Goal: Task Accomplishment & Management: Manage account settings

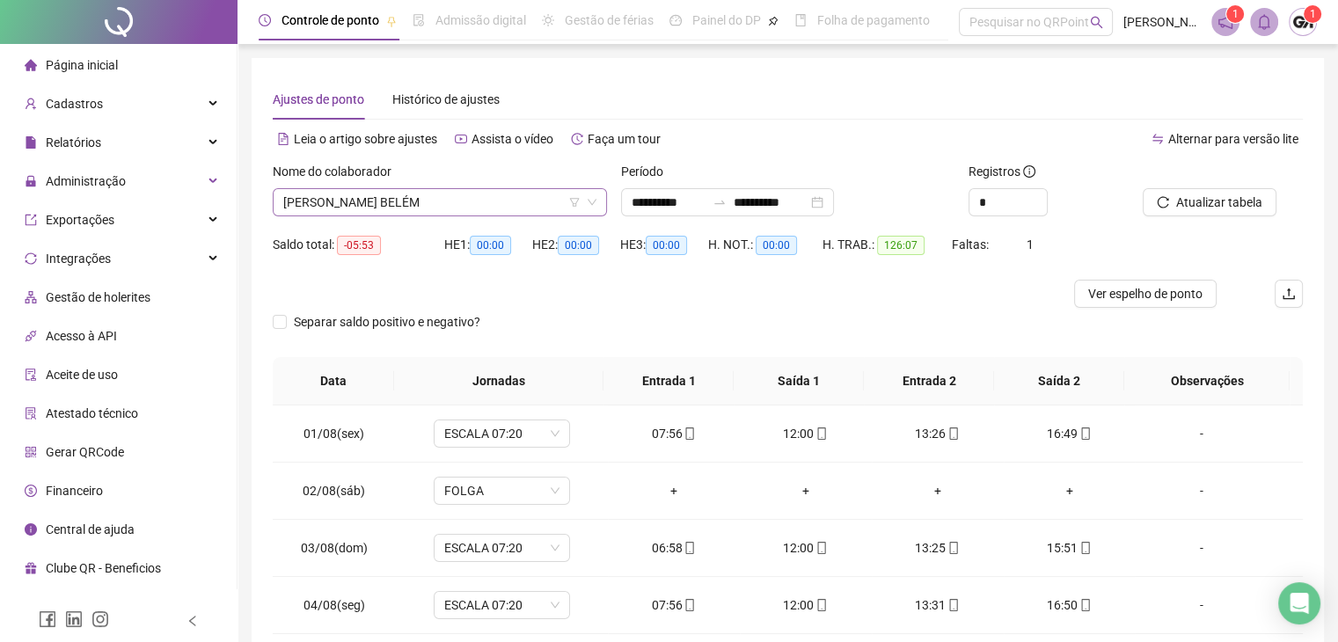
click at [454, 209] on span "[PERSON_NAME] BELÉM" at bounding box center [439, 202] width 313 height 26
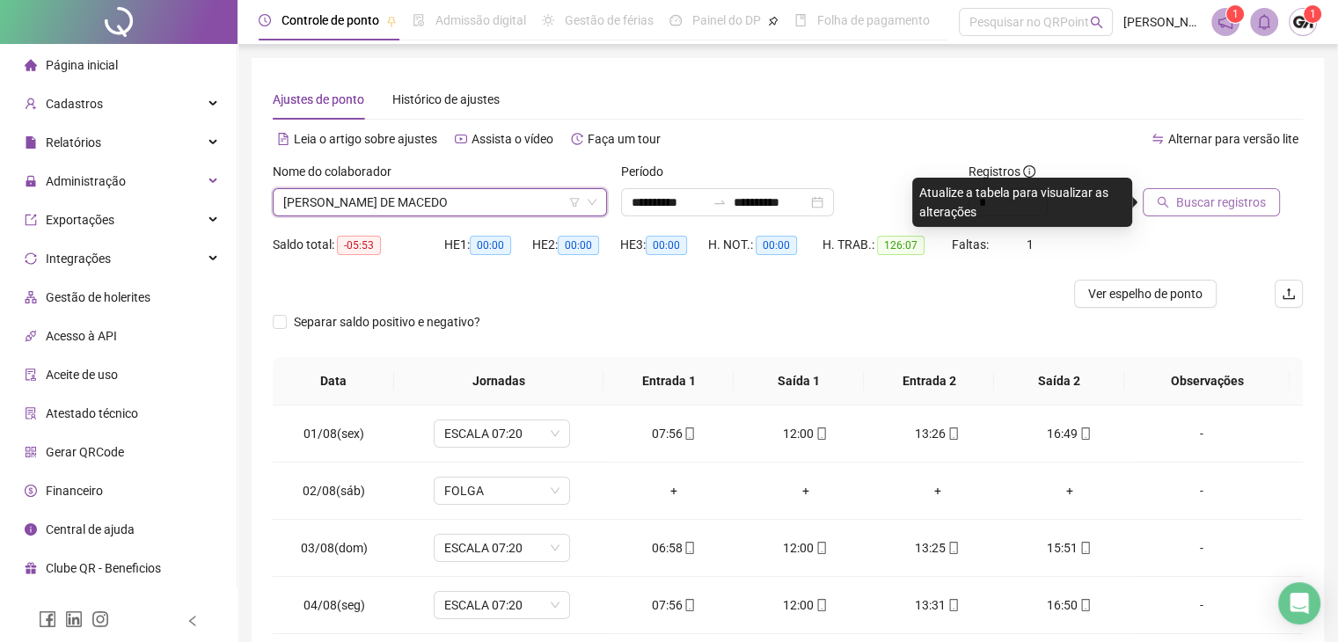
click at [1192, 200] on span "Buscar registros" at bounding box center [1222, 202] width 90 height 19
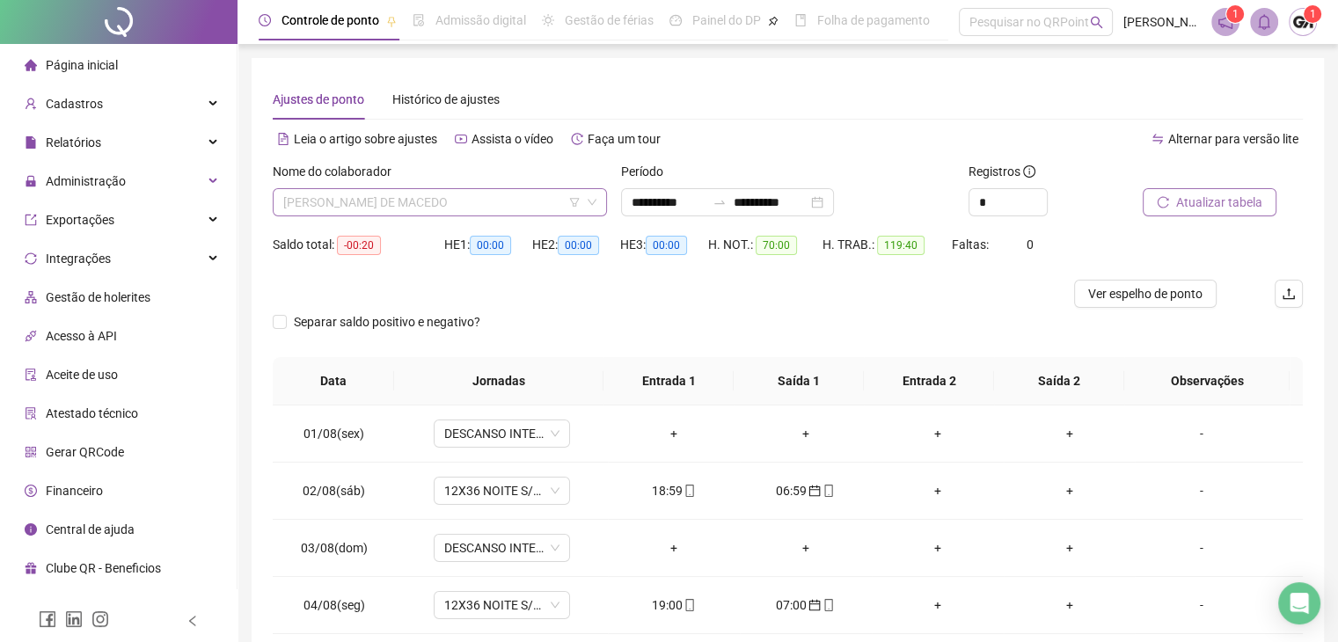
click at [401, 195] on span "[PERSON_NAME] DE MACEDO" at bounding box center [439, 202] width 313 height 26
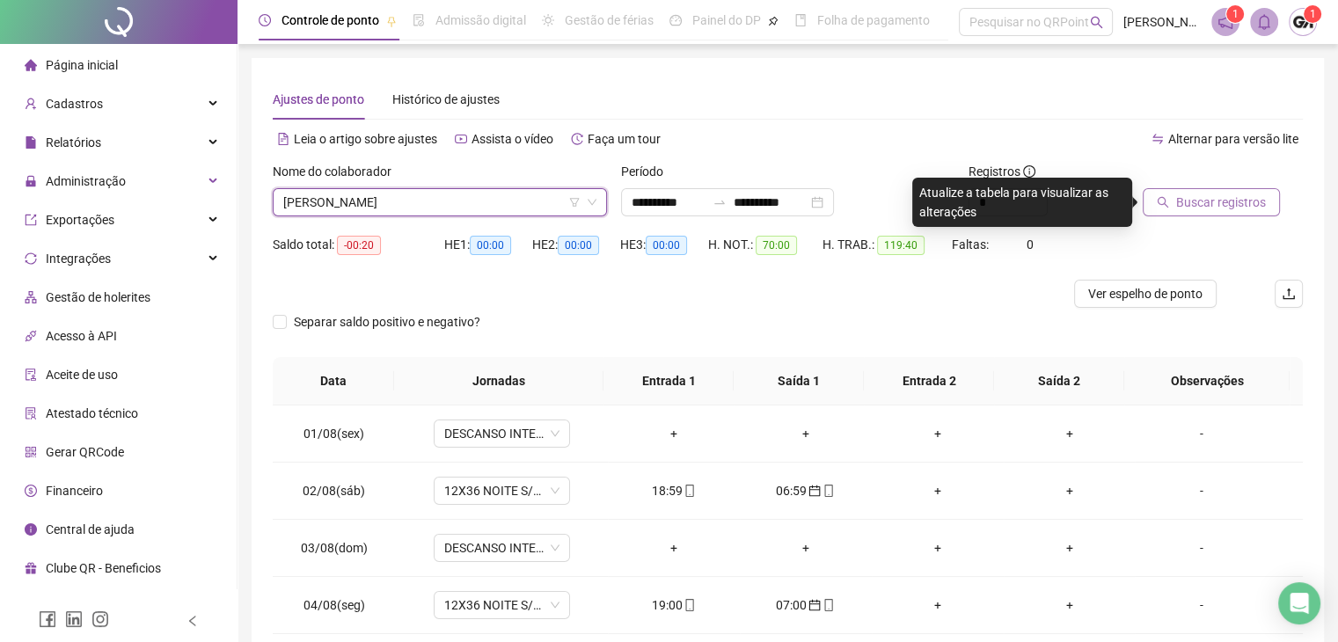
click at [1214, 202] on span "Buscar registros" at bounding box center [1222, 202] width 90 height 19
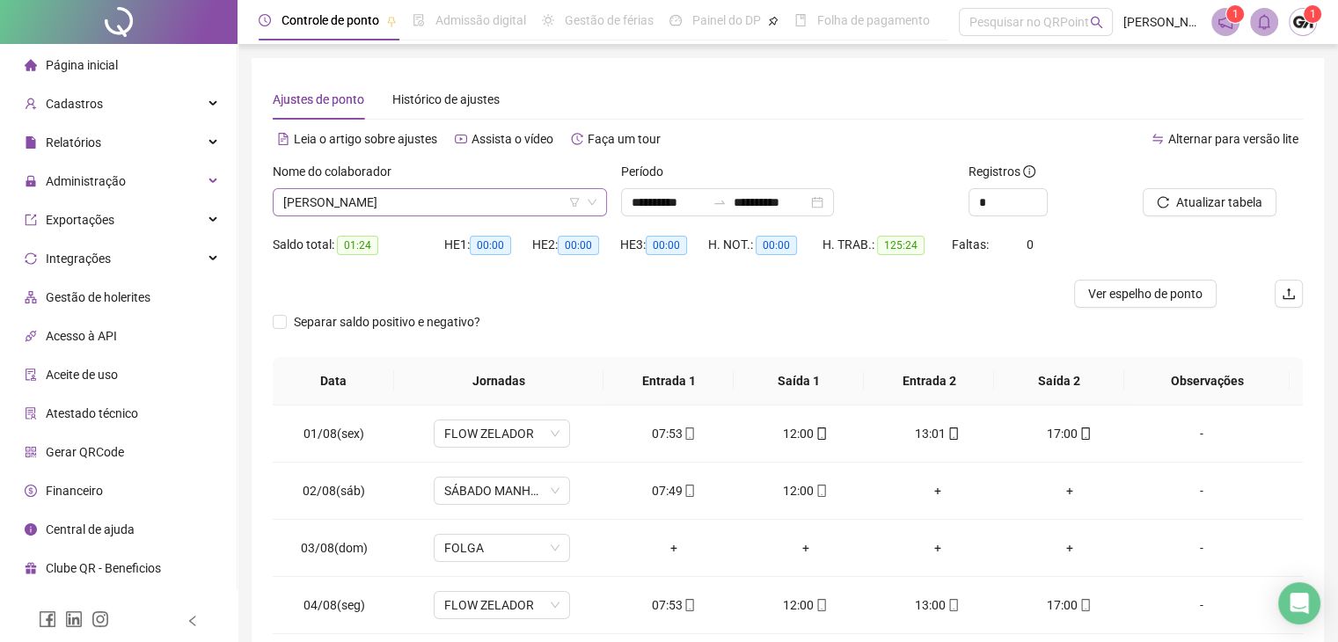
click at [515, 197] on span "[PERSON_NAME]" at bounding box center [439, 202] width 313 height 26
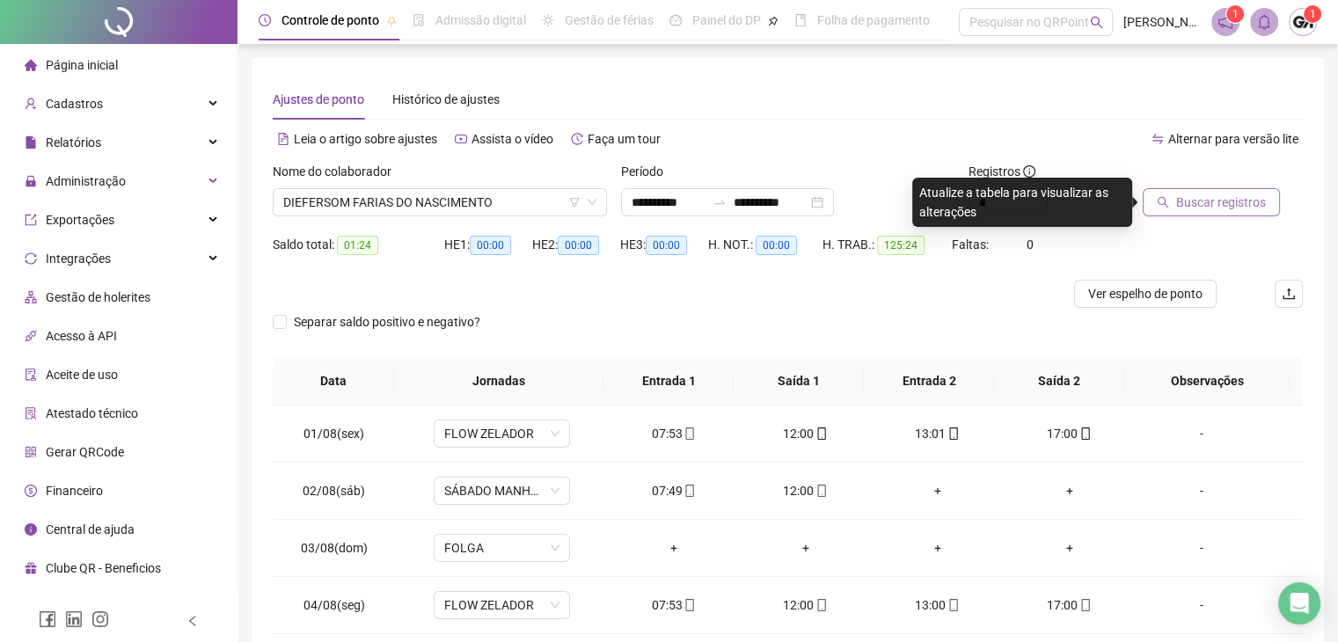
click at [1213, 206] on span "Buscar registros" at bounding box center [1222, 202] width 90 height 19
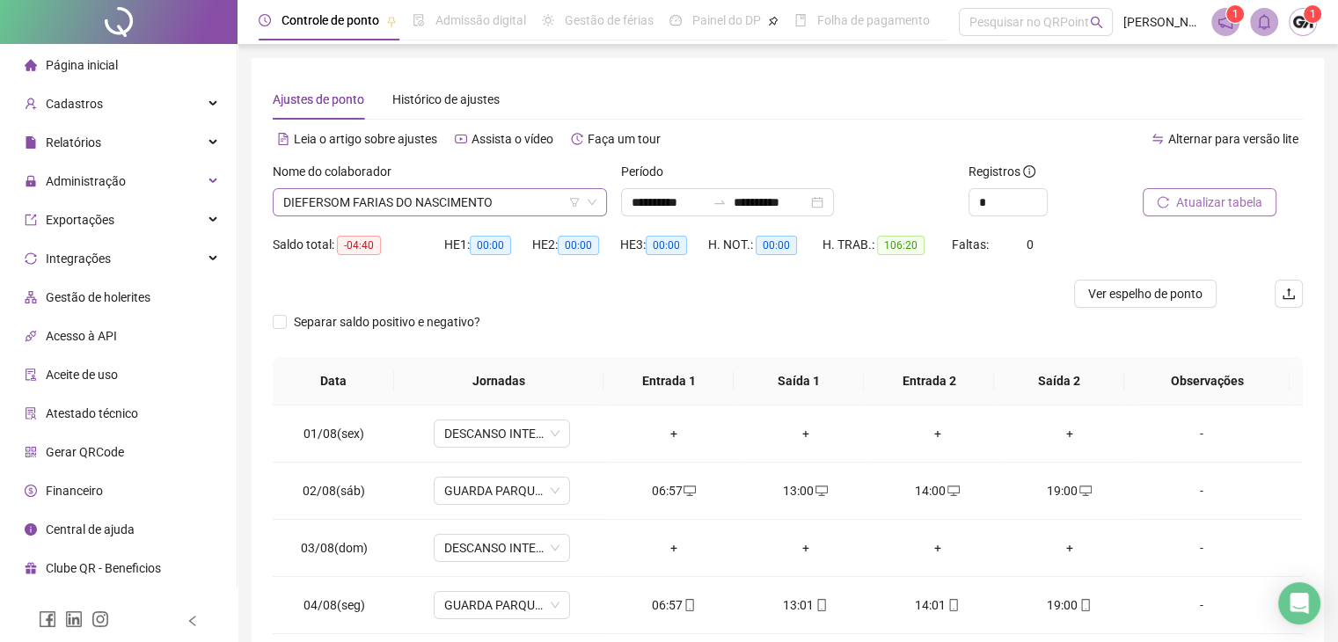
click at [517, 200] on span "DIEFERSOM FARIAS DO NASCIMENTO" at bounding box center [439, 202] width 313 height 26
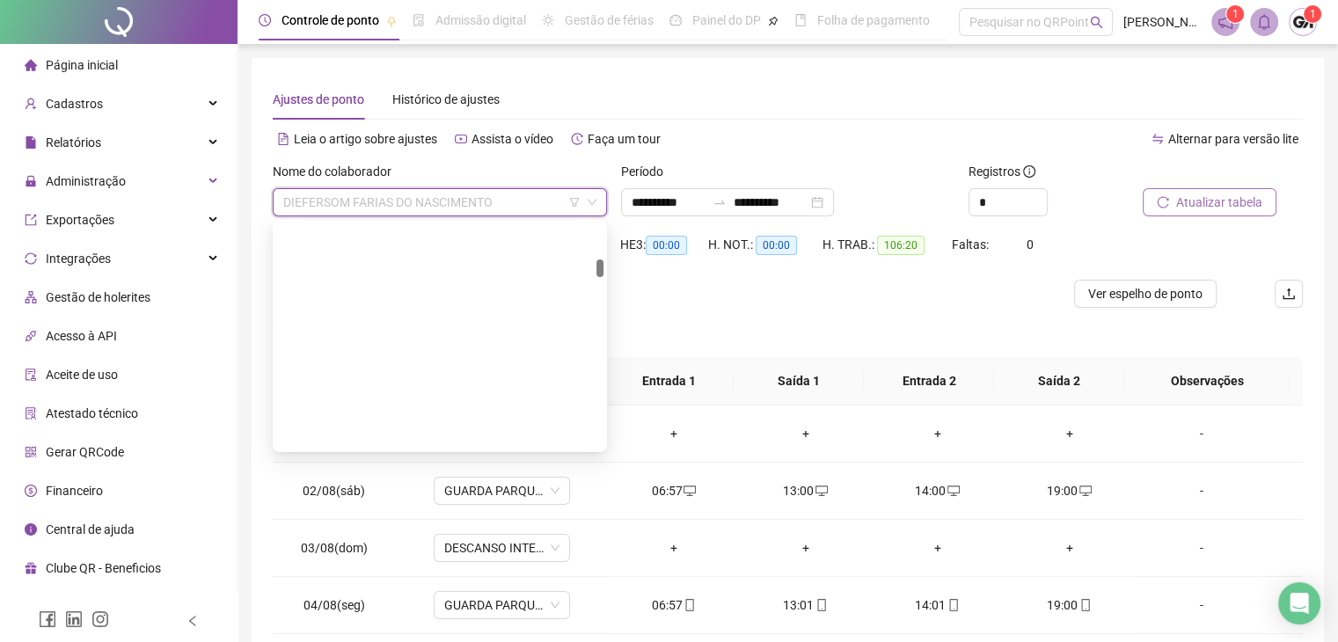
scroll to position [803, 0]
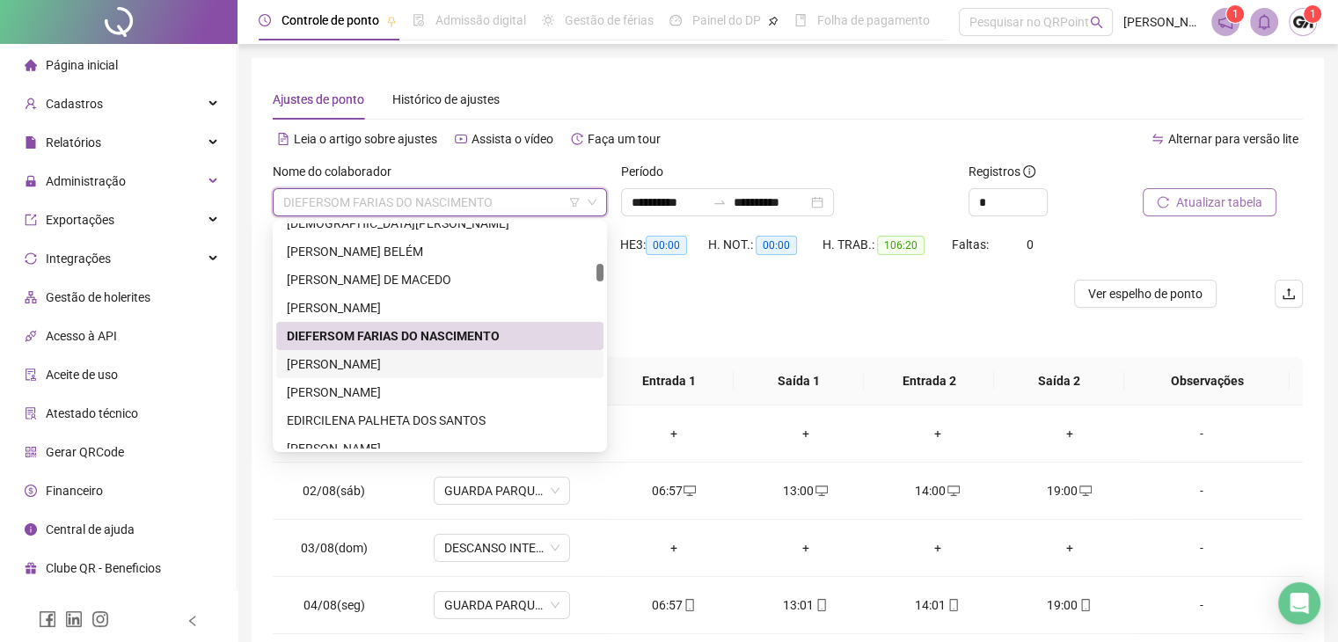
click at [379, 360] on div "[PERSON_NAME]" at bounding box center [440, 364] width 306 height 19
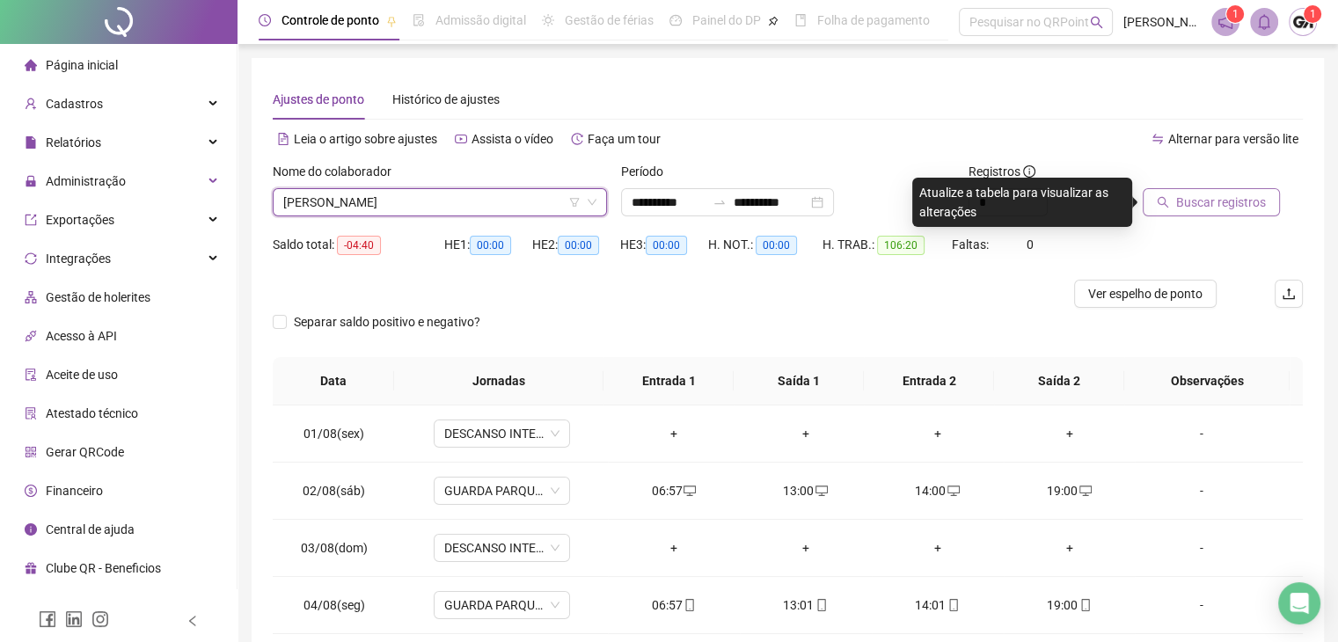
click at [1195, 206] on span "Buscar registros" at bounding box center [1222, 202] width 90 height 19
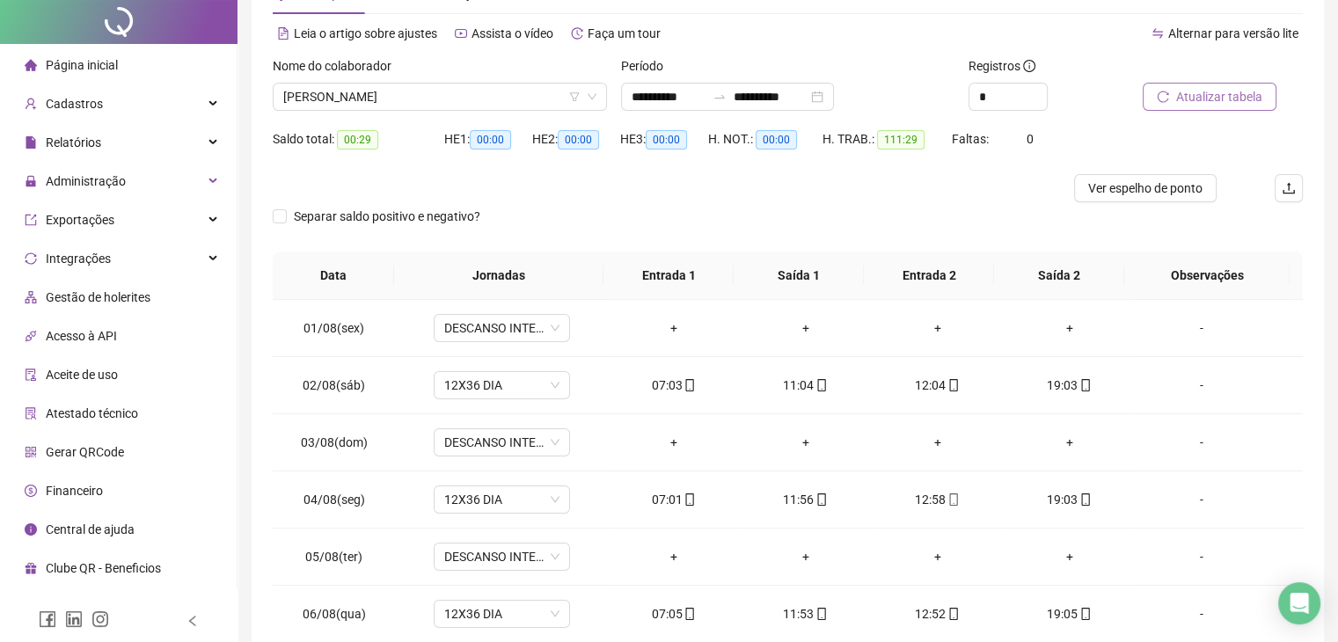
scroll to position [0, 0]
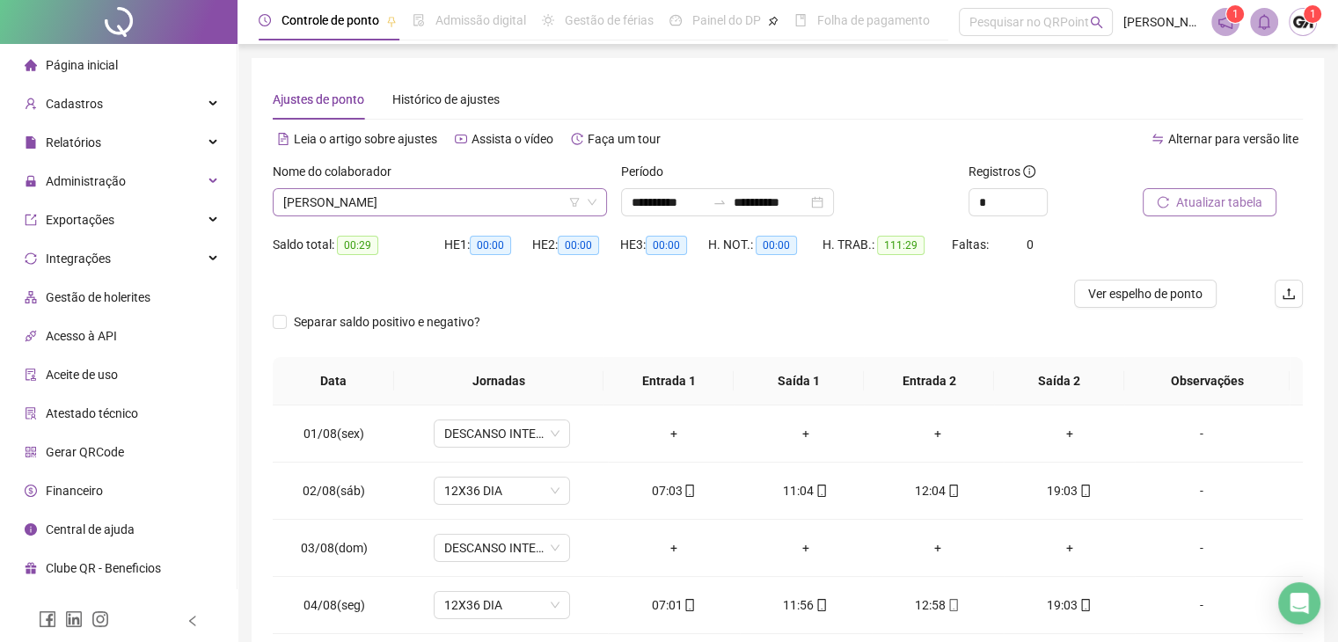
click at [405, 209] on span "[PERSON_NAME]" at bounding box center [439, 202] width 313 height 26
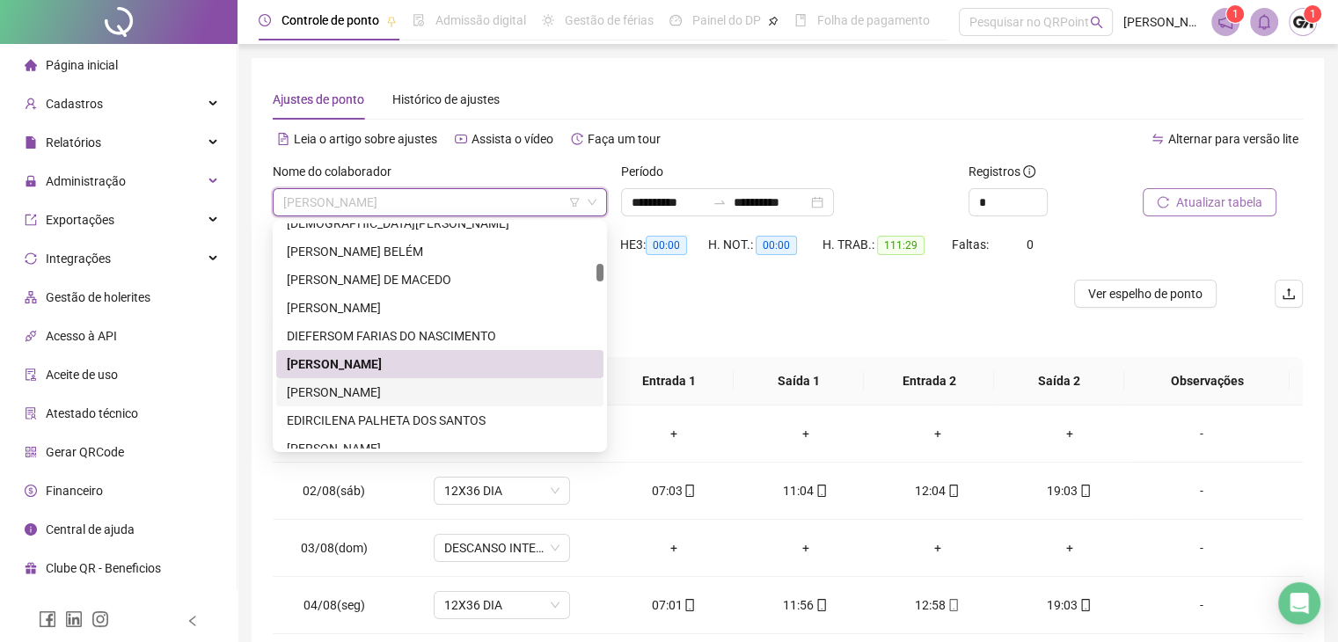
click at [363, 390] on div "[PERSON_NAME]" at bounding box center [440, 392] width 306 height 19
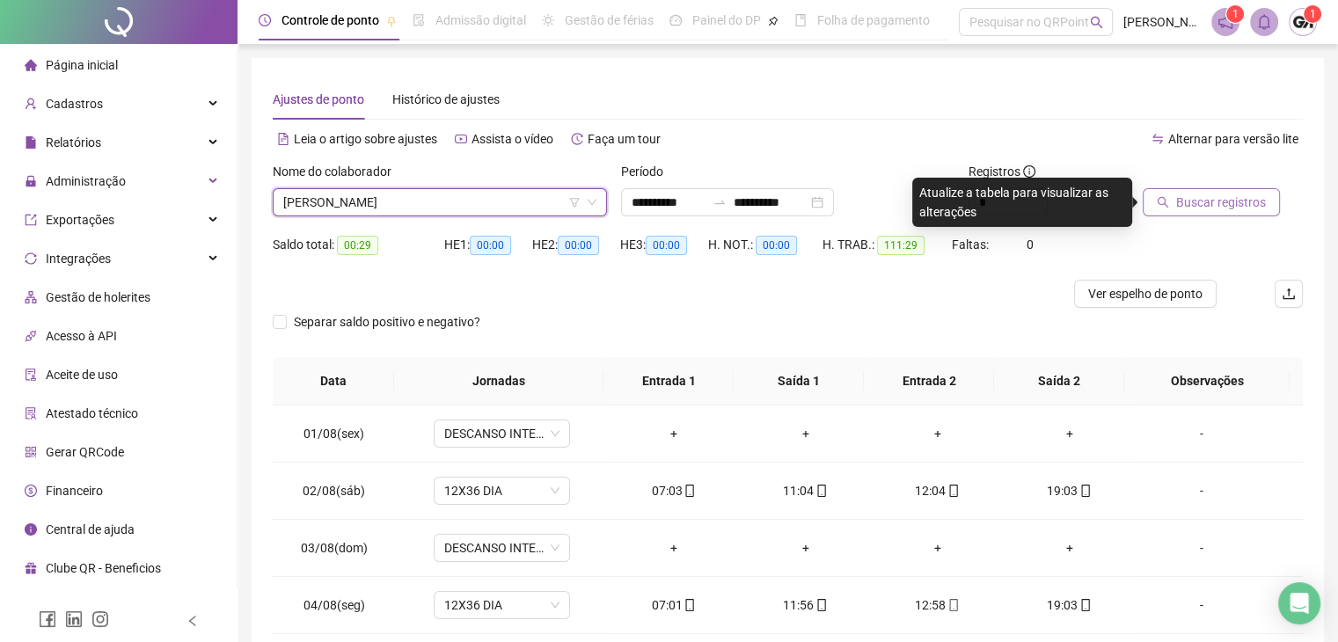
click at [1185, 203] on span "Buscar registros" at bounding box center [1222, 202] width 90 height 19
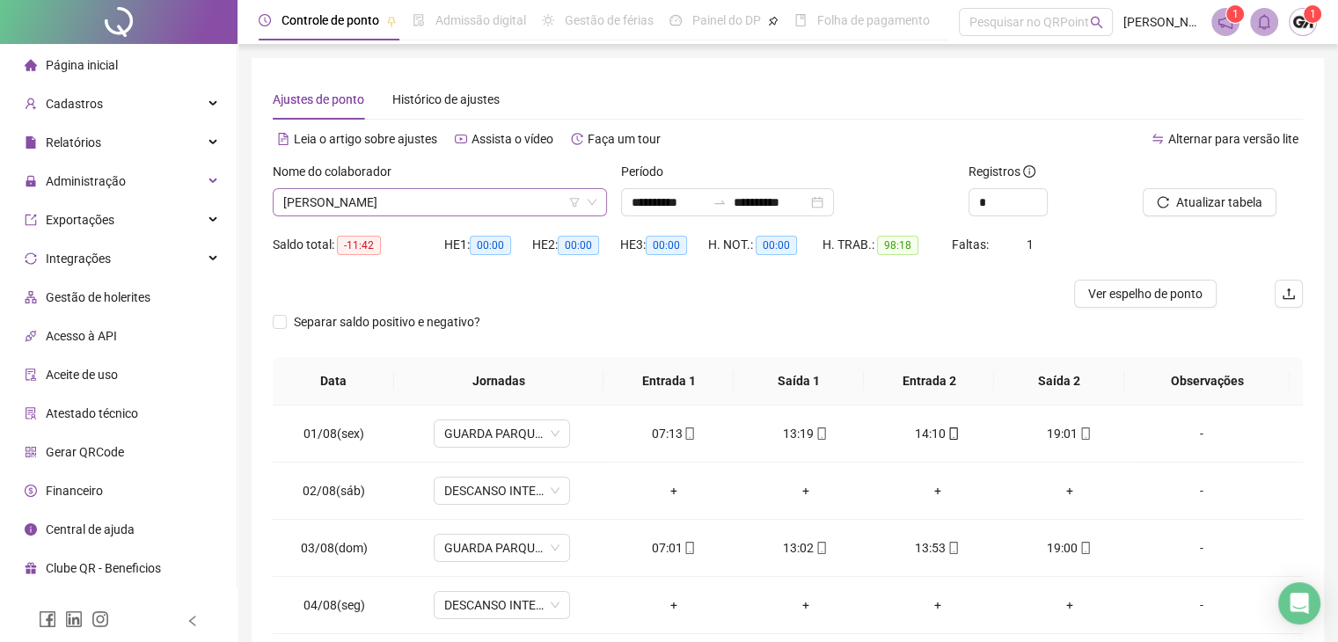
click at [452, 202] on span "[PERSON_NAME]" at bounding box center [439, 202] width 313 height 26
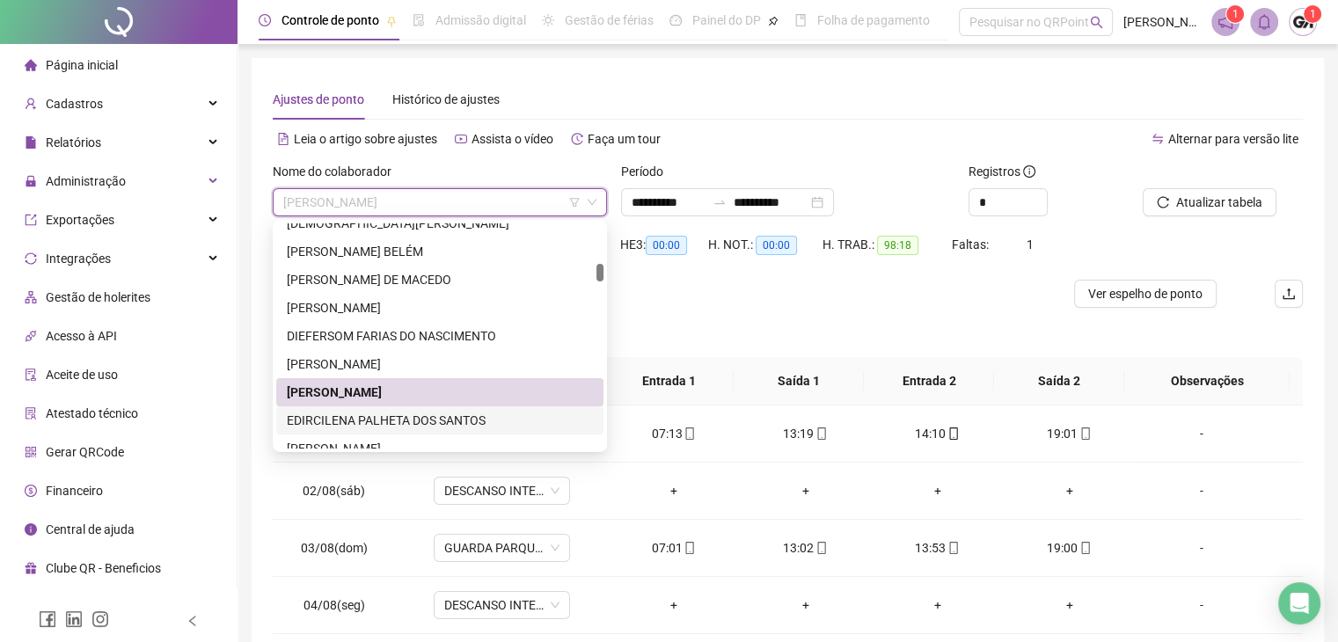
click at [347, 423] on div "EDIRCILENA PALHETA DOS SANTOS" at bounding box center [440, 420] width 306 height 19
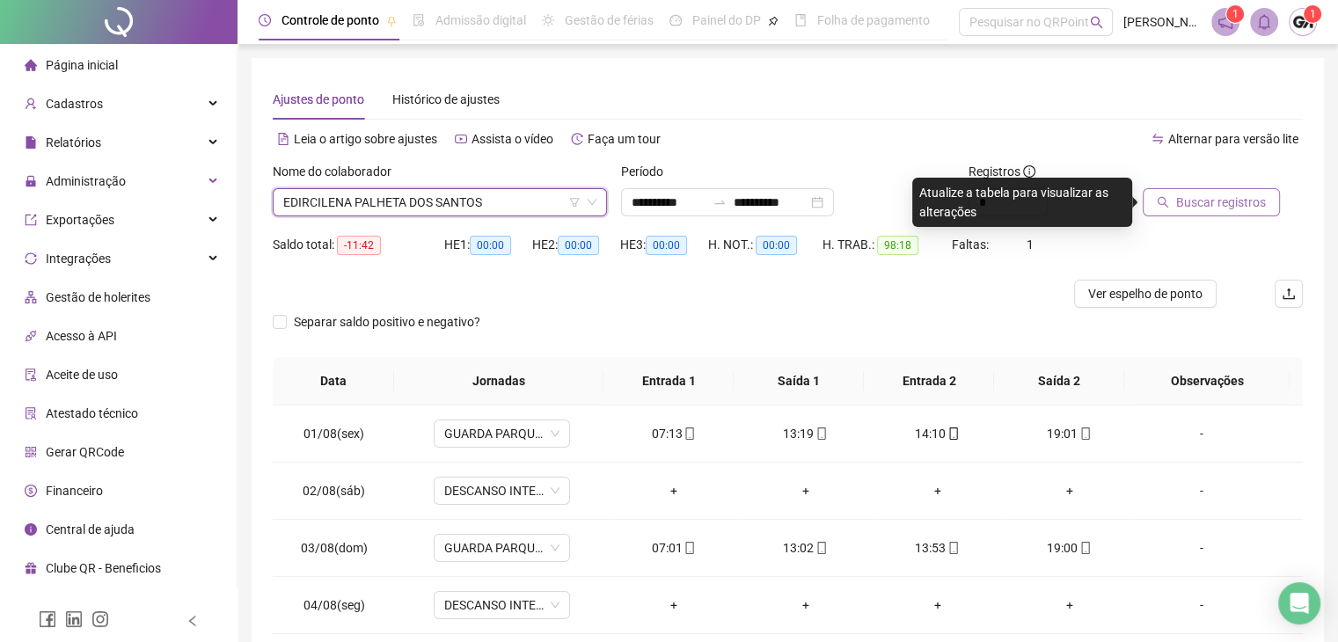
click at [1206, 198] on span "Buscar registros" at bounding box center [1222, 202] width 90 height 19
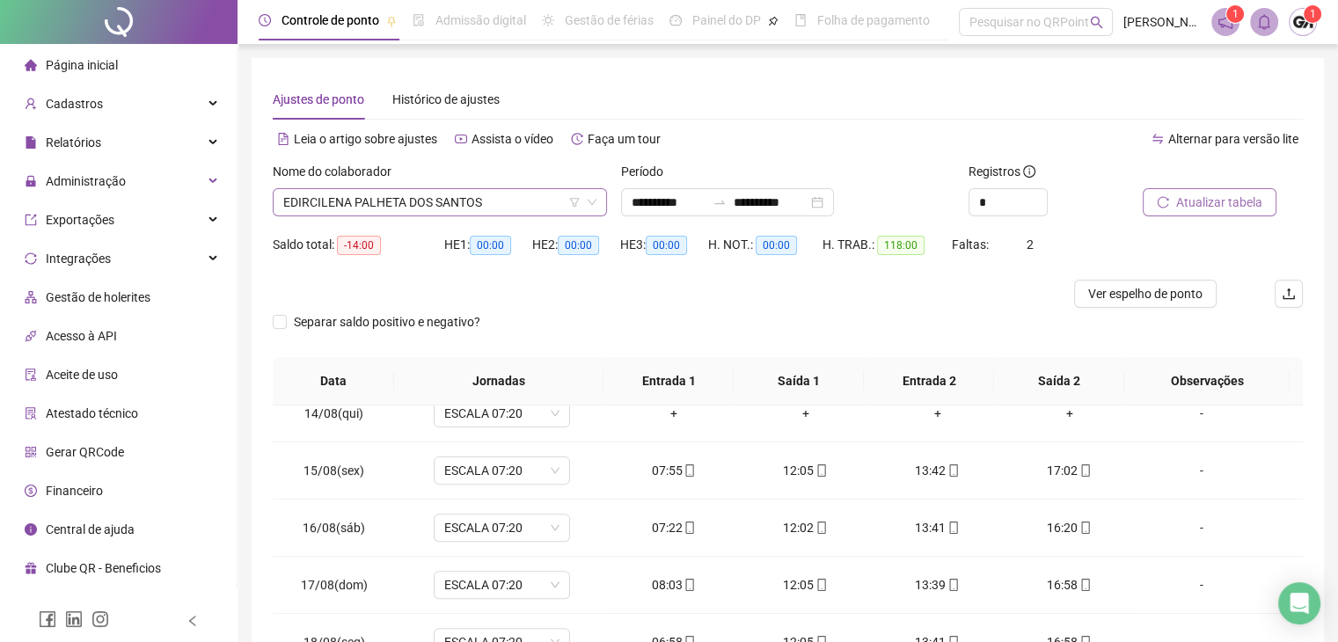
click at [539, 205] on span "EDIRCILENA PALHETA DOS SANTOS" at bounding box center [439, 202] width 313 height 26
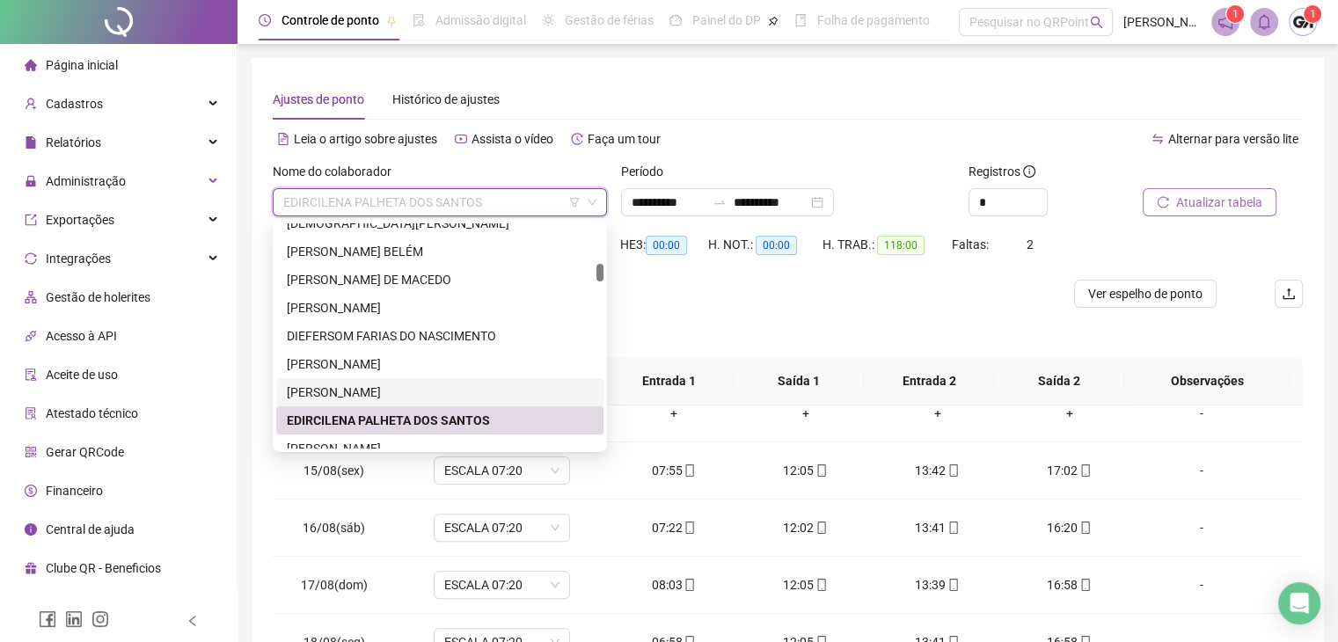
scroll to position [891, 0]
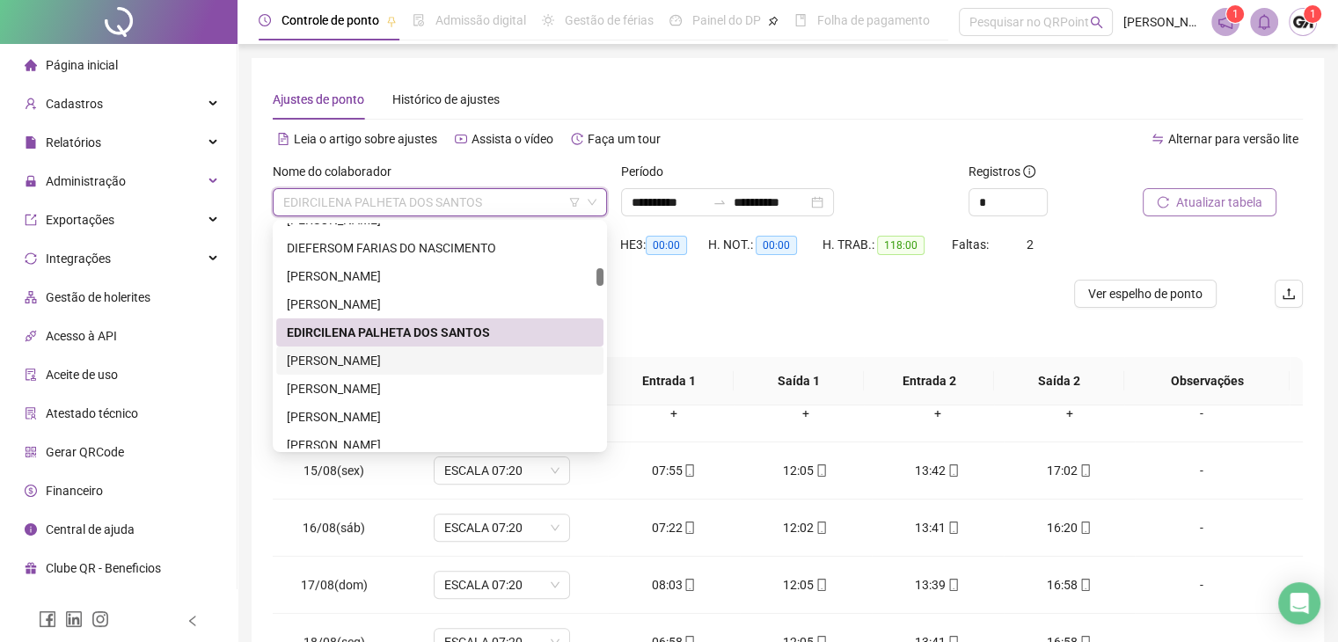
click at [371, 371] on div "[PERSON_NAME]" at bounding box center [439, 361] width 327 height 28
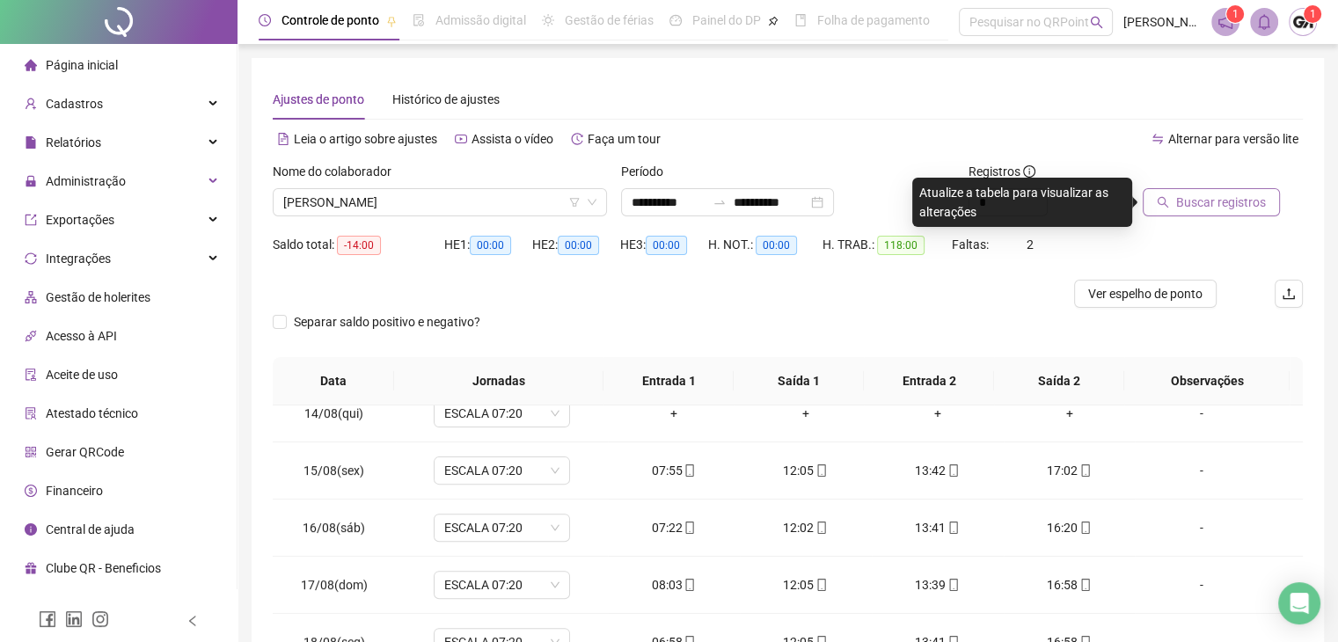
click at [1243, 202] on span "Buscar registros" at bounding box center [1222, 202] width 90 height 19
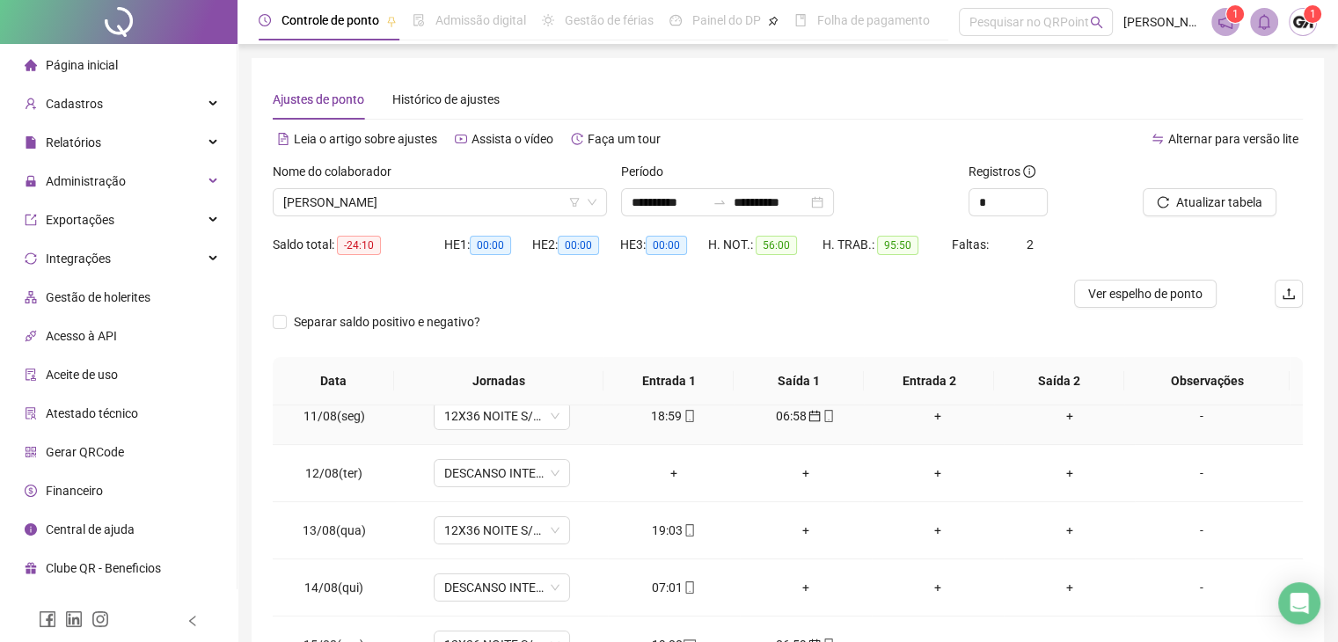
scroll to position [616, 0]
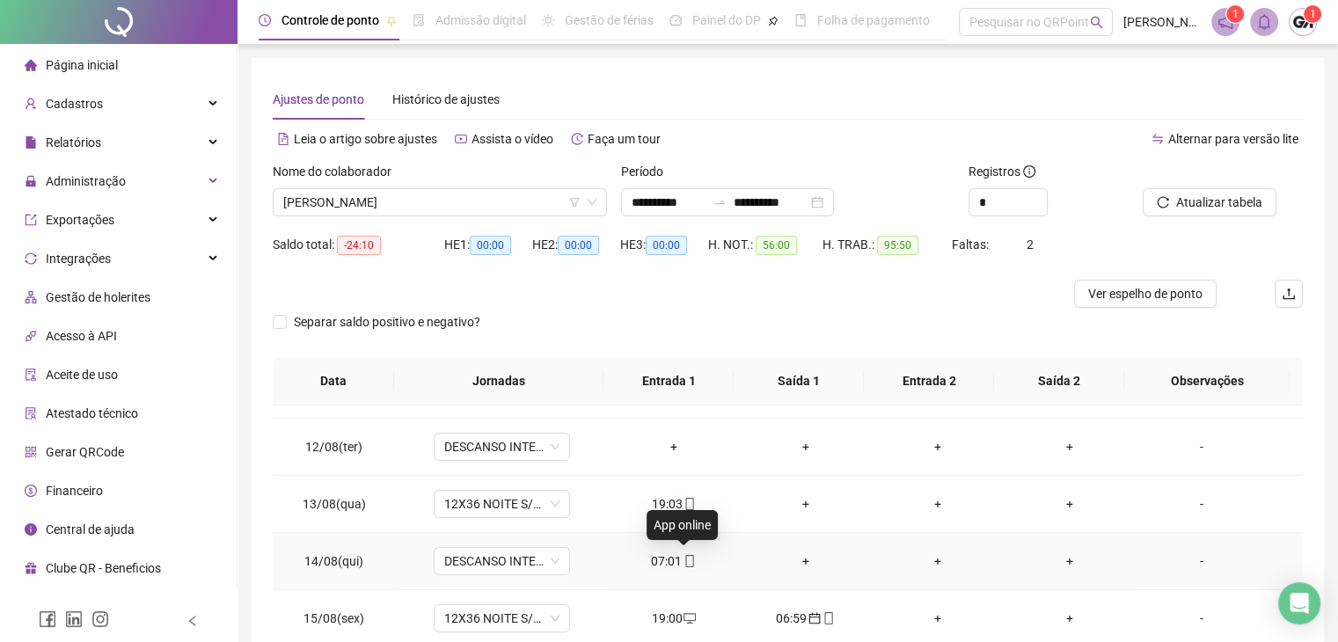
click at [686, 560] on icon "mobile" at bounding box center [690, 561] width 12 height 12
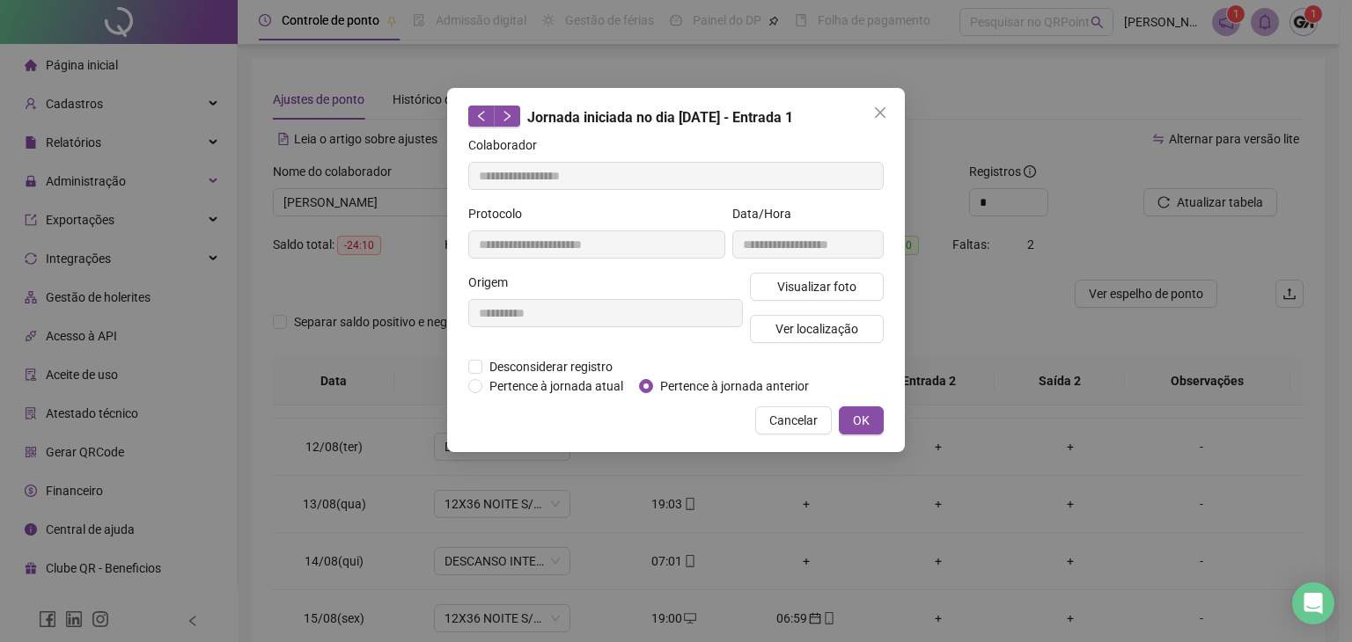
type input "**********"
click at [662, 384] on span "Pertence à jornada anterior" at bounding box center [734, 386] width 163 height 19
click at [859, 422] on span "OK" at bounding box center [861, 420] width 17 height 19
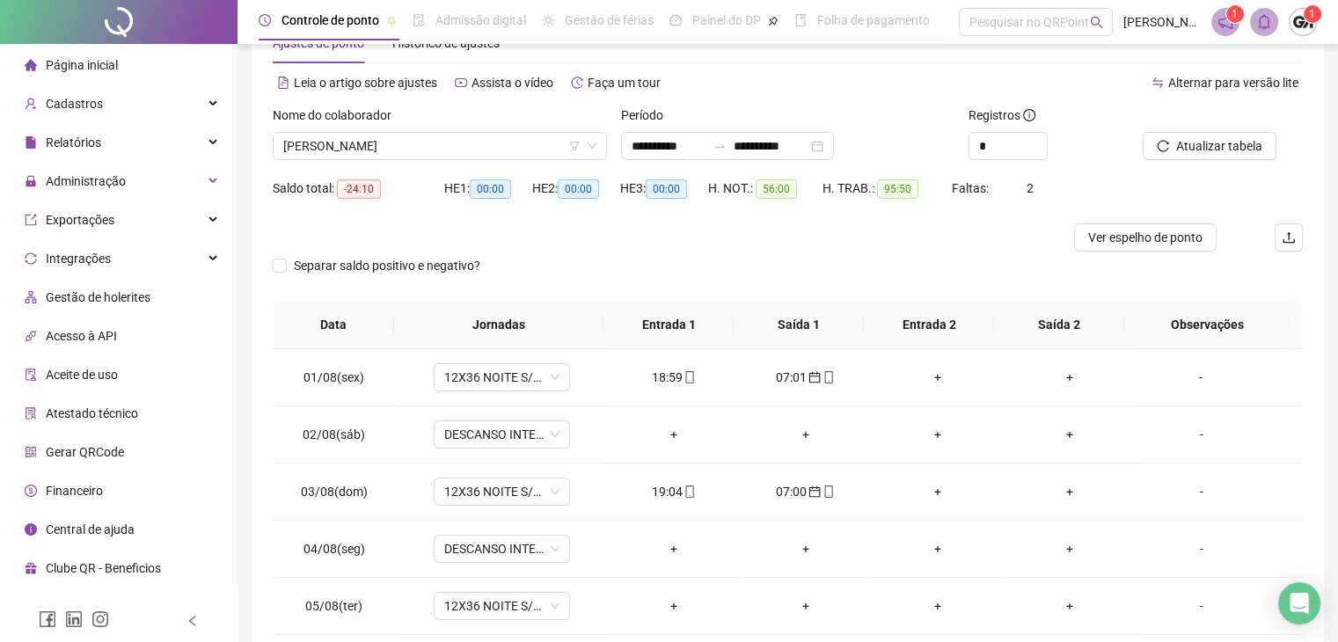
scroll to position [0, 0]
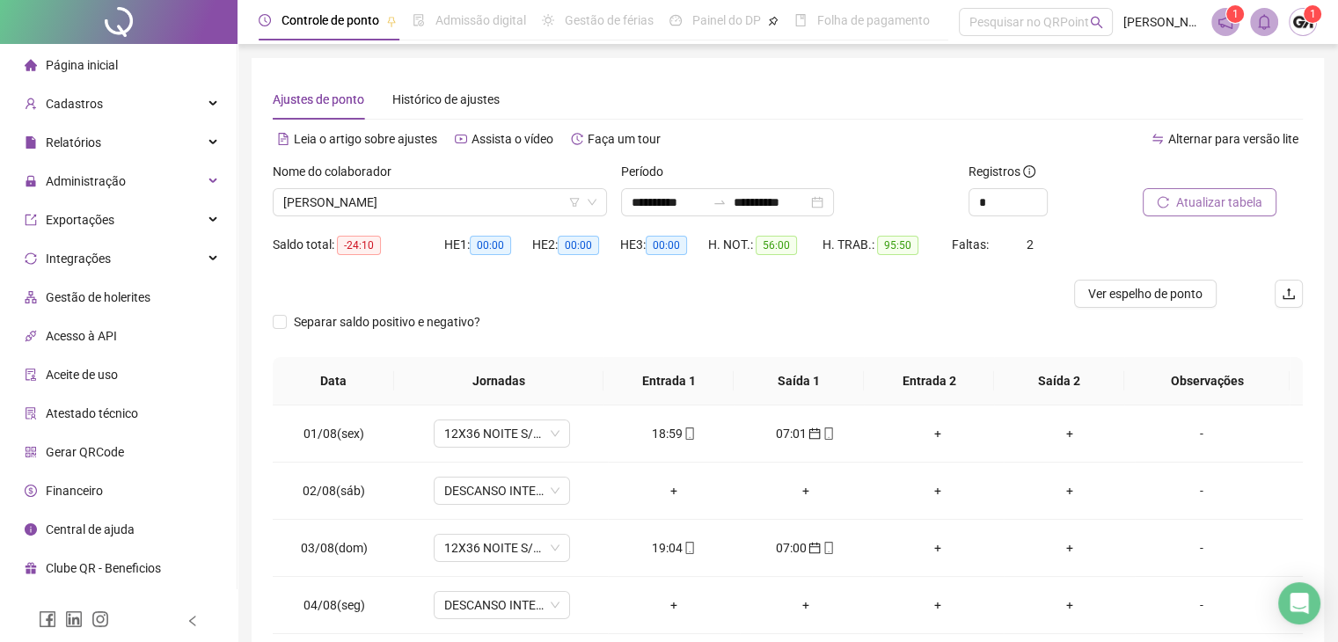
click at [1203, 199] on span "Atualizar tabela" at bounding box center [1220, 202] width 86 height 19
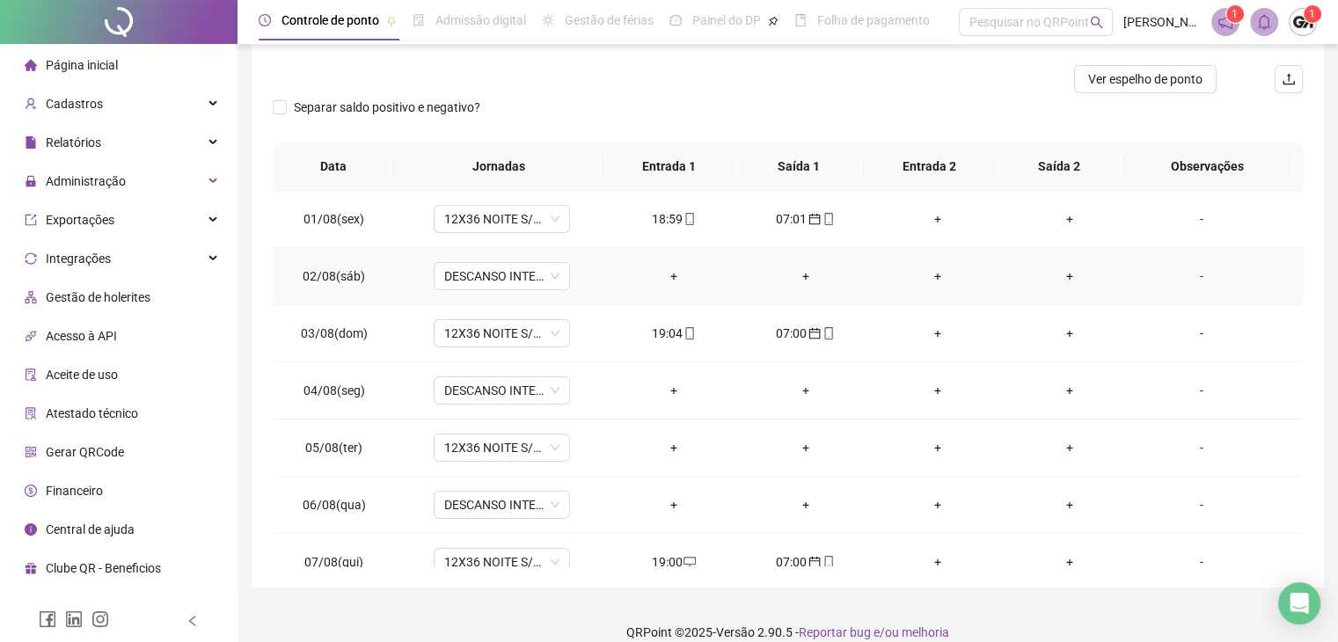
scroll to position [236, 0]
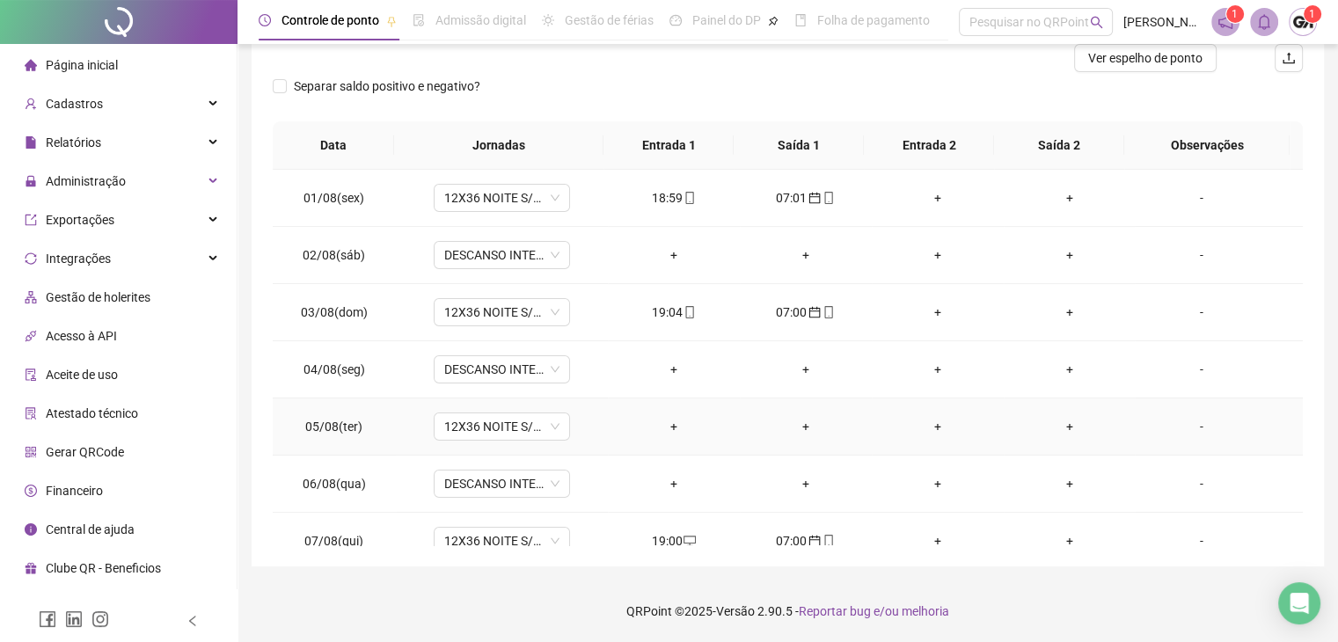
click at [1187, 425] on div "-" at bounding box center [1201, 426] width 104 height 19
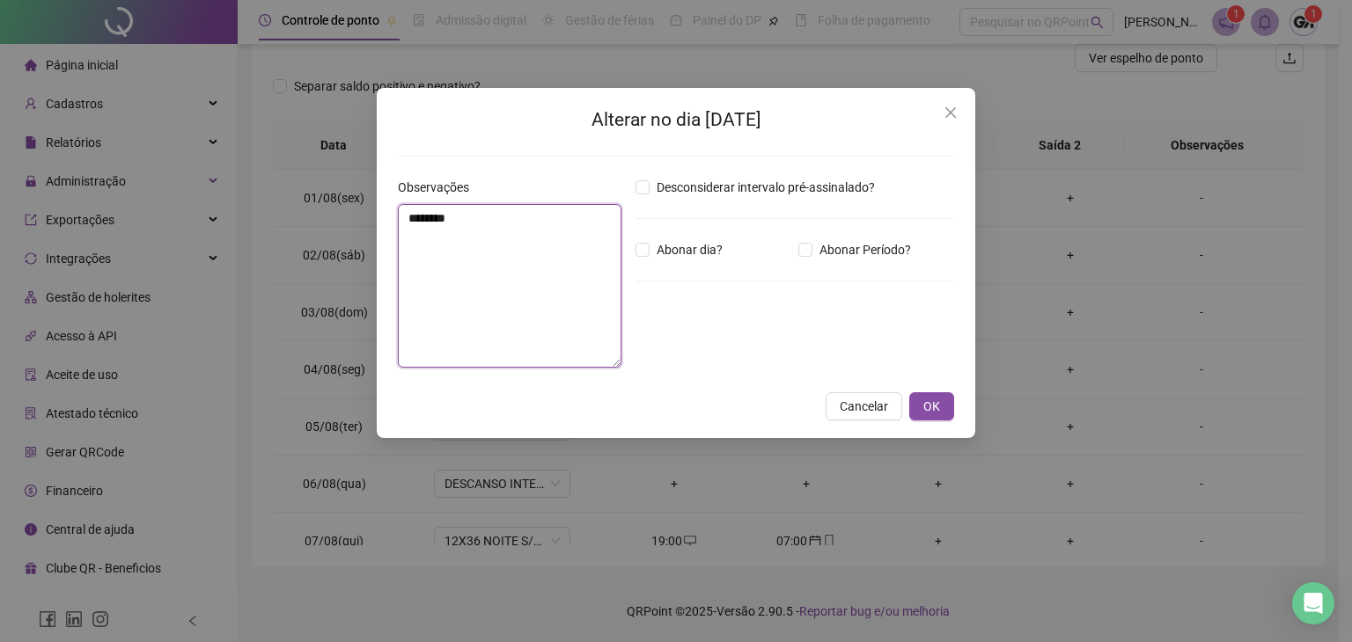
click at [566, 243] on textarea "********" at bounding box center [510, 286] width 224 height 164
type textarea "*****"
click at [935, 404] on span "OK" at bounding box center [931, 406] width 17 height 19
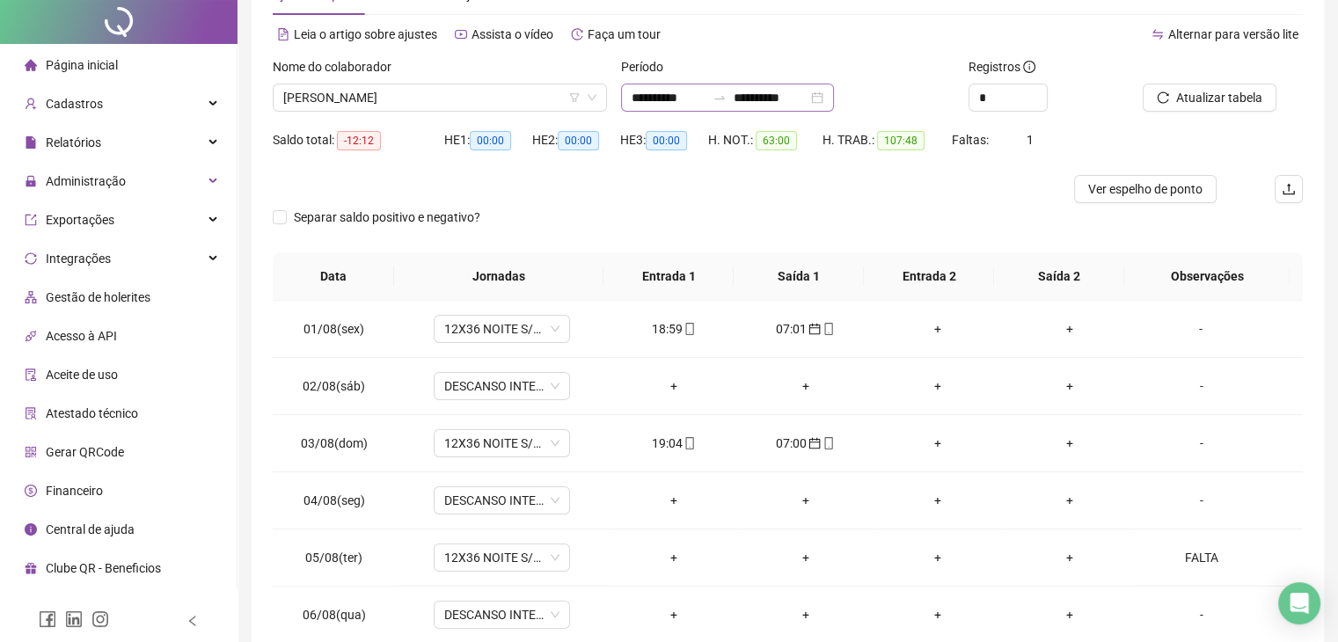
scroll to position [0, 0]
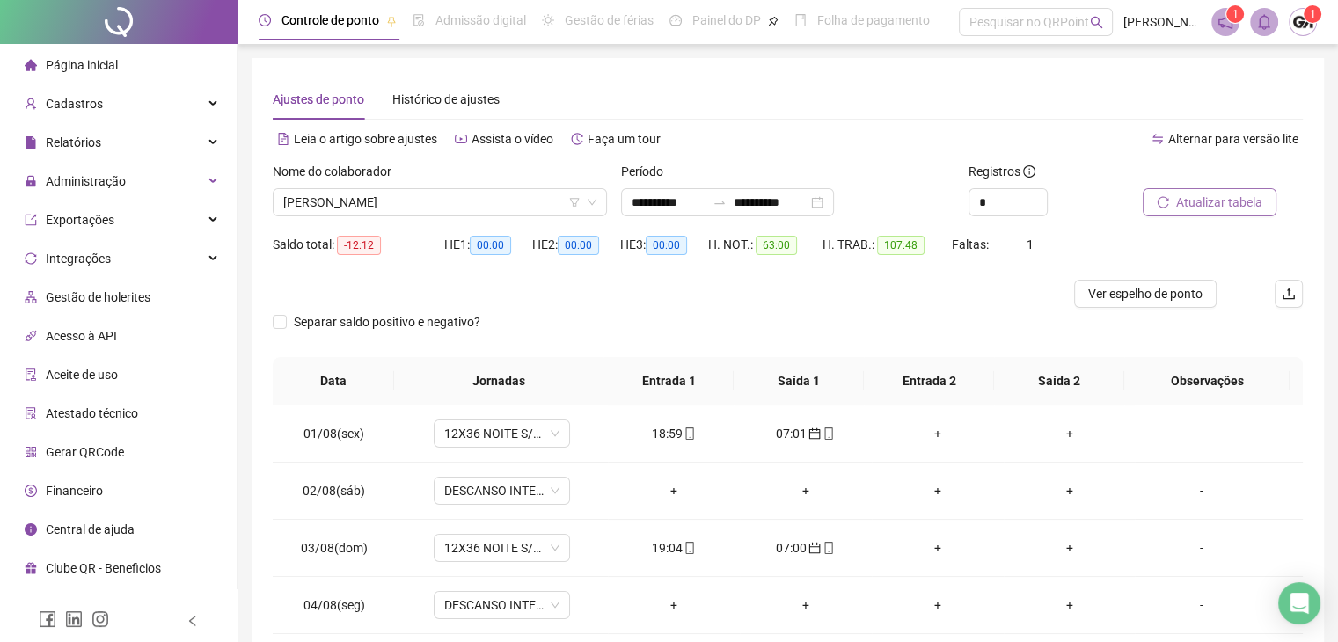
click at [1253, 203] on span "Atualizar tabela" at bounding box center [1220, 202] width 86 height 19
click at [440, 206] on span "[PERSON_NAME]" at bounding box center [439, 202] width 313 height 26
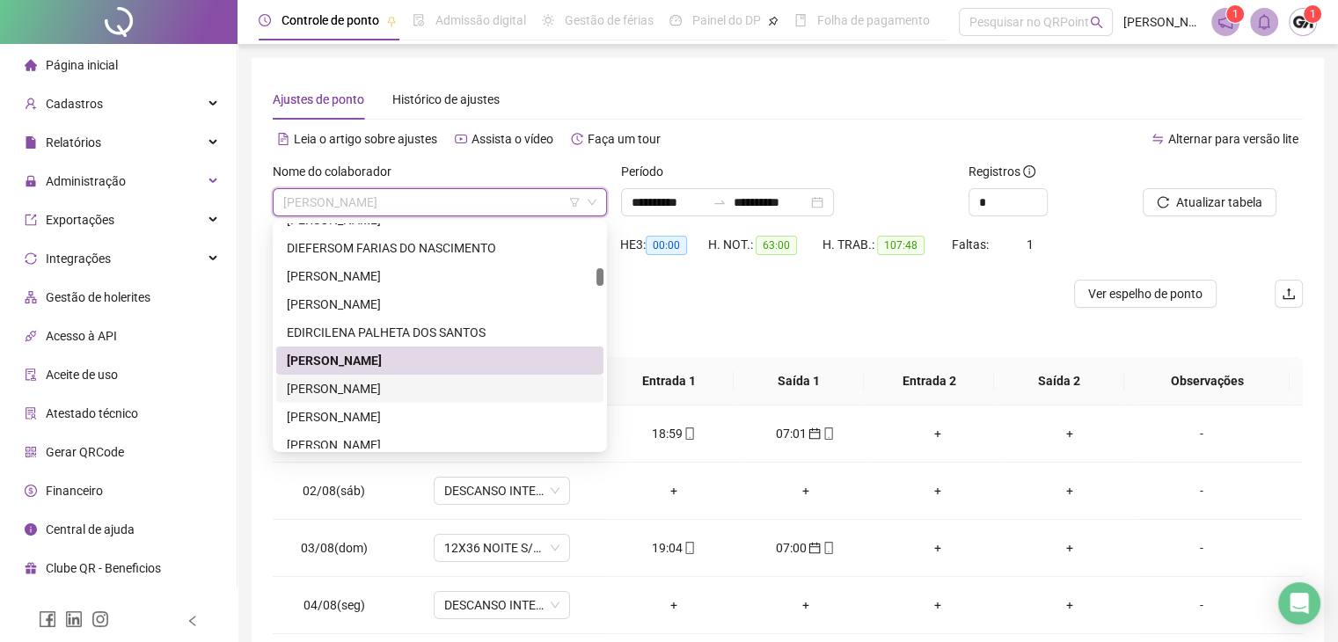
click at [346, 389] on div "[PERSON_NAME]" at bounding box center [440, 388] width 306 height 19
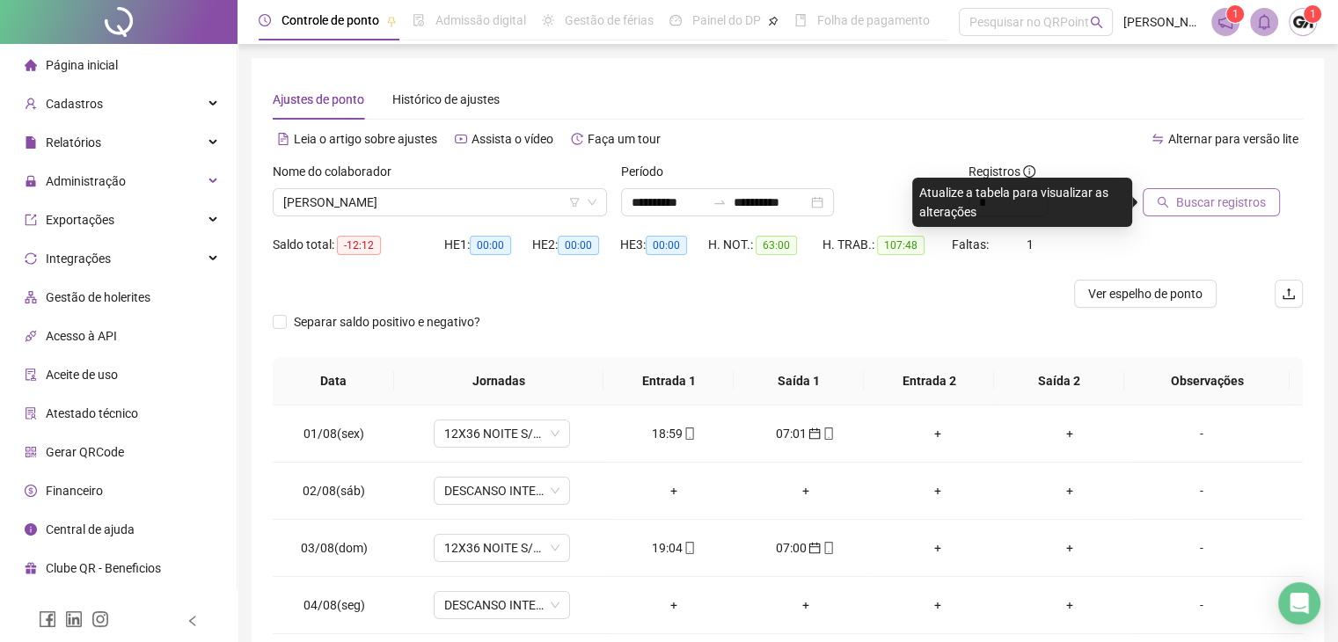
click at [1206, 202] on span "Buscar registros" at bounding box center [1222, 202] width 90 height 19
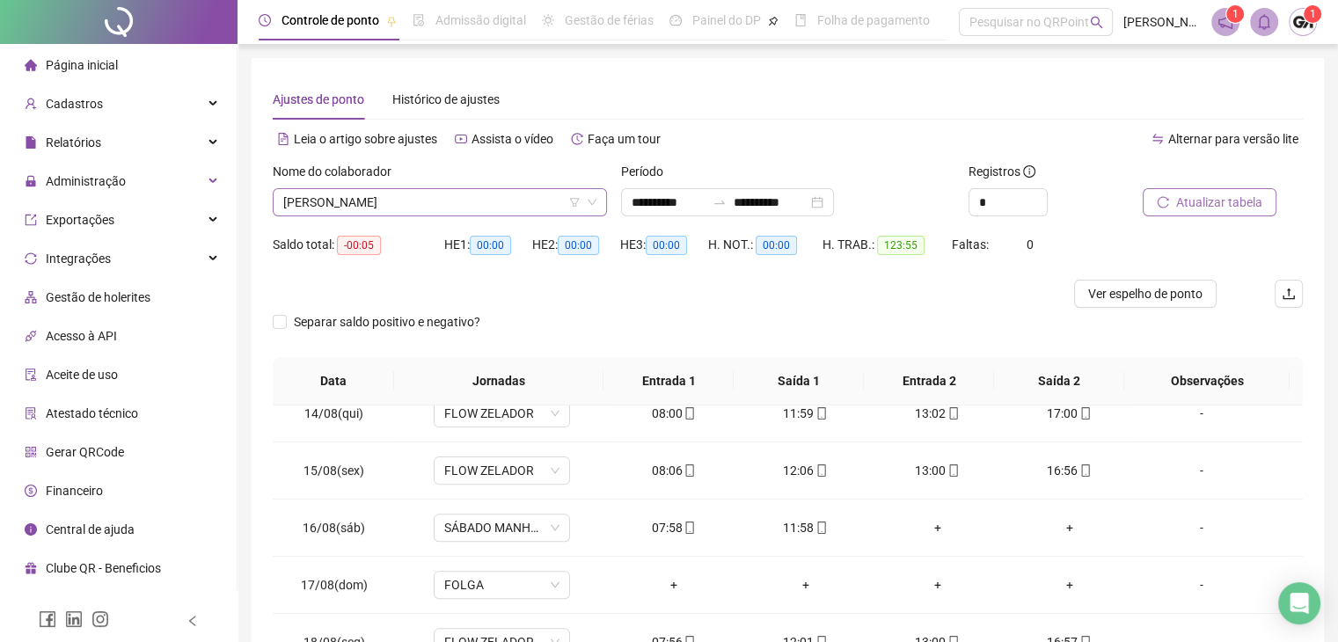
click at [474, 202] on span "[PERSON_NAME]" at bounding box center [439, 202] width 313 height 26
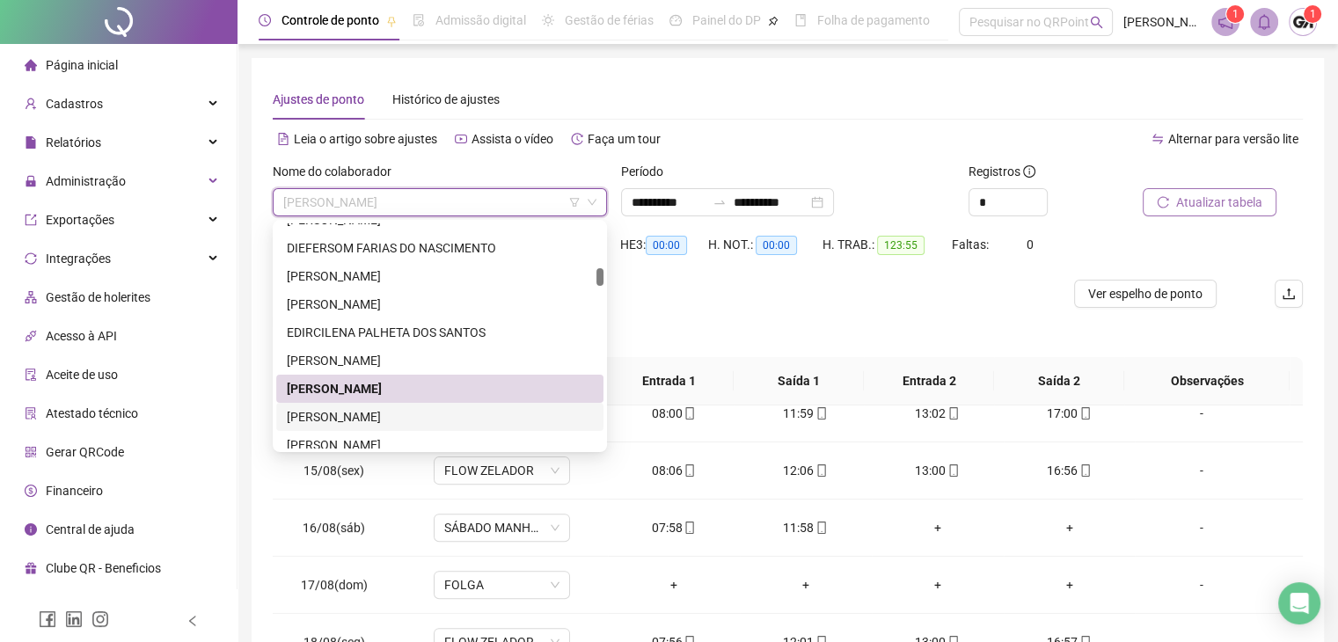
click at [364, 418] on div "[PERSON_NAME]" at bounding box center [440, 416] width 306 height 19
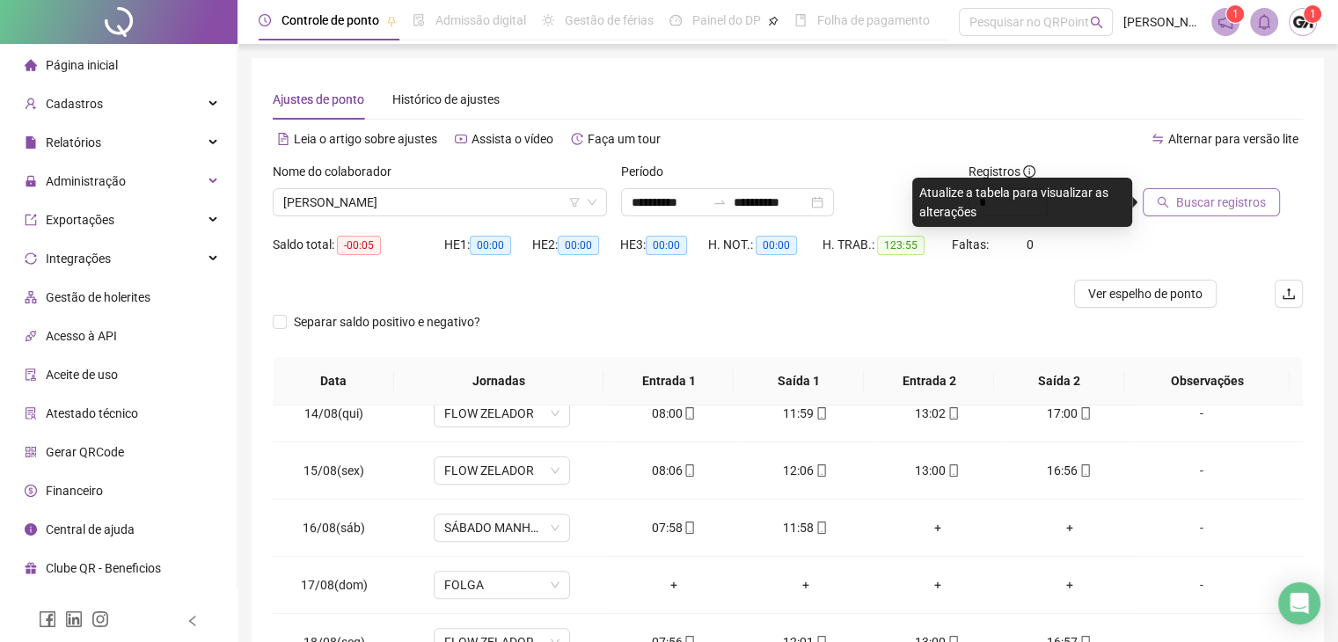
click at [1217, 205] on span "Buscar registros" at bounding box center [1222, 202] width 90 height 19
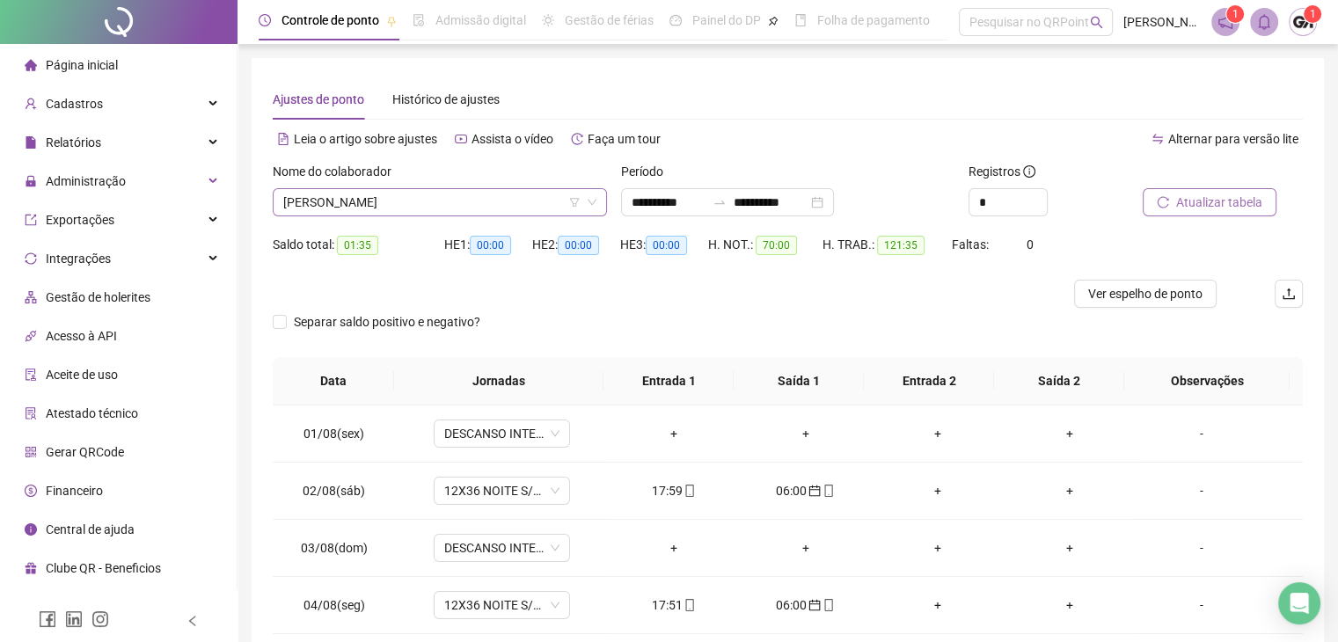
click at [473, 195] on span "[PERSON_NAME]" at bounding box center [439, 202] width 313 height 26
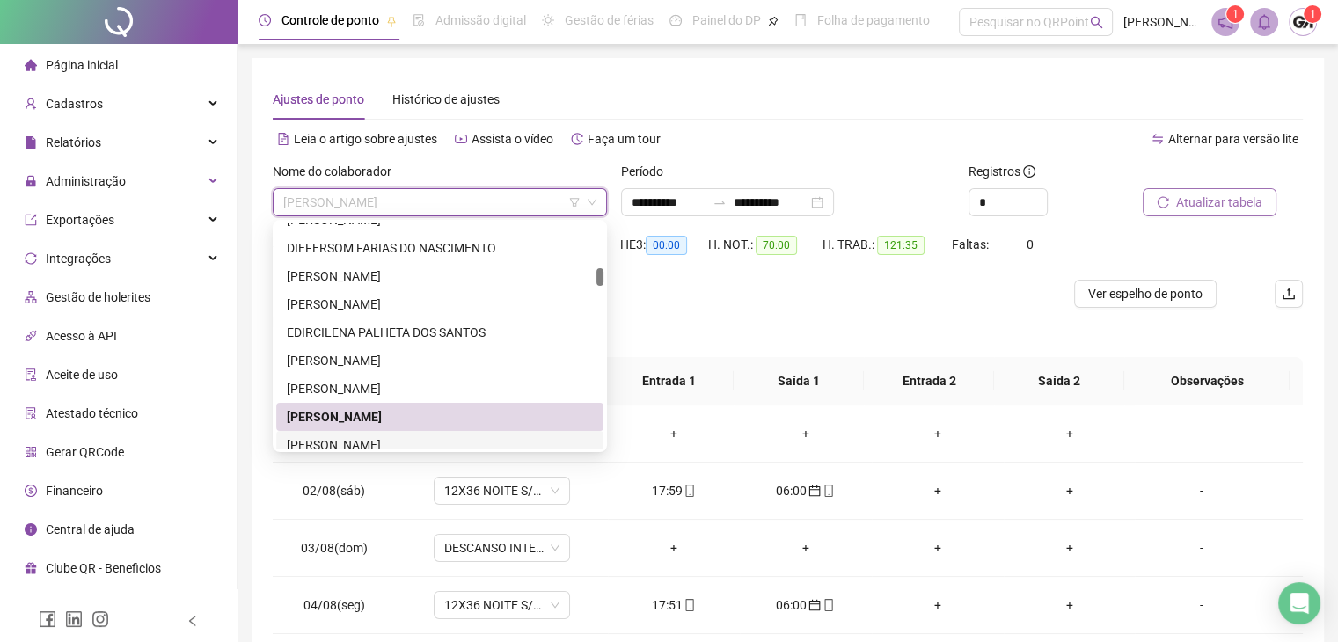
click at [335, 437] on div "[PERSON_NAME]" at bounding box center [440, 445] width 306 height 19
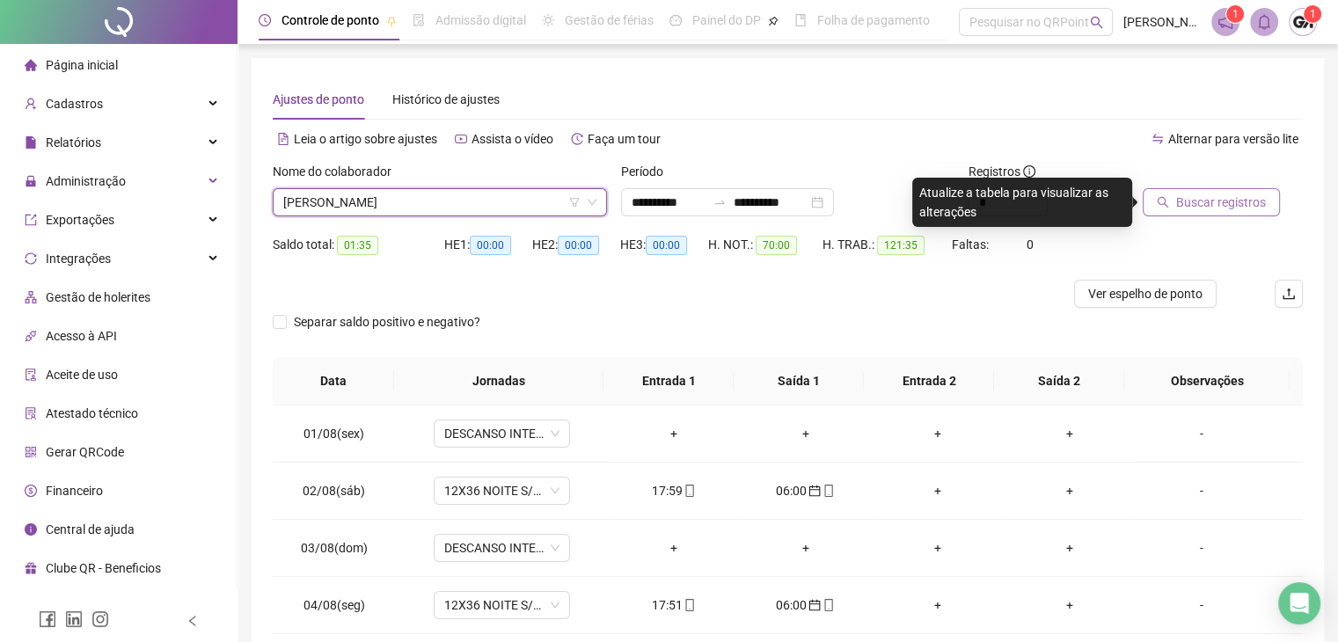
click at [1151, 202] on button "Buscar registros" at bounding box center [1211, 202] width 137 height 28
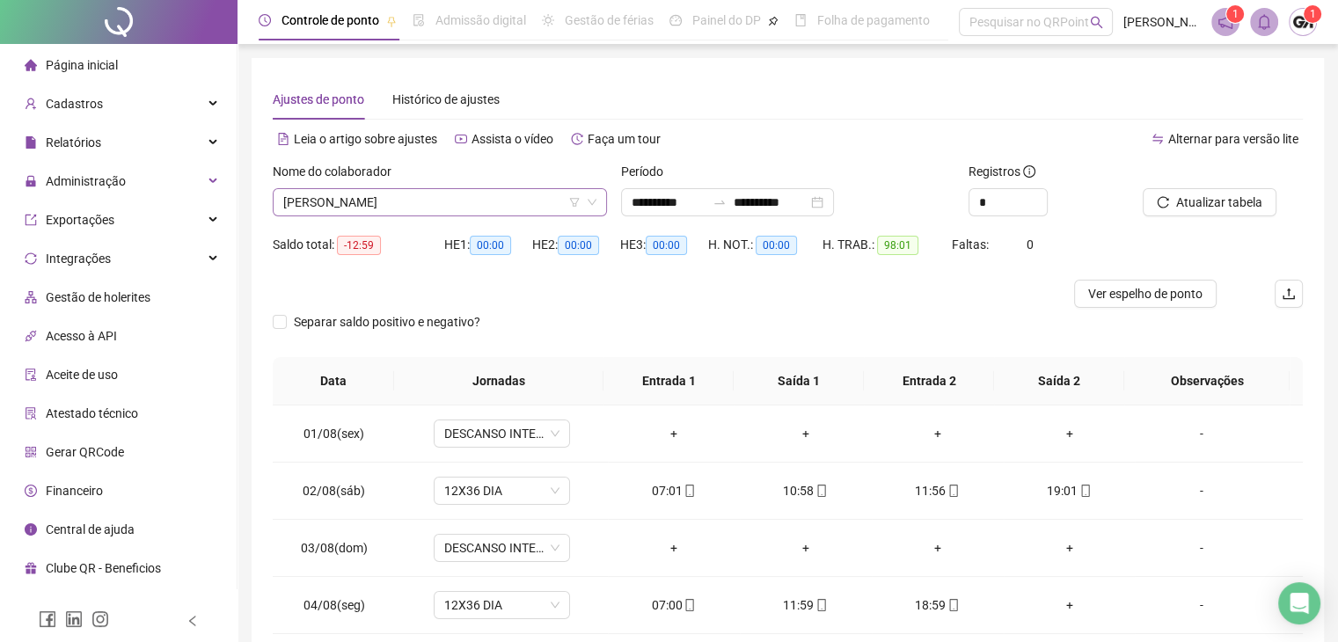
click at [447, 209] on span "[PERSON_NAME]" at bounding box center [439, 202] width 313 height 26
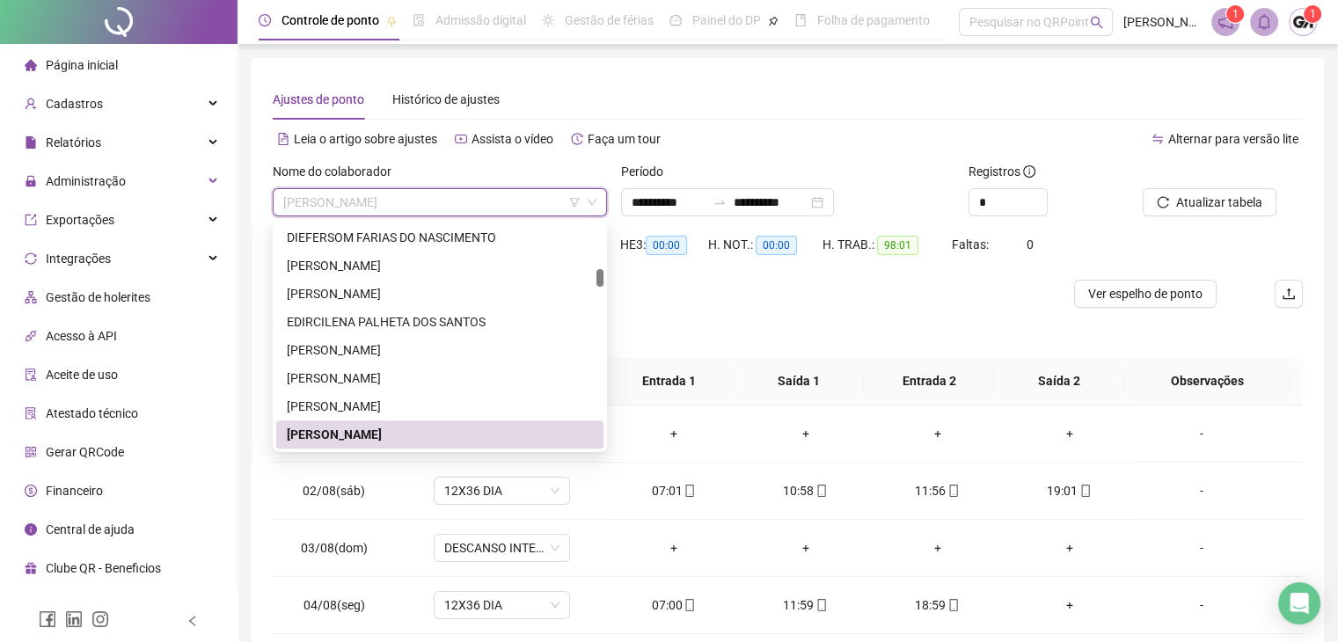
scroll to position [989, 0]
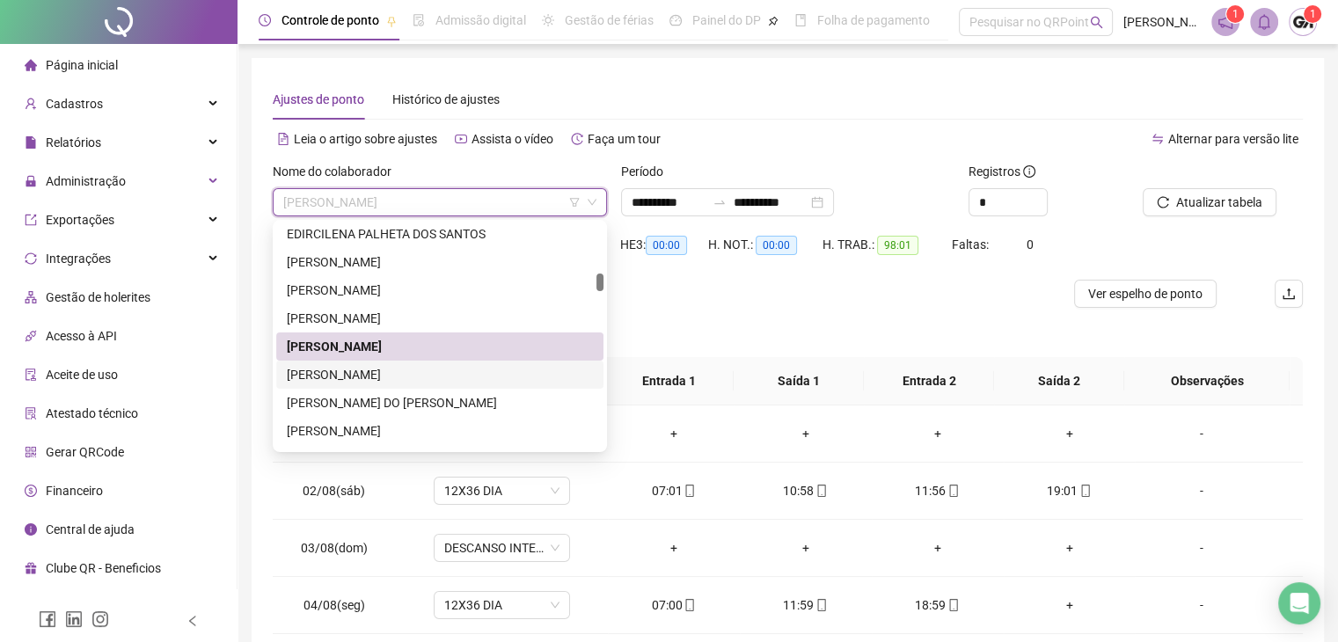
click at [349, 372] on div "[PERSON_NAME]" at bounding box center [440, 374] width 306 height 19
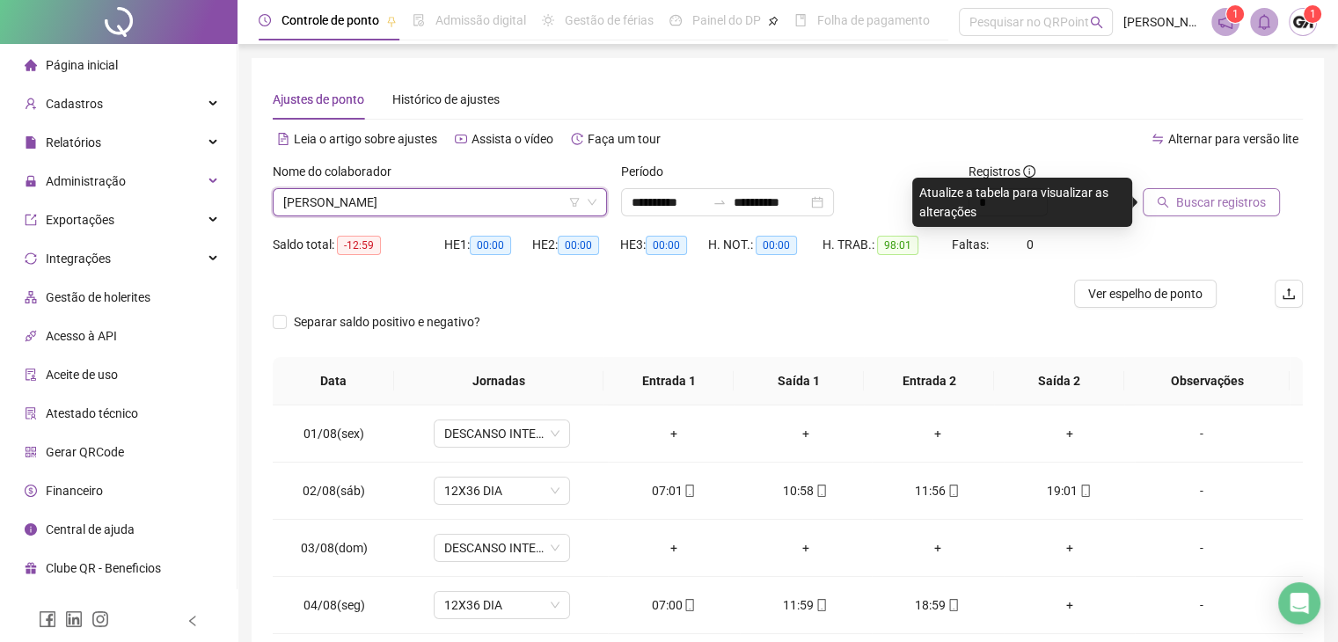
click at [1170, 207] on button "Buscar registros" at bounding box center [1211, 202] width 137 height 28
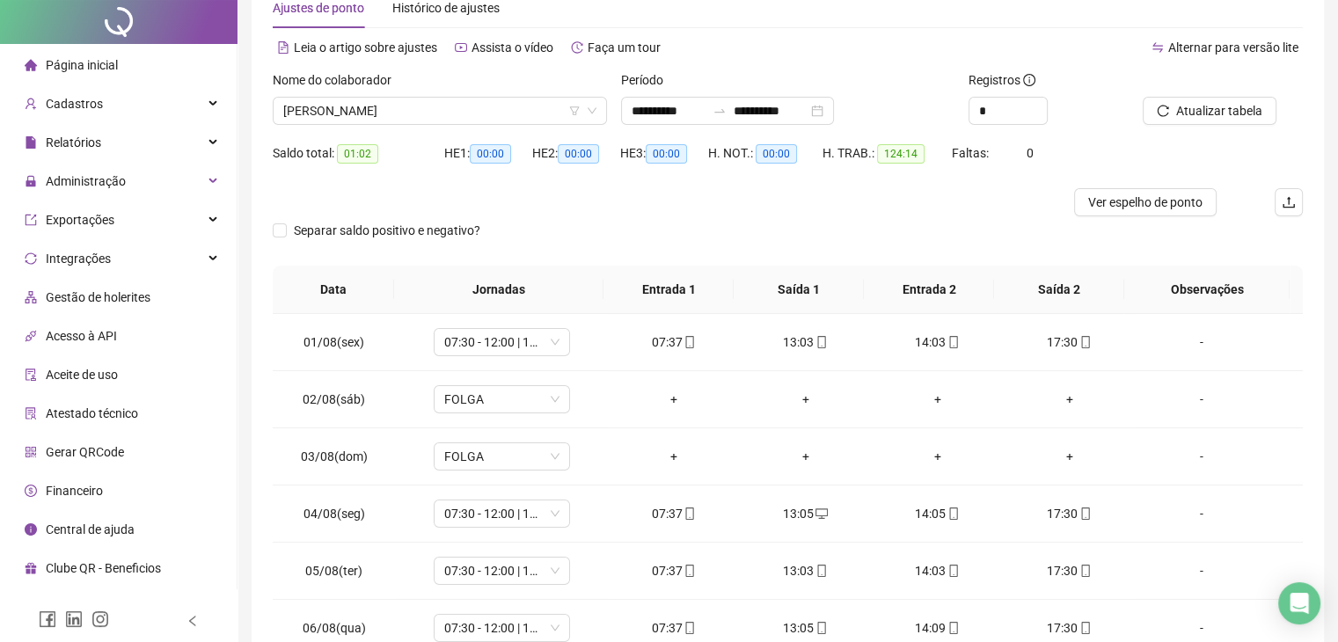
scroll to position [0, 0]
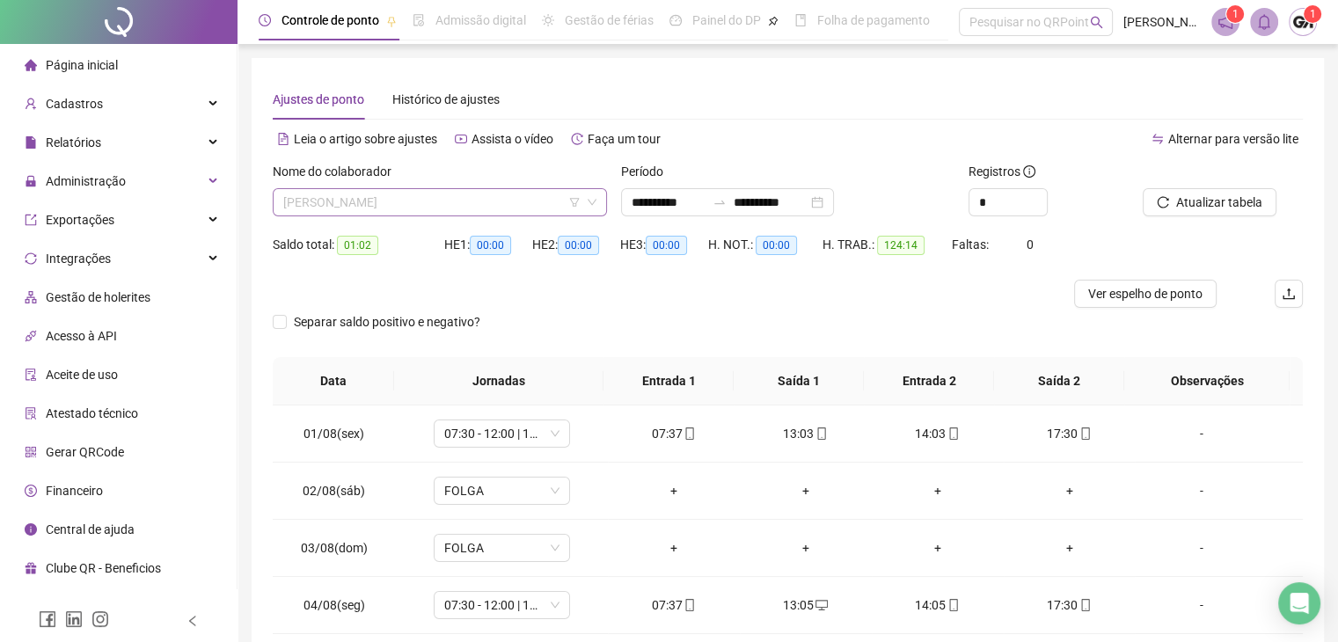
click at [404, 205] on span "[PERSON_NAME]" at bounding box center [439, 202] width 313 height 26
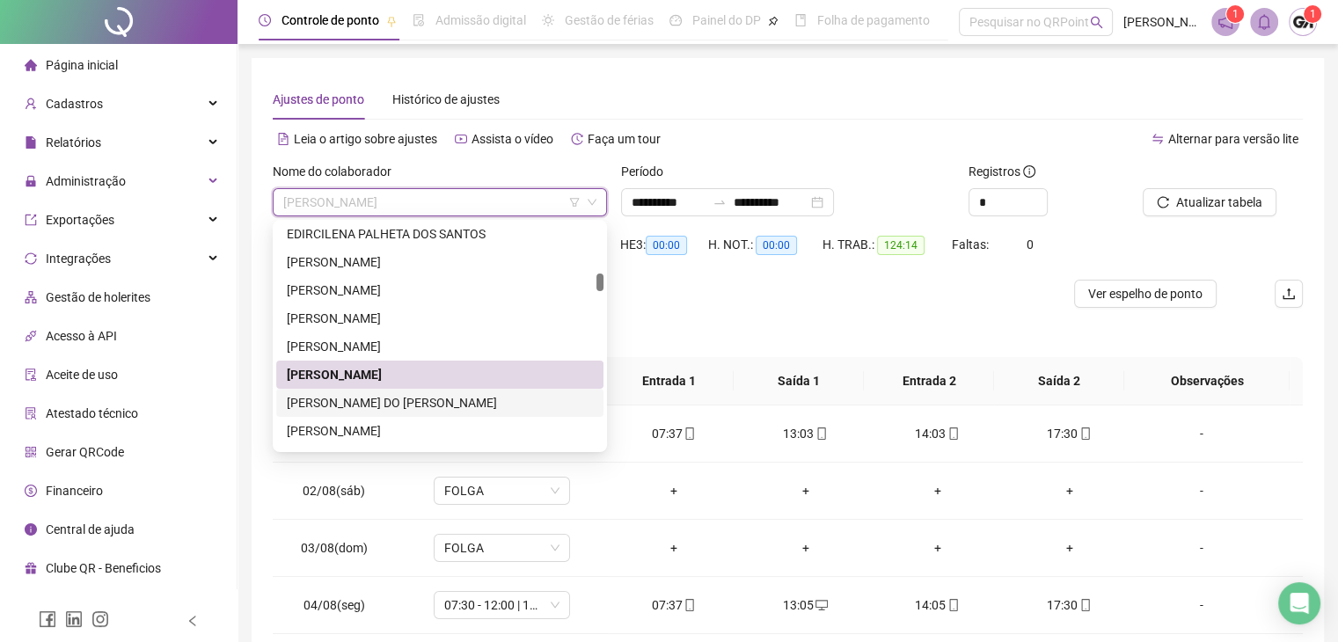
click at [339, 394] on div "[PERSON_NAME] DO [PERSON_NAME]" at bounding box center [440, 402] width 306 height 19
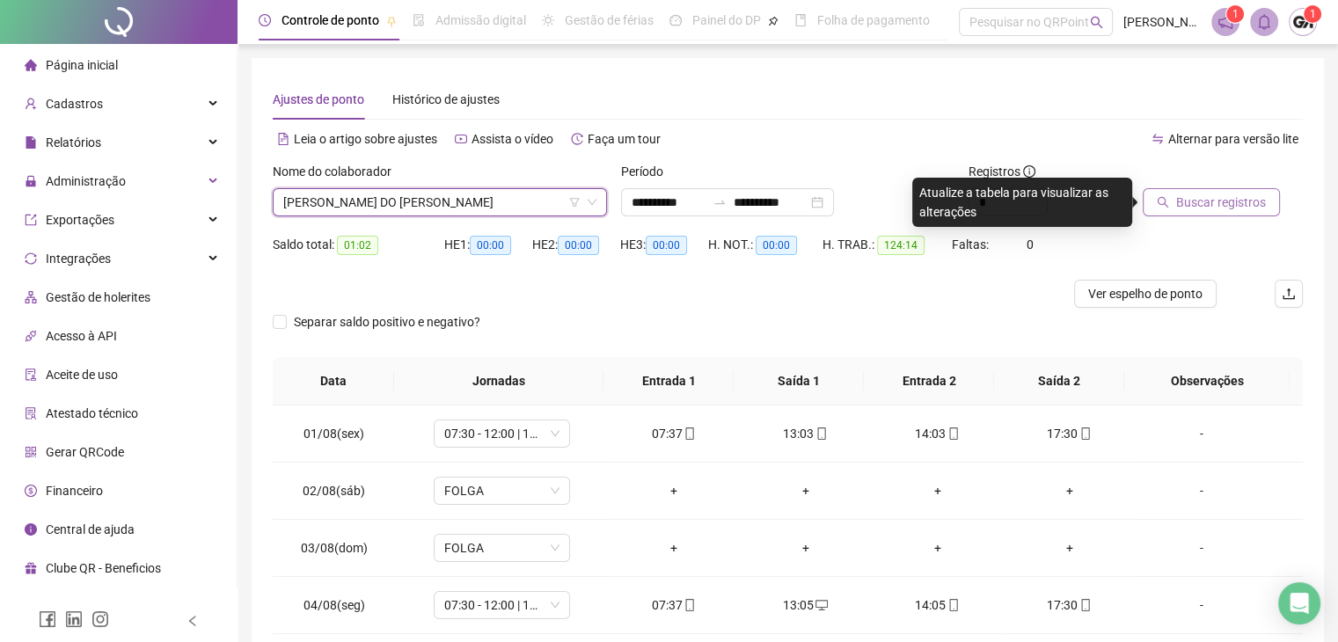
click at [1206, 201] on span "Buscar registros" at bounding box center [1222, 202] width 90 height 19
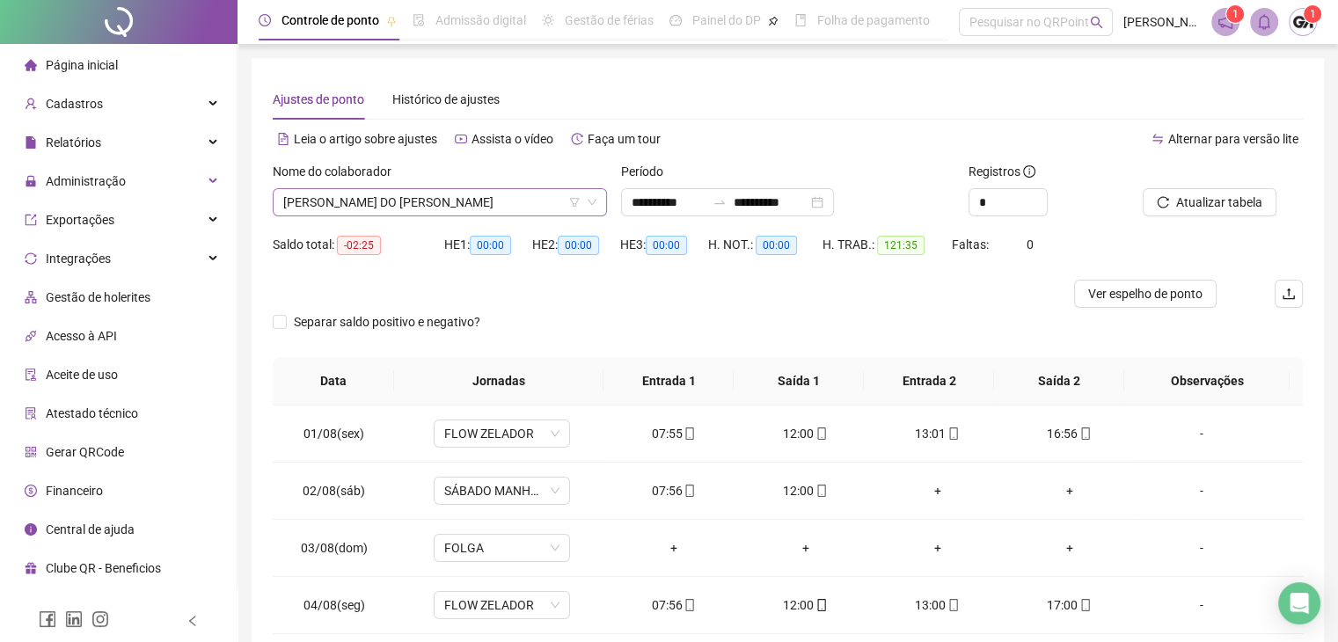
drag, startPoint x: 409, startPoint y: 251, endPoint x: 449, endPoint y: 199, distance: 65.3
click at [449, 199] on span "[PERSON_NAME] DO [PERSON_NAME]" at bounding box center [439, 202] width 313 height 26
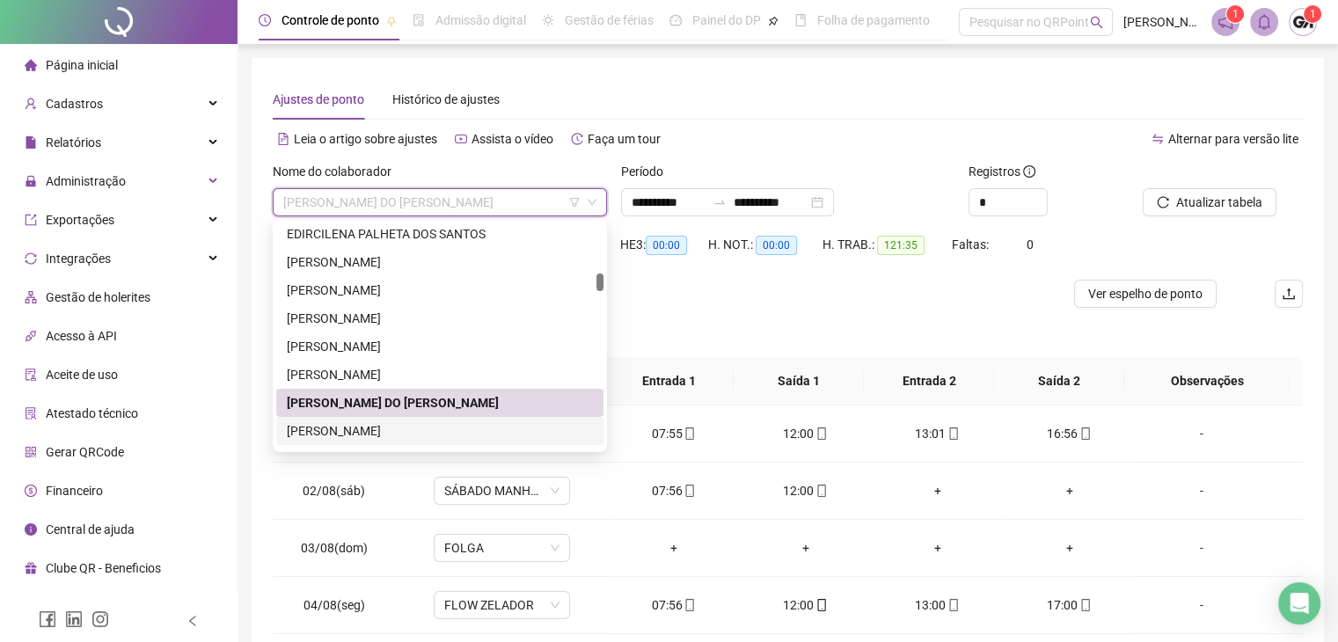
click at [361, 426] on div "[PERSON_NAME]" at bounding box center [440, 431] width 306 height 19
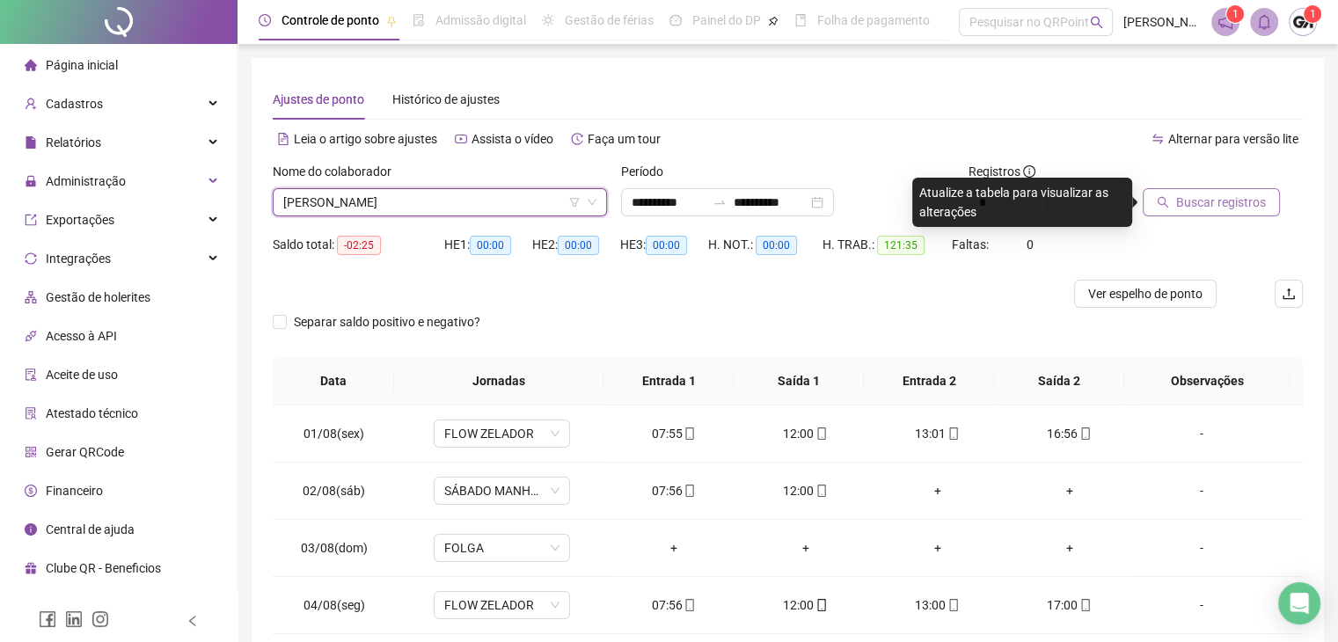
click at [1200, 193] on span "Buscar registros" at bounding box center [1222, 202] width 90 height 19
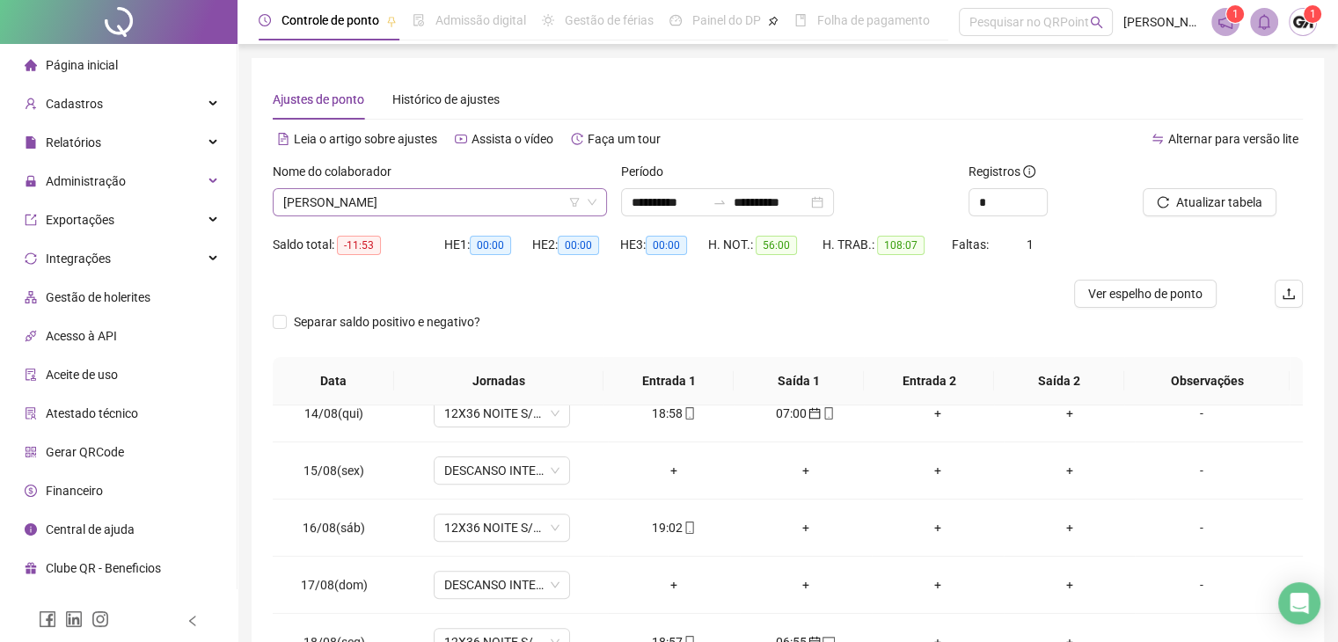
click at [397, 210] on span "[PERSON_NAME]" at bounding box center [439, 202] width 313 height 26
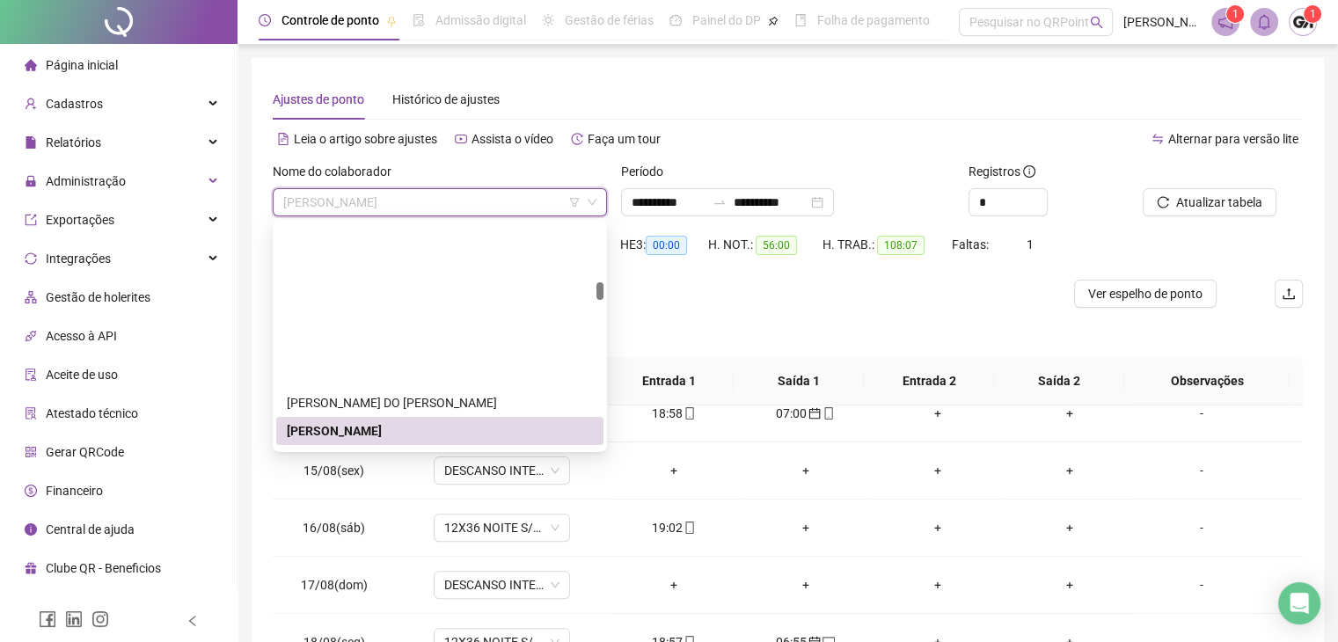
scroll to position [1165, 0]
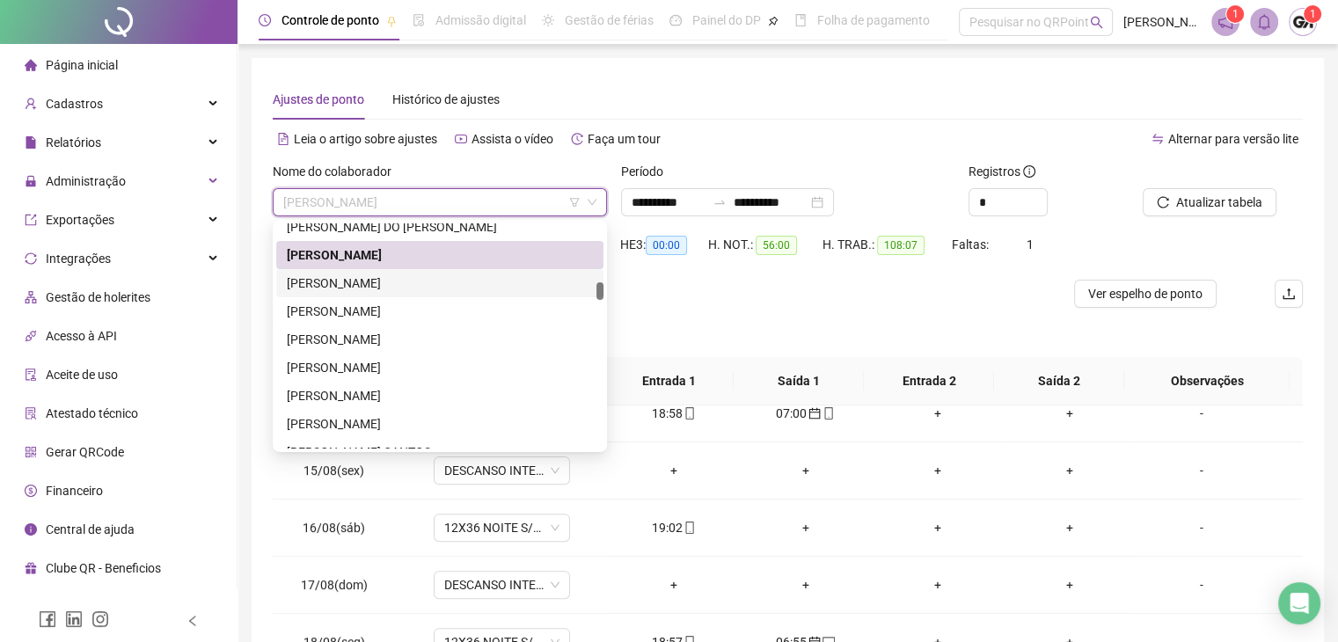
click at [351, 288] on div "[PERSON_NAME]" at bounding box center [440, 283] width 306 height 19
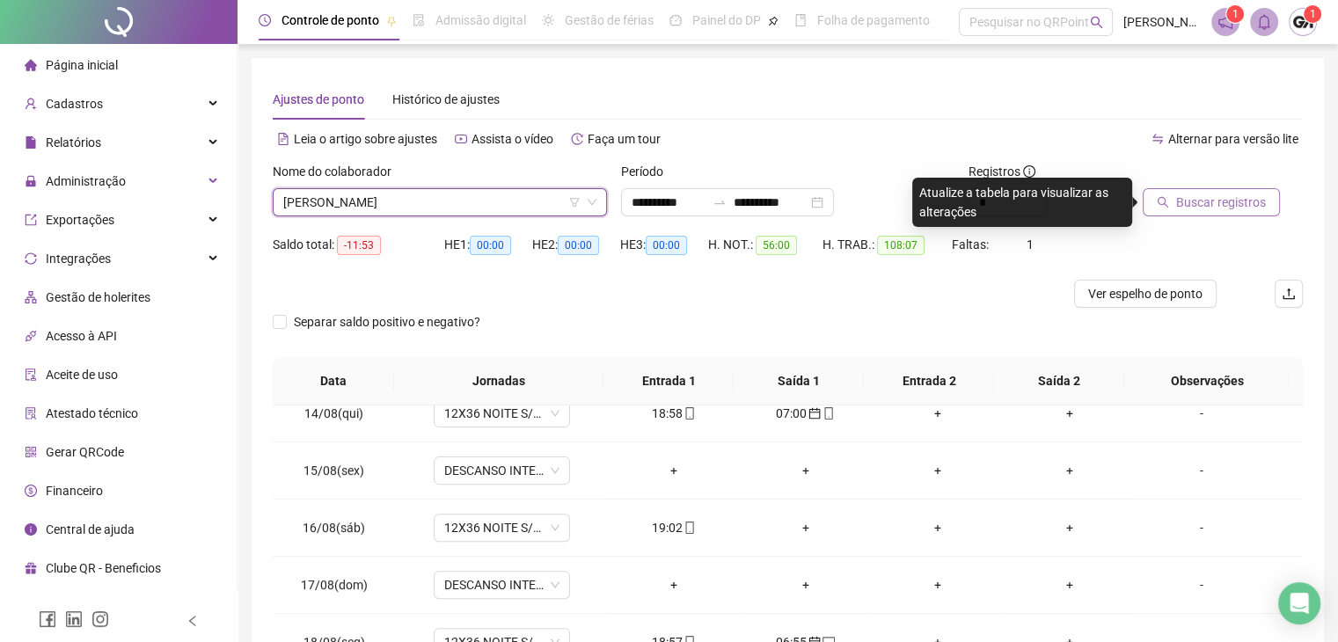
click at [1177, 202] on span "Buscar registros" at bounding box center [1222, 202] width 90 height 19
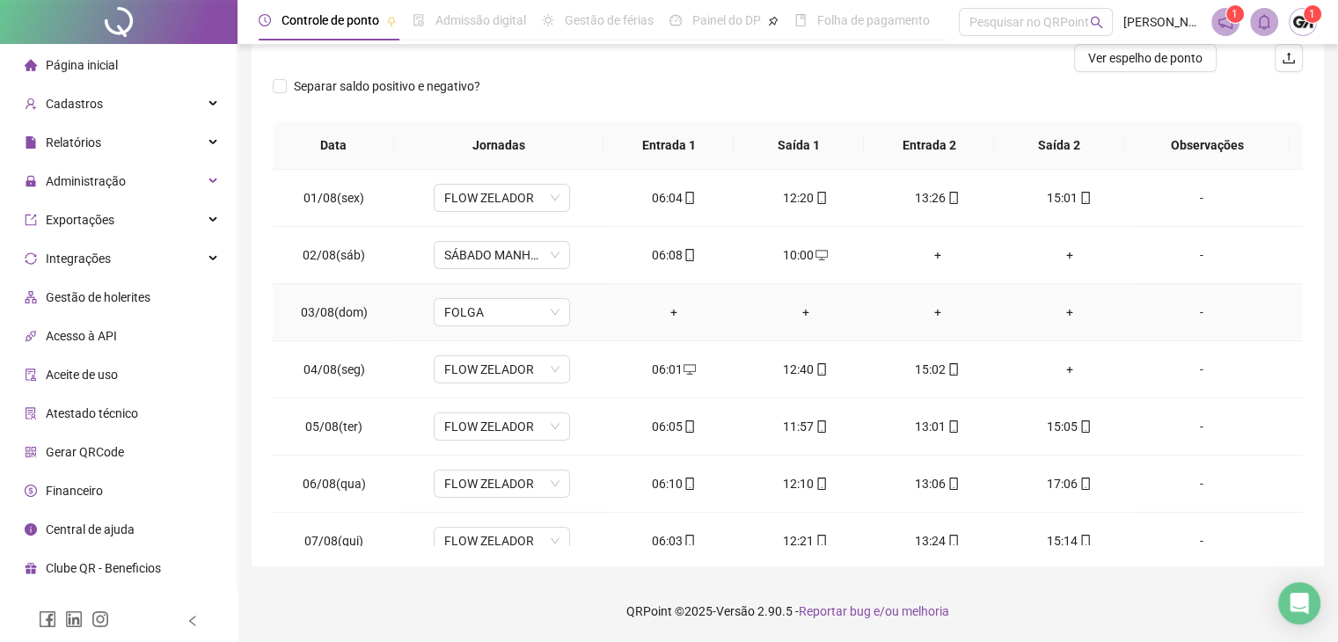
scroll to position [0, 0]
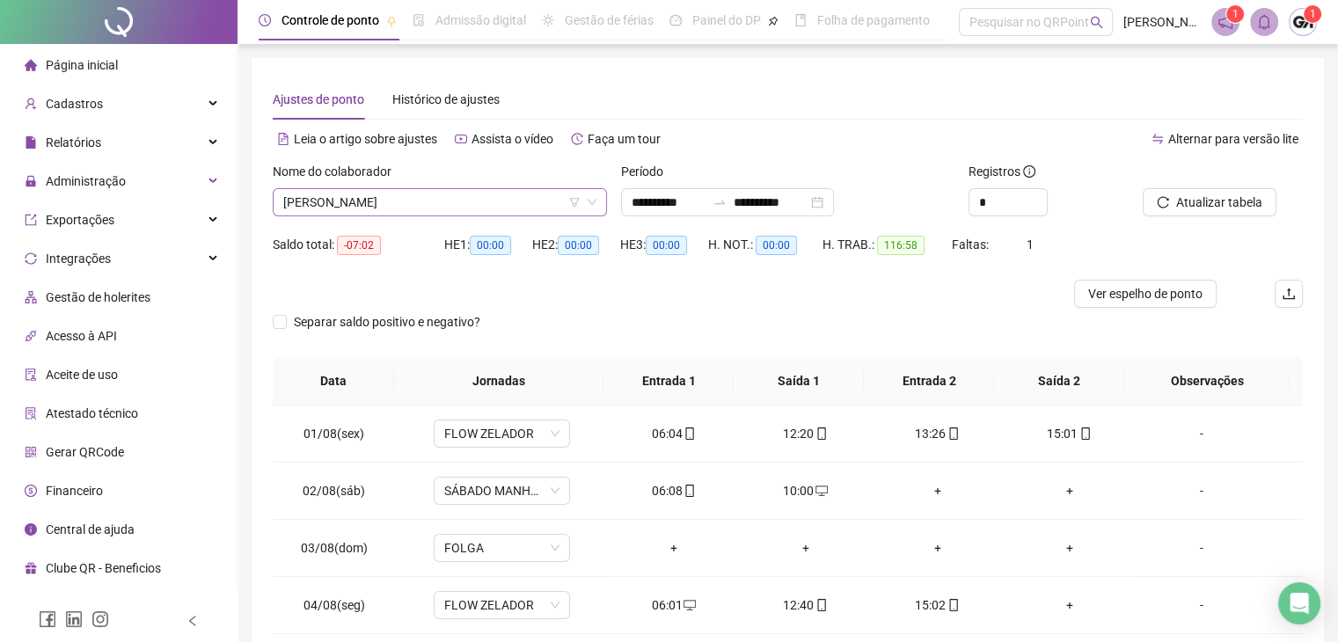
click at [475, 205] on span "[PERSON_NAME]" at bounding box center [439, 202] width 313 height 26
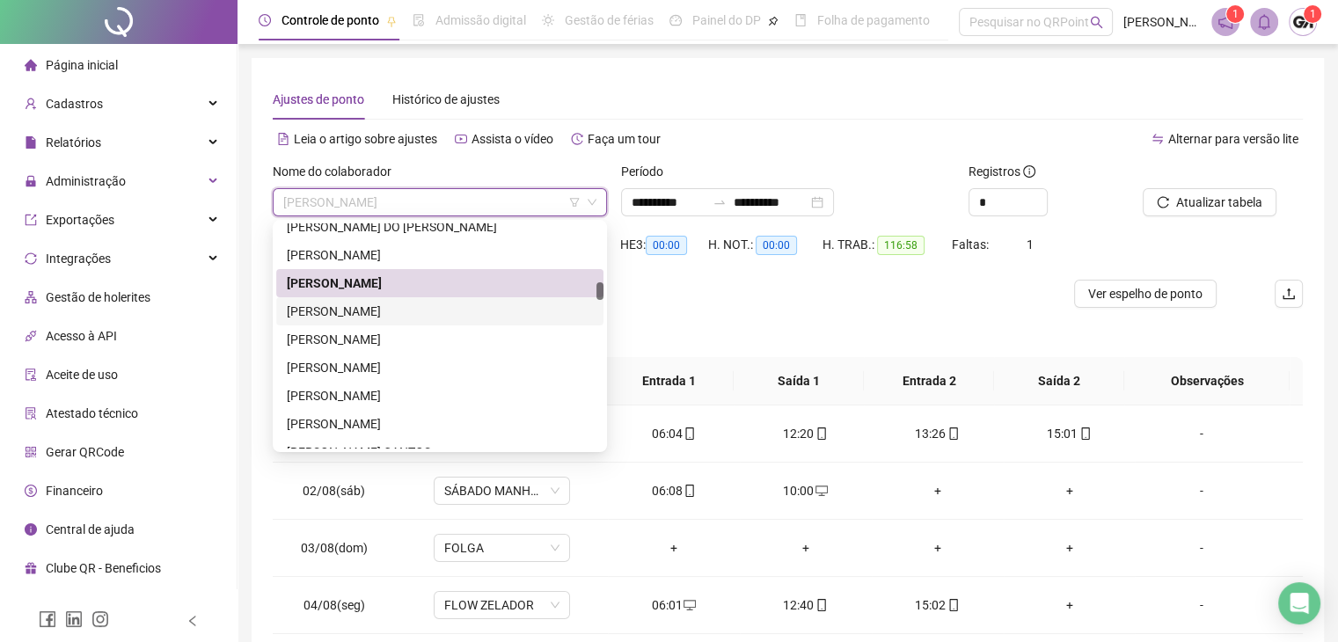
click at [383, 313] on div "[PERSON_NAME]" at bounding box center [440, 311] width 306 height 19
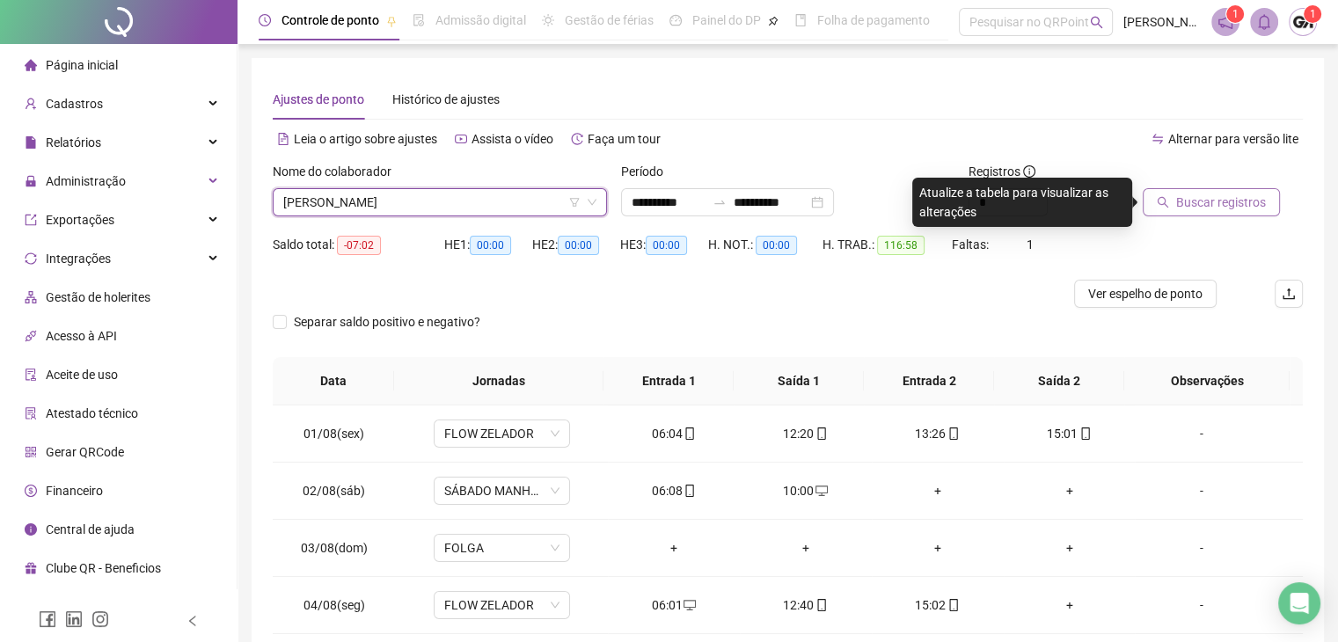
click at [1235, 204] on span "Buscar registros" at bounding box center [1222, 202] width 90 height 19
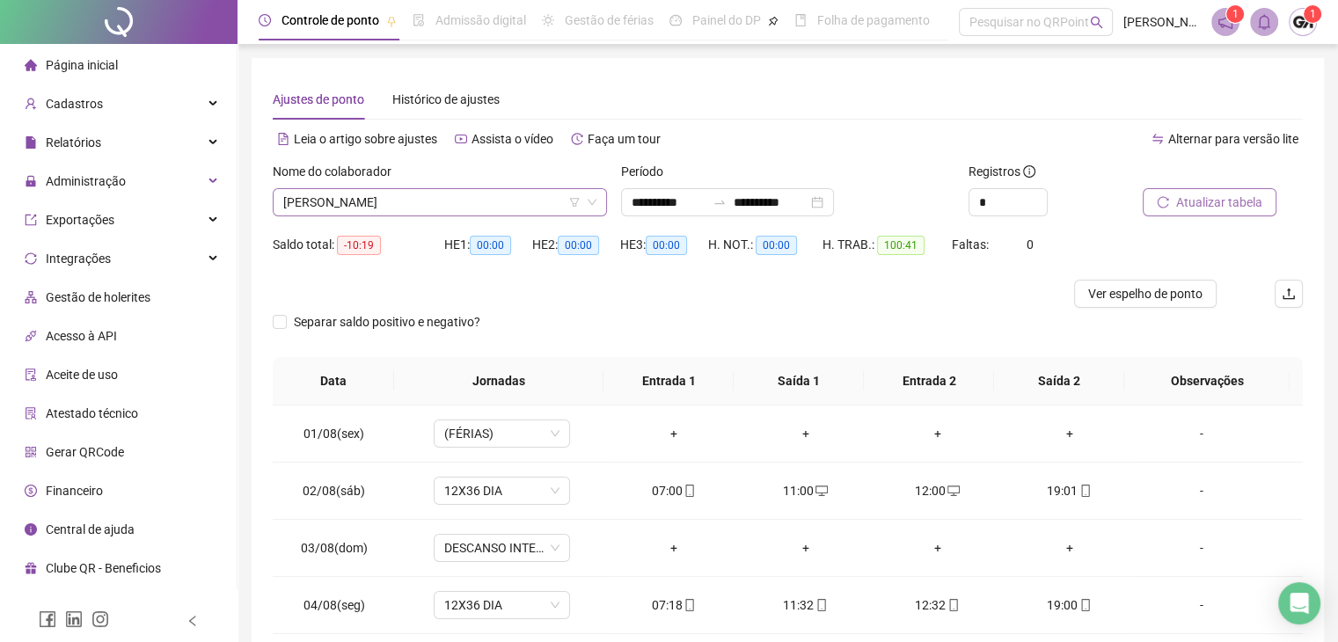
click at [516, 216] on input "search" at bounding box center [431, 202] width 297 height 26
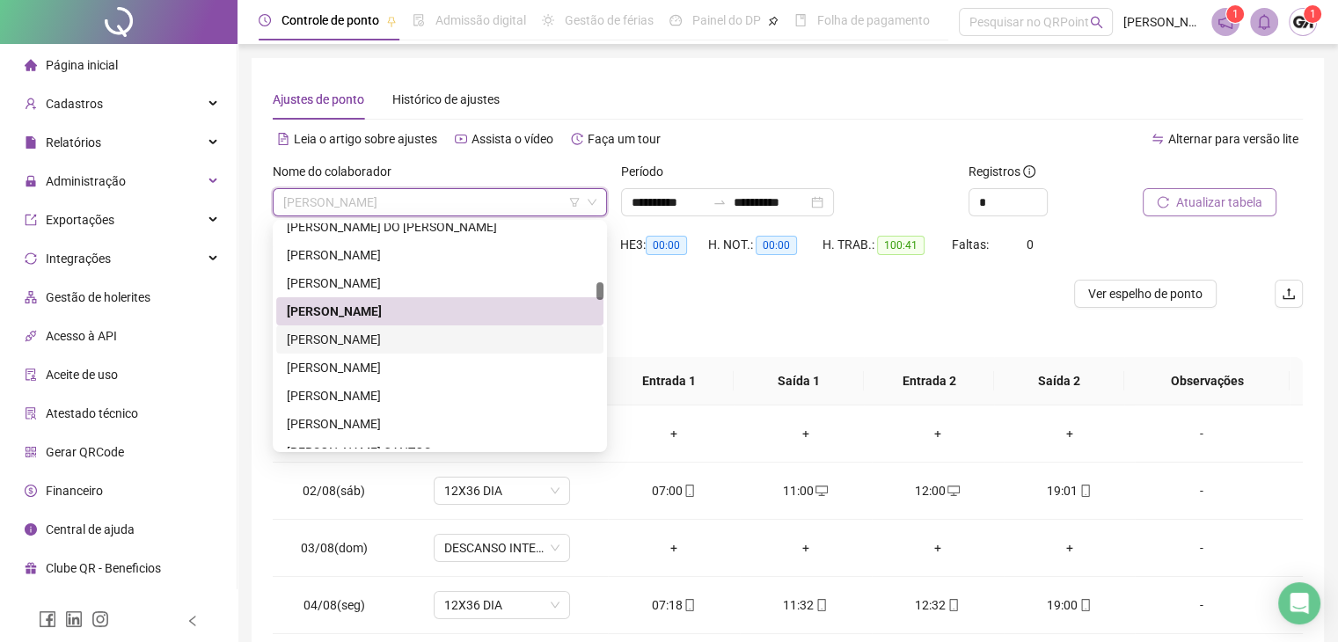
click at [343, 342] on div "[PERSON_NAME]" at bounding box center [440, 339] width 306 height 19
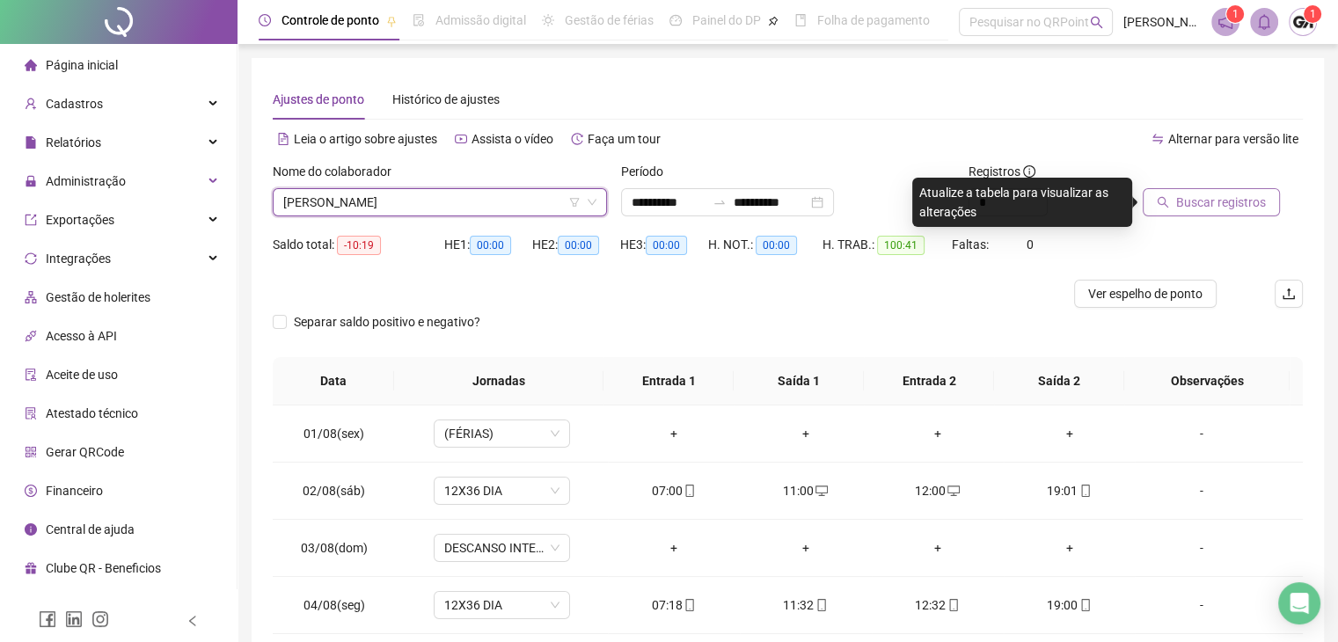
click at [1169, 223] on div "Buscar registros" at bounding box center [1223, 196] width 174 height 69
click at [1171, 207] on button "Buscar registros" at bounding box center [1211, 202] width 137 height 28
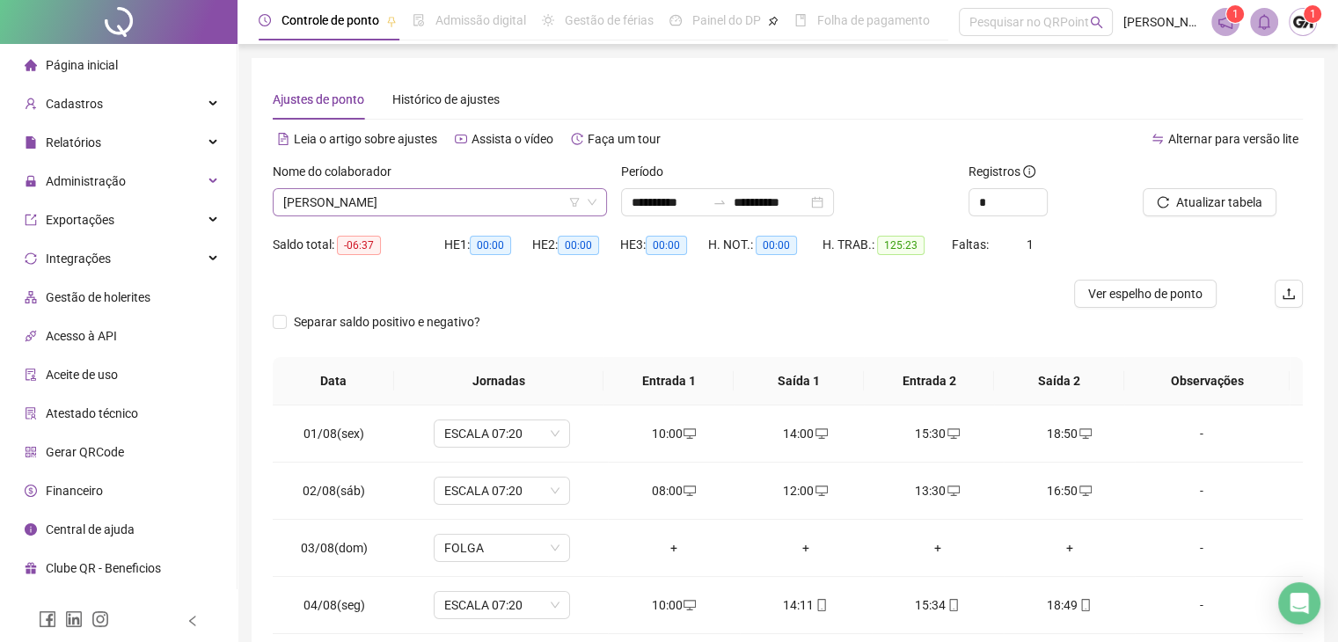
click at [500, 200] on span "[PERSON_NAME]" at bounding box center [439, 202] width 313 height 26
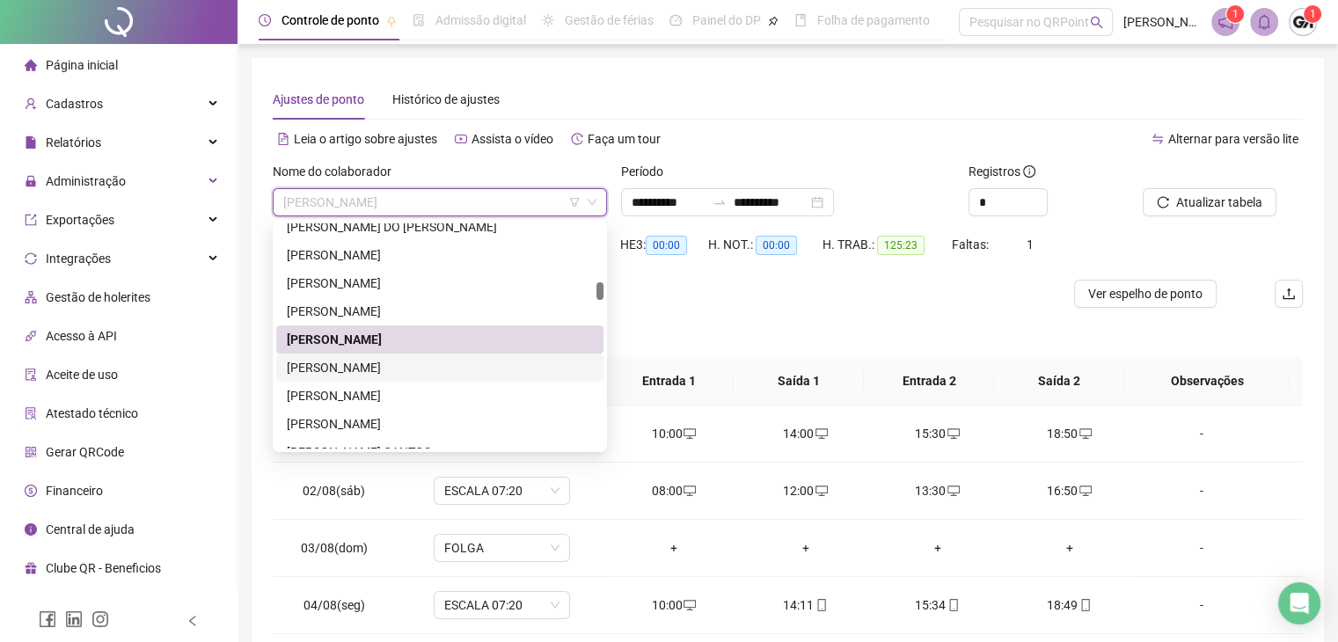
click at [349, 363] on div "[PERSON_NAME]" at bounding box center [440, 367] width 306 height 19
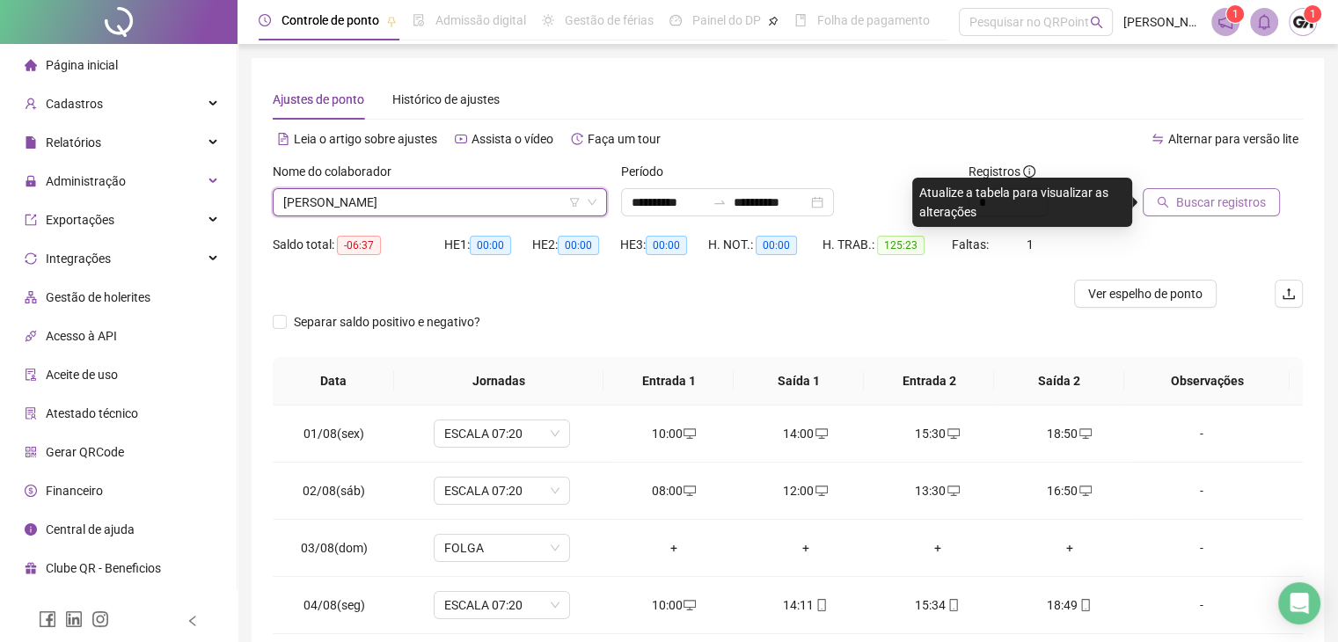
click at [1225, 198] on span "Buscar registros" at bounding box center [1222, 202] width 90 height 19
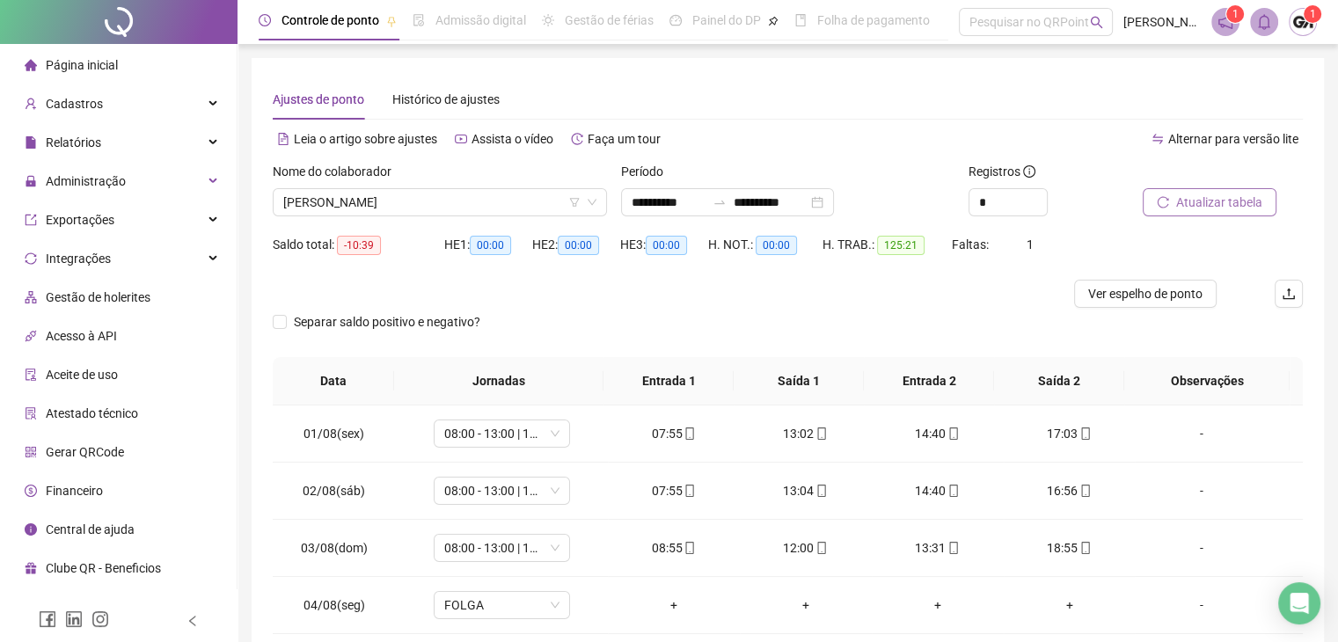
click at [497, 187] on div "Nome do colaborador" at bounding box center [440, 175] width 334 height 26
click at [481, 194] on span "[PERSON_NAME]" at bounding box center [439, 202] width 313 height 26
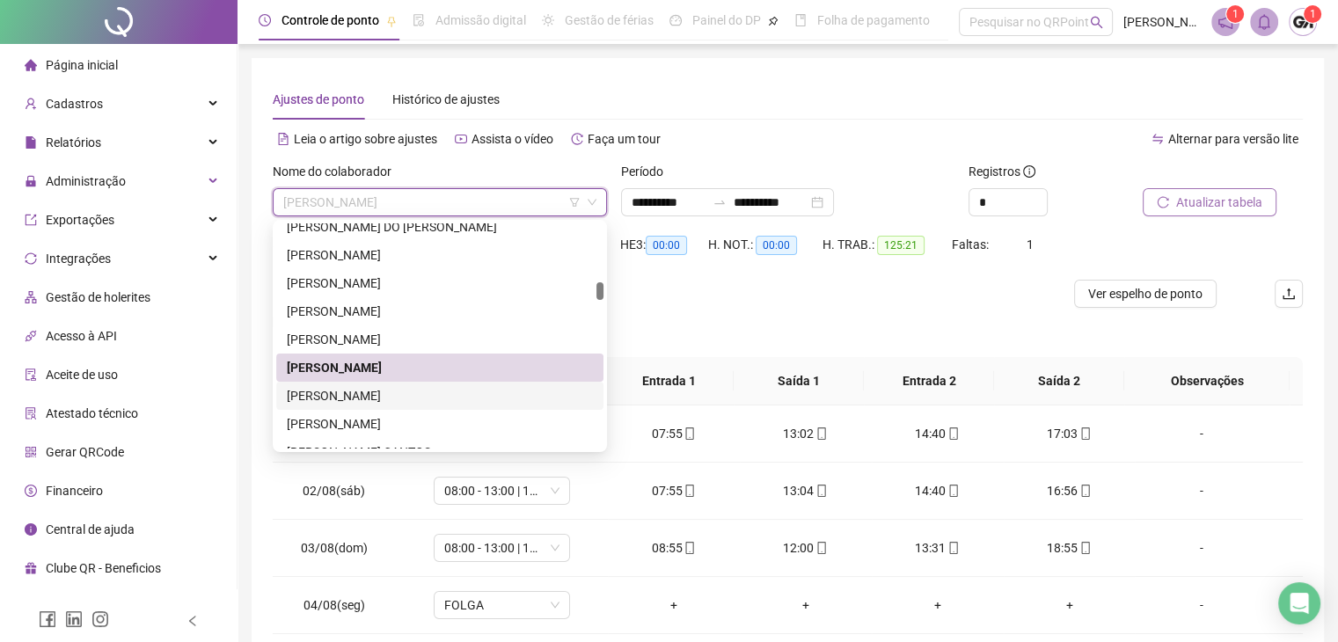
click at [388, 399] on div "[PERSON_NAME]" at bounding box center [440, 395] width 306 height 19
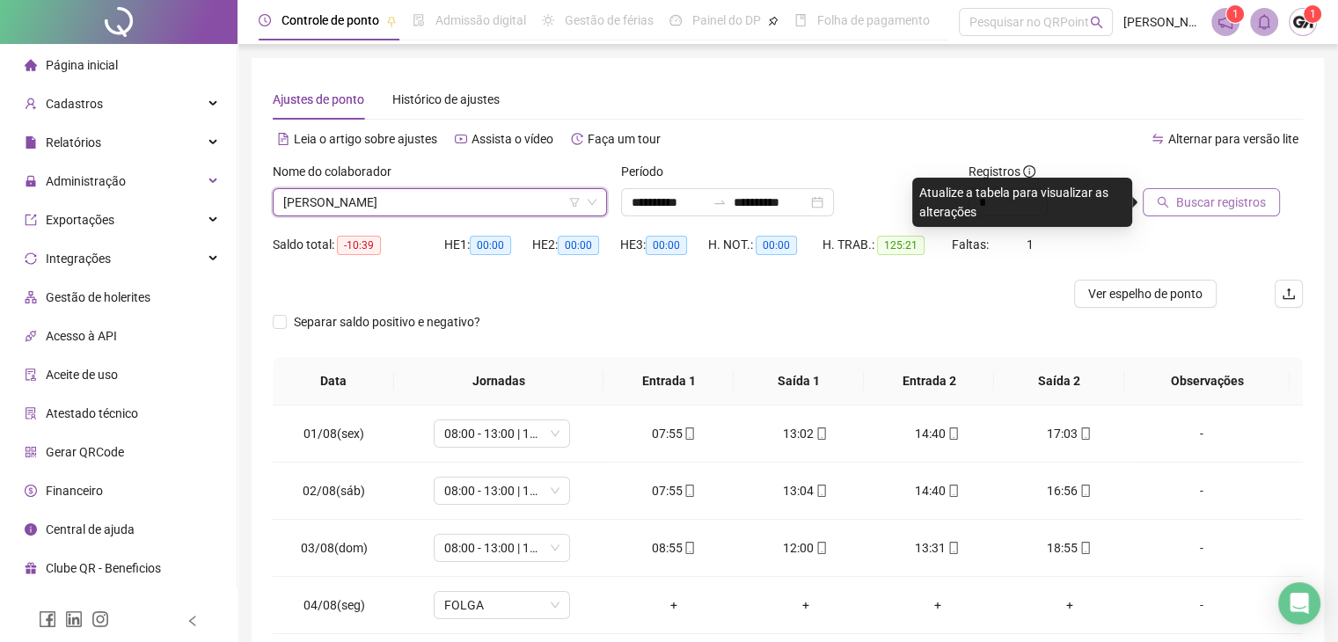
click at [1198, 194] on span "Buscar registros" at bounding box center [1222, 202] width 90 height 19
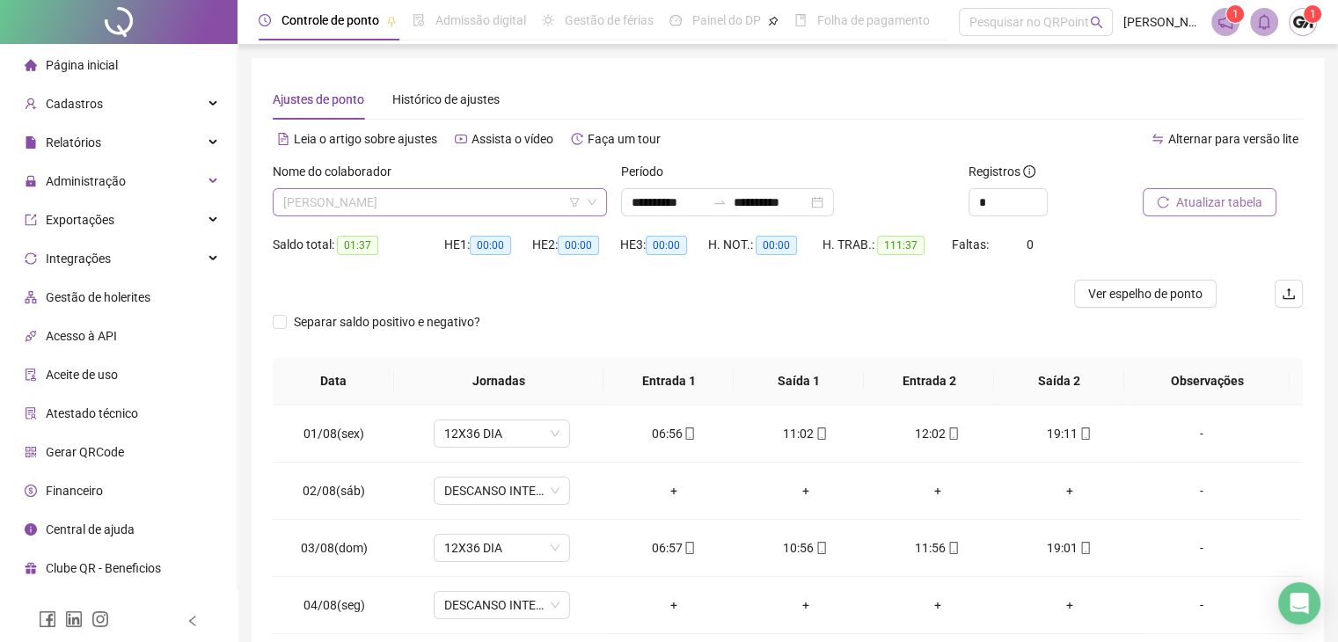
click at [434, 206] on span "[PERSON_NAME]" at bounding box center [439, 202] width 313 height 26
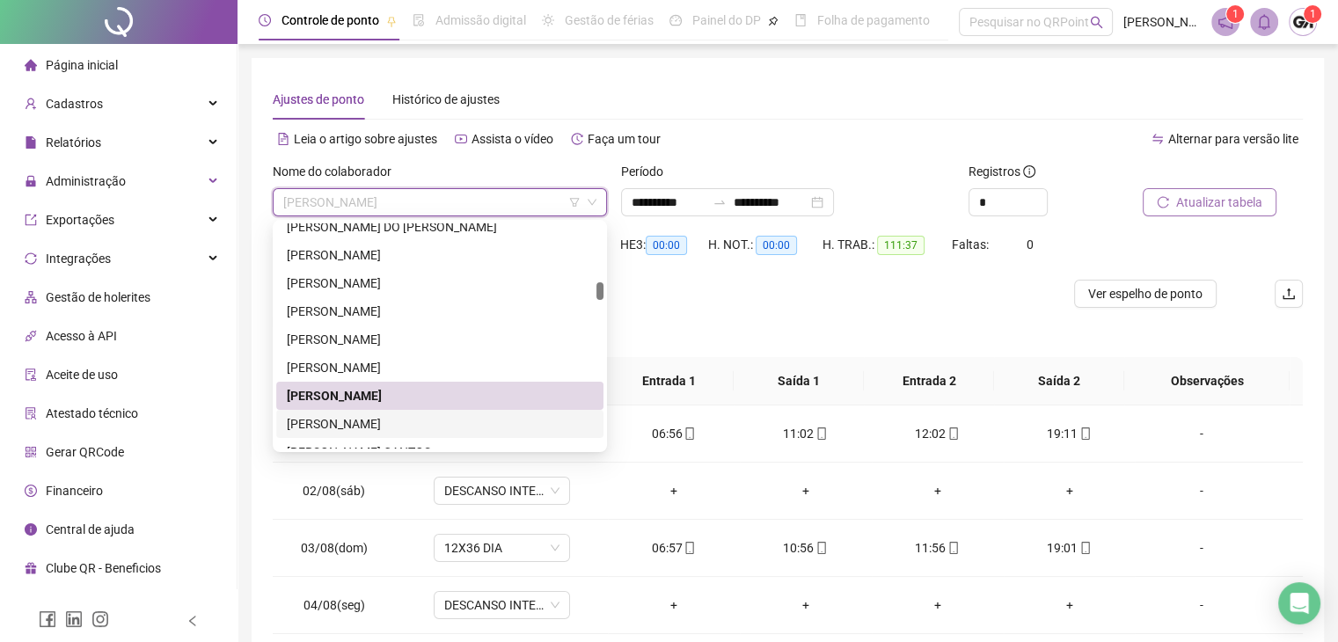
click at [337, 423] on div "[PERSON_NAME]" at bounding box center [440, 423] width 306 height 19
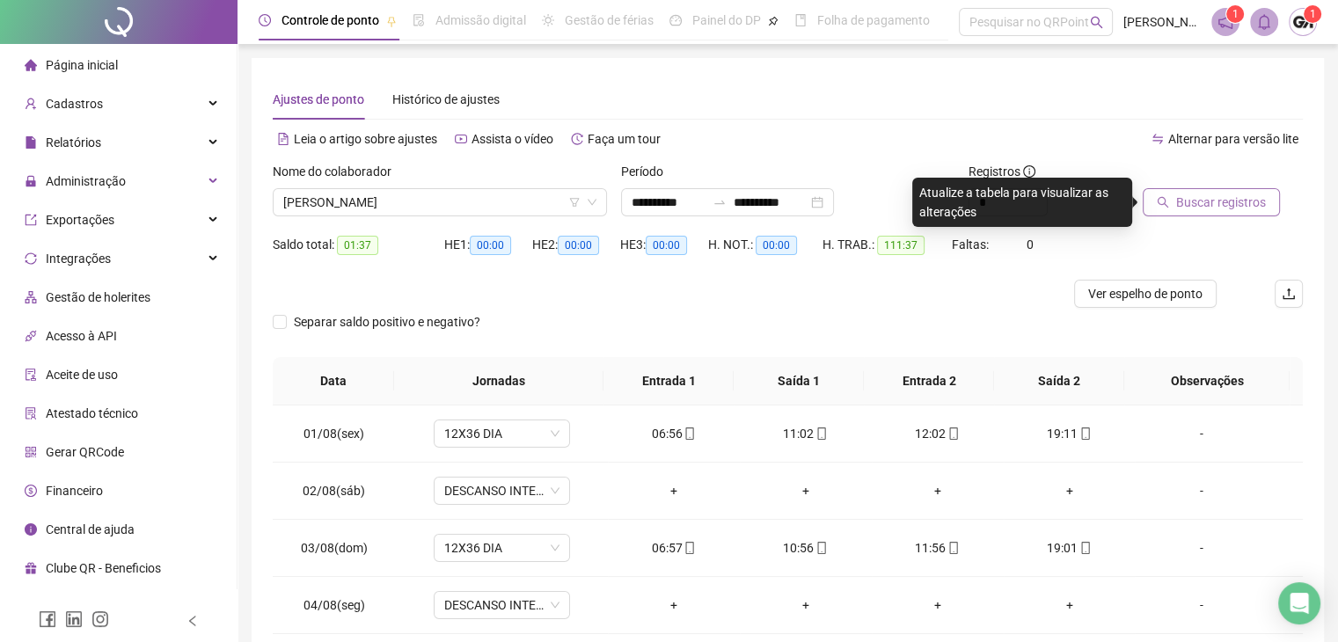
click at [1178, 198] on span "Buscar registros" at bounding box center [1222, 202] width 90 height 19
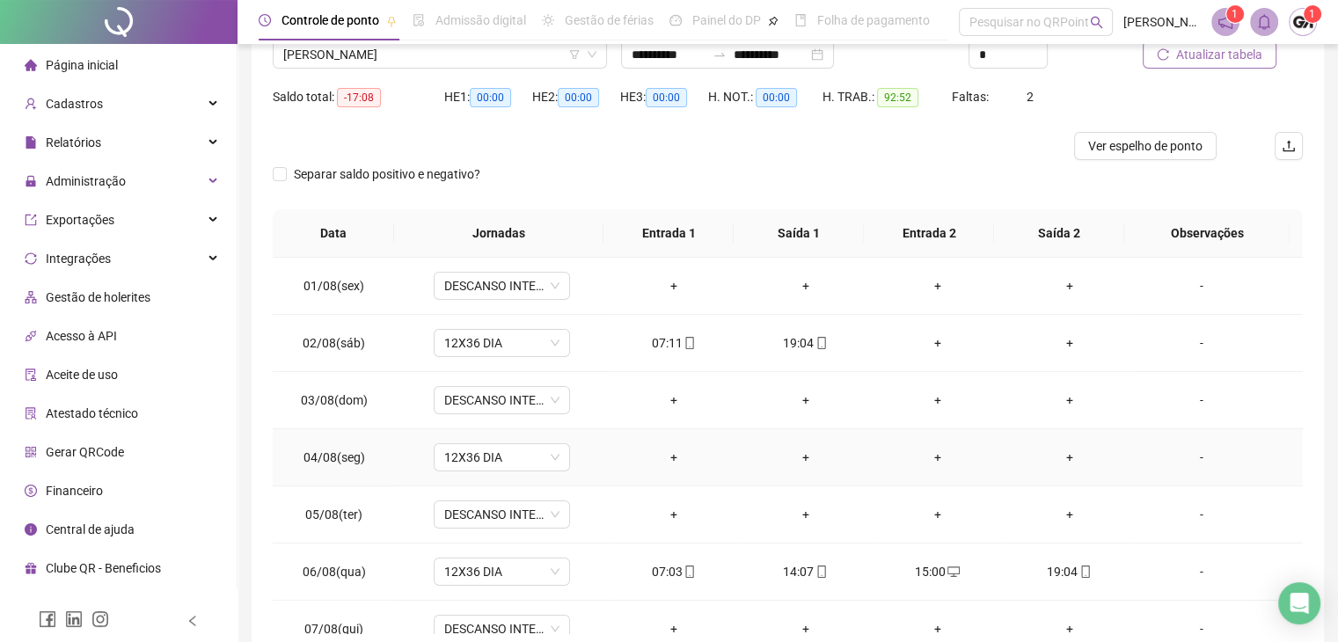
click at [1177, 456] on div "-" at bounding box center [1201, 457] width 104 height 19
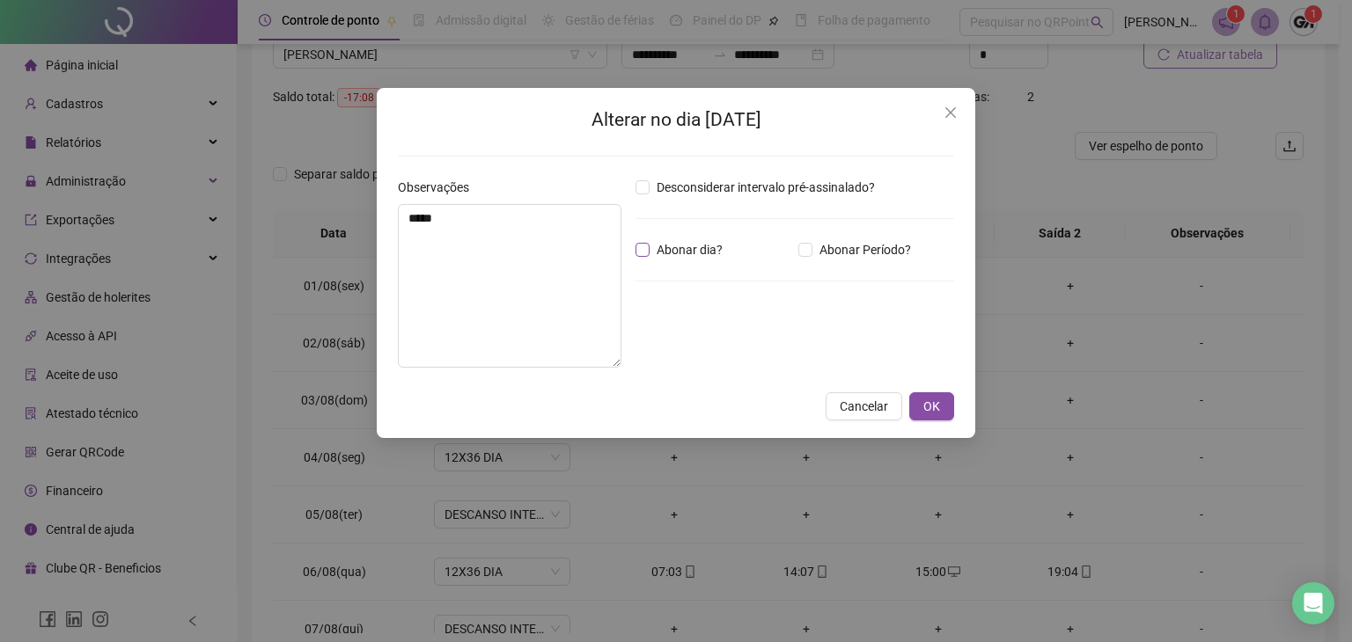
click at [675, 249] on span "Abonar dia?" at bounding box center [689, 249] width 80 height 19
click at [502, 233] on textarea "*****" at bounding box center [510, 286] width 224 height 164
click at [506, 238] on textarea "*****" at bounding box center [510, 286] width 224 height 164
type textarea "*"
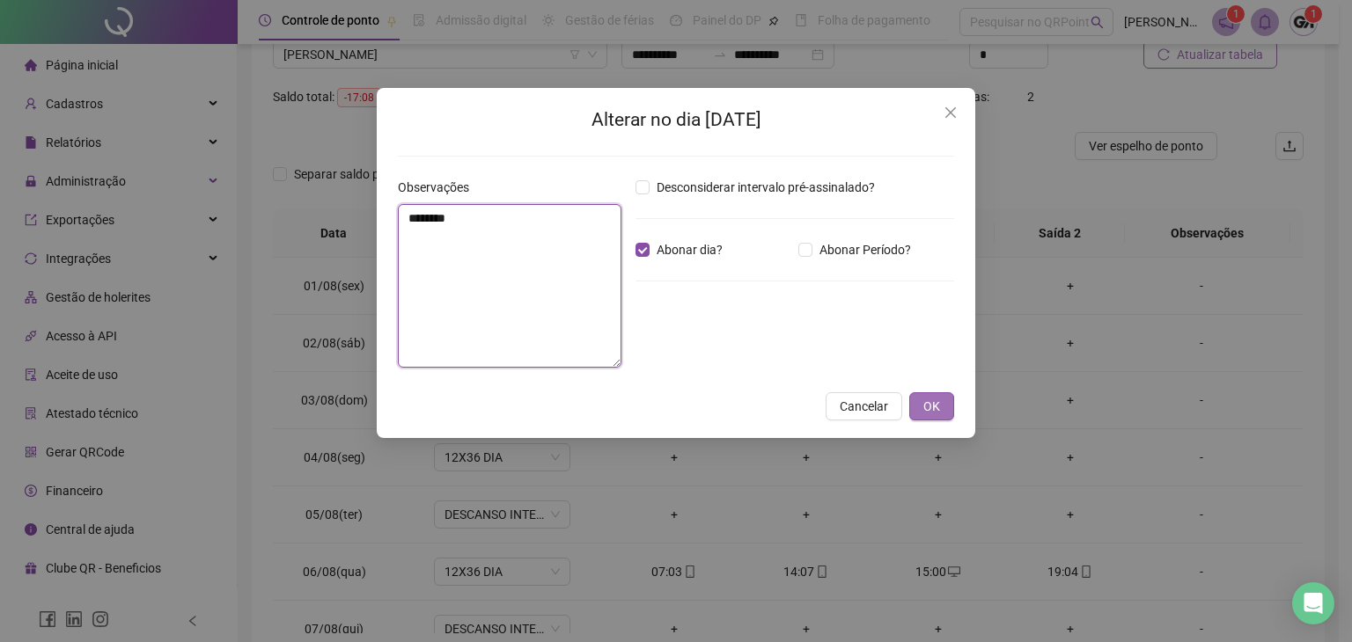
type textarea "********"
click at [940, 399] on span "OK" at bounding box center [931, 406] width 17 height 19
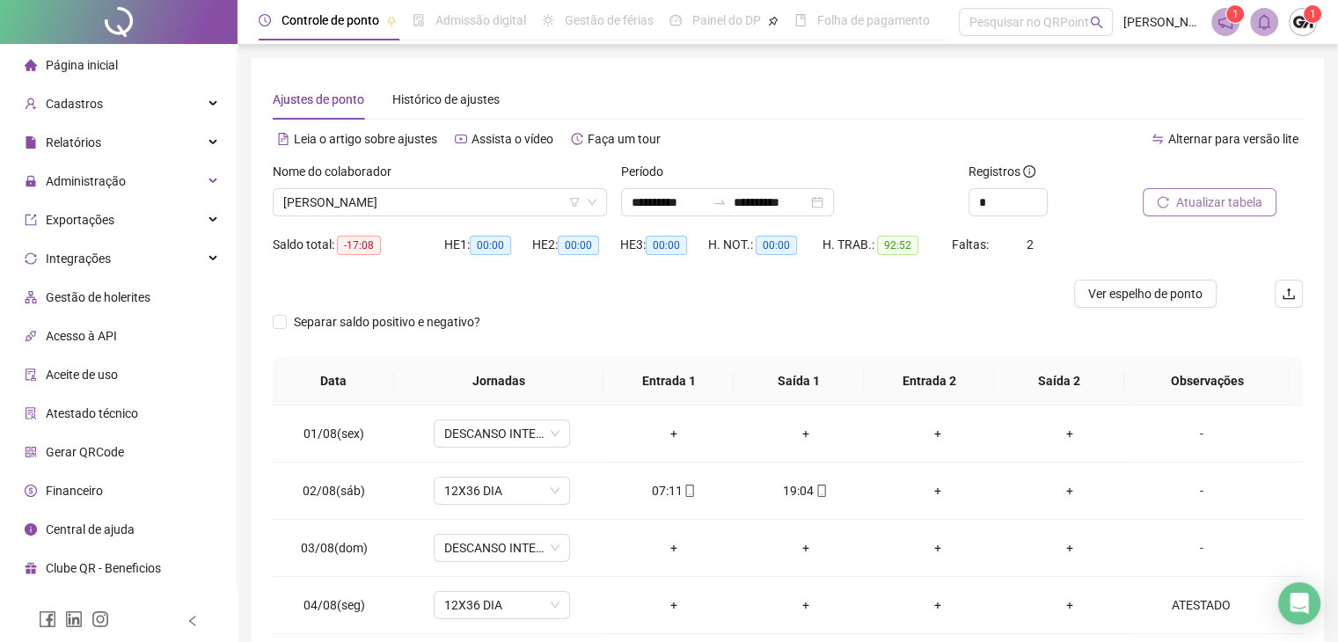
click at [1169, 191] on button "Atualizar tabela" at bounding box center [1210, 202] width 134 height 28
click at [511, 210] on span "[PERSON_NAME]" at bounding box center [439, 202] width 313 height 26
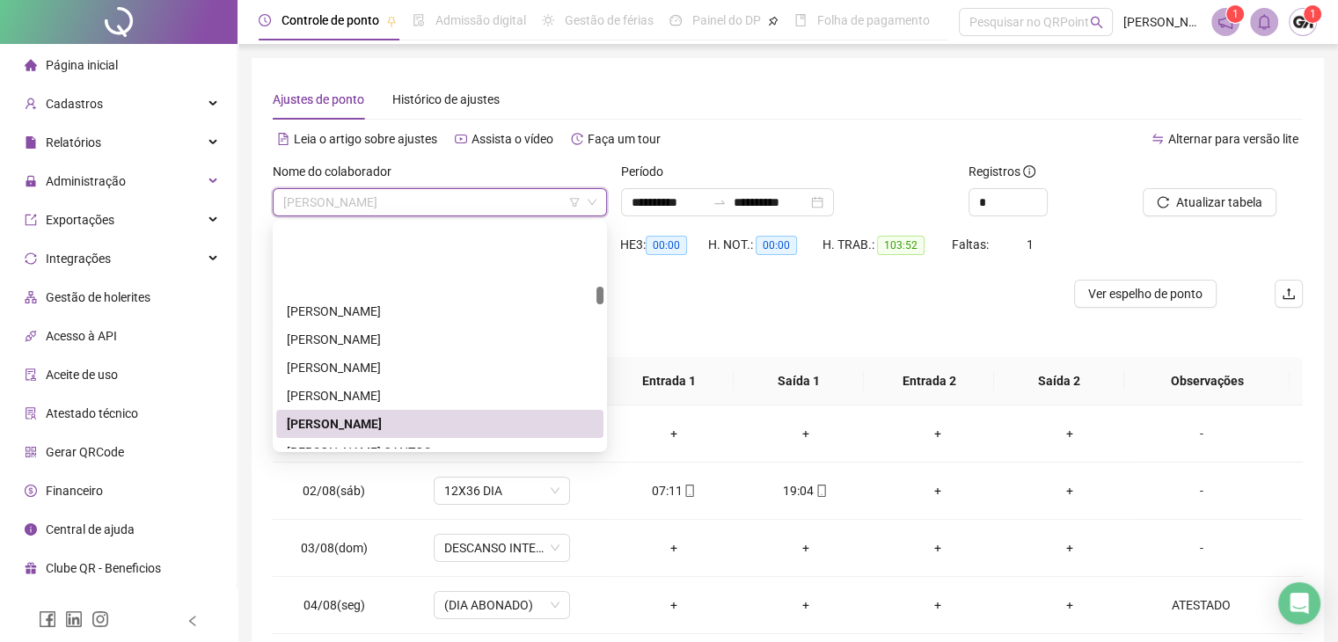
scroll to position [1253, 0]
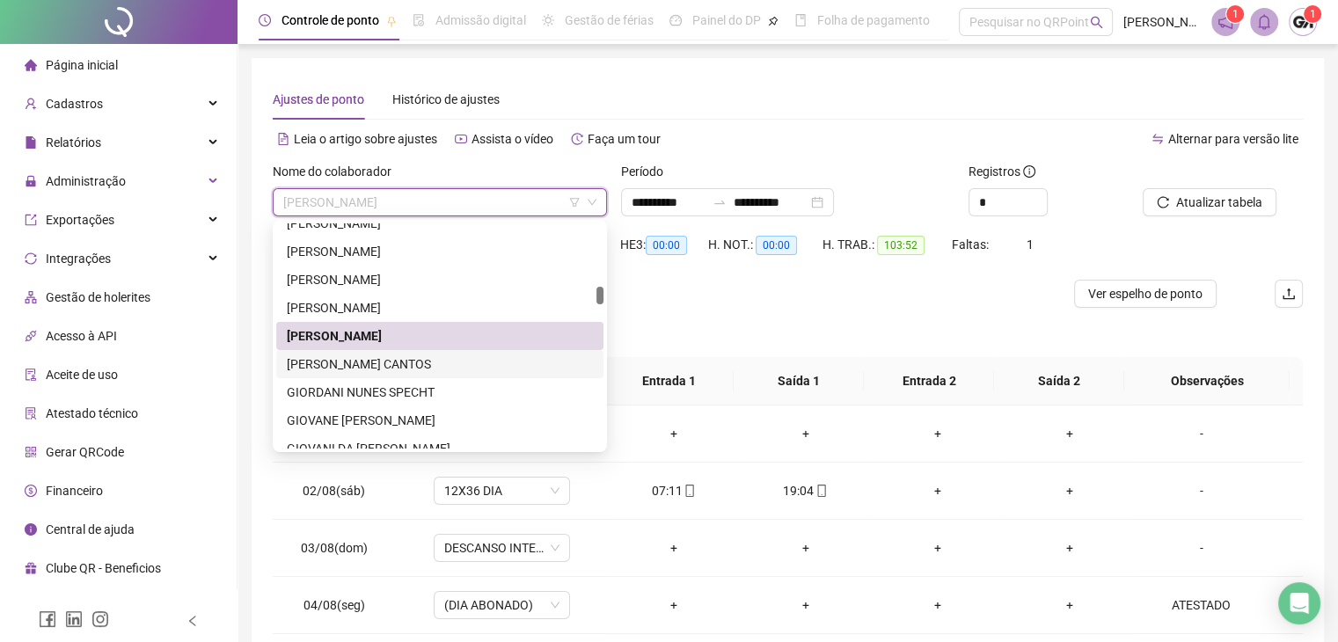
click at [359, 367] on div "[PERSON_NAME] CANTOS" at bounding box center [440, 364] width 306 height 19
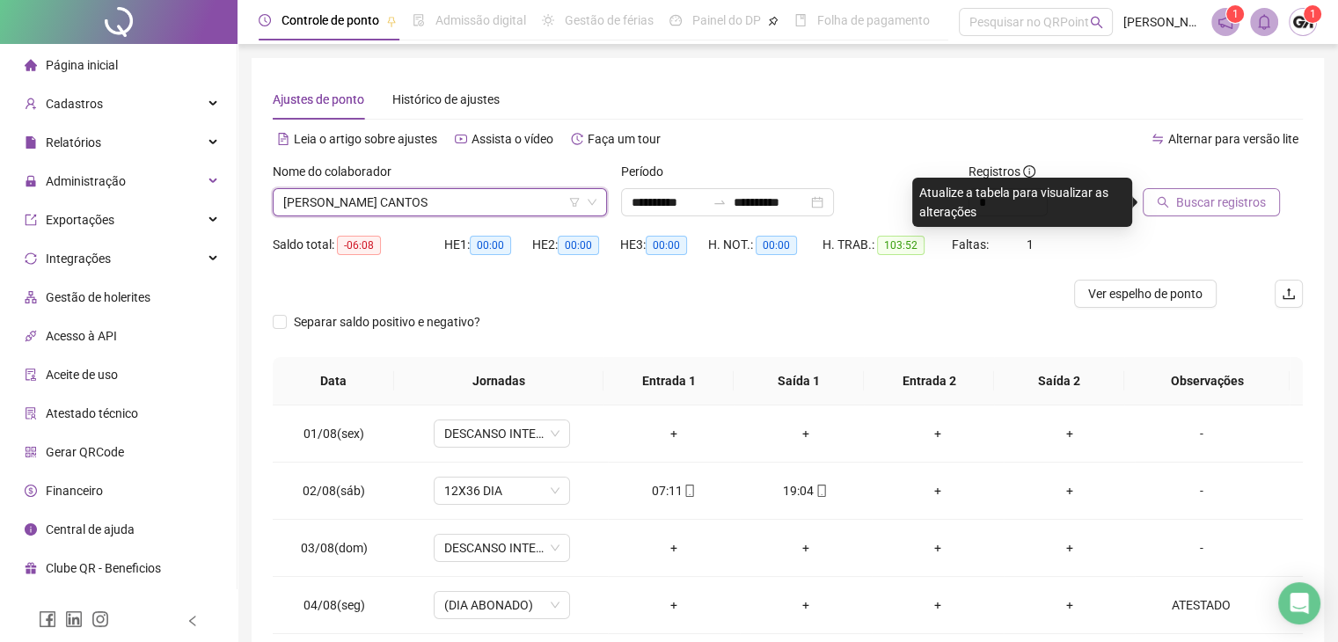
click at [1169, 193] on button "Buscar registros" at bounding box center [1211, 202] width 137 height 28
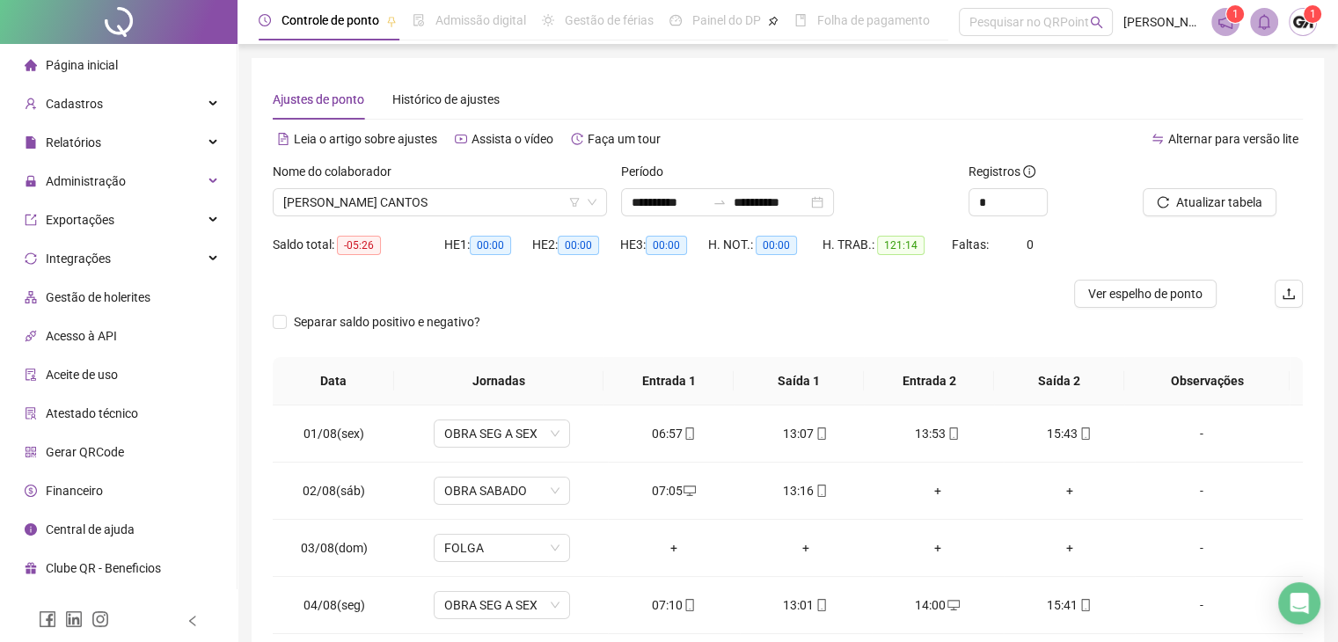
click at [765, 304] on div at bounding box center [659, 294] width 773 height 28
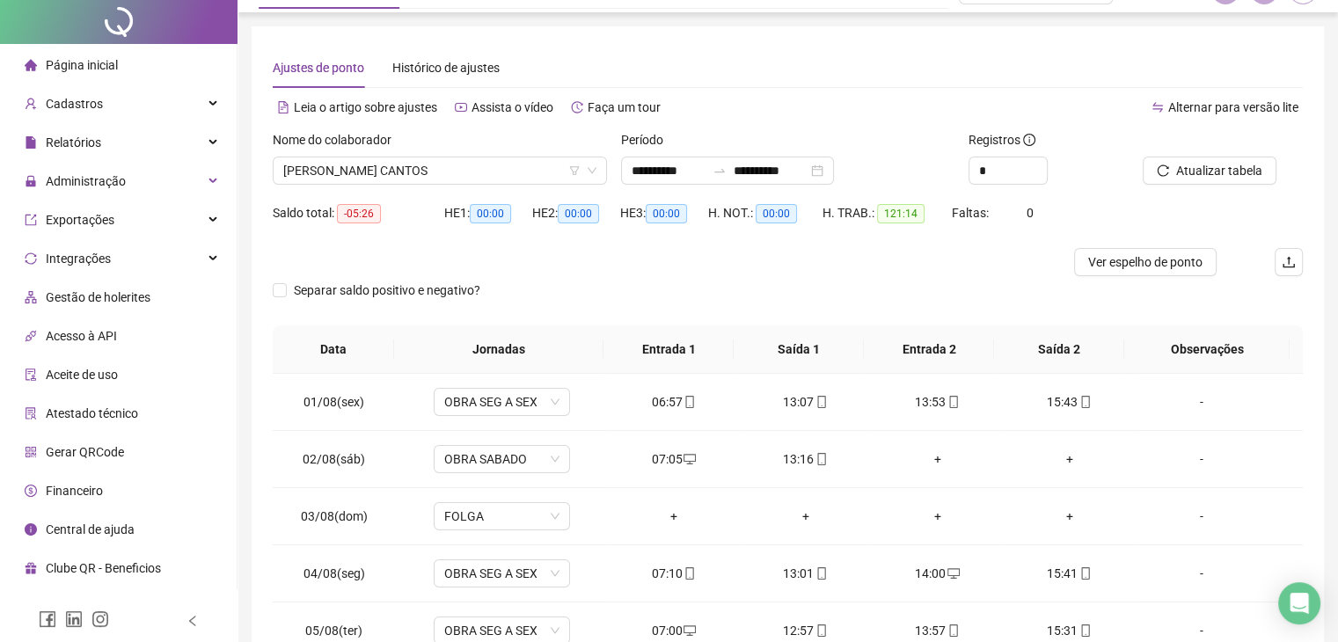
scroll to position [0, 0]
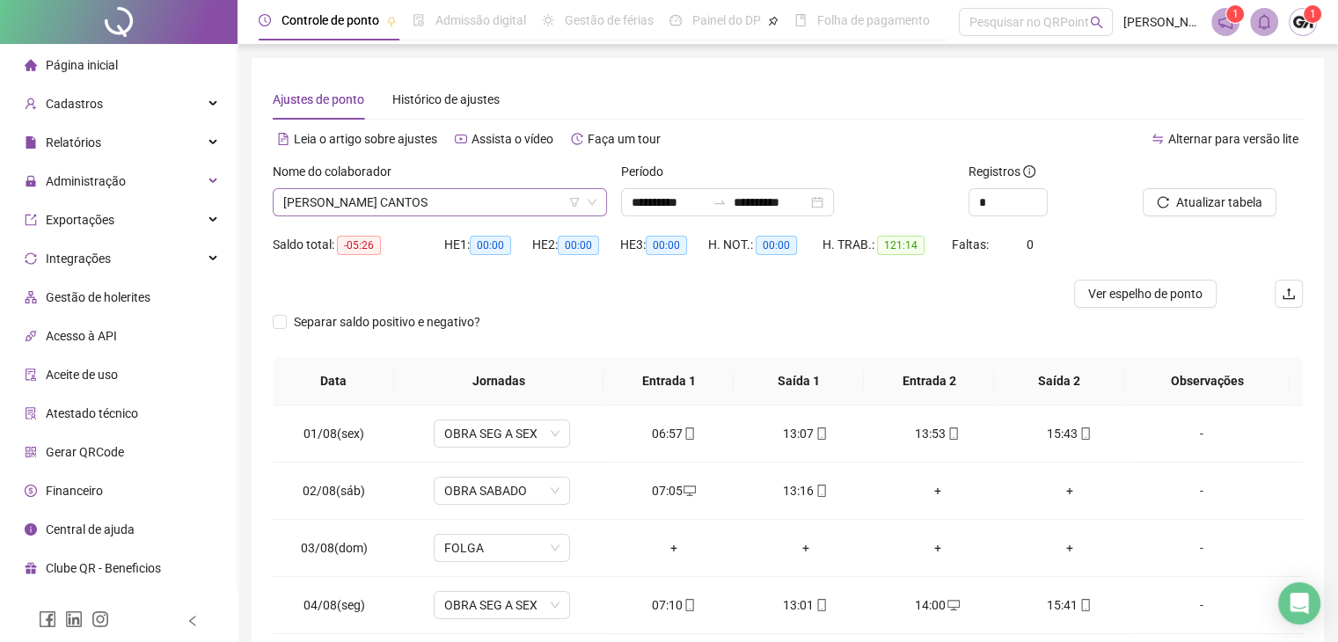
click at [473, 213] on span "[PERSON_NAME] CANTOS" at bounding box center [439, 202] width 313 height 26
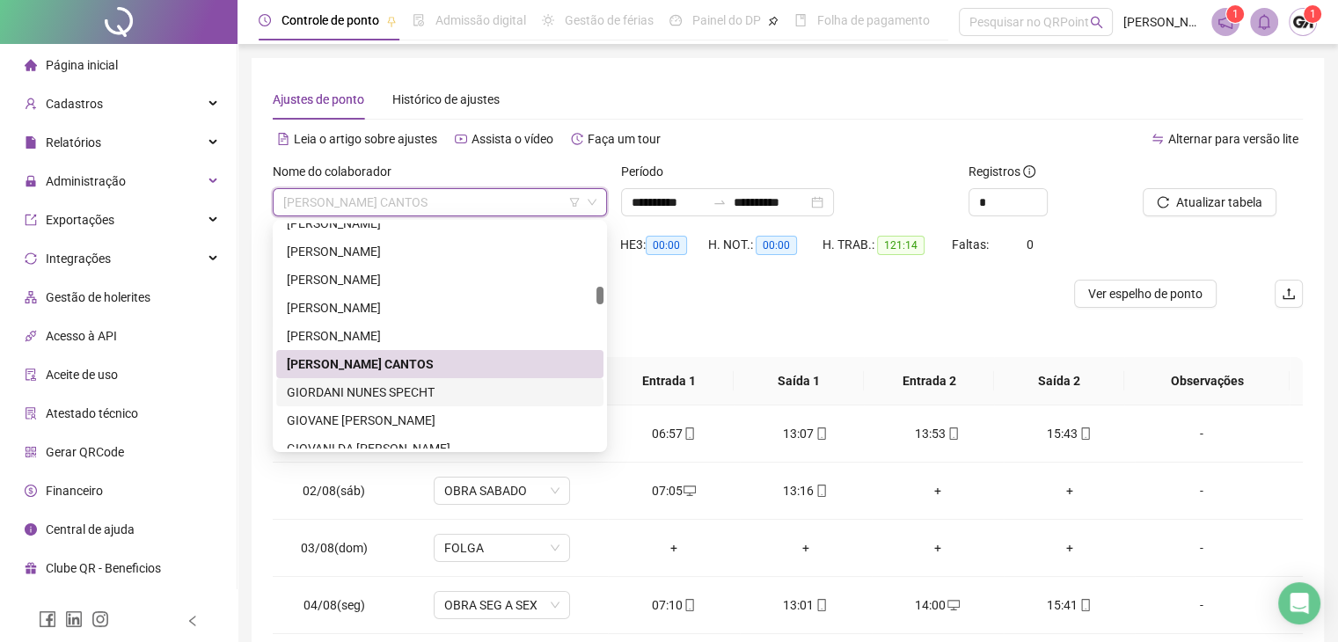
click at [349, 391] on div "GIORDANI NUNES SPECHT" at bounding box center [440, 392] width 306 height 19
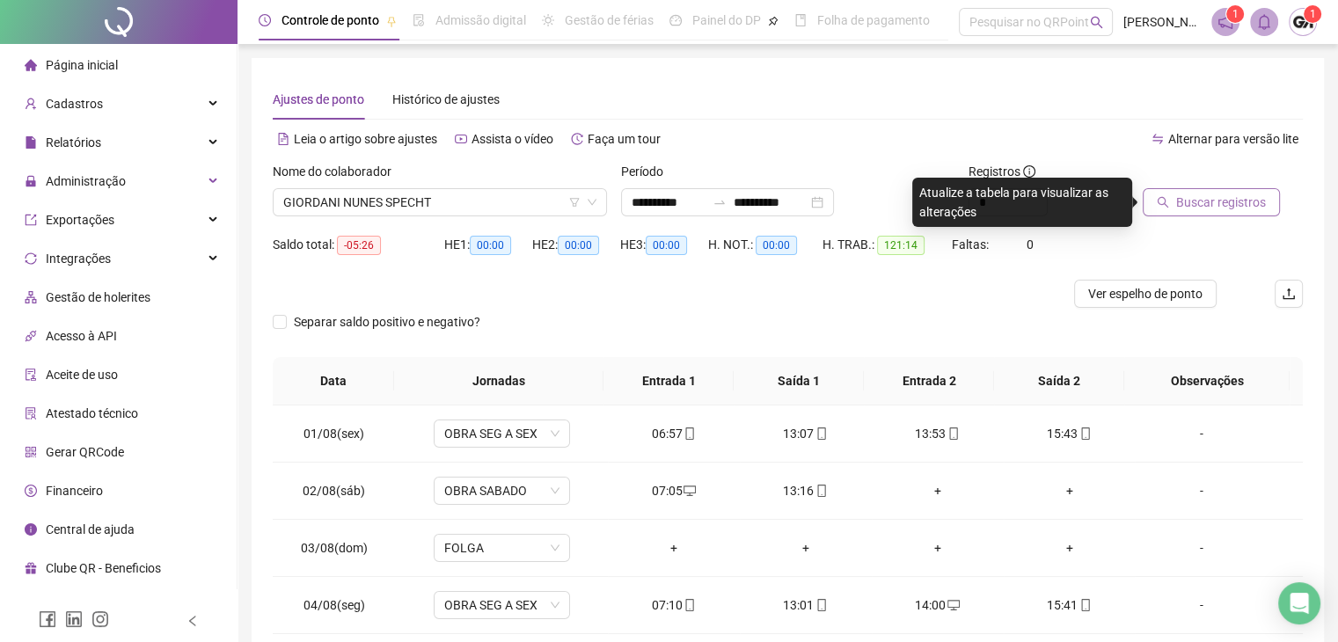
click at [1161, 205] on icon "search" at bounding box center [1163, 202] width 12 height 12
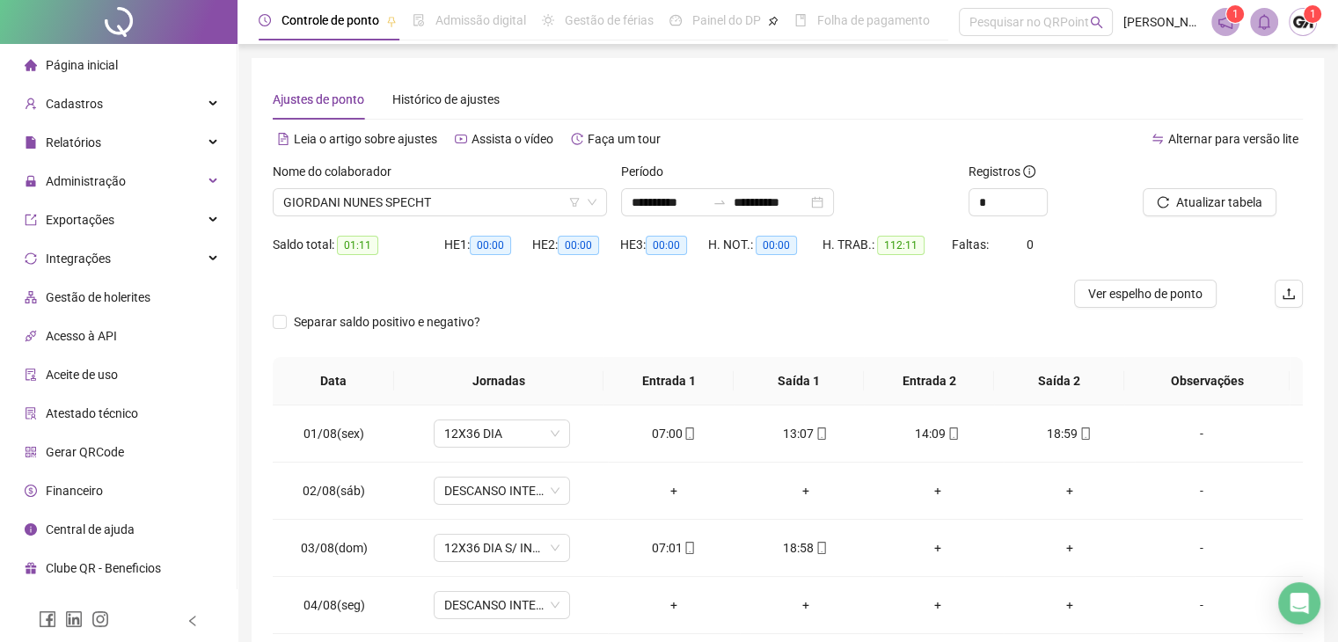
click at [339, 303] on div at bounding box center [659, 294] width 773 height 28
click at [441, 206] on span "GIORDANI NUNES SPECHT" at bounding box center [439, 202] width 313 height 26
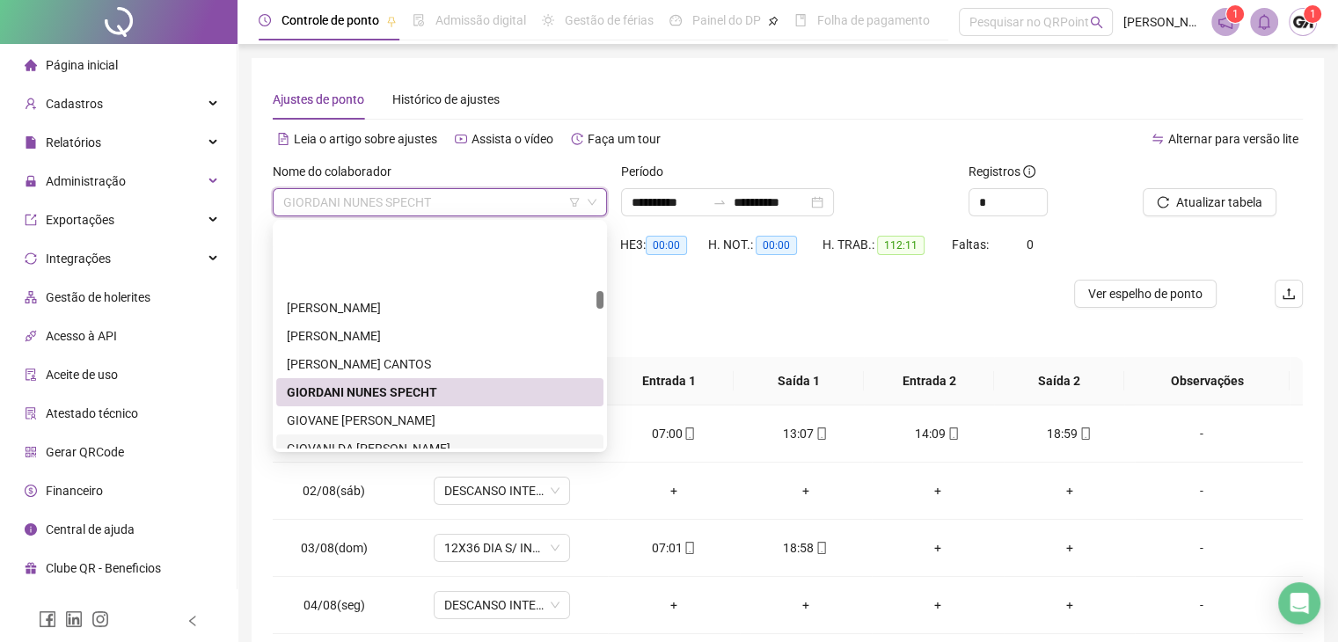
scroll to position [1341, 0]
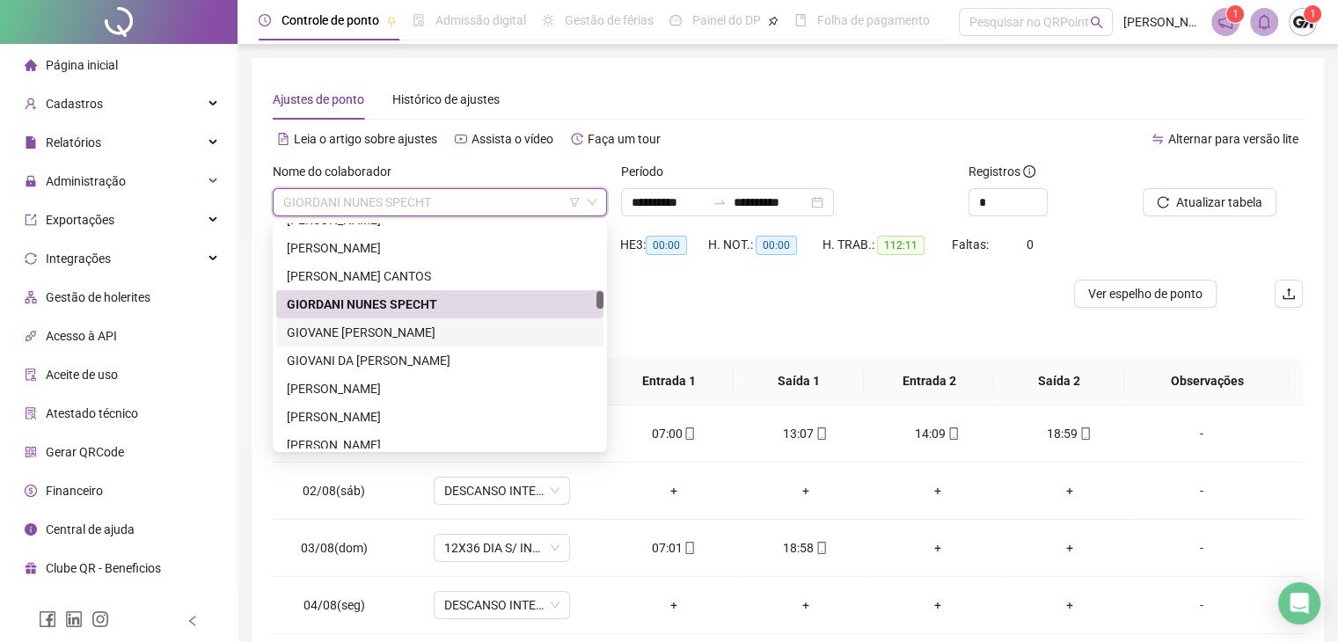
click at [389, 332] on div "GIOVANE [PERSON_NAME]" at bounding box center [440, 332] width 306 height 19
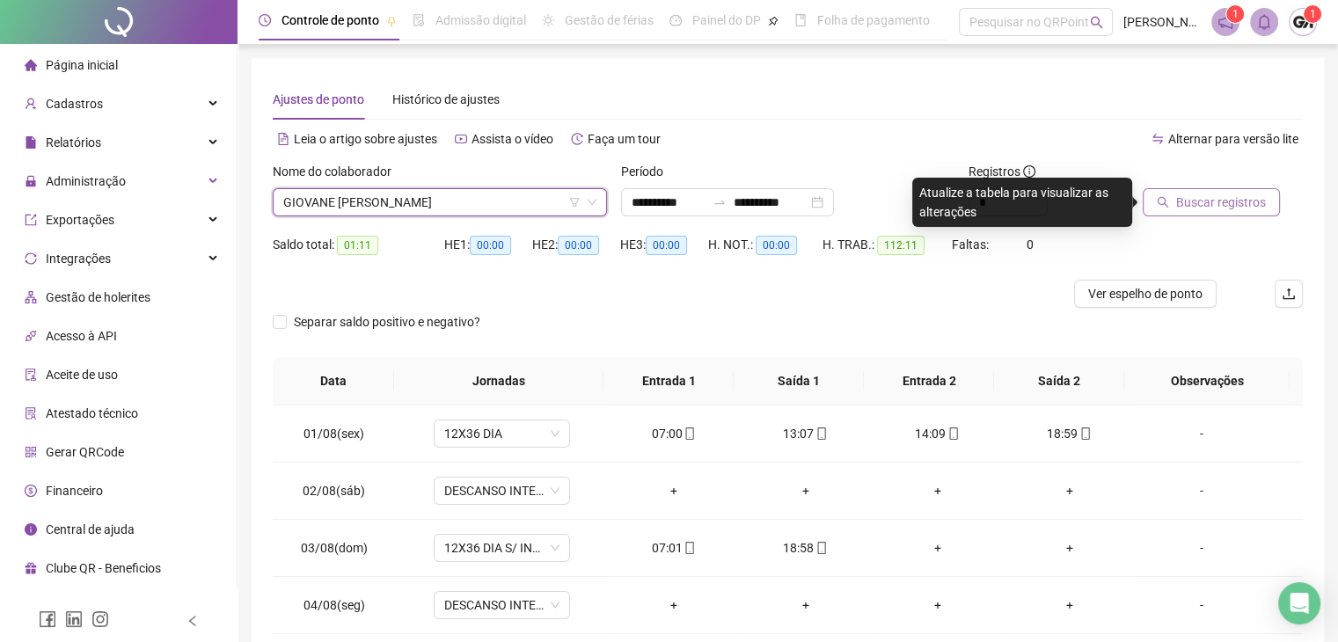
click at [1185, 194] on span "Buscar registros" at bounding box center [1222, 202] width 90 height 19
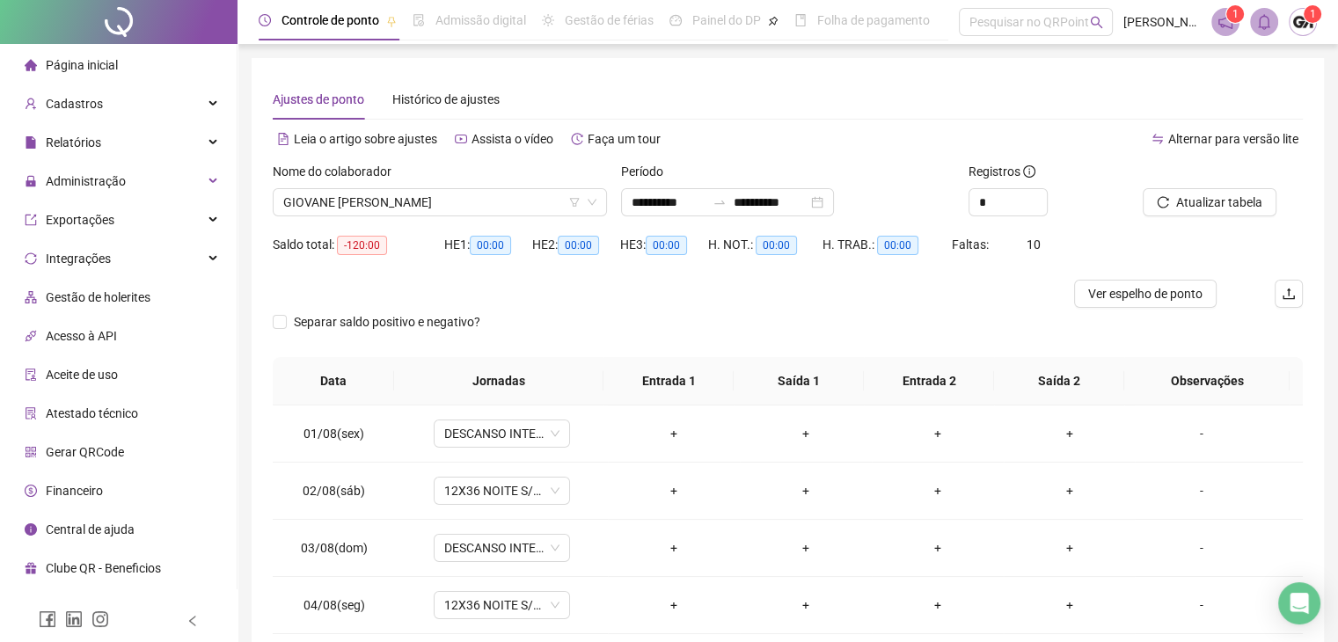
click at [445, 285] on div at bounding box center [659, 294] width 773 height 28
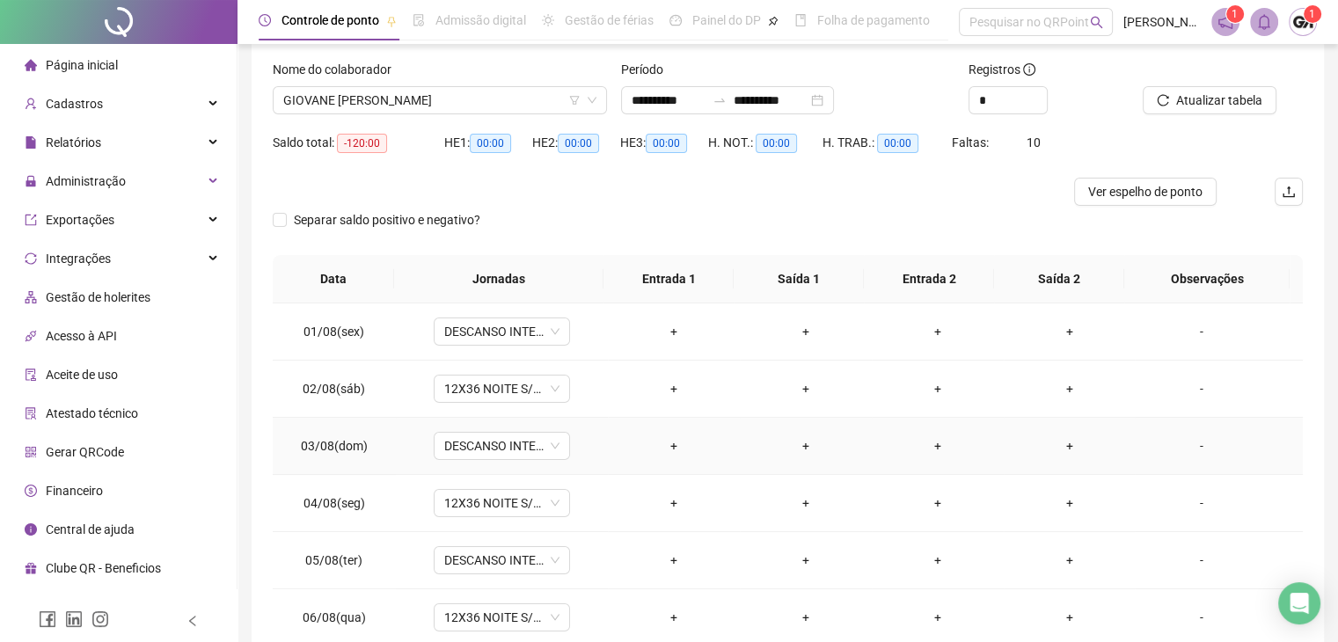
scroll to position [0, 0]
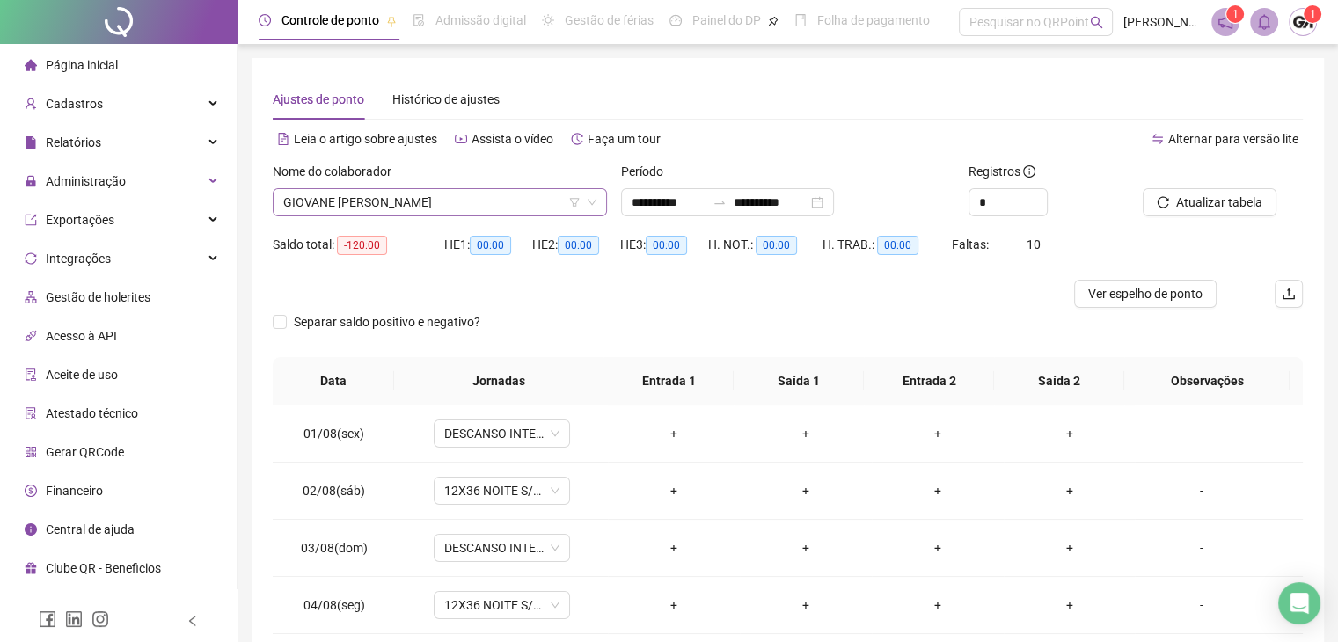
click at [458, 202] on span "GIOVANE [PERSON_NAME]" at bounding box center [439, 202] width 313 height 26
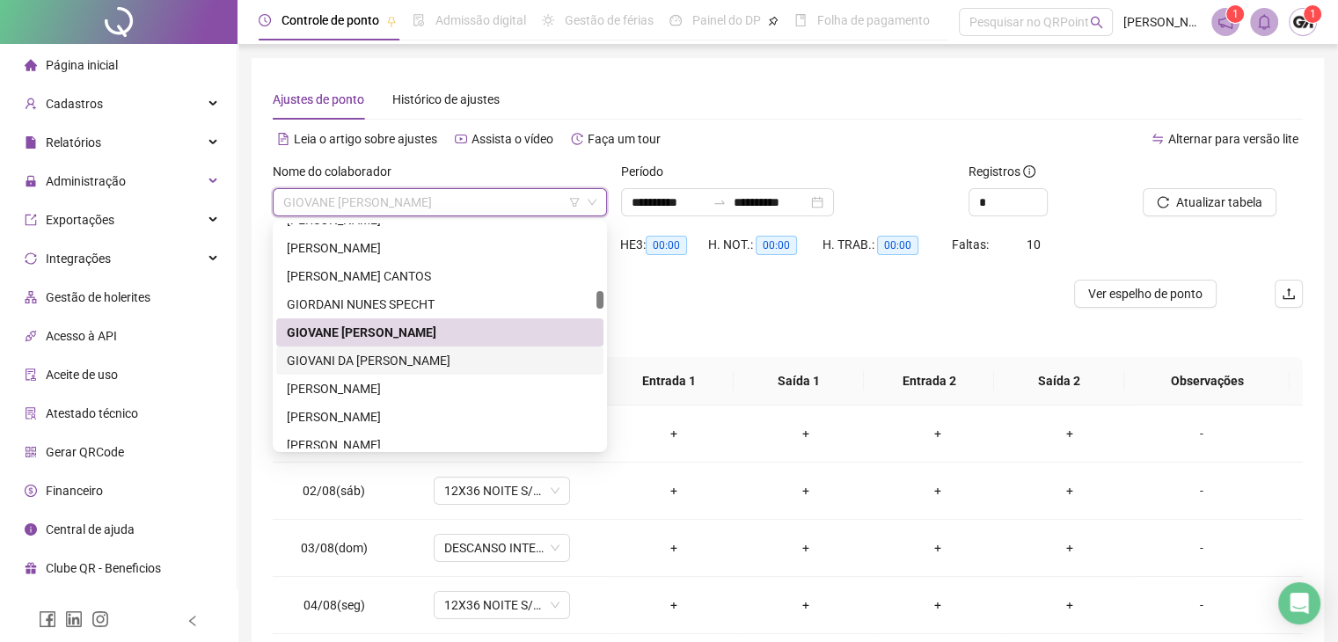
click at [366, 370] on div "GIOVANI DA [PERSON_NAME]" at bounding box center [440, 360] width 306 height 19
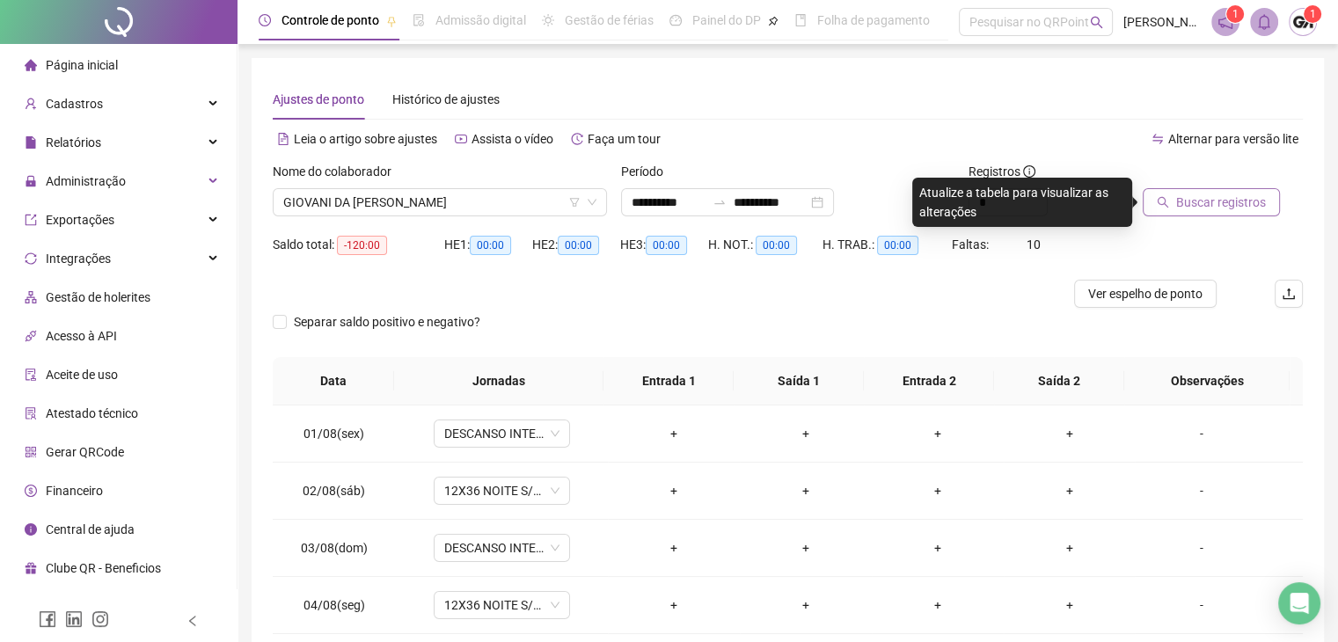
click at [1192, 210] on span "Buscar registros" at bounding box center [1222, 202] width 90 height 19
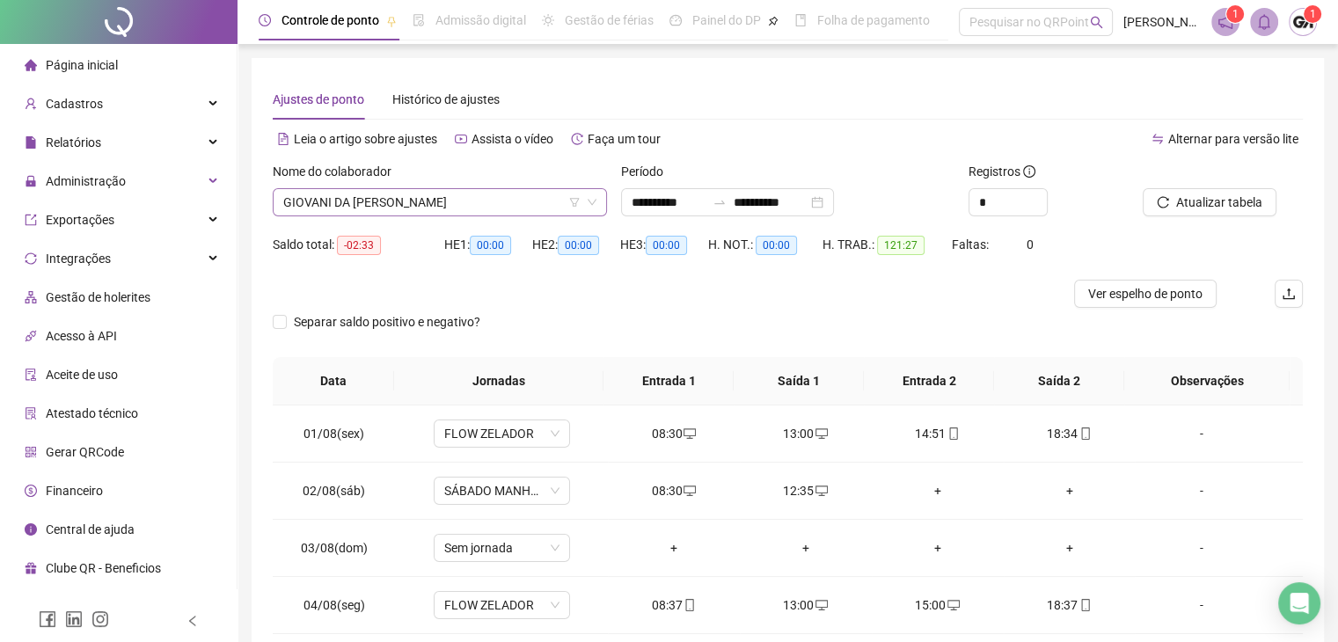
click at [440, 205] on span "GIOVANI DA [PERSON_NAME]" at bounding box center [439, 202] width 313 height 26
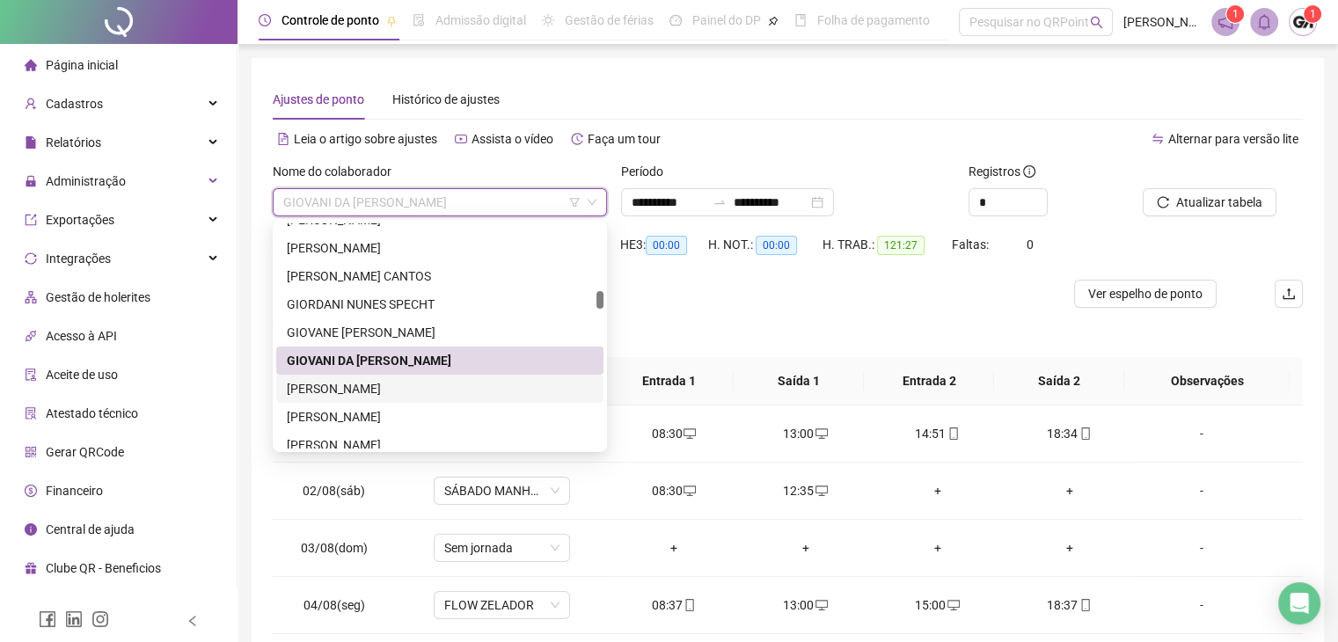
click at [341, 382] on div "[PERSON_NAME]" at bounding box center [440, 388] width 306 height 19
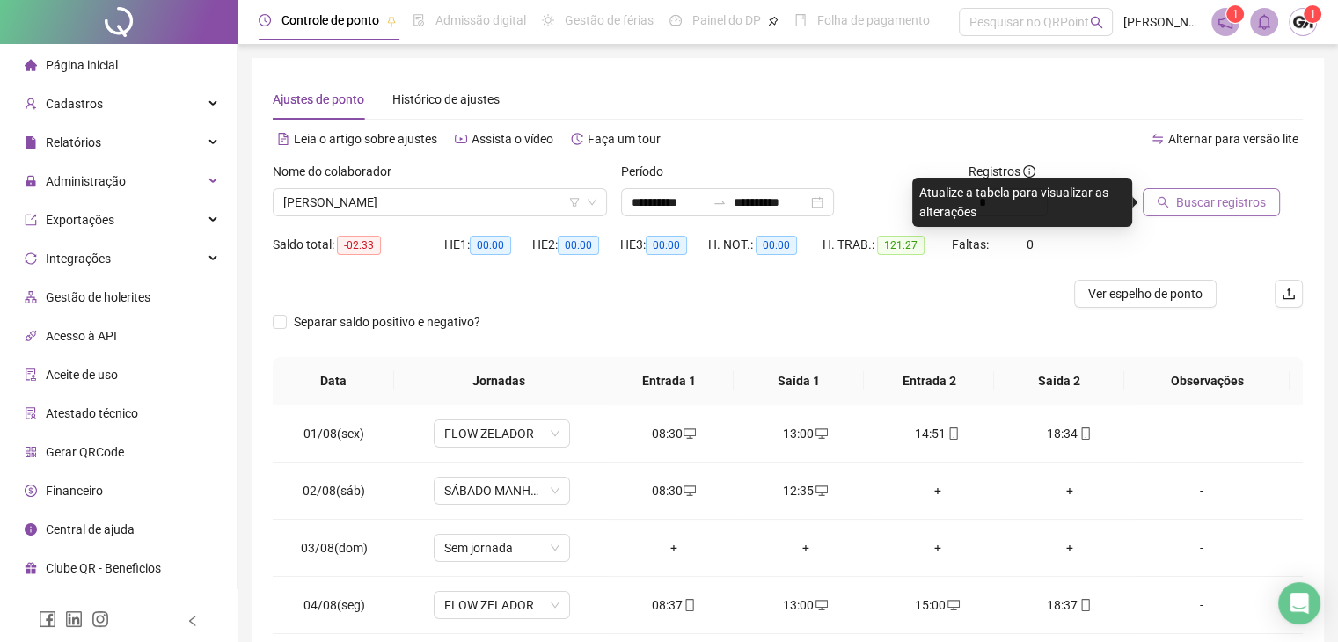
click at [1192, 205] on span "Buscar registros" at bounding box center [1222, 202] width 90 height 19
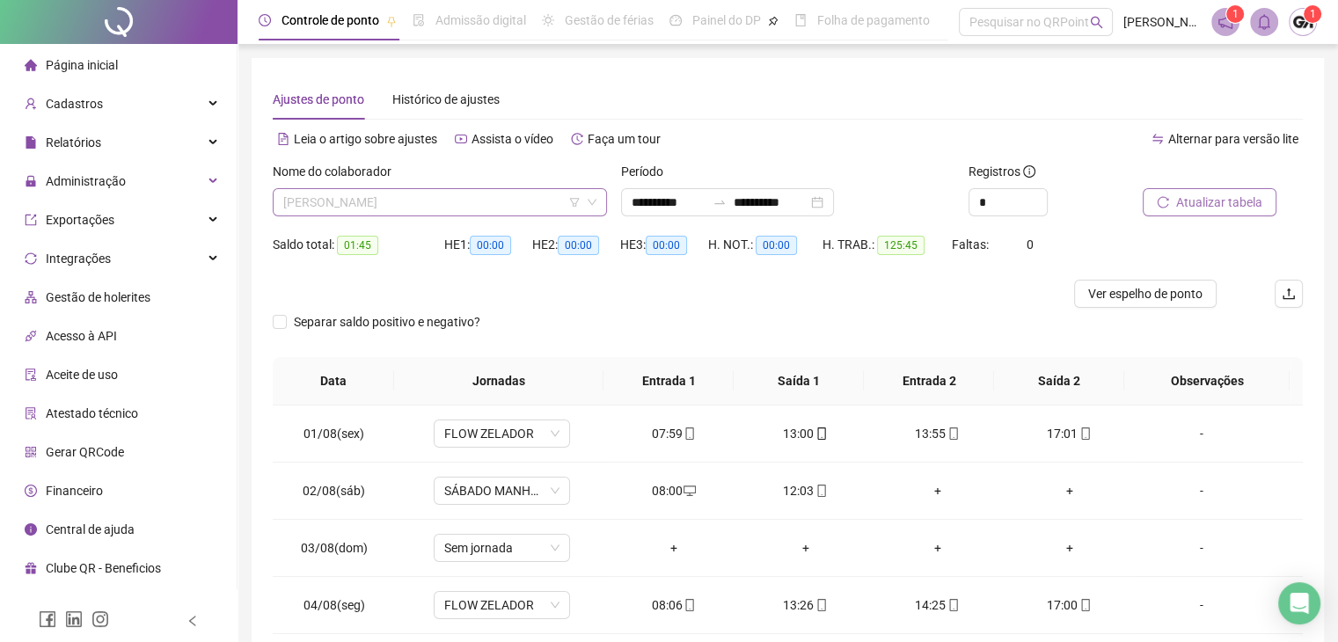
click at [429, 209] on span "[PERSON_NAME]" at bounding box center [439, 202] width 313 height 26
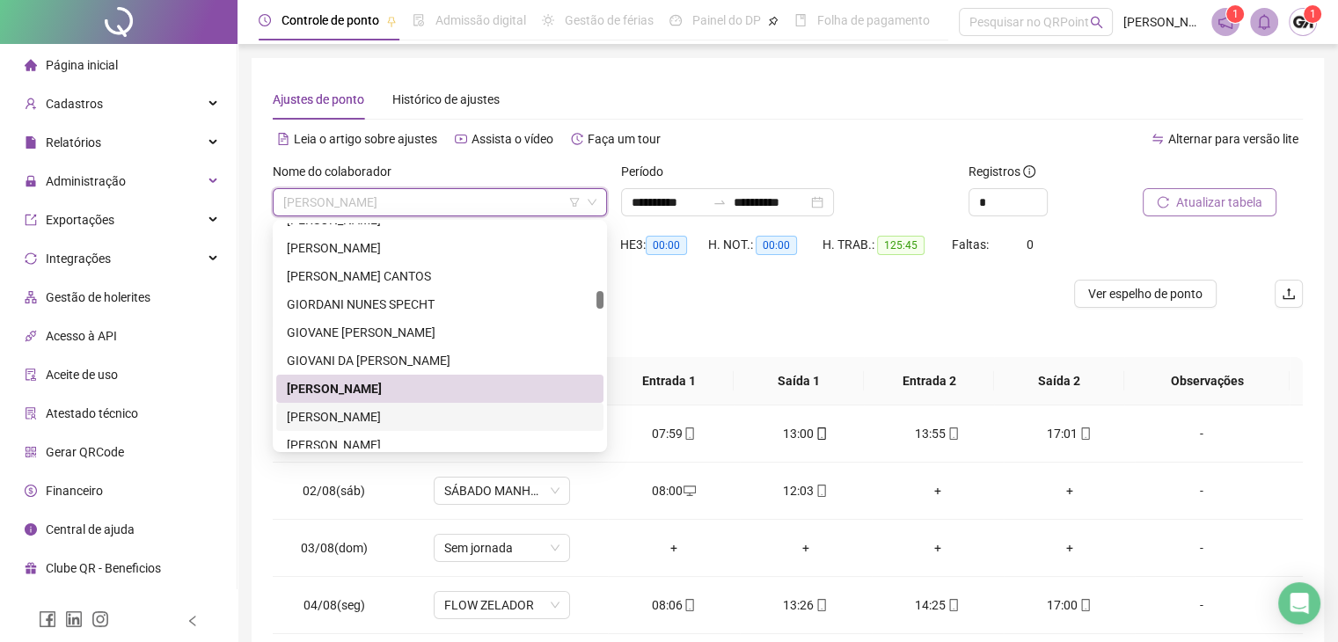
click at [374, 420] on div "[PERSON_NAME]" at bounding box center [440, 416] width 306 height 19
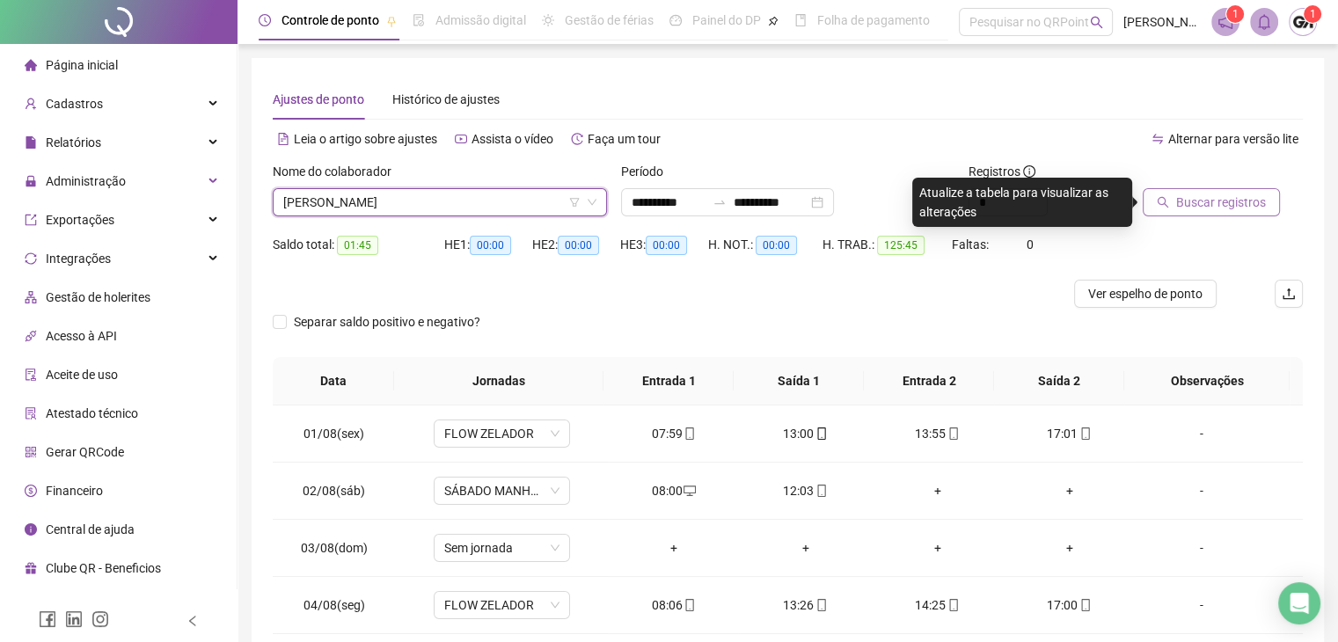
click at [1207, 208] on span "Buscar registros" at bounding box center [1222, 202] width 90 height 19
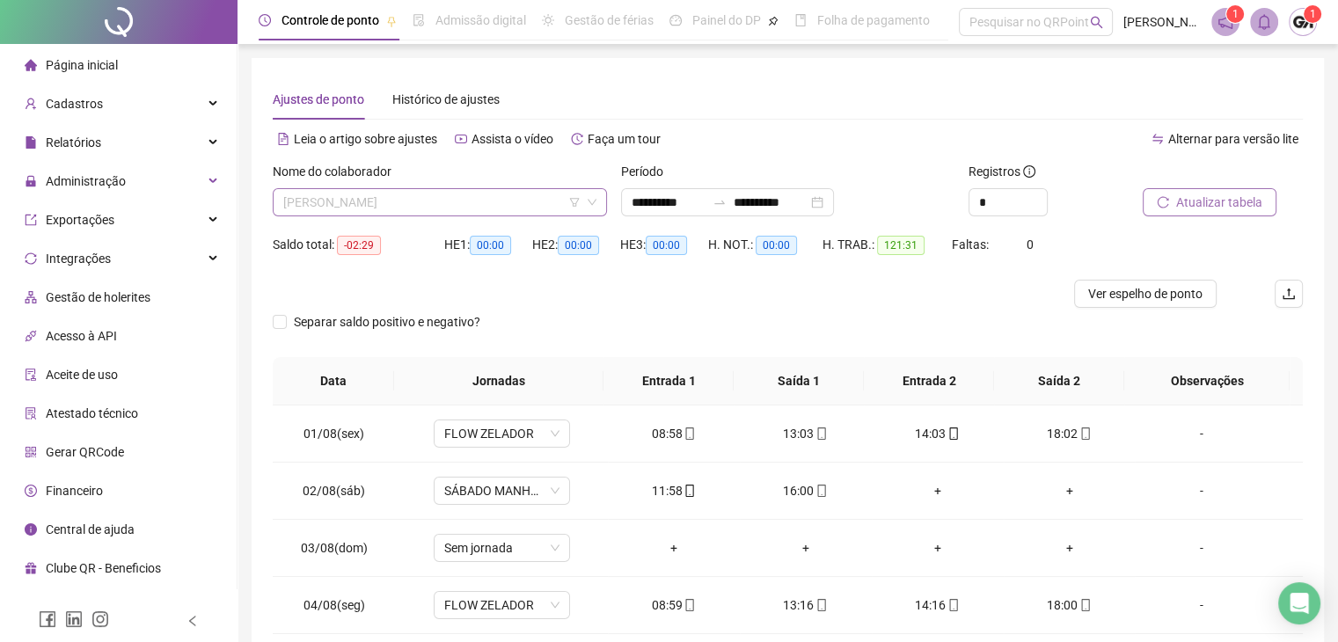
click at [385, 198] on span "[PERSON_NAME]" at bounding box center [439, 202] width 313 height 26
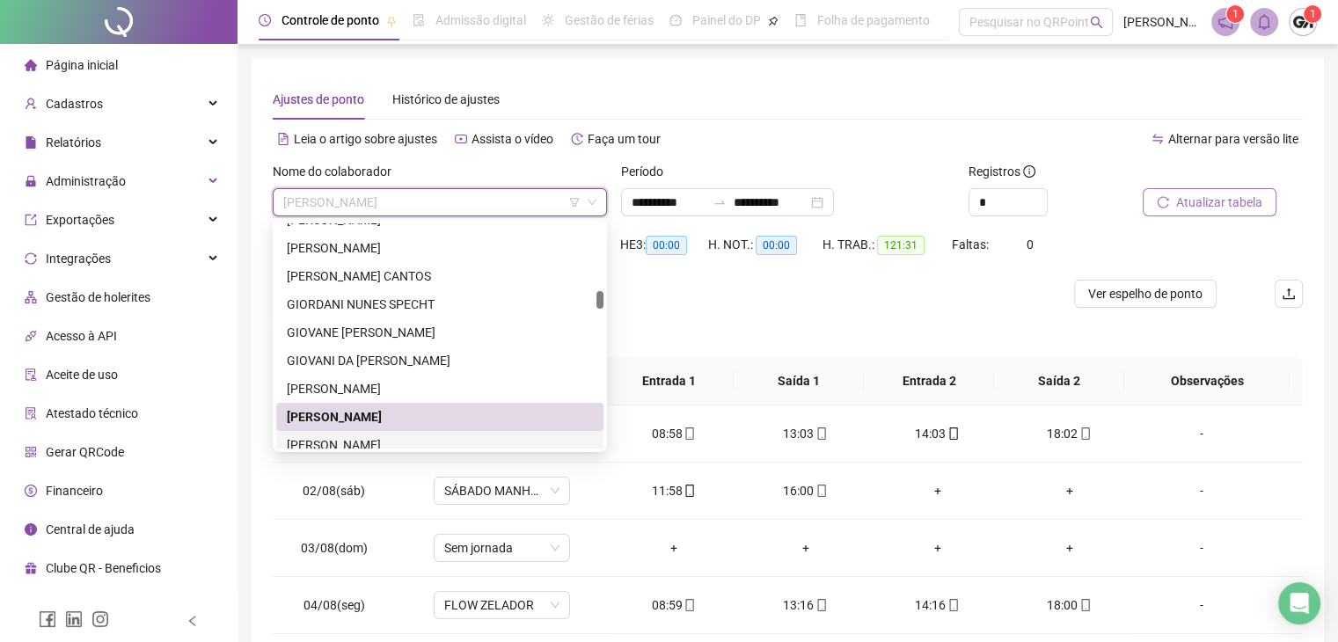
click at [387, 444] on div "[PERSON_NAME]" at bounding box center [440, 445] width 306 height 19
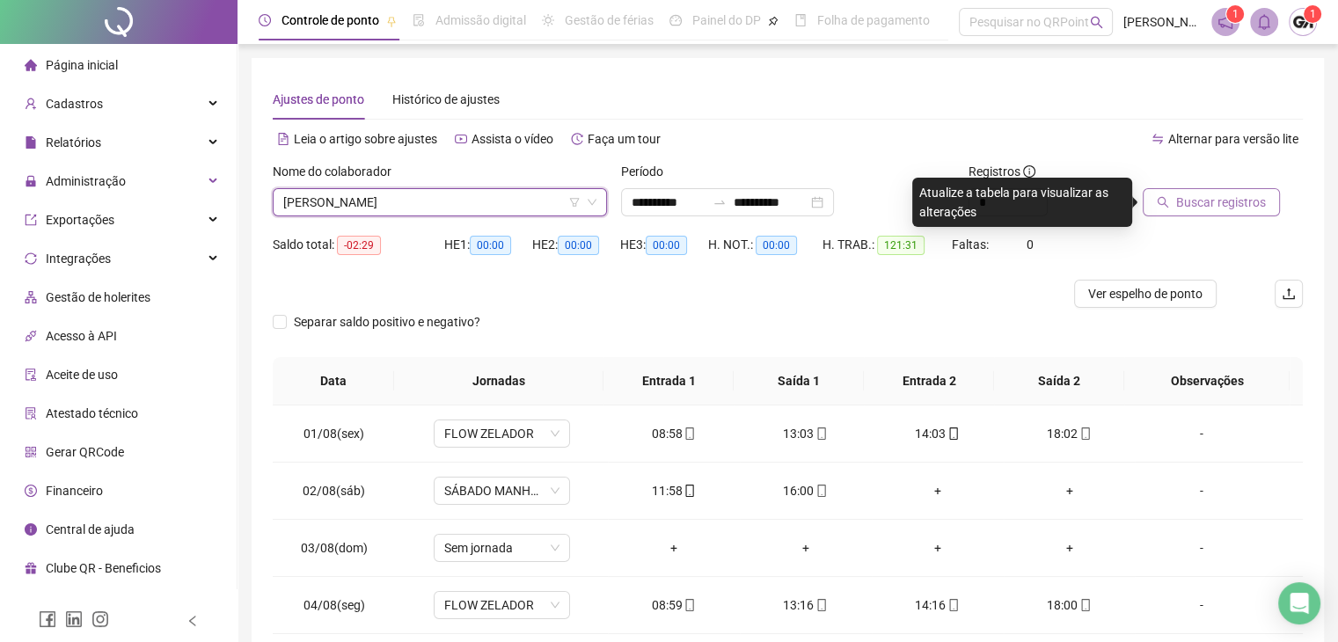
click at [1223, 207] on span "Buscar registros" at bounding box center [1222, 202] width 90 height 19
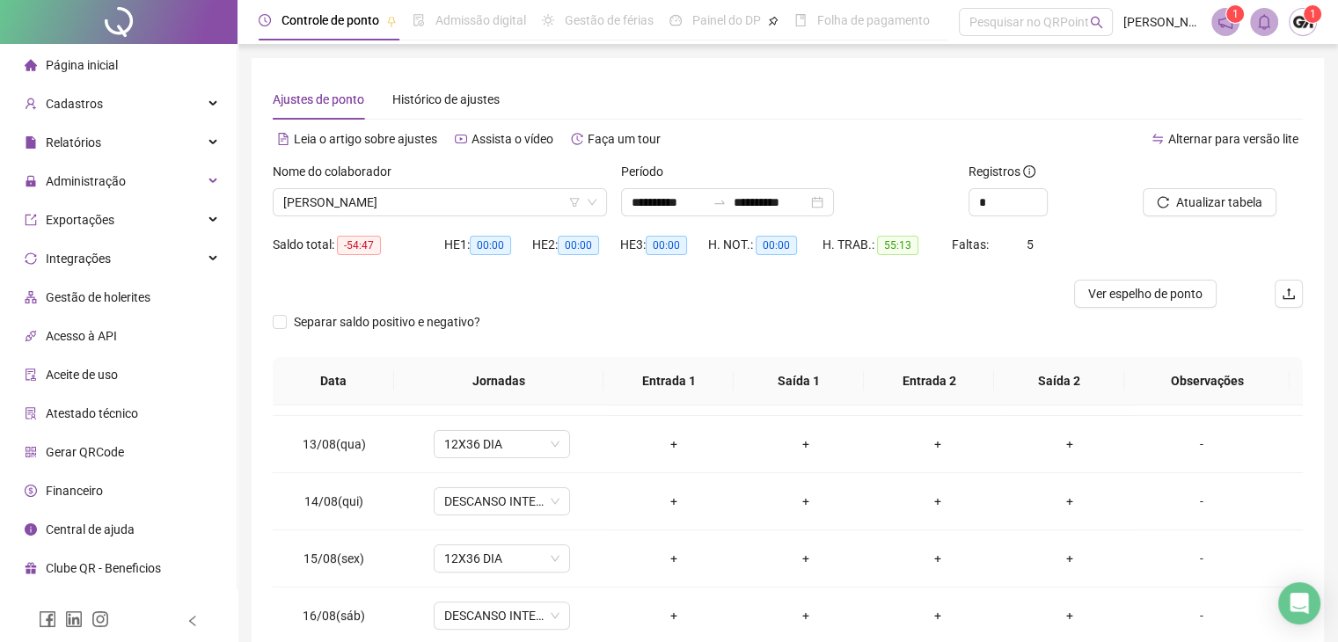
click at [464, 187] on div "Nome do colaborador" at bounding box center [440, 175] width 334 height 26
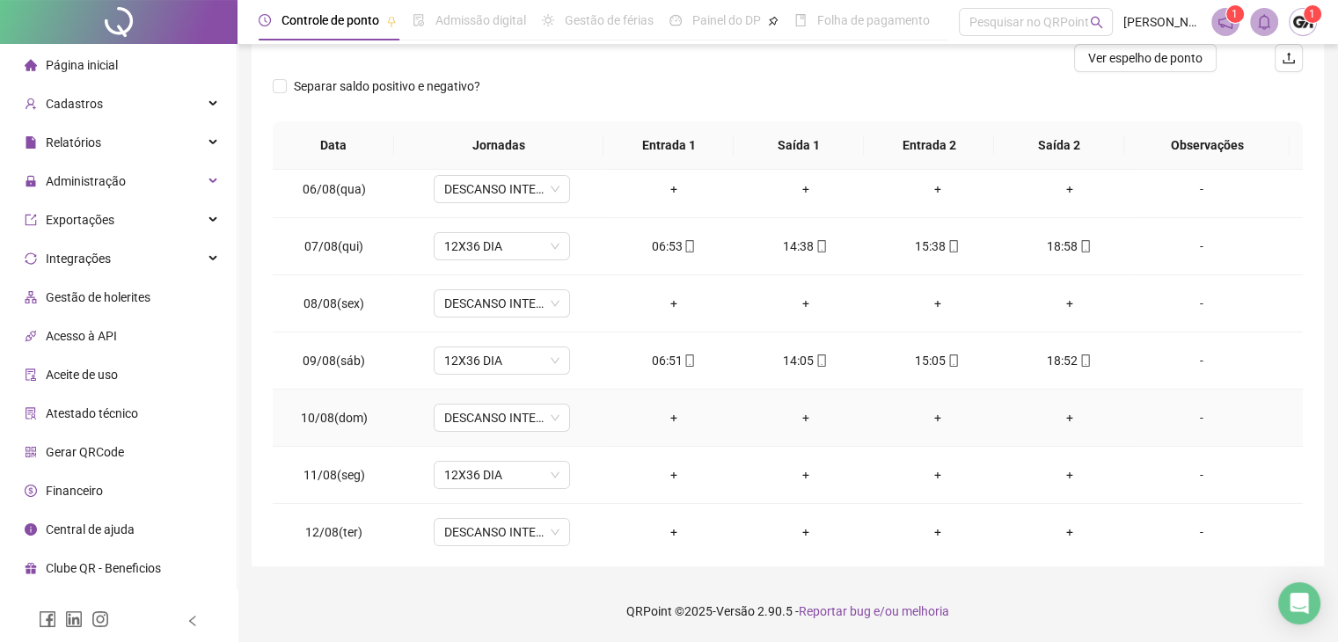
scroll to position [324, 0]
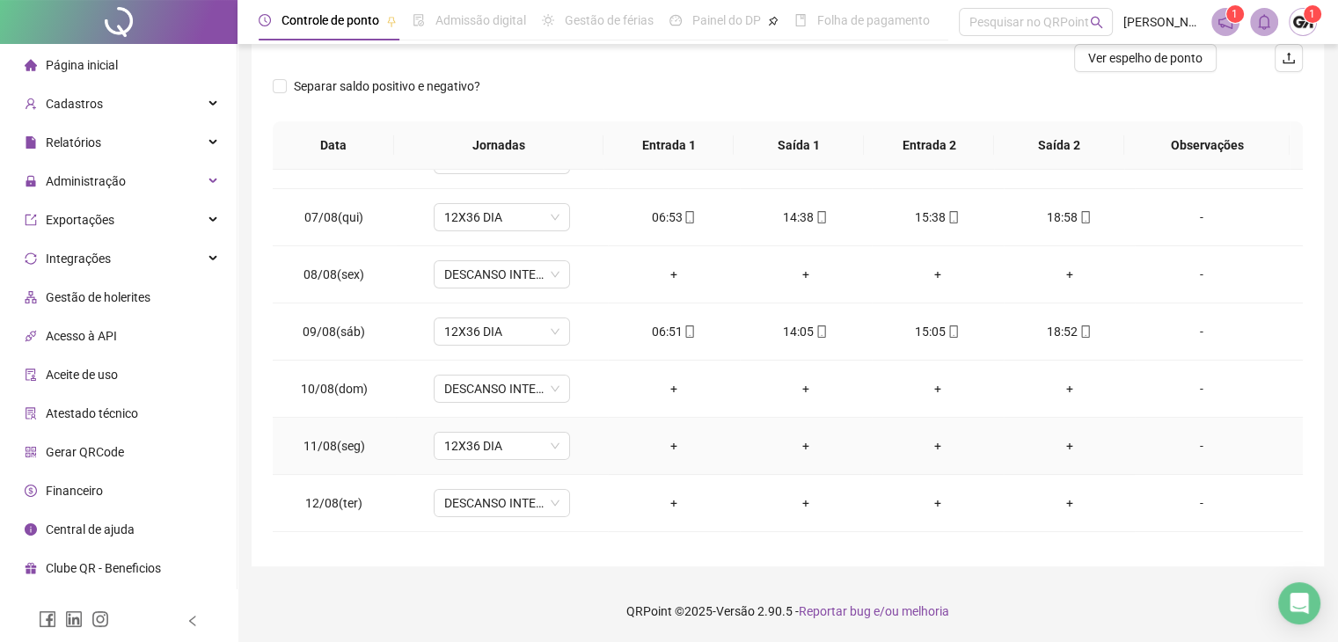
click at [1187, 441] on div "-" at bounding box center [1201, 445] width 104 height 19
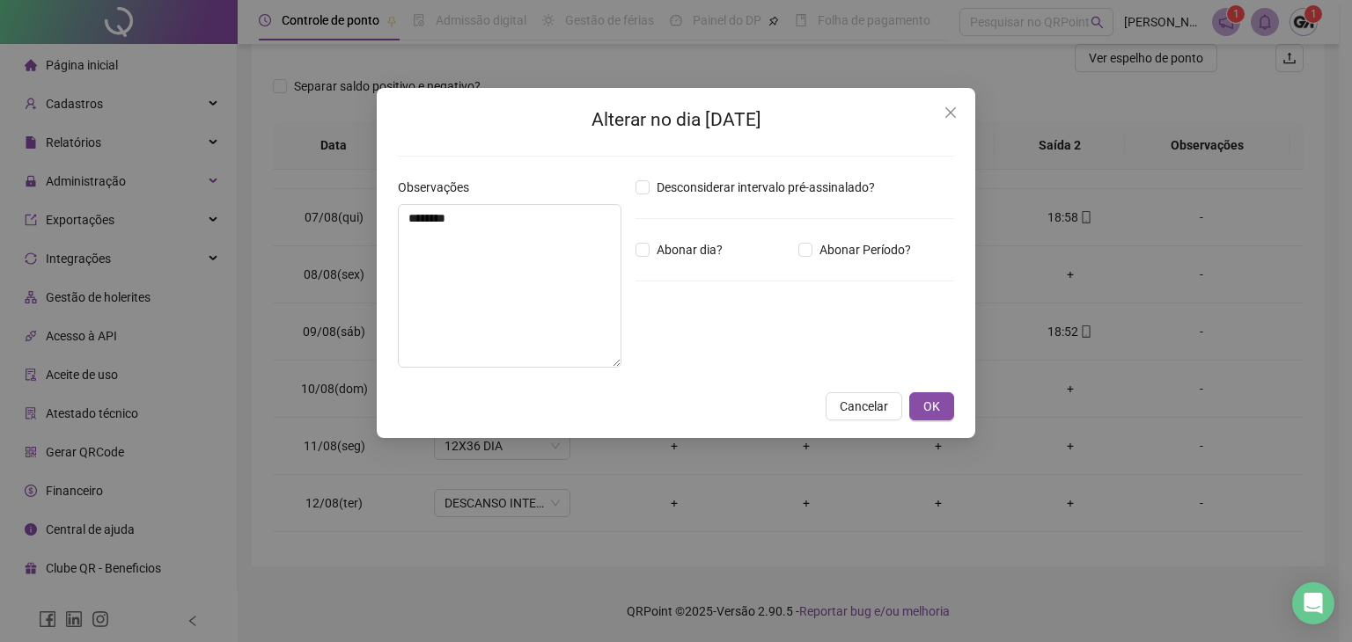
click at [881, 413] on span "Cancelar" at bounding box center [864, 406] width 48 height 19
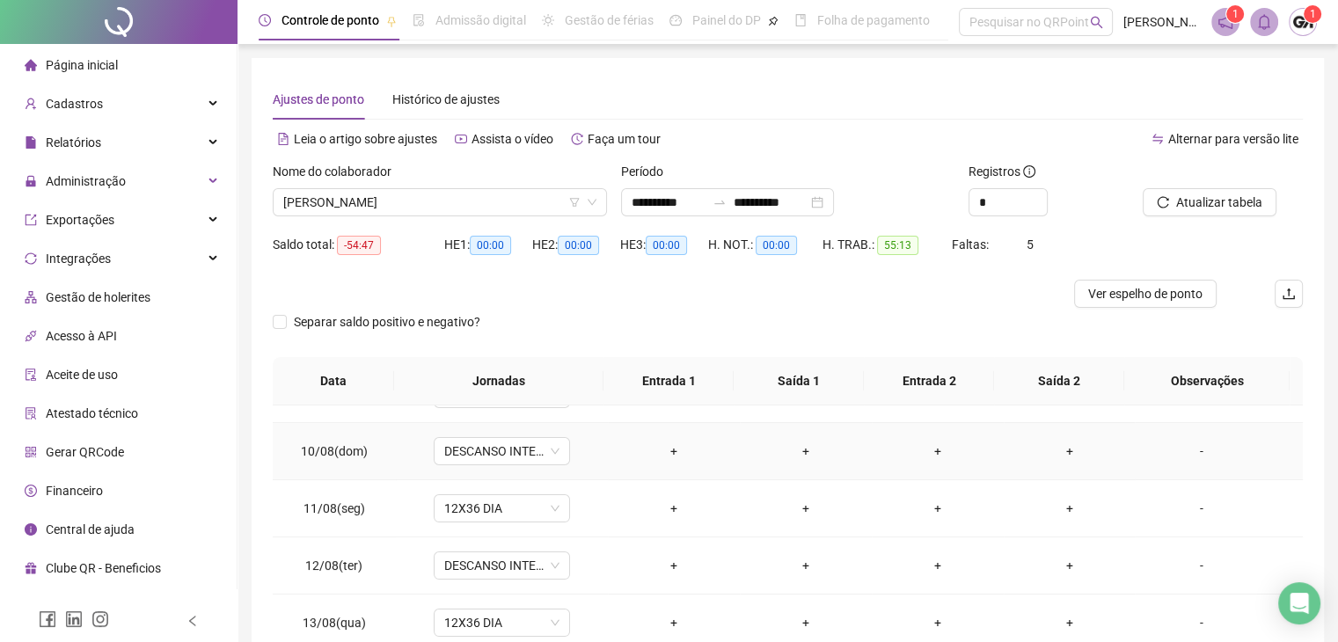
scroll to position [528, 0]
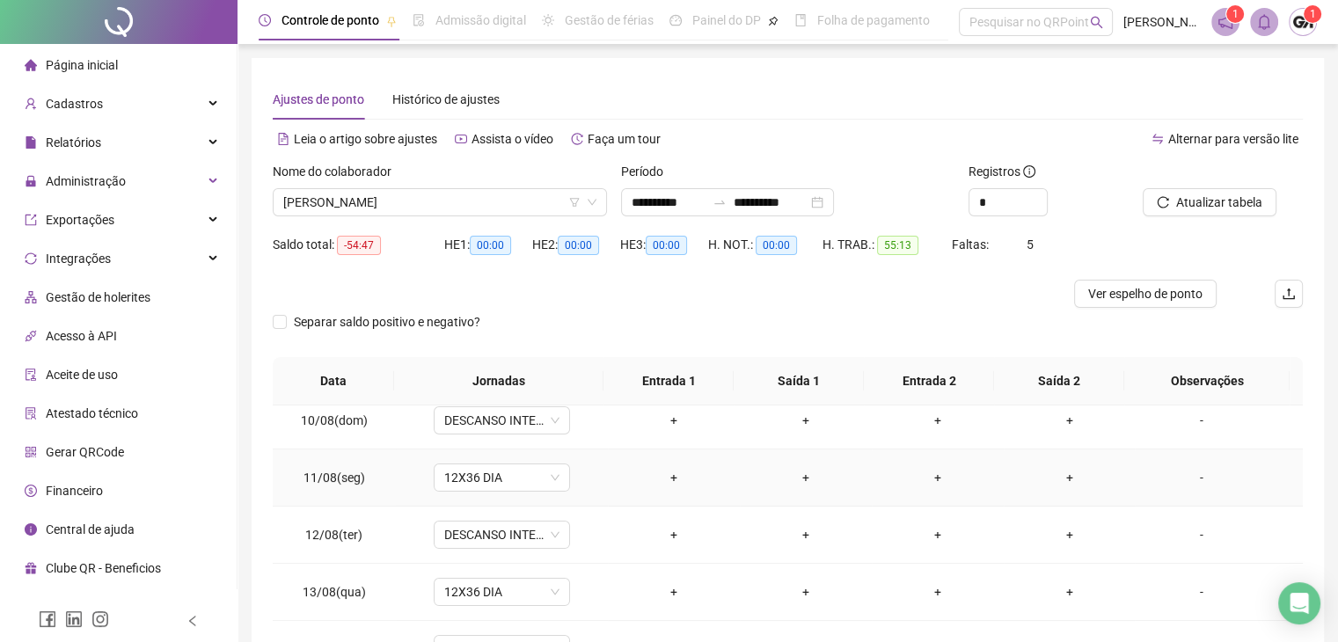
click at [1192, 476] on div "-" at bounding box center [1201, 477] width 104 height 19
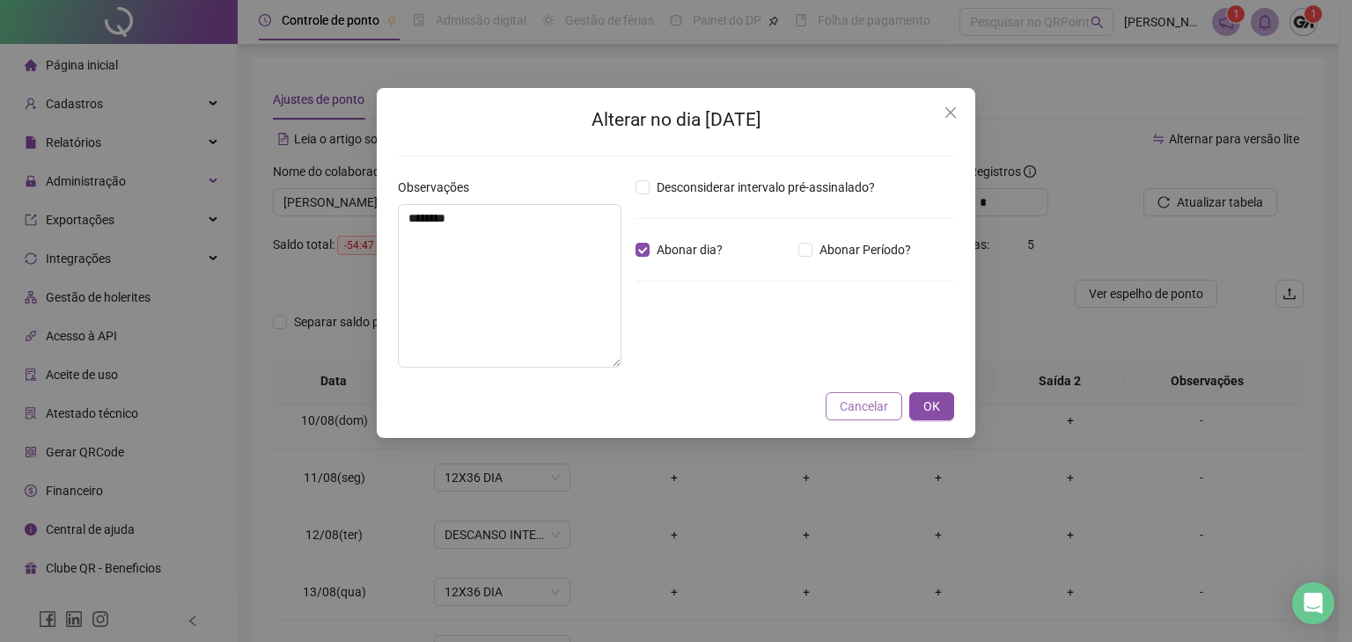
click at [876, 398] on span "Cancelar" at bounding box center [864, 406] width 48 height 19
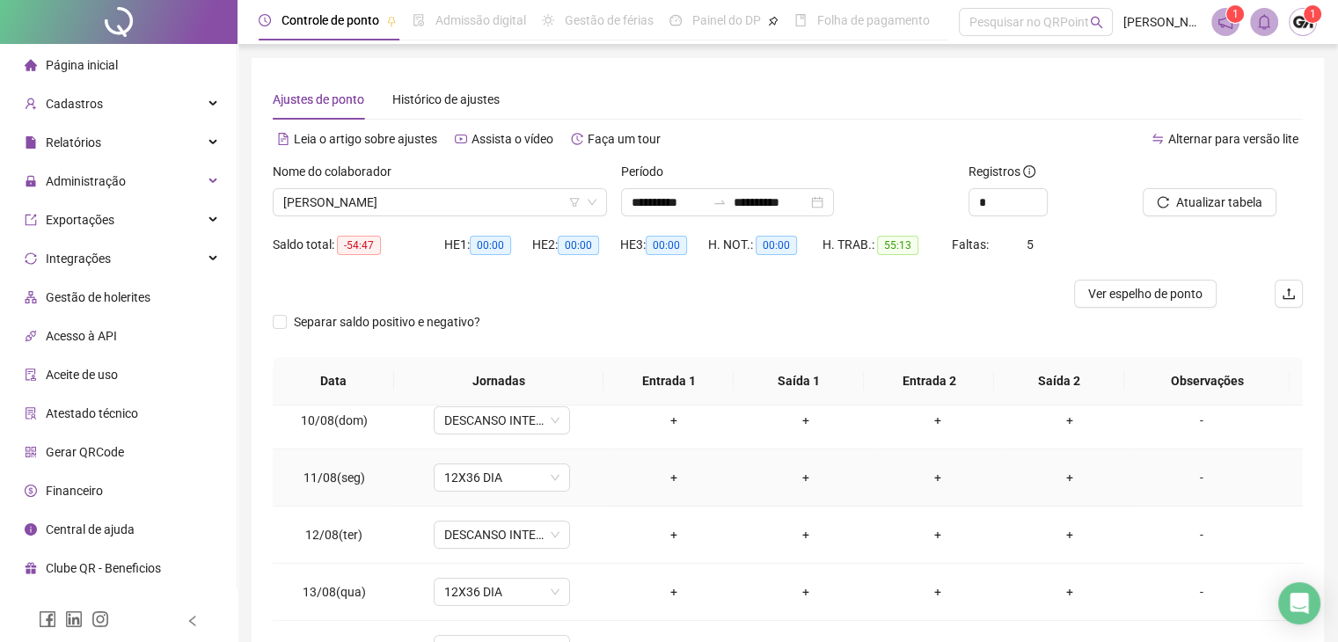
scroll to position [440, 0]
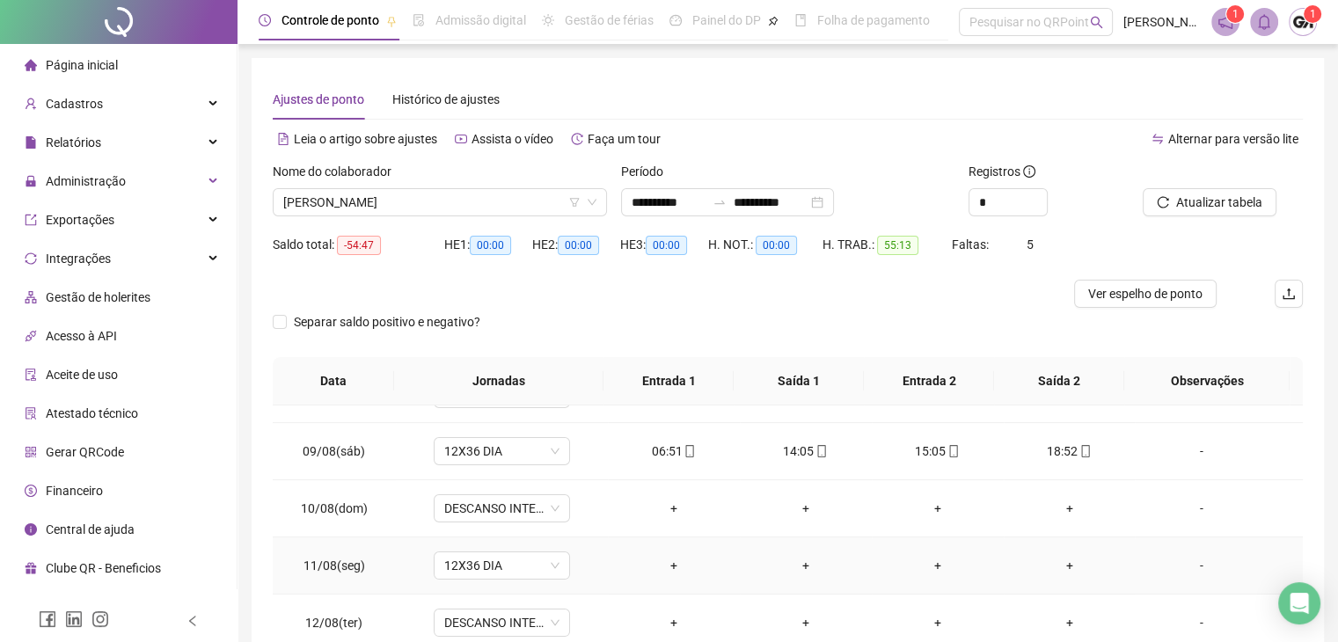
click at [1186, 570] on div "-" at bounding box center [1201, 565] width 104 height 19
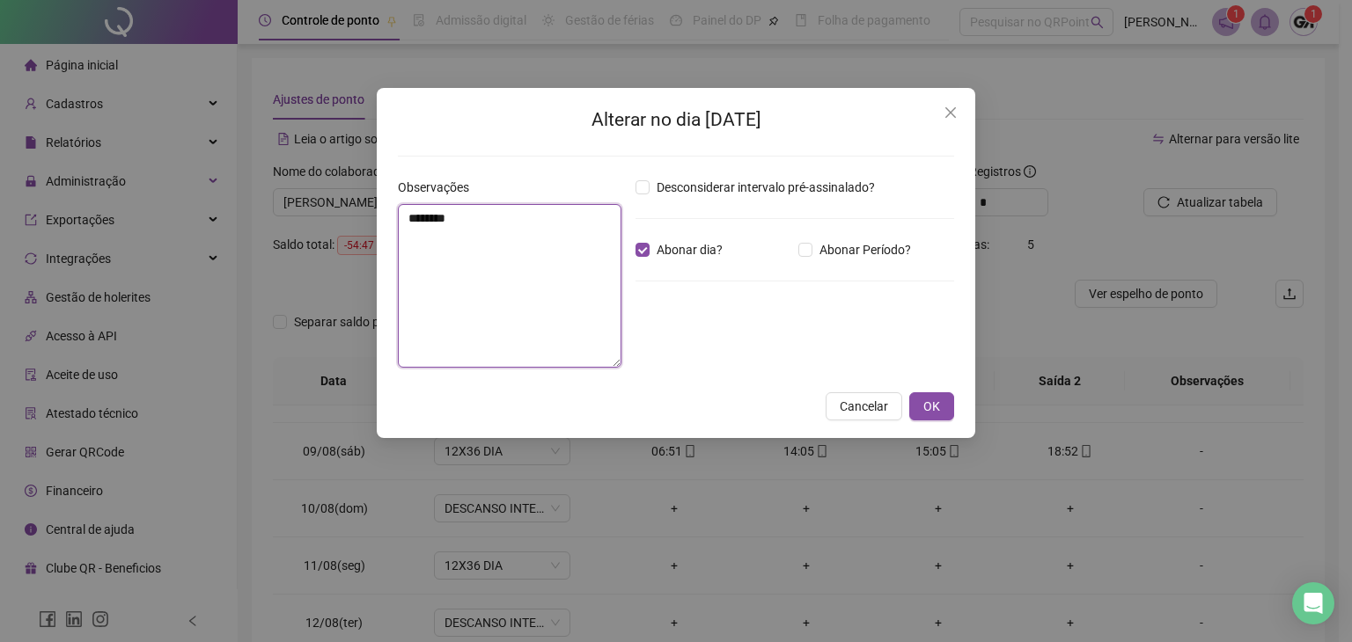
click at [412, 226] on textarea "********" at bounding box center [510, 286] width 224 height 164
type textarea "********"
click at [942, 406] on button "OK" at bounding box center [931, 406] width 45 height 28
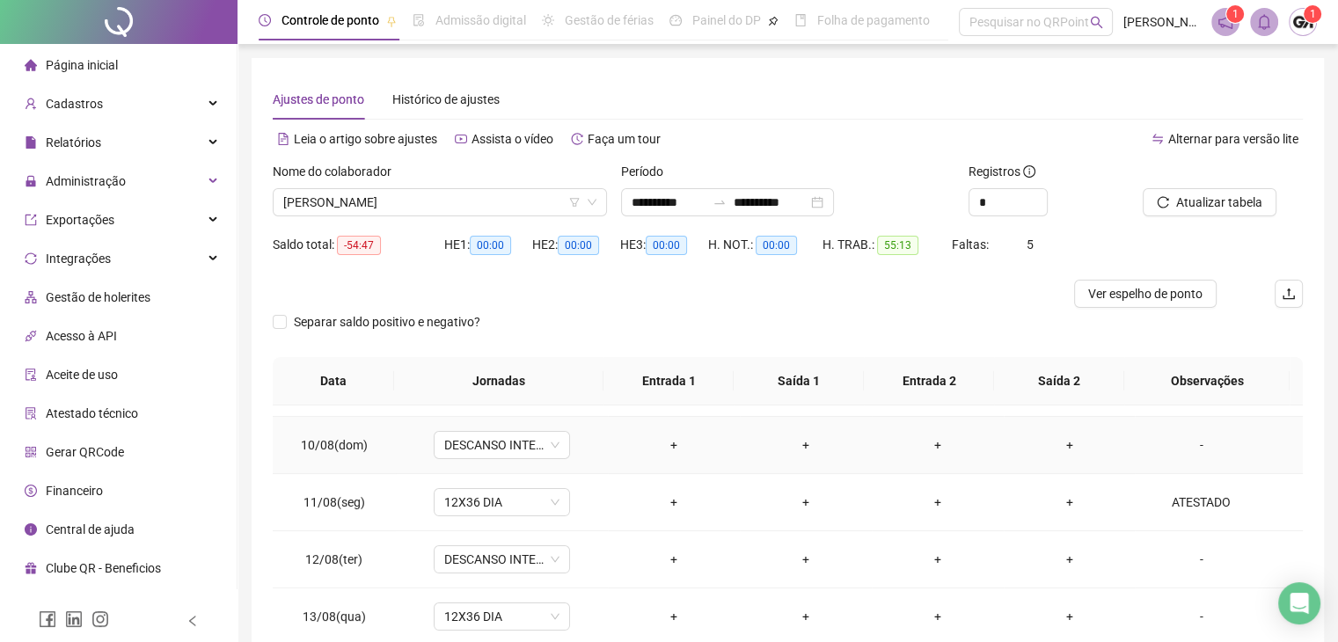
scroll to position [528, 0]
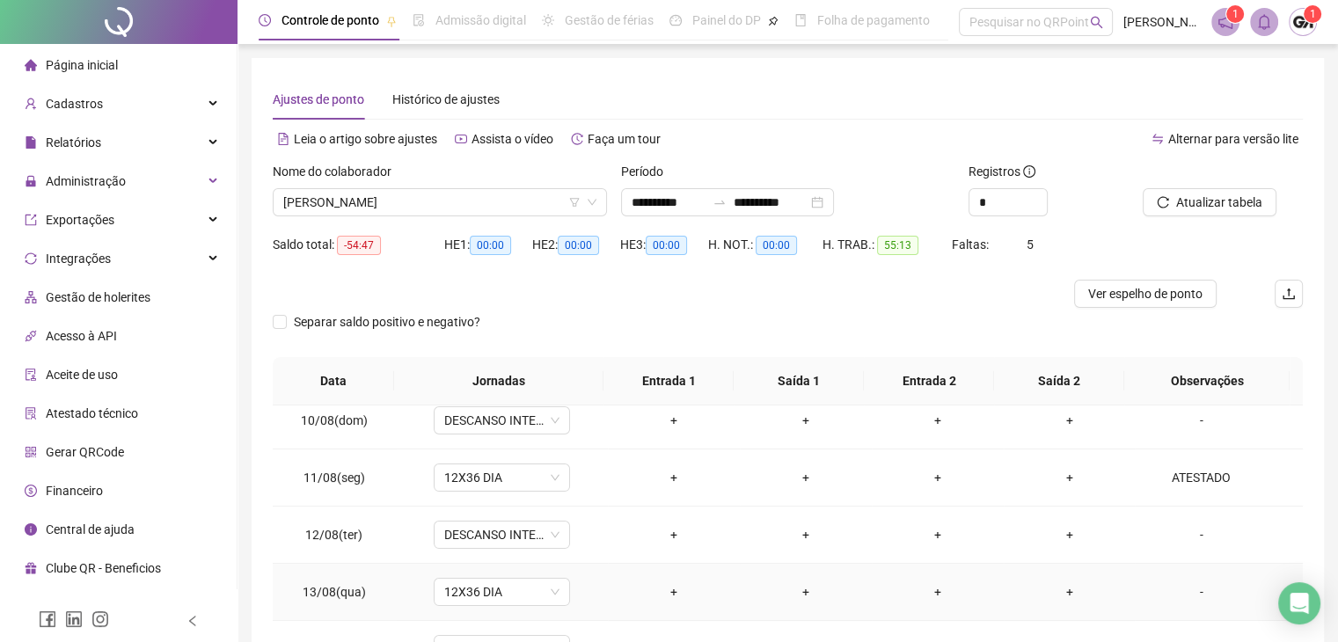
click at [1191, 589] on div "-" at bounding box center [1201, 592] width 104 height 19
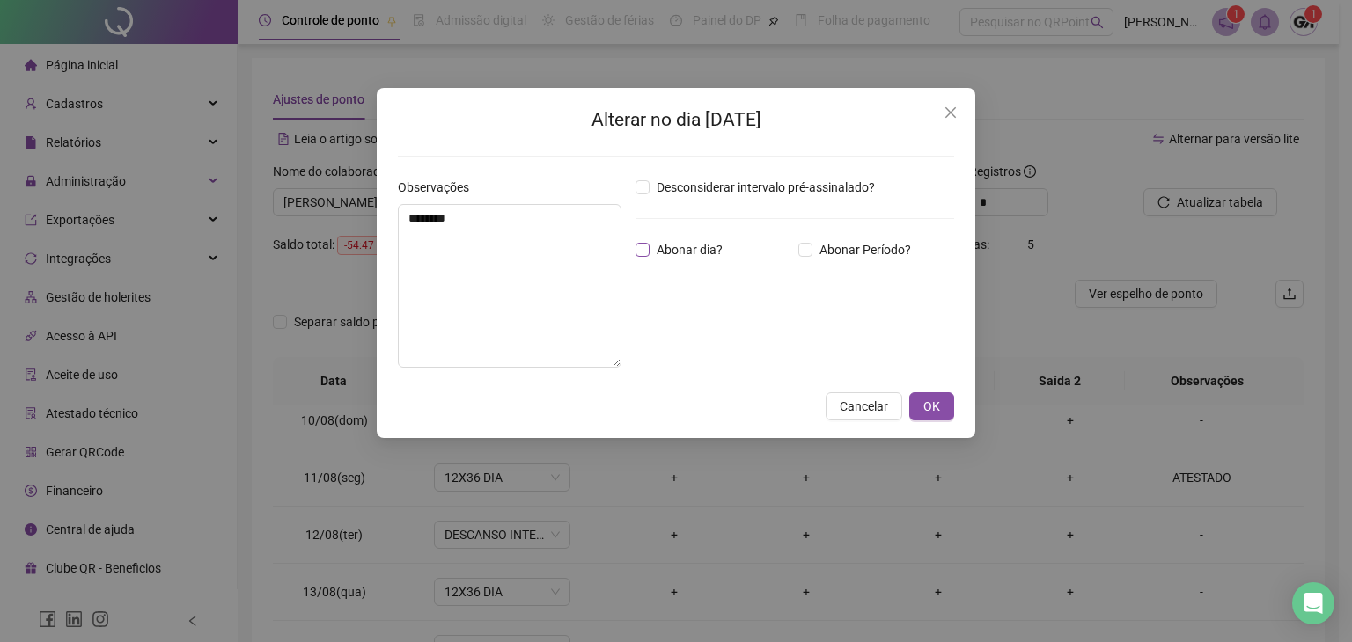
click at [650, 251] on span "Abonar dia?" at bounding box center [689, 249] width 80 height 19
click at [571, 244] on textarea "********" at bounding box center [510, 286] width 224 height 164
type textarea "********"
click at [928, 402] on span "OK" at bounding box center [931, 406] width 17 height 19
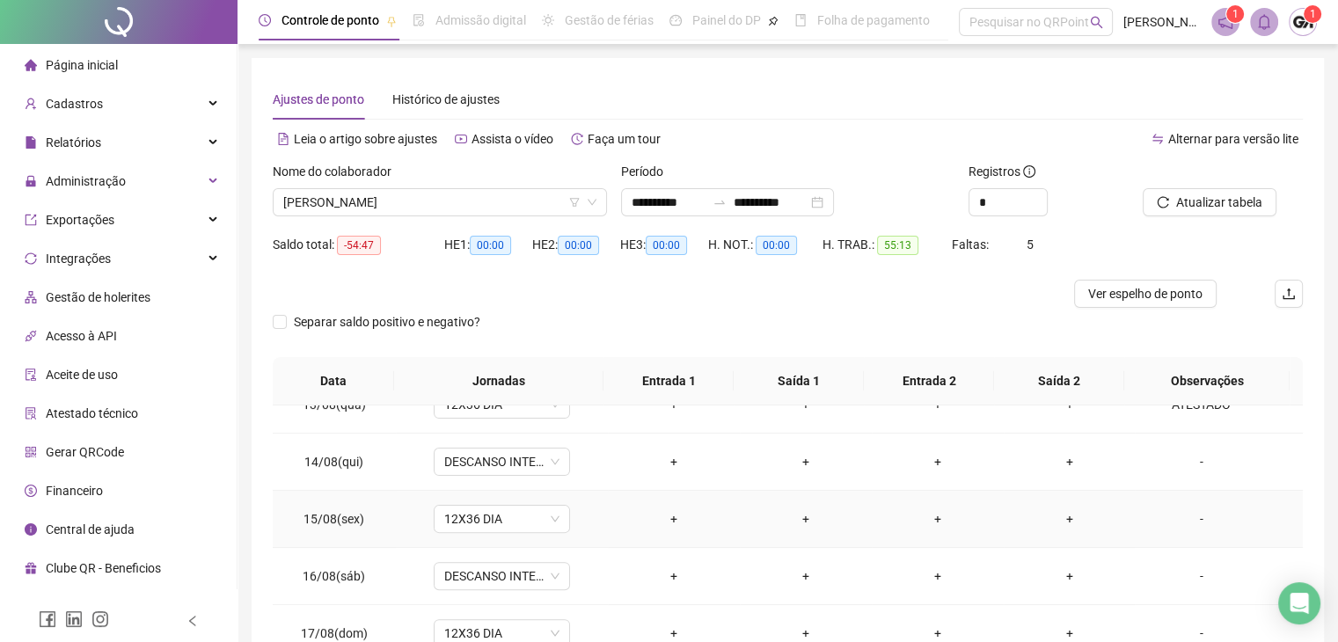
scroll to position [676, 0]
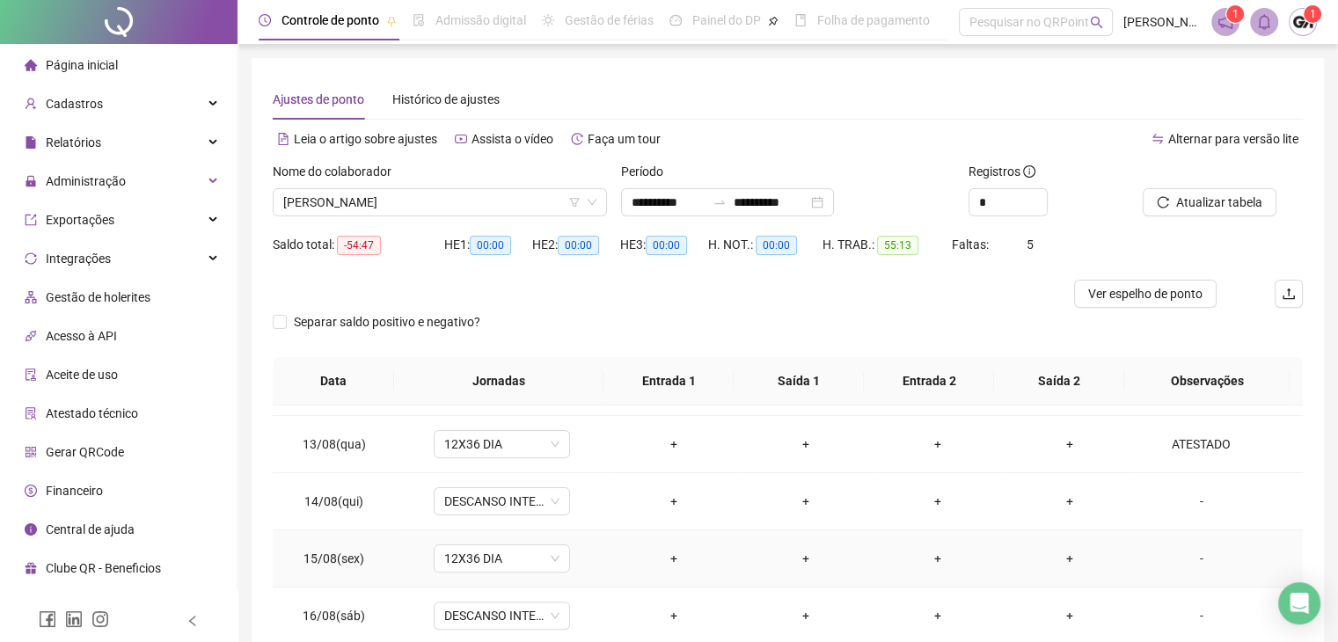
click at [1188, 559] on div "-" at bounding box center [1201, 558] width 104 height 19
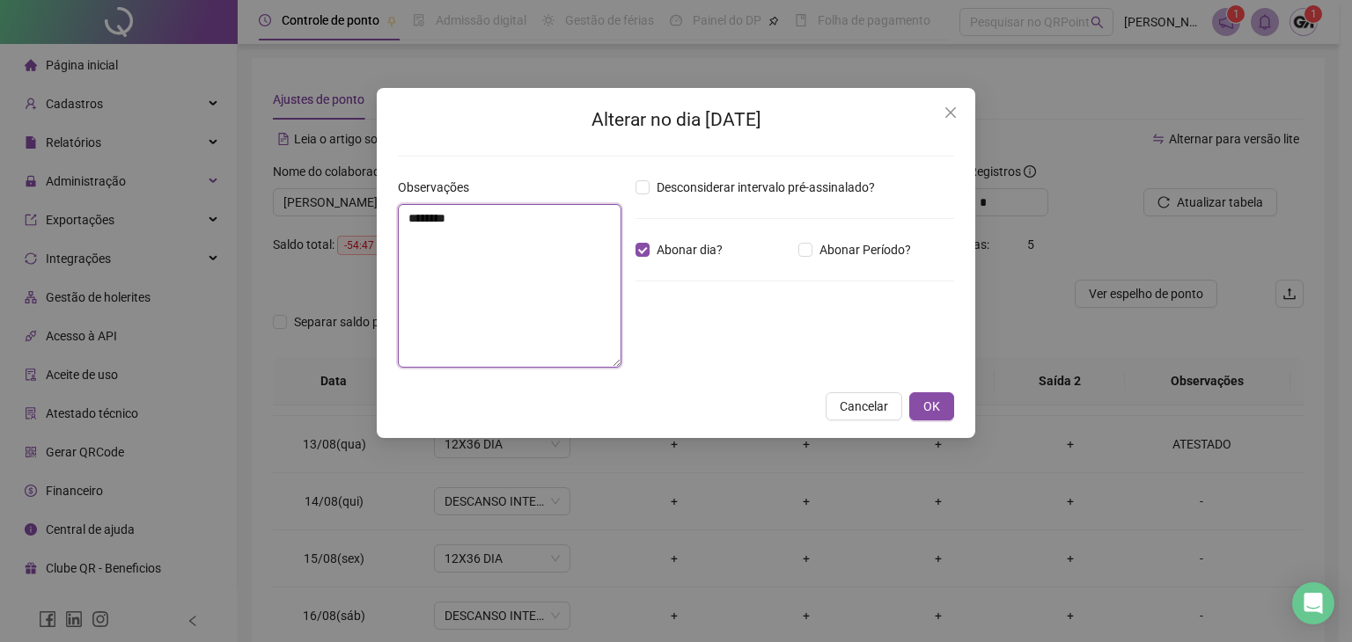
click at [506, 246] on textarea "********" at bounding box center [510, 286] width 224 height 164
type textarea "********"
click at [939, 397] on span "OK" at bounding box center [931, 406] width 17 height 19
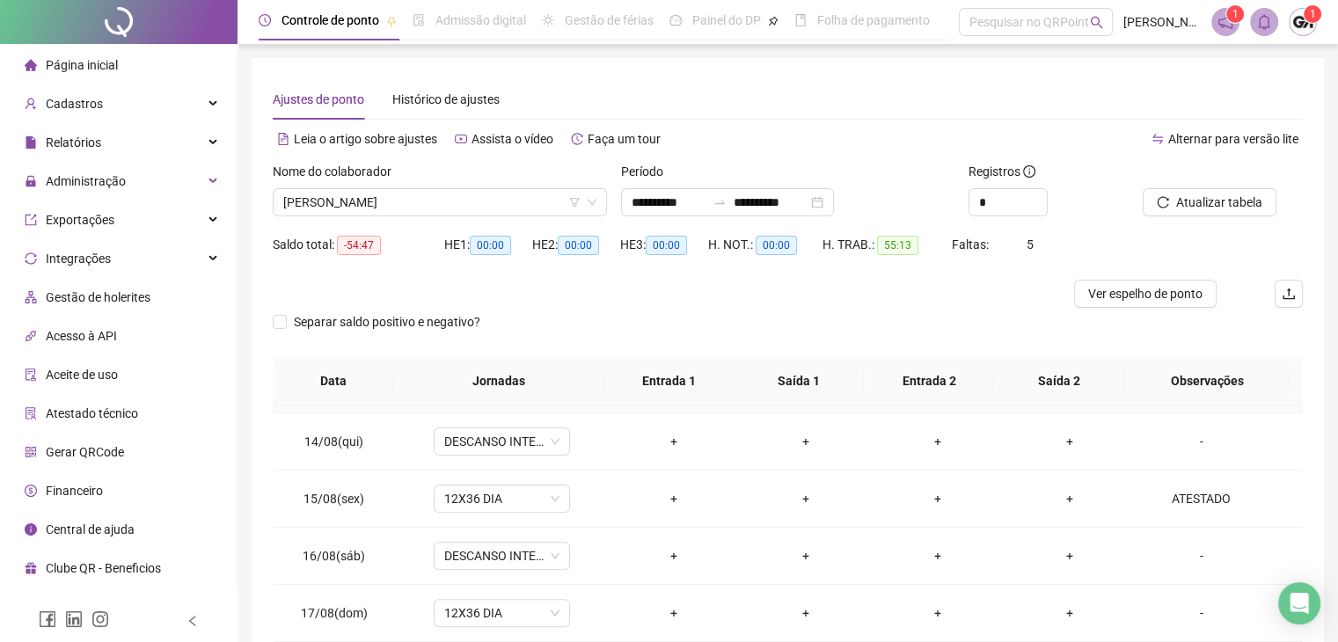
scroll to position [764, 0]
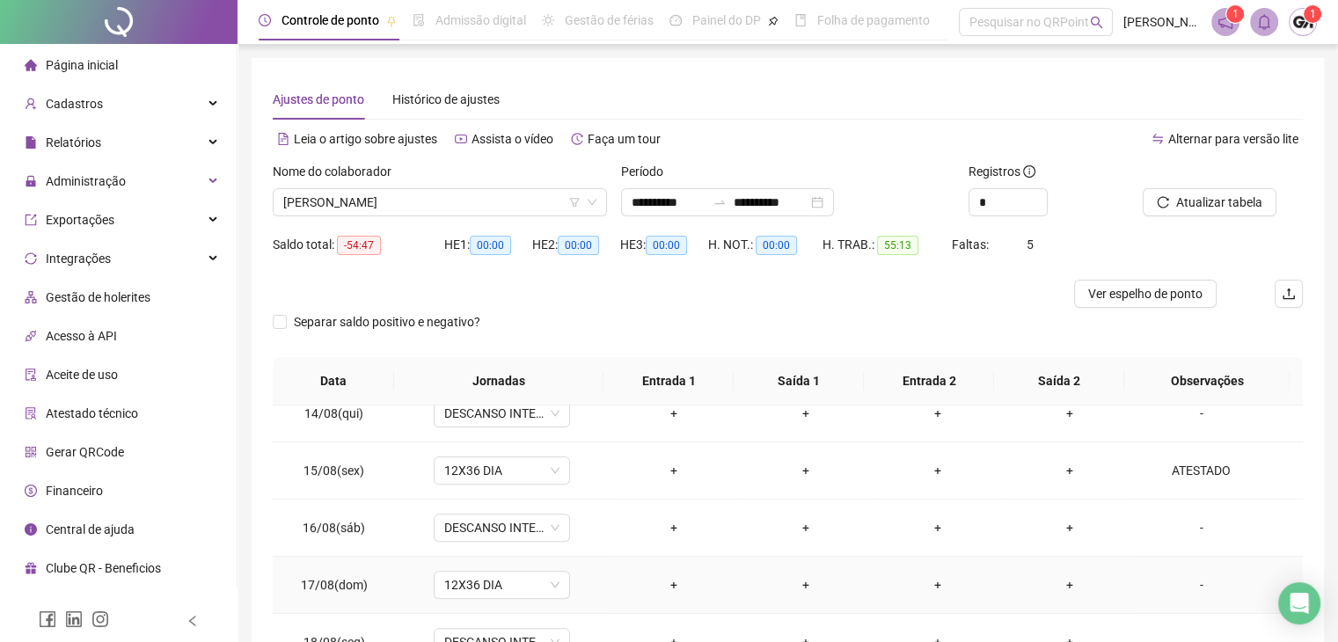
click at [1192, 582] on div "-" at bounding box center [1201, 585] width 104 height 19
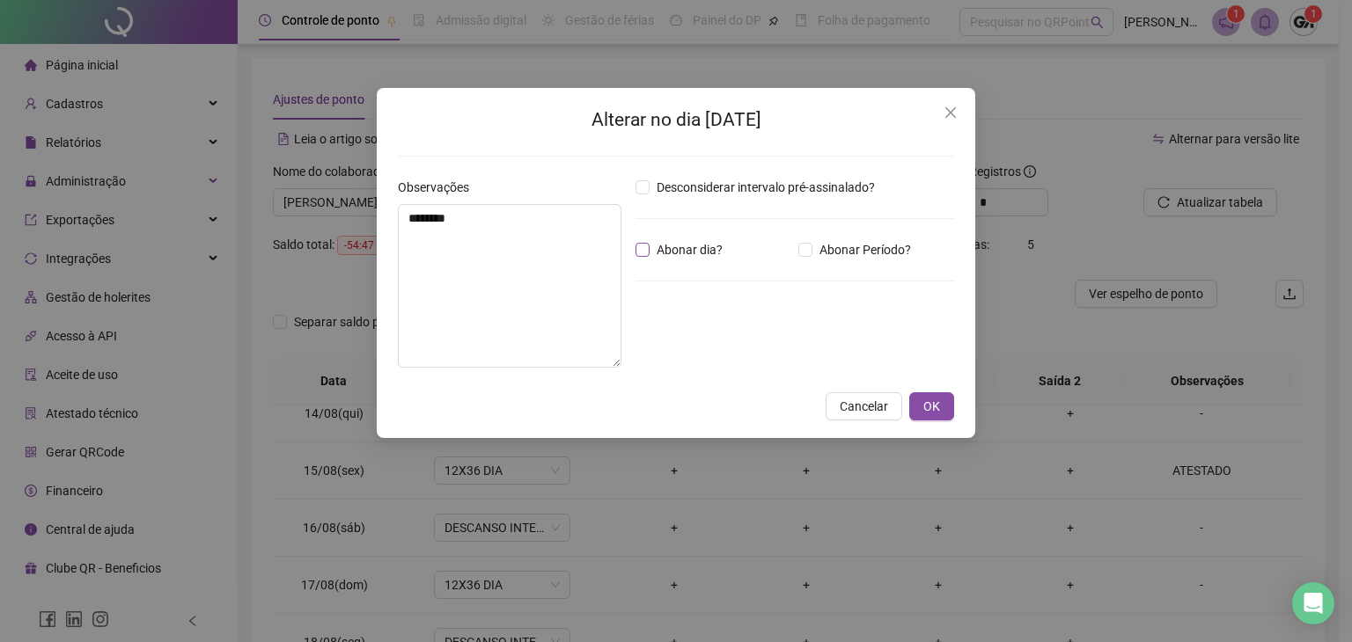
click at [658, 246] on span "Abonar dia?" at bounding box center [689, 249] width 80 height 19
click at [585, 247] on textarea "********" at bounding box center [510, 286] width 224 height 164
type textarea "********"
click at [920, 412] on button "OK" at bounding box center [931, 406] width 45 height 28
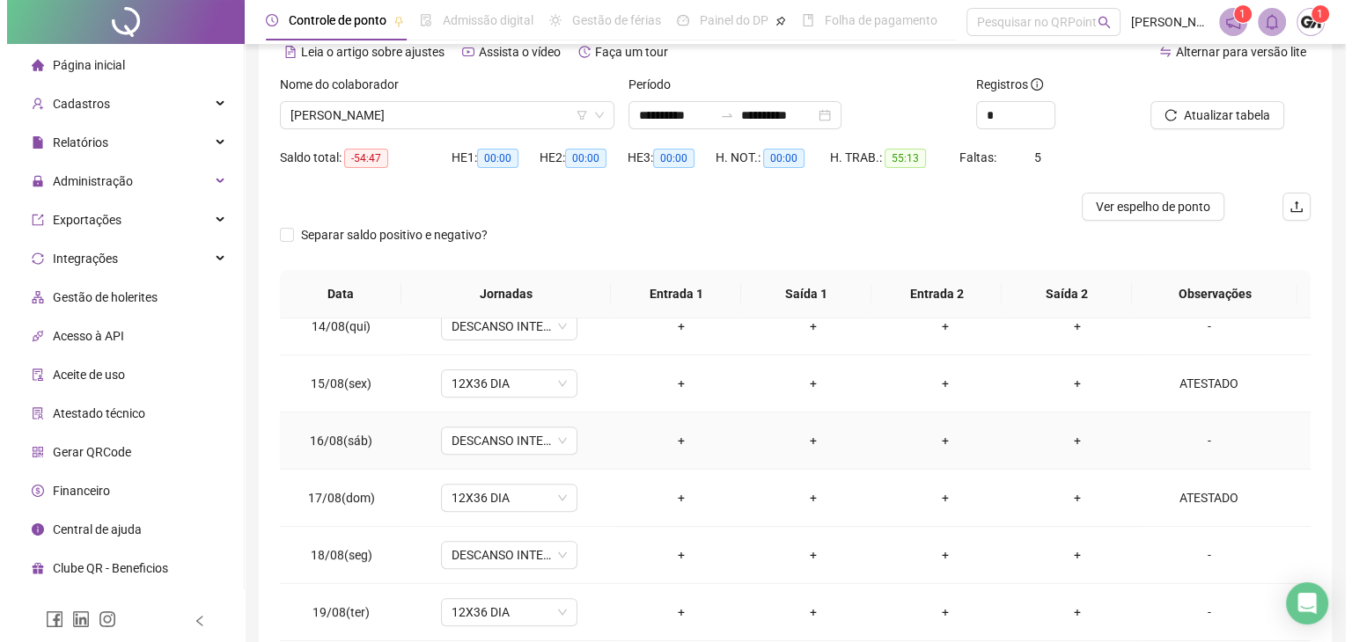
scroll to position [88, 0]
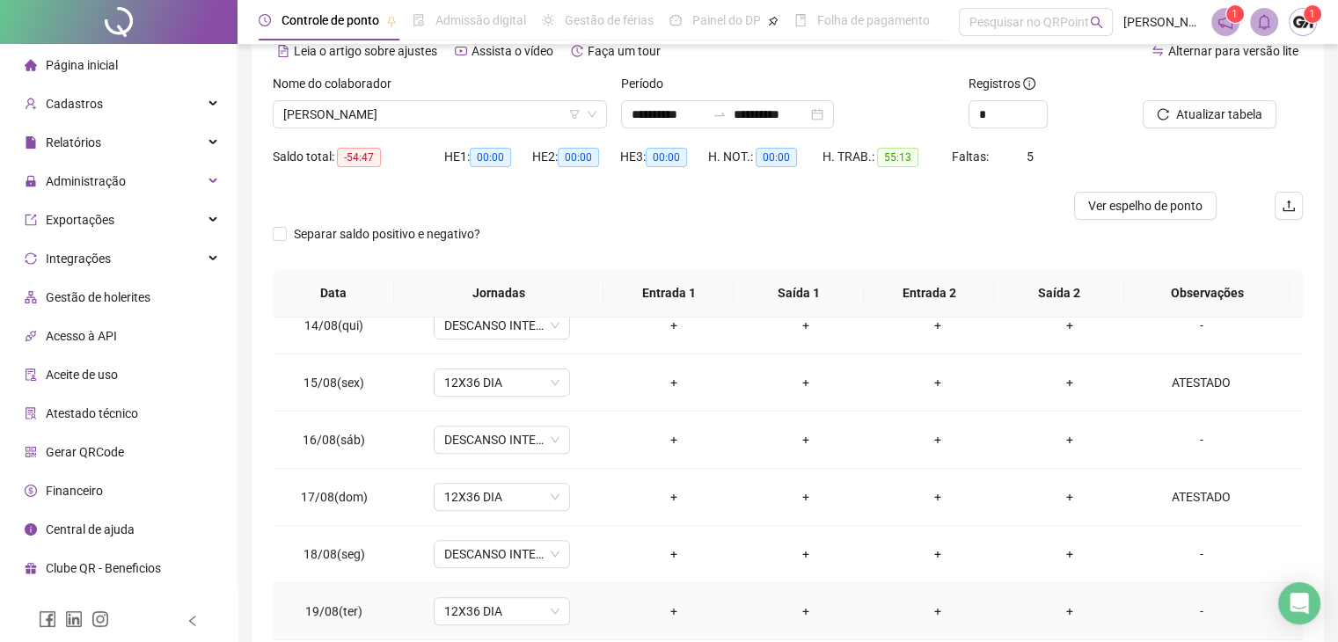
click at [1188, 609] on div "-" at bounding box center [1201, 611] width 104 height 19
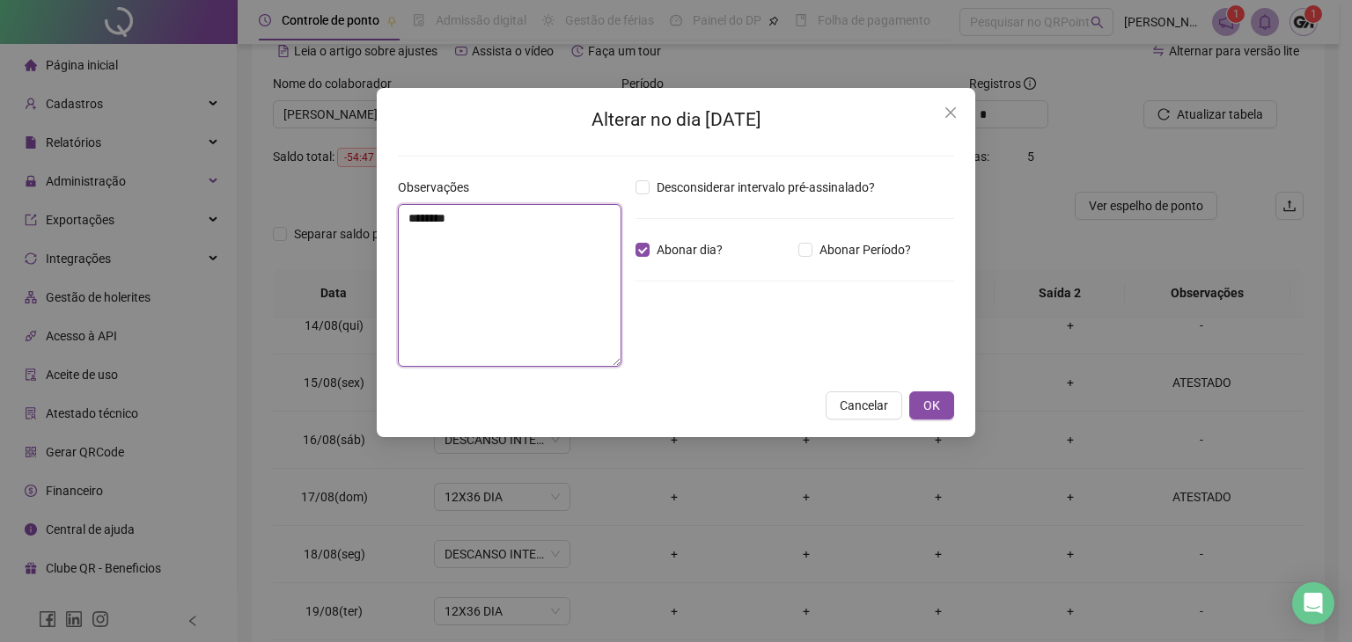
click at [548, 255] on textarea "********" at bounding box center [510, 285] width 224 height 163
type textarea "********"
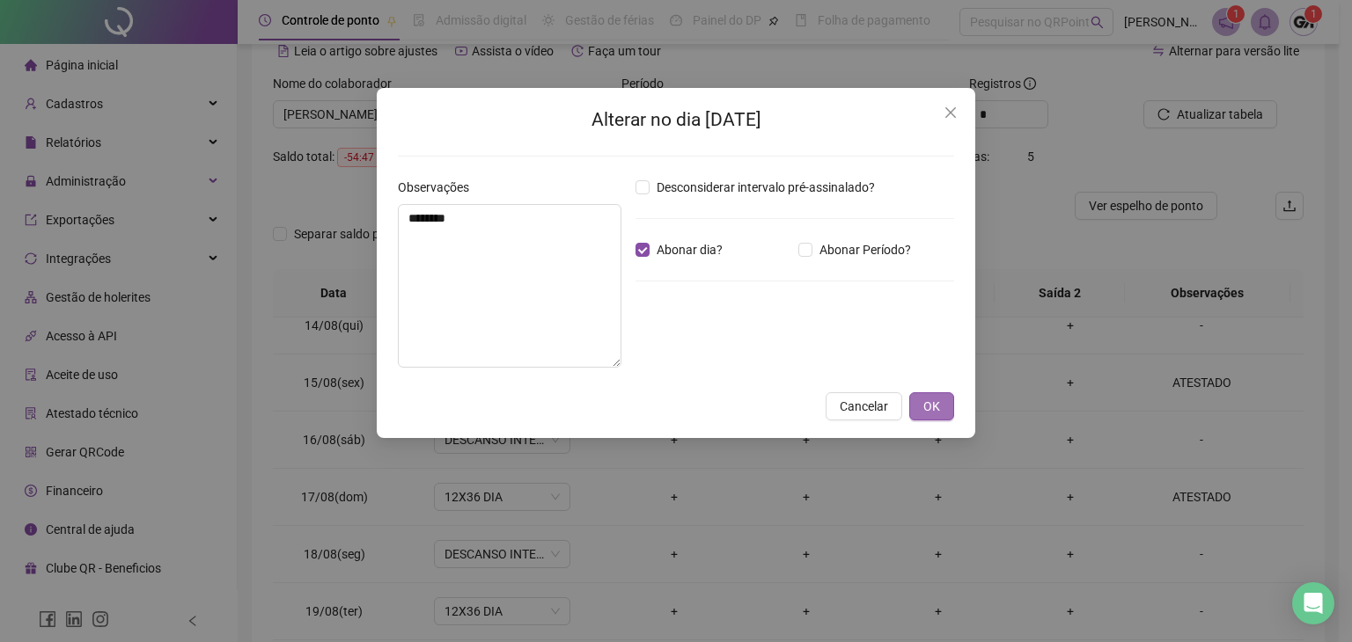
click at [940, 408] on span "OK" at bounding box center [931, 406] width 17 height 19
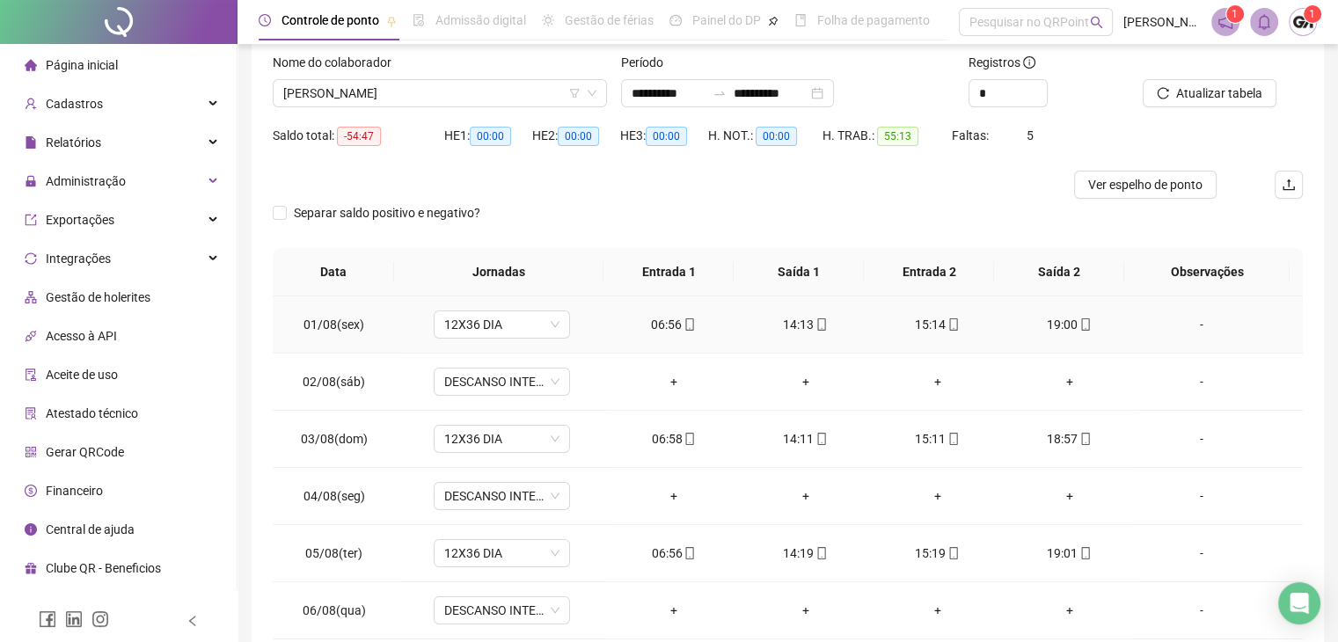
scroll to position [0, 0]
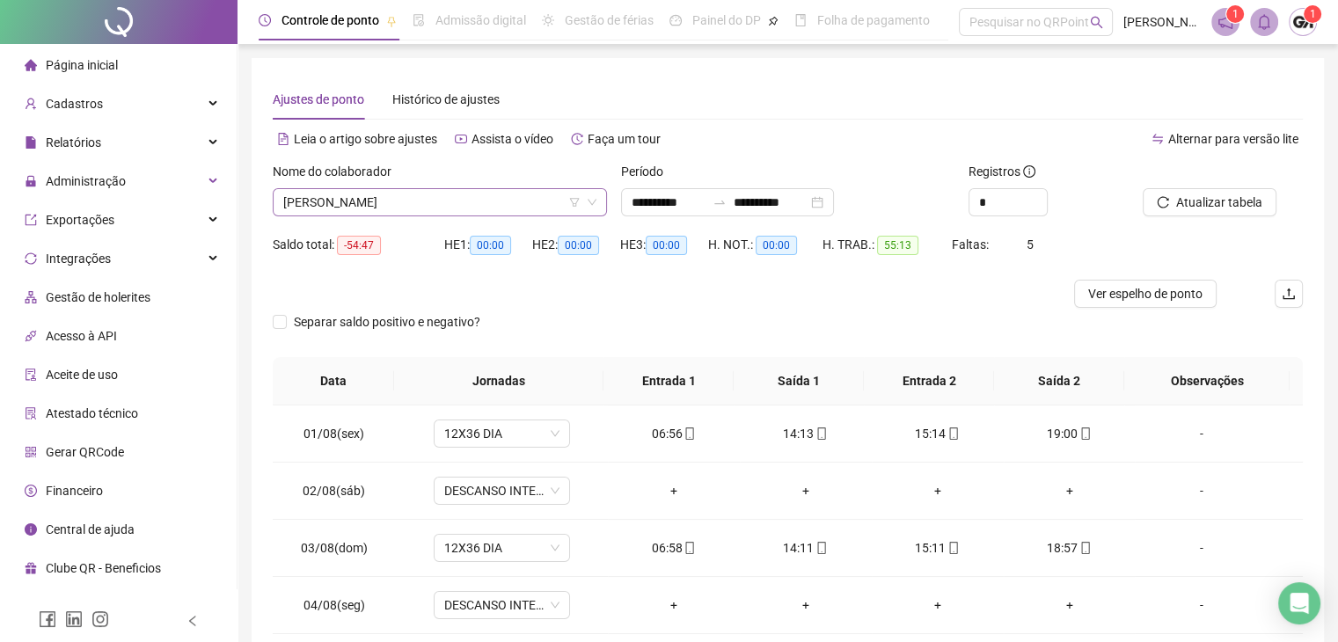
click at [458, 198] on span "[PERSON_NAME]" at bounding box center [439, 202] width 313 height 26
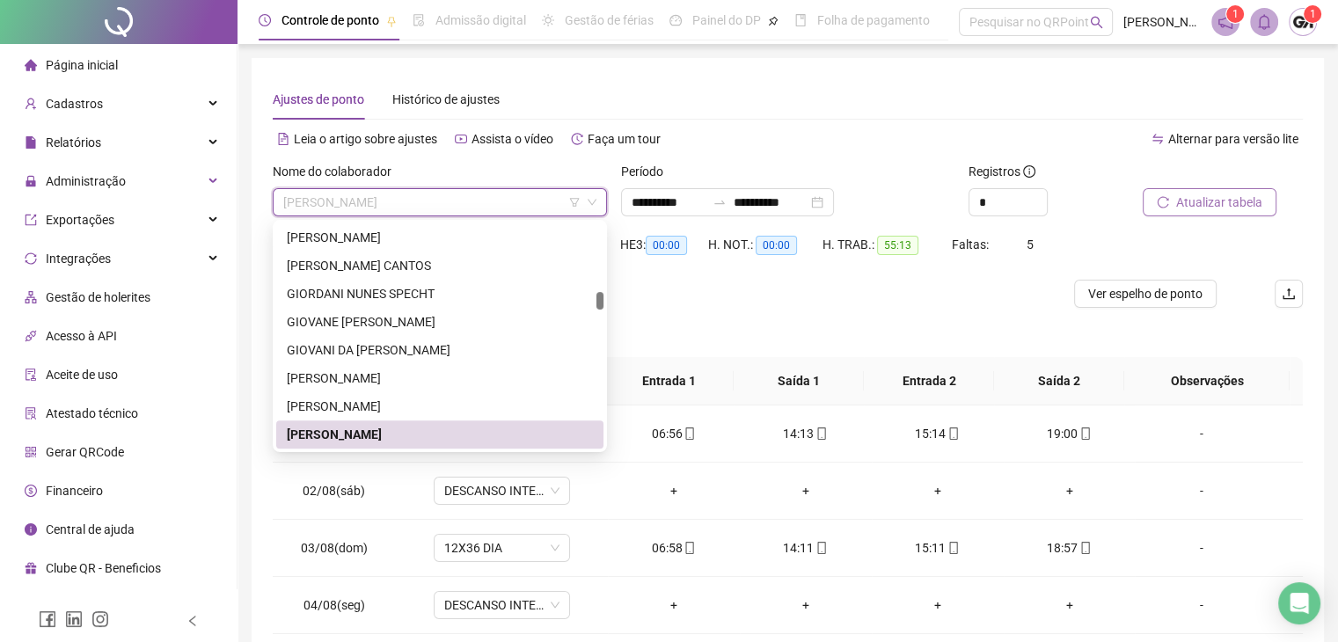
click at [1260, 212] on button "Atualizar tabela" at bounding box center [1210, 202] width 134 height 28
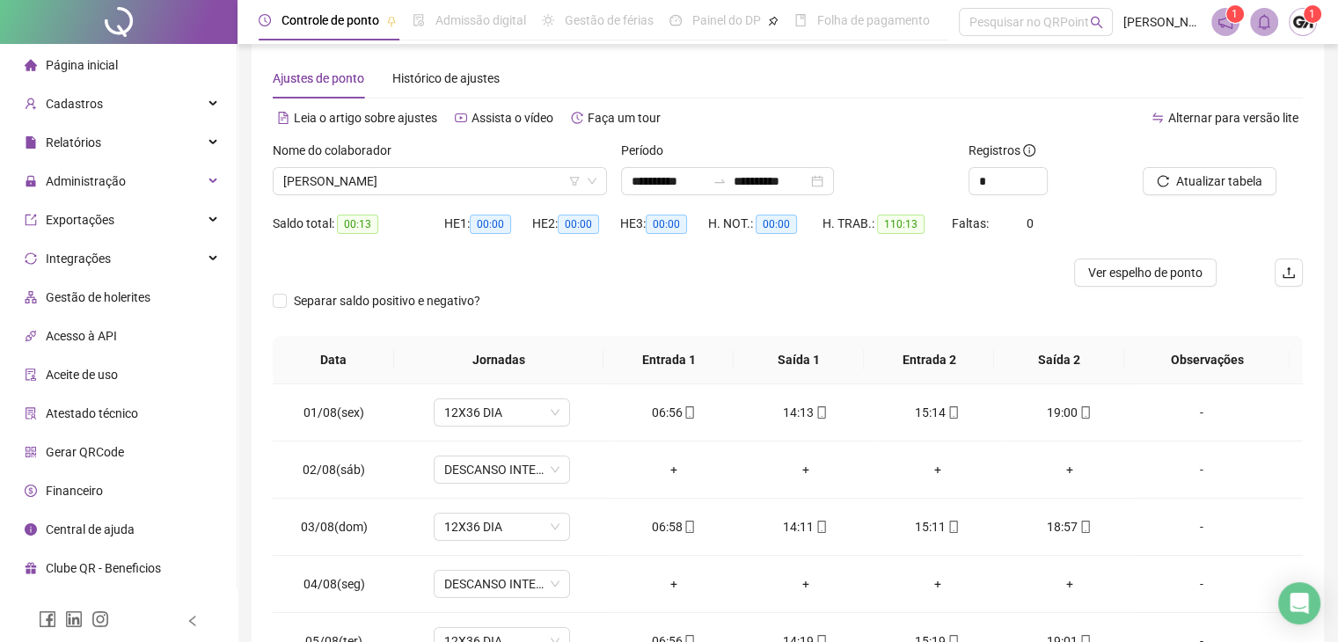
scroll to position [0, 0]
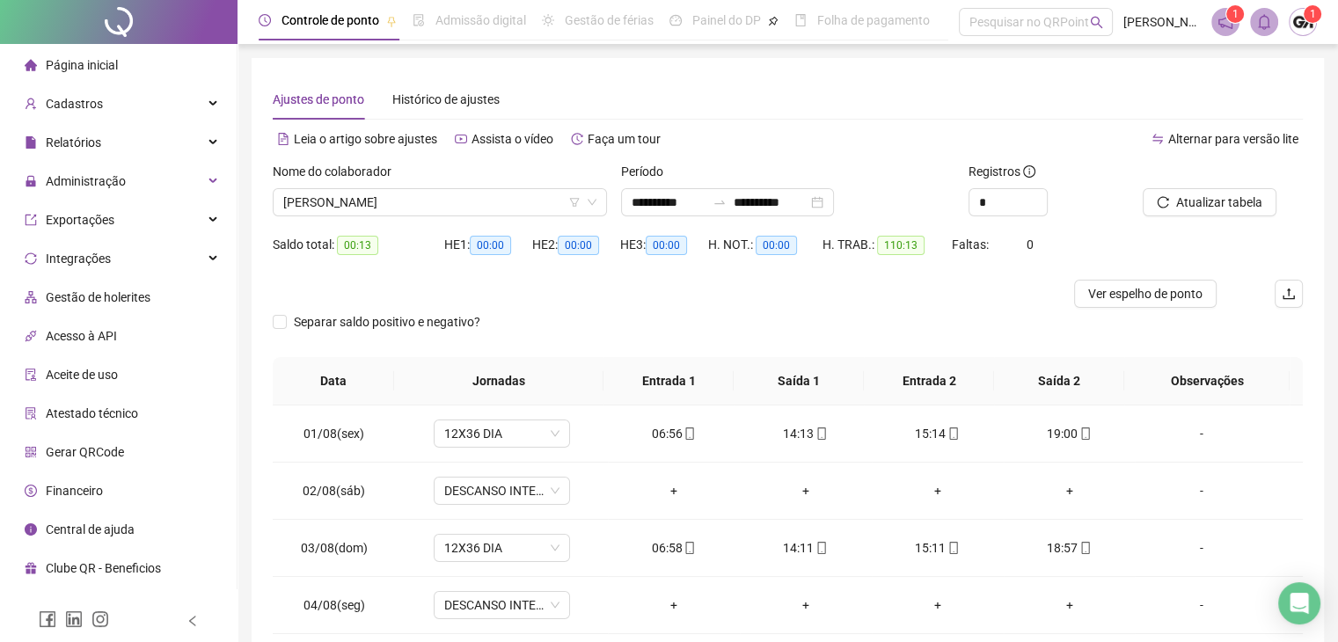
click at [426, 180] on div "Nome do colaborador" at bounding box center [440, 175] width 334 height 26
click at [438, 199] on span "[PERSON_NAME]" at bounding box center [439, 202] width 313 height 26
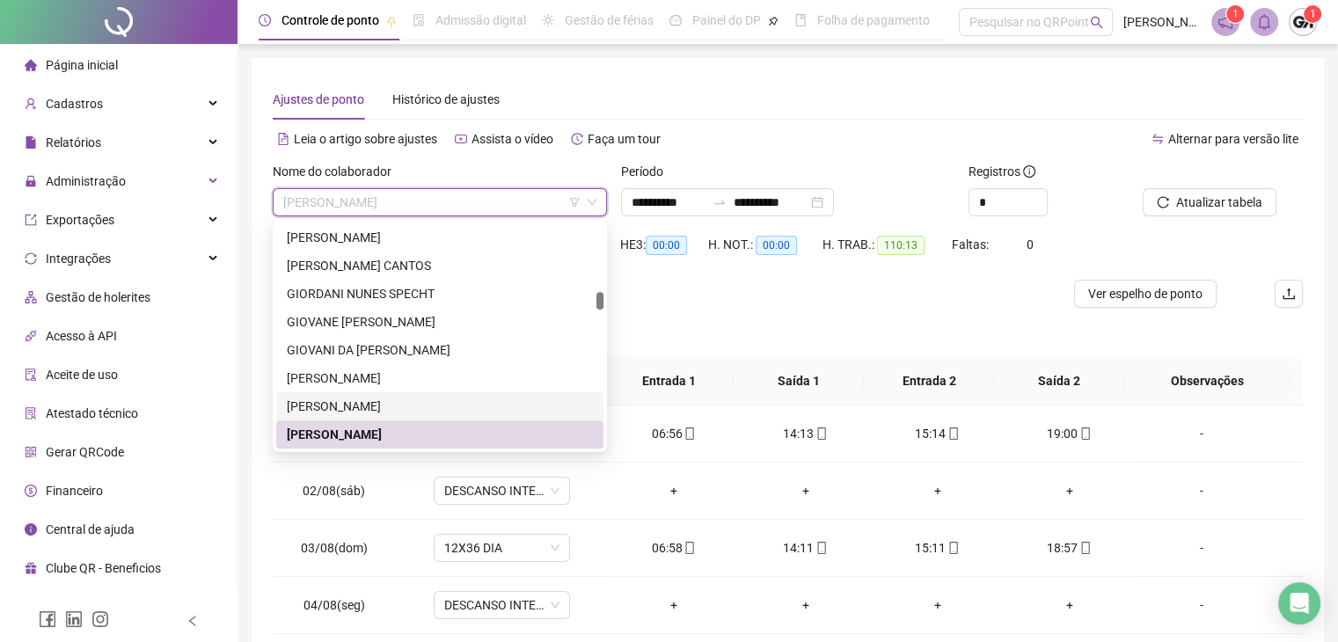
scroll to position [1440, 0]
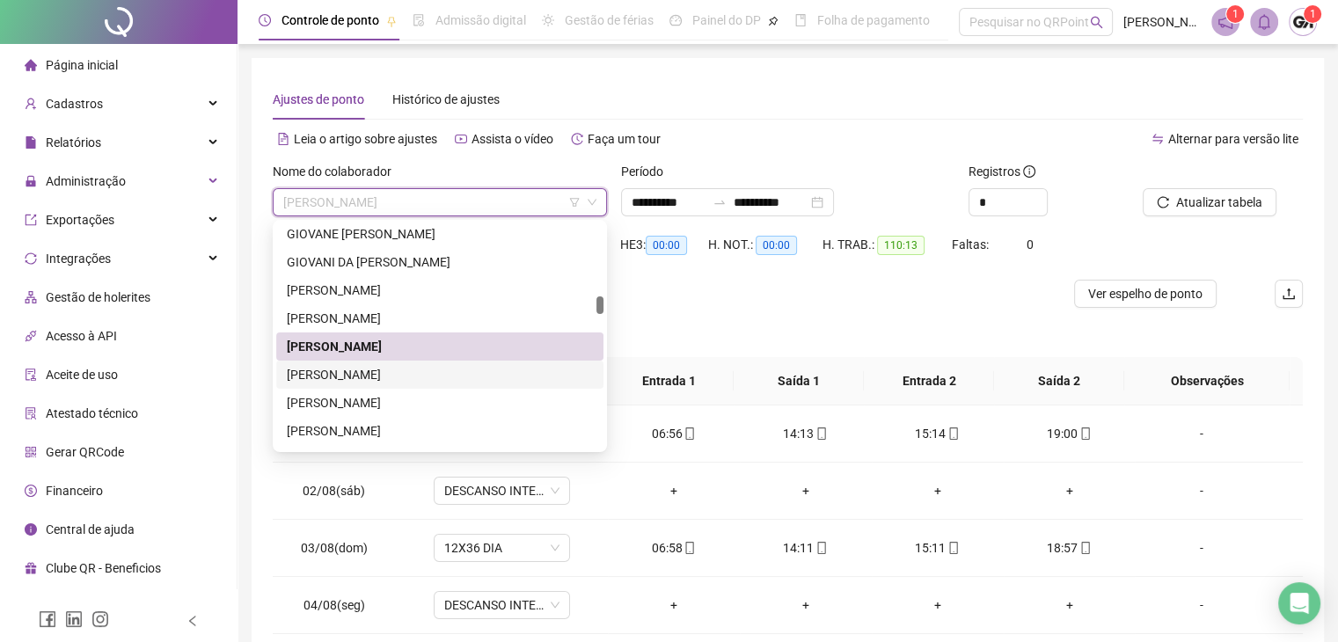
click at [351, 368] on div "[PERSON_NAME]" at bounding box center [440, 374] width 306 height 19
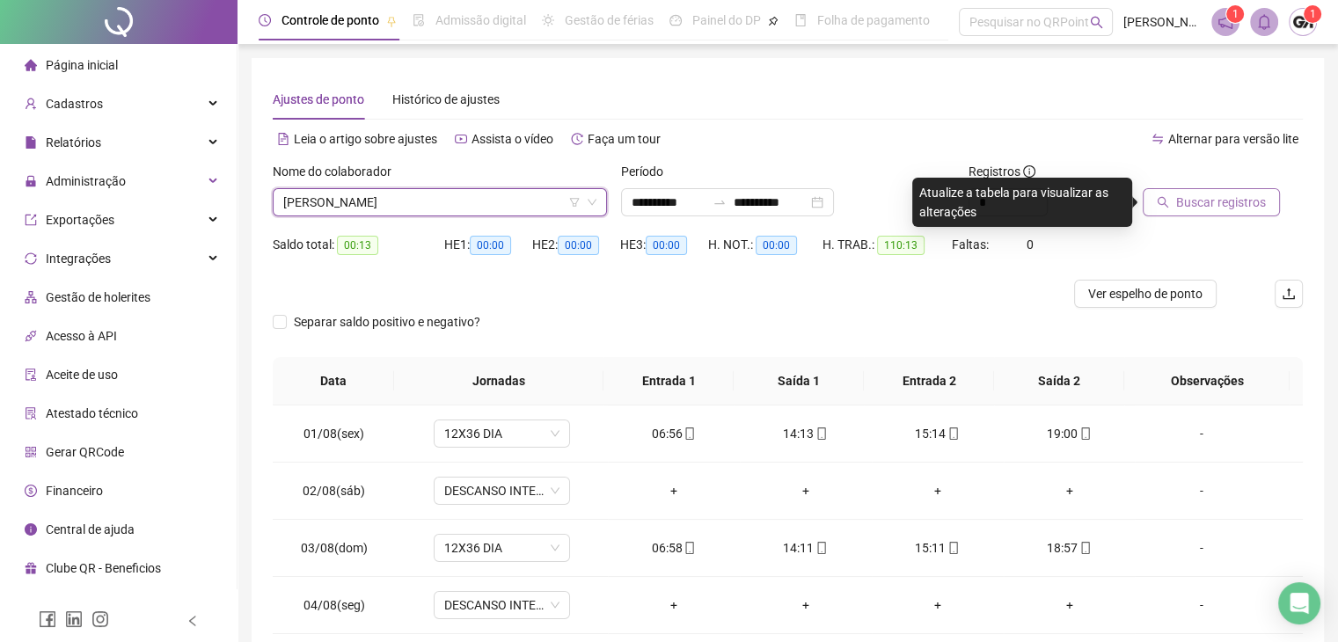
click at [1216, 209] on span "Buscar registros" at bounding box center [1222, 202] width 90 height 19
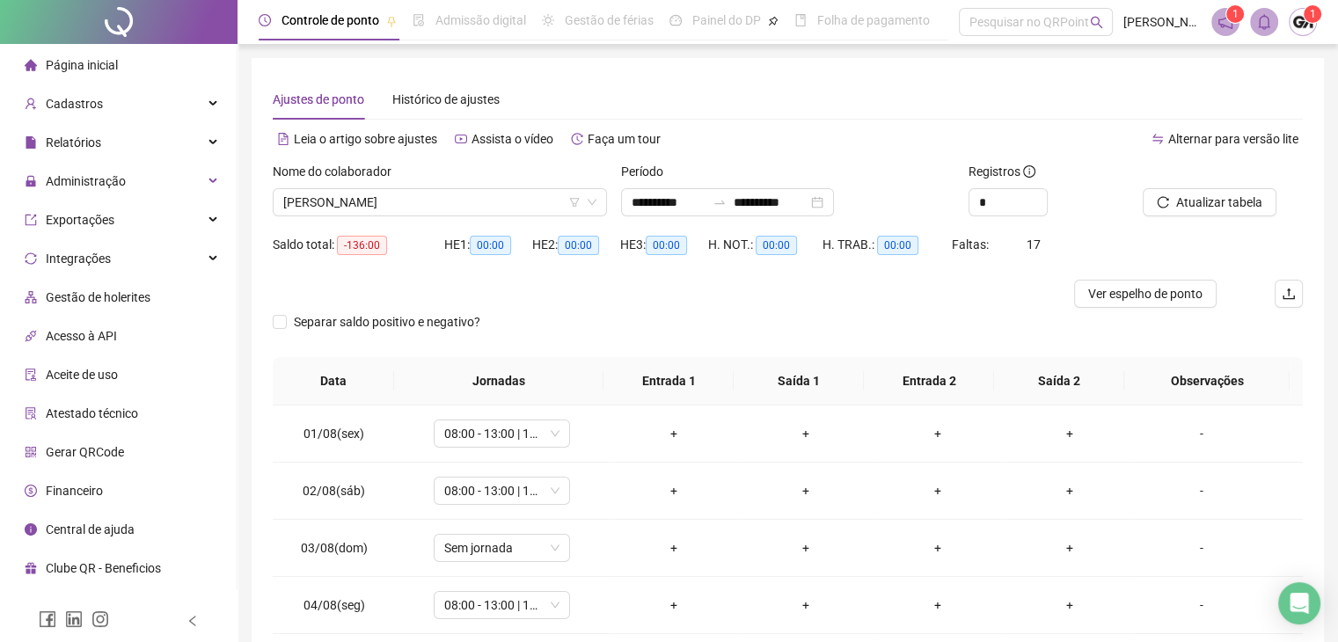
click at [518, 284] on div at bounding box center [659, 294] width 773 height 28
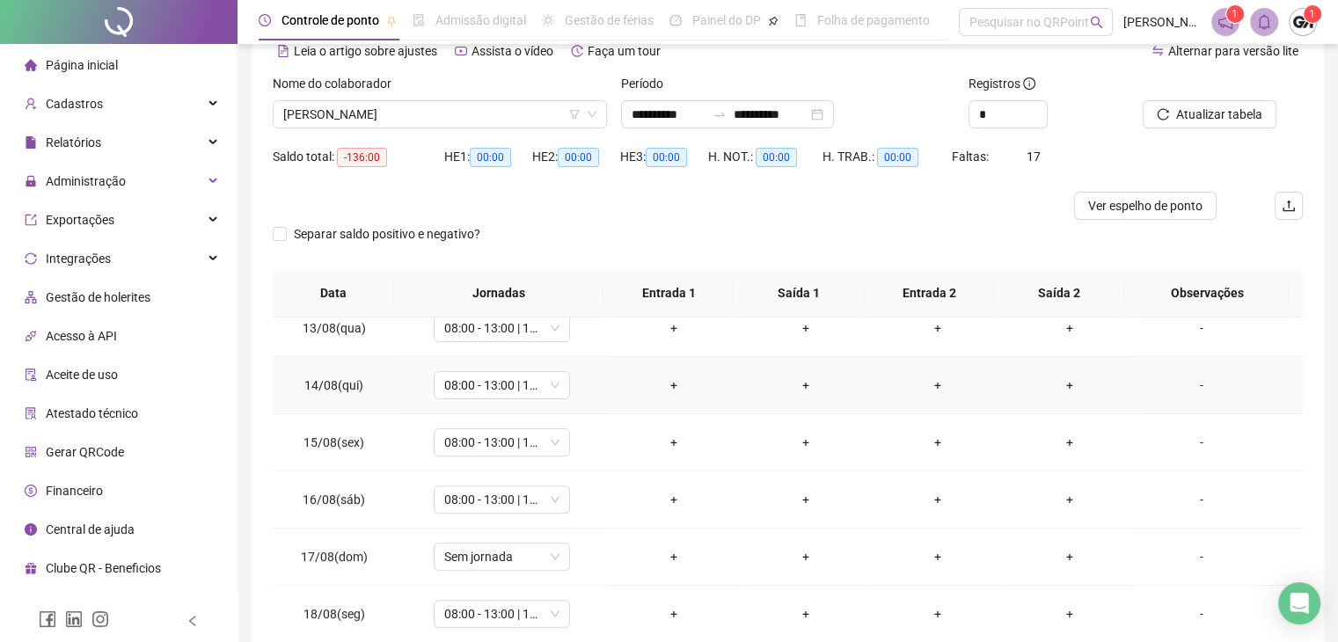
scroll to position [764, 0]
click at [411, 124] on span "[PERSON_NAME]" at bounding box center [439, 114] width 313 height 26
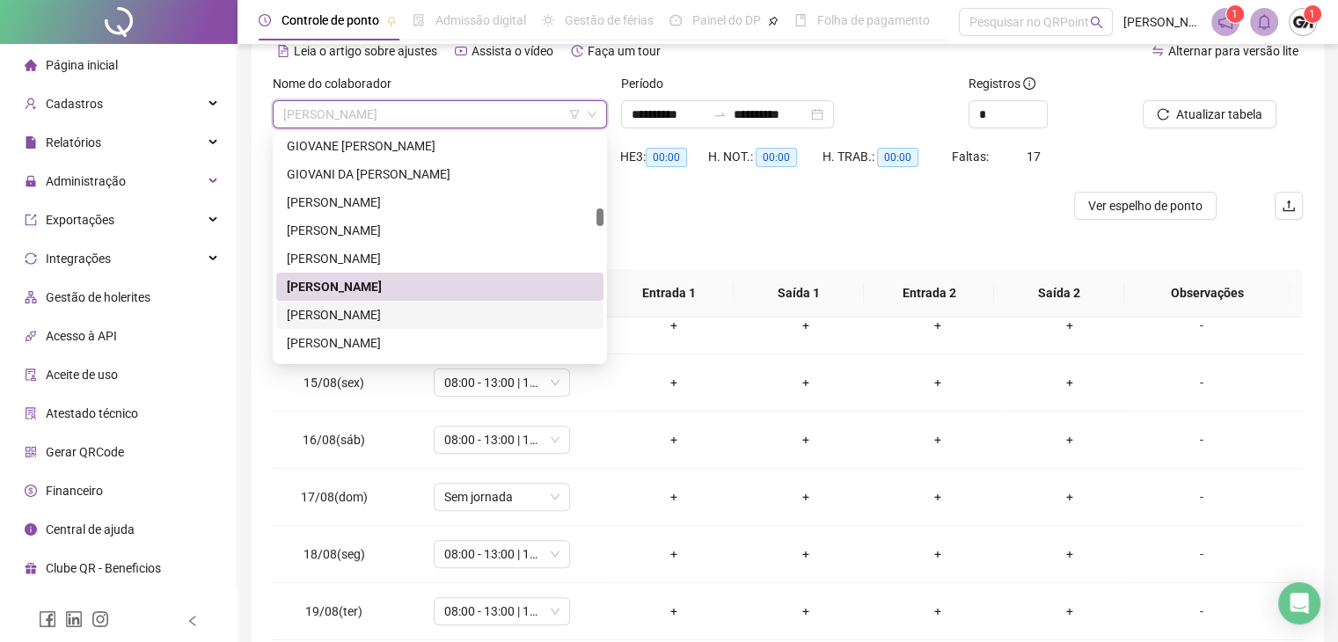
click at [373, 320] on div "[PERSON_NAME]" at bounding box center [440, 314] width 306 height 19
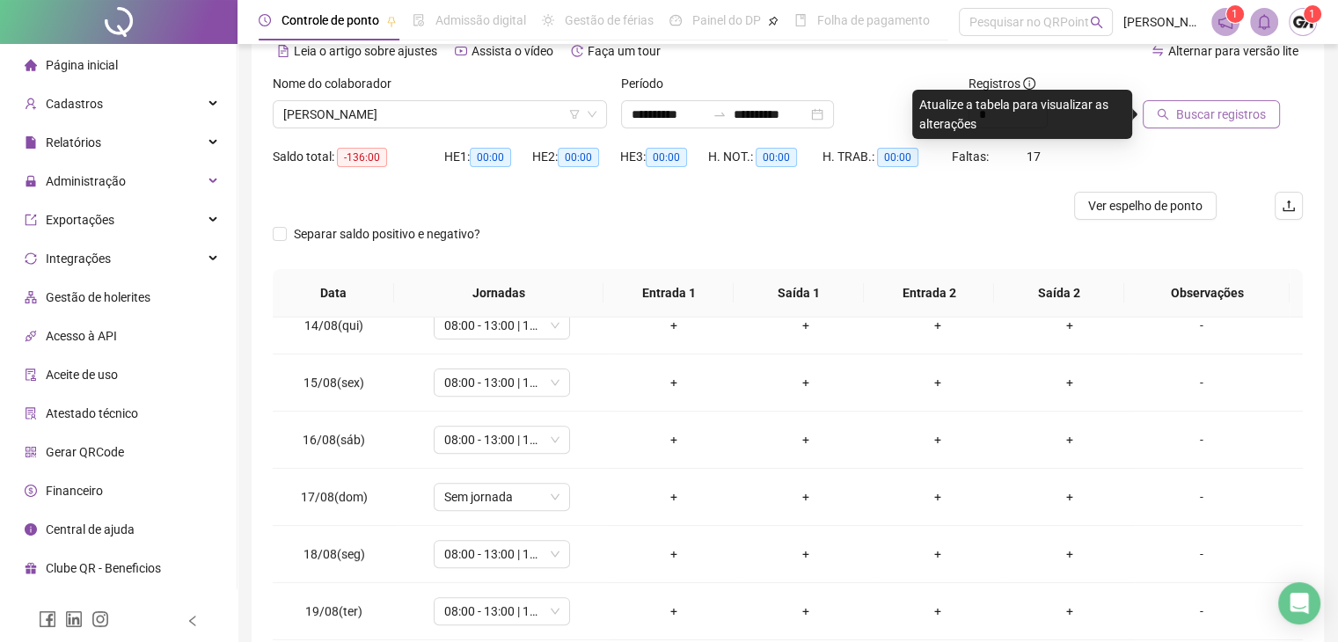
click at [1164, 118] on icon "search" at bounding box center [1163, 114] width 12 height 12
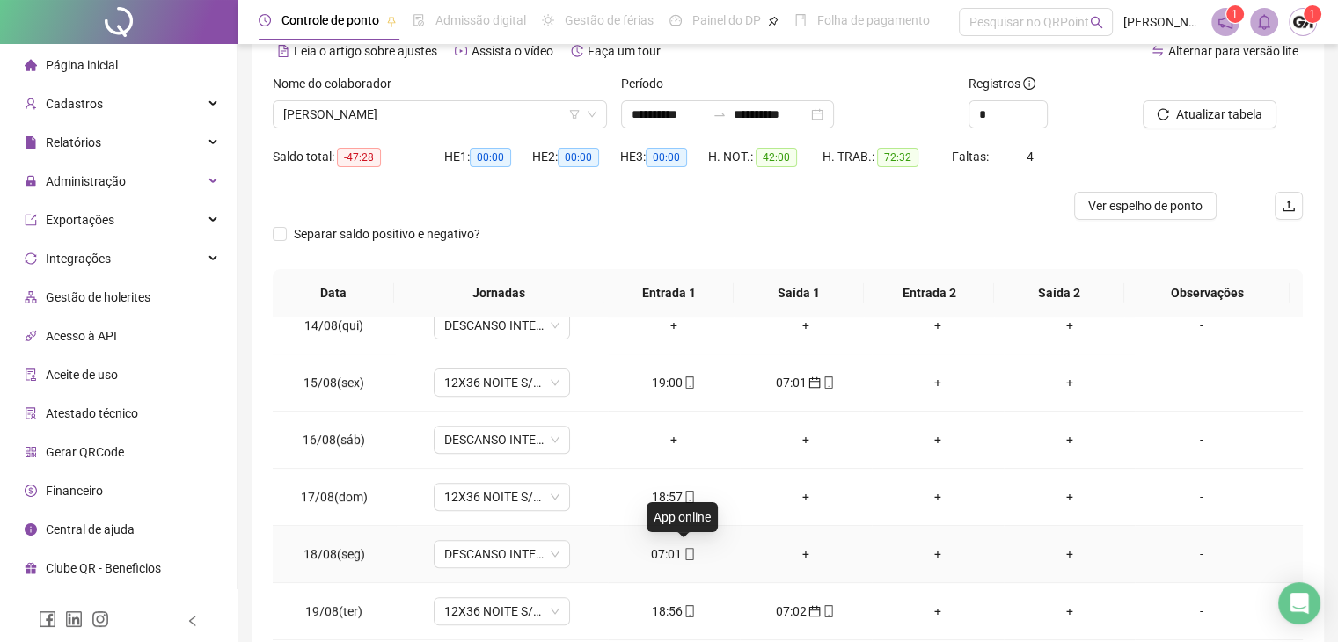
click at [684, 549] on icon "mobile" at bounding box center [690, 554] width 12 height 12
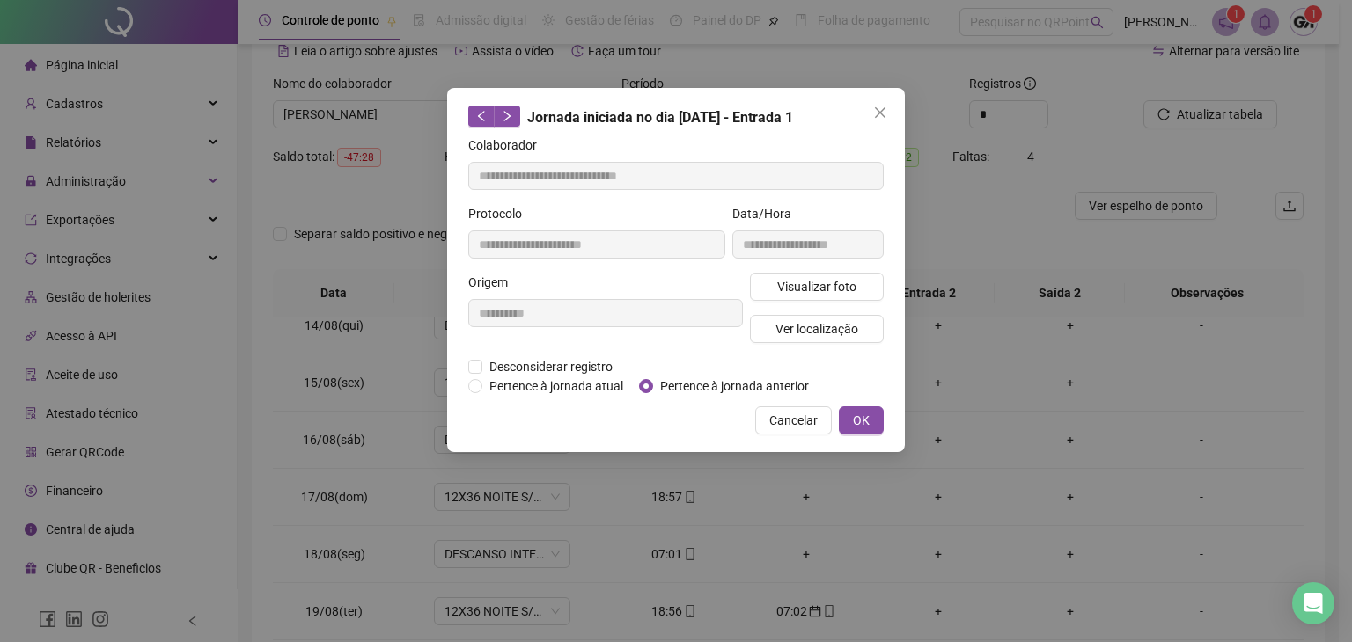
type input "**********"
click at [662, 389] on span "Pertence à jornada anterior" at bounding box center [734, 386] width 163 height 19
click at [855, 422] on span "OK" at bounding box center [861, 420] width 17 height 19
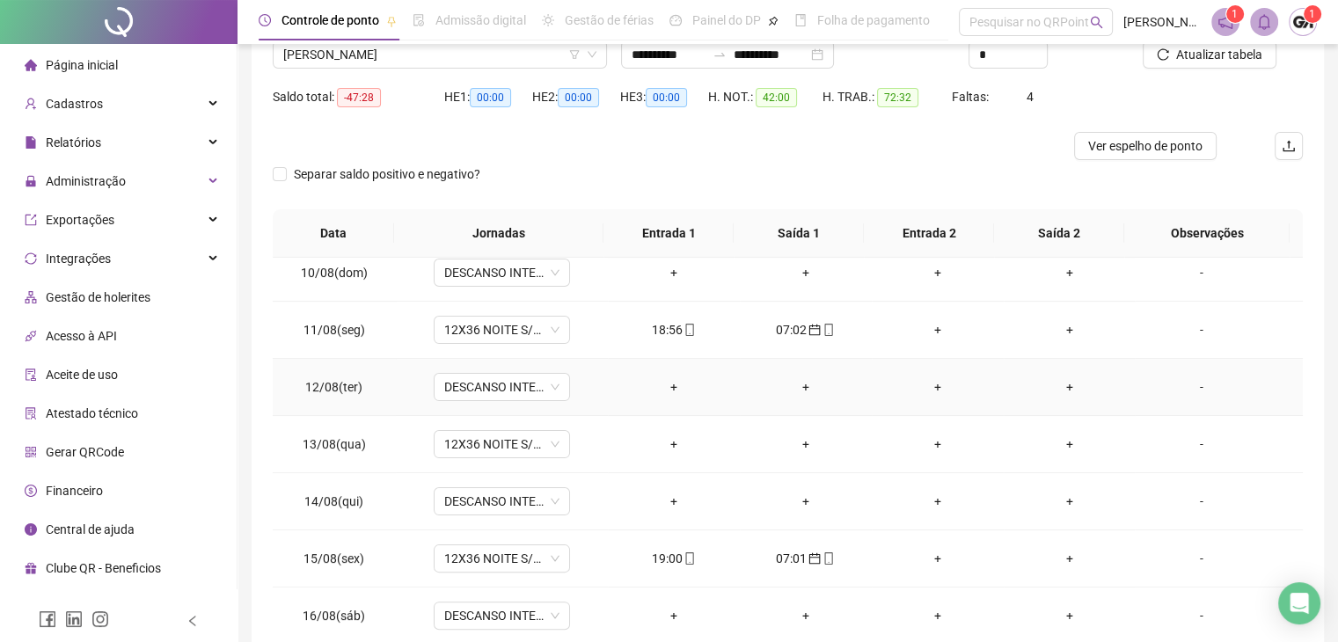
scroll to position [616, 0]
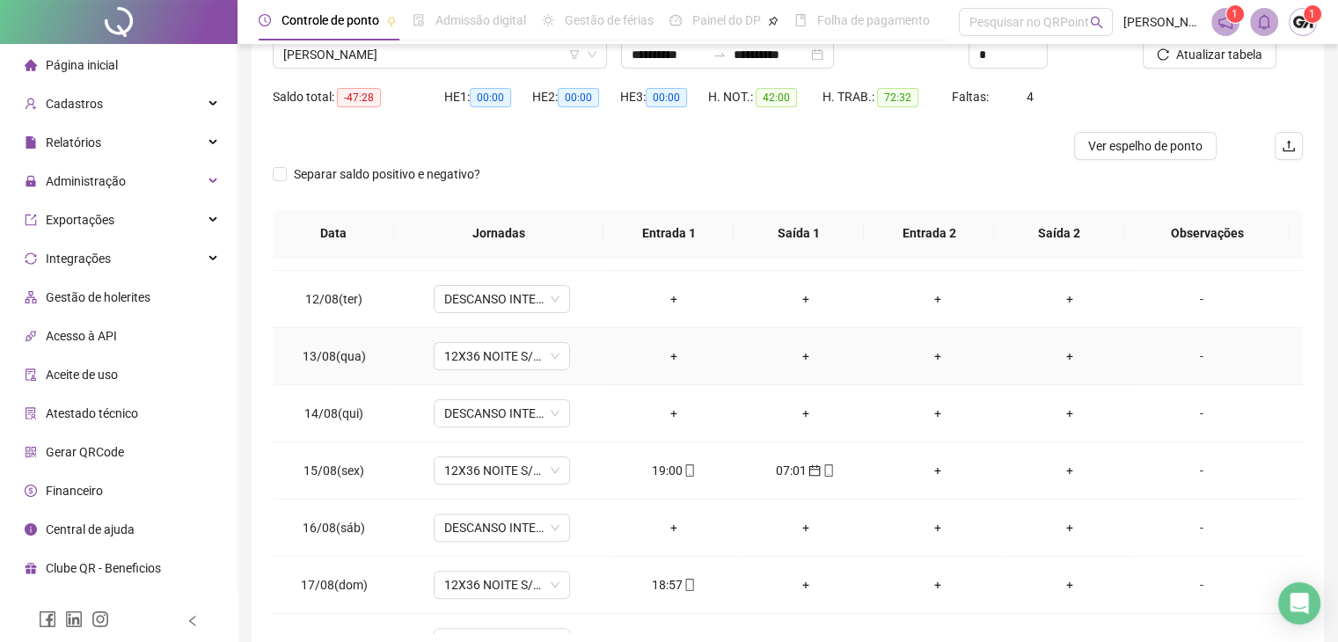
click at [1200, 355] on div "-" at bounding box center [1201, 356] width 104 height 19
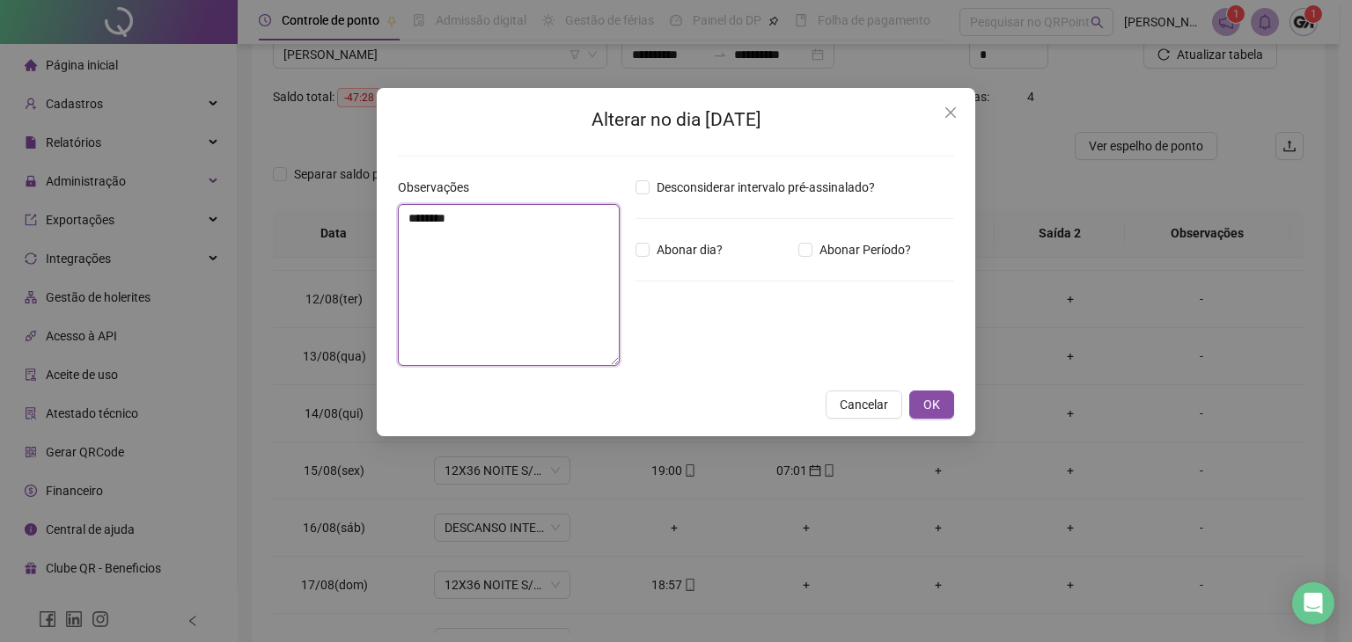
click at [535, 249] on textarea "********" at bounding box center [509, 285] width 222 height 162
type textarea "*****"
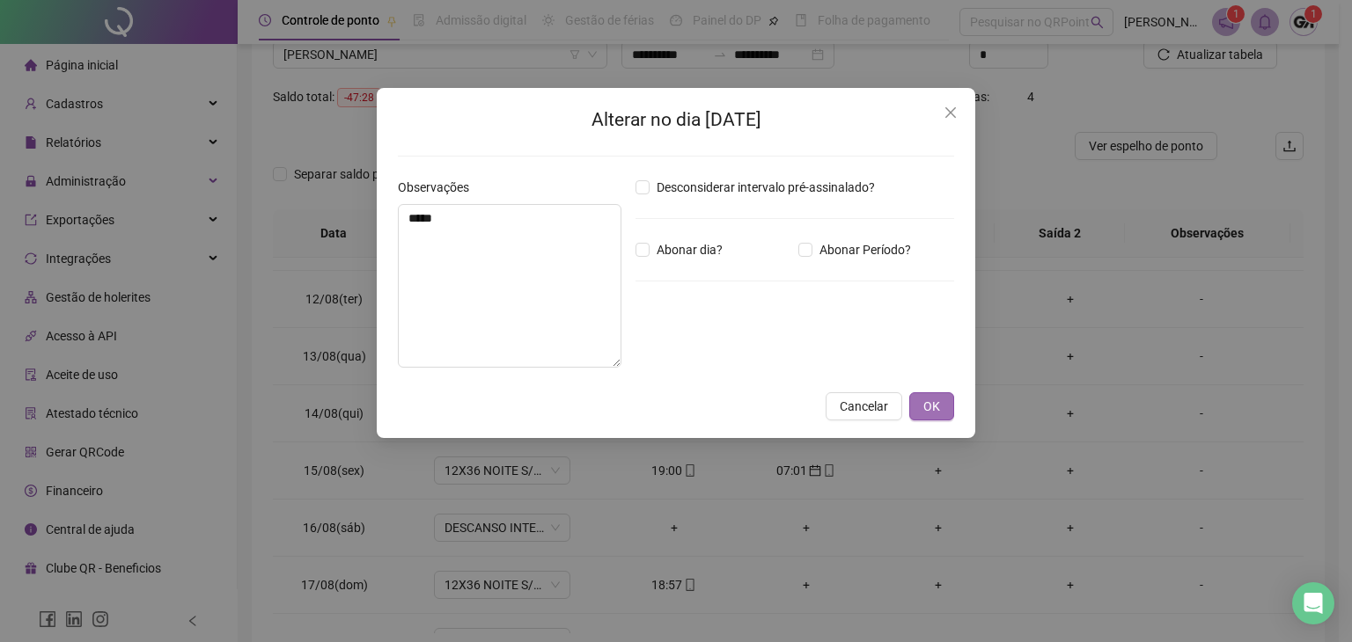
click at [950, 414] on button "OK" at bounding box center [931, 406] width 45 height 28
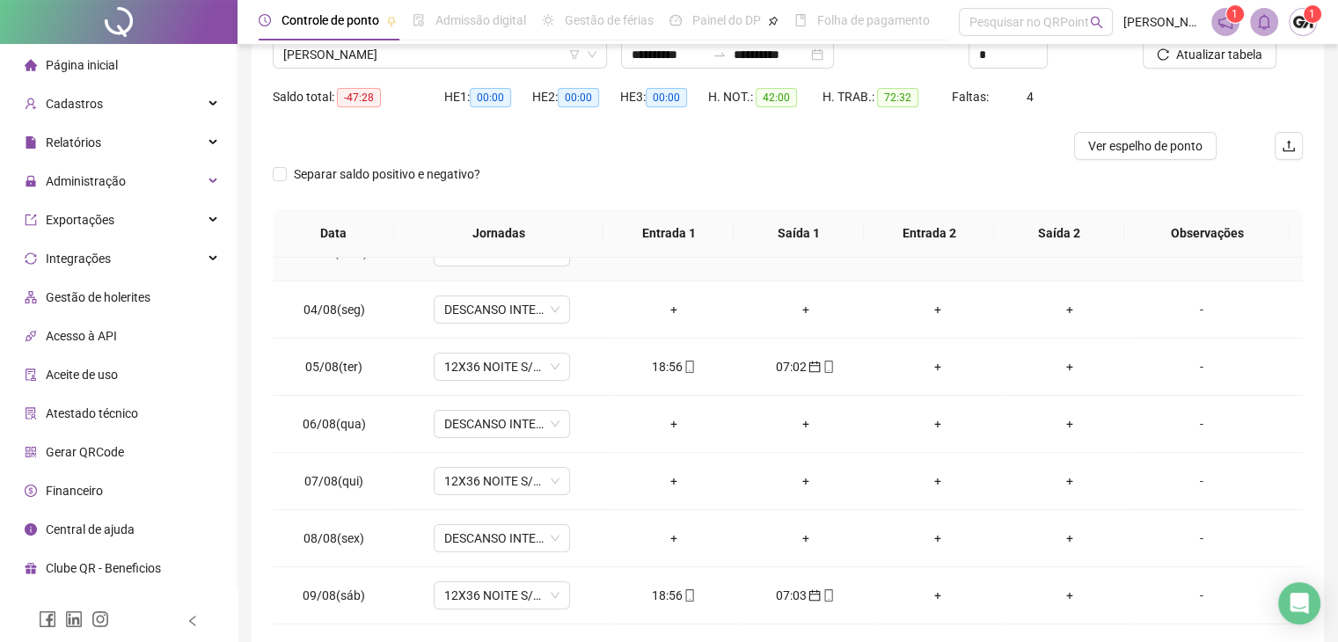
scroll to position [176, 0]
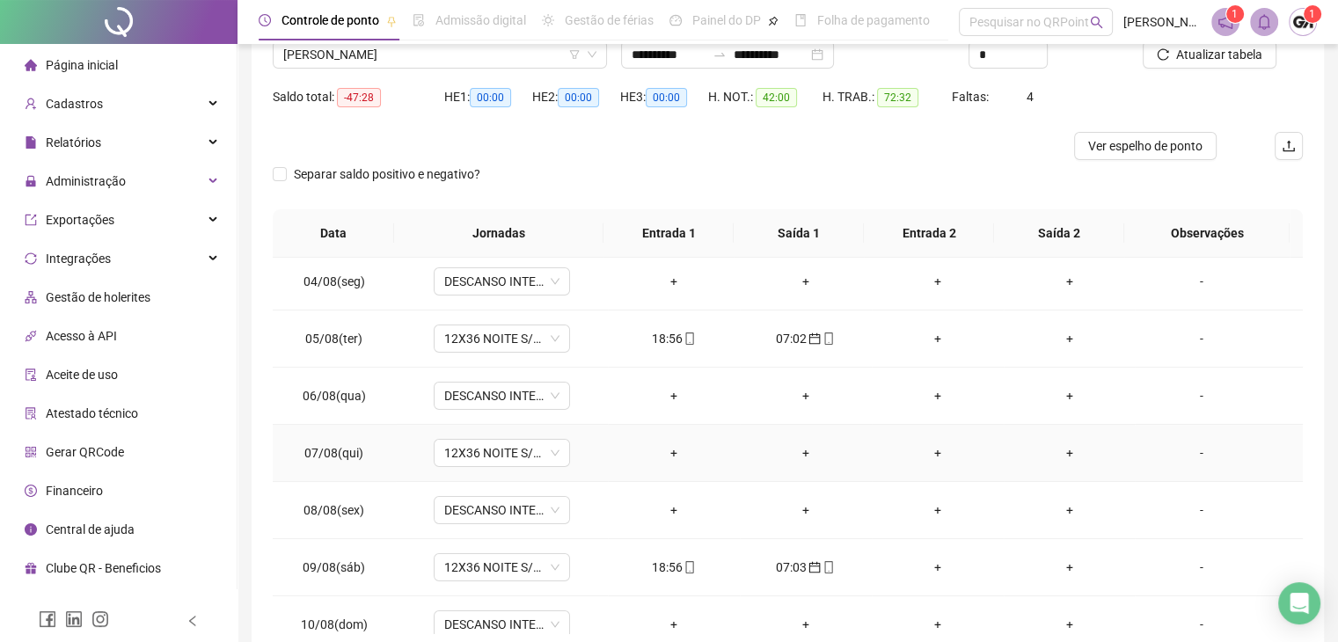
click at [1175, 451] on div "-" at bounding box center [1201, 453] width 104 height 19
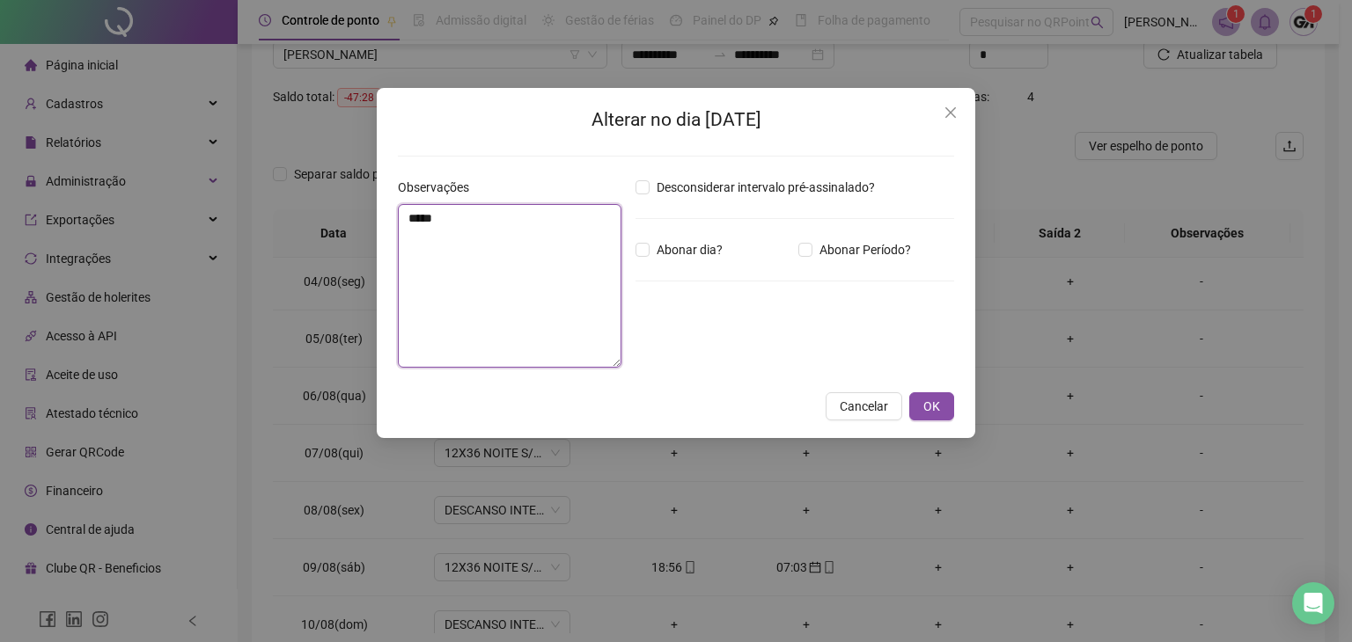
click at [568, 240] on textarea "*****" at bounding box center [510, 286] width 224 height 164
type textarea "*****"
click at [921, 411] on button "OK" at bounding box center [931, 406] width 45 height 28
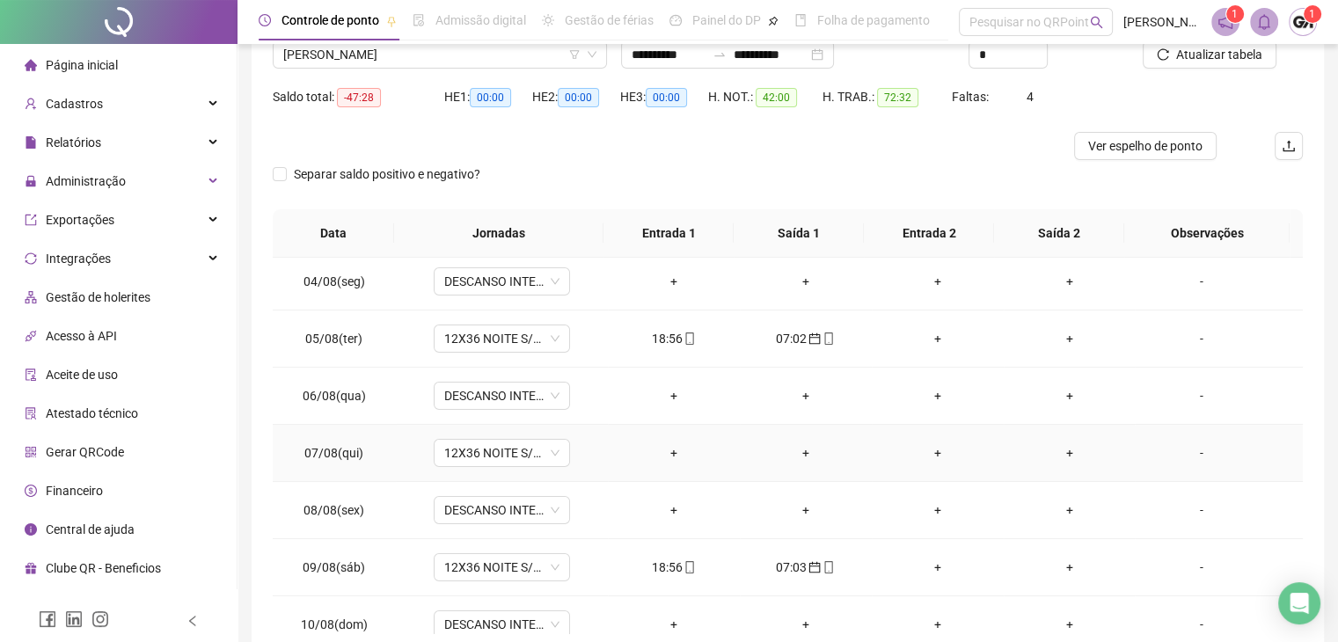
click at [1202, 454] on div "-" at bounding box center [1201, 453] width 104 height 19
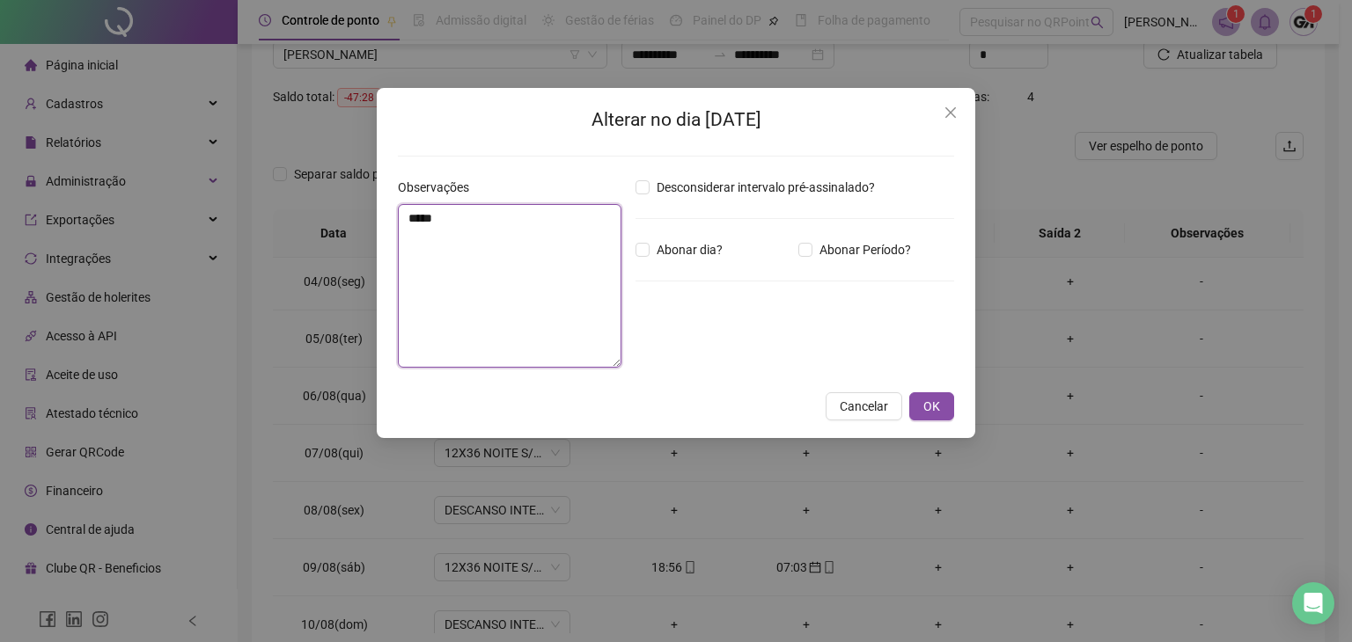
click at [485, 221] on textarea "*****" at bounding box center [510, 286] width 224 height 164
type textarea "*****"
click at [939, 408] on span "OK" at bounding box center [931, 406] width 17 height 19
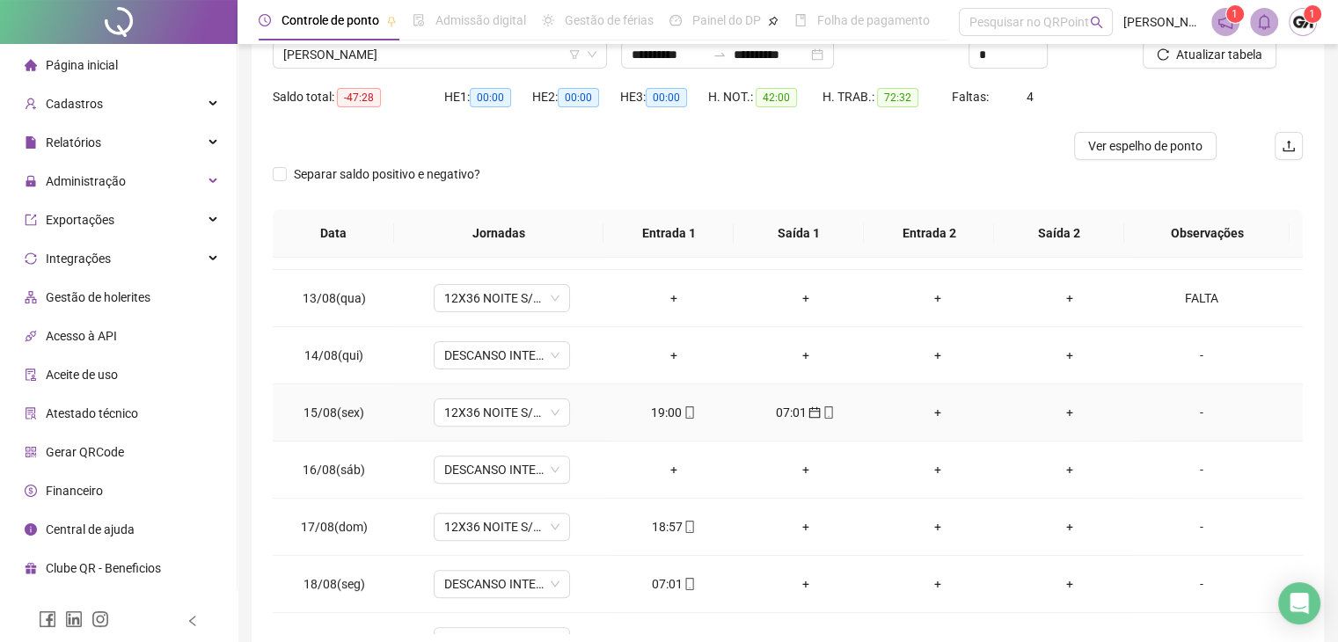
scroll to position [704, 0]
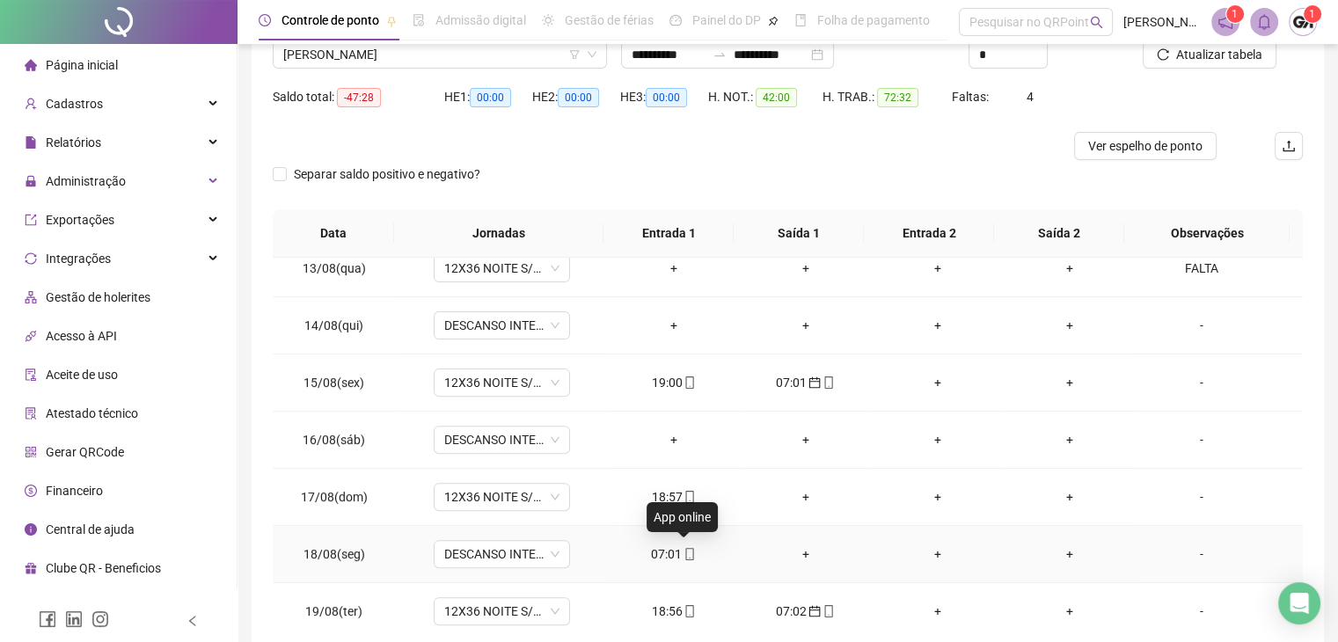
click at [684, 550] on icon "mobile" at bounding box center [690, 554] width 12 height 12
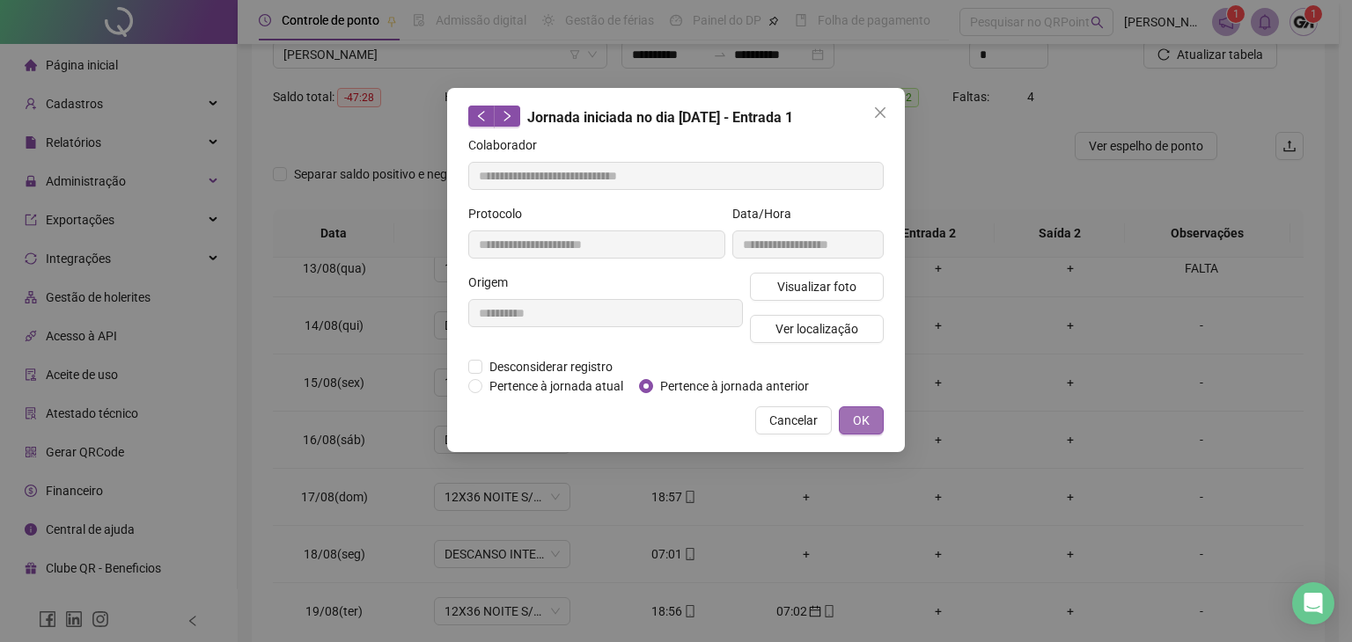
click at [853, 416] on span "OK" at bounding box center [861, 420] width 17 height 19
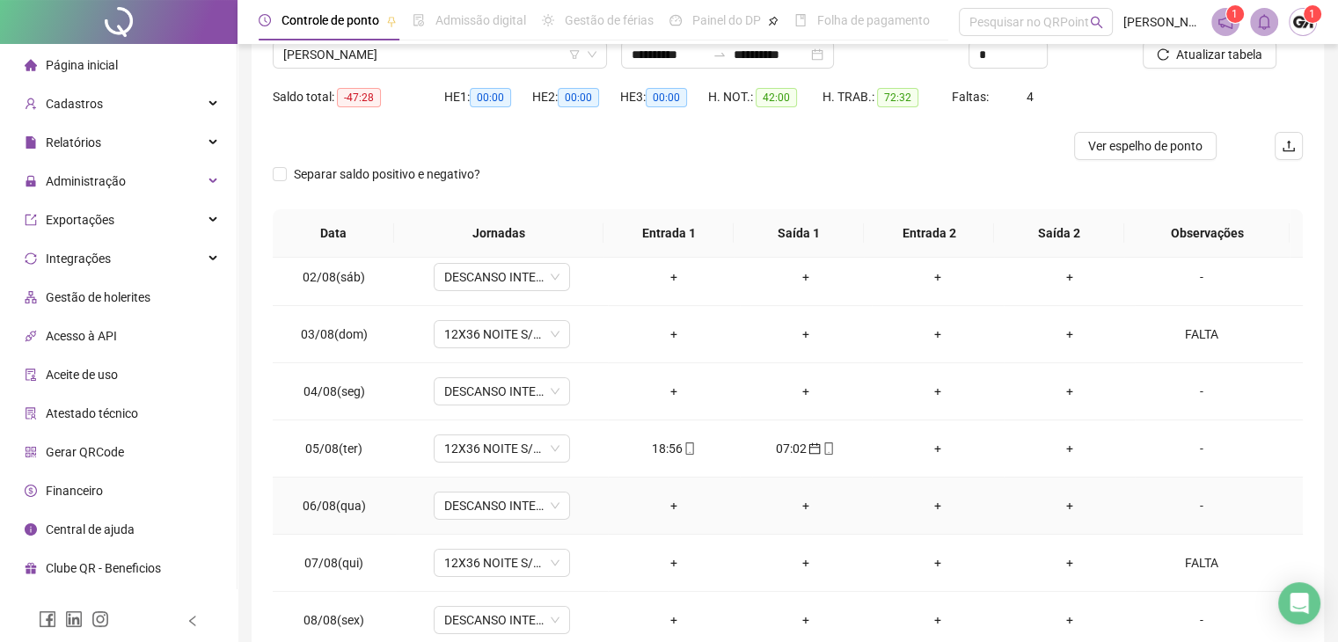
scroll to position [0, 0]
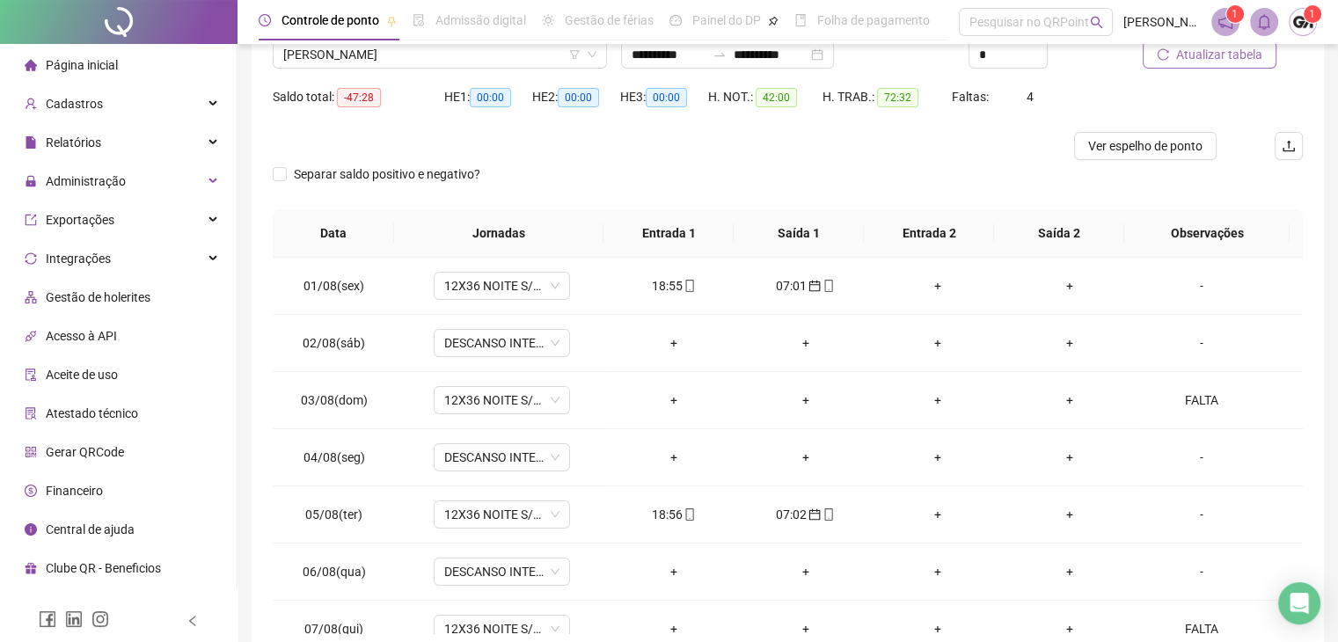
click at [1222, 62] on span "Atualizar tabela" at bounding box center [1220, 54] width 86 height 19
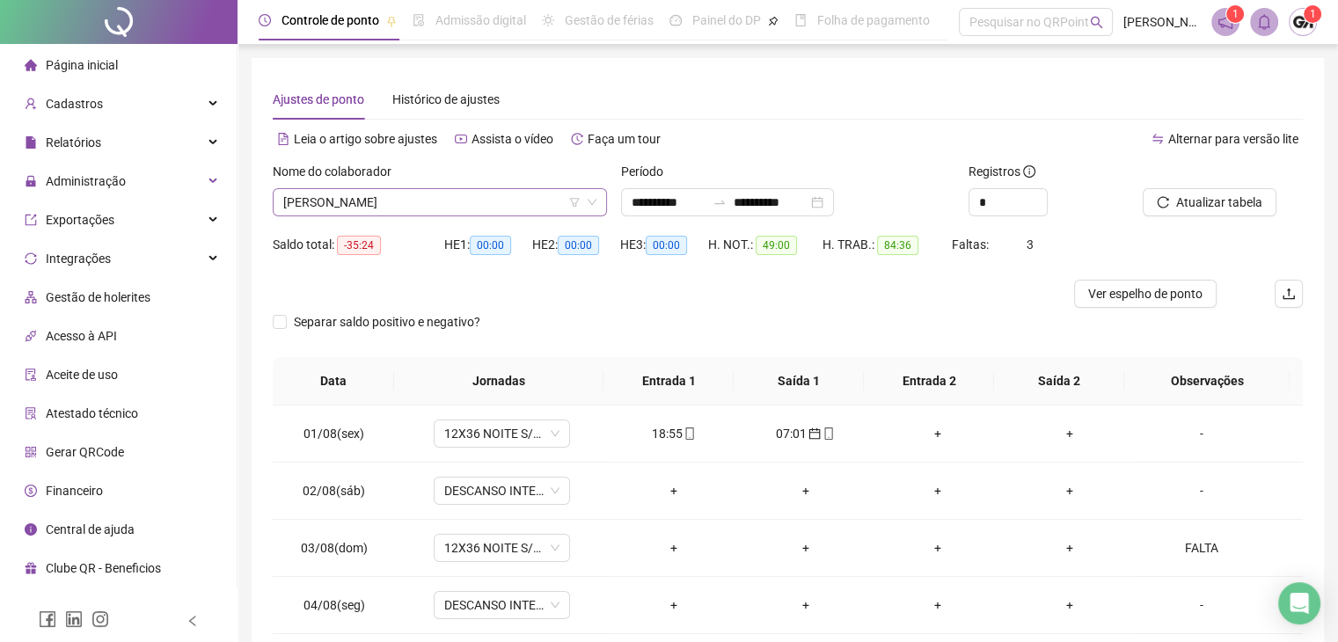
click at [441, 200] on span "[PERSON_NAME]" at bounding box center [439, 202] width 313 height 26
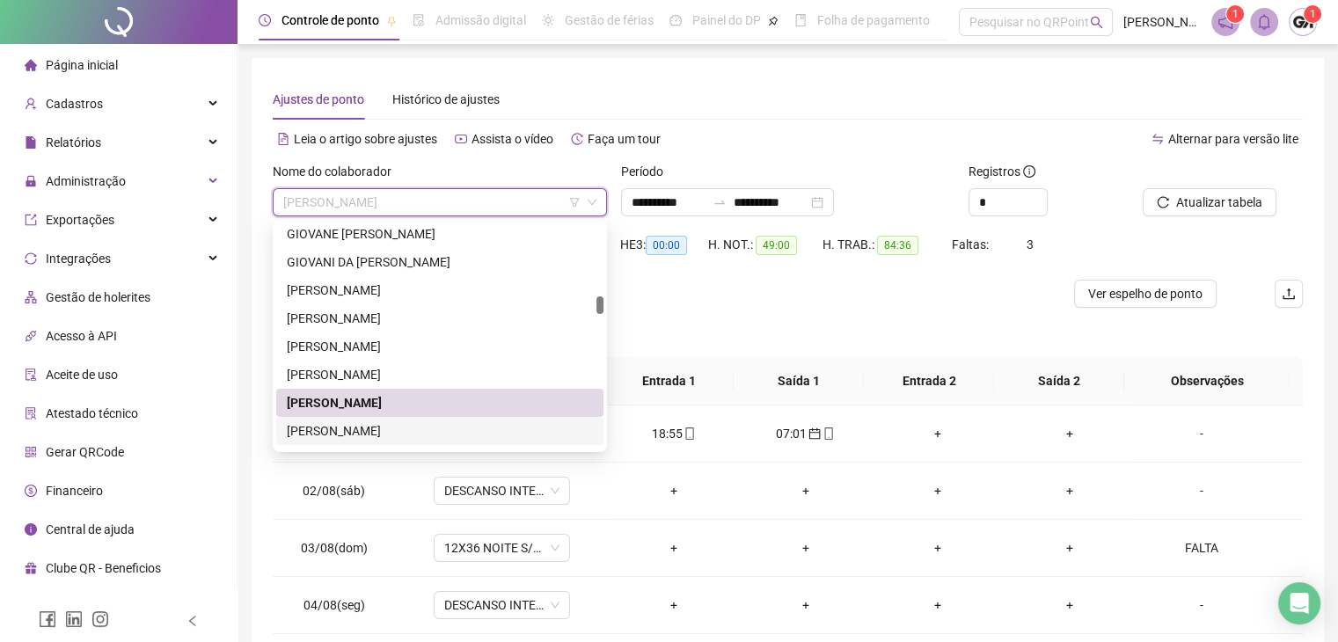
click at [355, 439] on div "[PERSON_NAME]" at bounding box center [440, 431] width 306 height 19
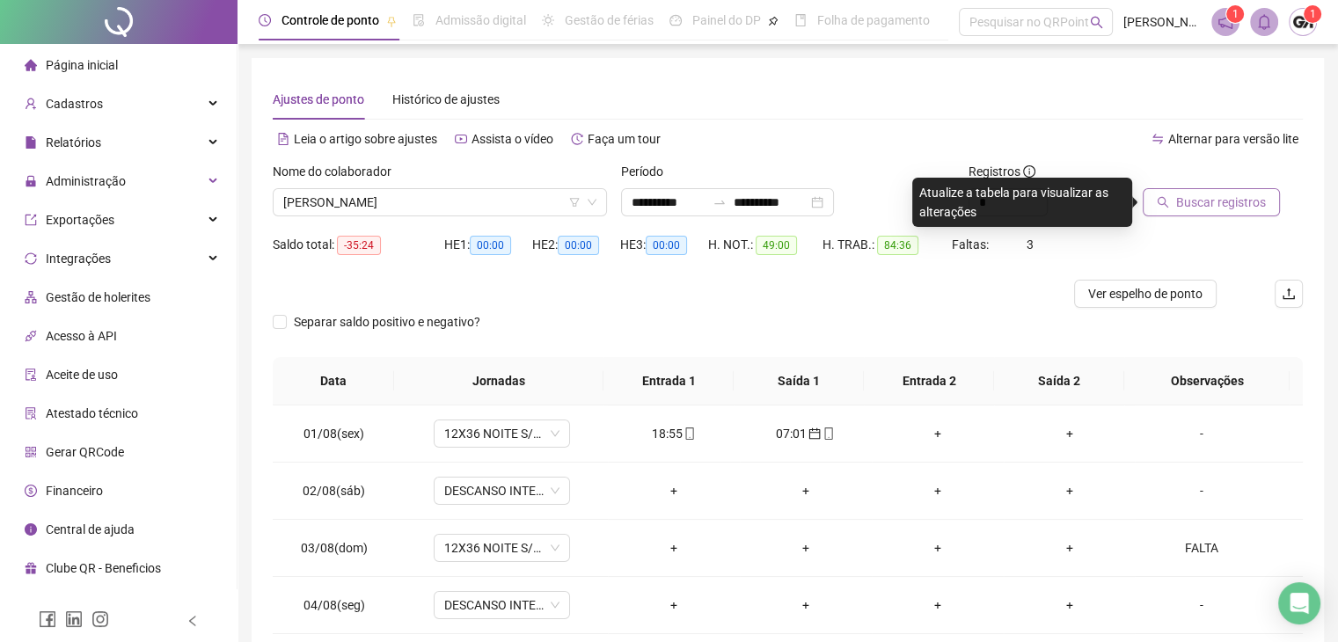
click at [1169, 208] on button "Buscar registros" at bounding box center [1211, 202] width 137 height 28
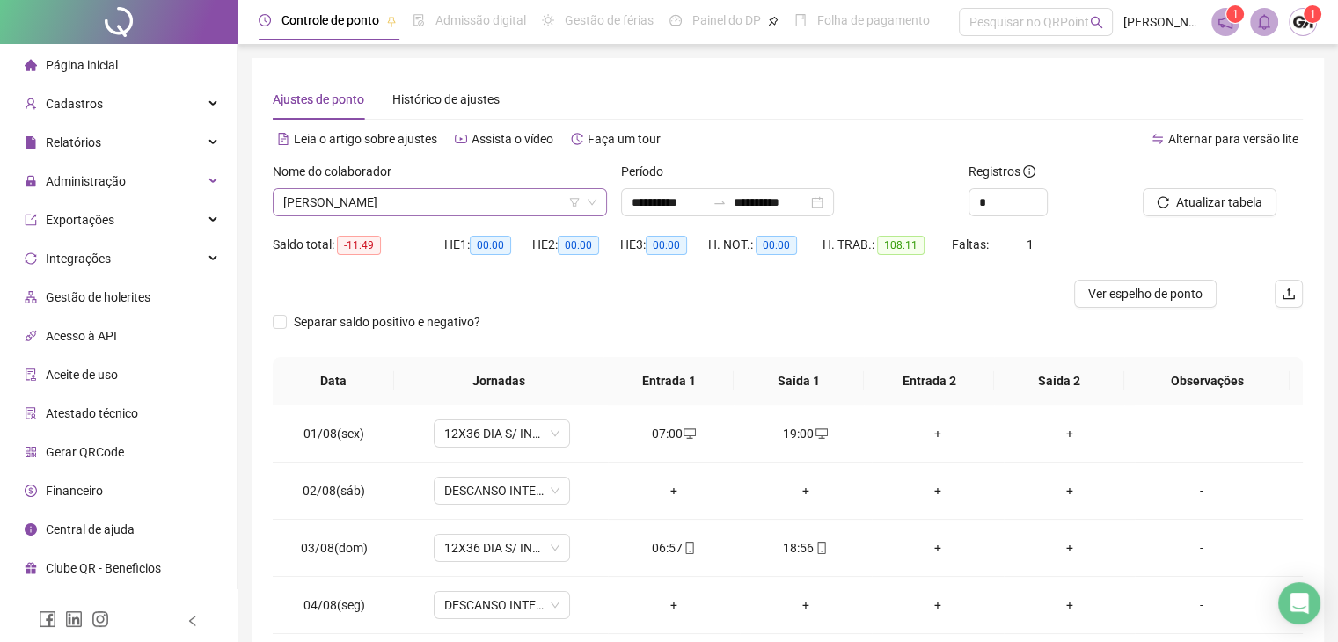
click at [472, 205] on span "[PERSON_NAME]" at bounding box center [439, 202] width 313 height 26
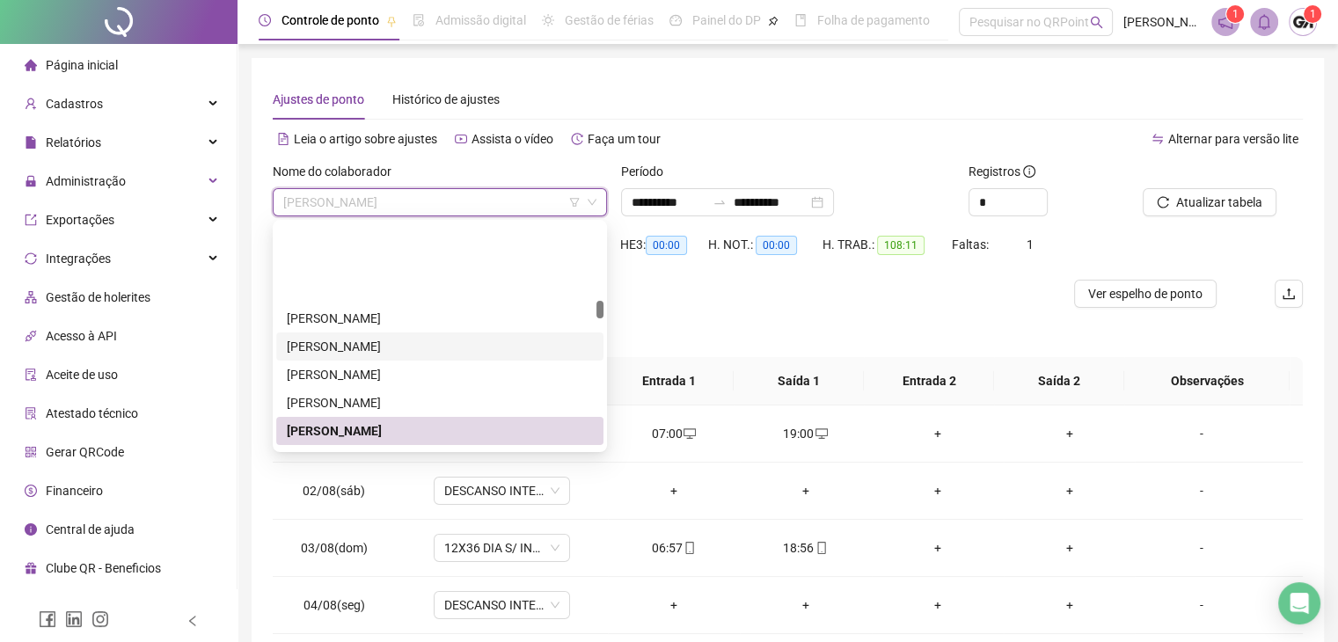
scroll to position [1528, 0]
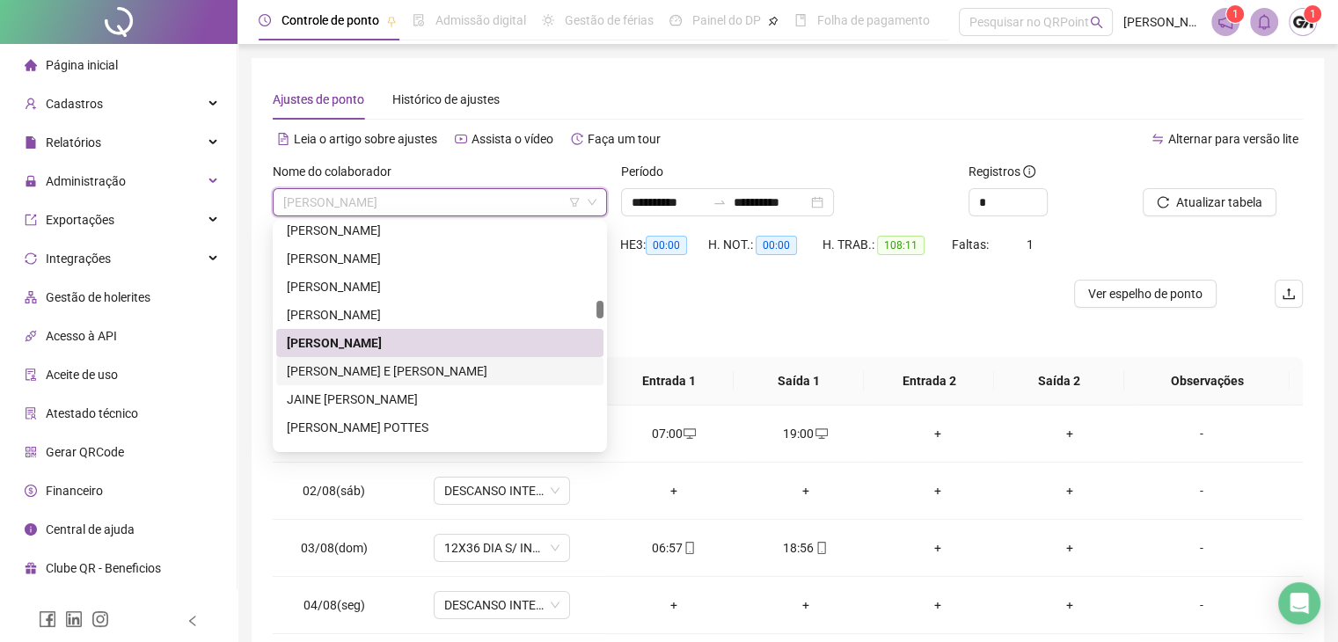
click at [374, 371] on div "[PERSON_NAME] E [PERSON_NAME]" at bounding box center [440, 371] width 306 height 19
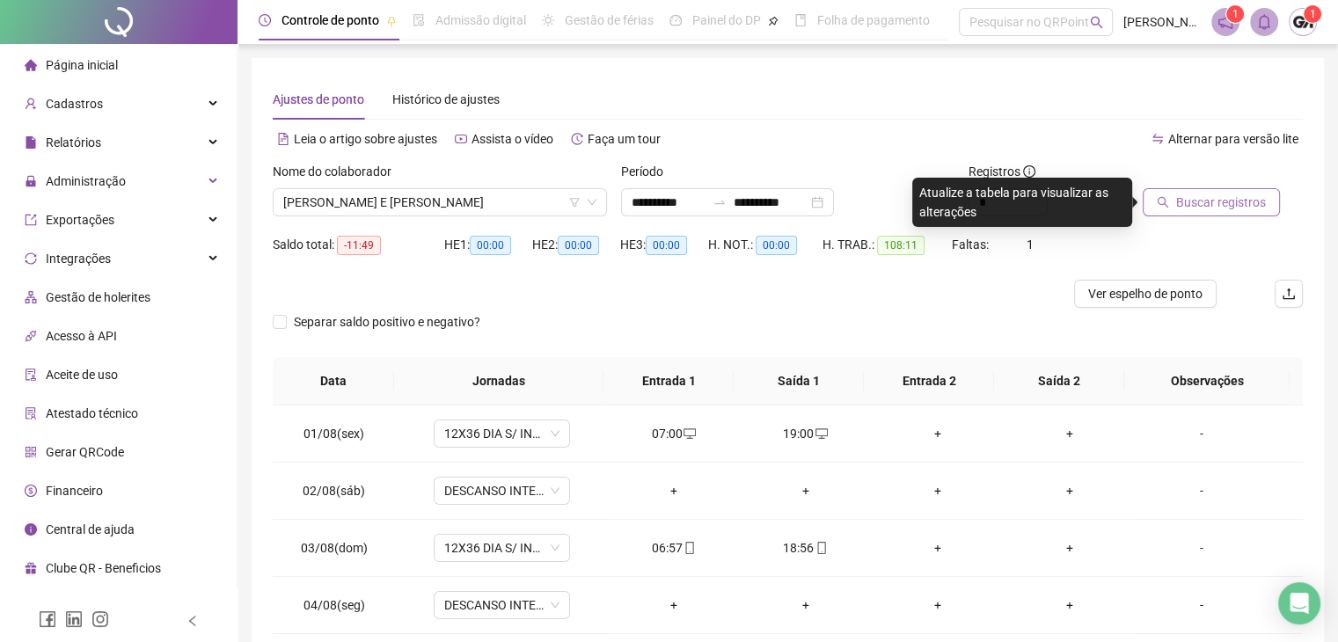
click at [1184, 209] on span "Buscar registros" at bounding box center [1222, 202] width 90 height 19
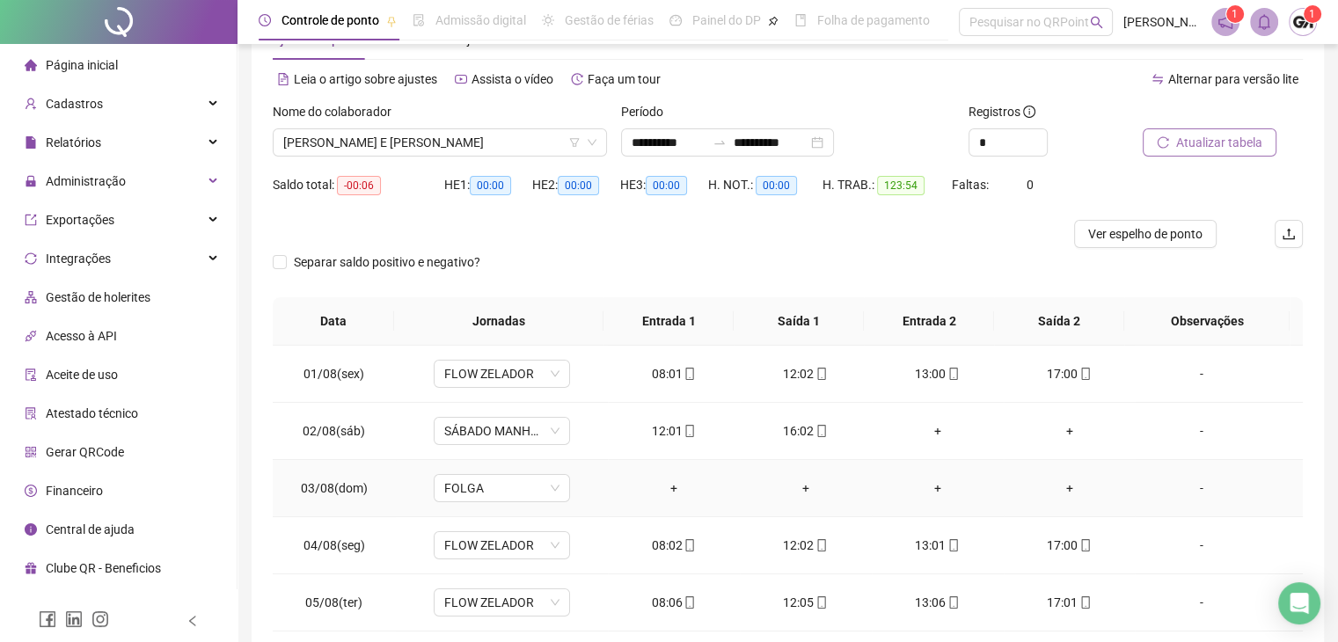
scroll to position [0, 0]
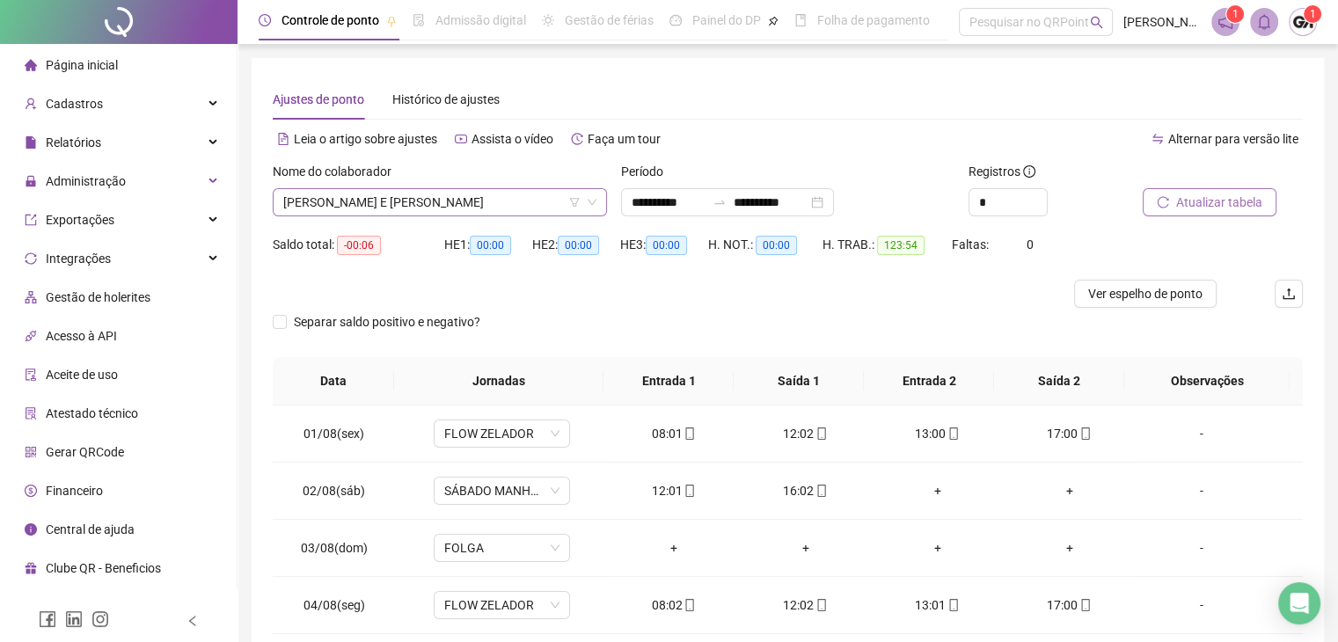
click at [408, 209] on span "[PERSON_NAME] E [PERSON_NAME]" at bounding box center [439, 202] width 313 height 26
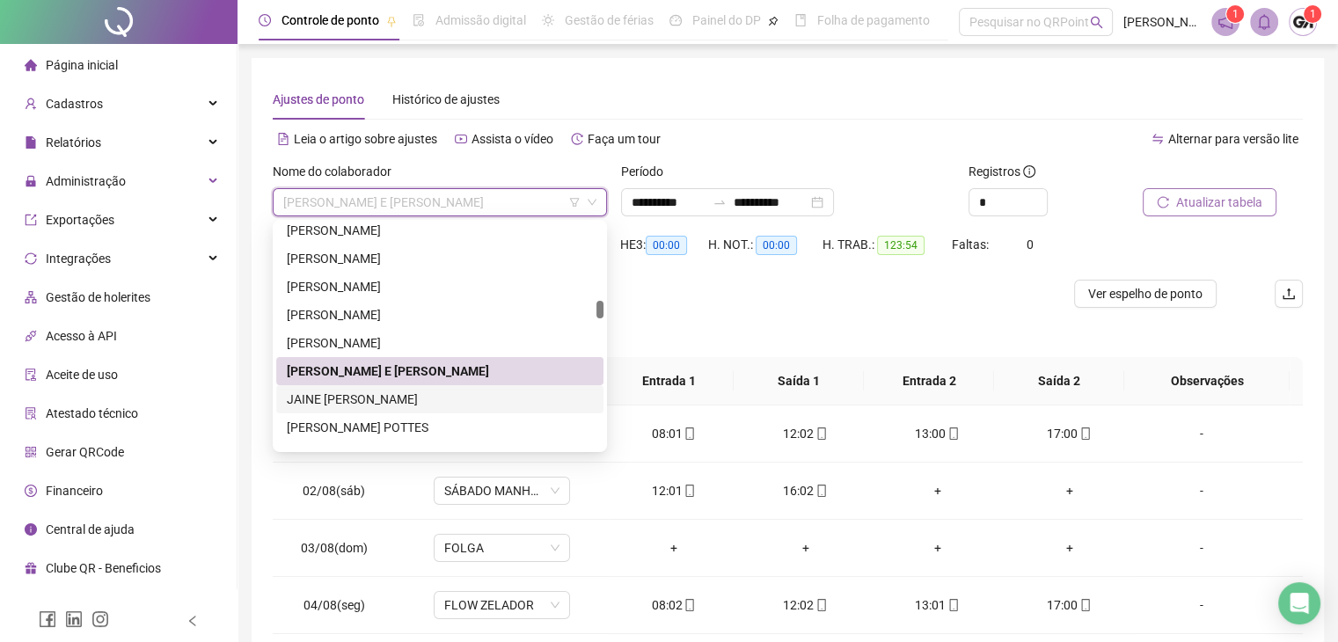
click at [362, 400] on div "JAINE [PERSON_NAME]" at bounding box center [440, 399] width 306 height 19
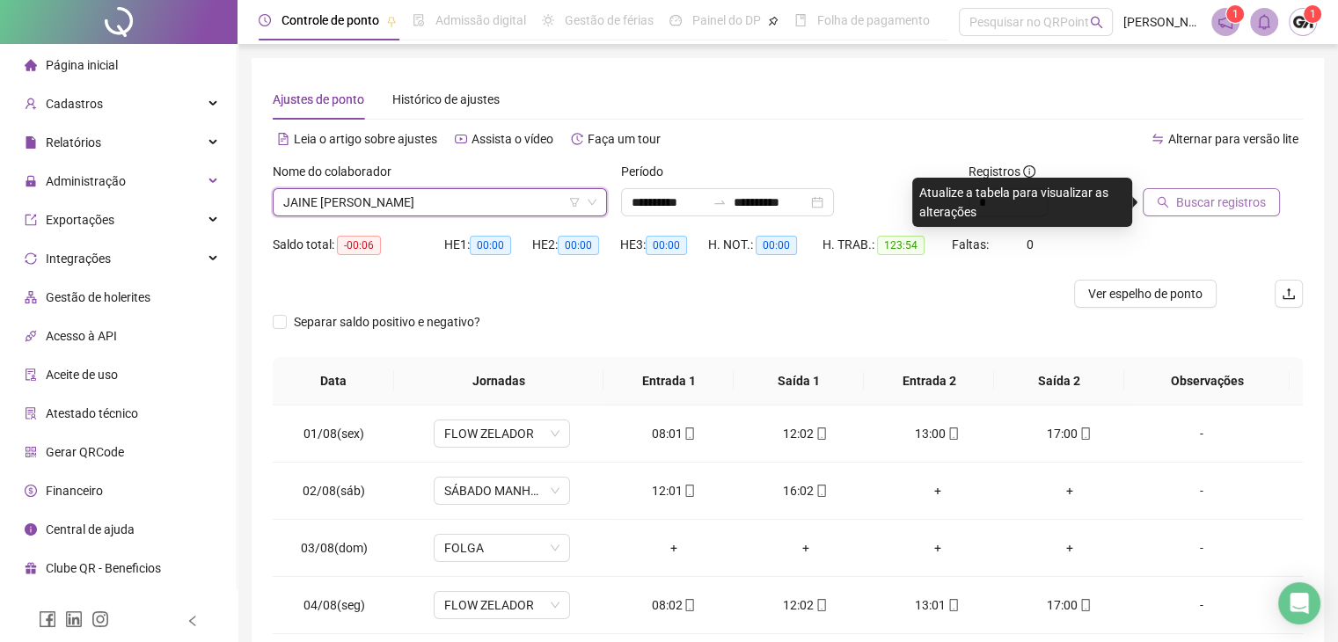
click at [1215, 198] on span "Buscar registros" at bounding box center [1222, 202] width 90 height 19
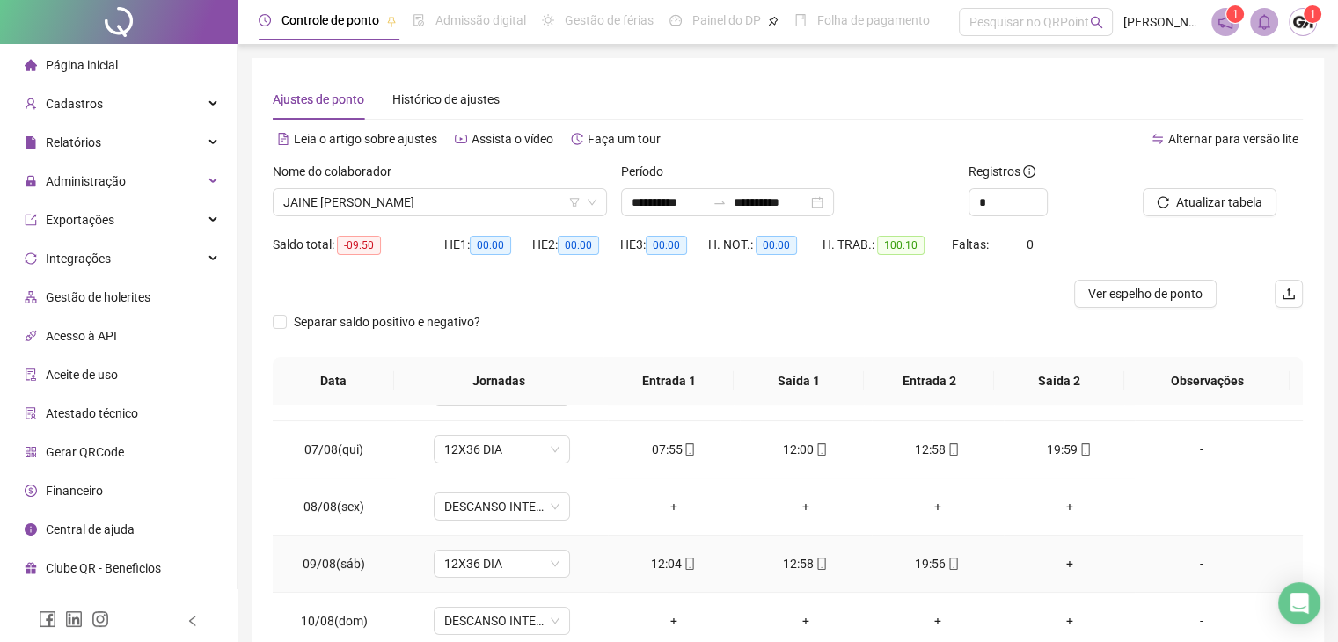
scroll to position [324, 0]
drag, startPoint x: 683, startPoint y: 458, endPoint x: 645, endPoint y: 519, distance: 71.5
click at [645, 520] on td "+" at bounding box center [674, 510] width 132 height 57
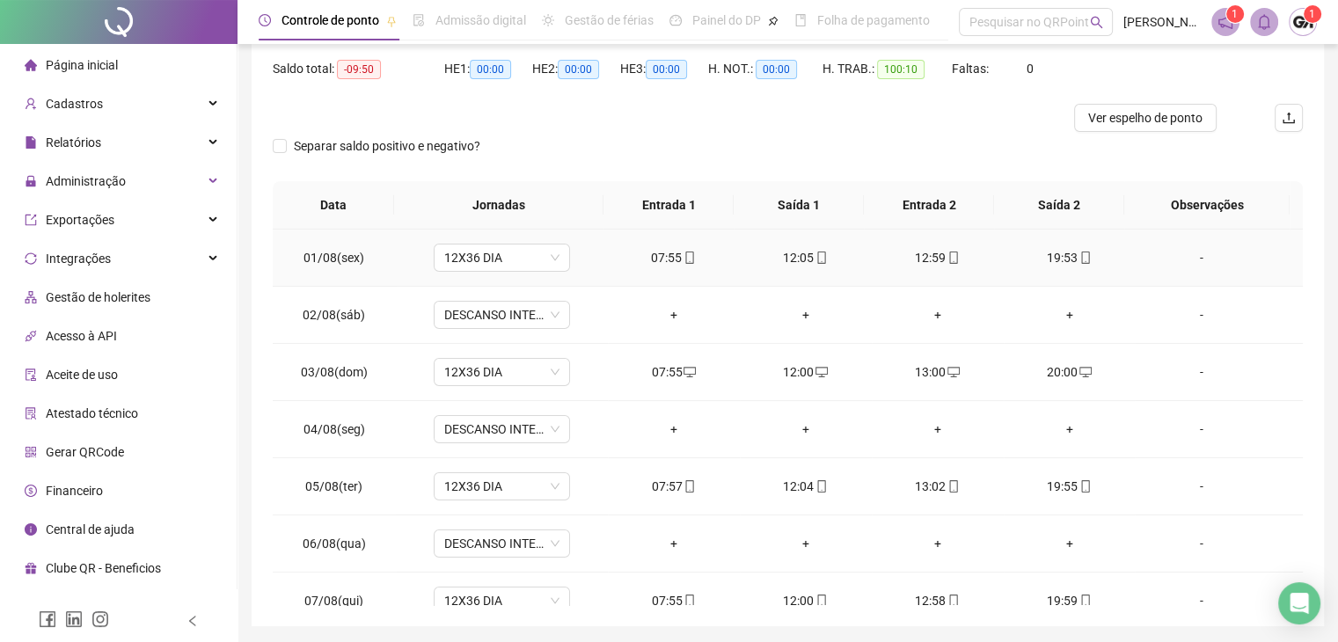
scroll to position [0, 0]
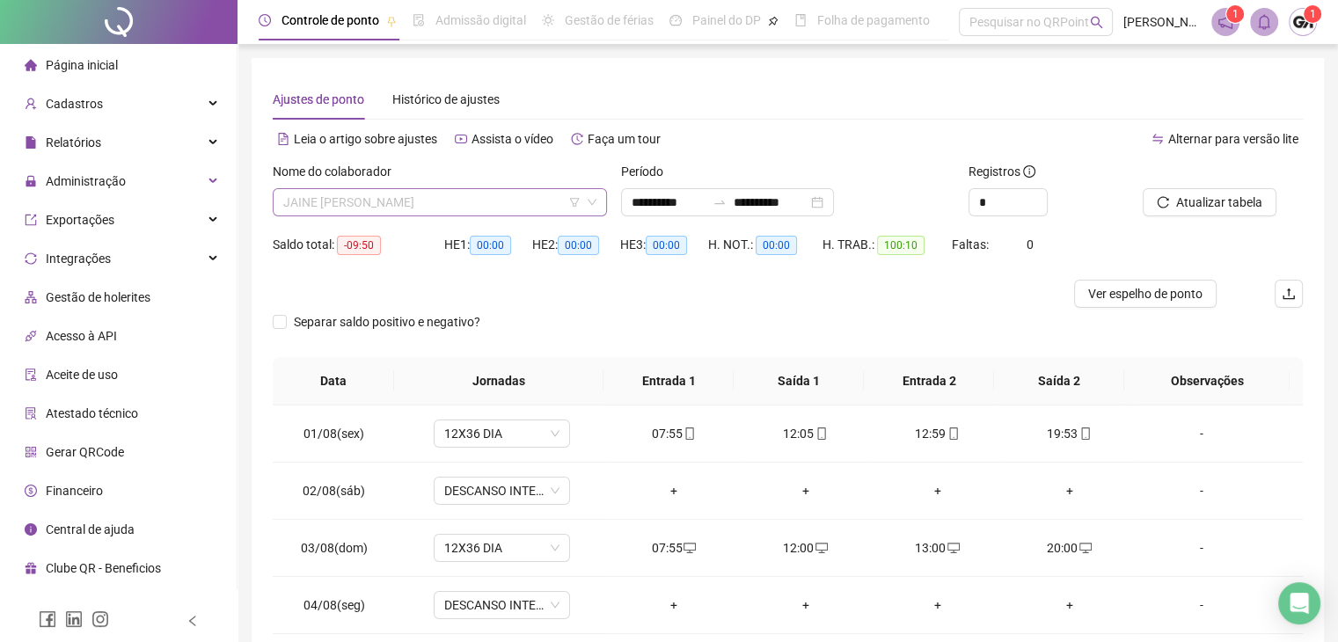
click at [462, 211] on span "JAINE [PERSON_NAME]" at bounding box center [439, 202] width 313 height 26
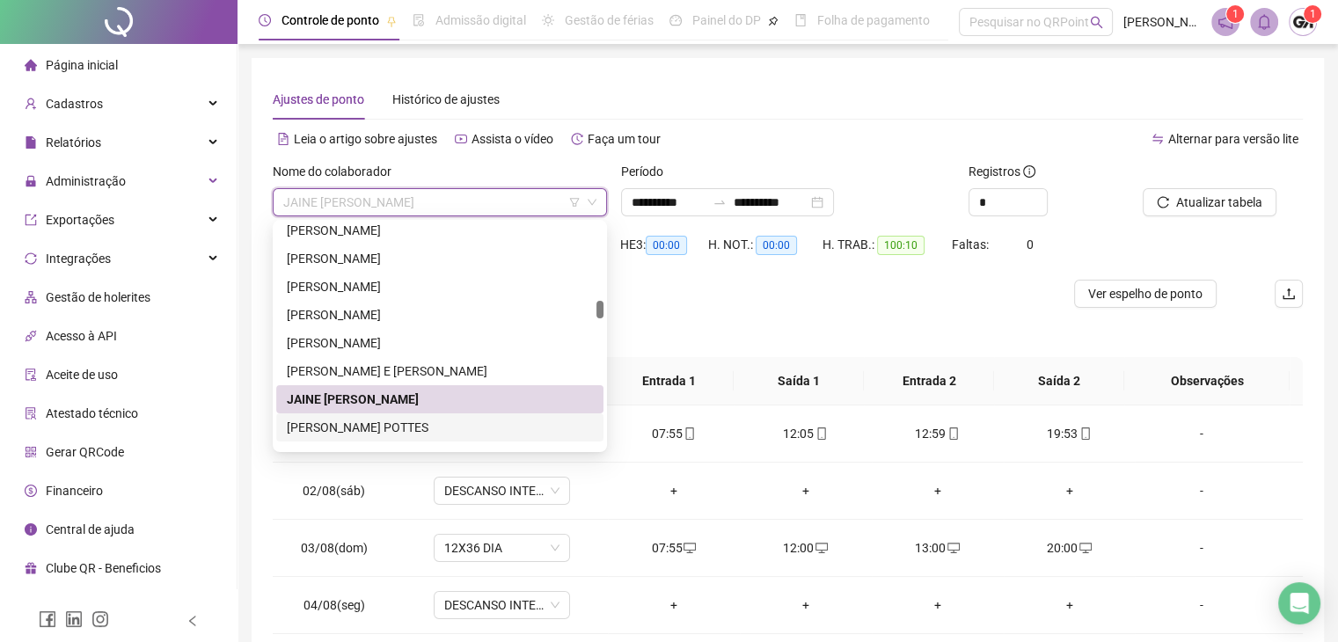
click at [352, 437] on div "[PERSON_NAME] POTTES" at bounding box center [439, 428] width 327 height 28
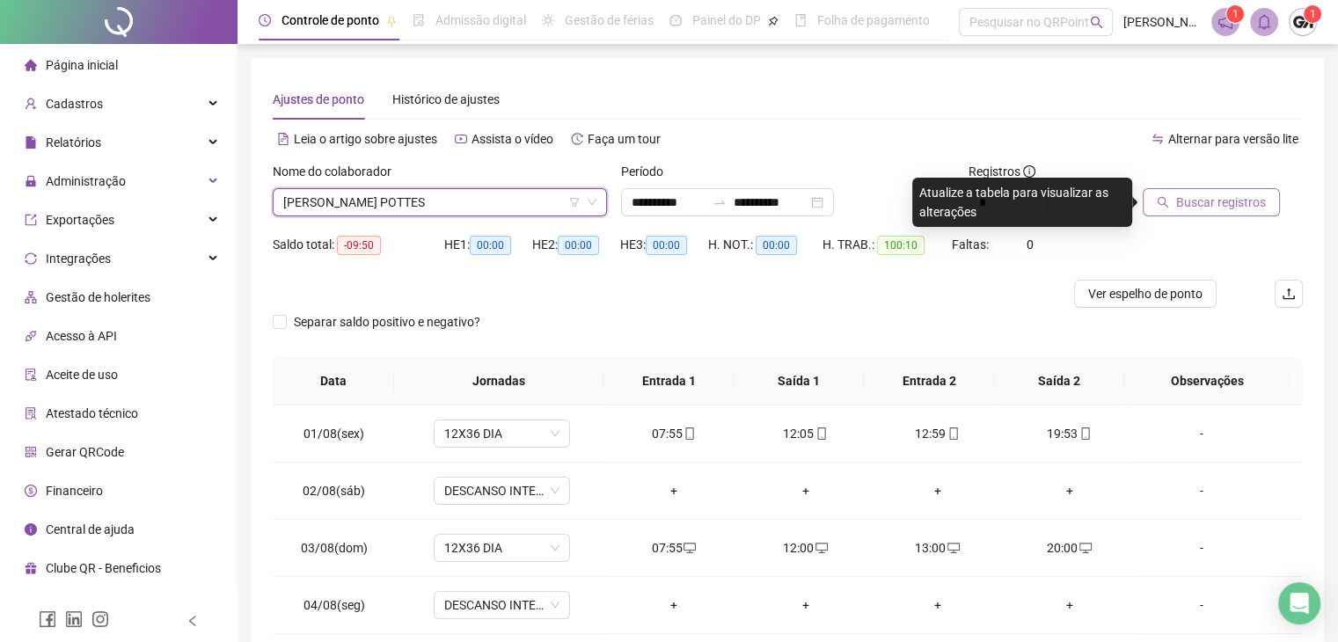
click at [1204, 216] on button "Buscar registros" at bounding box center [1211, 202] width 137 height 28
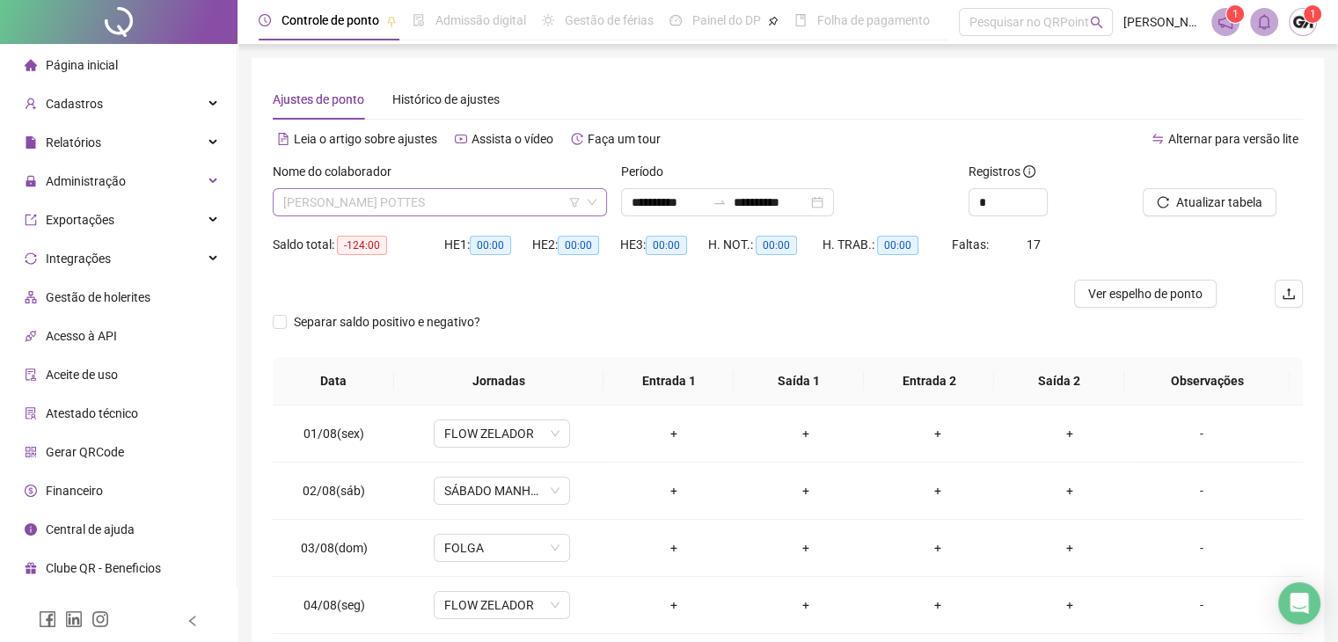
click at [408, 194] on span "[PERSON_NAME] POTTES" at bounding box center [439, 202] width 313 height 26
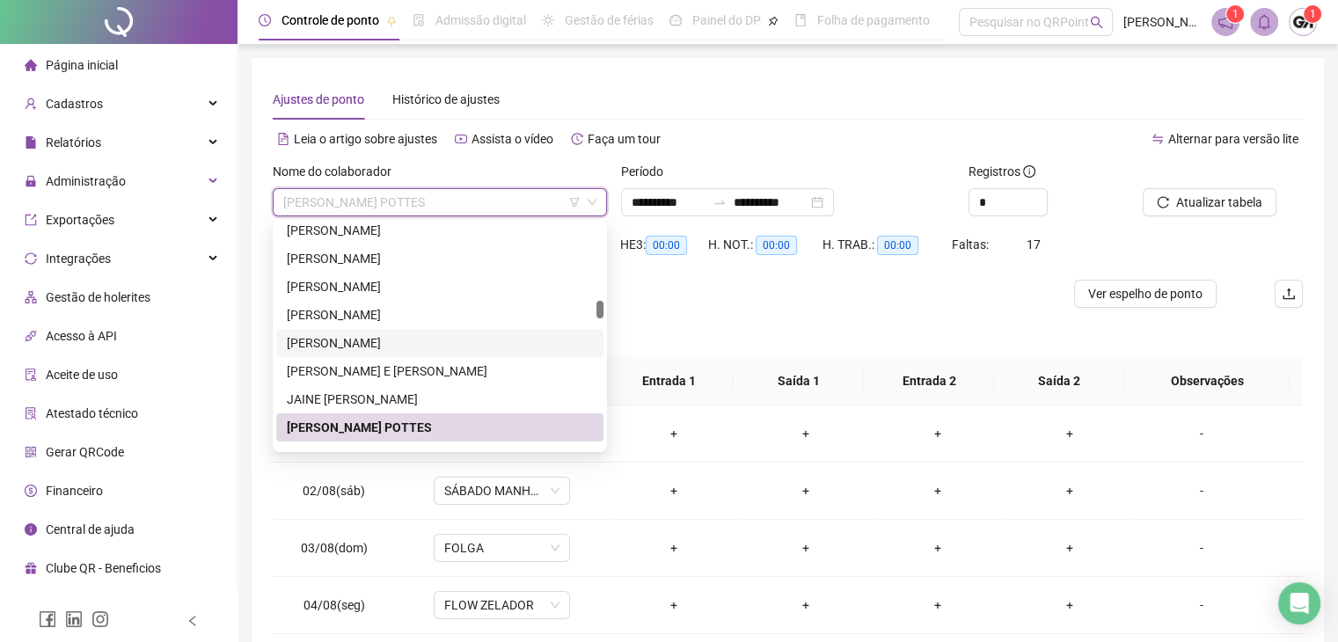
scroll to position [1704, 0]
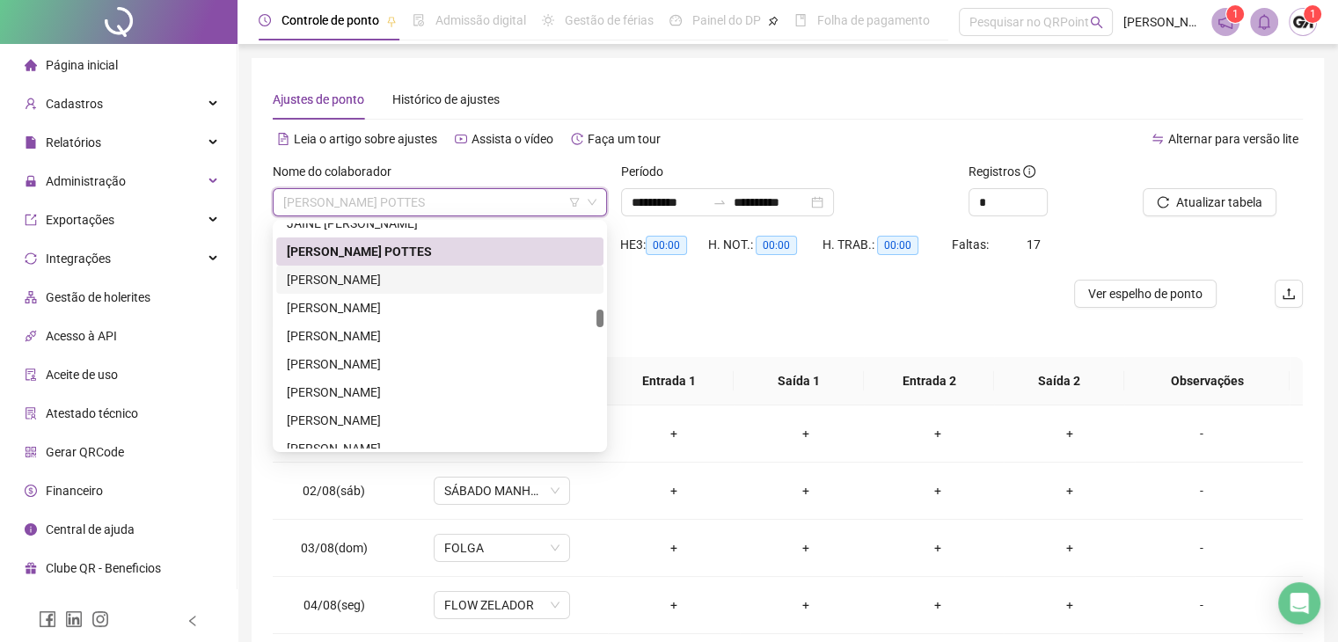
click at [353, 285] on div "[PERSON_NAME]" at bounding box center [440, 279] width 306 height 19
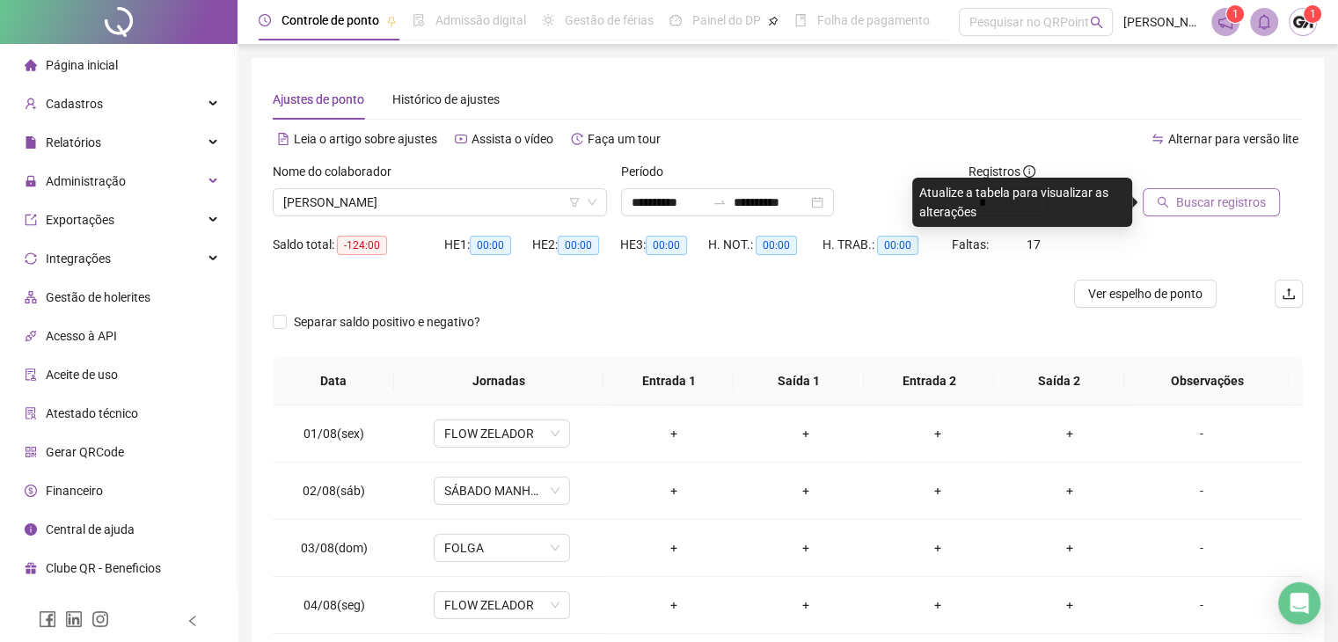
click at [1206, 205] on span "Buscar registros" at bounding box center [1222, 202] width 90 height 19
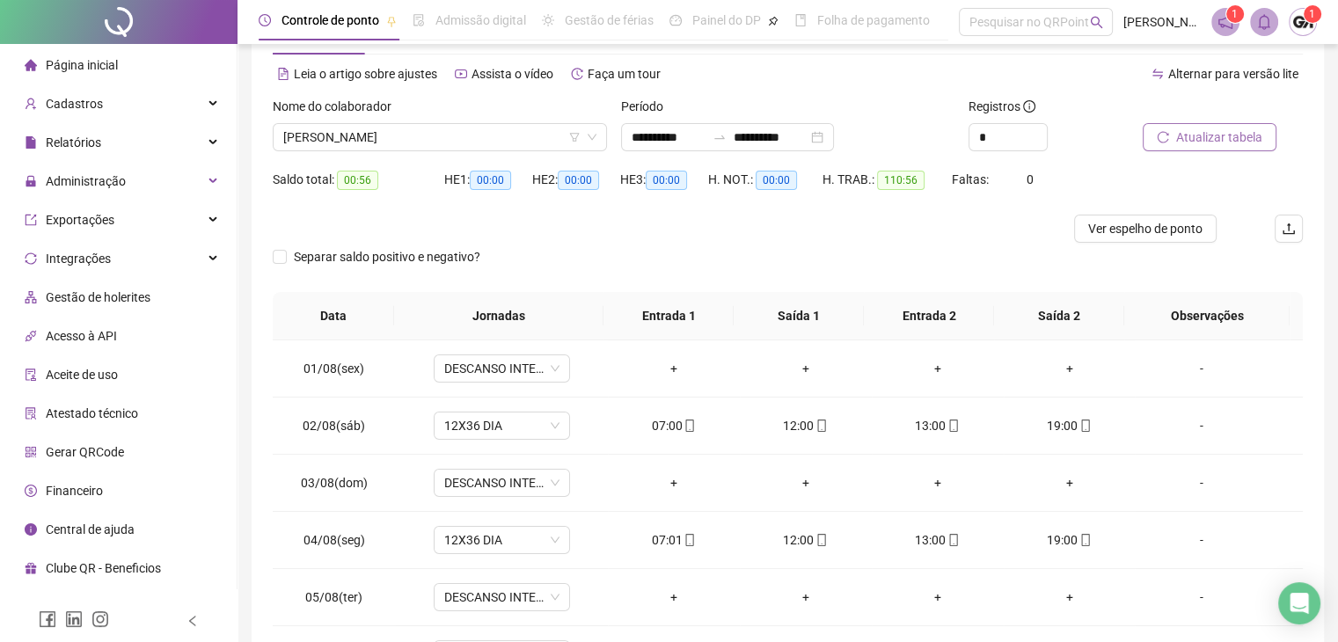
scroll to position [0, 0]
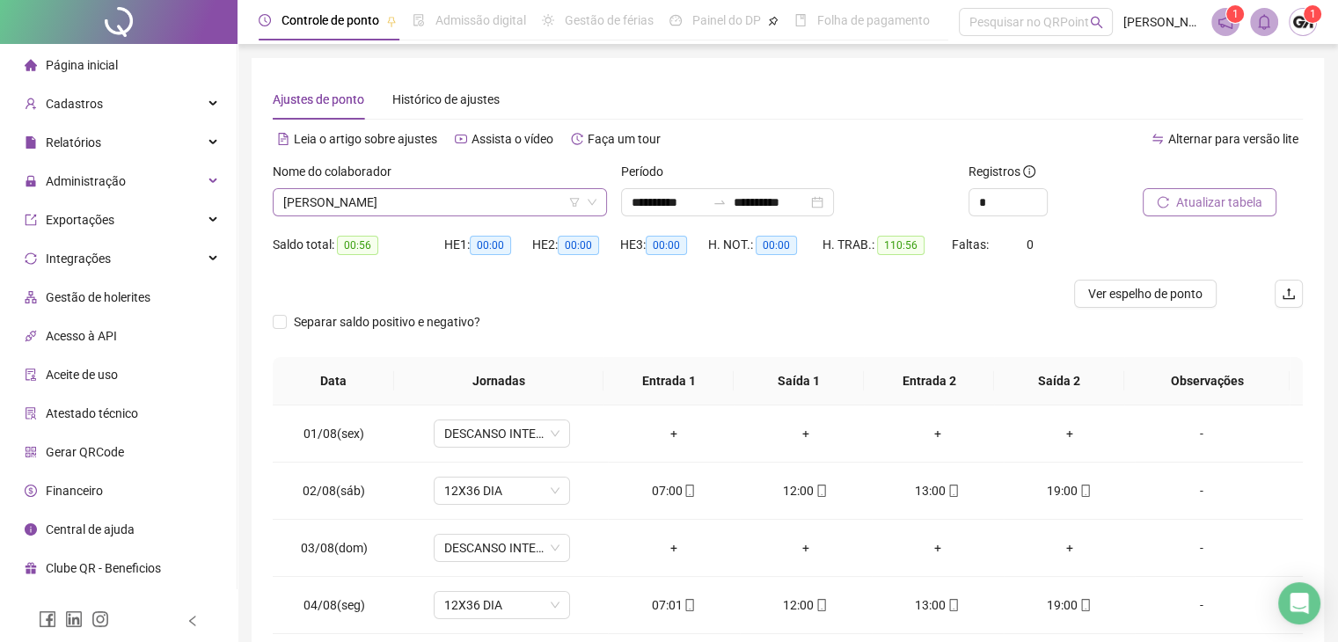
click at [500, 202] on span "[PERSON_NAME]" at bounding box center [439, 202] width 313 height 26
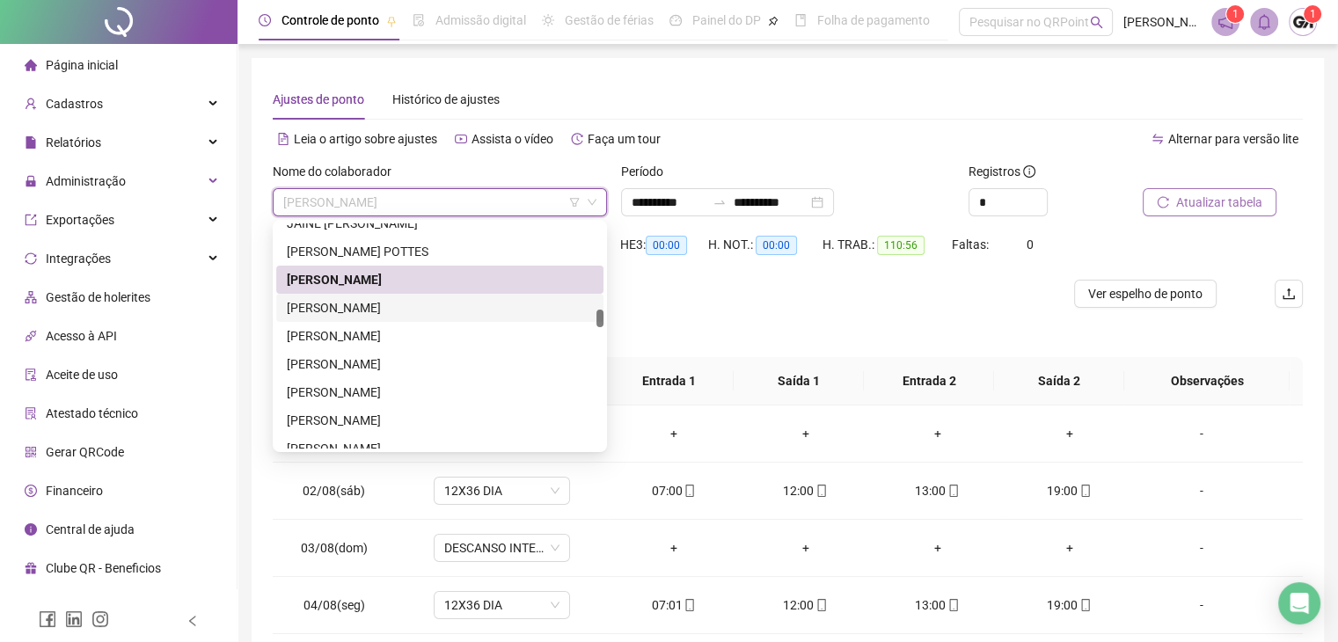
click at [345, 314] on div "[PERSON_NAME]" at bounding box center [440, 307] width 306 height 19
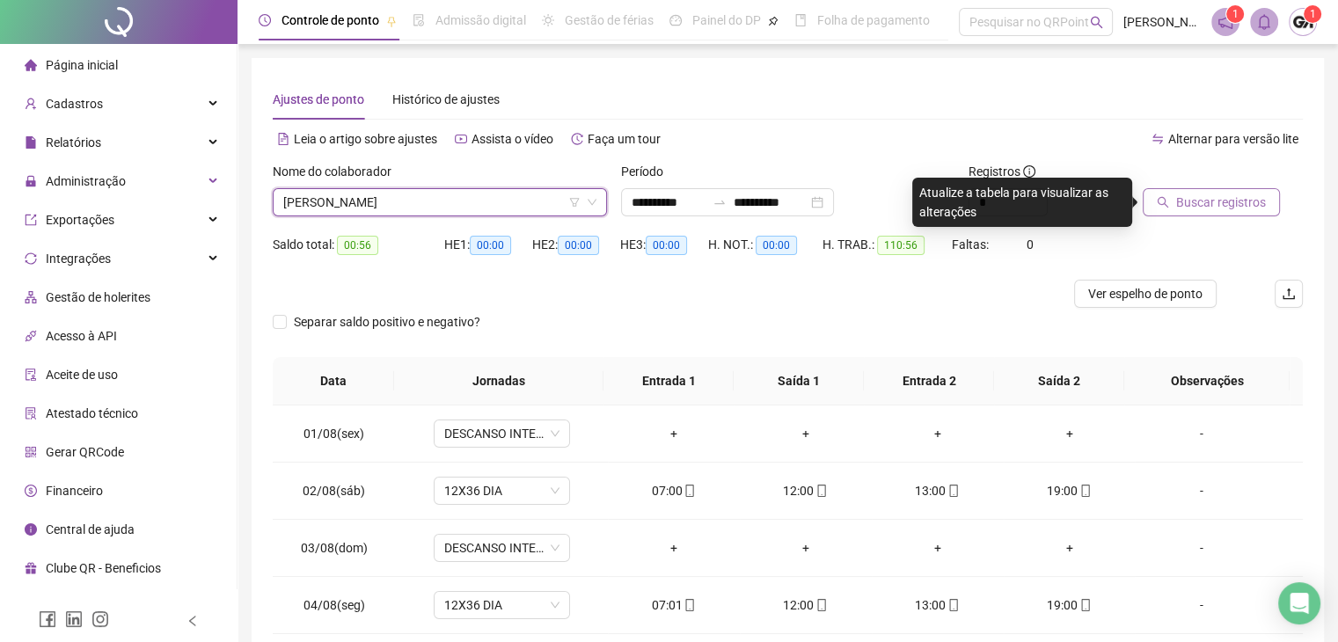
click at [1209, 212] on button "Buscar registros" at bounding box center [1211, 202] width 137 height 28
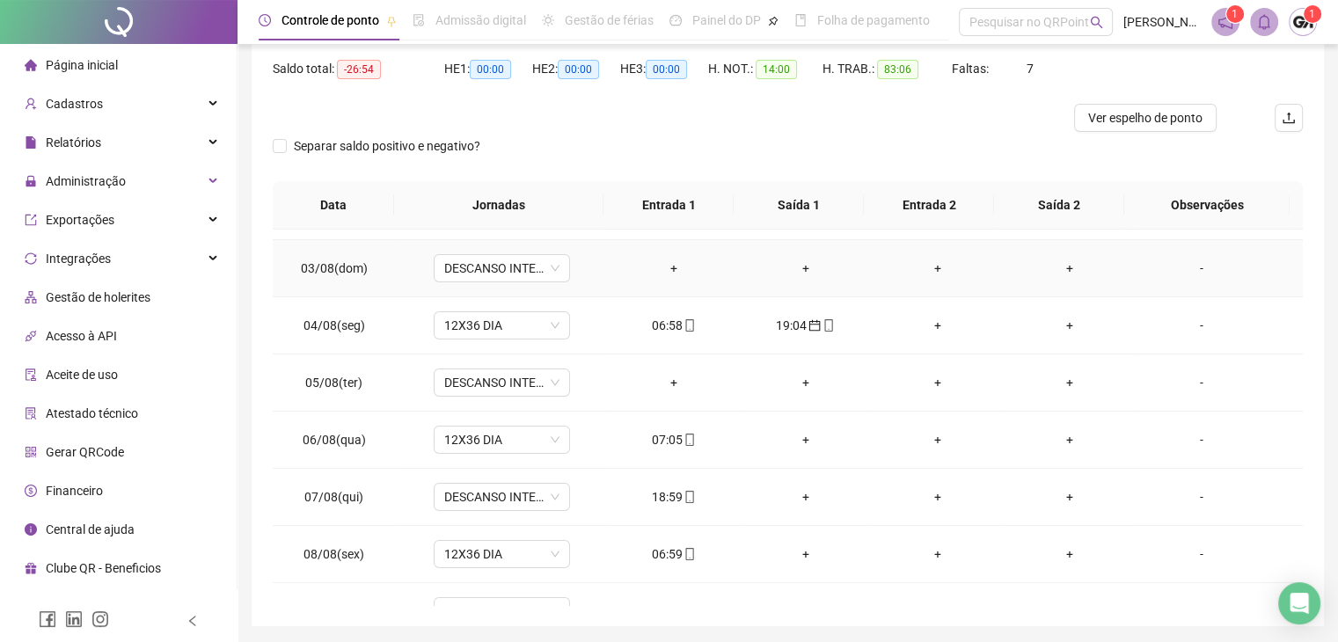
scroll to position [176, 0]
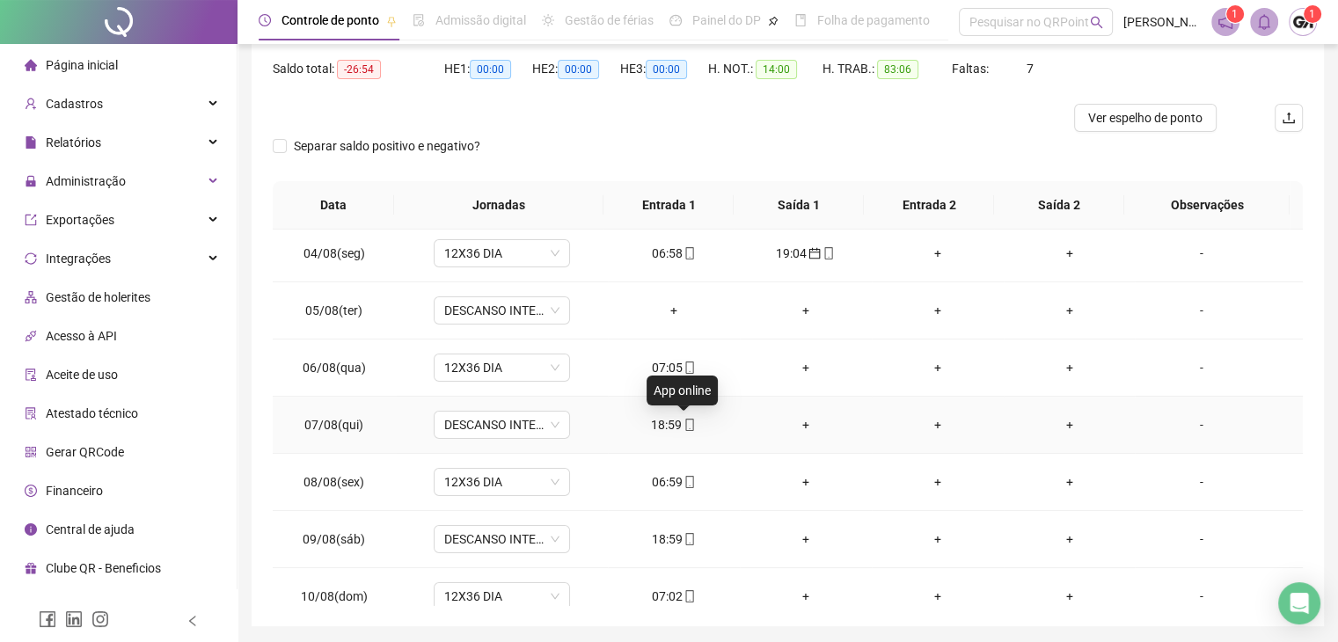
click at [684, 424] on icon "mobile" at bounding box center [690, 425] width 12 height 12
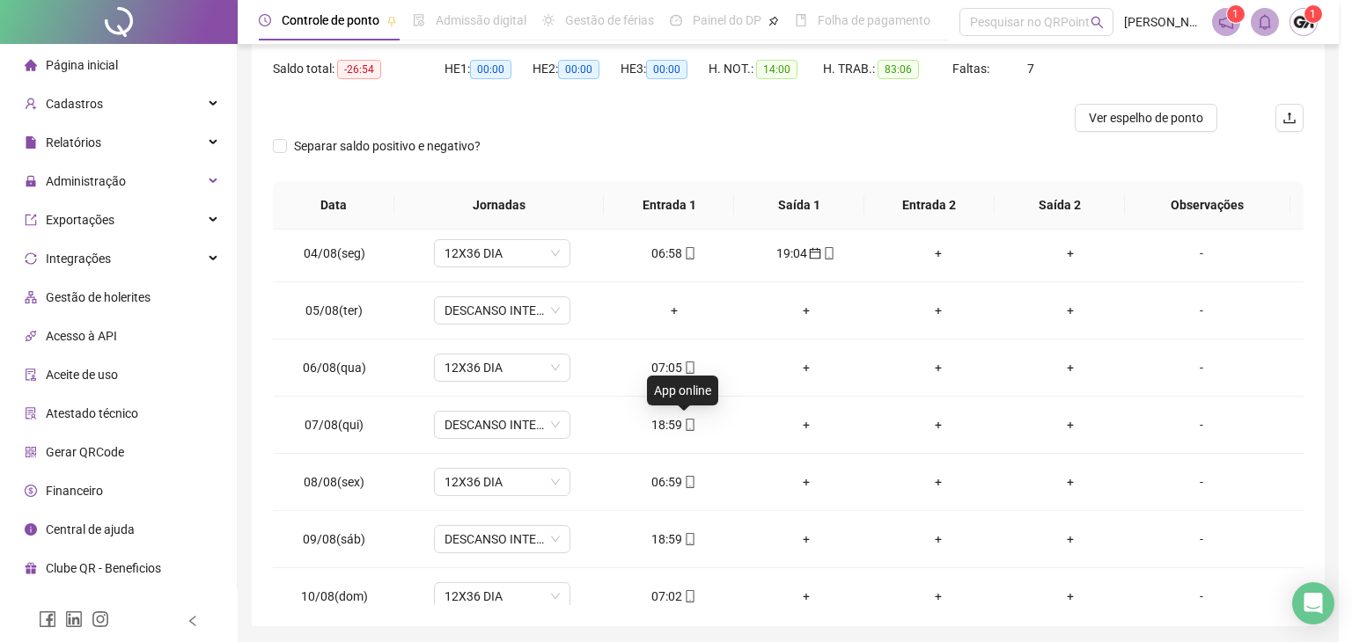
type input "**********"
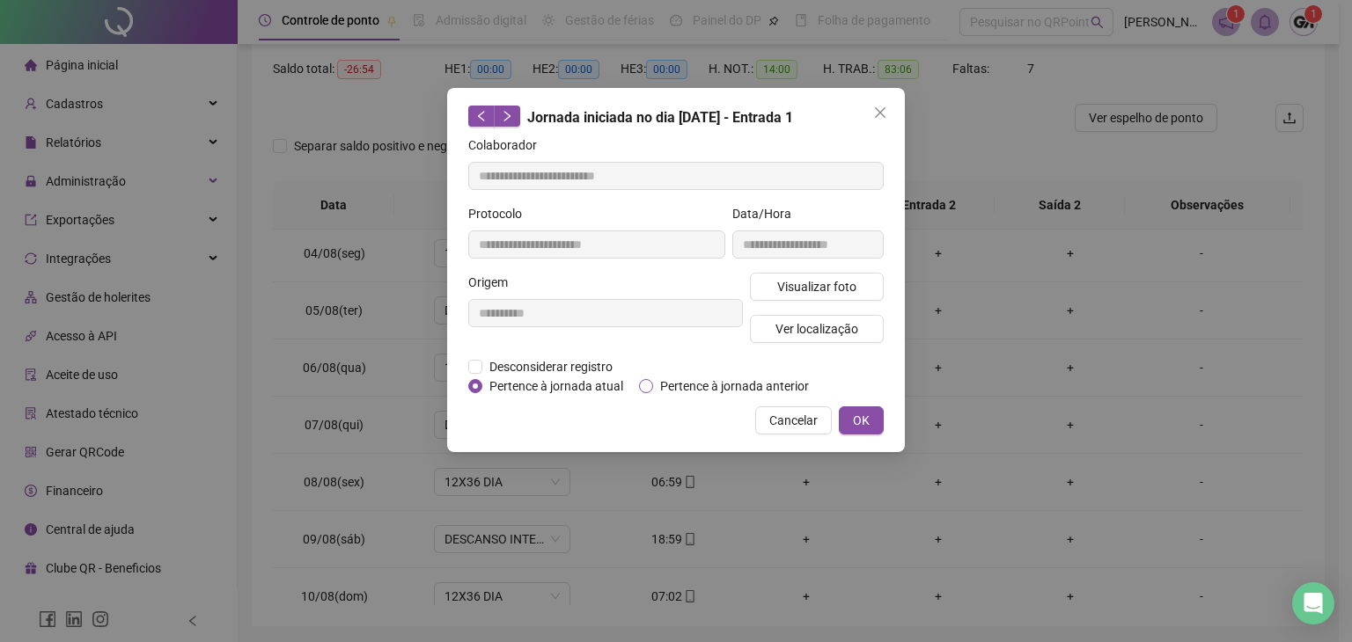
click at [753, 382] on span "Pertence à jornada anterior" at bounding box center [734, 386] width 163 height 19
click at [870, 421] on button "OK" at bounding box center [861, 421] width 45 height 28
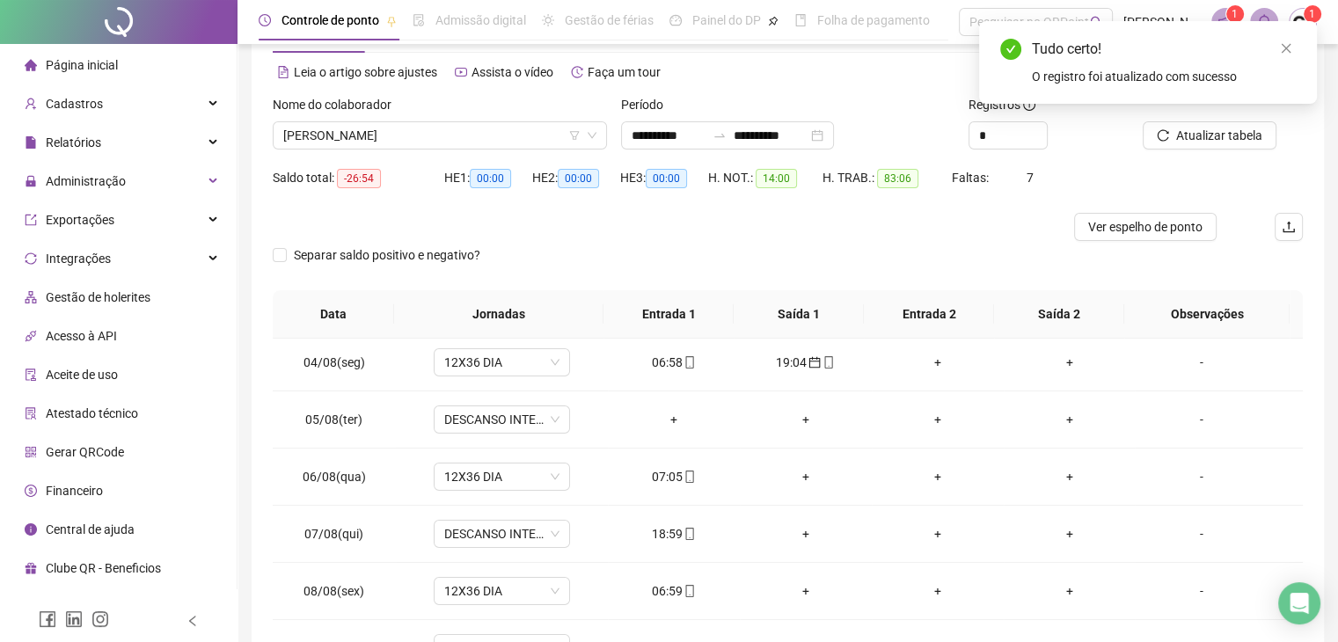
scroll to position [0, 0]
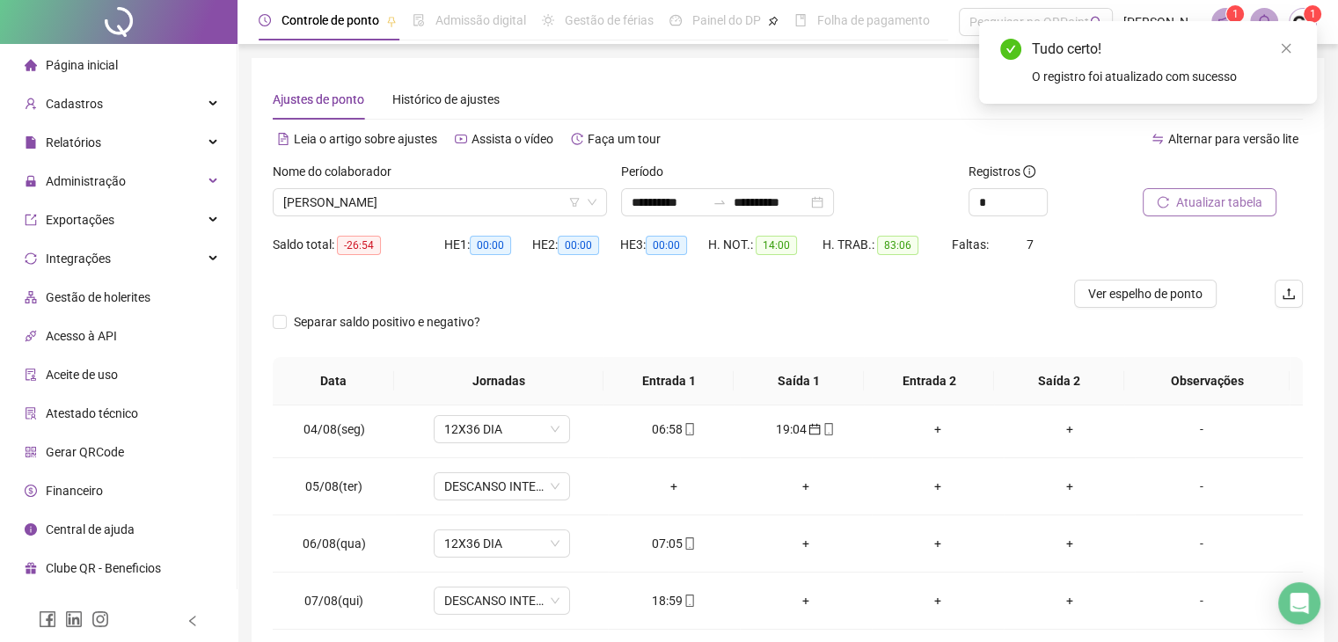
click at [1188, 211] on span "Atualizar tabela" at bounding box center [1220, 202] width 86 height 19
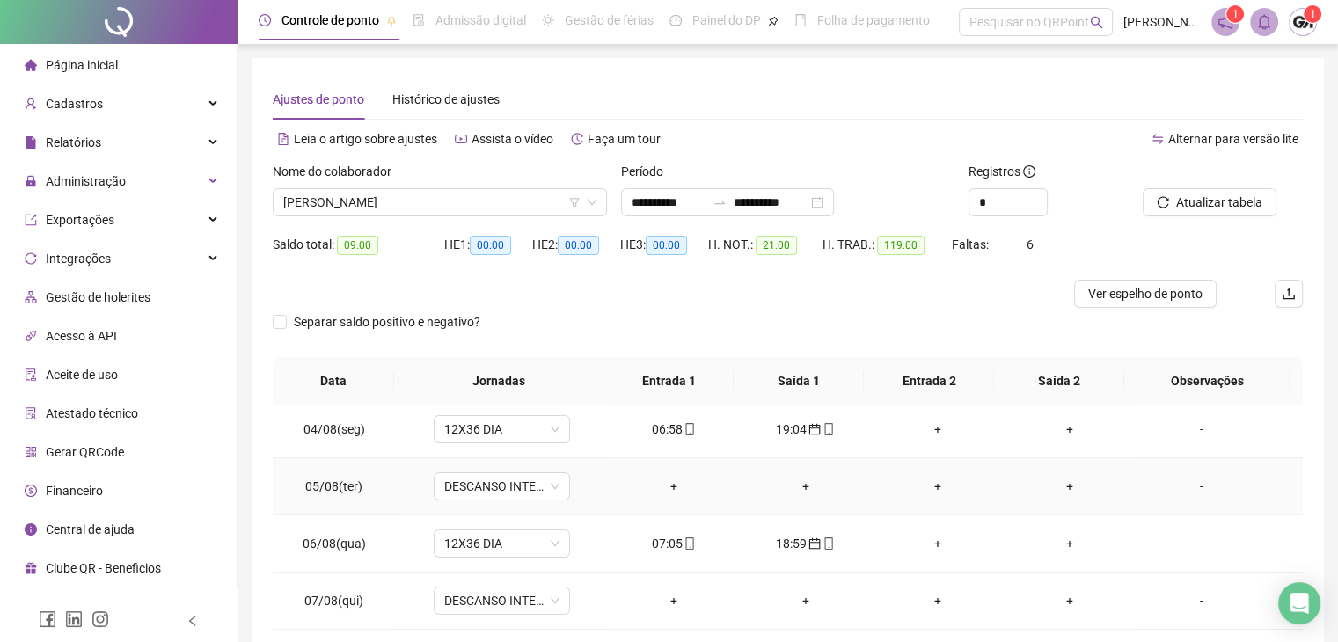
scroll to position [528, 0]
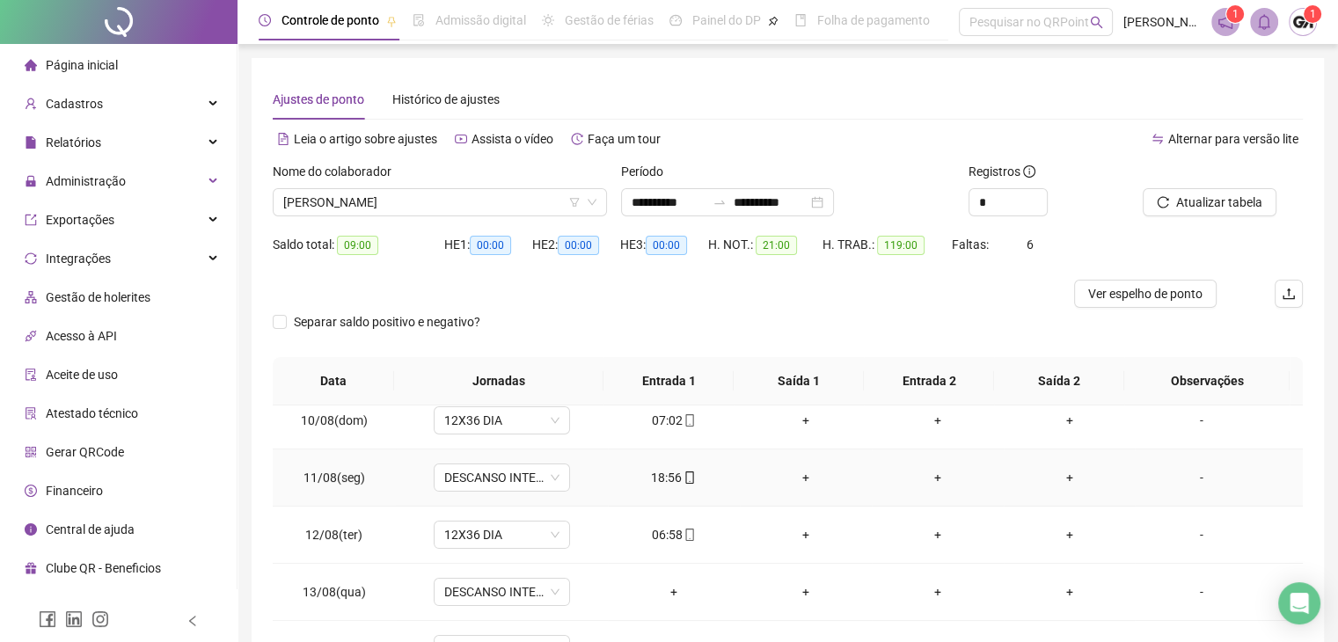
click at [684, 480] on icon "mobile" at bounding box center [690, 478] width 12 height 12
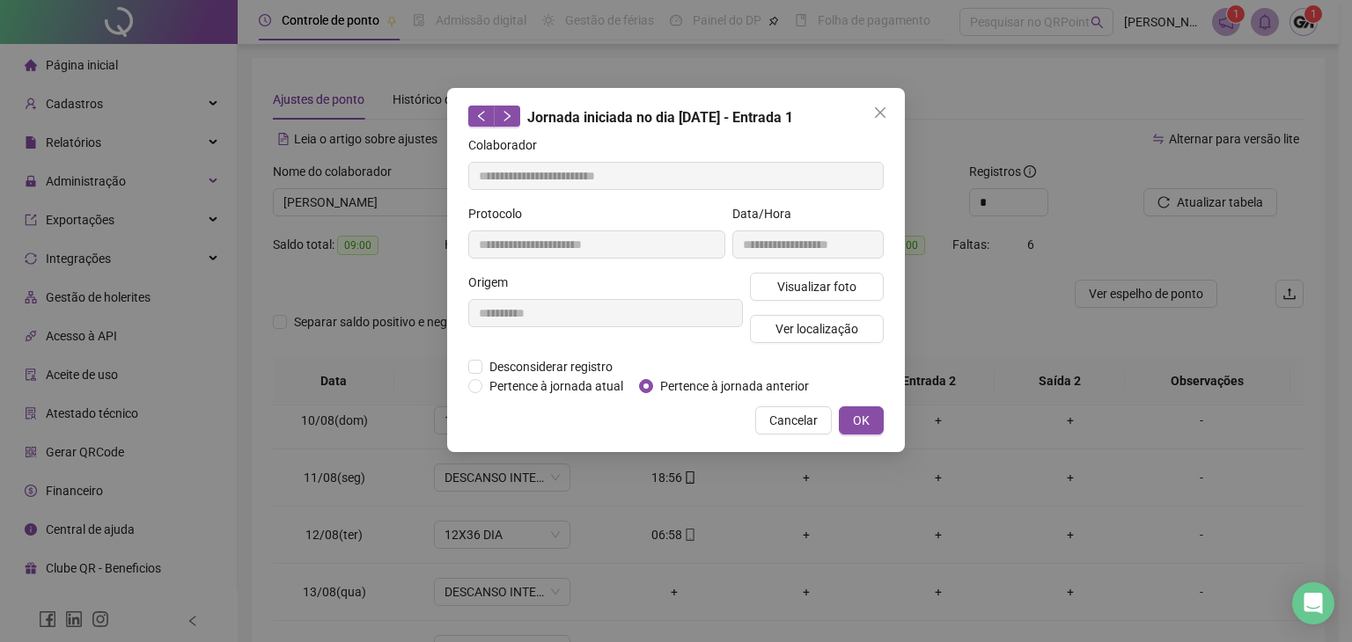
type input "**********"
click at [732, 482] on div "**********" at bounding box center [676, 321] width 1352 height 642
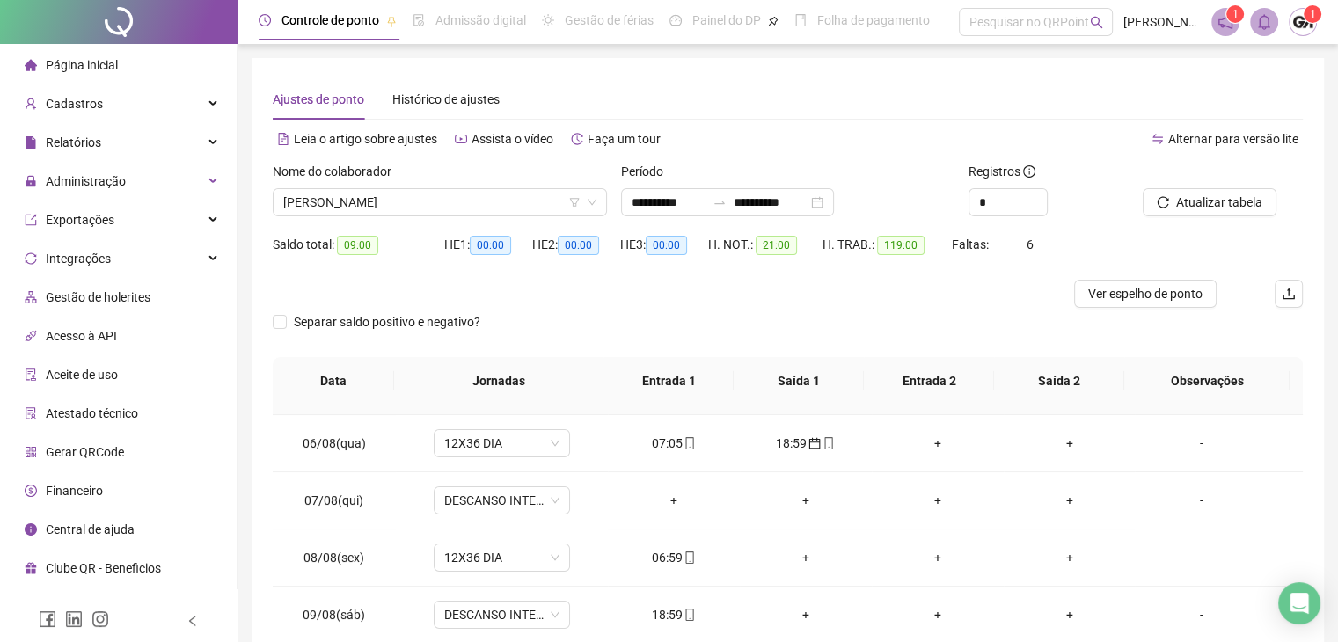
scroll to position [352, 0]
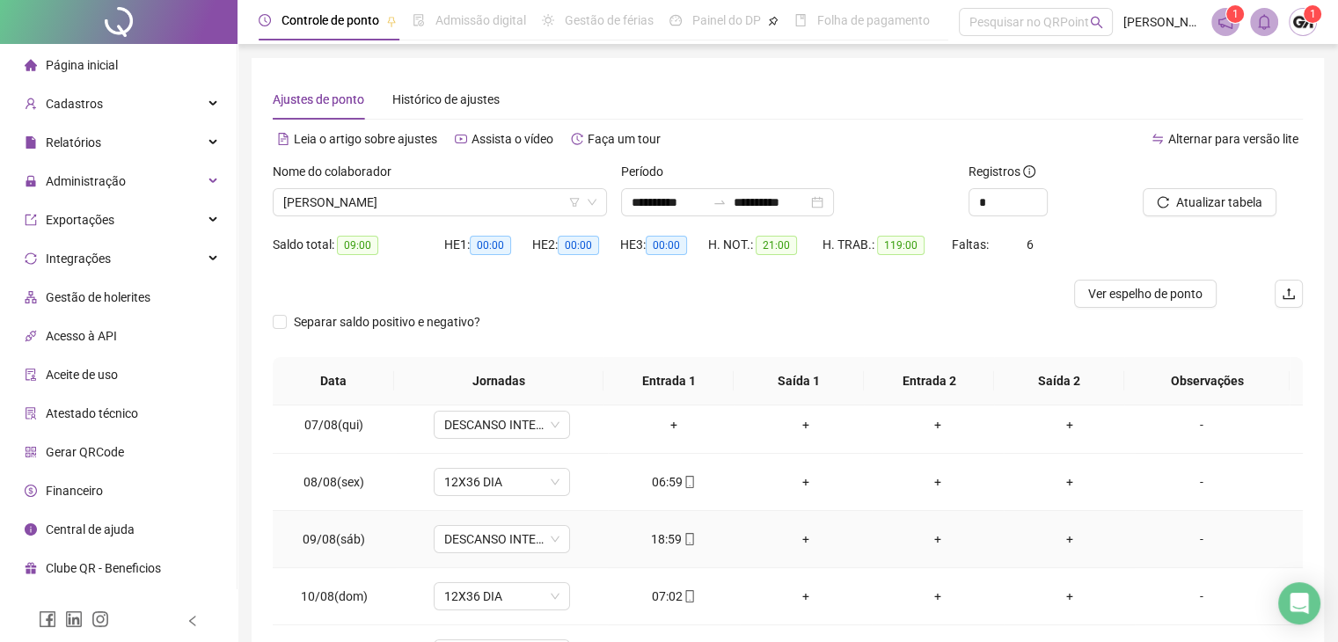
click at [686, 537] on icon "mobile" at bounding box center [690, 539] width 12 height 12
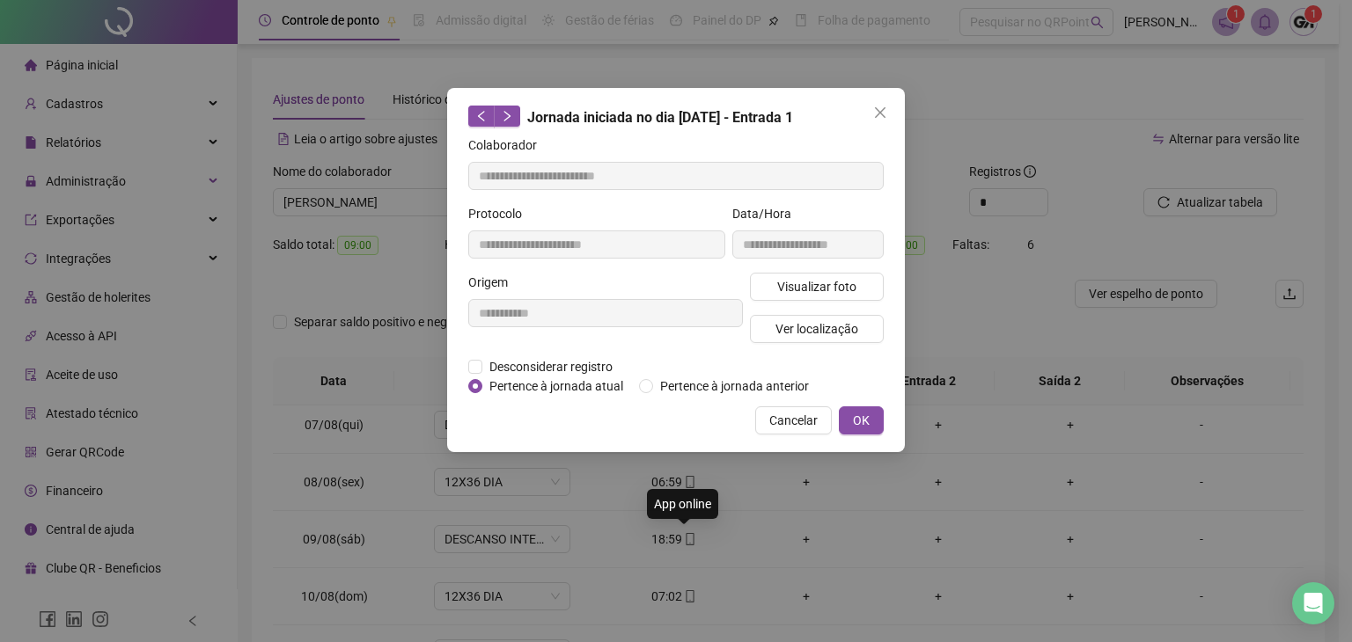
type input "**********"
click at [730, 388] on span "Pertence à jornada anterior" at bounding box center [734, 386] width 163 height 19
click at [854, 419] on span "OK" at bounding box center [861, 420] width 17 height 19
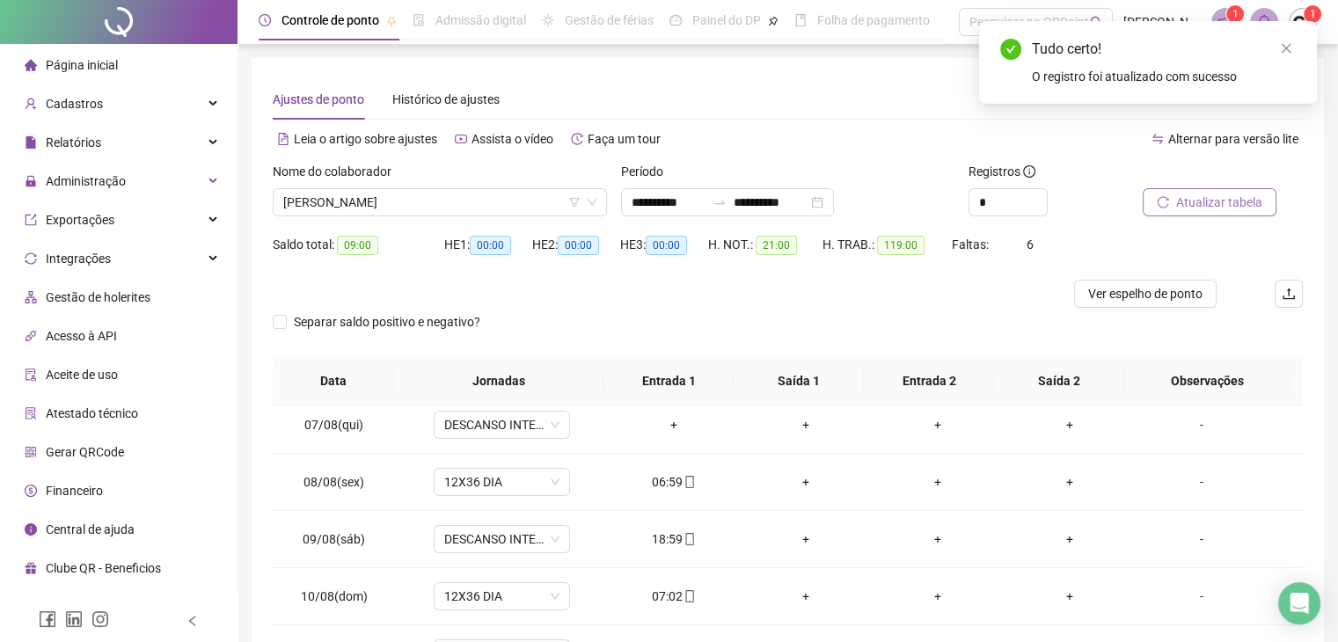
click at [1170, 209] on button "Atualizar tabela" at bounding box center [1210, 202] width 134 height 28
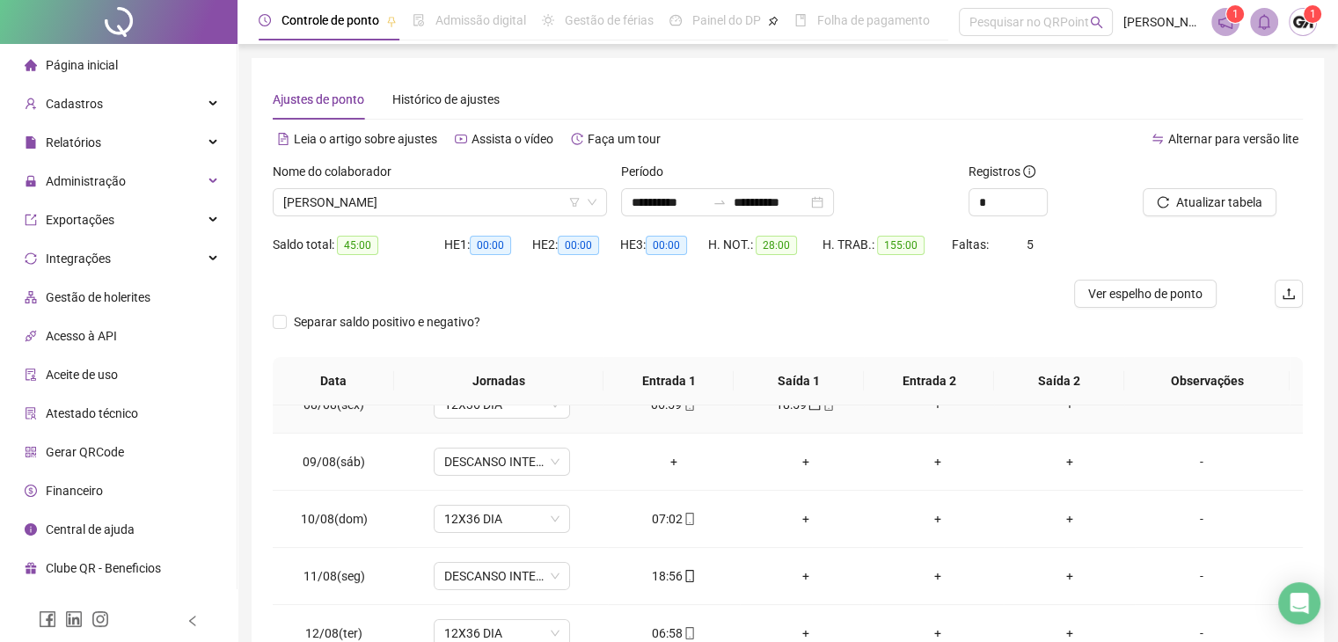
scroll to position [440, 0]
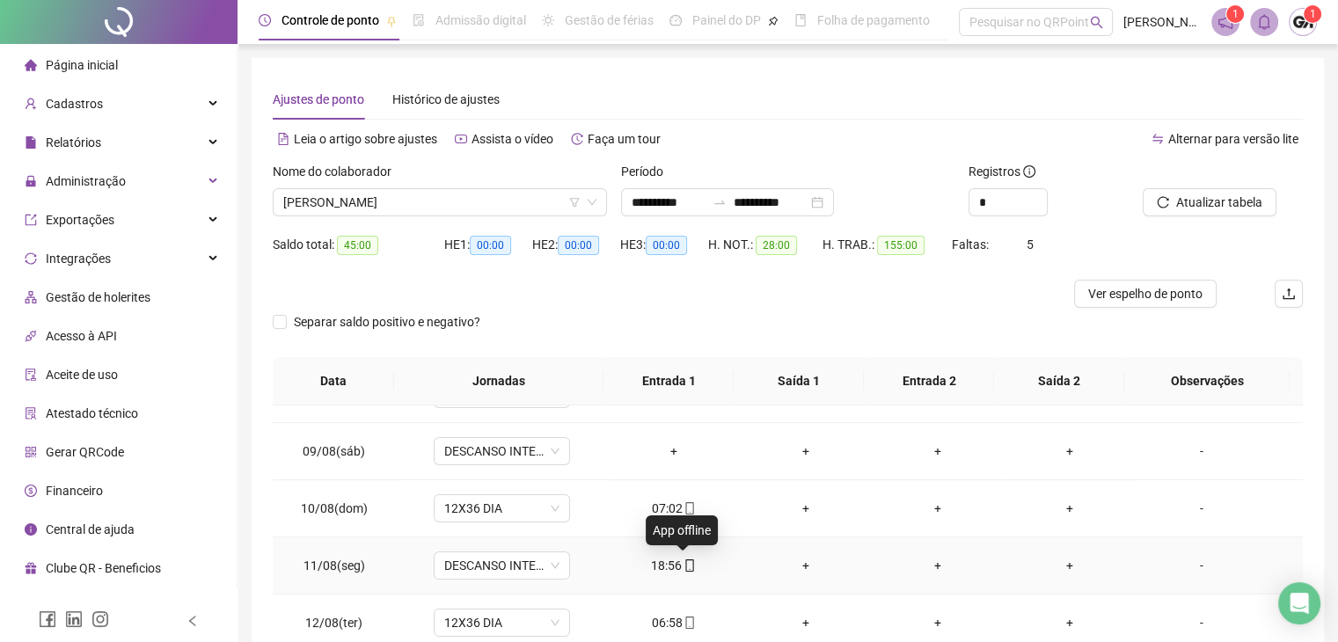
click at [686, 561] on icon "mobile" at bounding box center [690, 566] width 12 height 12
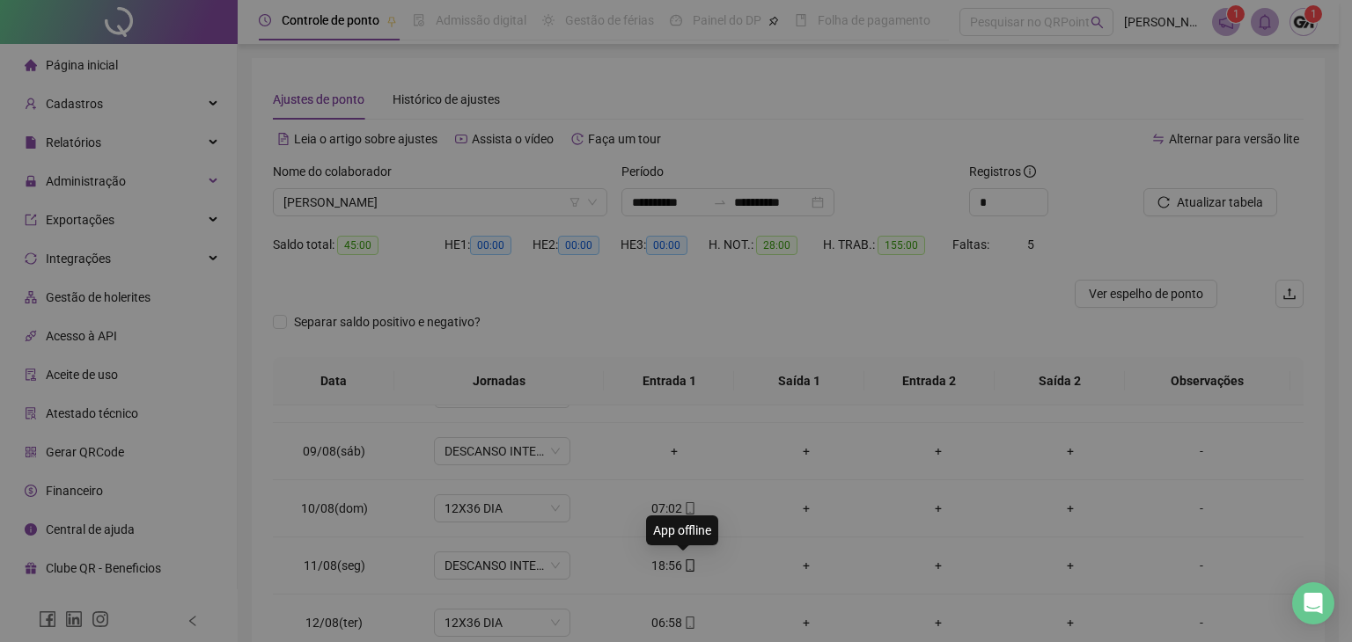
type input "**********"
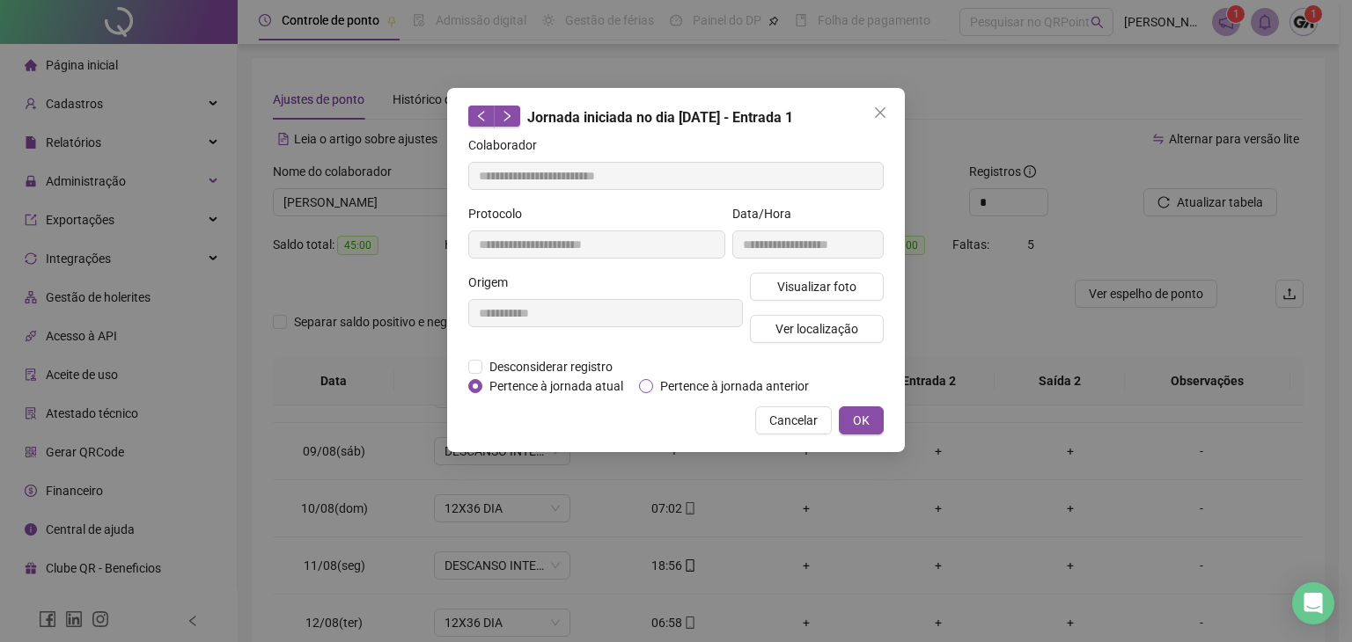
click at [735, 384] on span "Pertence à jornada anterior" at bounding box center [734, 386] width 163 height 19
click at [845, 416] on button "OK" at bounding box center [861, 421] width 45 height 28
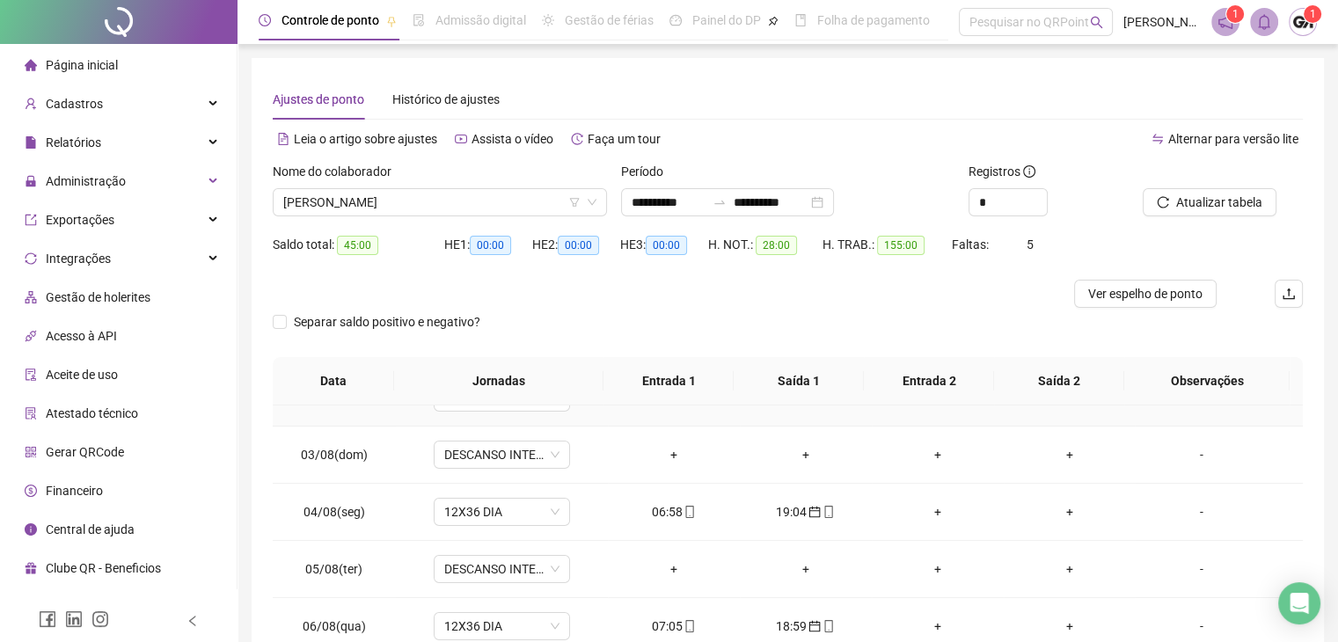
scroll to position [0, 0]
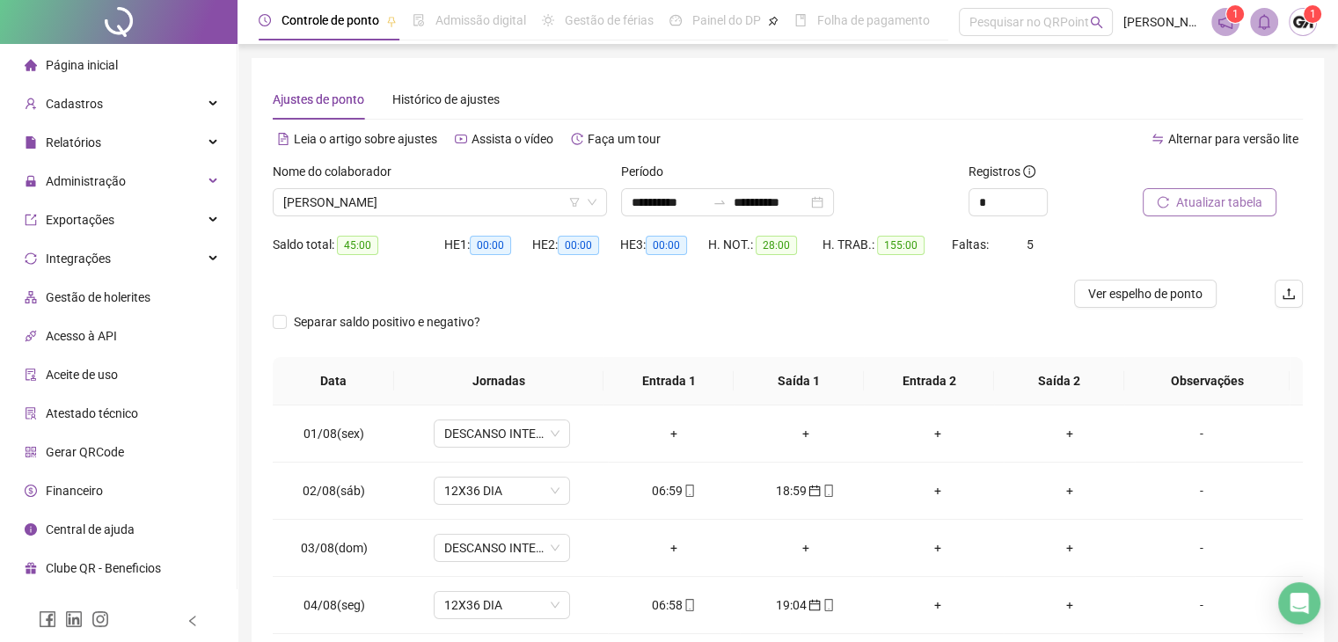
click at [1186, 207] on span "Atualizar tabela" at bounding box center [1220, 202] width 86 height 19
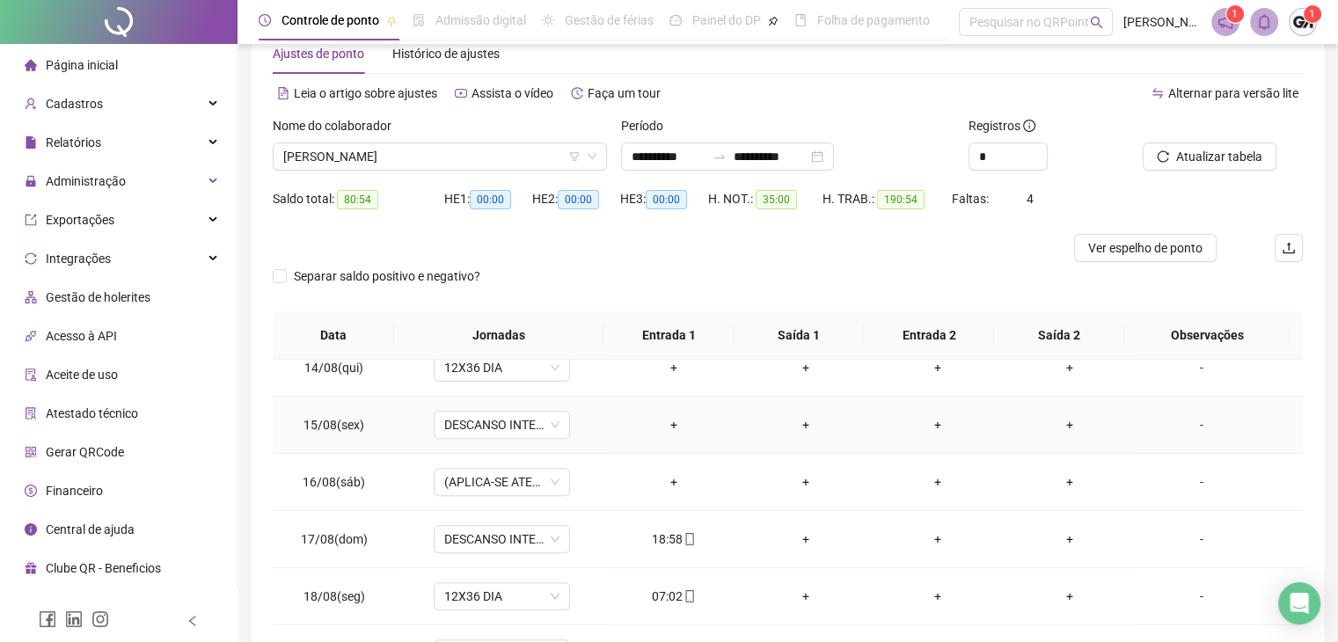
scroll to position [88, 0]
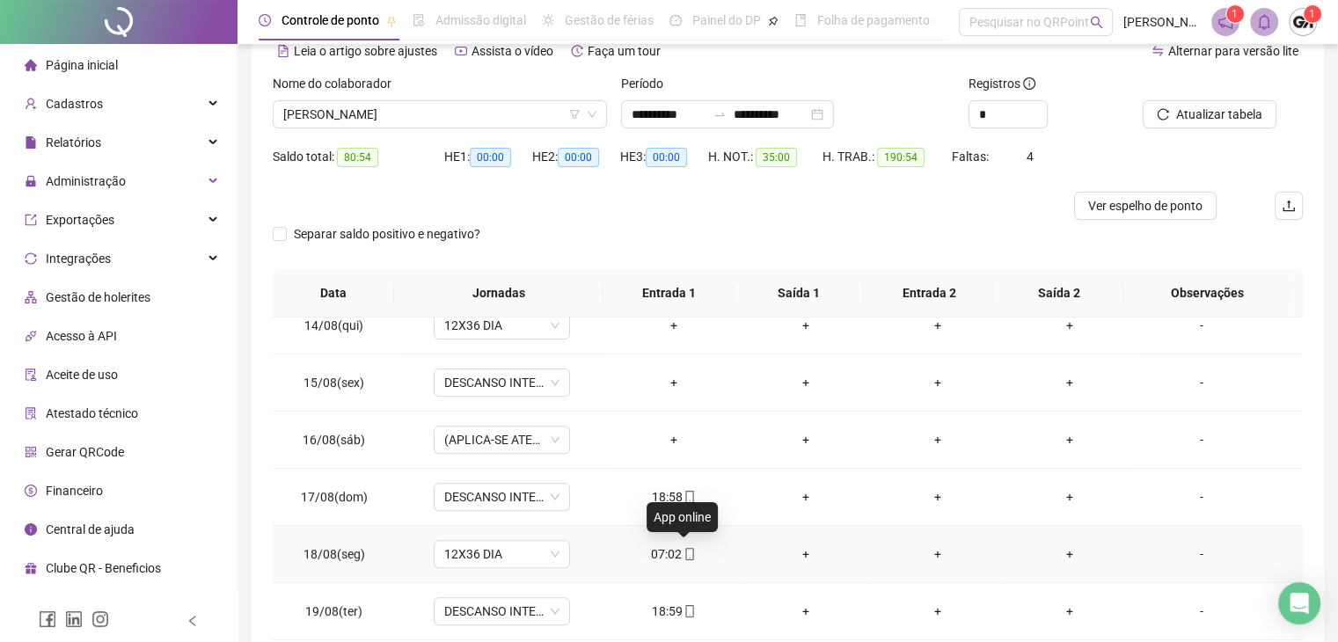
click at [684, 554] on icon "mobile" at bounding box center [690, 554] width 12 height 12
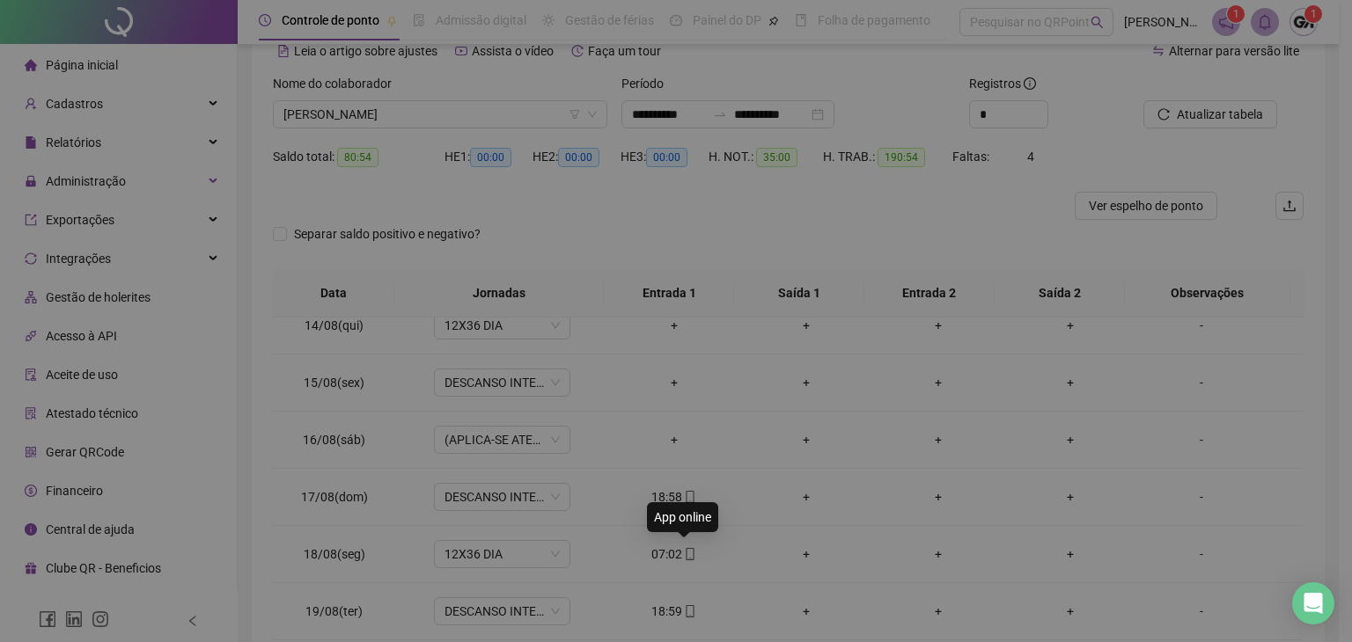
type input "**********"
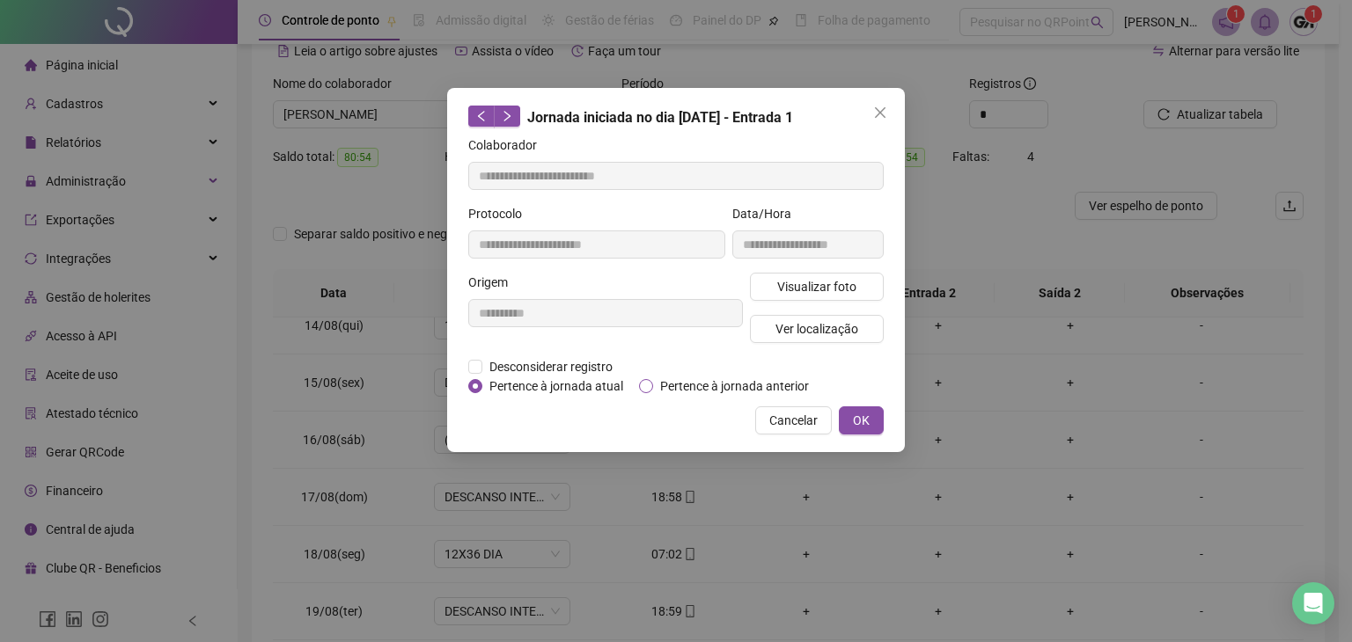
click at [759, 391] on span "Pertence à jornada anterior" at bounding box center [734, 386] width 163 height 19
click at [859, 424] on span "OK" at bounding box center [861, 420] width 17 height 19
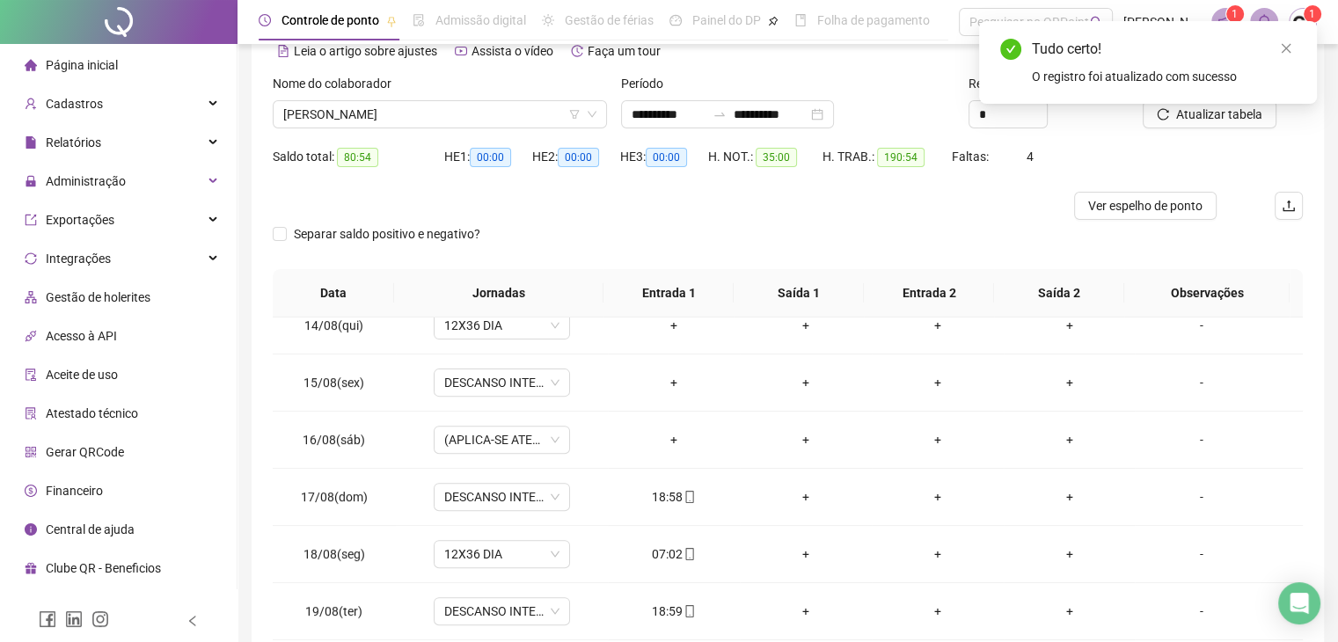
click at [1257, 104] on div "Tudo certo! O registro foi atualizado com sucesso" at bounding box center [1148, 62] width 338 height 83
click at [1198, 104] on div "Tudo certo! O registro foi atualizado com sucesso" at bounding box center [1148, 62] width 338 height 83
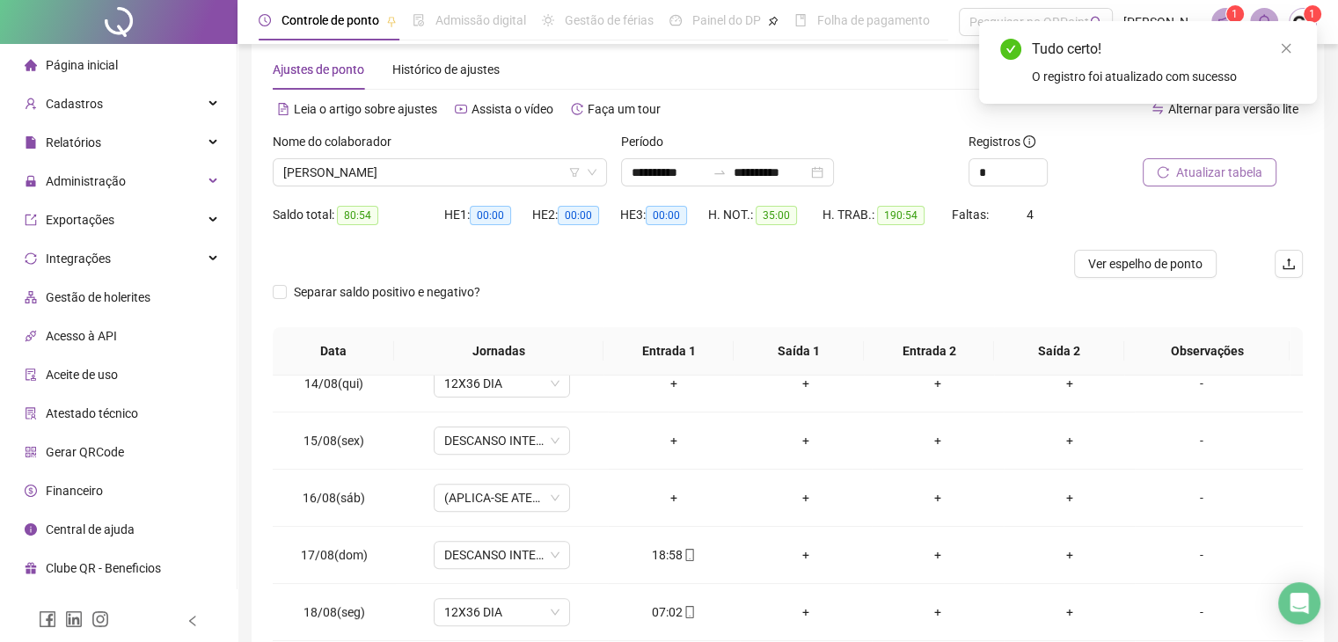
scroll to position [0, 0]
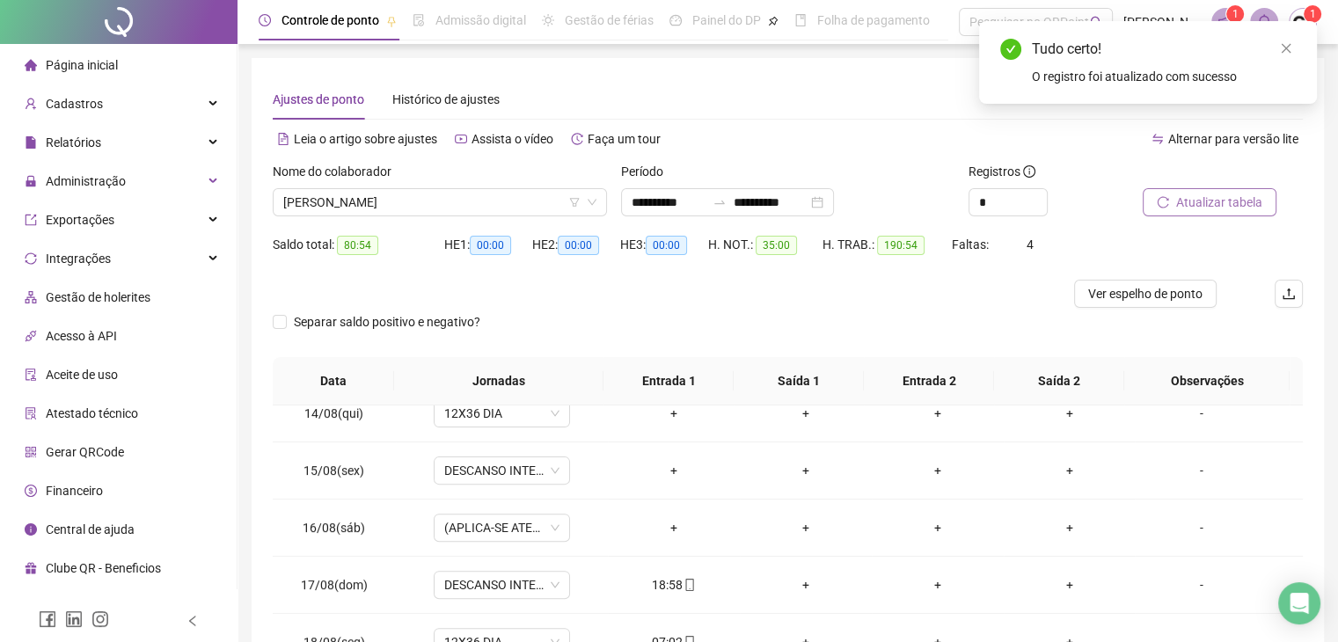
click at [1197, 193] on span "Atualizar tabela" at bounding box center [1220, 202] width 86 height 19
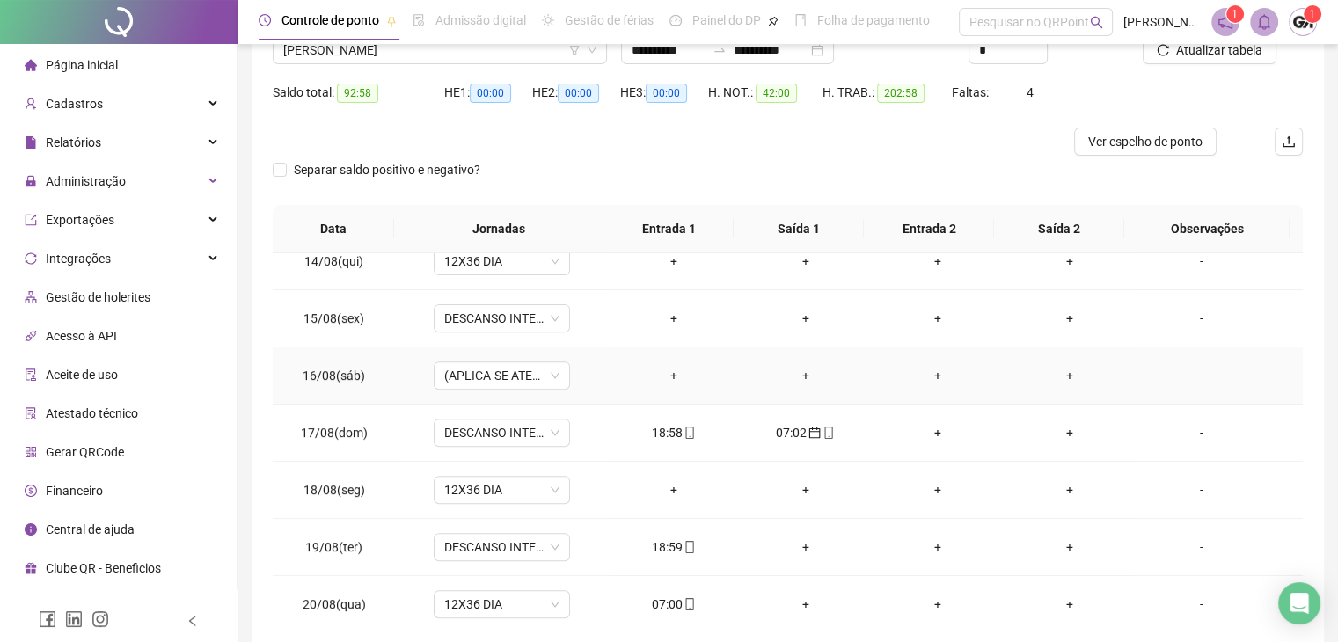
scroll to position [236, 0]
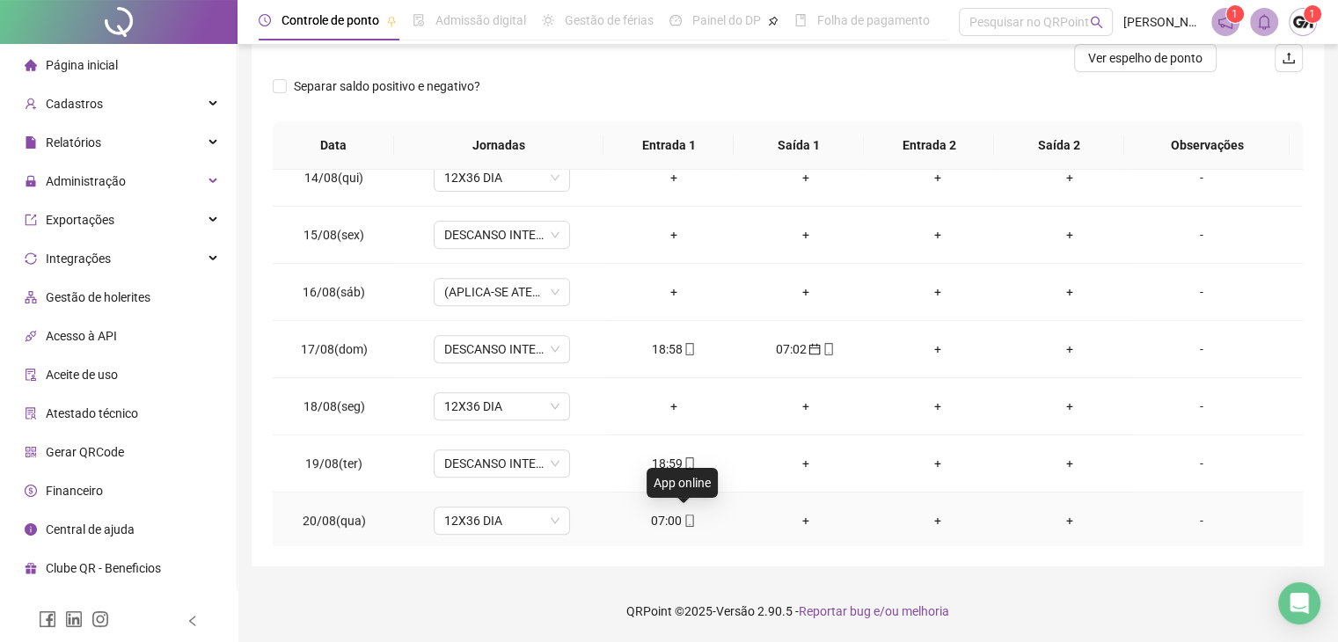
click at [686, 515] on icon "mobile" at bounding box center [690, 521] width 12 height 12
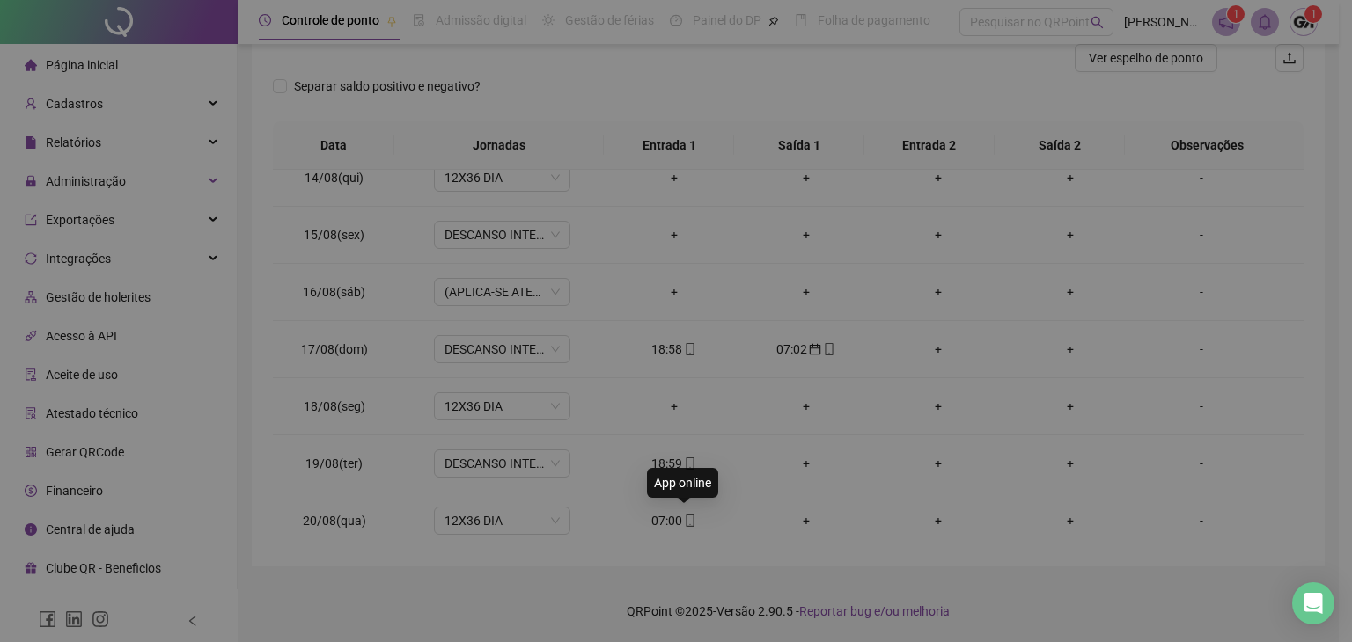
type input "**********"
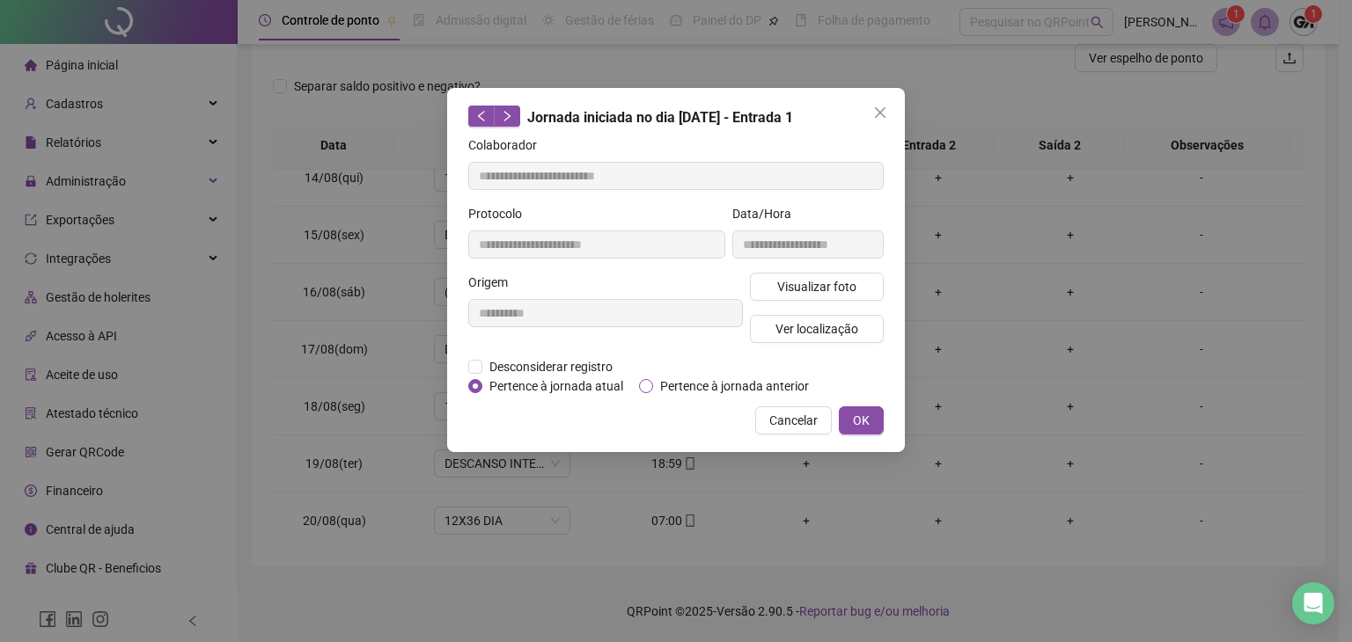
click at [670, 385] on span "Pertence à jornada anterior" at bounding box center [734, 386] width 163 height 19
click at [866, 428] on span "OK" at bounding box center [861, 420] width 17 height 19
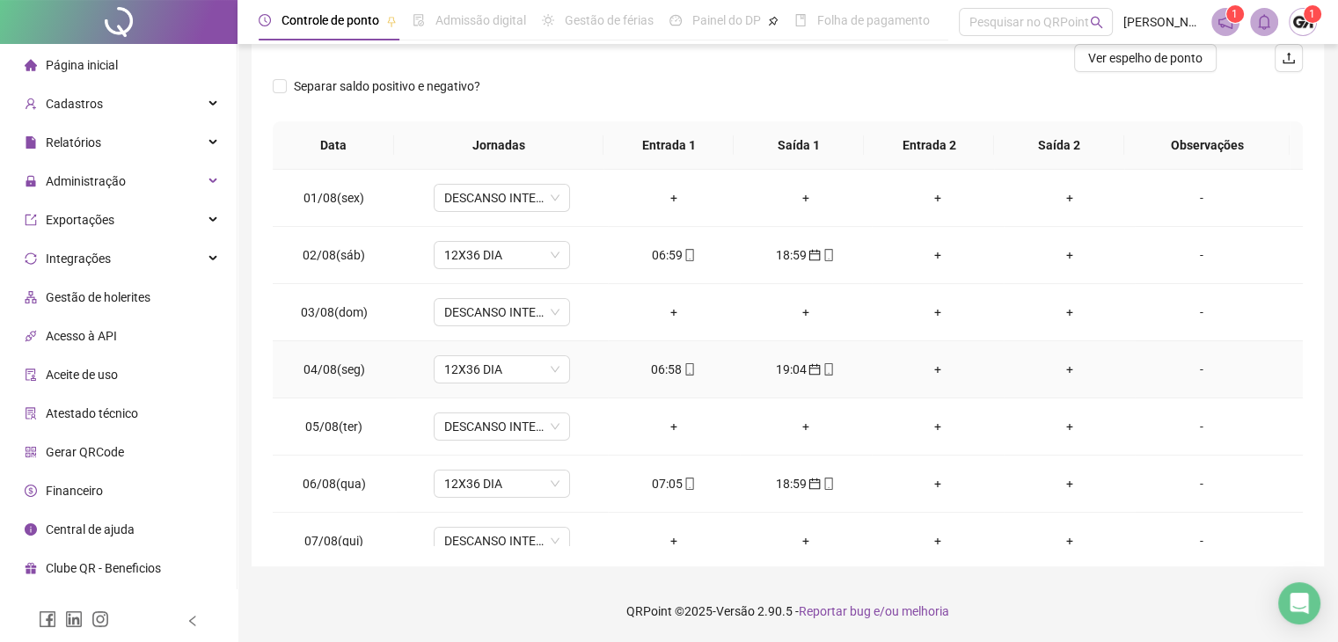
scroll to position [0, 0]
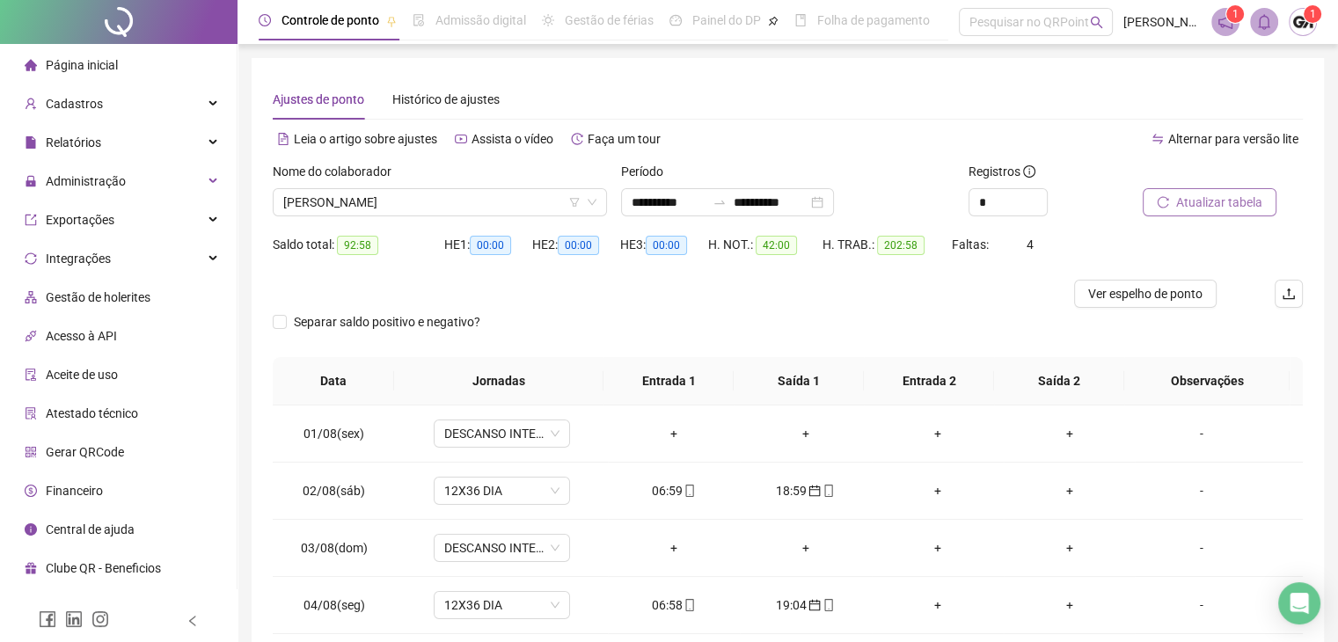
click at [1218, 196] on span "Atualizar tabela" at bounding box center [1220, 202] width 86 height 19
click at [534, 495] on span "12X36 DIA" at bounding box center [501, 491] width 115 height 26
click at [536, 495] on span "12X36 DIA" at bounding box center [501, 491] width 115 height 26
click at [408, 204] on span "[PERSON_NAME]" at bounding box center [439, 202] width 313 height 26
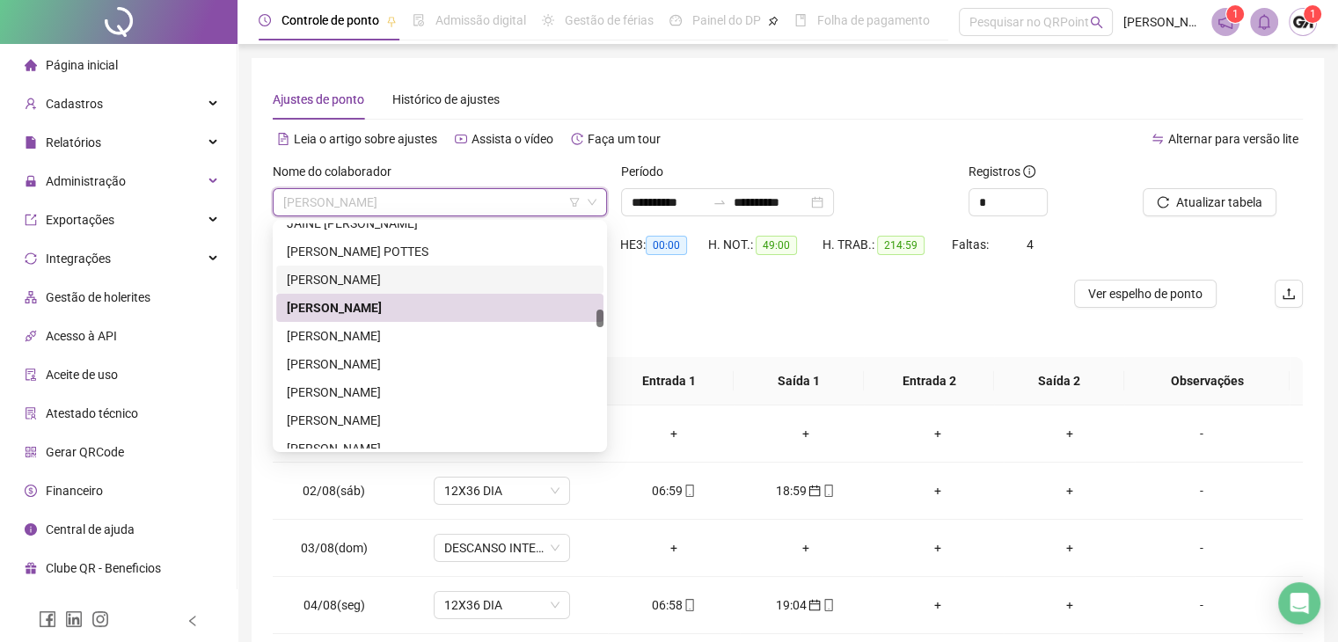
click at [362, 285] on div "[PERSON_NAME]" at bounding box center [440, 279] width 306 height 19
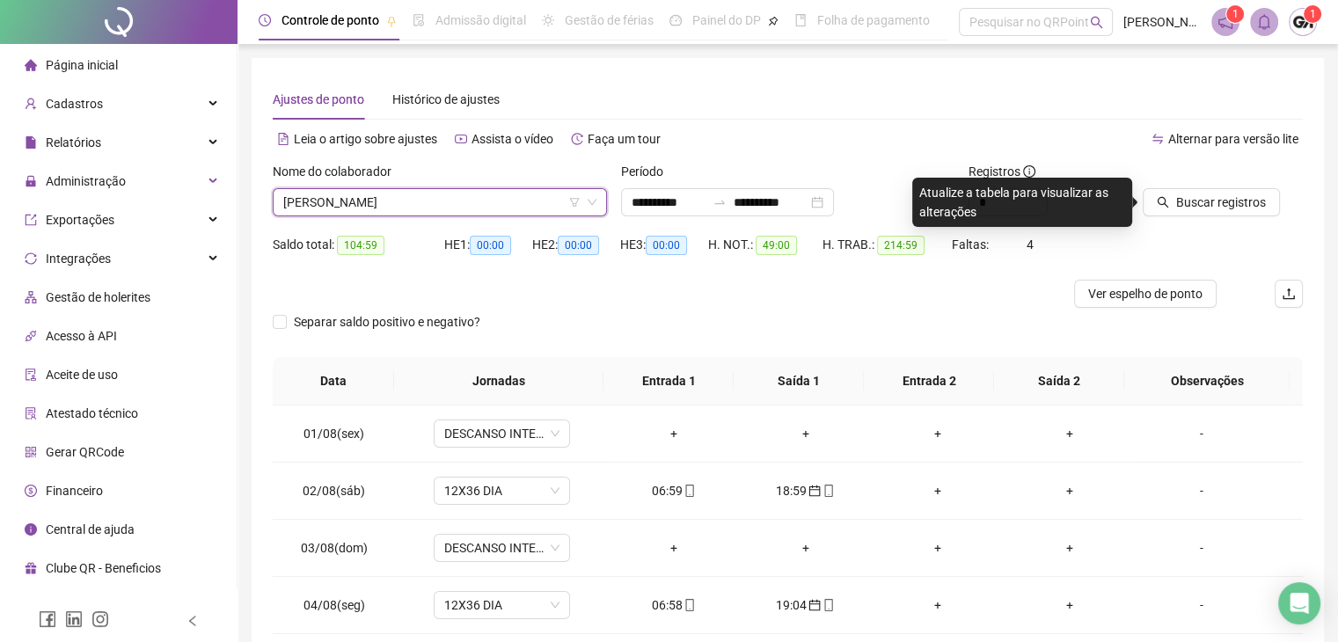
click at [419, 189] on span "[PERSON_NAME]" at bounding box center [439, 202] width 313 height 26
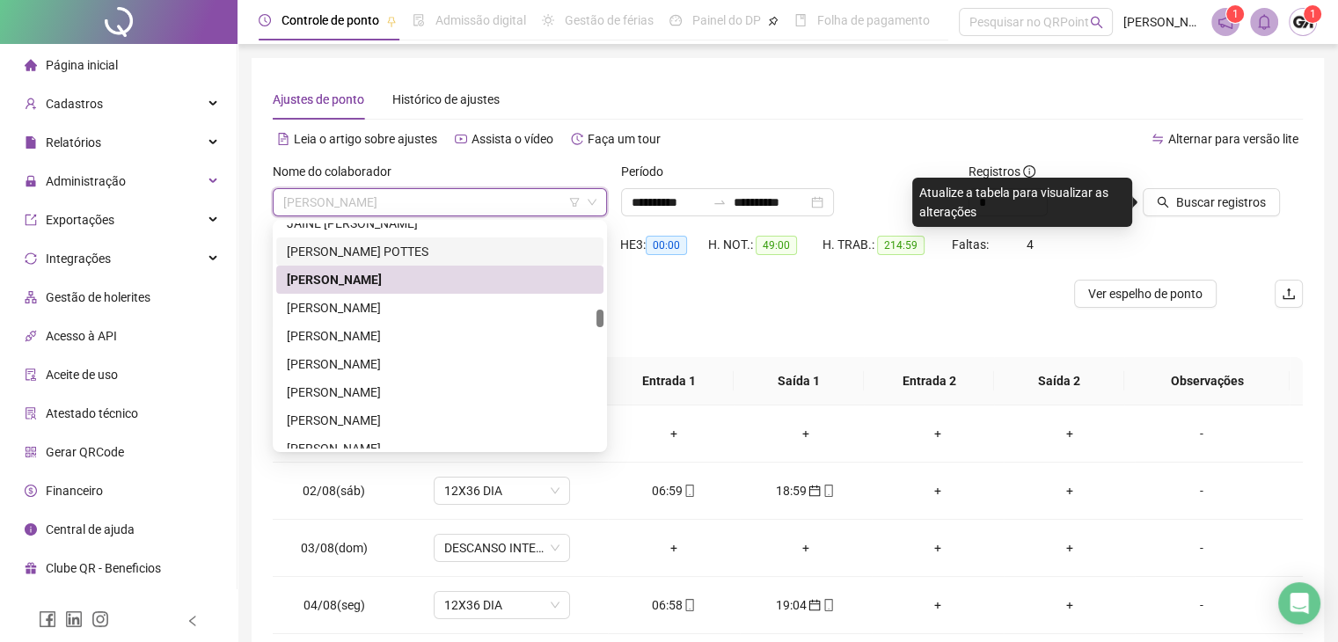
scroll to position [1616, 0]
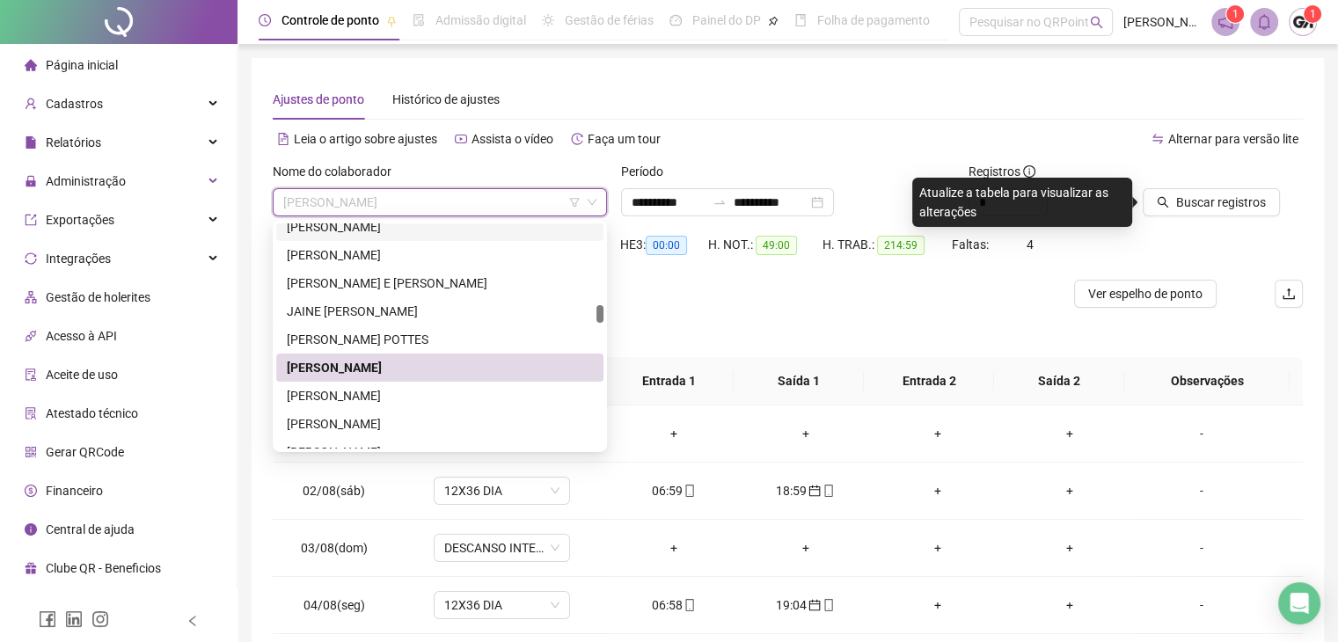
click at [357, 233] on div "[PERSON_NAME]" at bounding box center [440, 226] width 306 height 19
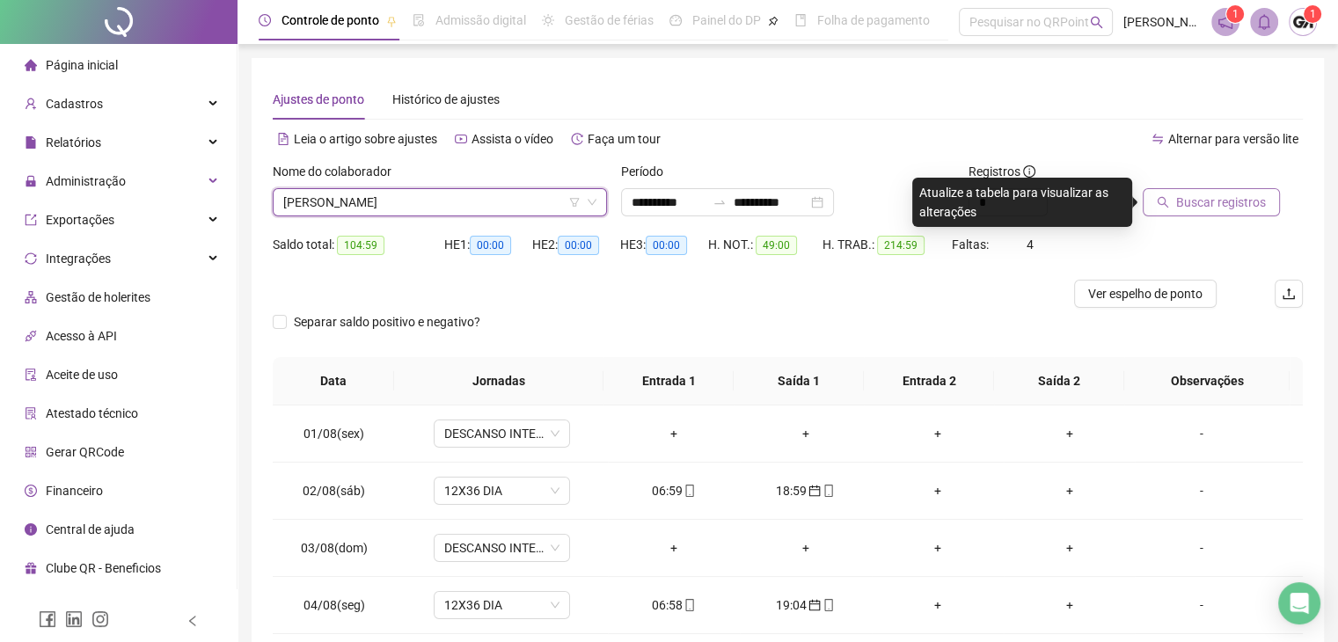
click at [1194, 208] on span "Buscar registros" at bounding box center [1222, 202] width 90 height 19
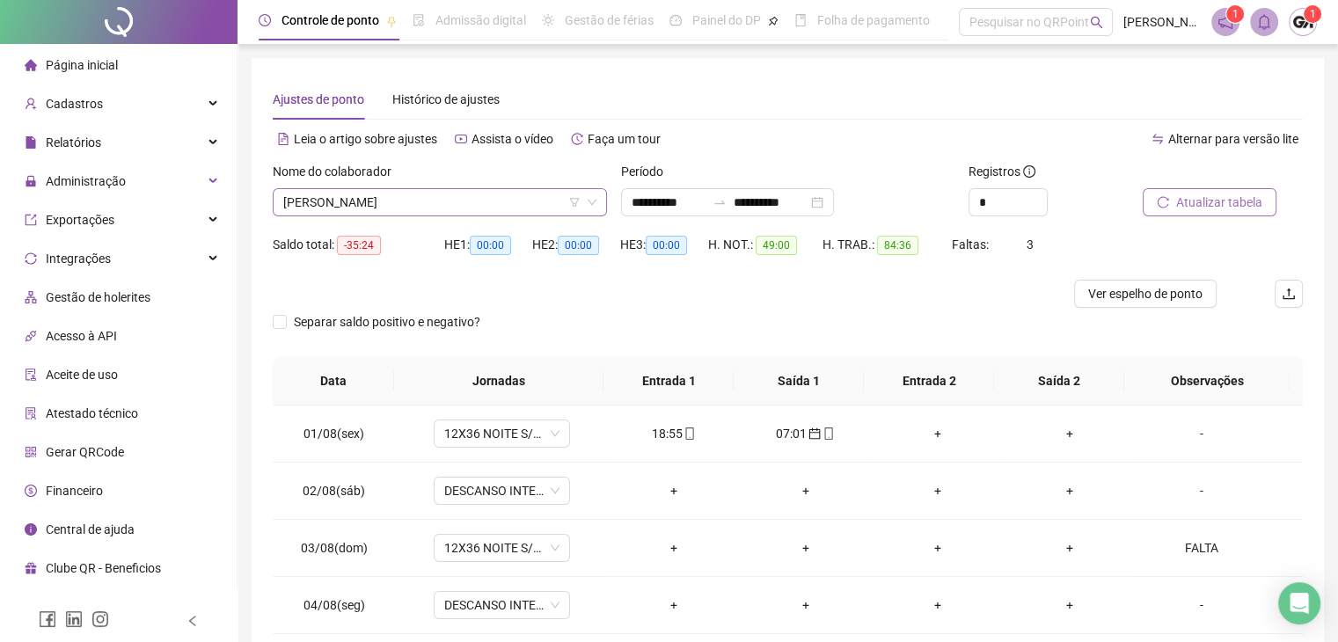
click at [356, 213] on span "[PERSON_NAME]" at bounding box center [439, 202] width 313 height 26
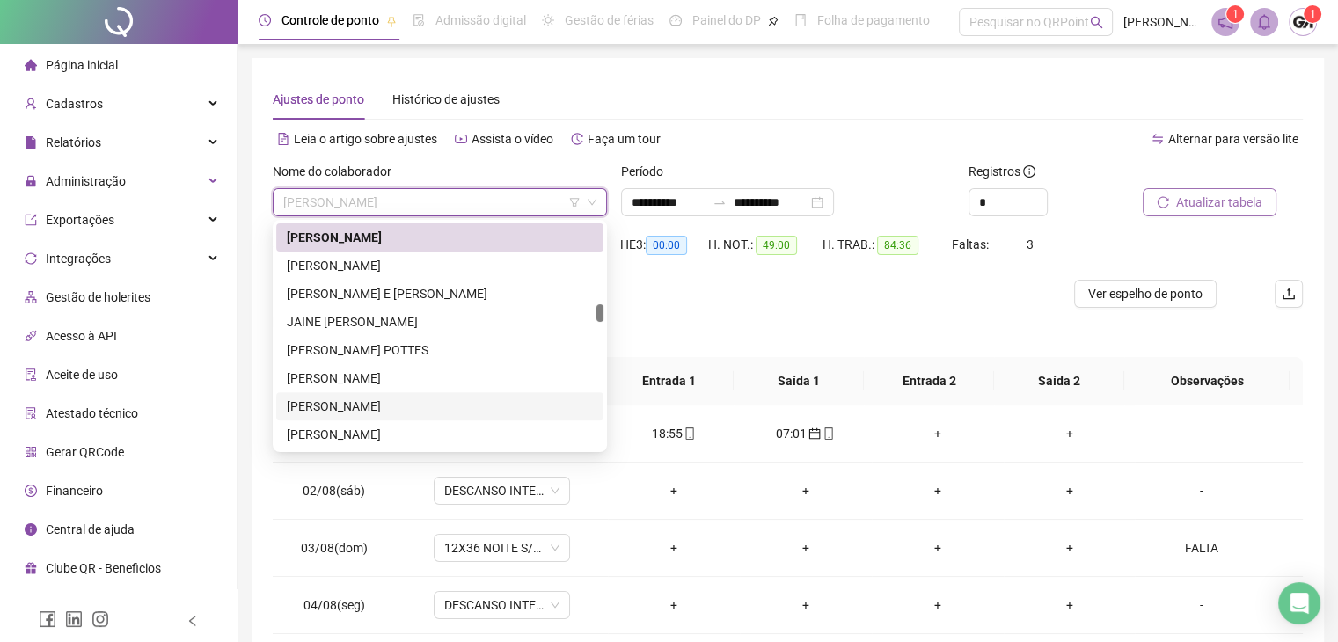
click at [327, 409] on div "[PERSON_NAME]" at bounding box center [440, 406] width 306 height 19
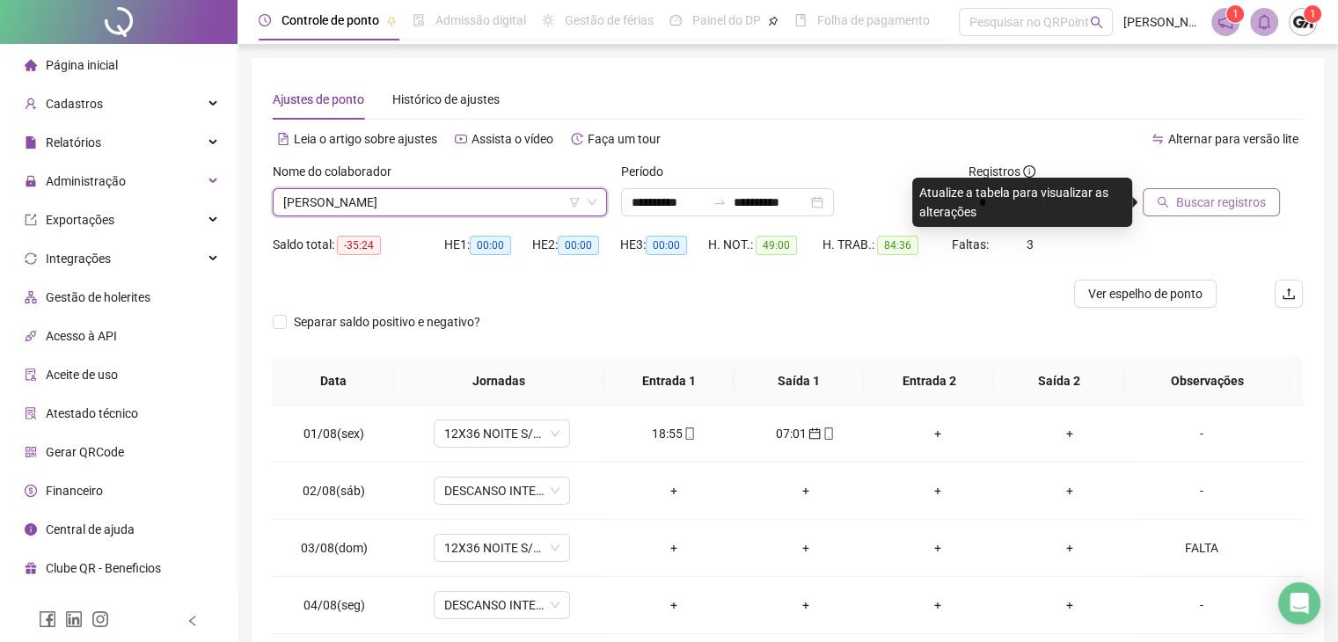
click at [1197, 193] on span "Buscar registros" at bounding box center [1222, 202] width 90 height 19
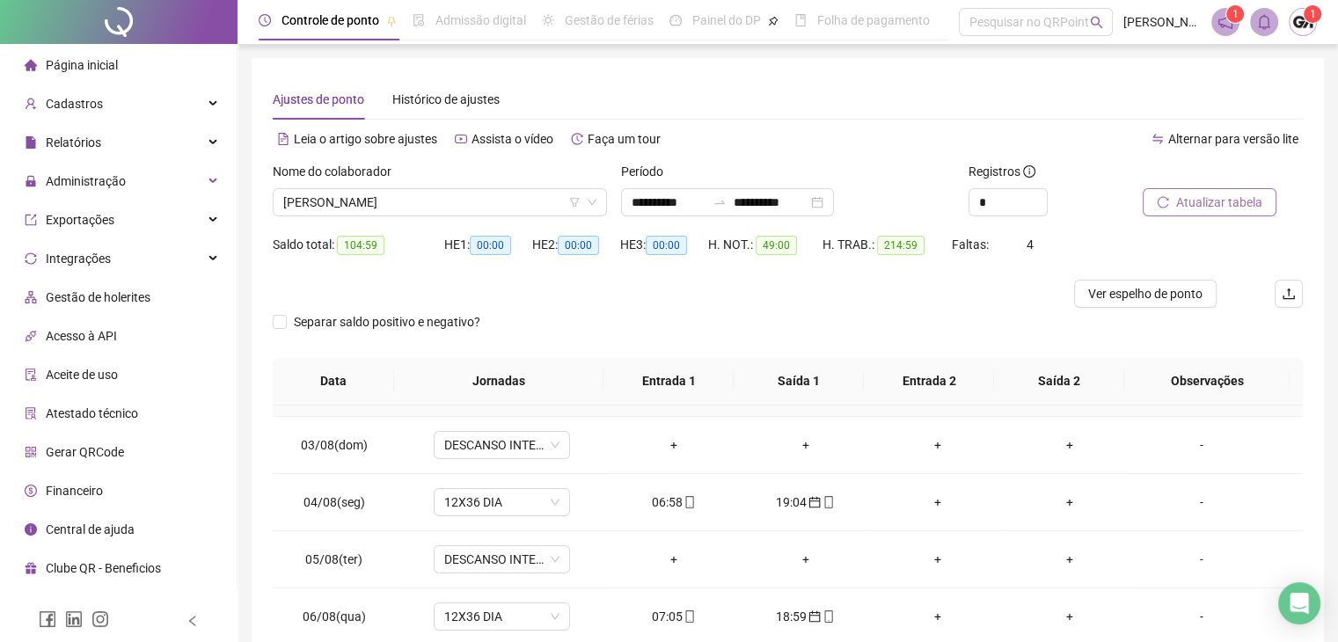
scroll to position [176, 0]
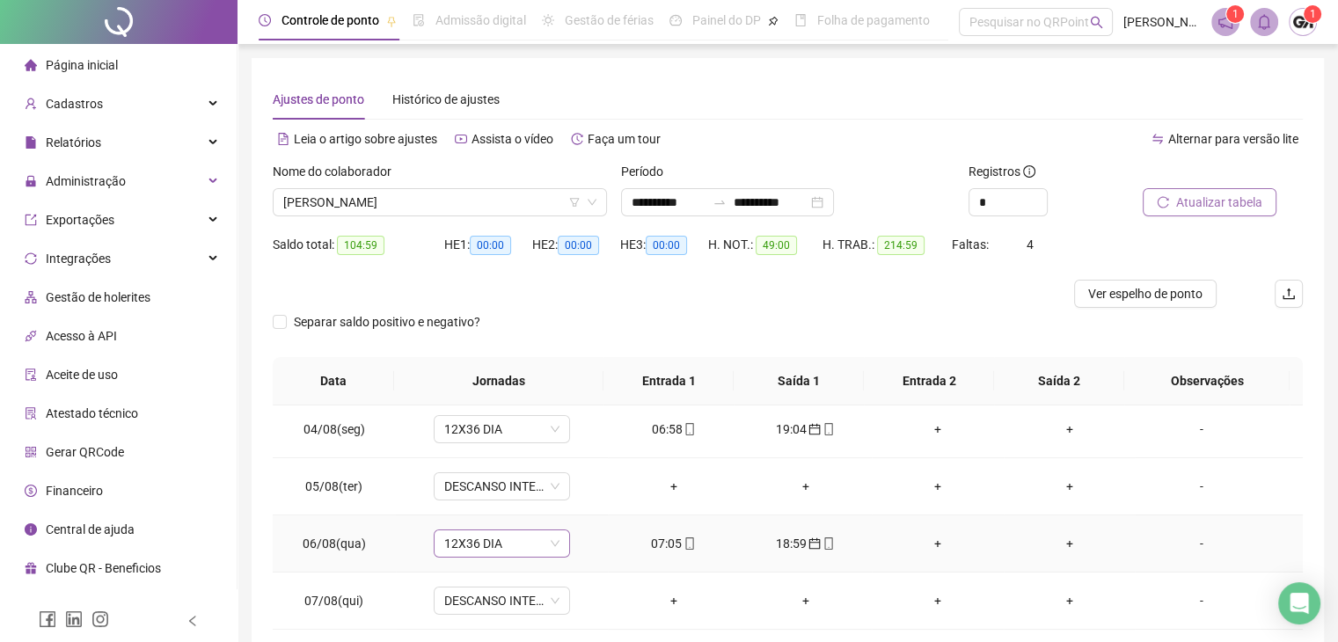
click at [493, 549] on span "12X36 DIA" at bounding box center [501, 544] width 115 height 26
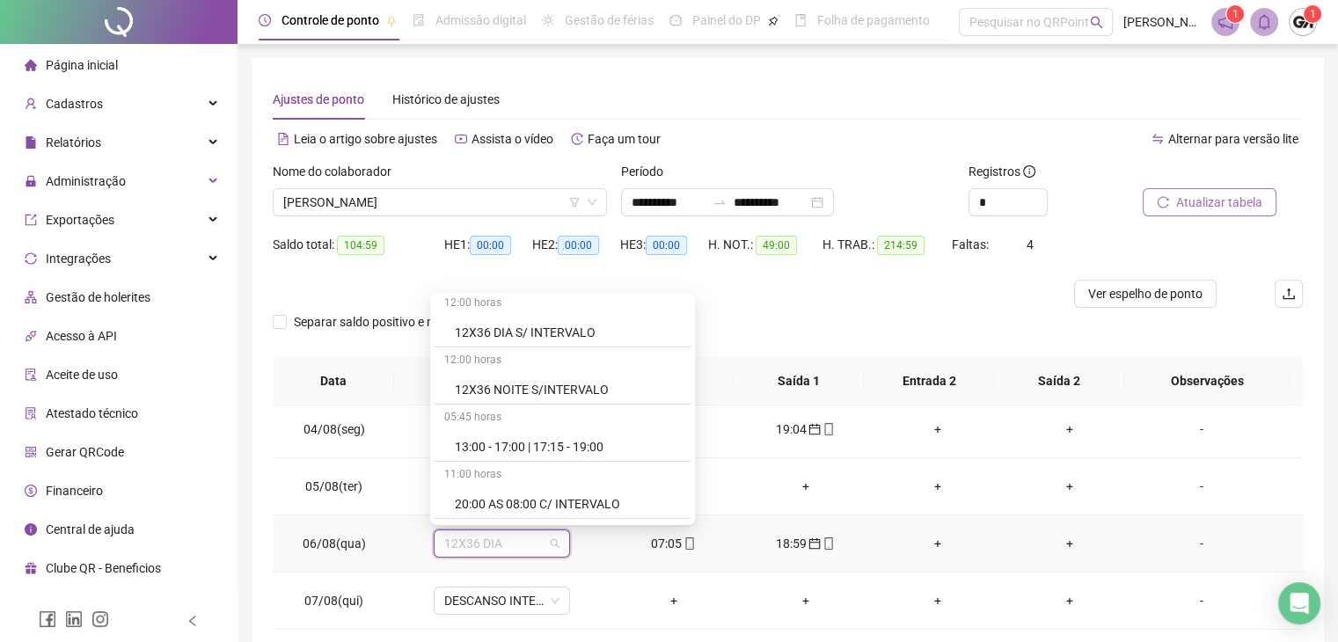
scroll to position [1056, 0]
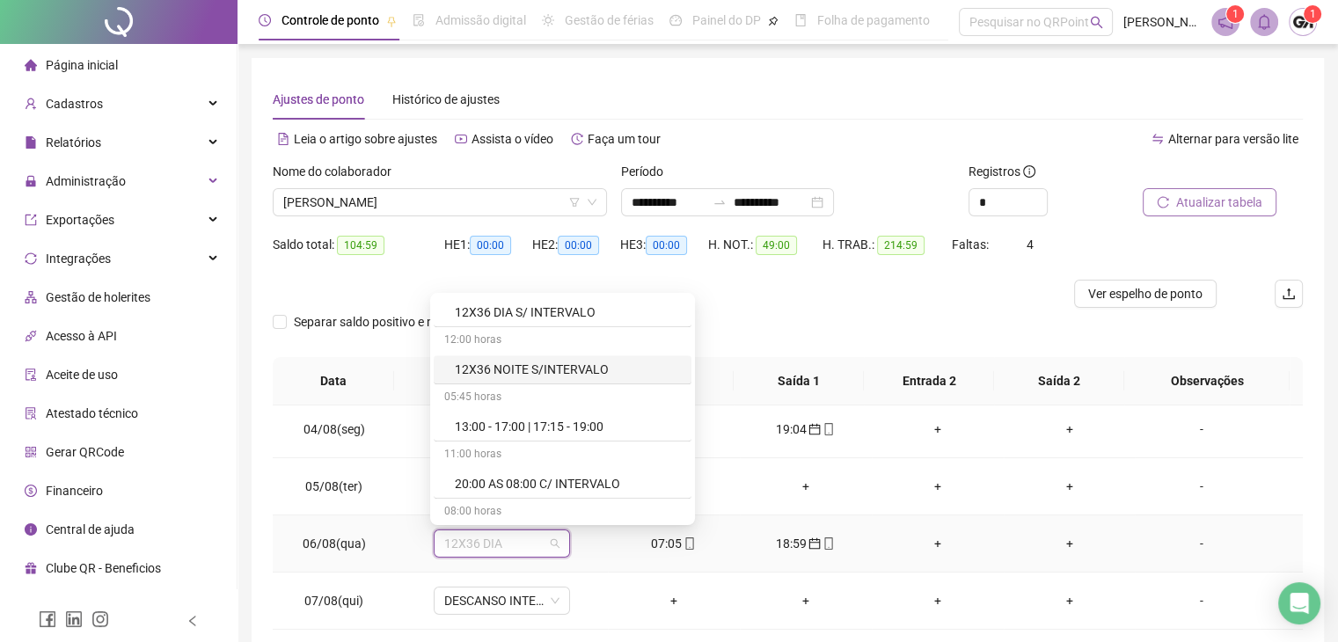
click at [493, 371] on div "12X36 NOITE S/INTERVALO" at bounding box center [568, 369] width 226 height 19
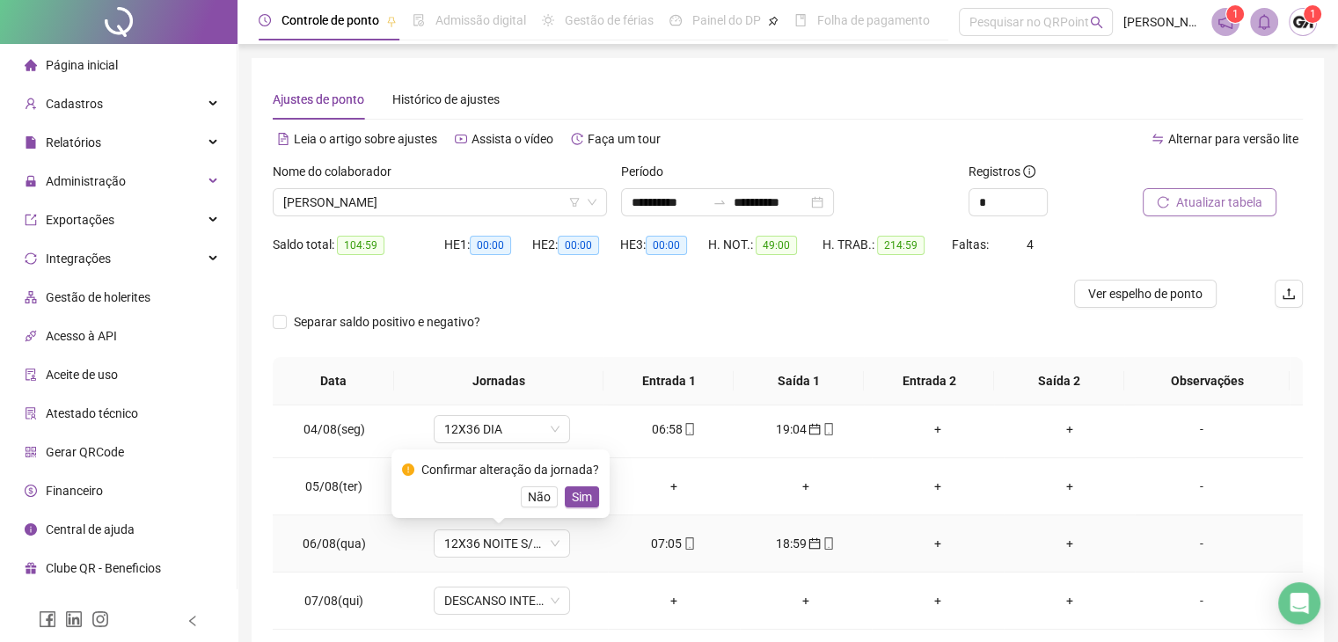
click at [574, 493] on span "Sim" at bounding box center [582, 497] width 20 height 19
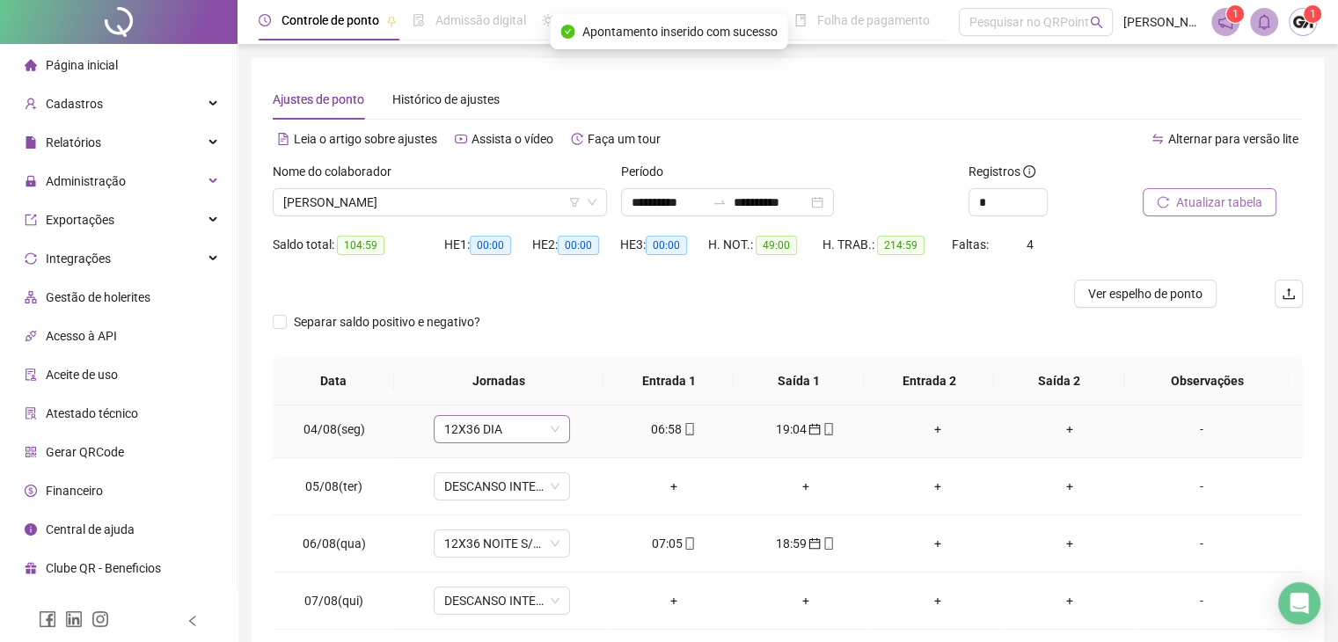
click at [532, 430] on span "12X36 DIA" at bounding box center [501, 429] width 115 height 26
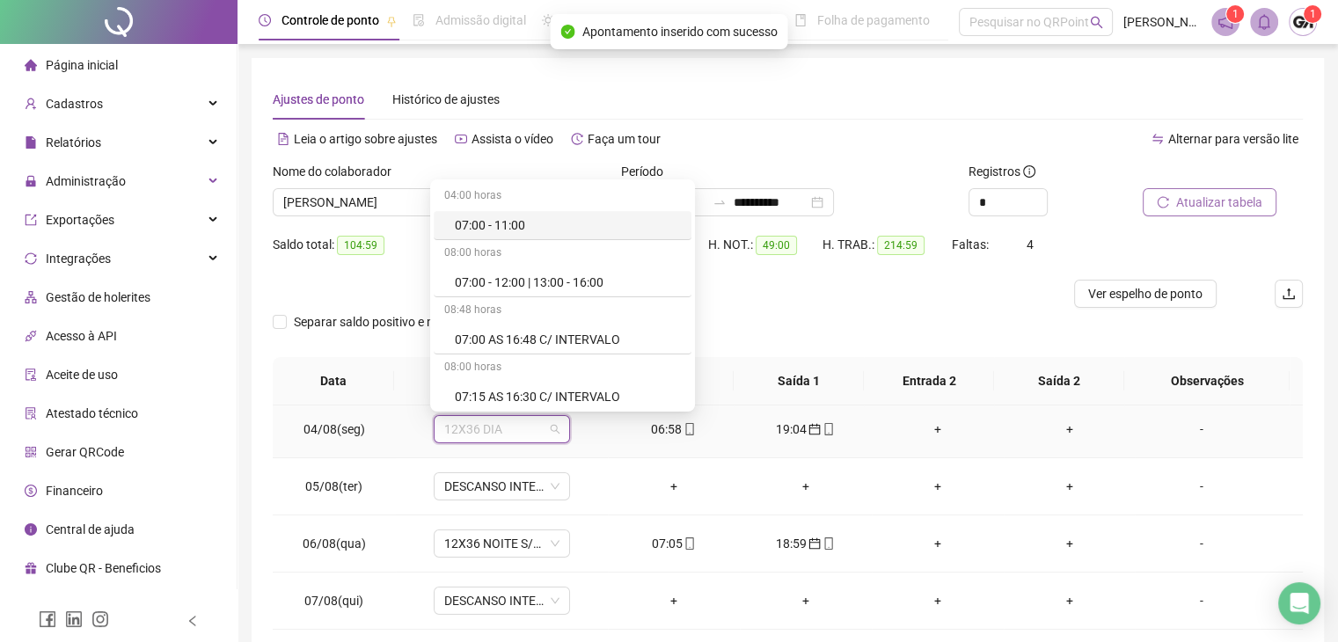
click at [532, 430] on span "12X36 DIA" at bounding box center [501, 429] width 115 height 26
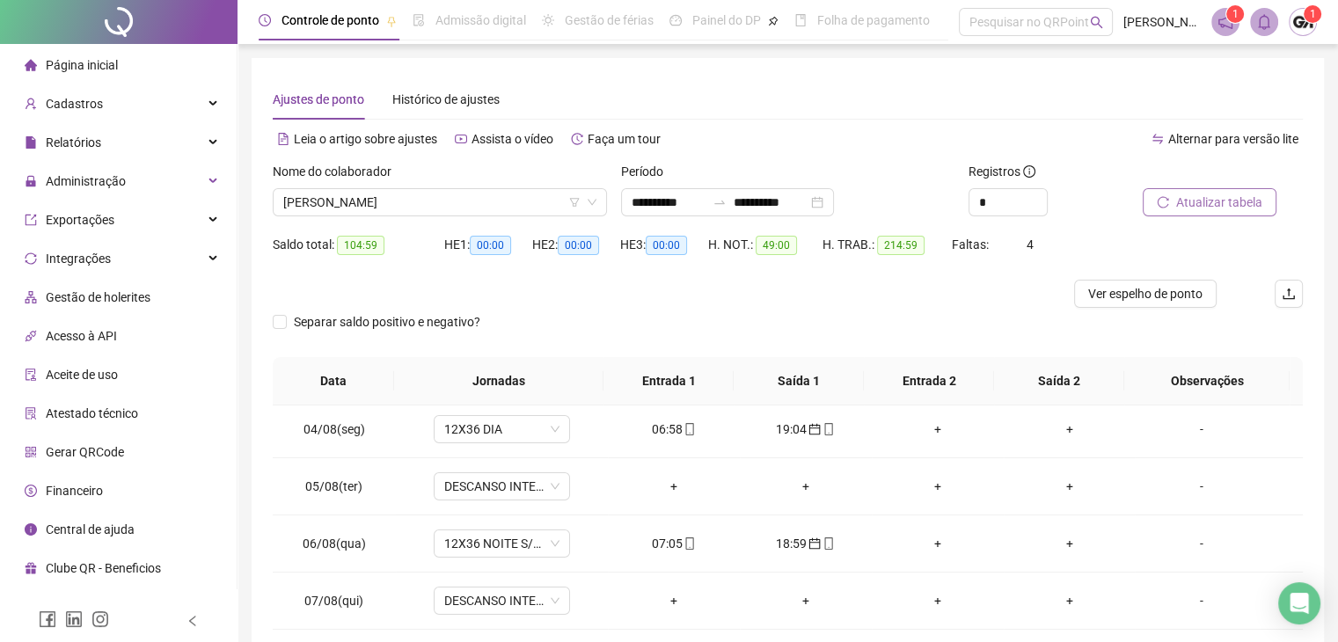
click at [1199, 213] on button "Atualizar tabela" at bounding box center [1210, 202] width 134 height 28
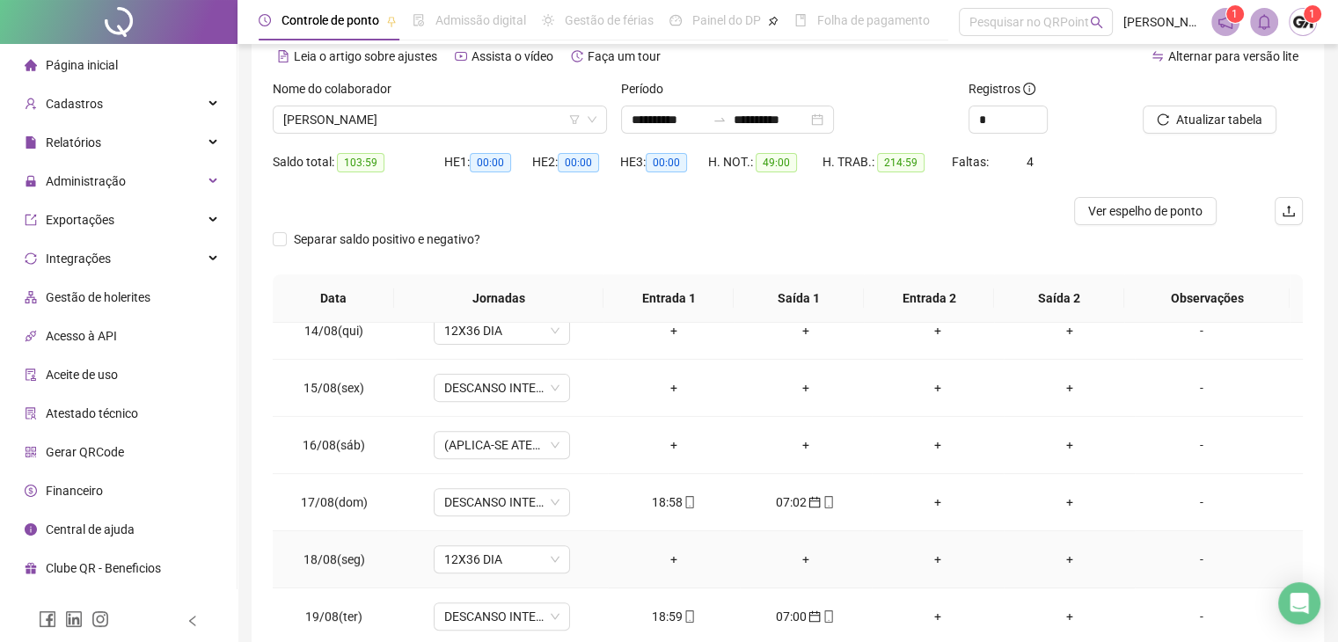
scroll to position [176, 0]
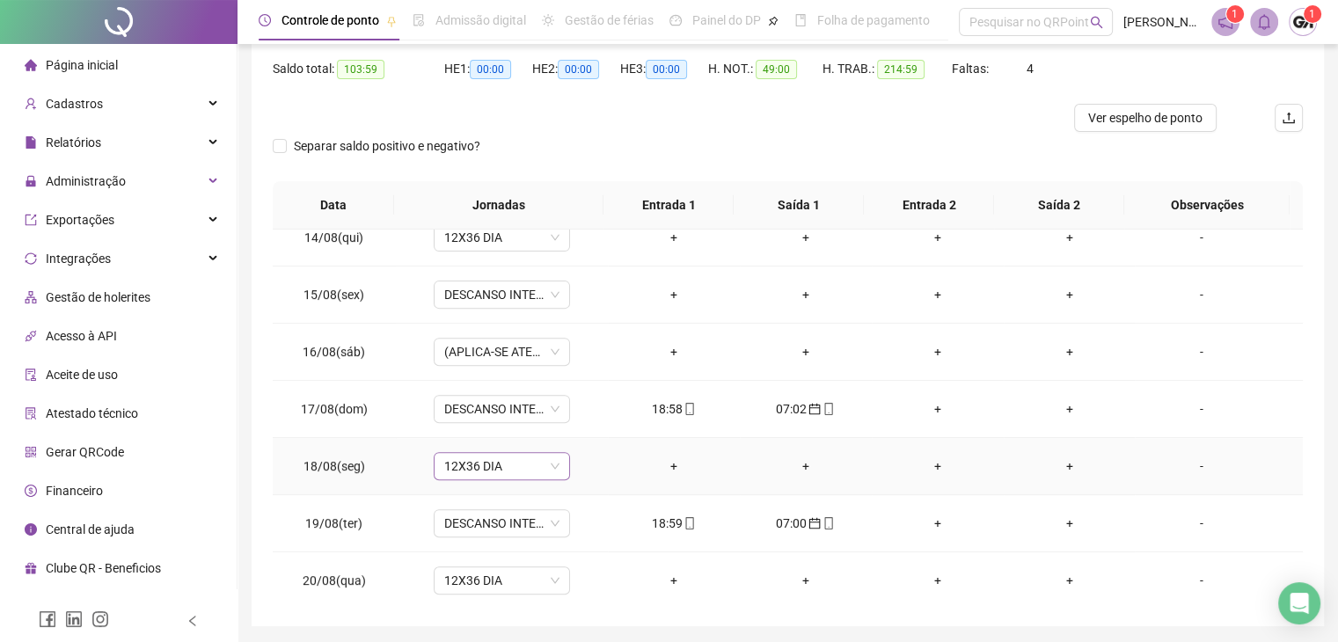
click at [534, 468] on span "12X36 DIA" at bounding box center [501, 466] width 115 height 26
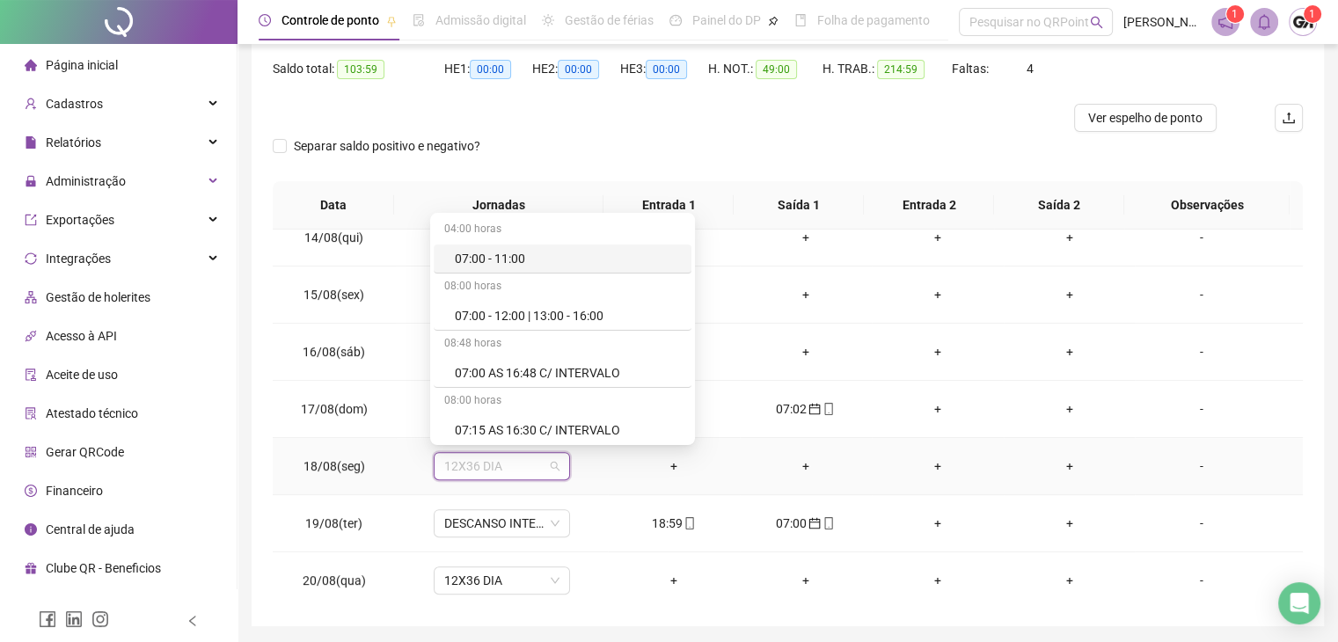
click at [537, 466] on span "12X36 DIA" at bounding box center [501, 466] width 115 height 26
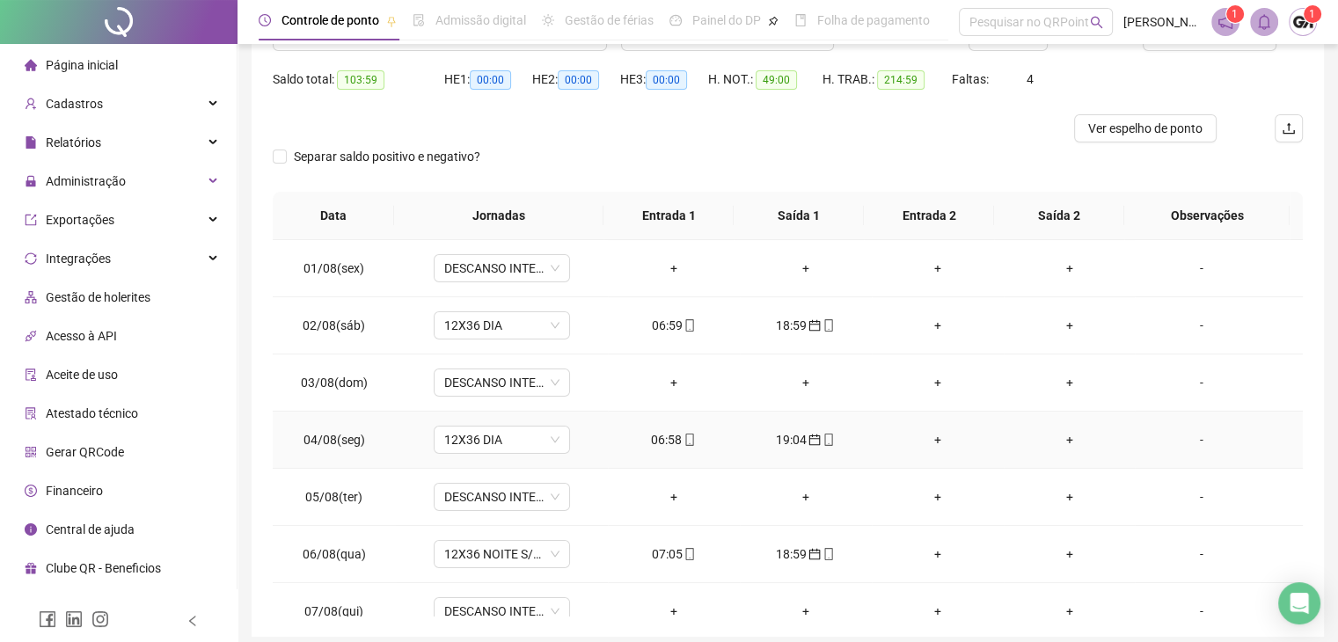
scroll to position [0, 0]
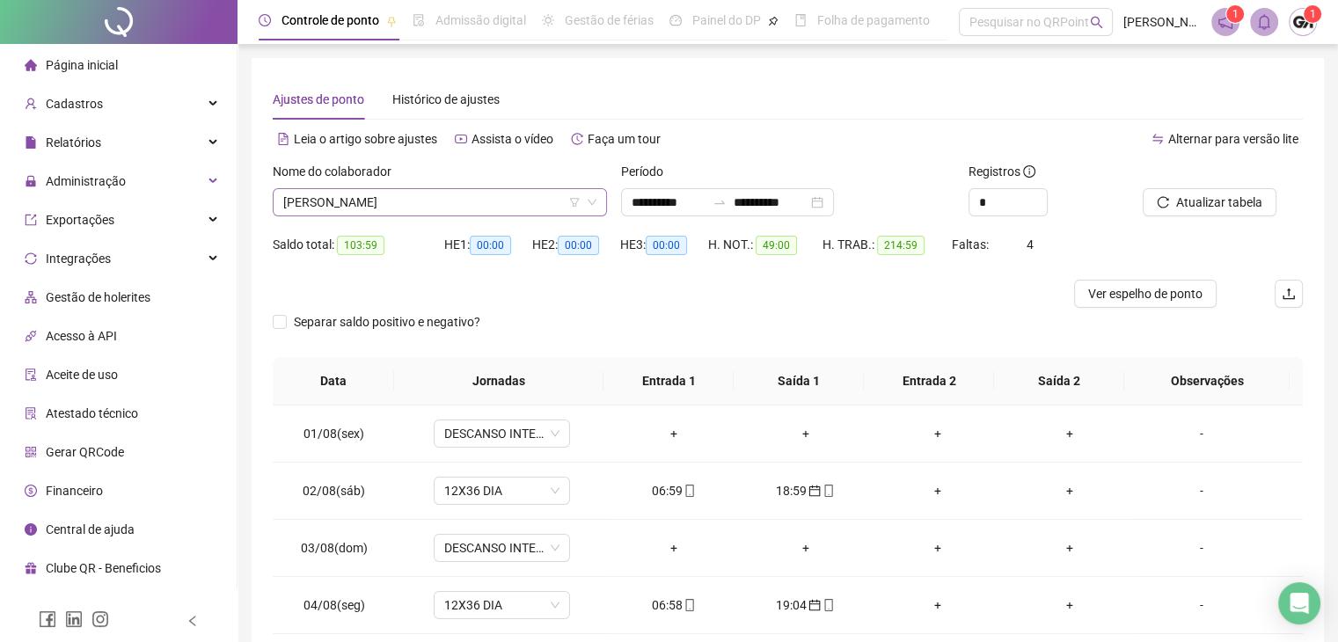
click at [460, 209] on span "[PERSON_NAME]" at bounding box center [439, 202] width 313 height 26
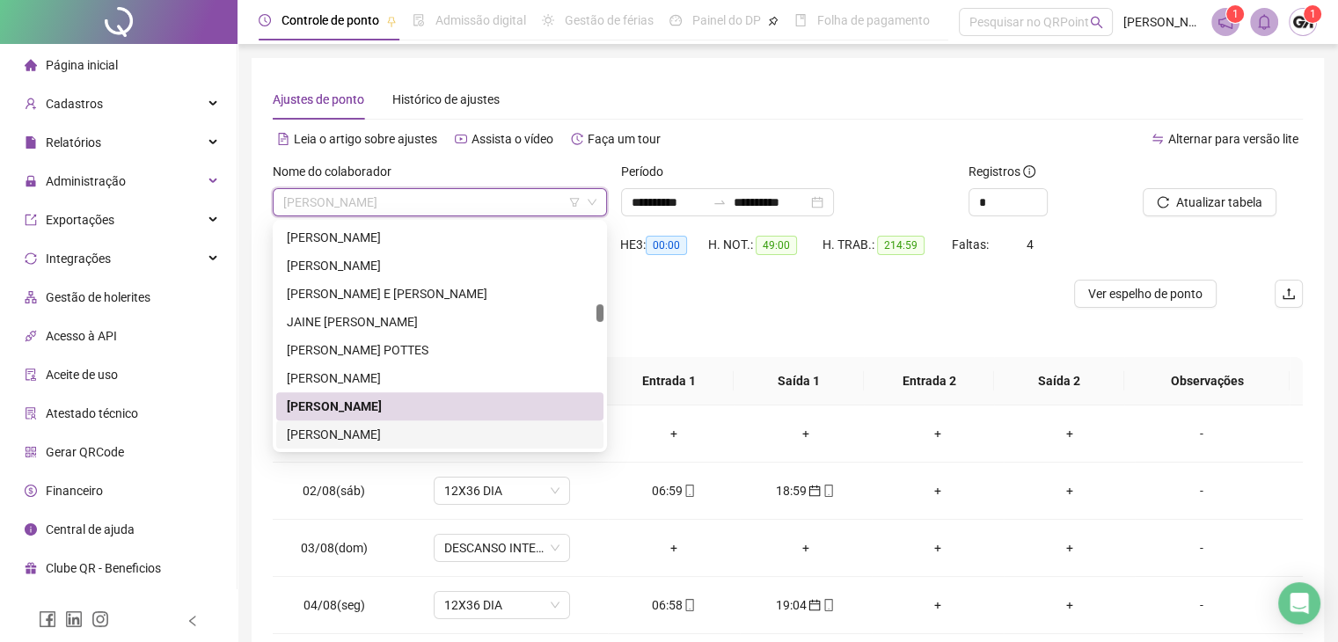
click at [347, 444] on div "[PERSON_NAME]" at bounding box center [439, 435] width 327 height 28
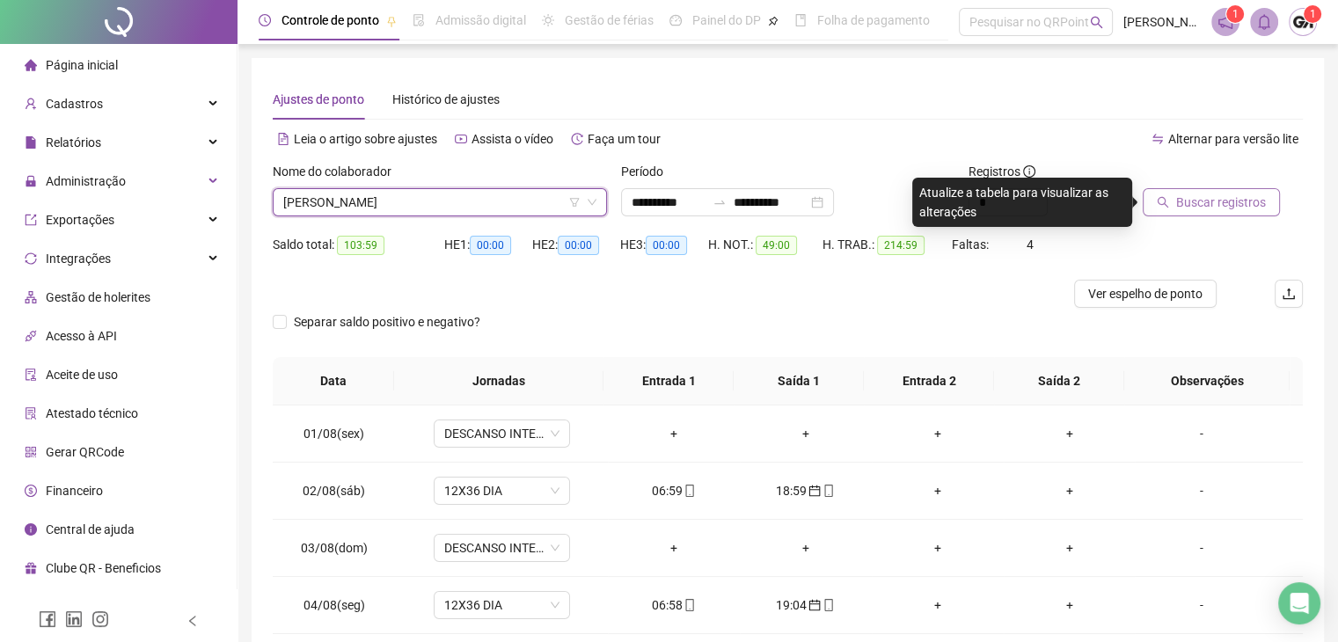
click at [1243, 207] on span "Buscar registros" at bounding box center [1222, 202] width 90 height 19
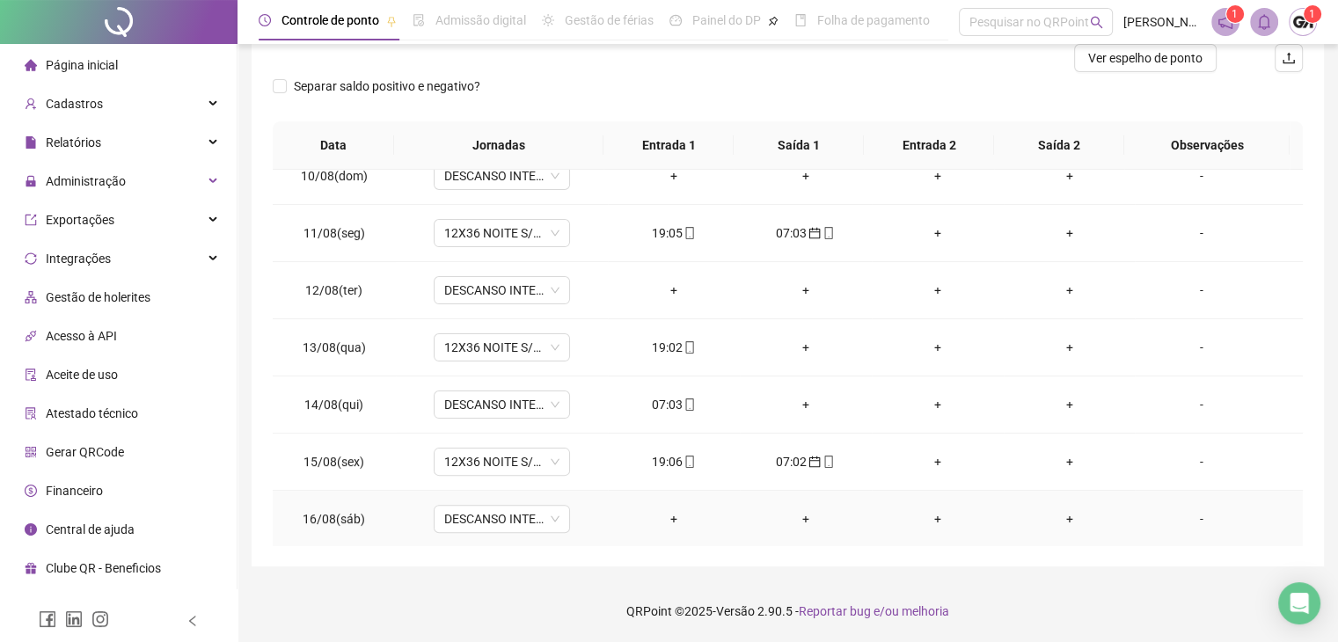
scroll to position [528, 0]
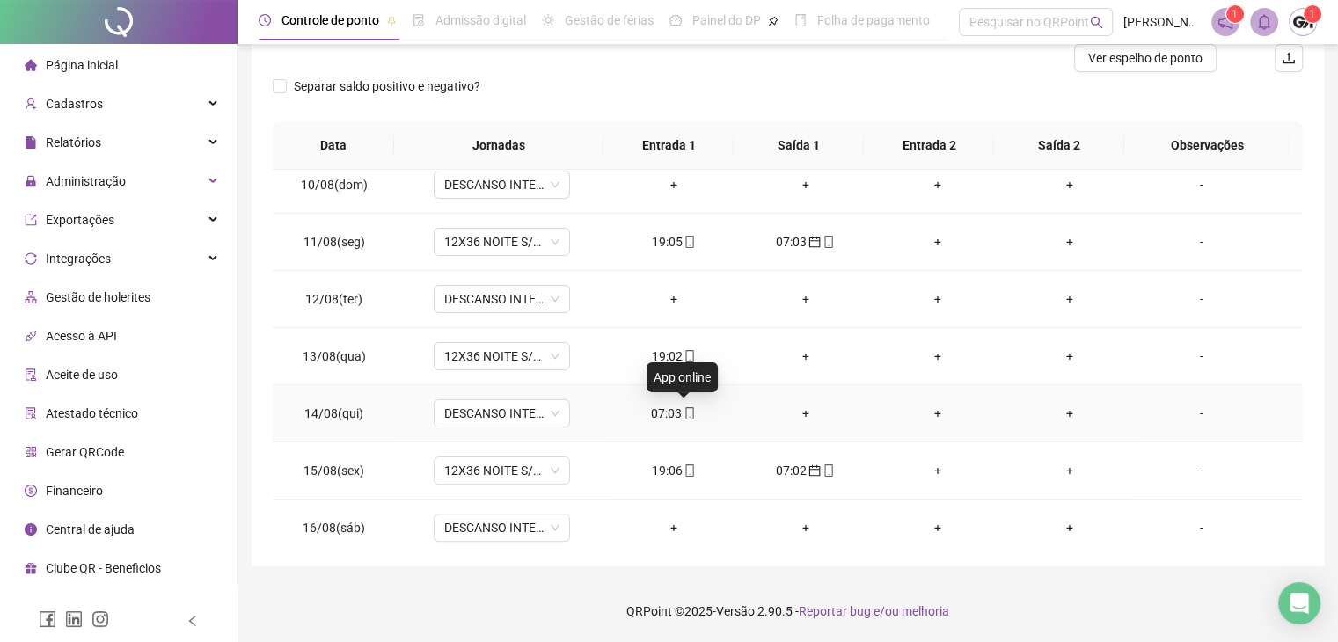
click at [684, 412] on icon "mobile" at bounding box center [690, 413] width 12 height 12
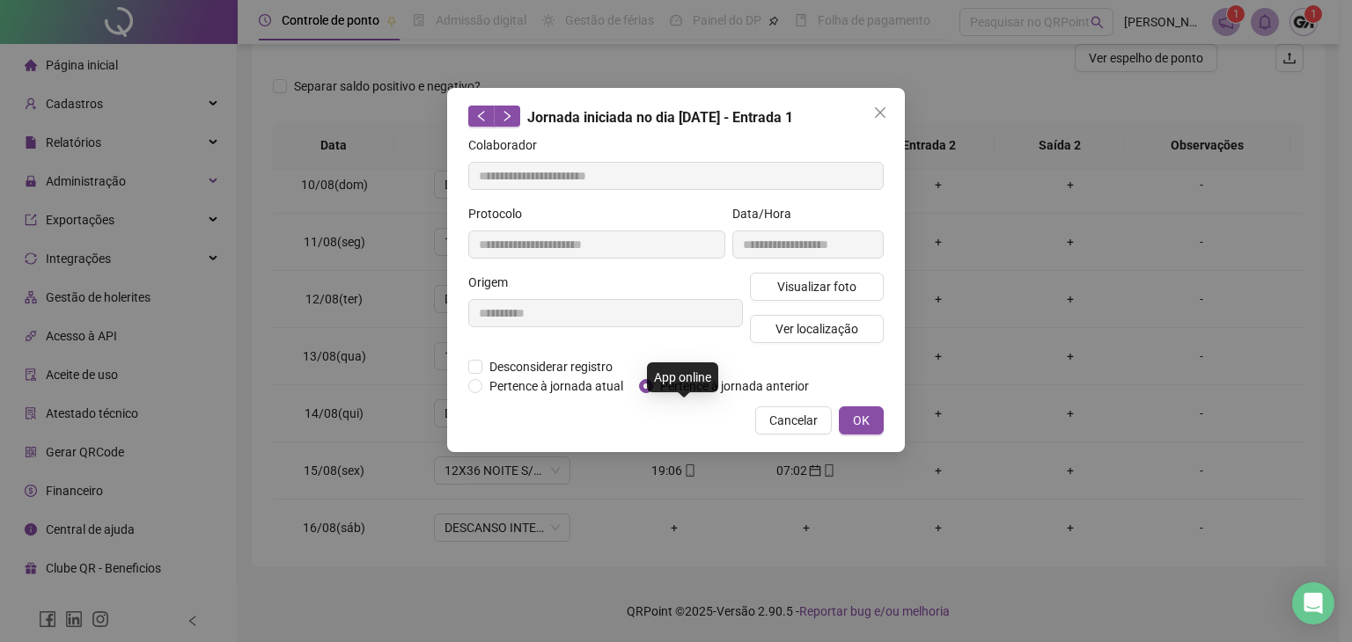
type input "**********"
click at [724, 390] on span "Pertence à jornada anterior" at bounding box center [734, 386] width 163 height 19
click at [872, 415] on button "OK" at bounding box center [861, 421] width 45 height 28
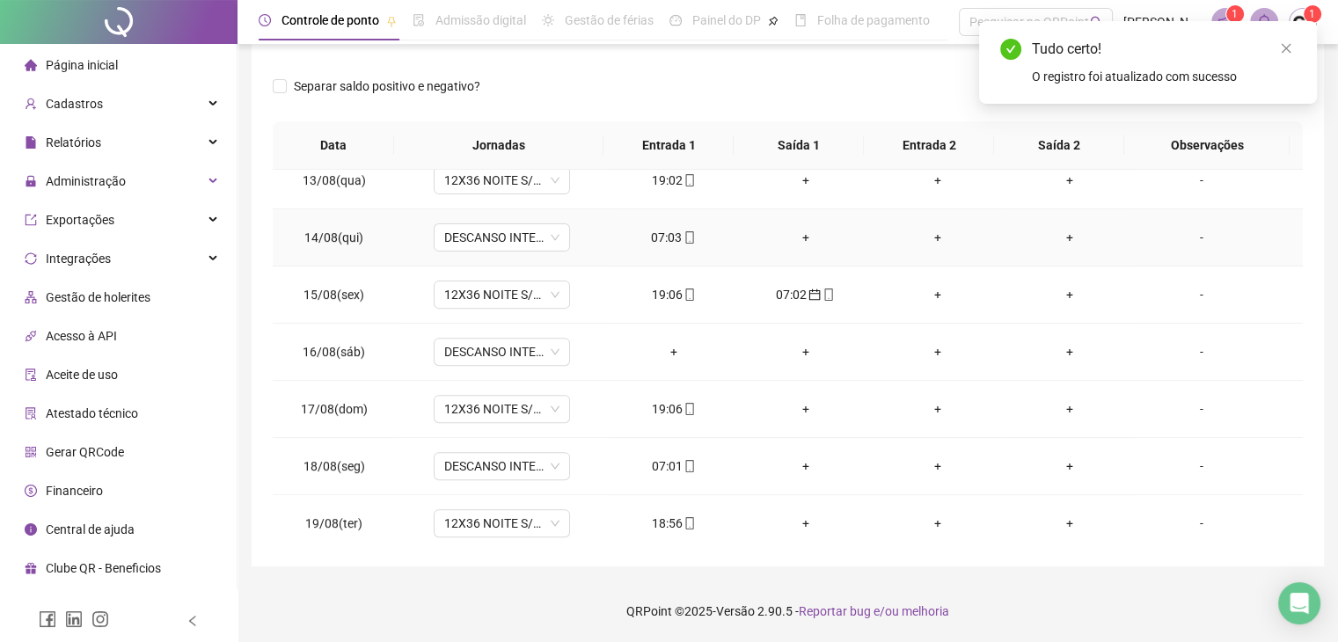
scroll to position [764, 0]
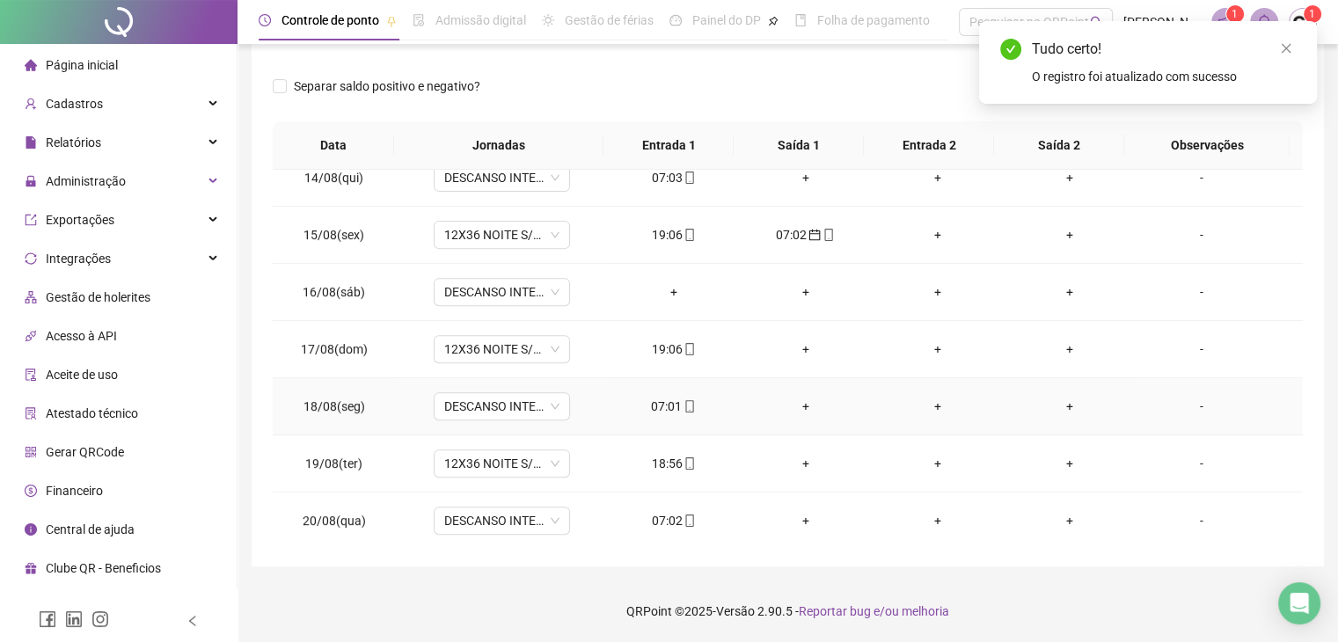
click at [686, 406] on icon "mobile" at bounding box center [690, 406] width 12 height 12
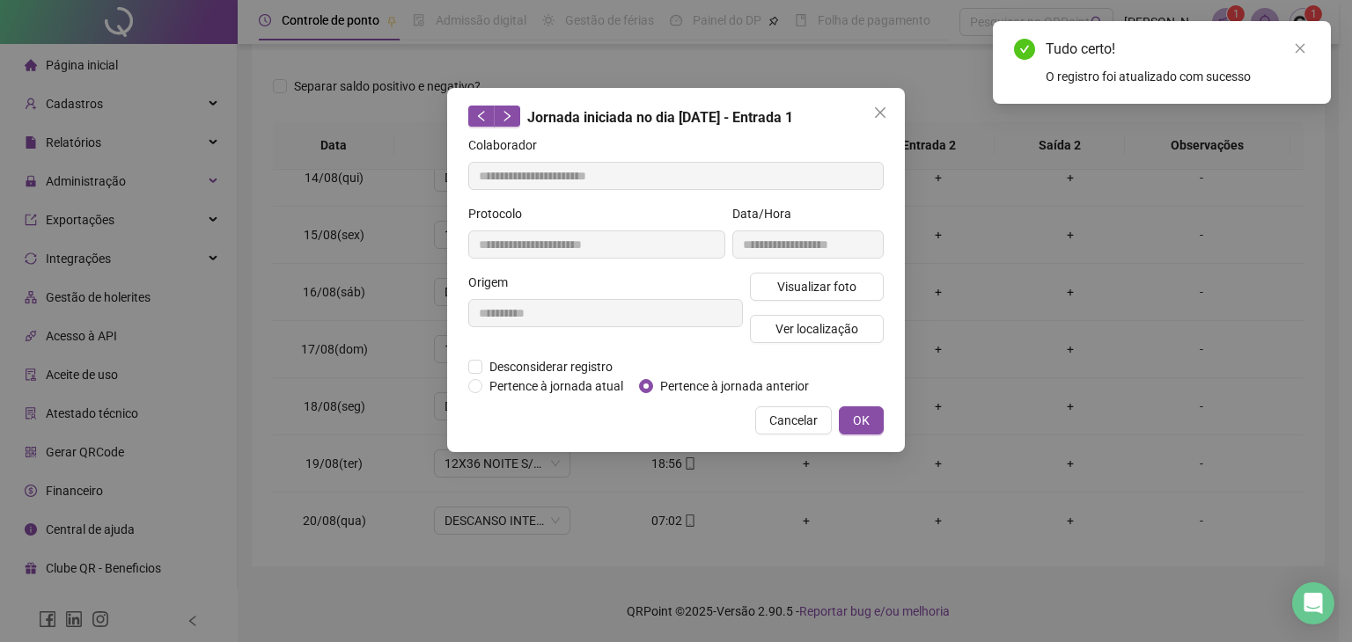
type input "**********"
click at [734, 392] on span "Pertence à jornada anterior" at bounding box center [734, 386] width 163 height 19
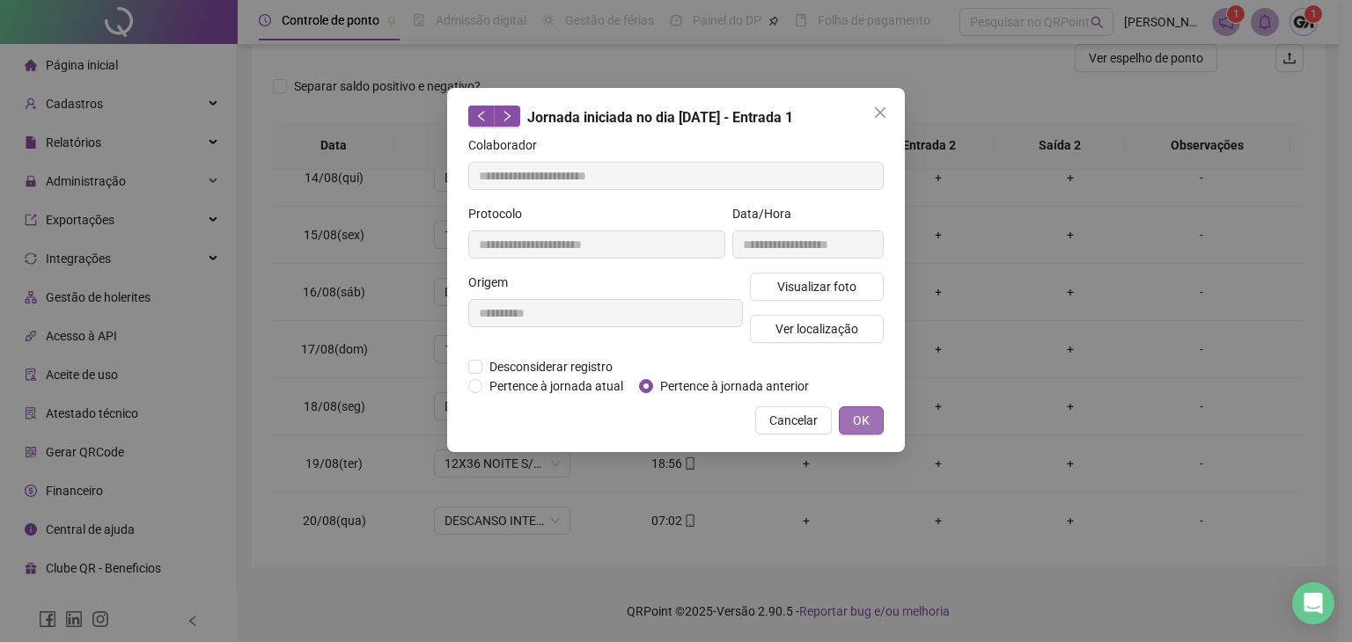
click at [854, 415] on span "OK" at bounding box center [861, 420] width 17 height 19
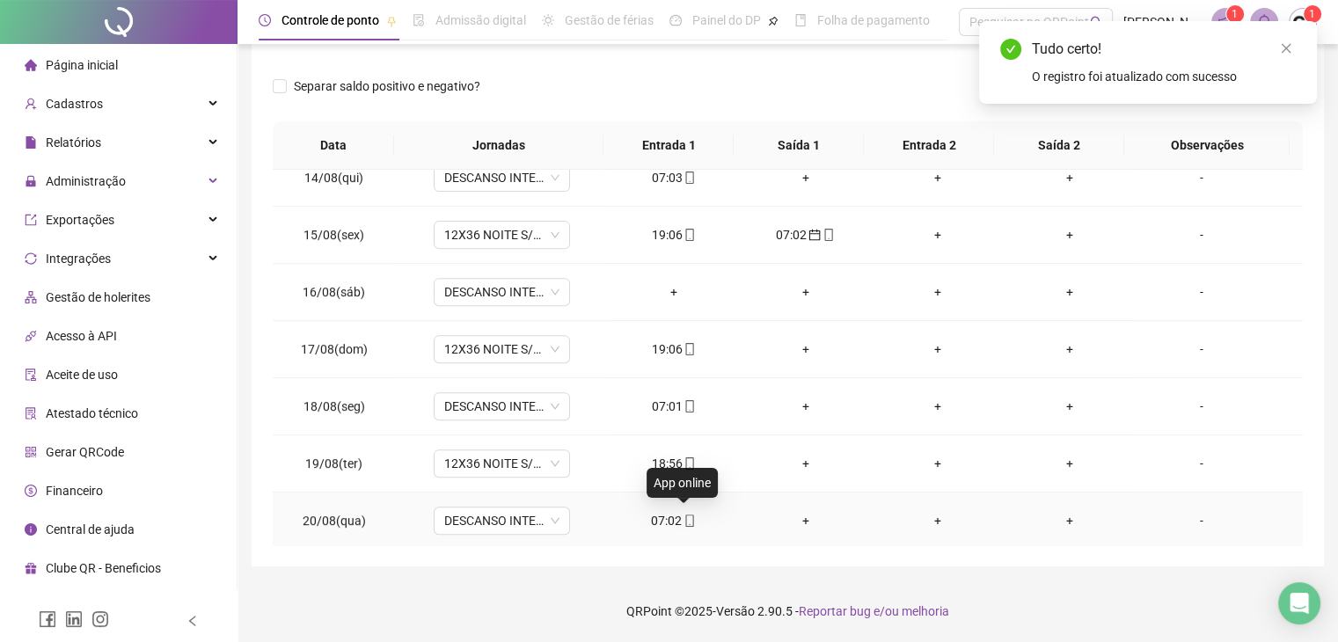
click at [685, 515] on icon "mobile" at bounding box center [690, 521] width 12 height 12
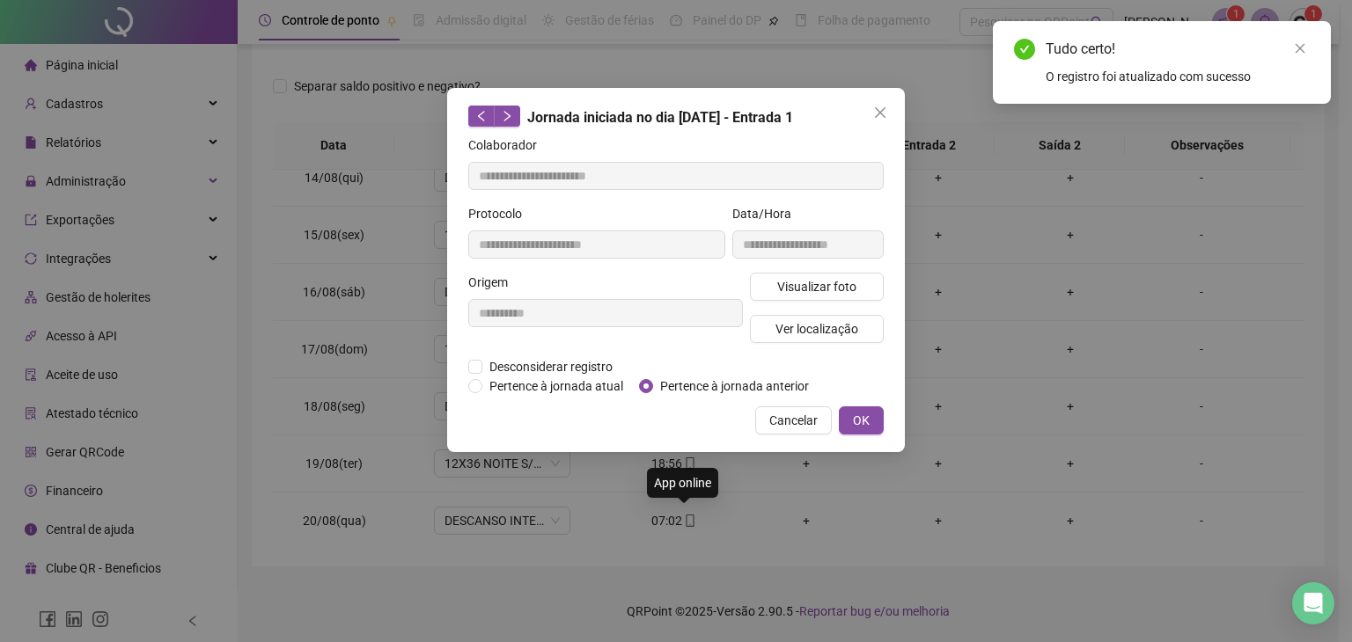
type input "**********"
click at [738, 385] on span "Pertence à jornada anterior" at bounding box center [734, 386] width 163 height 19
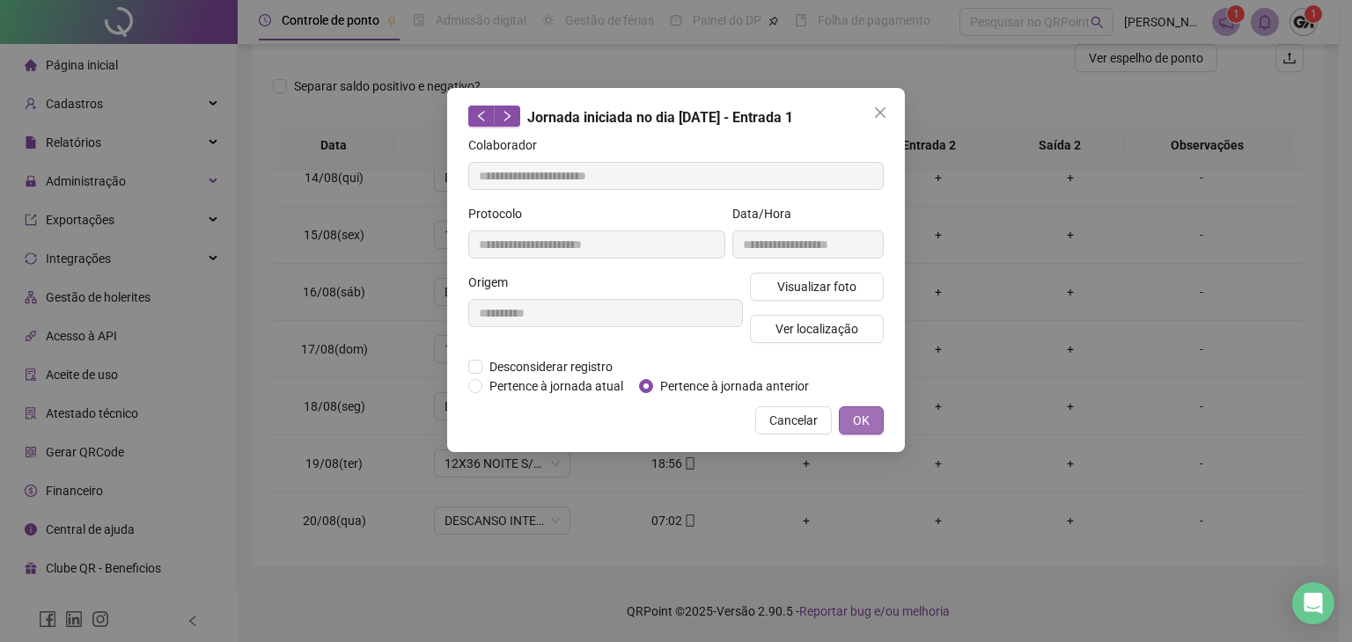
click at [867, 417] on span "OK" at bounding box center [861, 420] width 17 height 19
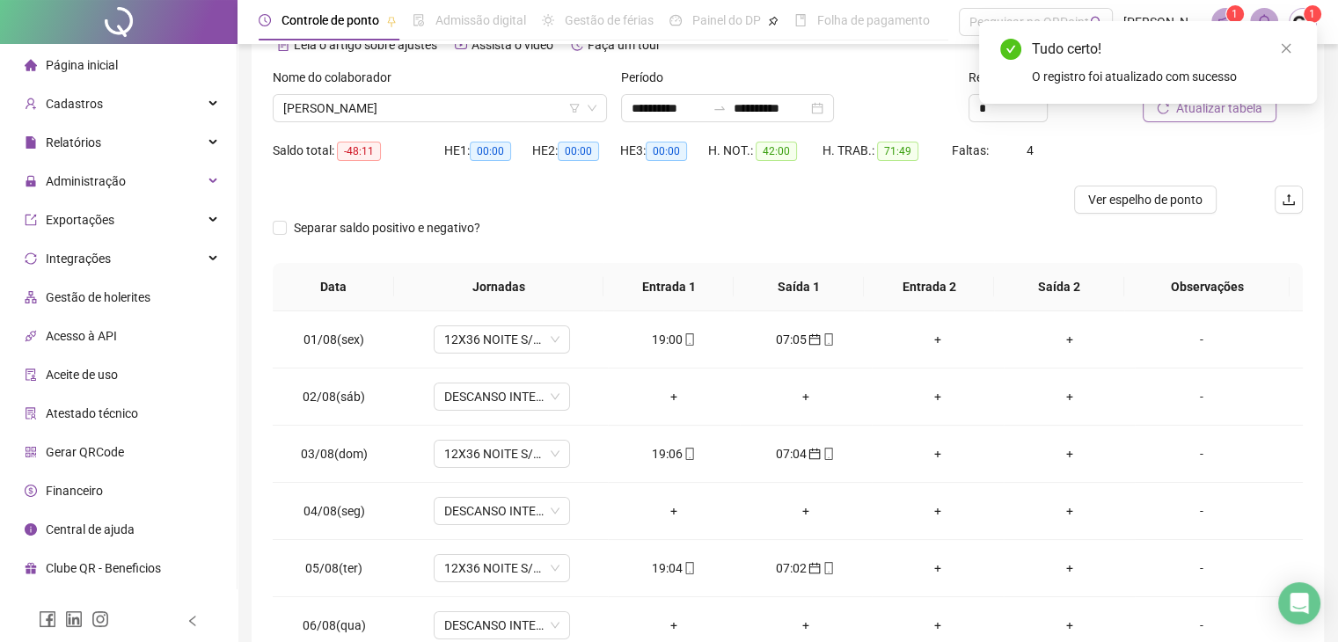
scroll to position [0, 0]
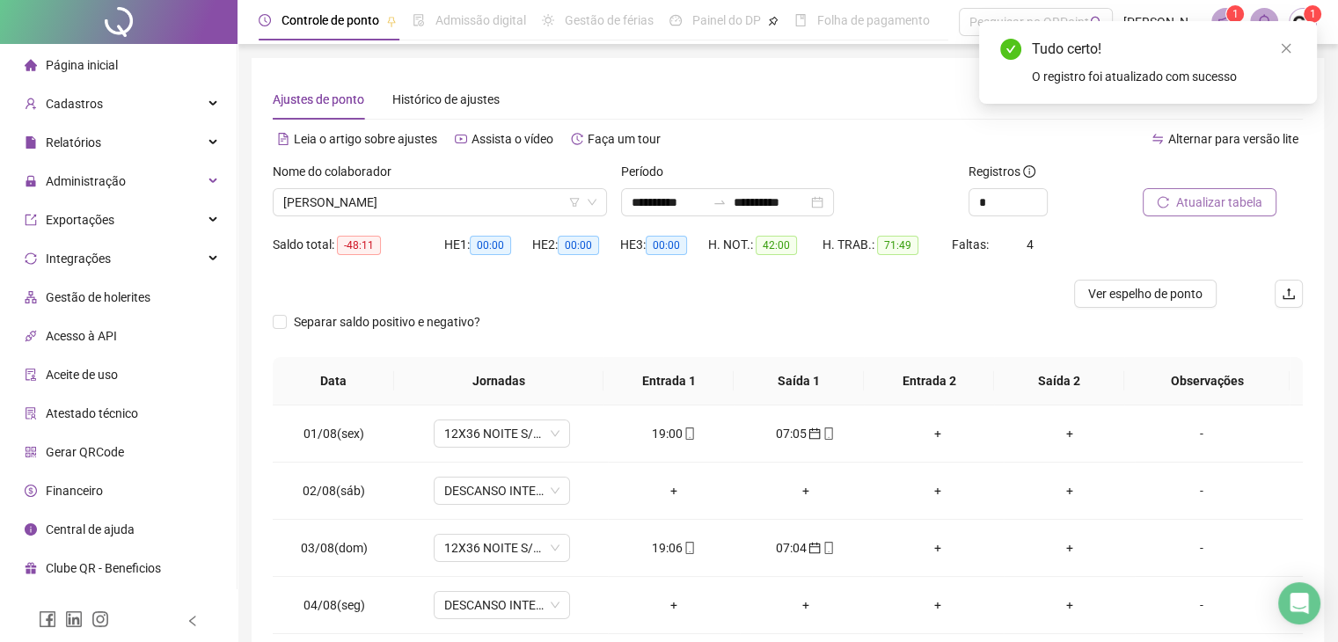
click at [1214, 202] on span "Atualizar tabela" at bounding box center [1220, 202] width 86 height 19
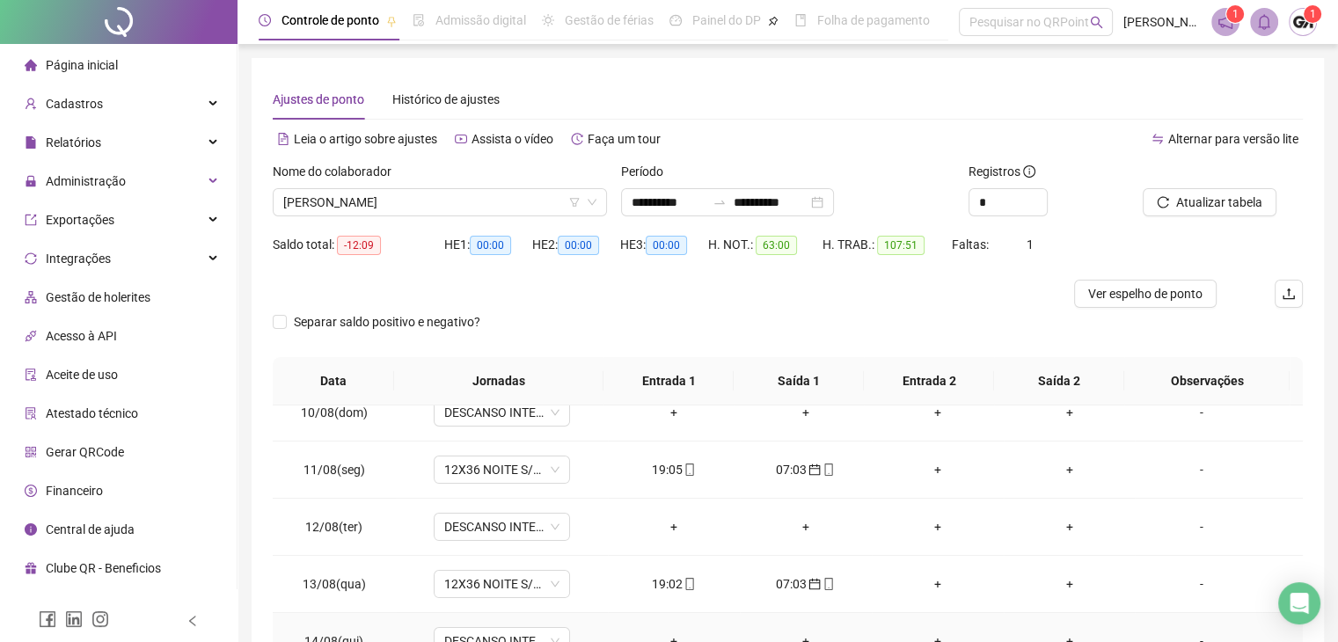
scroll to position [412, 0]
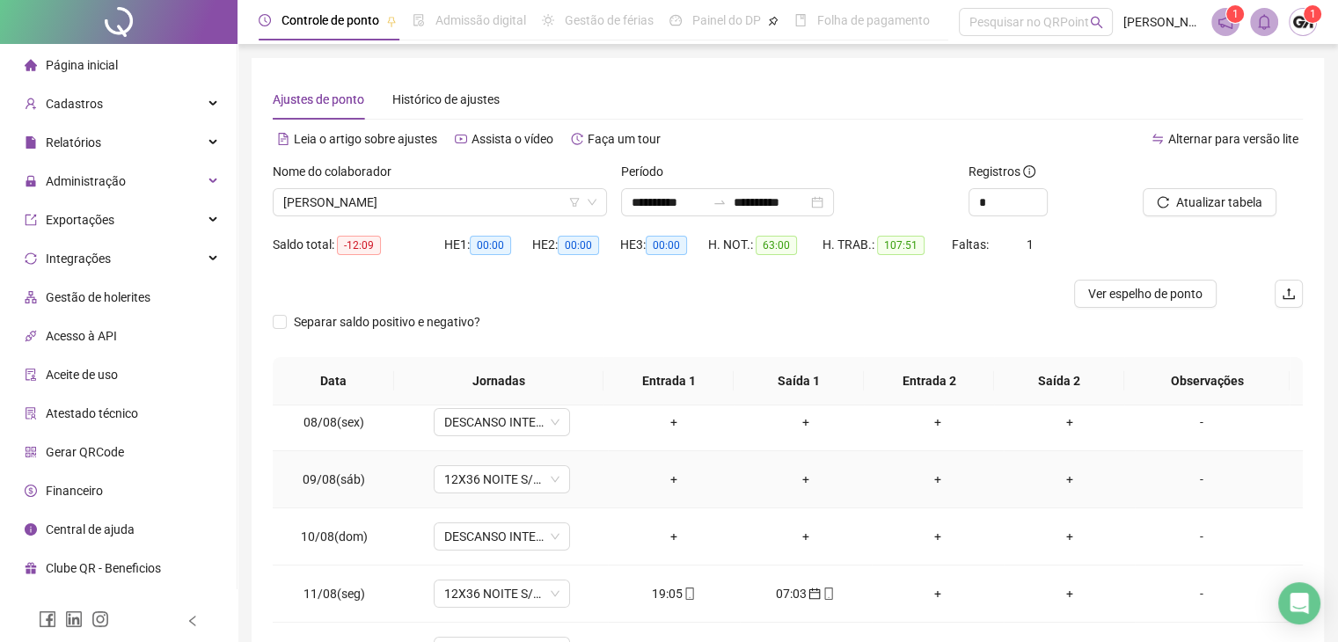
click at [1193, 479] on div "-" at bounding box center [1201, 479] width 104 height 19
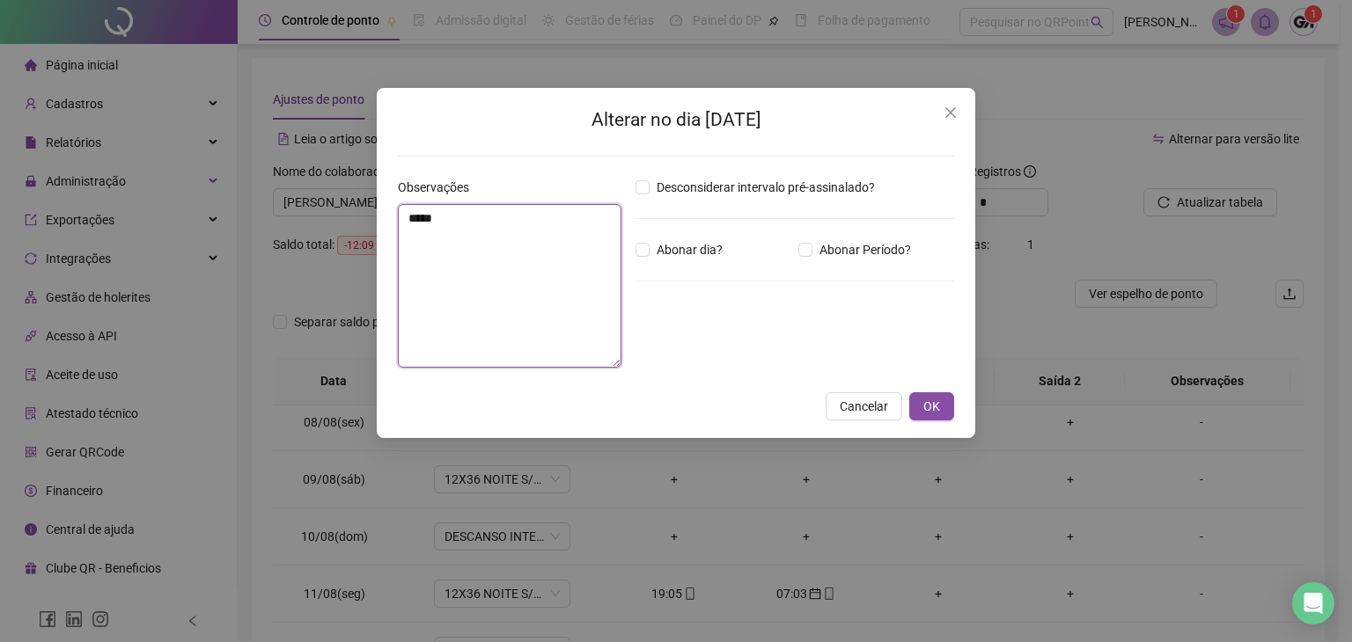
click at [528, 255] on textarea "*****" at bounding box center [510, 286] width 224 height 164
type textarea "*****"
click at [919, 409] on button "OK" at bounding box center [931, 406] width 45 height 28
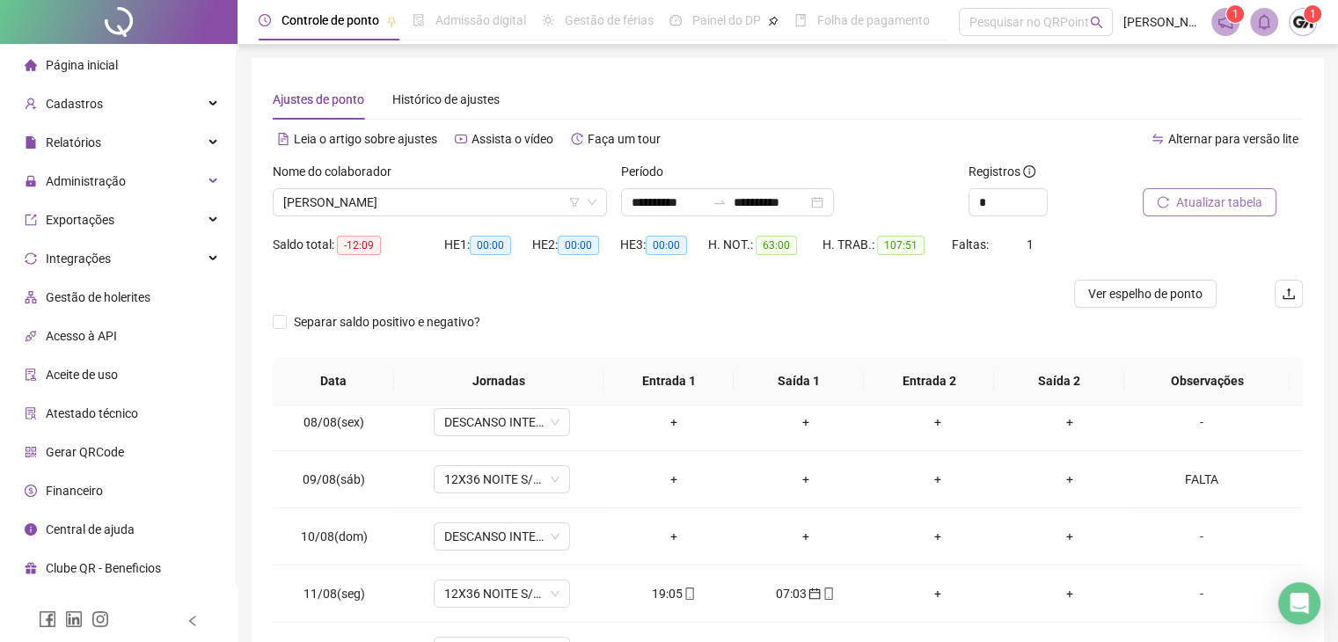
click at [1184, 188] on button "Atualizar tabela" at bounding box center [1210, 202] width 134 height 28
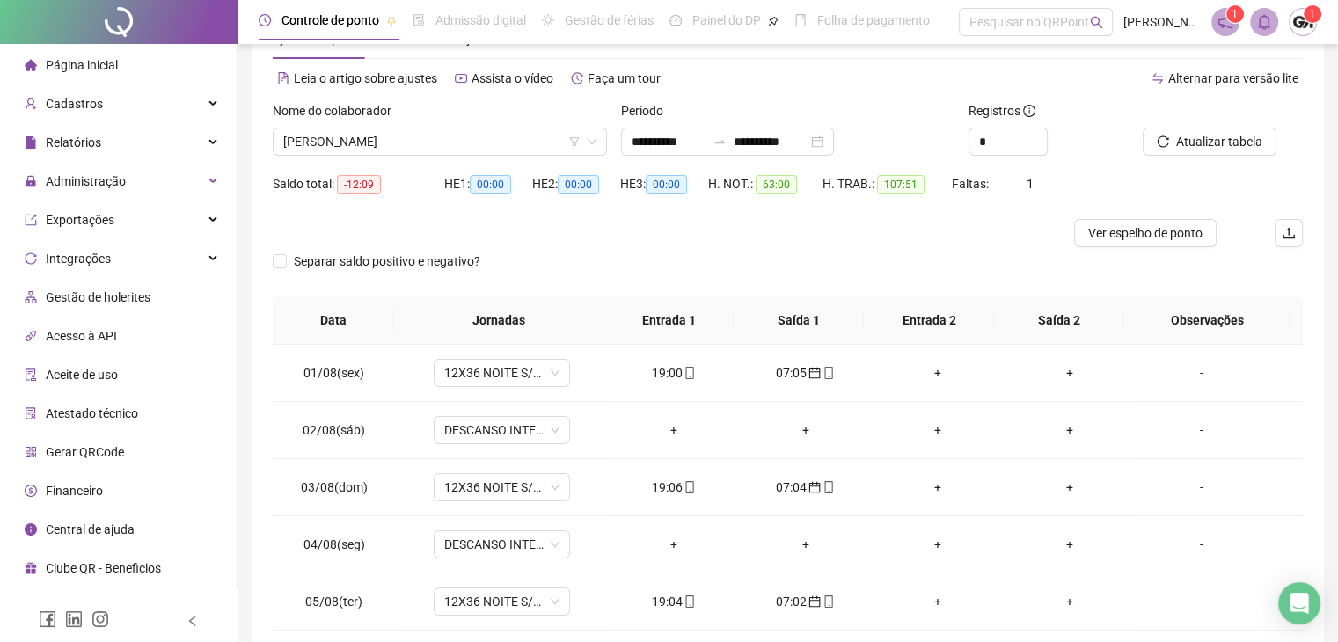
scroll to position [0, 0]
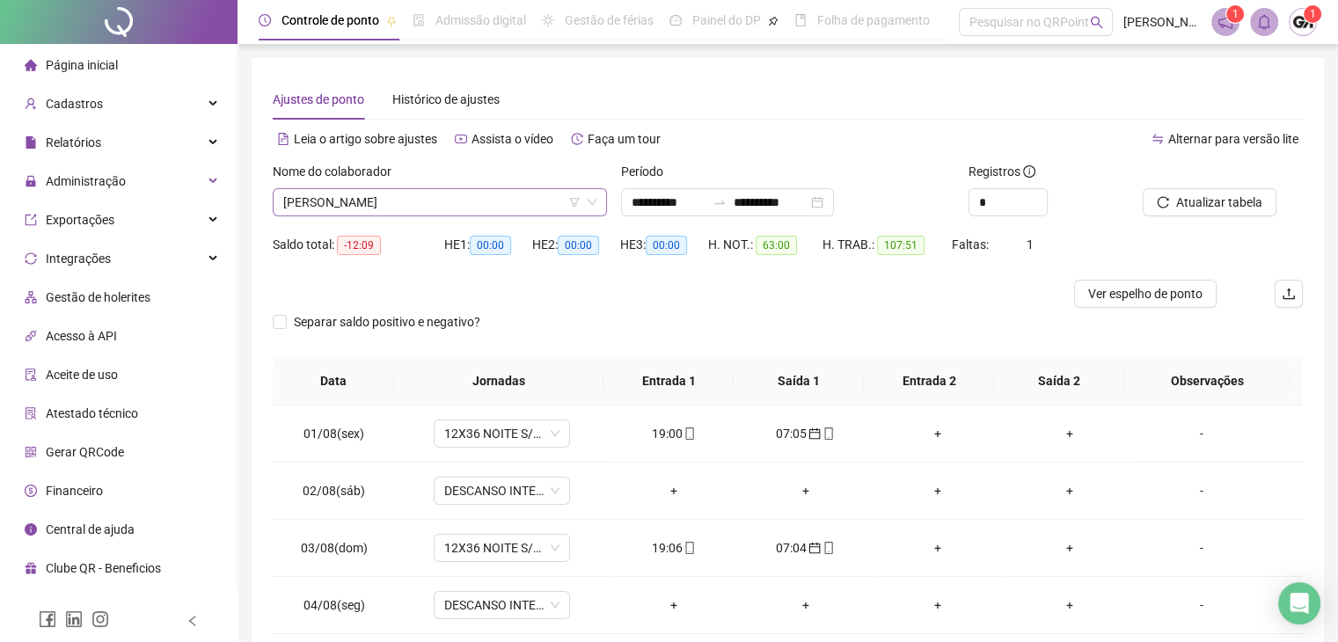
click at [506, 208] on span "[PERSON_NAME]" at bounding box center [439, 202] width 313 height 26
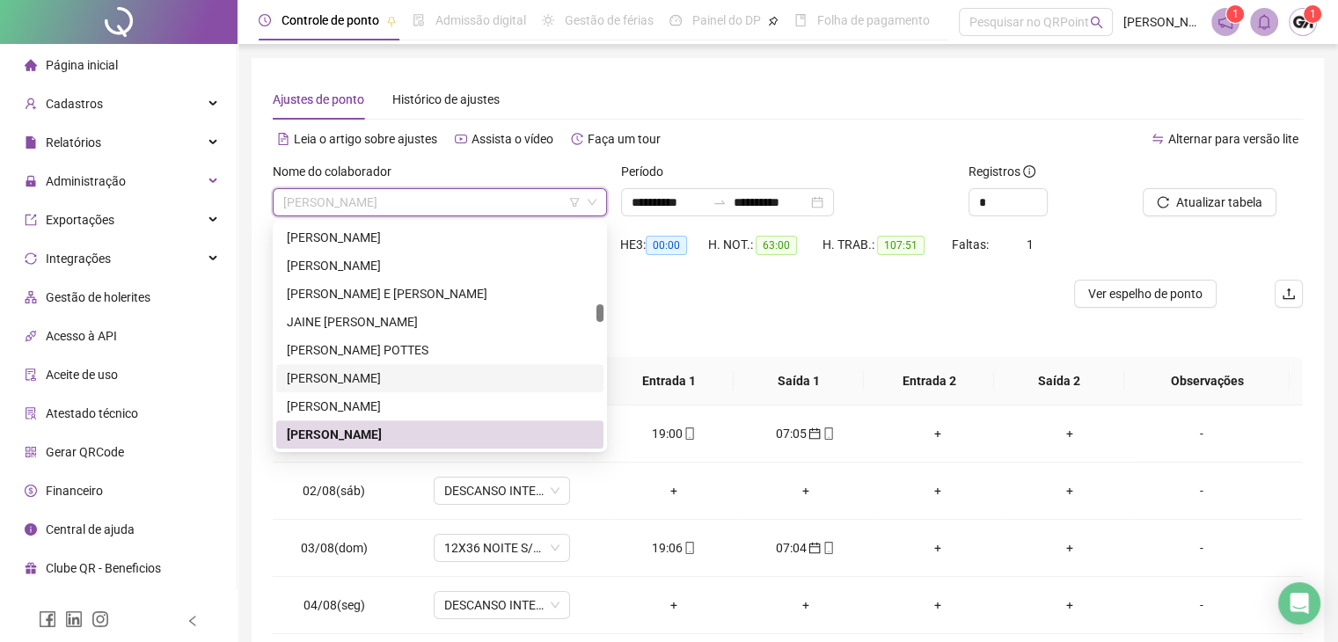
scroll to position [1693, 0]
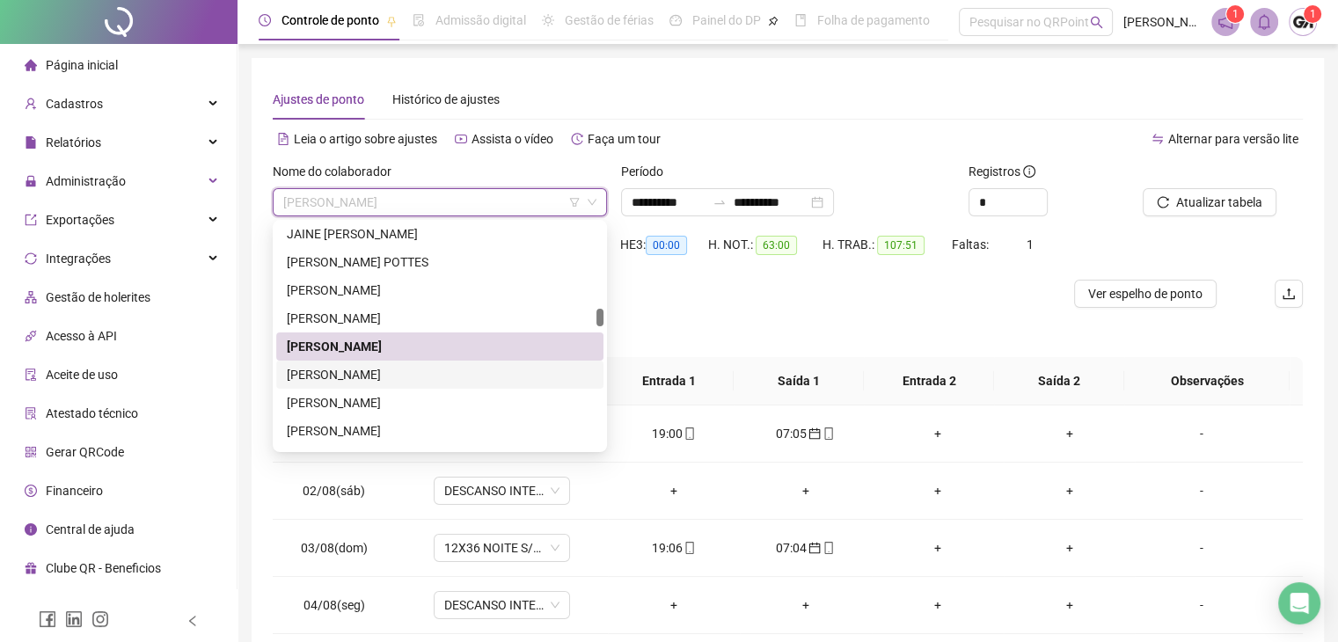
click at [362, 370] on div "[PERSON_NAME]" at bounding box center [440, 374] width 306 height 19
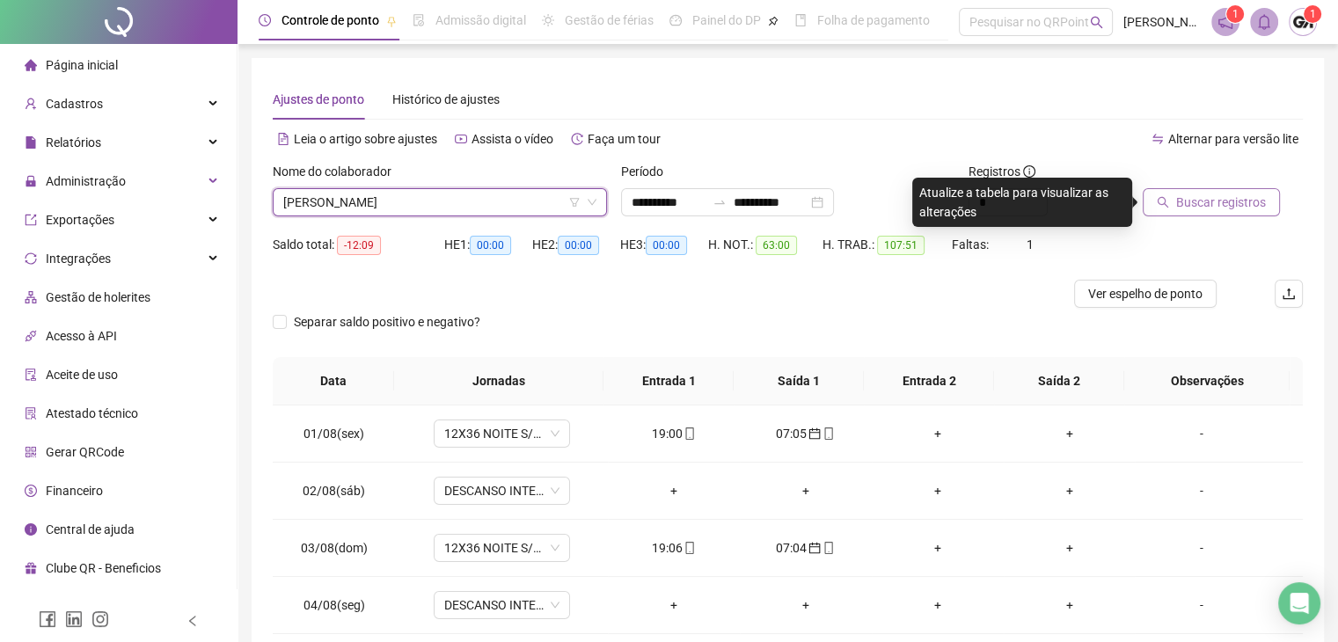
click at [1225, 202] on span "Buscar registros" at bounding box center [1222, 202] width 90 height 19
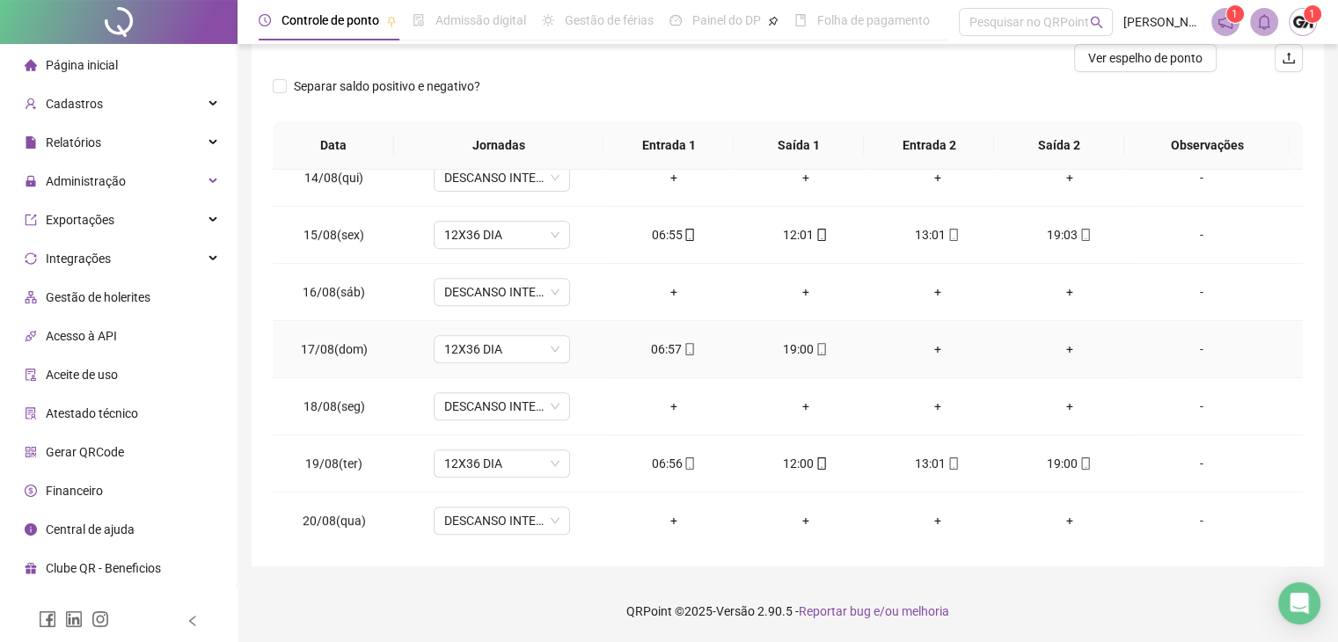
scroll to position [0, 0]
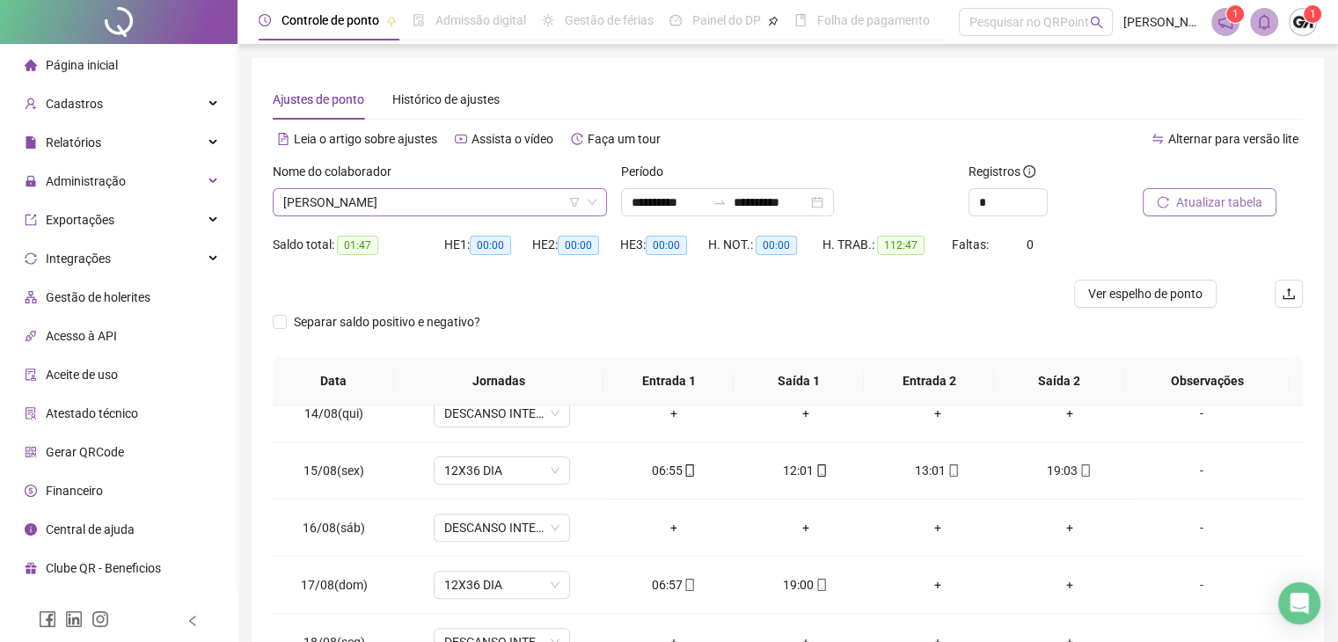
click at [435, 207] on span "[PERSON_NAME]" at bounding box center [439, 202] width 313 height 26
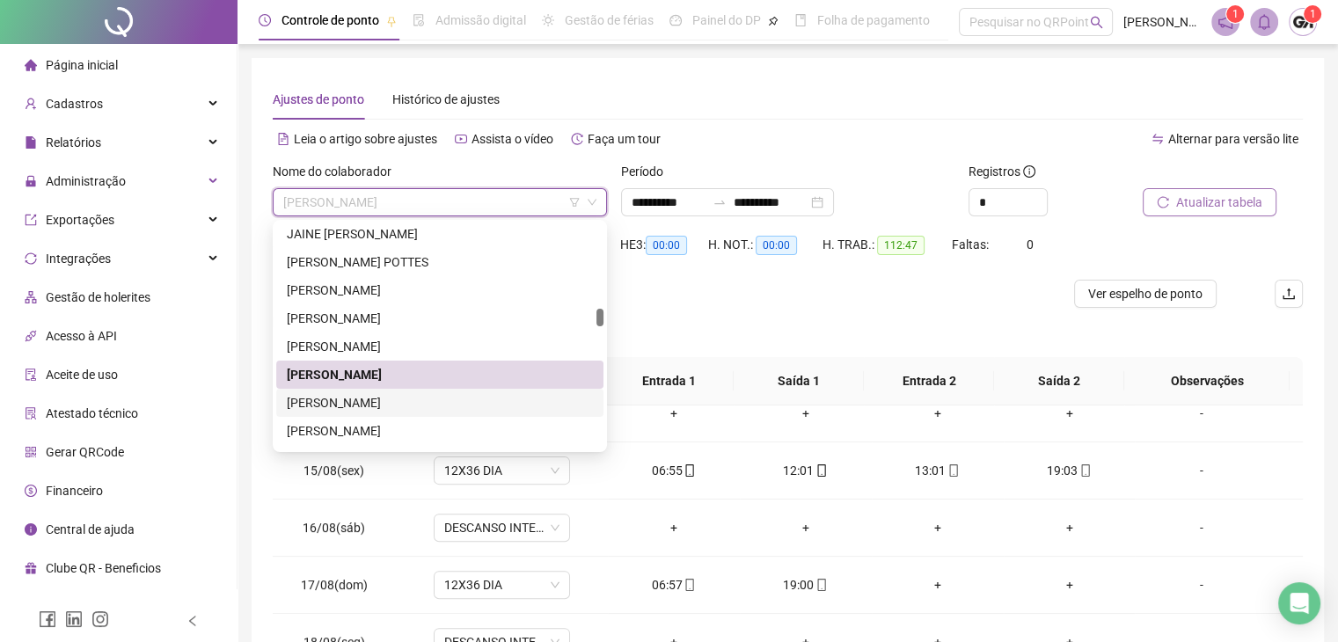
click at [334, 398] on div "[PERSON_NAME]" at bounding box center [440, 402] width 306 height 19
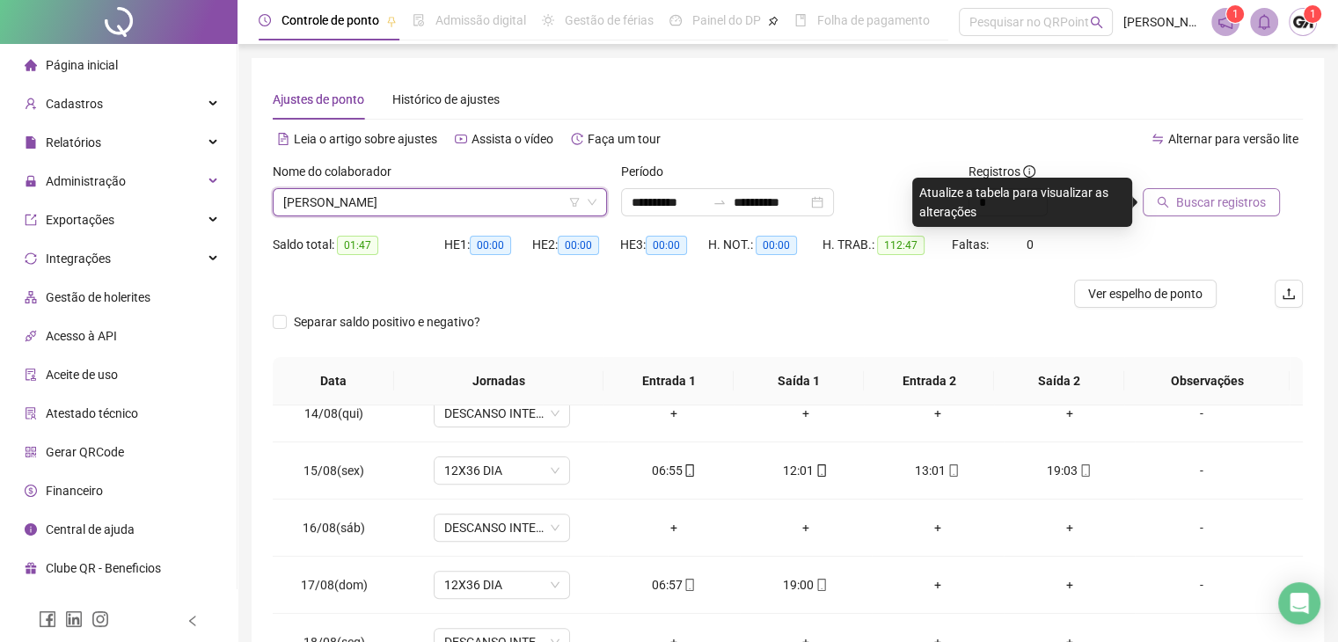
click at [1236, 197] on span "Buscar registros" at bounding box center [1222, 202] width 90 height 19
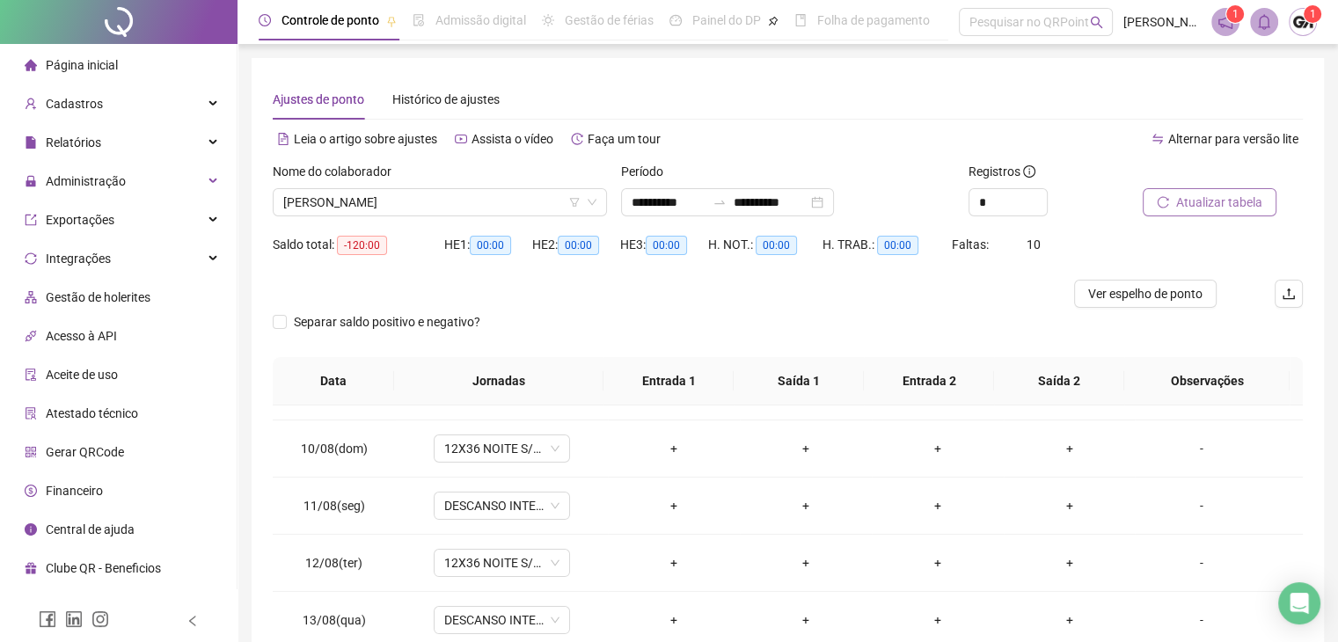
click at [442, 202] on span "[PERSON_NAME]" at bounding box center [439, 202] width 313 height 26
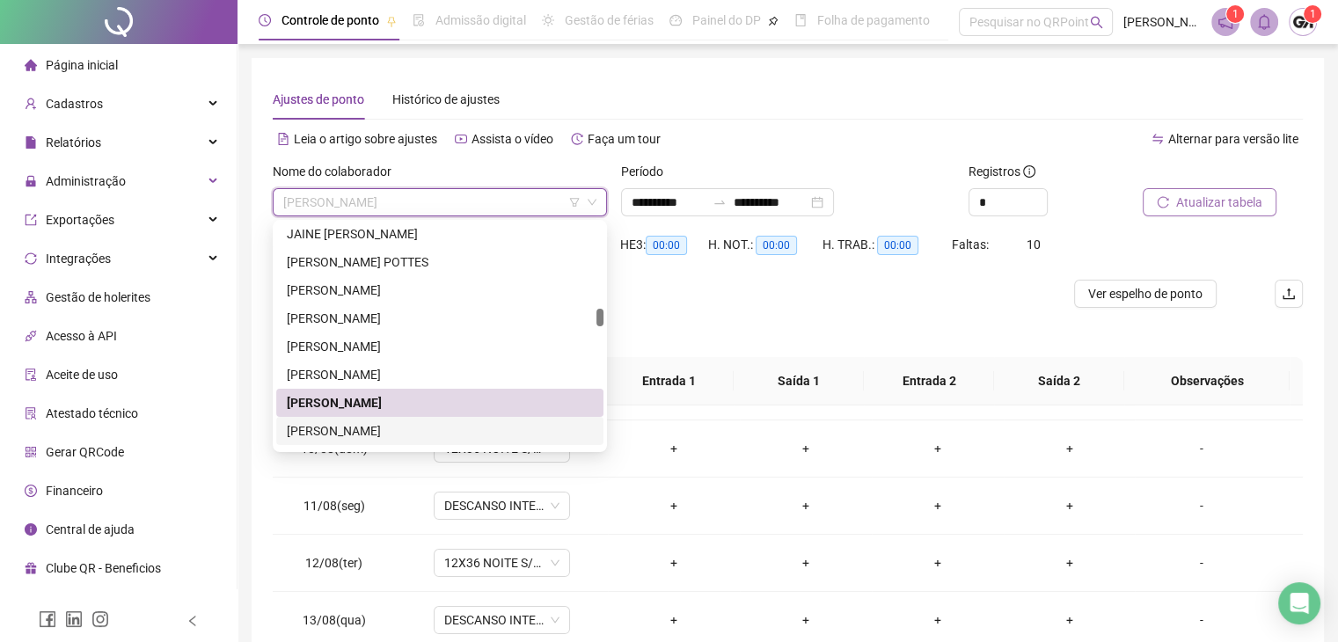
click at [385, 424] on div "[PERSON_NAME]" at bounding box center [440, 431] width 306 height 19
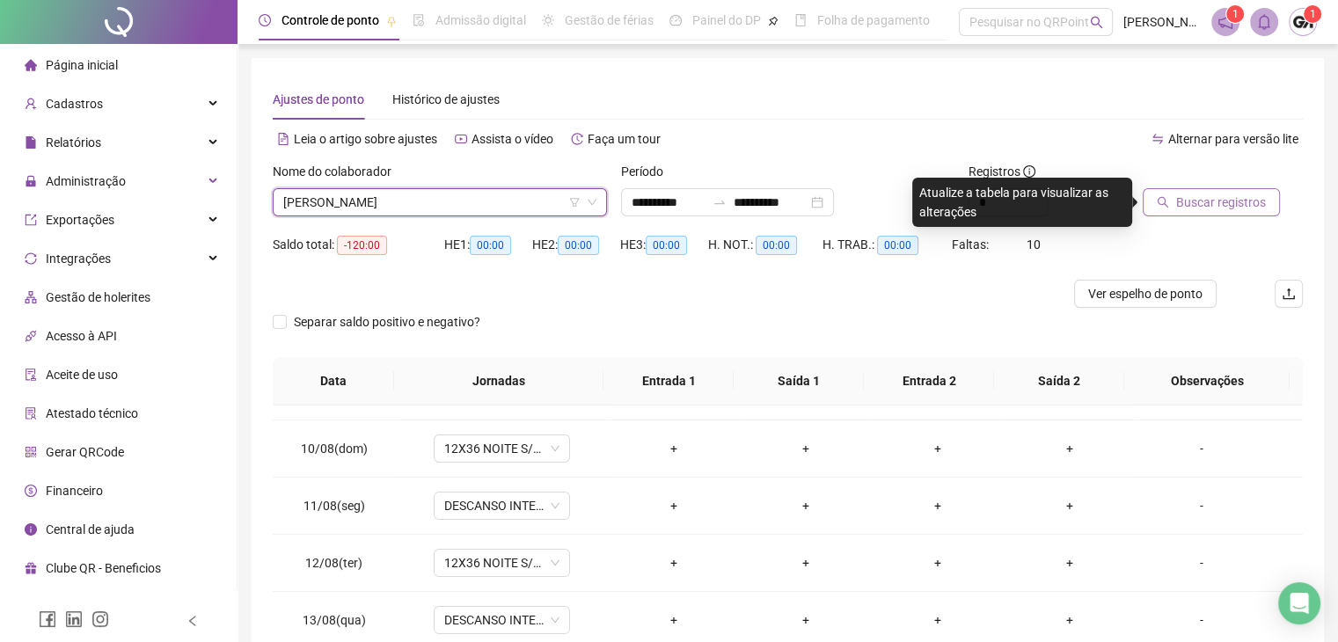
click at [1171, 197] on button "Buscar registros" at bounding box center [1211, 202] width 137 height 28
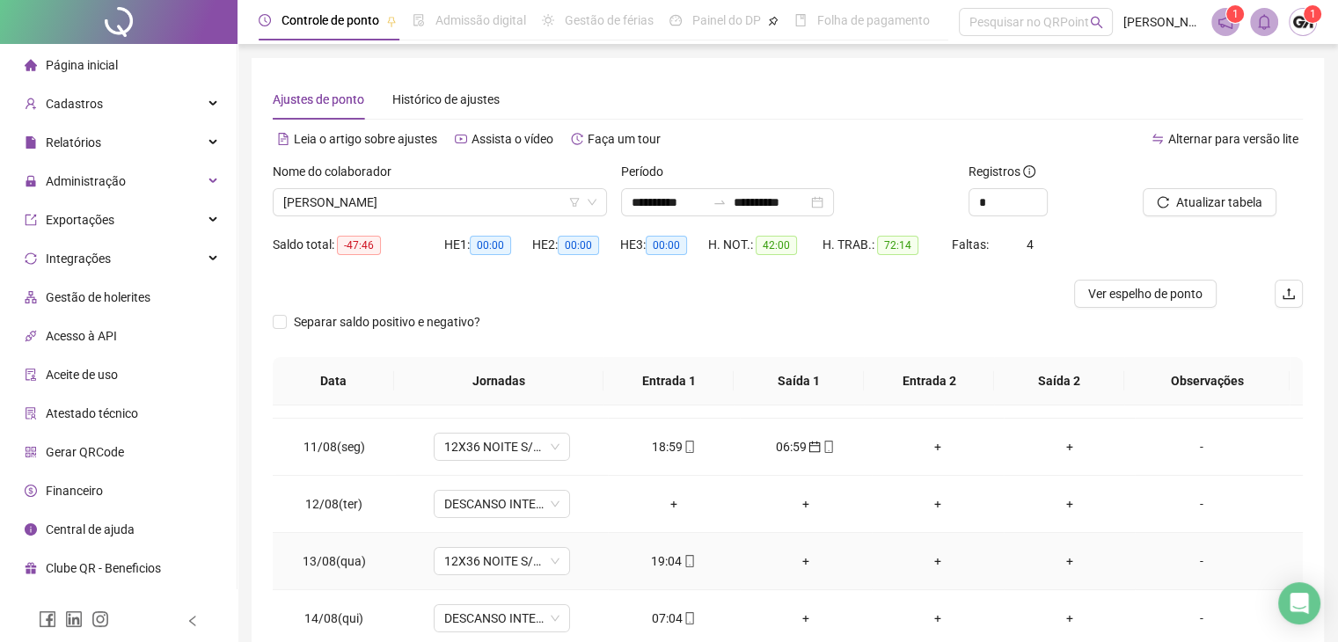
scroll to position [588, 0]
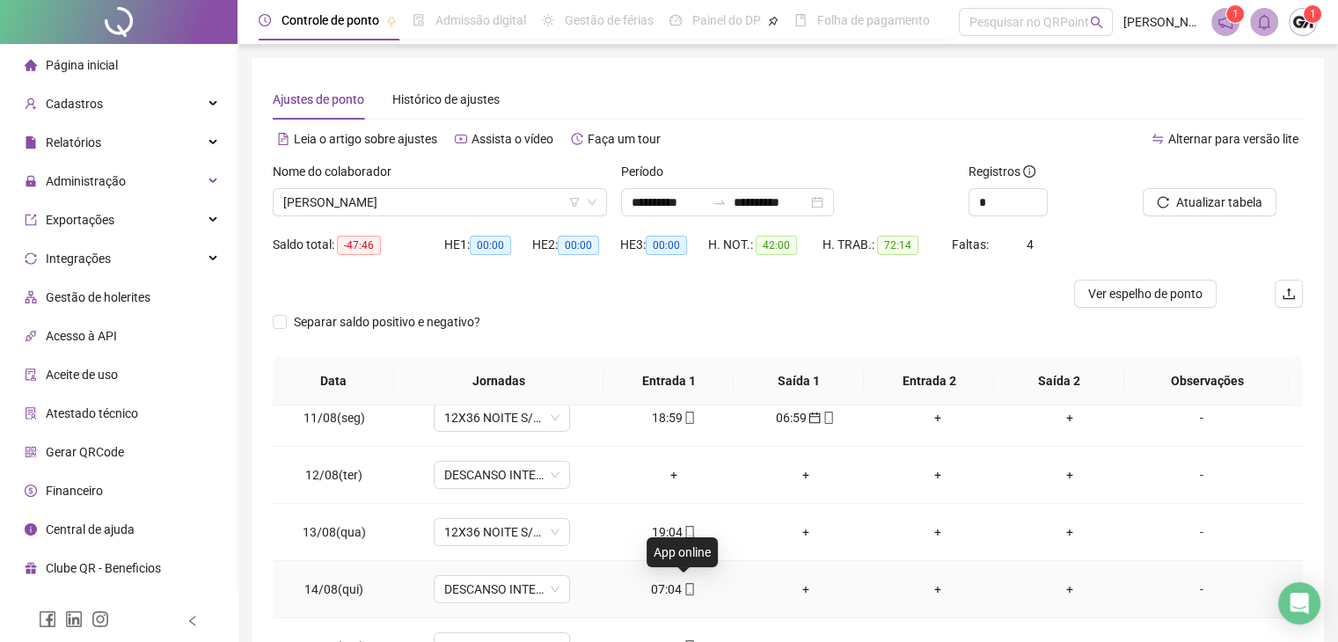
click at [685, 583] on icon "mobile" at bounding box center [690, 589] width 12 height 12
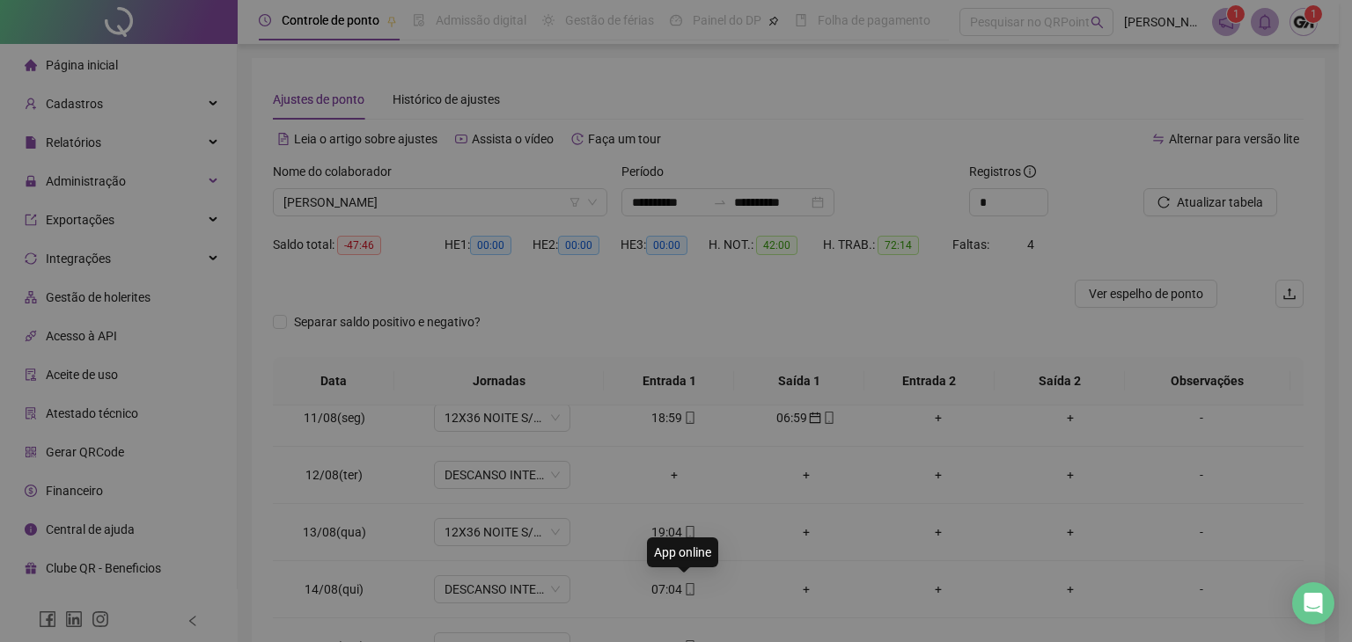
type input "**********"
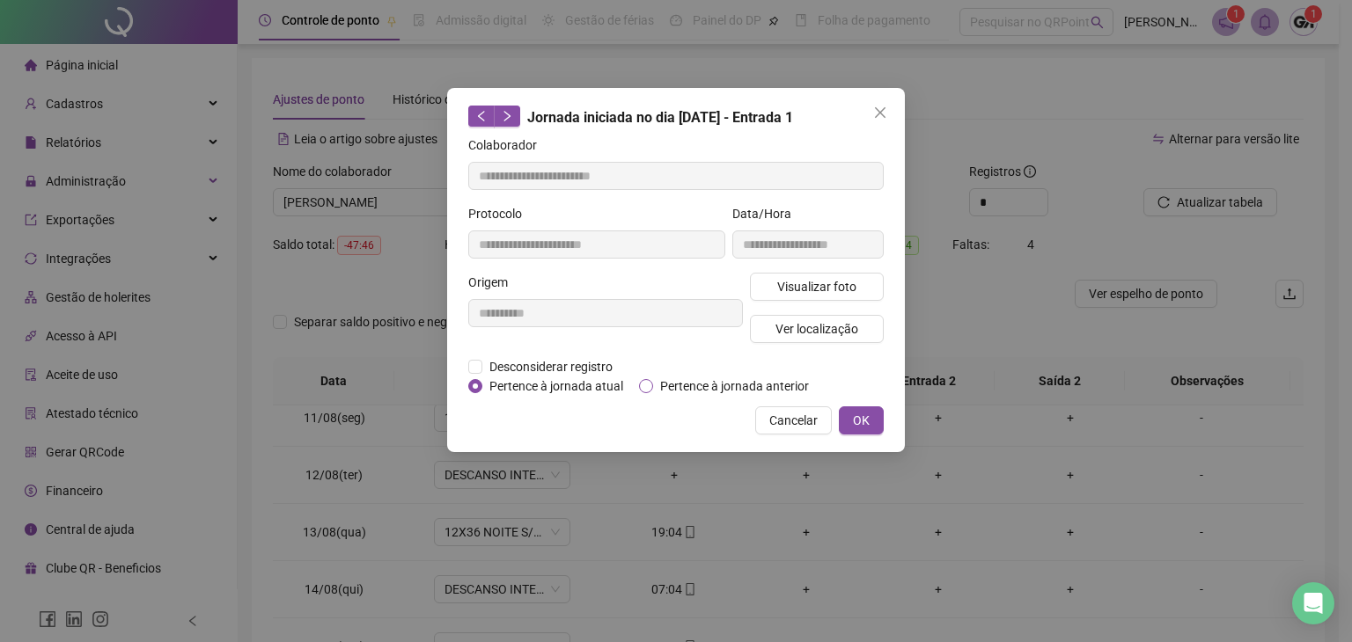
click at [686, 389] on span "Pertence à jornada anterior" at bounding box center [734, 386] width 163 height 19
click at [857, 416] on span "OK" at bounding box center [861, 420] width 17 height 19
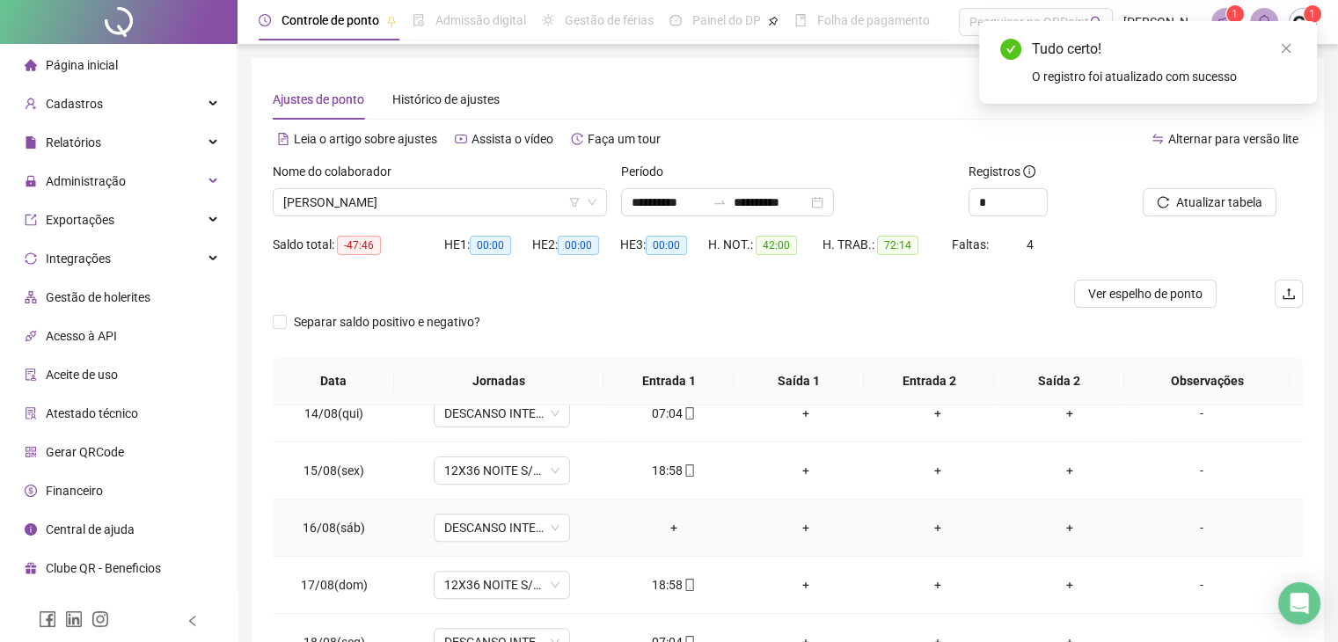
scroll to position [88, 0]
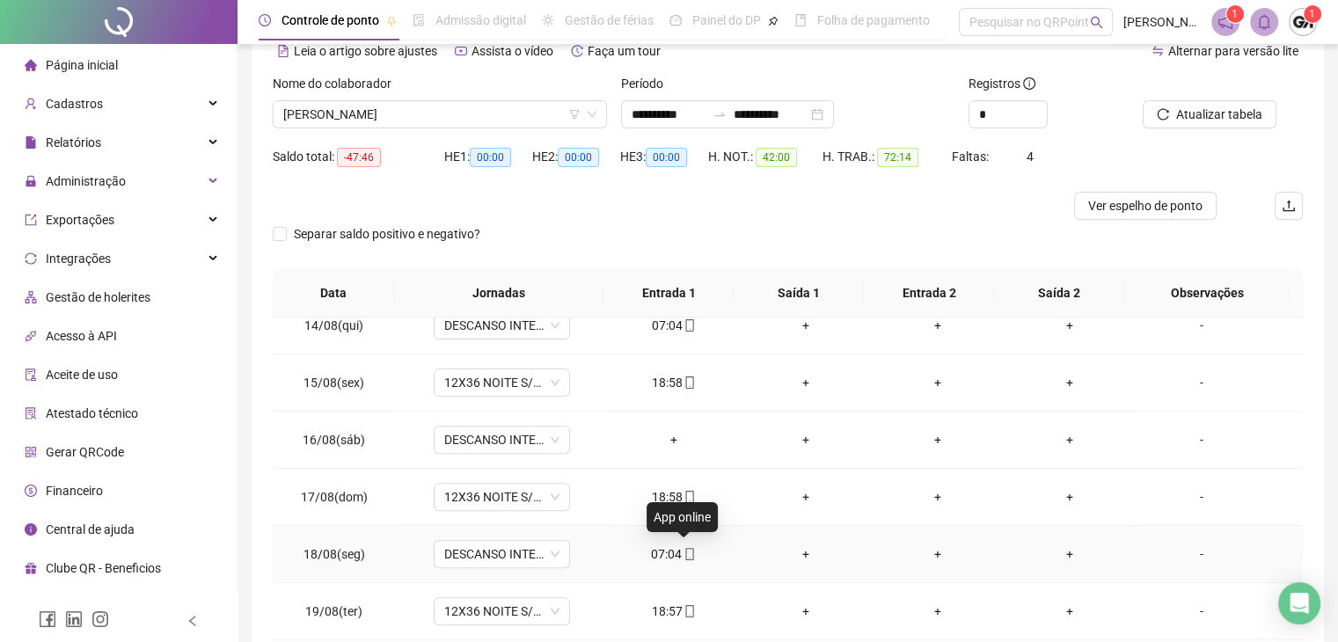
click at [686, 550] on icon "mobile" at bounding box center [690, 554] width 12 height 12
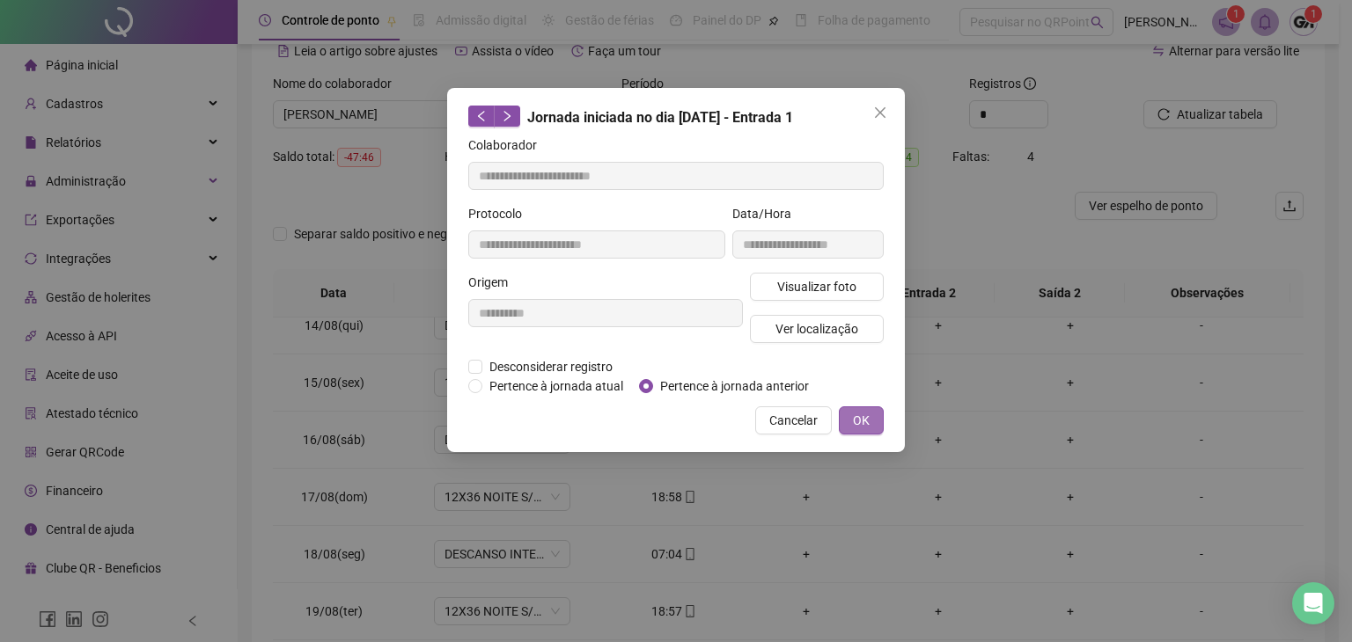
type input "**********"
click at [767, 385] on span "Pertence à jornada anterior" at bounding box center [734, 386] width 163 height 19
click at [854, 419] on span "OK" at bounding box center [861, 420] width 17 height 19
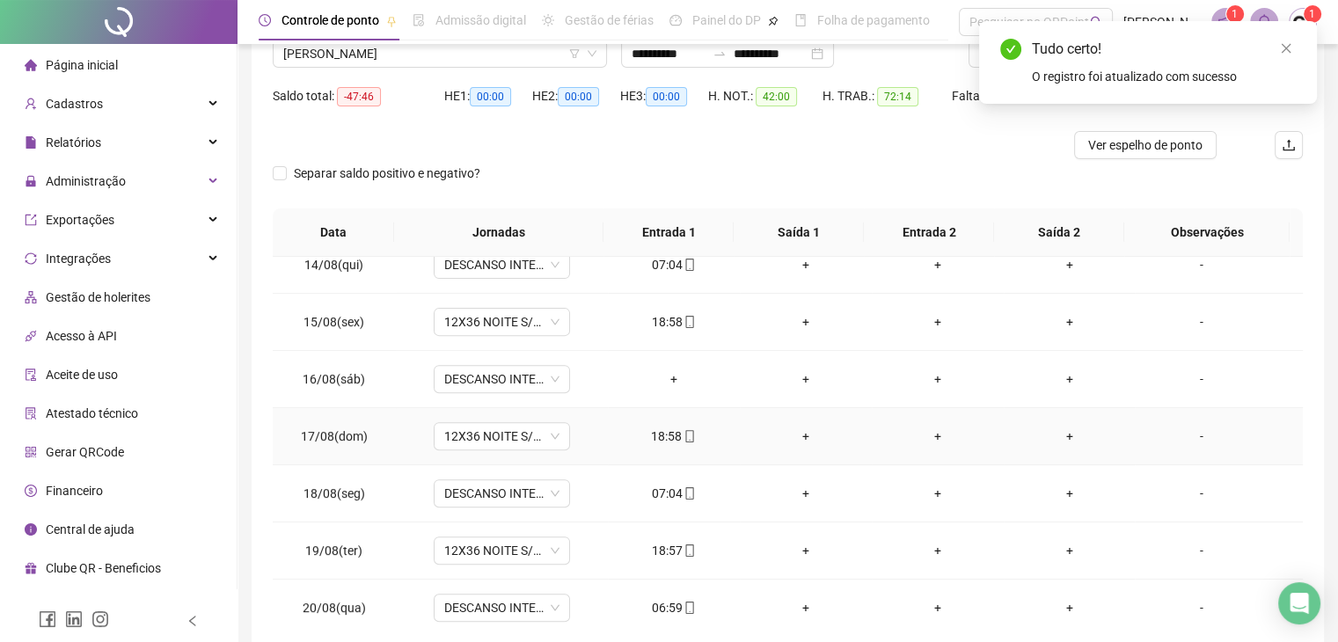
scroll to position [176, 0]
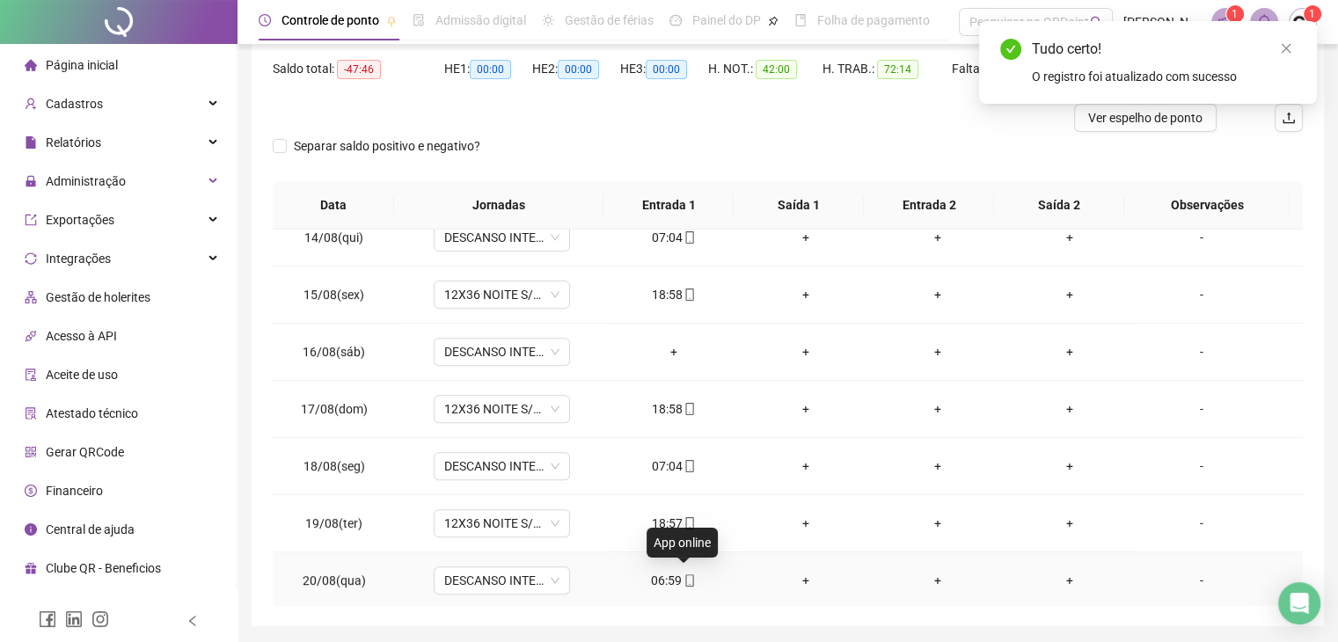
click at [686, 578] on icon "mobile" at bounding box center [690, 581] width 12 height 12
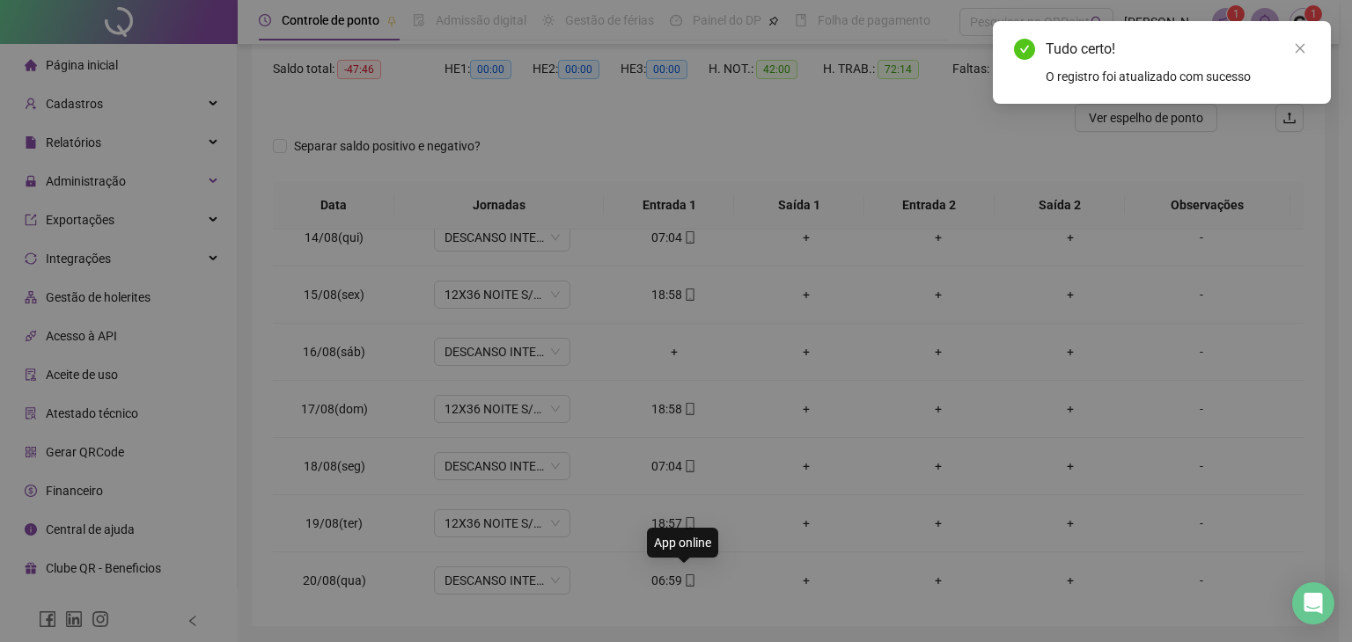
type input "**********"
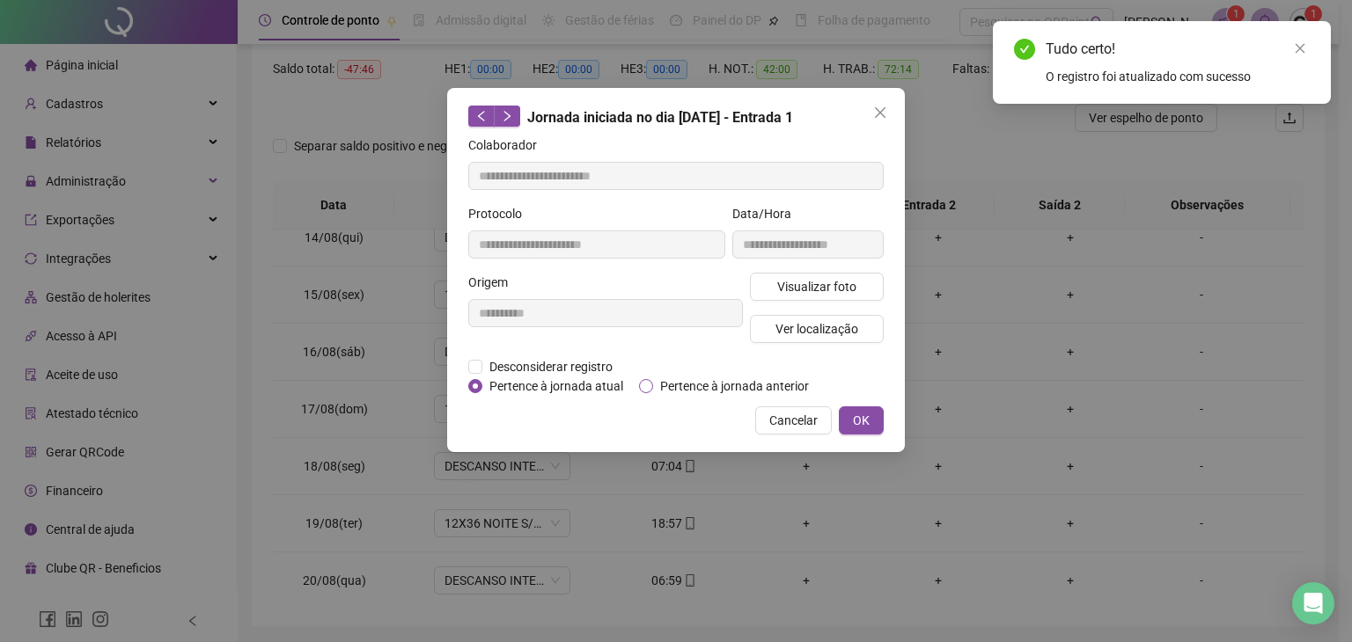
click at [715, 388] on span "Pertence à jornada anterior" at bounding box center [734, 386] width 163 height 19
click at [855, 418] on span "OK" at bounding box center [861, 420] width 17 height 19
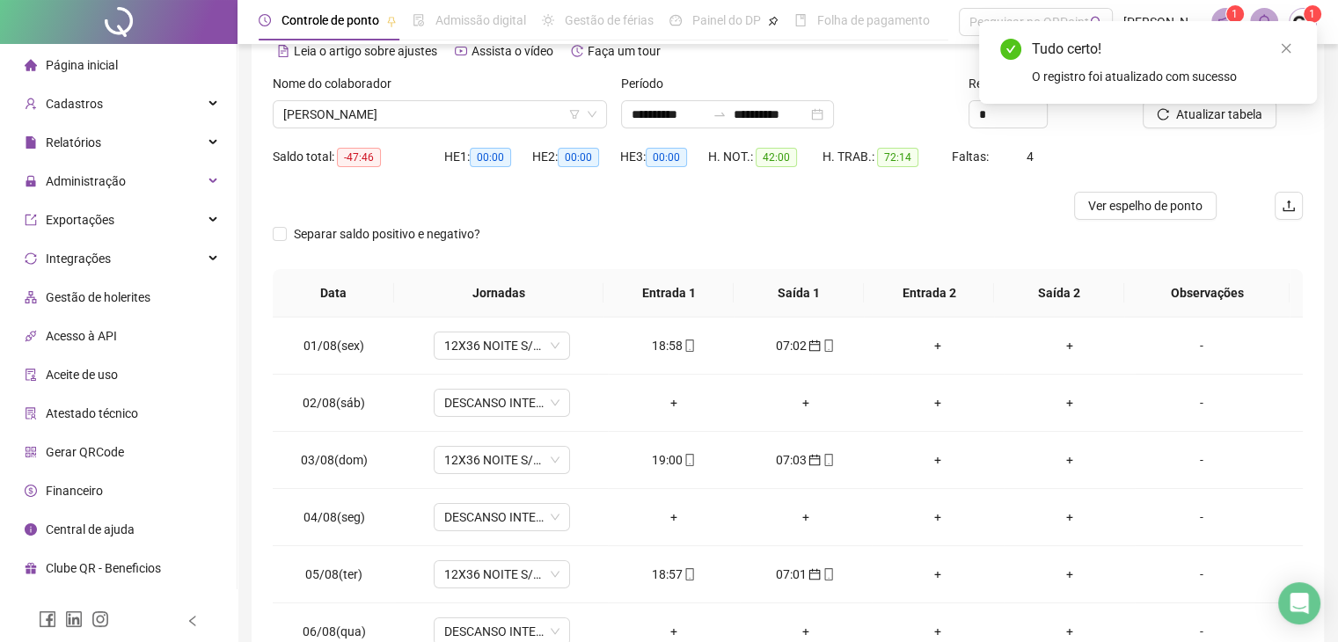
scroll to position [0, 0]
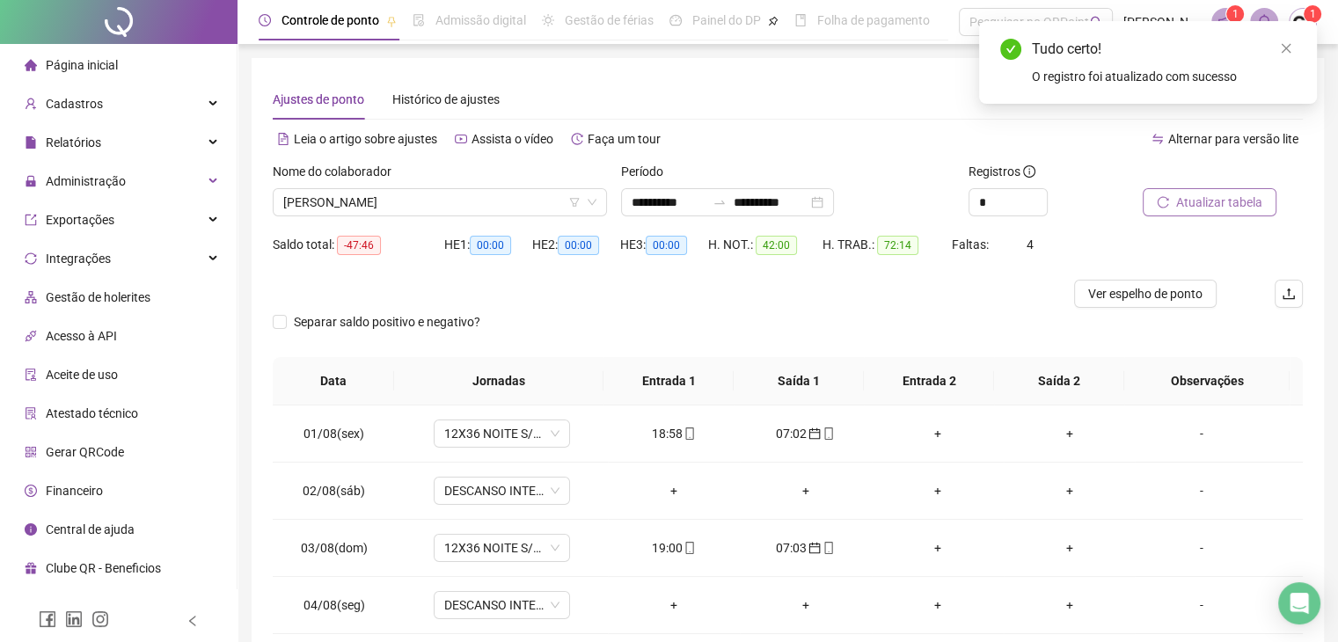
click at [1219, 205] on span "Atualizar tabela" at bounding box center [1220, 202] width 86 height 19
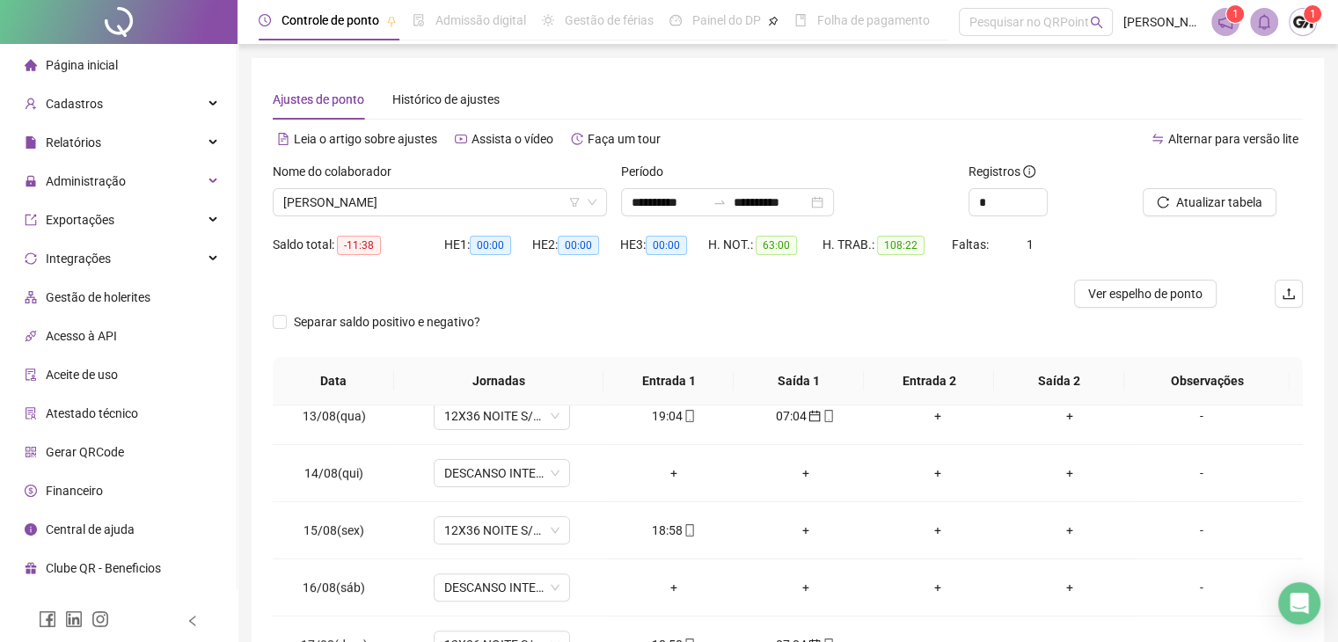
scroll to position [764, 0]
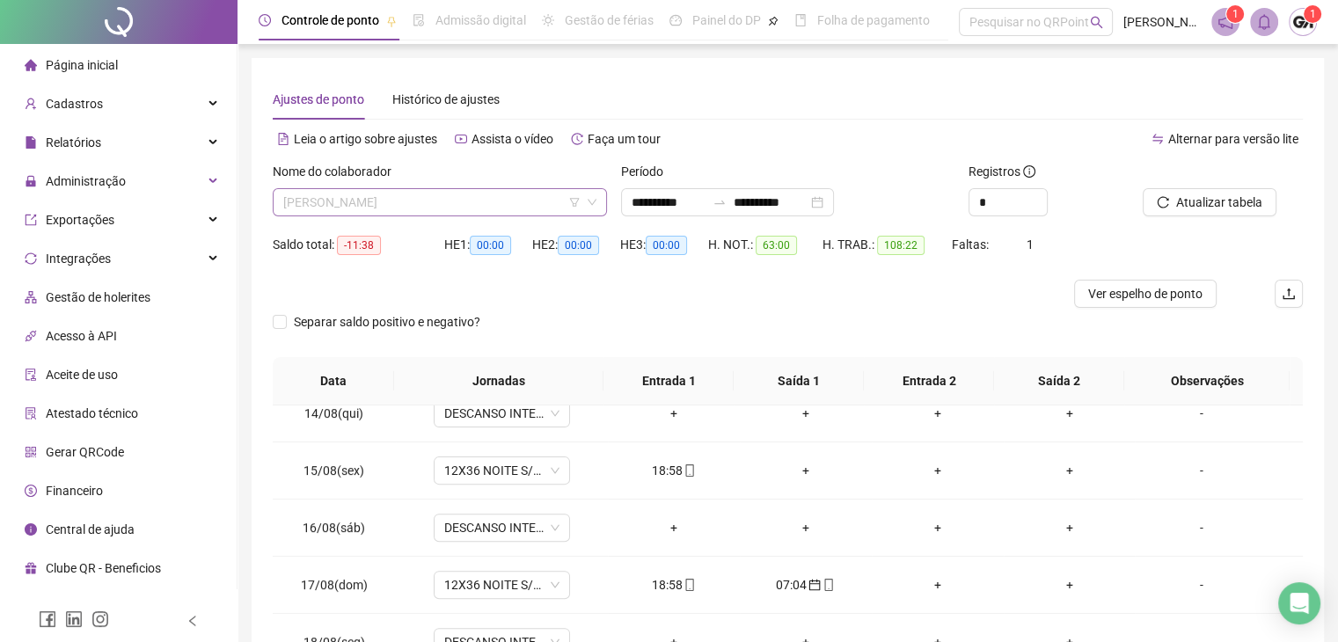
click at [492, 200] on span "[PERSON_NAME]" at bounding box center [439, 202] width 313 height 26
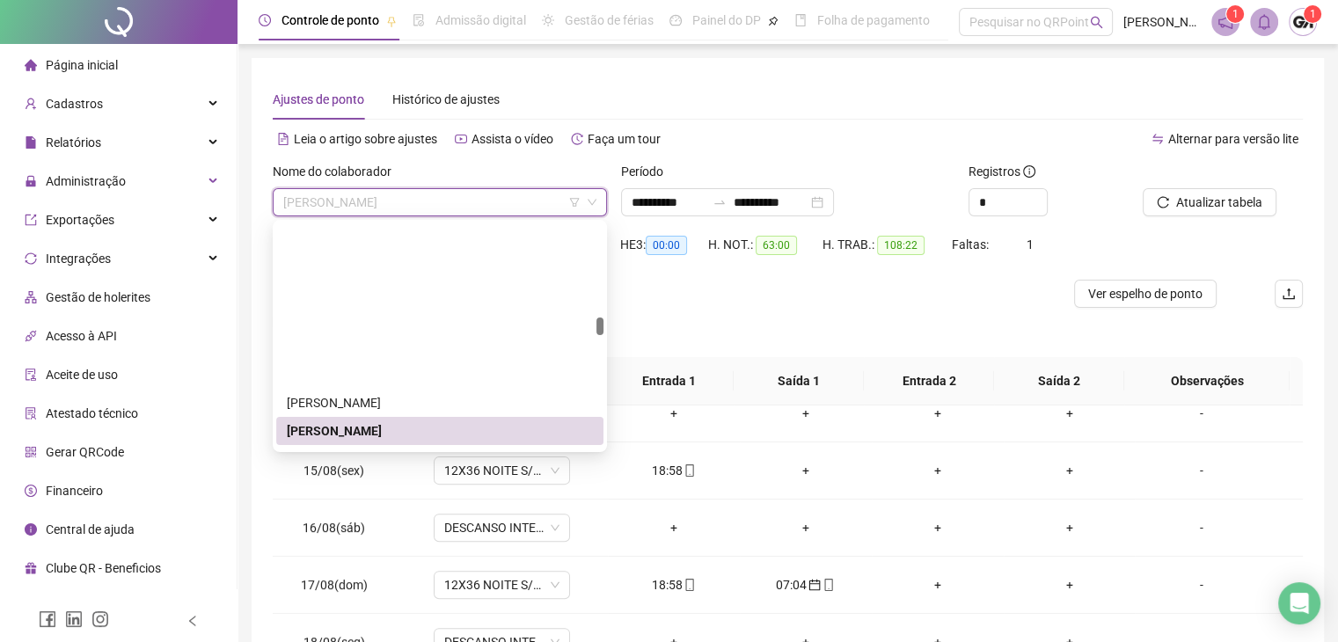
scroll to position [1869, 0]
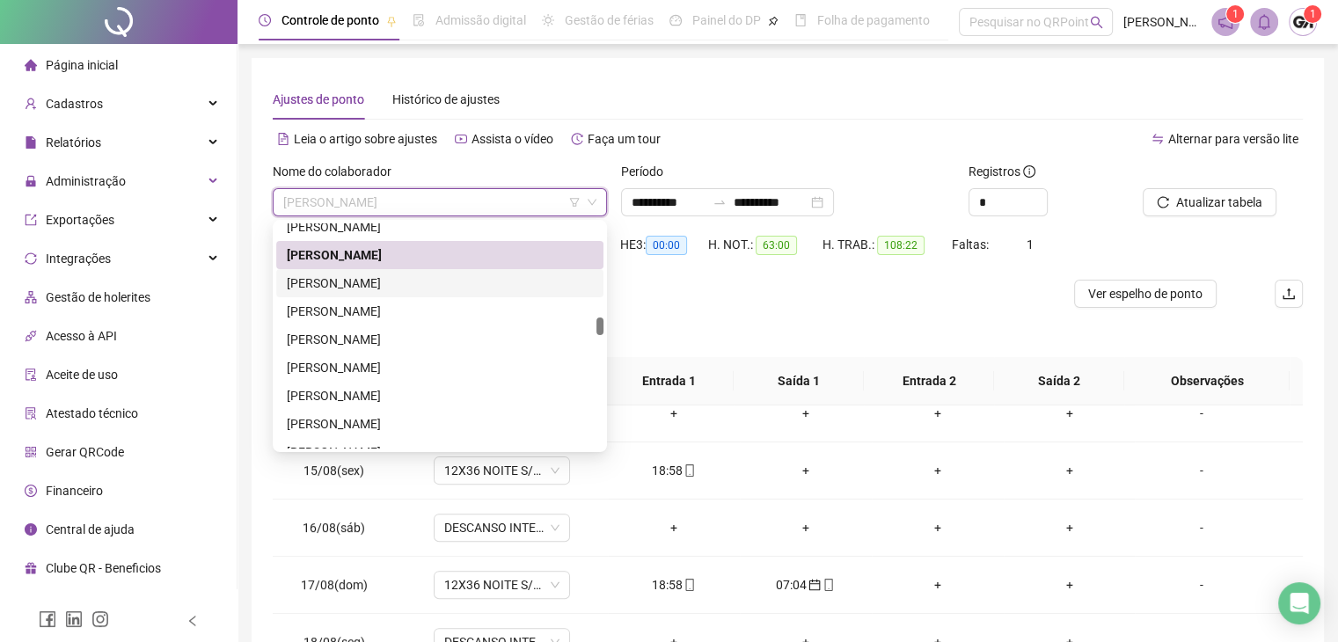
click at [363, 277] on div "[PERSON_NAME]" at bounding box center [440, 283] width 306 height 19
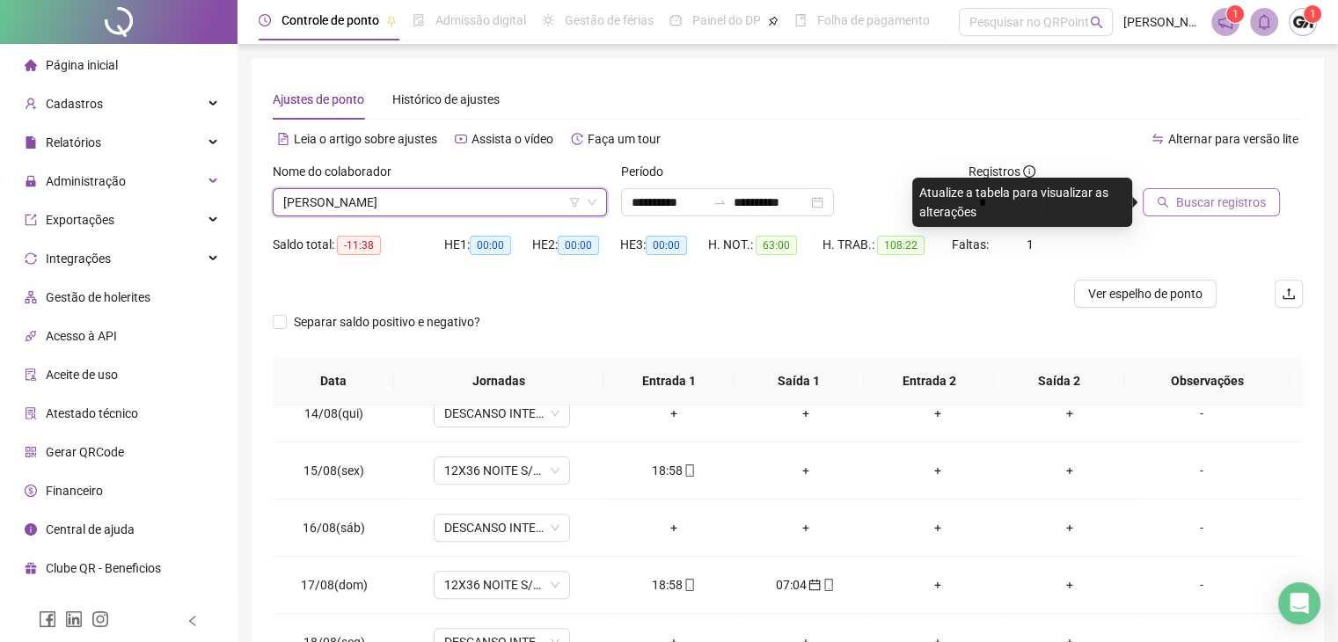
click at [1228, 209] on span "Buscar registros" at bounding box center [1222, 202] width 90 height 19
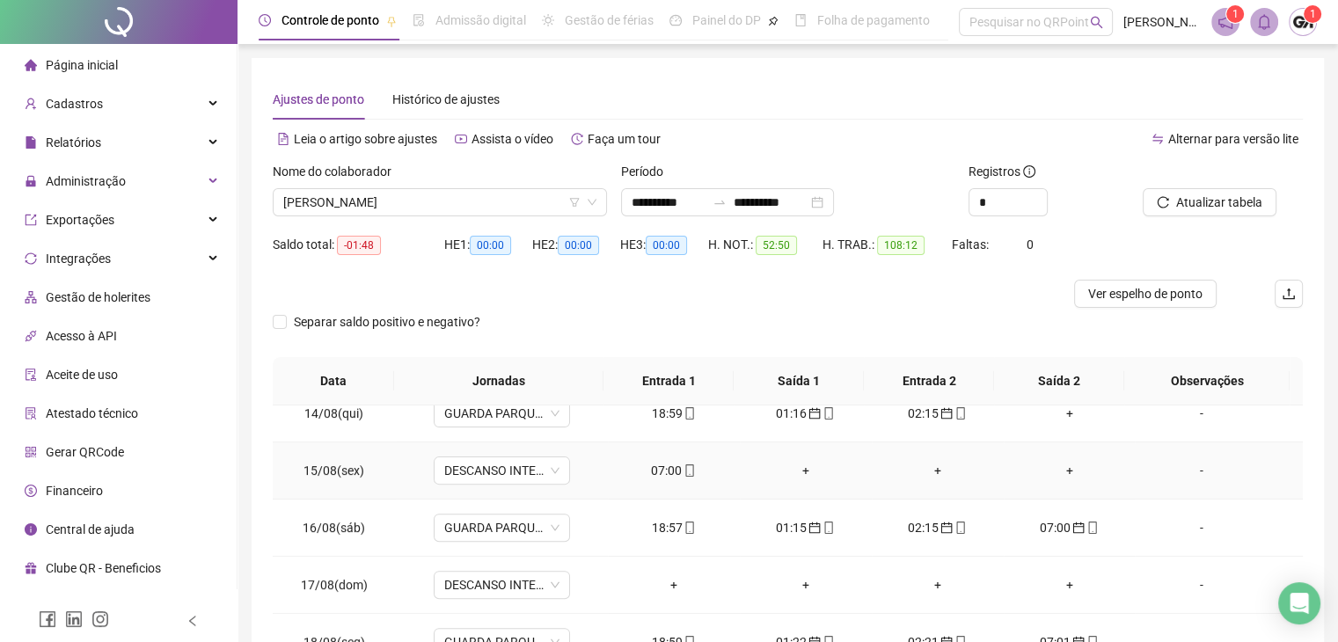
scroll to position [676, 0]
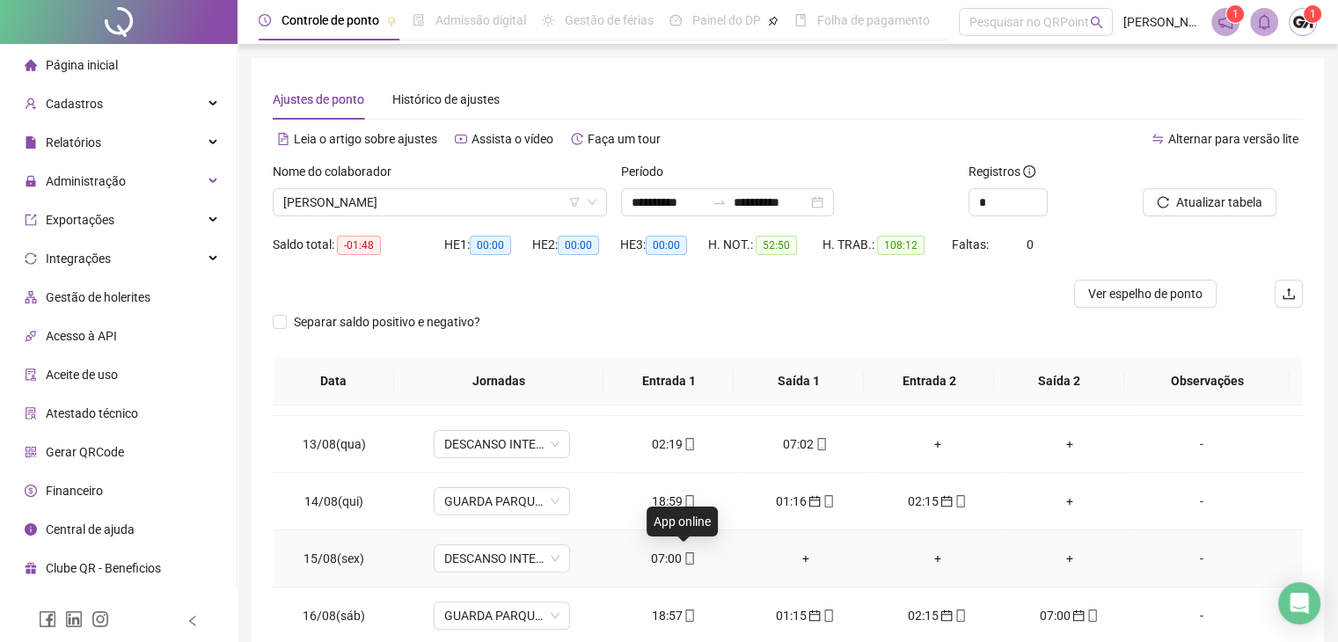
click at [686, 557] on icon "mobile" at bounding box center [690, 559] width 12 height 12
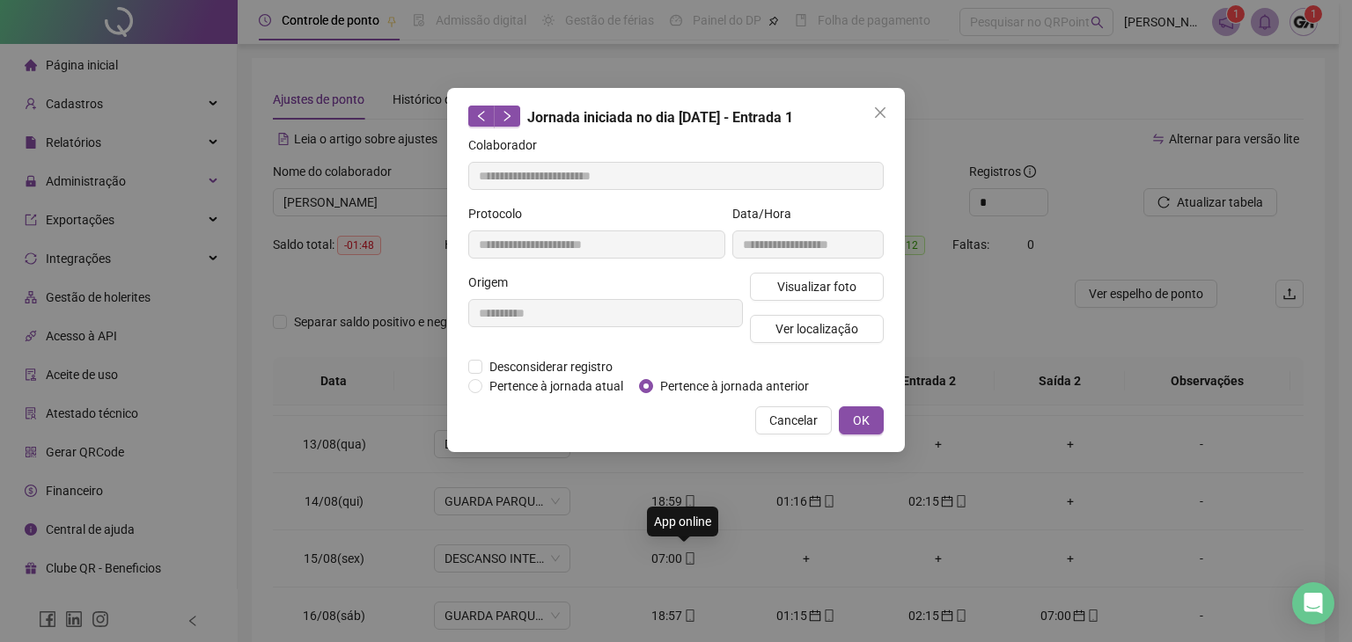
type input "**********"
click at [770, 419] on button "Cancelar" at bounding box center [793, 421] width 77 height 28
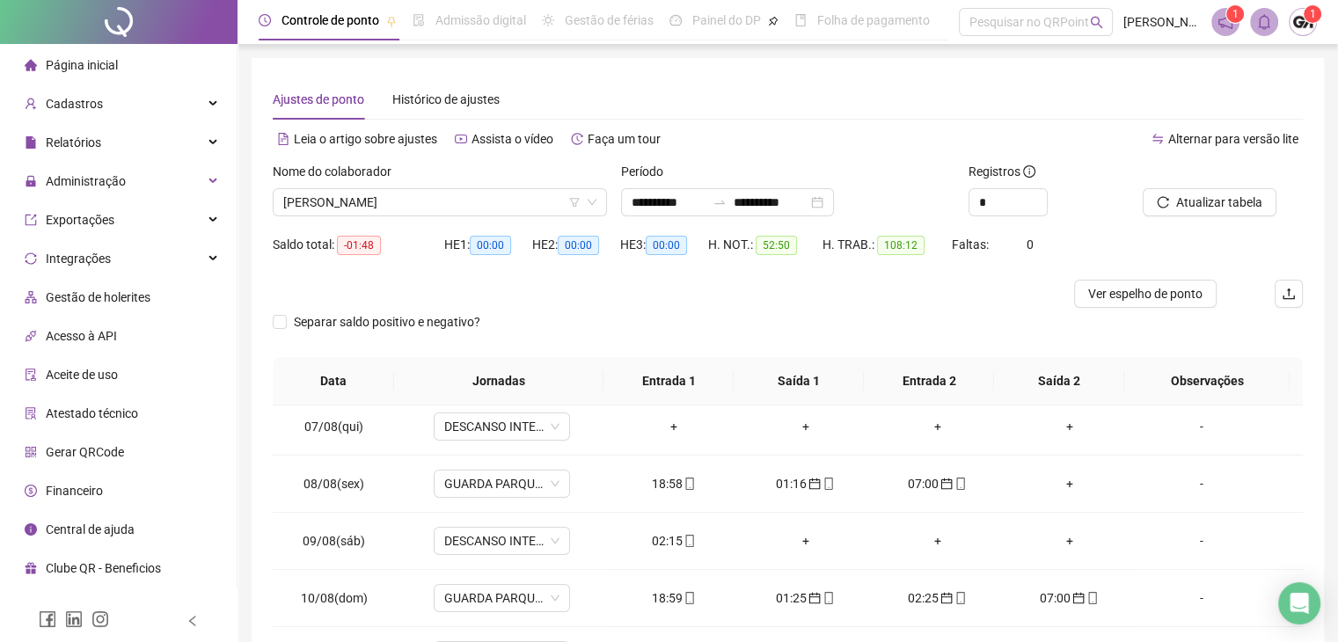
scroll to position [352, 0]
click at [684, 541] on icon "mobile" at bounding box center [690, 539] width 12 height 12
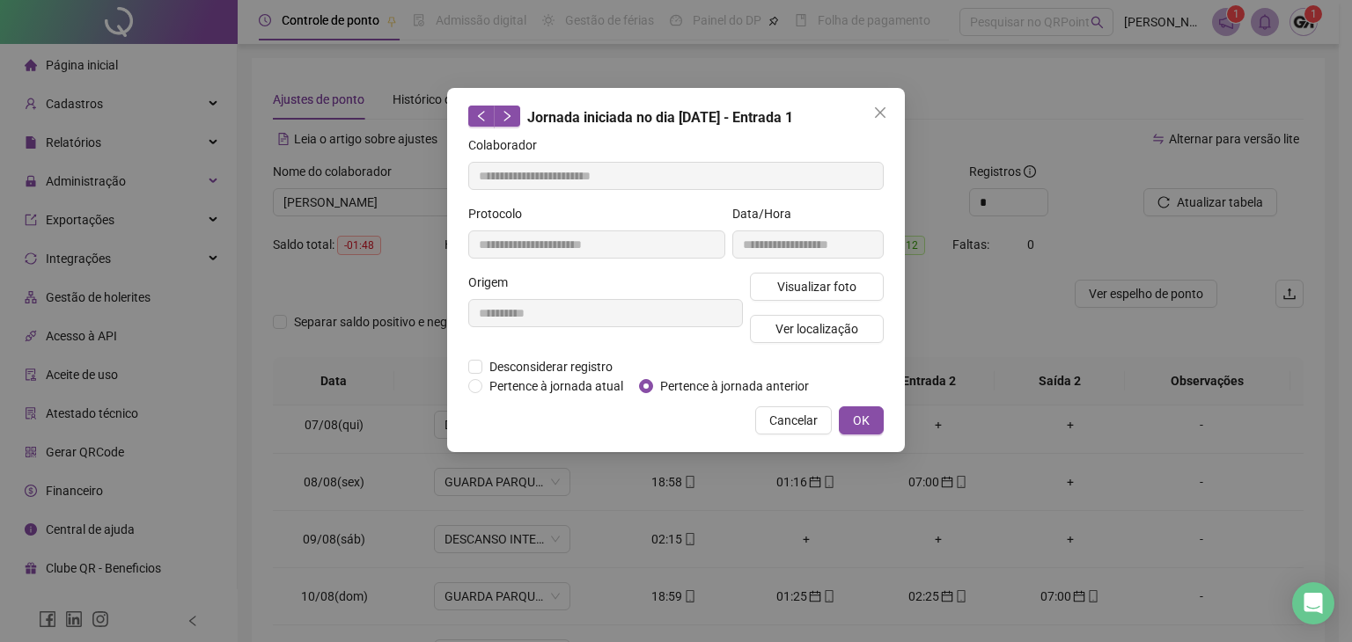
type input "**********"
click at [667, 388] on span "Pertence à jornada anterior" at bounding box center [734, 386] width 163 height 19
click at [845, 414] on button "OK" at bounding box center [861, 421] width 45 height 28
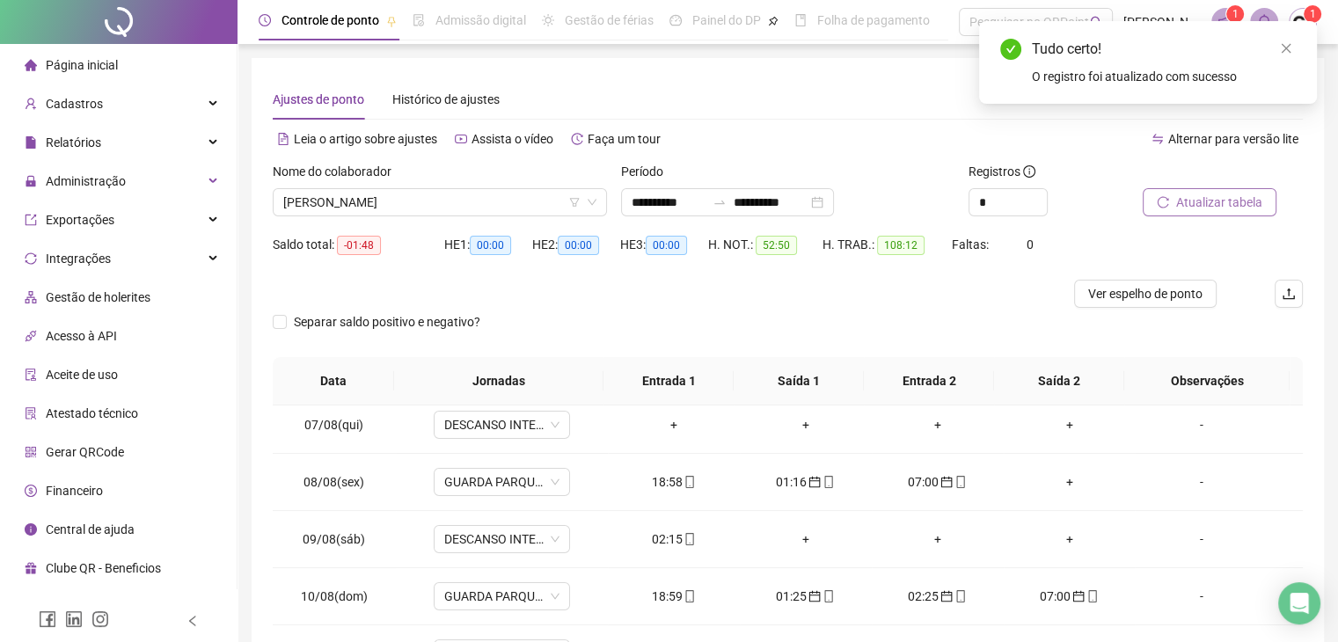
click at [1165, 206] on icon "reload" at bounding box center [1163, 201] width 11 height 11
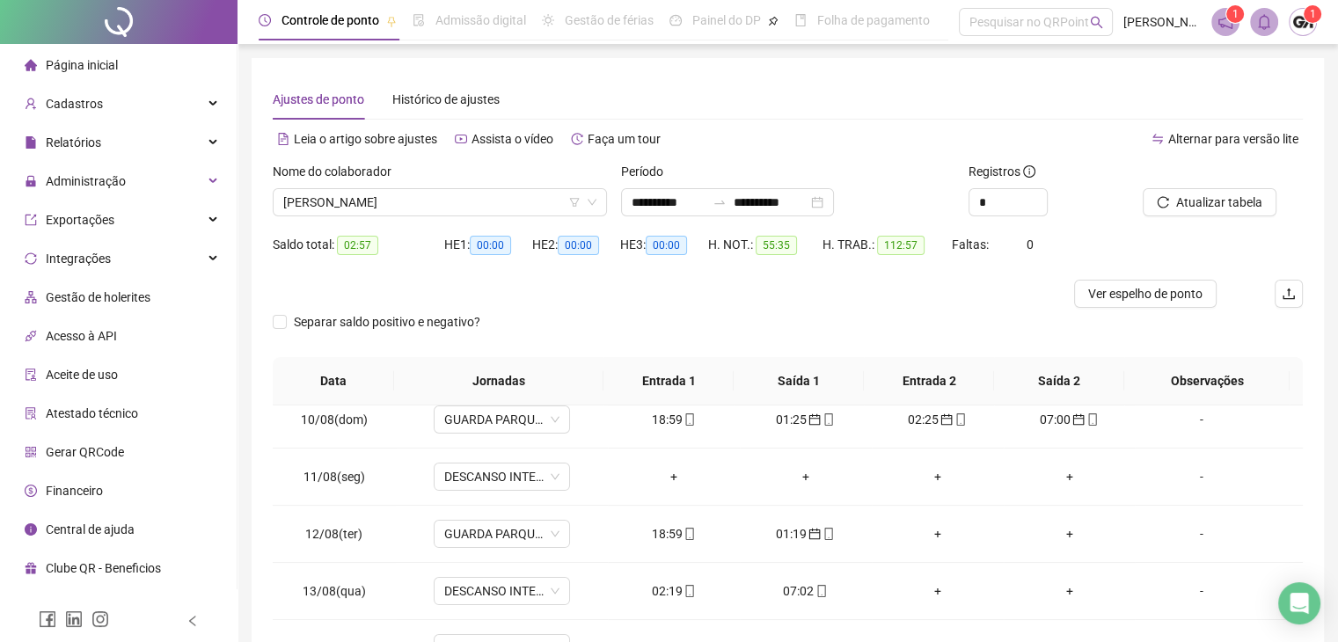
scroll to position [528, 0]
click at [684, 590] on icon "mobile" at bounding box center [690, 592] width 12 height 12
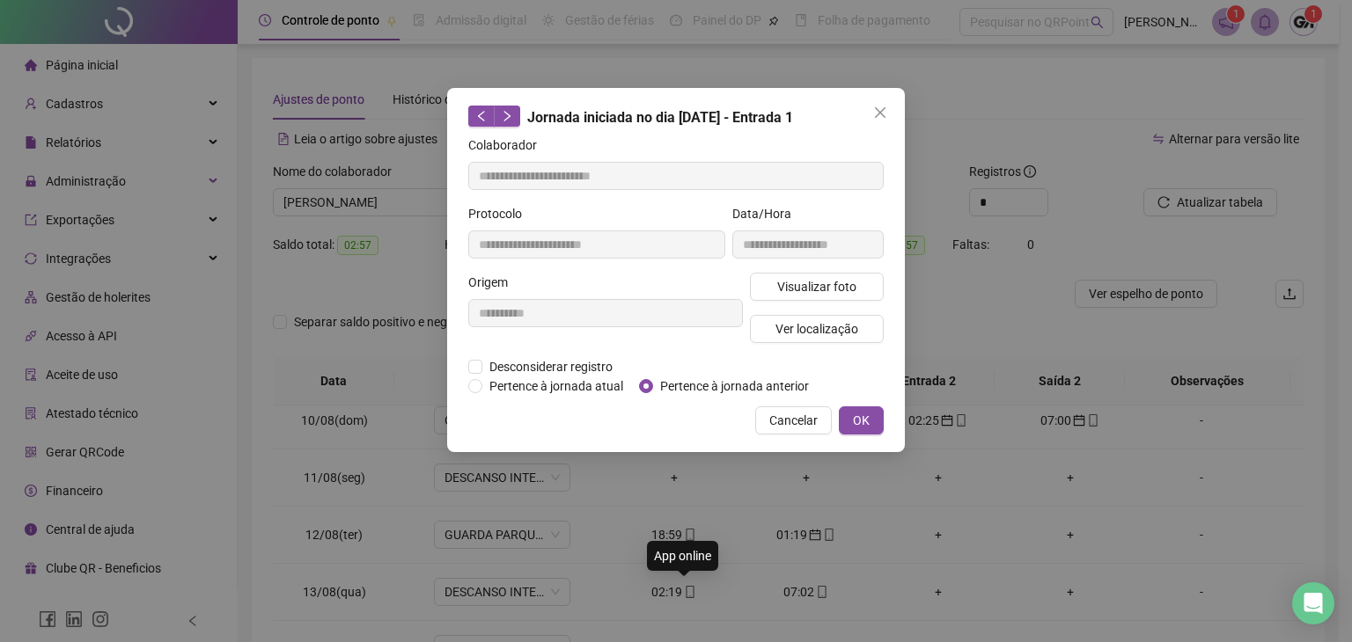
type input "**********"
click at [700, 381] on span "Pertence à jornada anterior" at bounding box center [734, 386] width 163 height 19
click at [858, 418] on span "OK" at bounding box center [861, 420] width 17 height 19
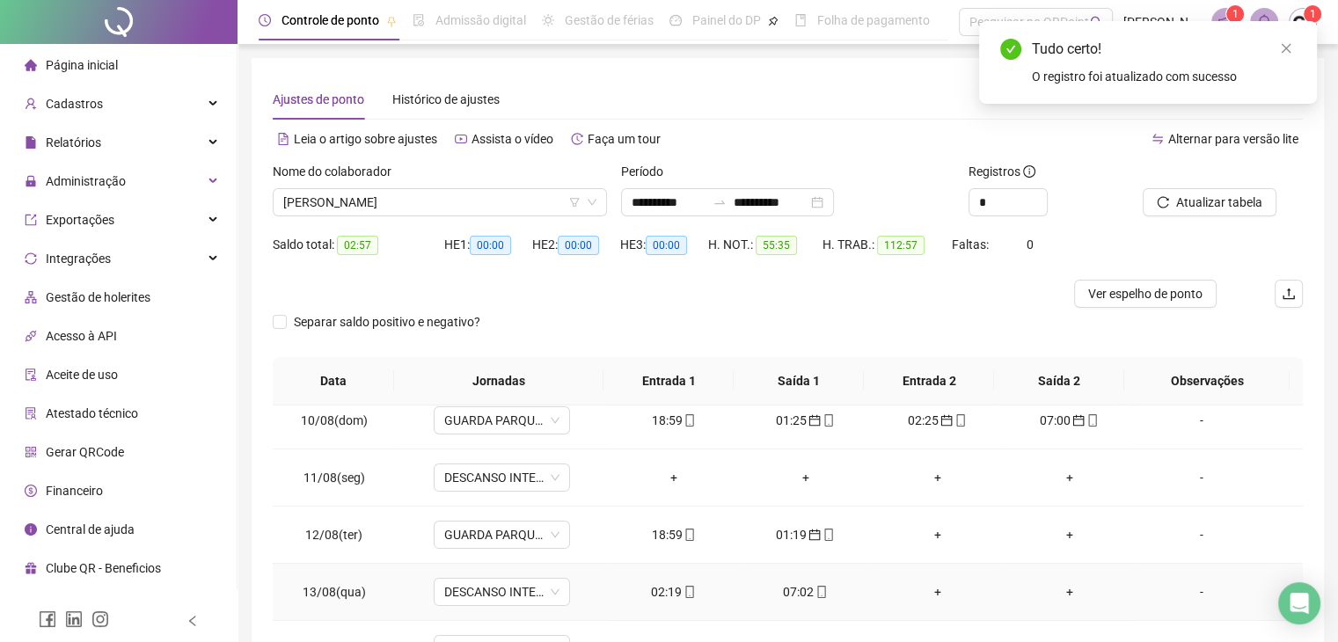
click at [816, 590] on icon "mobile" at bounding box center [822, 592] width 12 height 12
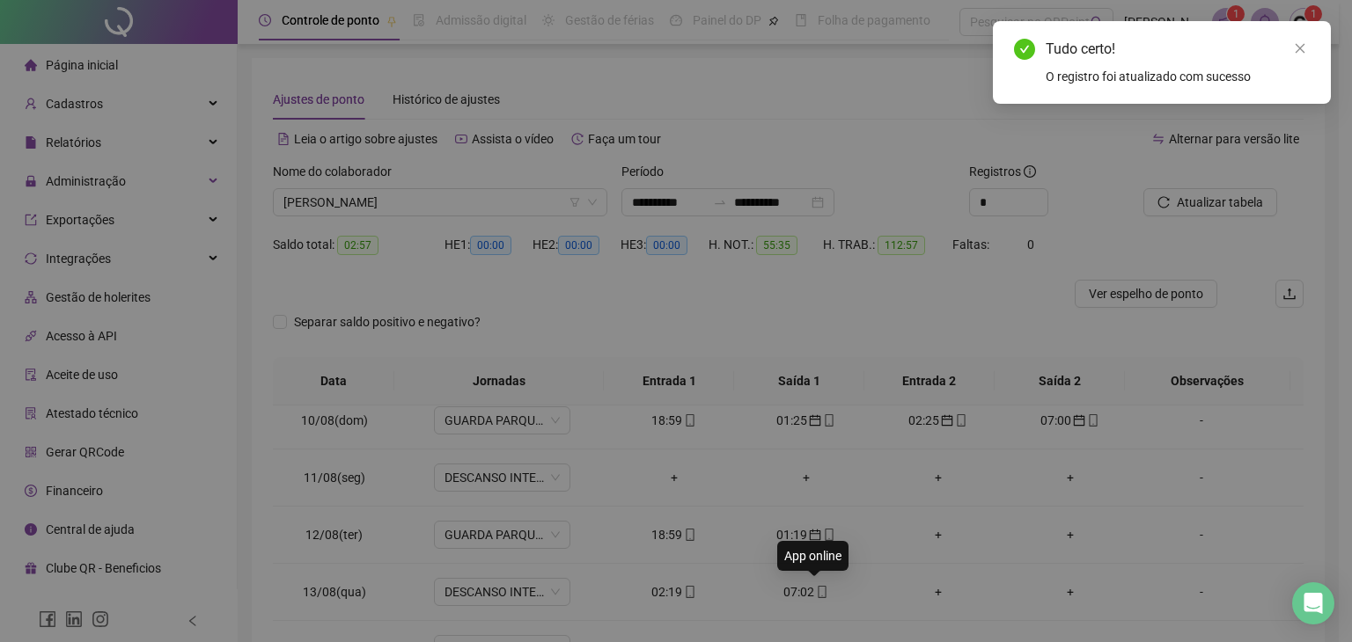
type input "**********"
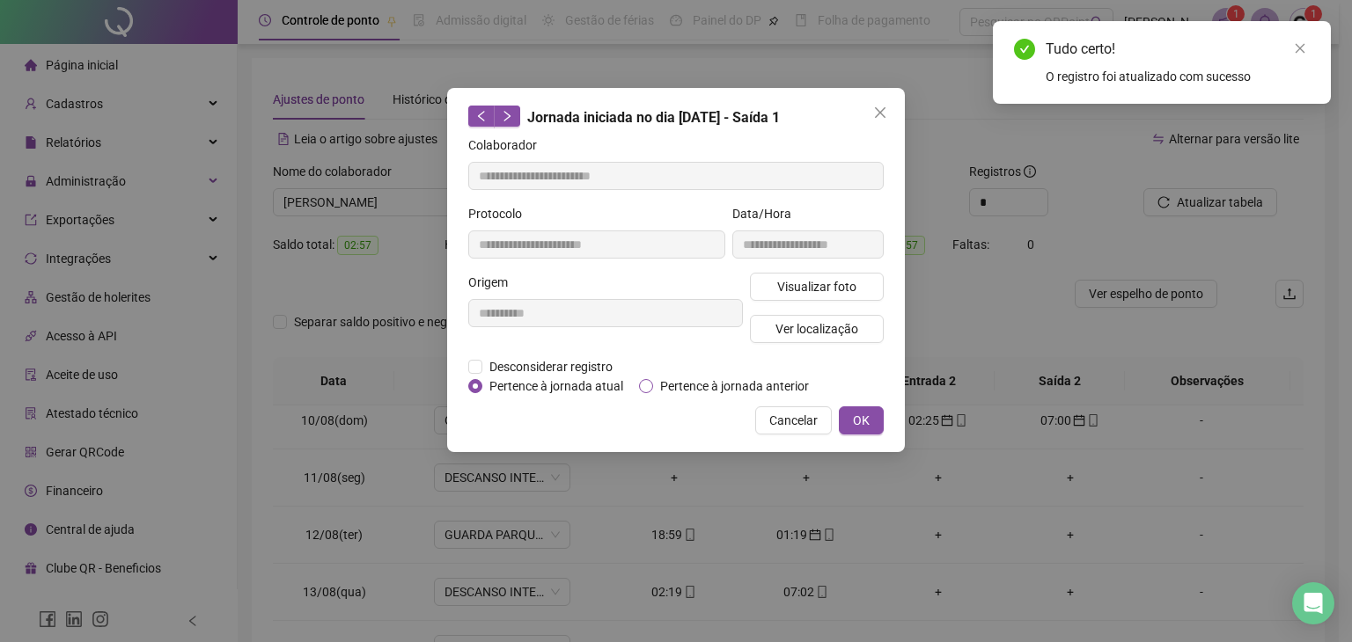
click at [730, 389] on span "Pertence à jornada anterior" at bounding box center [734, 386] width 163 height 19
click at [865, 425] on span "OK" at bounding box center [861, 420] width 17 height 19
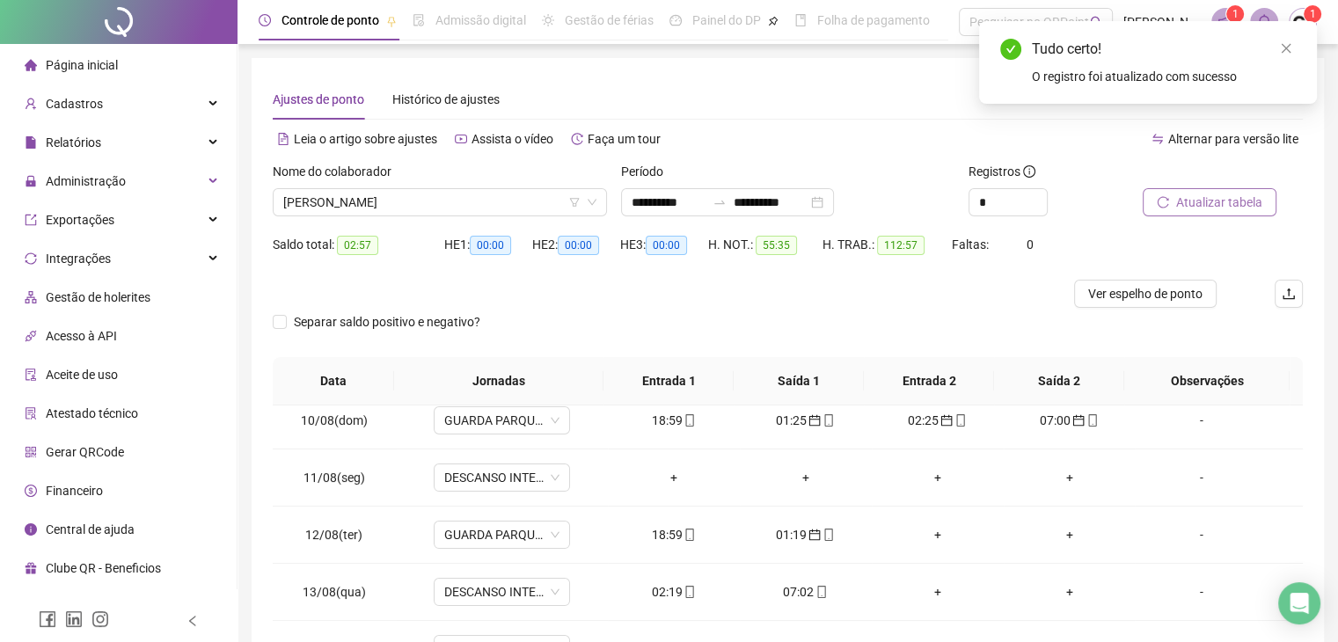
click at [1165, 194] on button "Atualizar tabela" at bounding box center [1210, 202] width 134 height 28
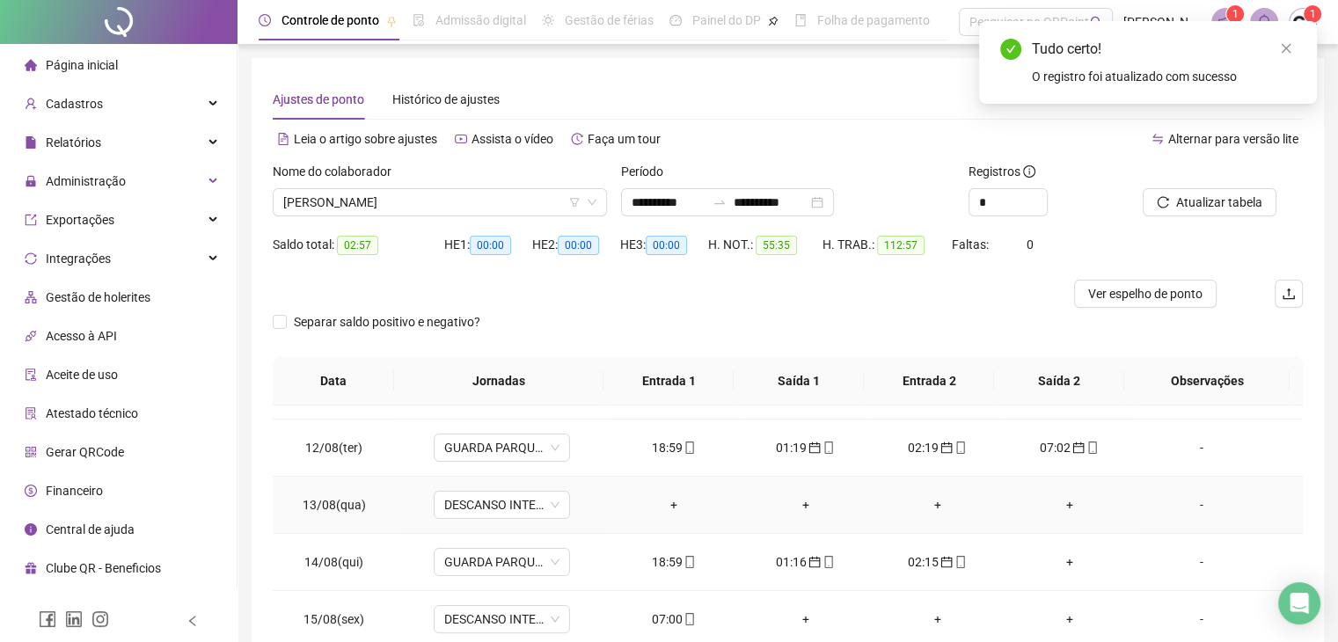
scroll to position [704, 0]
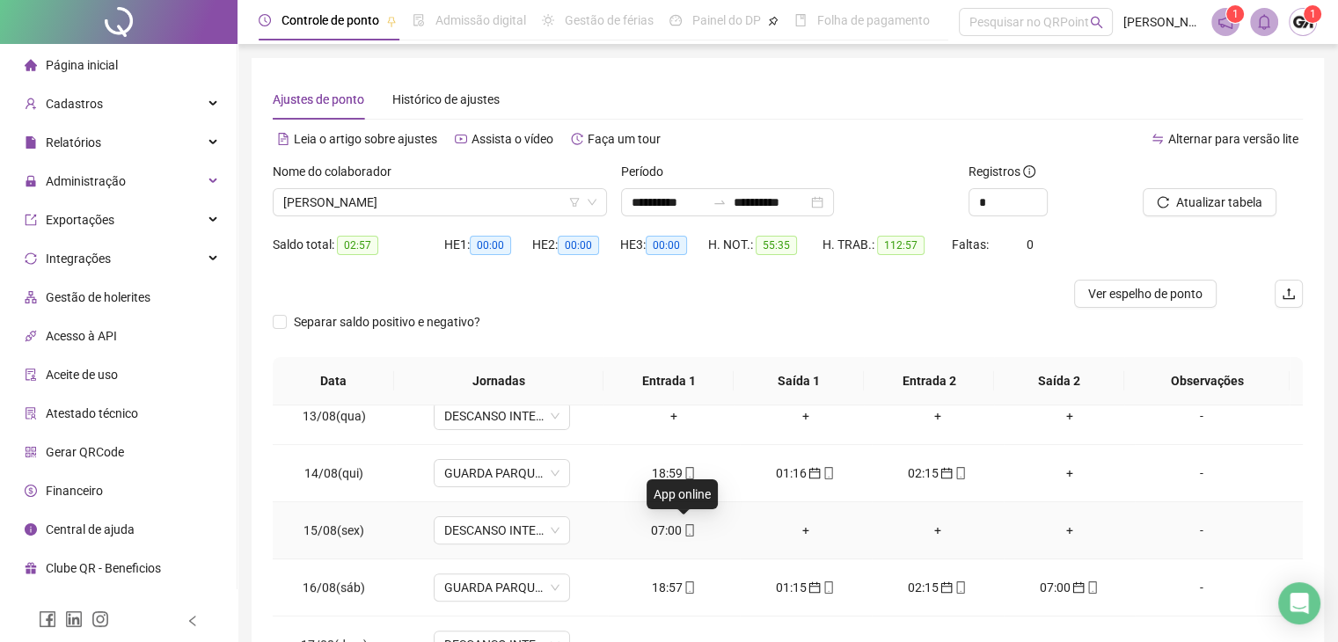
click at [684, 532] on icon "mobile" at bounding box center [690, 530] width 12 height 12
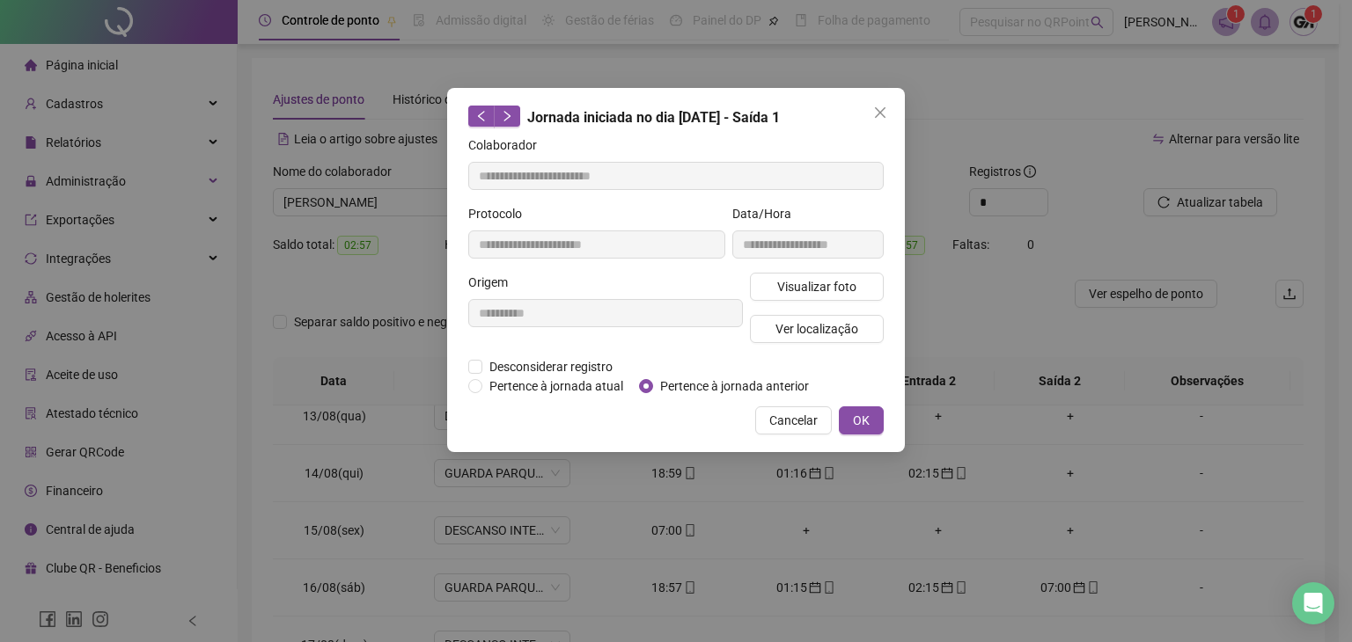
type input "**********"
click at [722, 395] on div "**********" at bounding box center [676, 270] width 458 height 364
click at [719, 389] on span "Pertence à jornada anterior" at bounding box center [734, 386] width 163 height 19
click at [852, 416] on button "OK" at bounding box center [861, 421] width 45 height 28
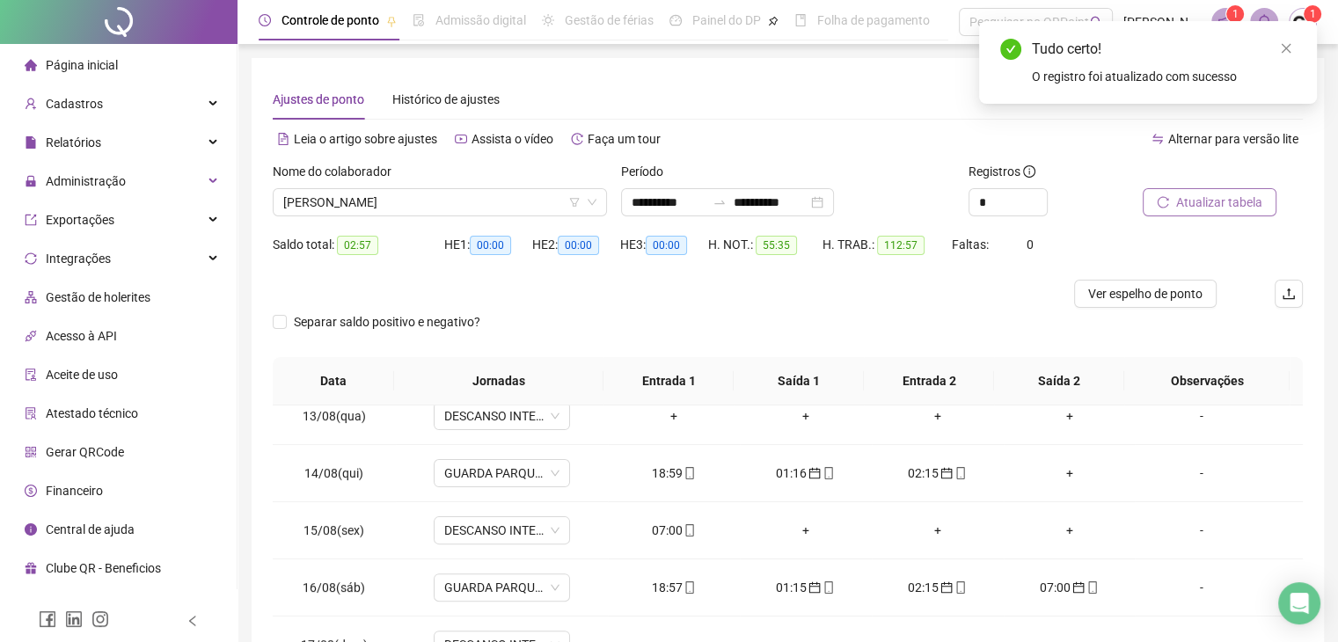
click at [1174, 206] on button "Atualizar tabela" at bounding box center [1210, 202] width 134 height 28
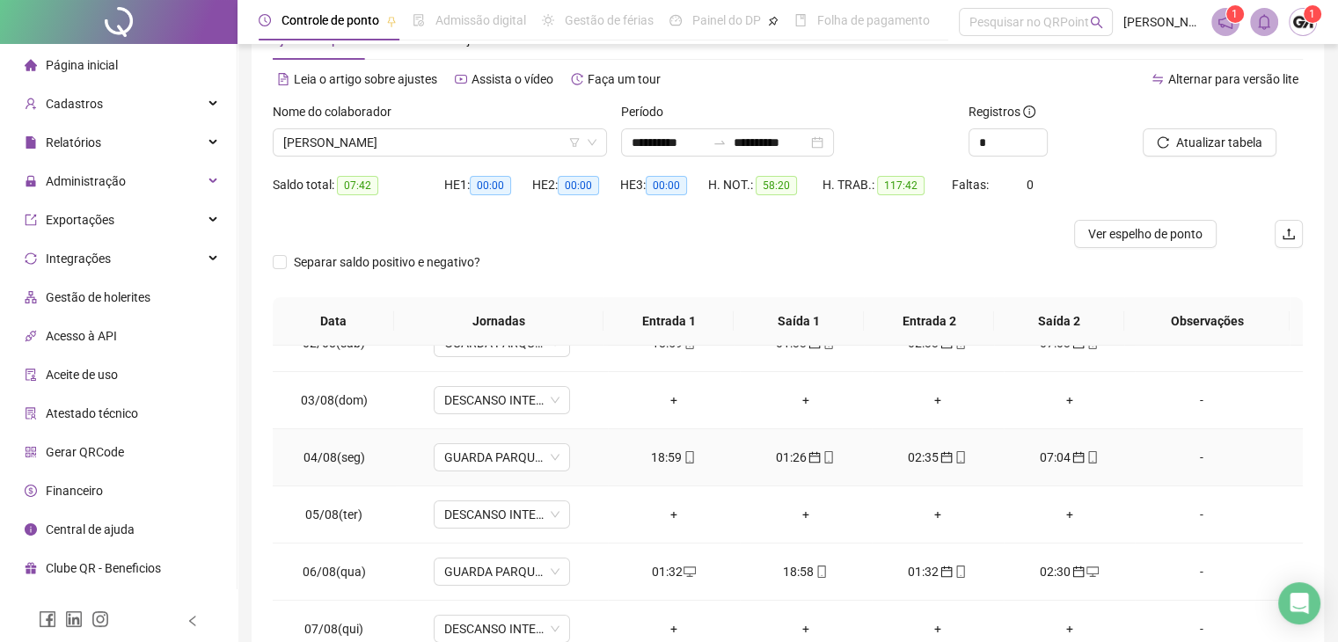
scroll to position [176, 0]
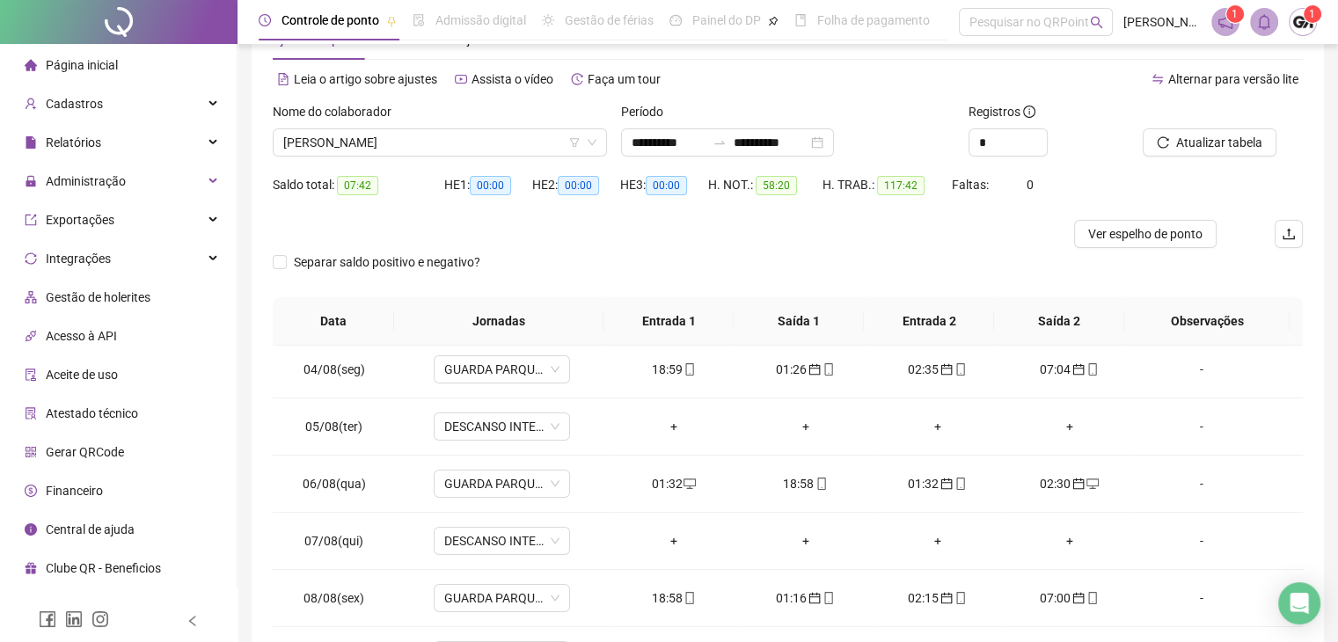
click at [496, 159] on div "Nome do colaborador [PERSON_NAME]" at bounding box center [440, 136] width 348 height 69
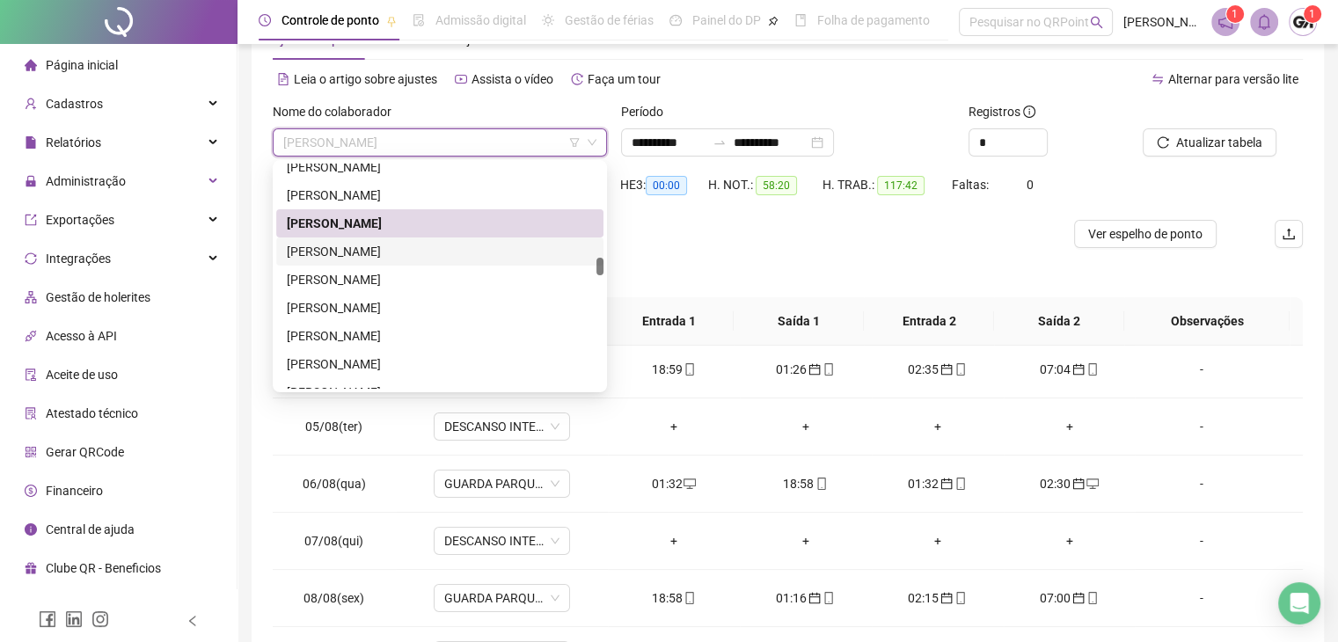
click at [389, 257] on div "[PERSON_NAME]" at bounding box center [440, 251] width 306 height 19
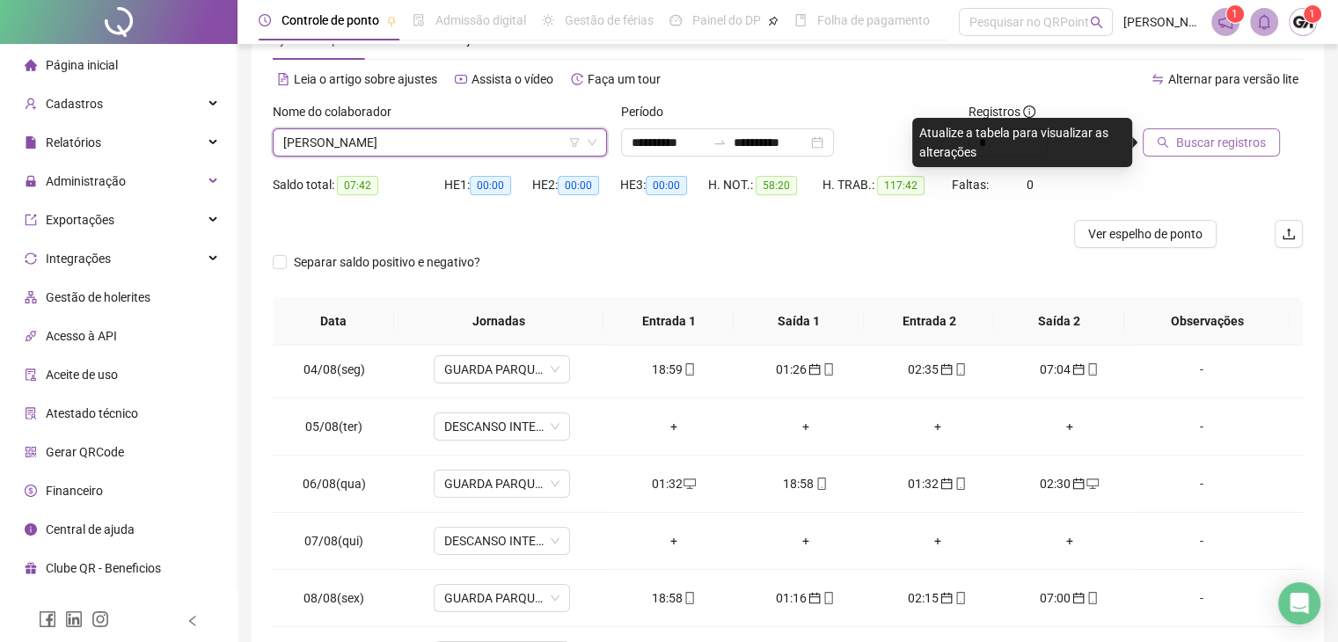
click at [1214, 139] on span "Buscar registros" at bounding box center [1222, 142] width 90 height 19
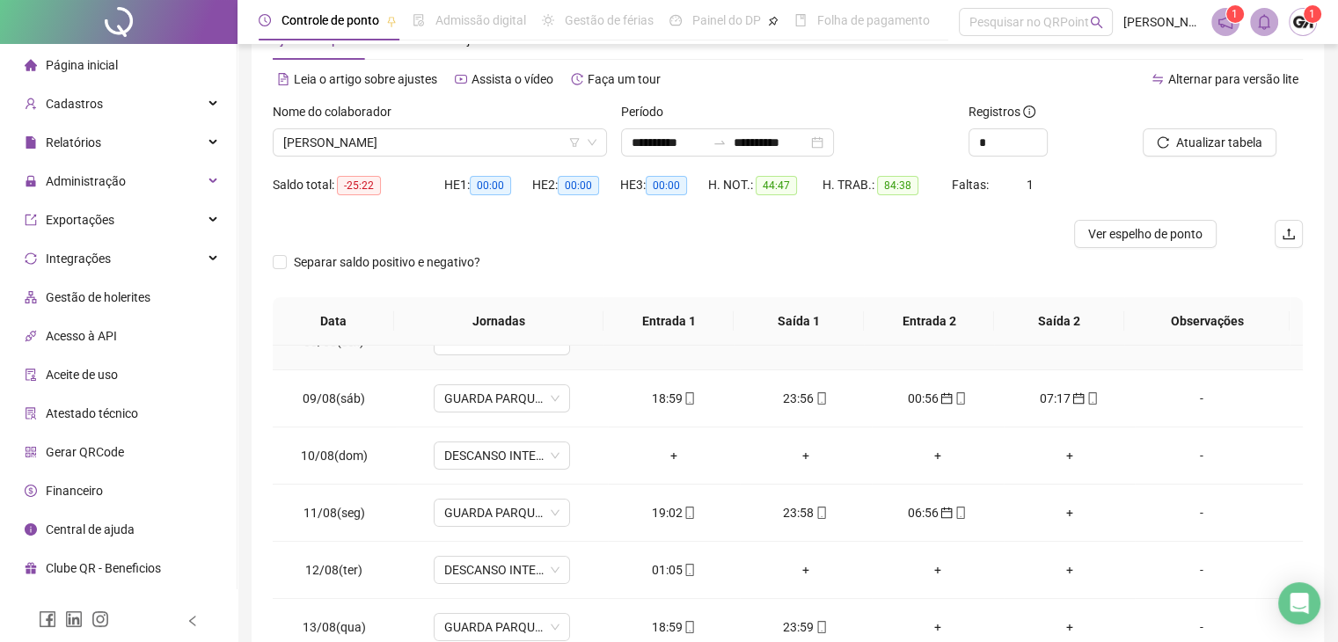
scroll to position [528, 0]
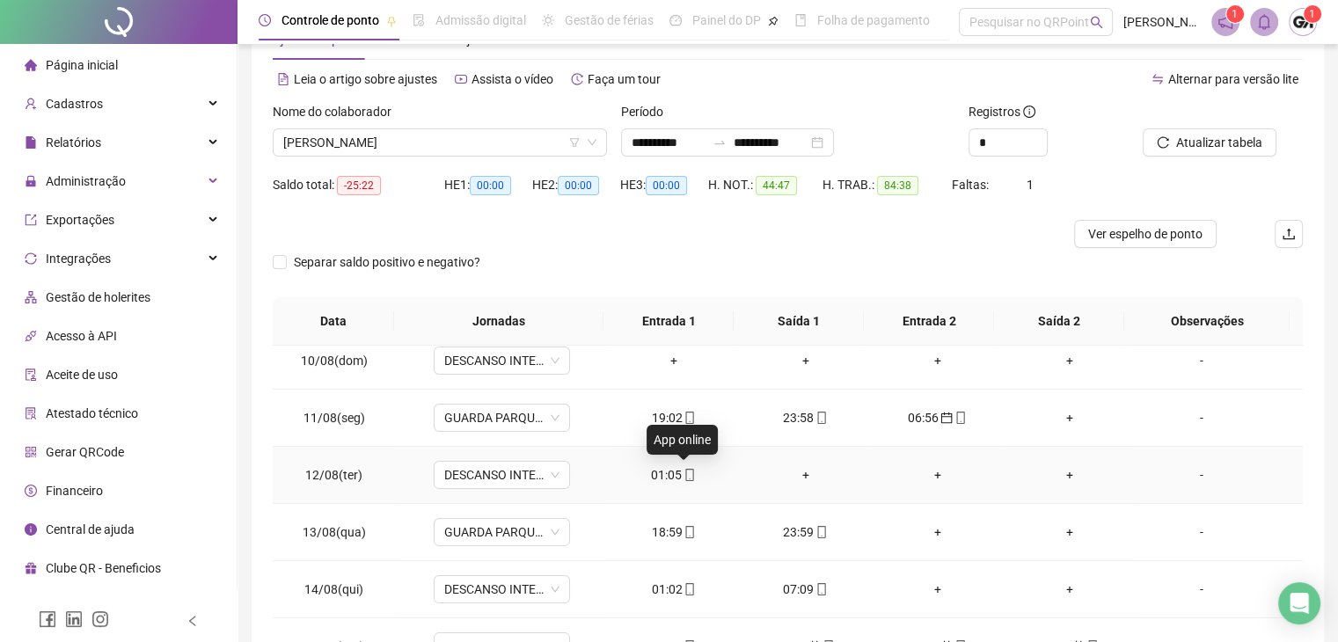
click at [684, 473] on icon "mobile" at bounding box center [690, 475] width 12 height 12
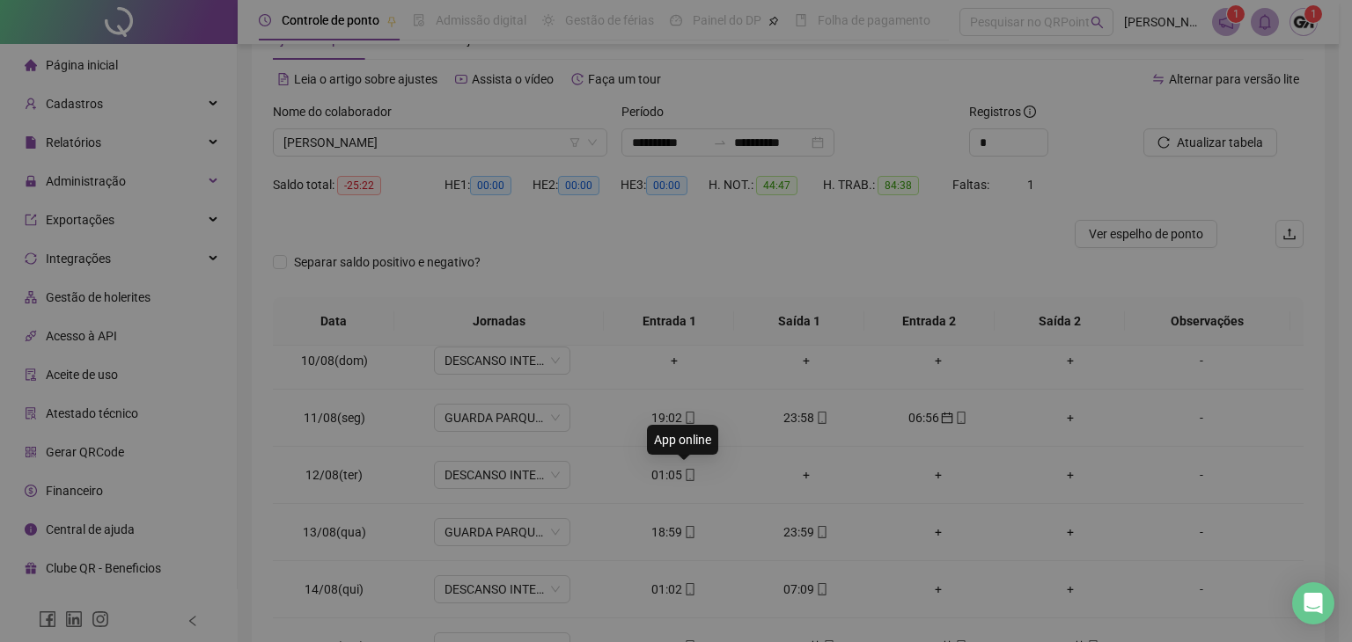
type input "**********"
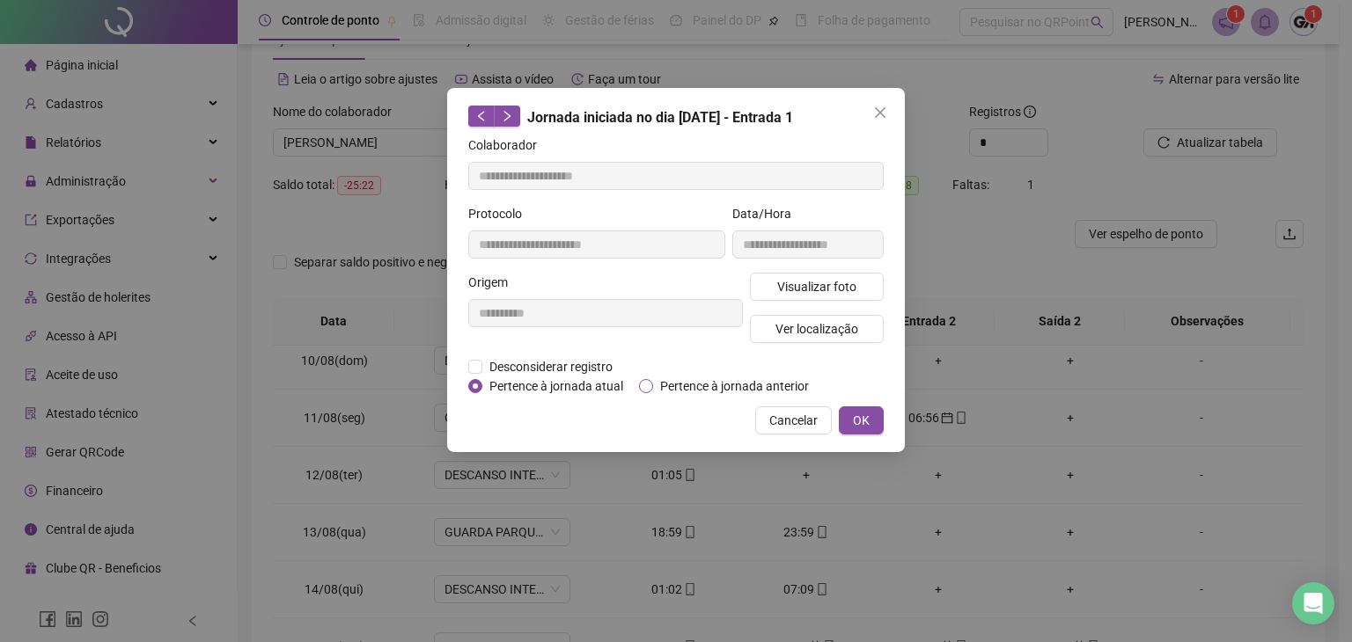
click at [734, 388] on span "Pertence à jornada anterior" at bounding box center [734, 386] width 163 height 19
click at [852, 419] on button "OK" at bounding box center [861, 421] width 45 height 28
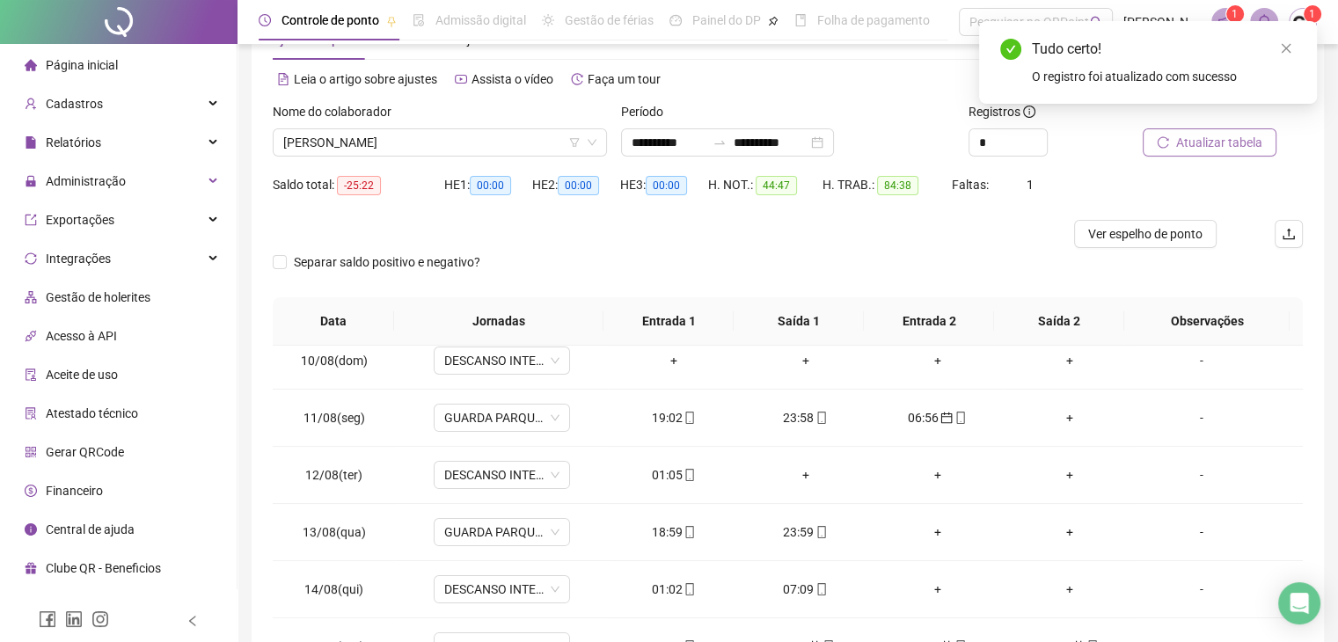
click at [1200, 128] on button "Atualizar tabela" at bounding box center [1210, 142] width 134 height 28
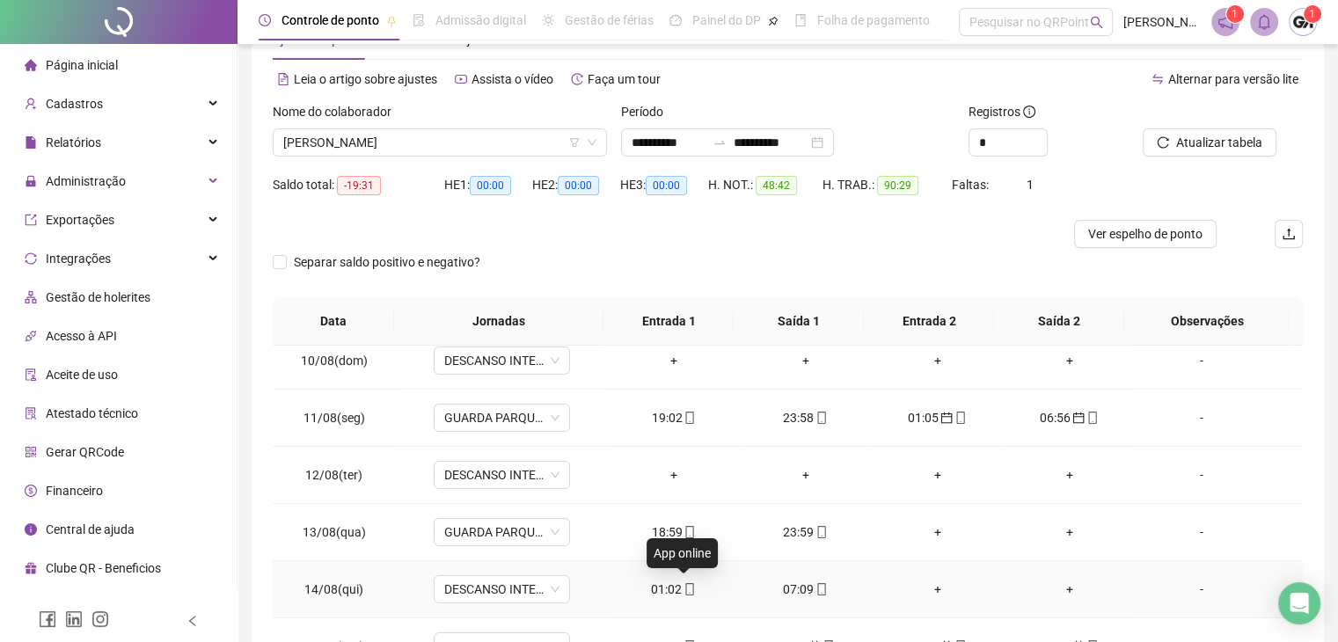
click at [684, 590] on icon "mobile" at bounding box center [690, 589] width 12 height 12
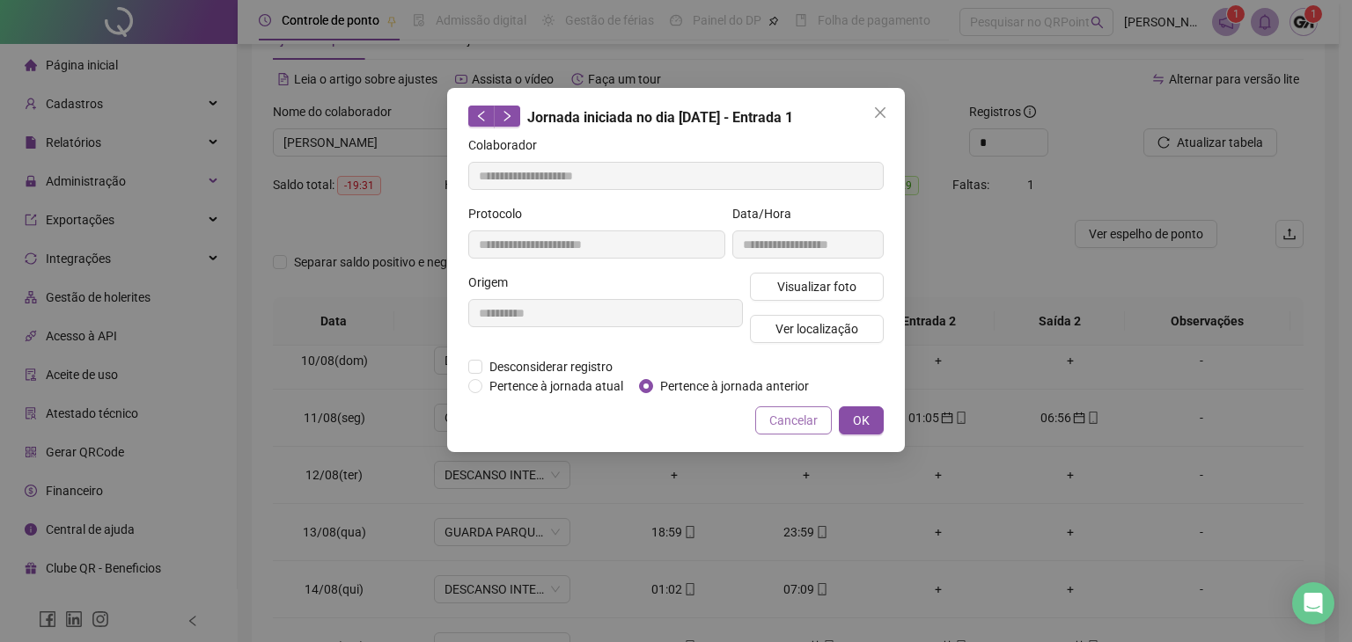
click at [792, 420] on span "Cancelar" at bounding box center [793, 420] width 48 height 19
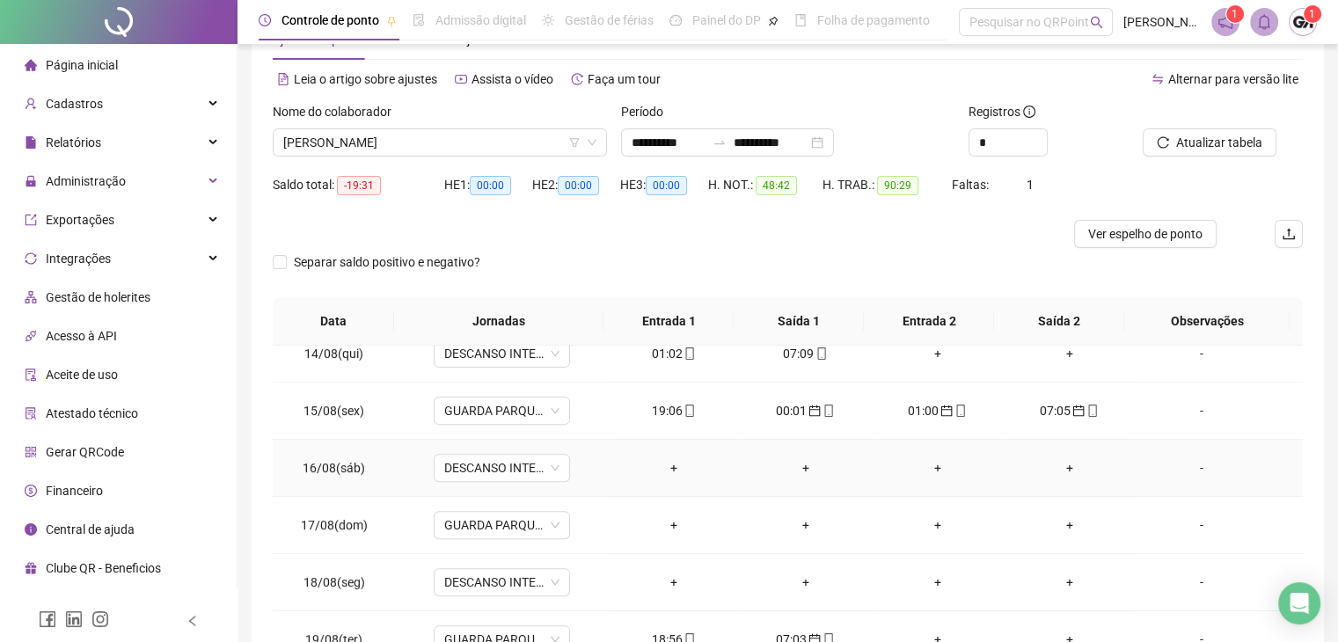
scroll to position [676, 0]
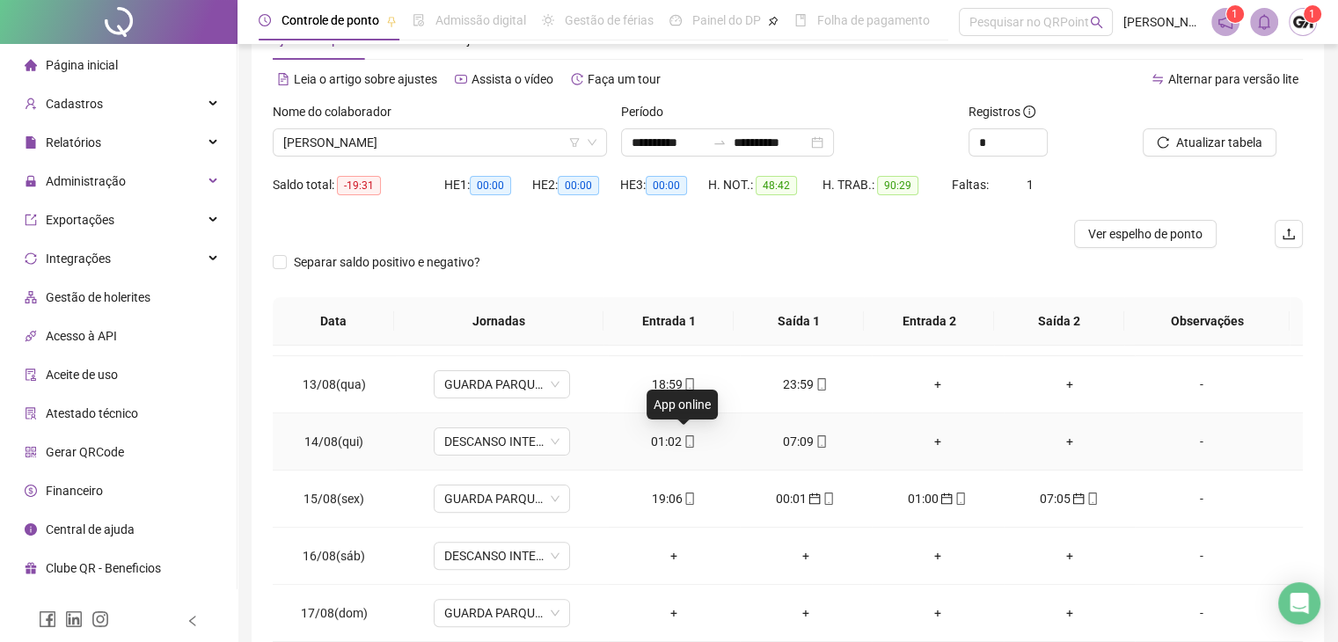
click at [684, 438] on icon "mobile" at bounding box center [690, 442] width 12 height 12
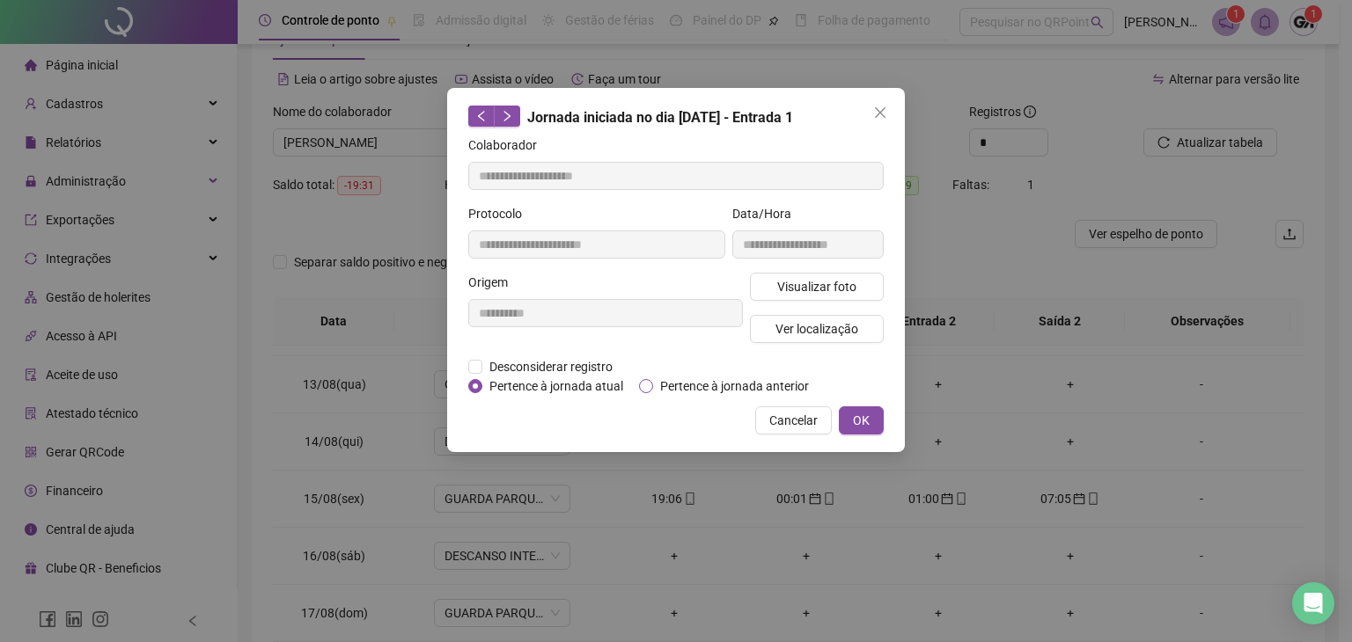
click at [656, 385] on span "Pertence à jornada anterior" at bounding box center [734, 386] width 163 height 19
click at [857, 422] on span "OK" at bounding box center [861, 420] width 17 height 19
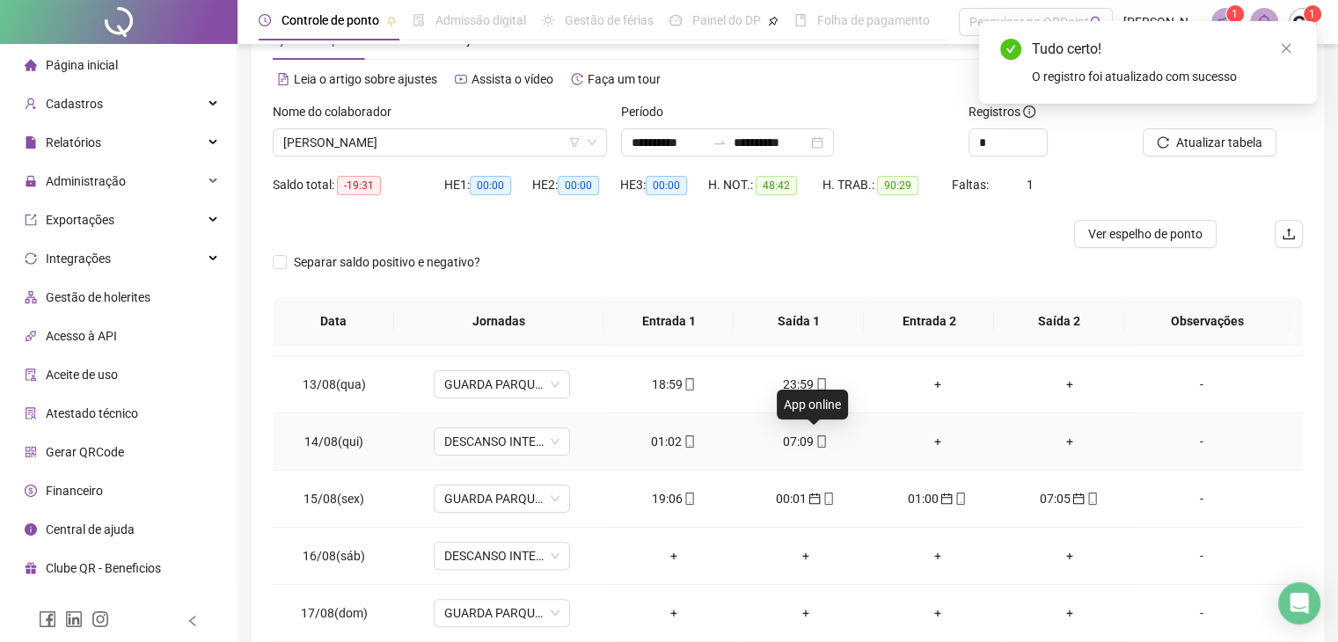
click at [816, 441] on icon "mobile" at bounding box center [822, 442] width 12 height 12
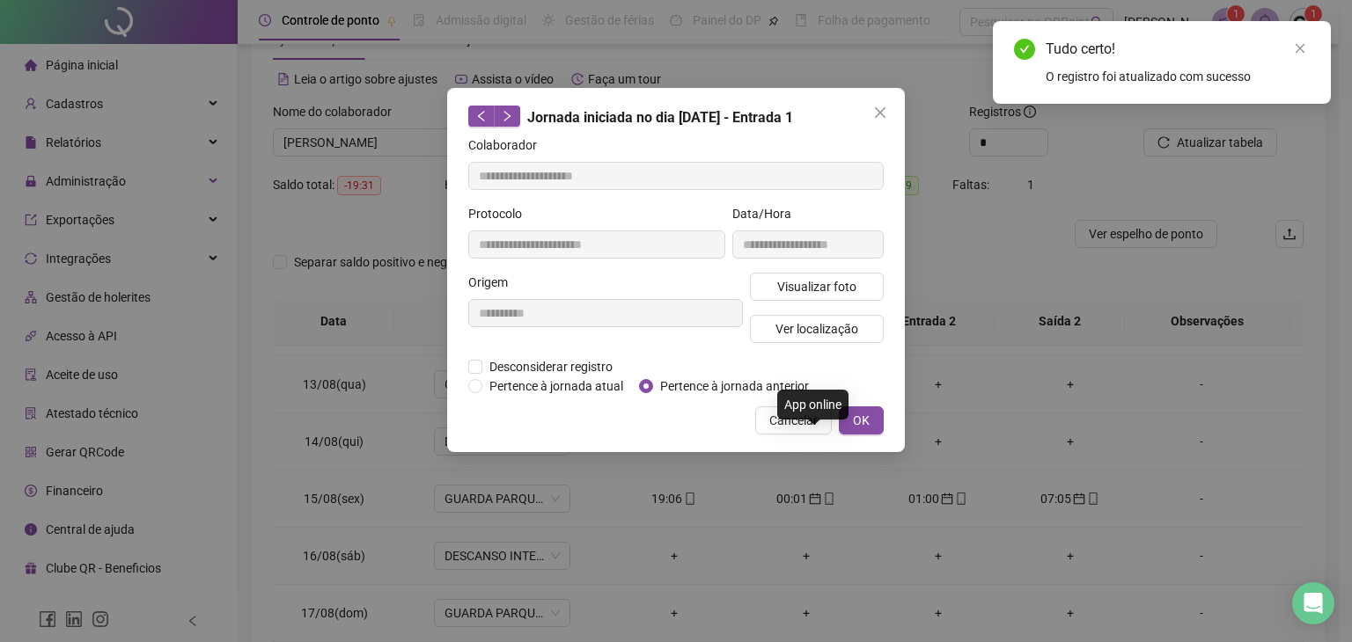
type input "**********"
click at [782, 392] on span "Pertence à jornada anterior" at bounding box center [734, 386] width 163 height 19
click at [863, 416] on span "OK" at bounding box center [861, 420] width 17 height 19
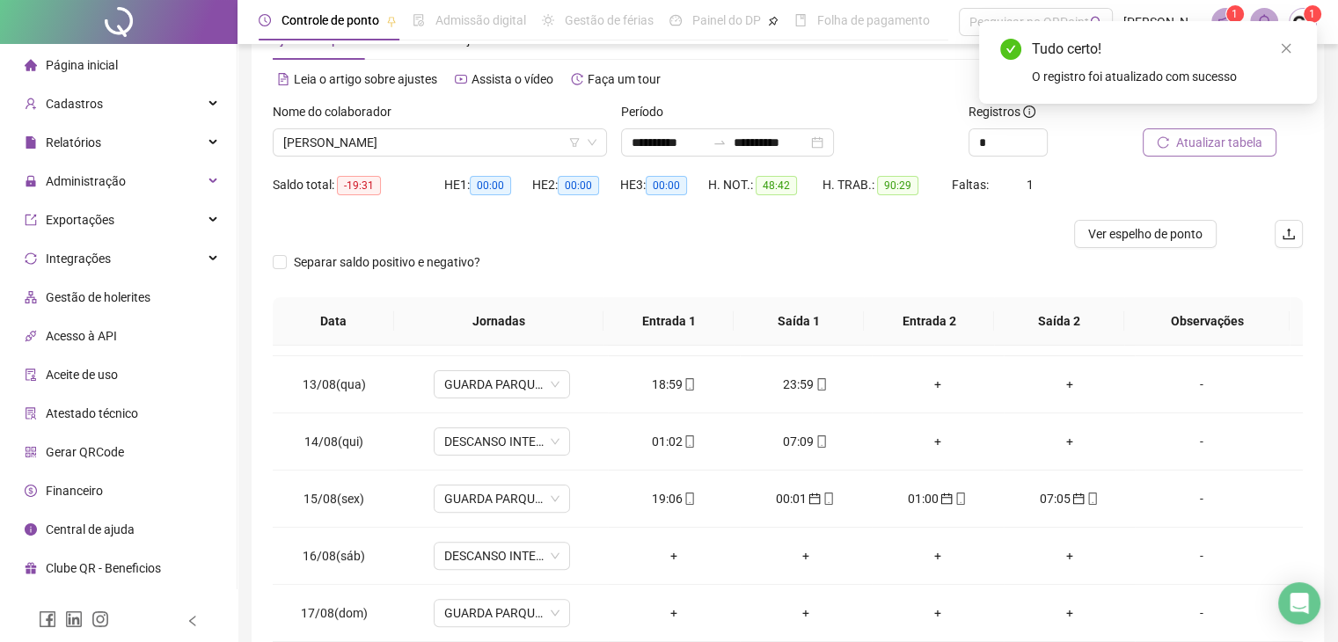
click at [1238, 152] on button "Atualizar tabela" at bounding box center [1210, 142] width 134 height 28
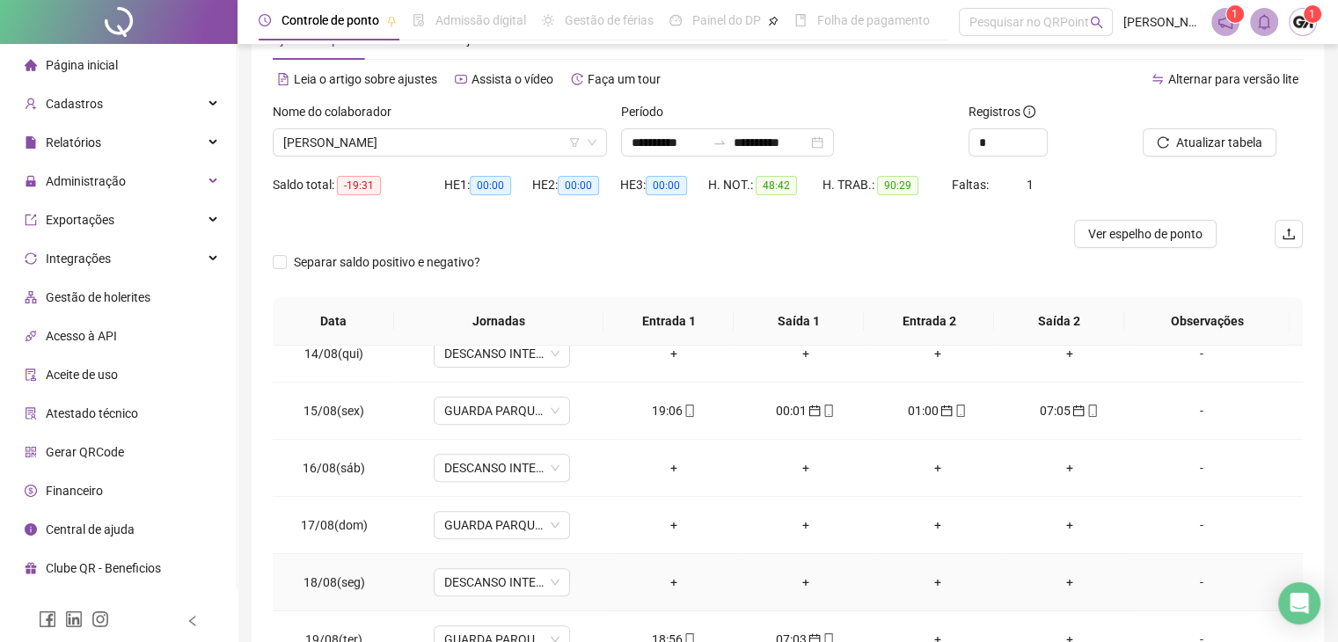
scroll to position [236, 0]
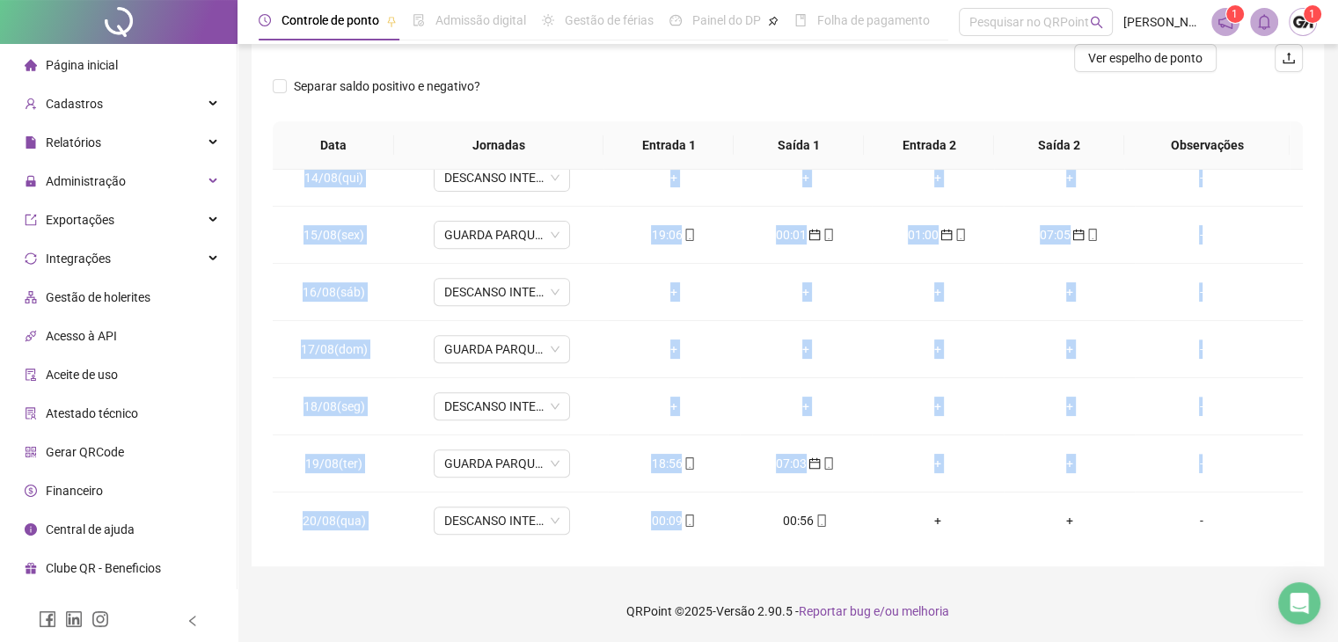
drag, startPoint x: 684, startPoint y: 517, endPoint x: 685, endPoint y: 568, distance: 50.2
click at [685, 568] on div "**********" at bounding box center [788, 203] width 1101 height 878
click at [686, 567] on div "**********" at bounding box center [788, 203] width 1101 height 878
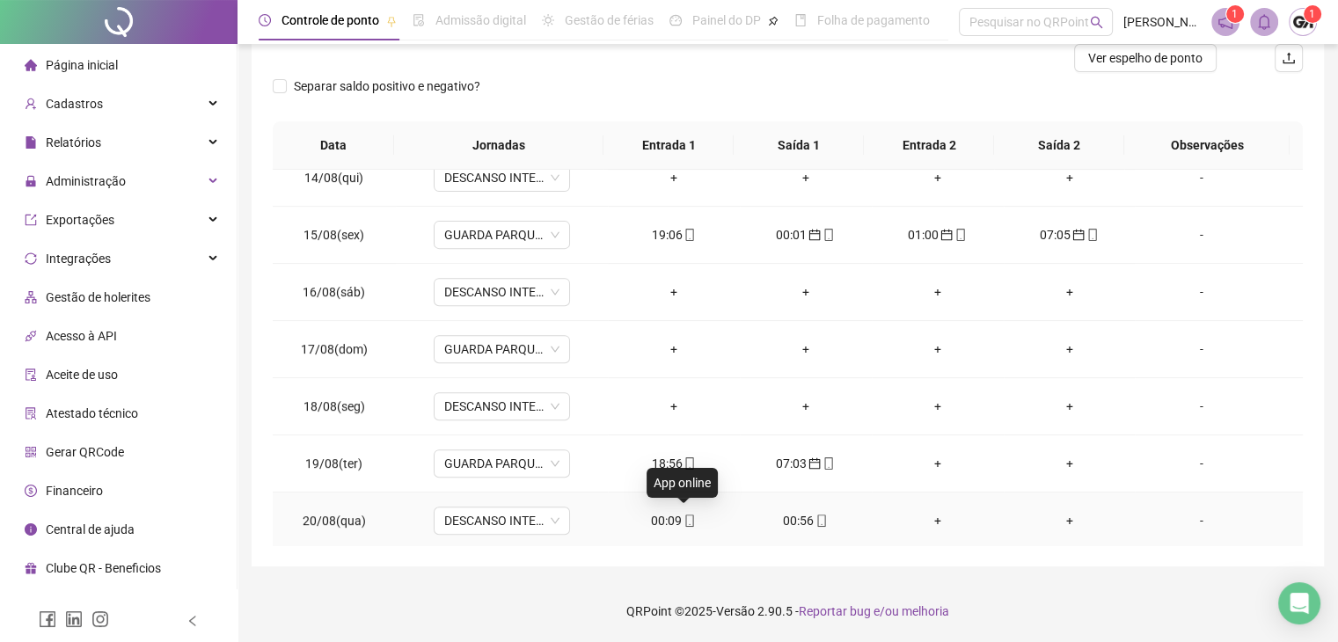
click at [684, 517] on icon "mobile" at bounding box center [690, 521] width 12 height 12
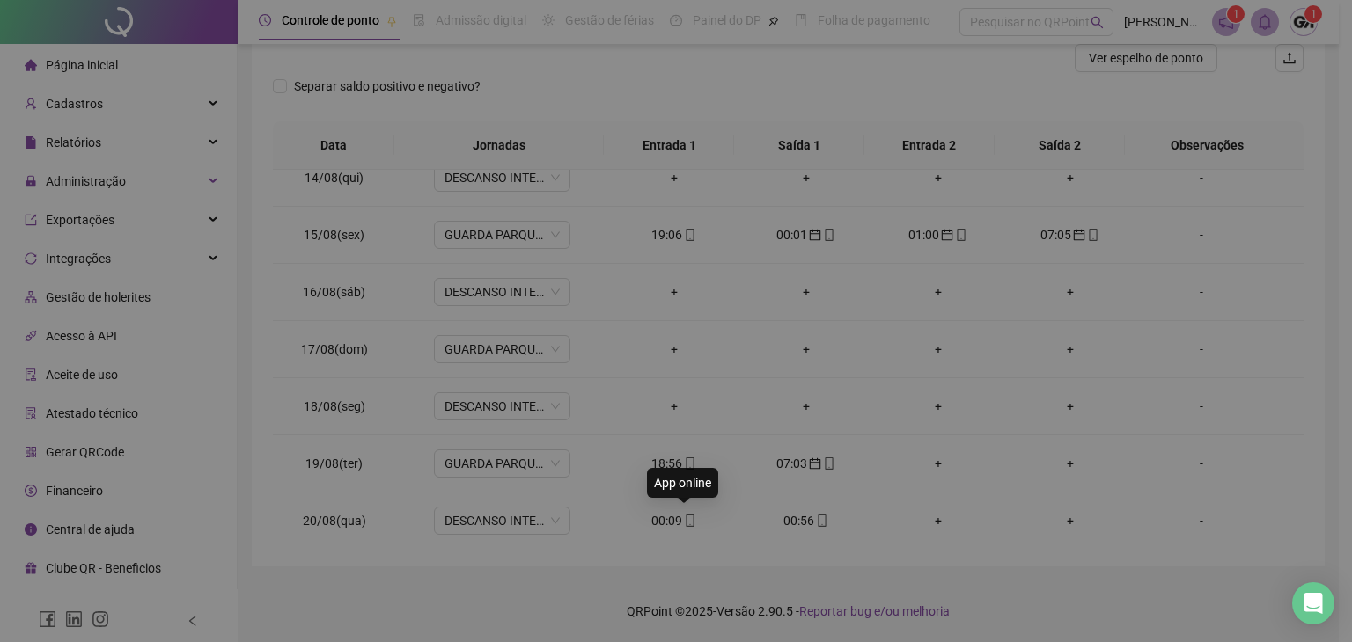
type input "**********"
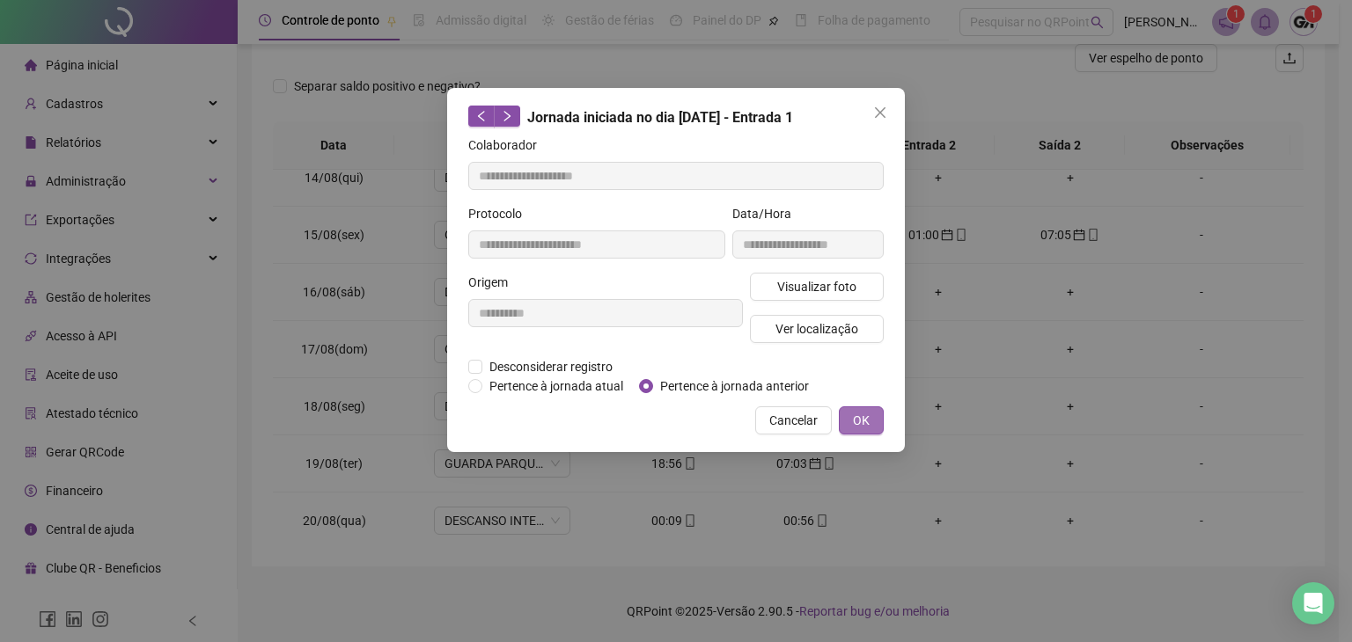
click at [856, 414] on span "OK" at bounding box center [861, 420] width 17 height 19
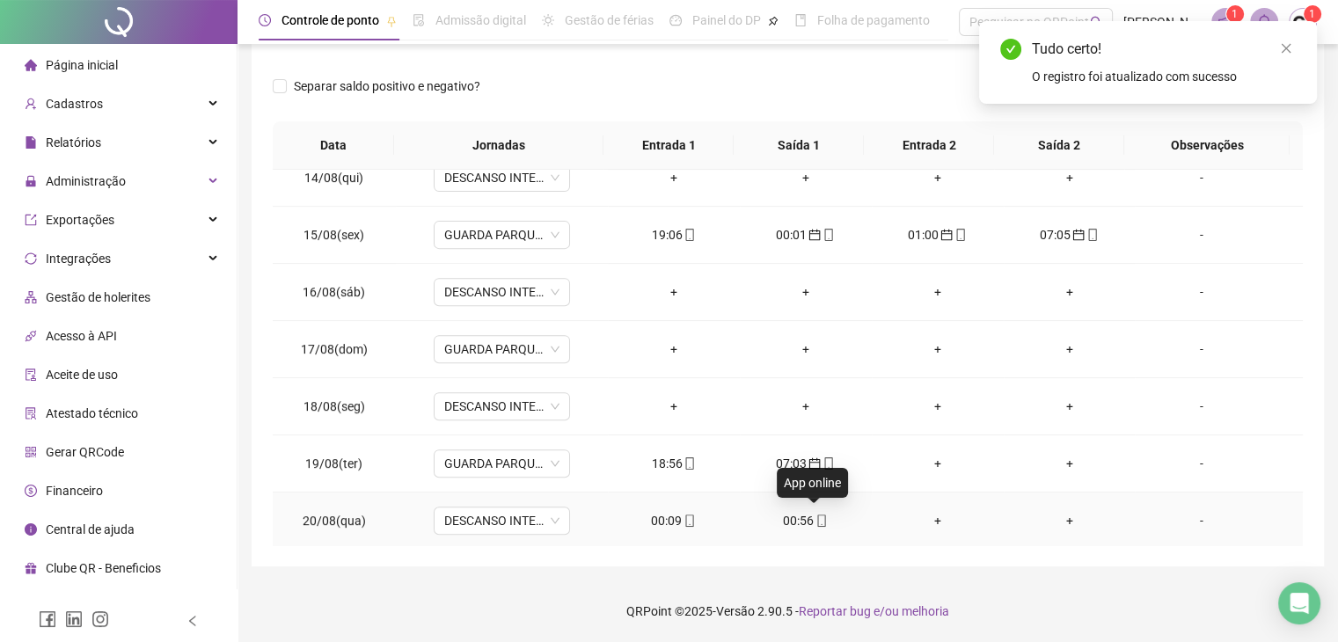
click at [817, 517] on icon "mobile" at bounding box center [822, 521] width 12 height 12
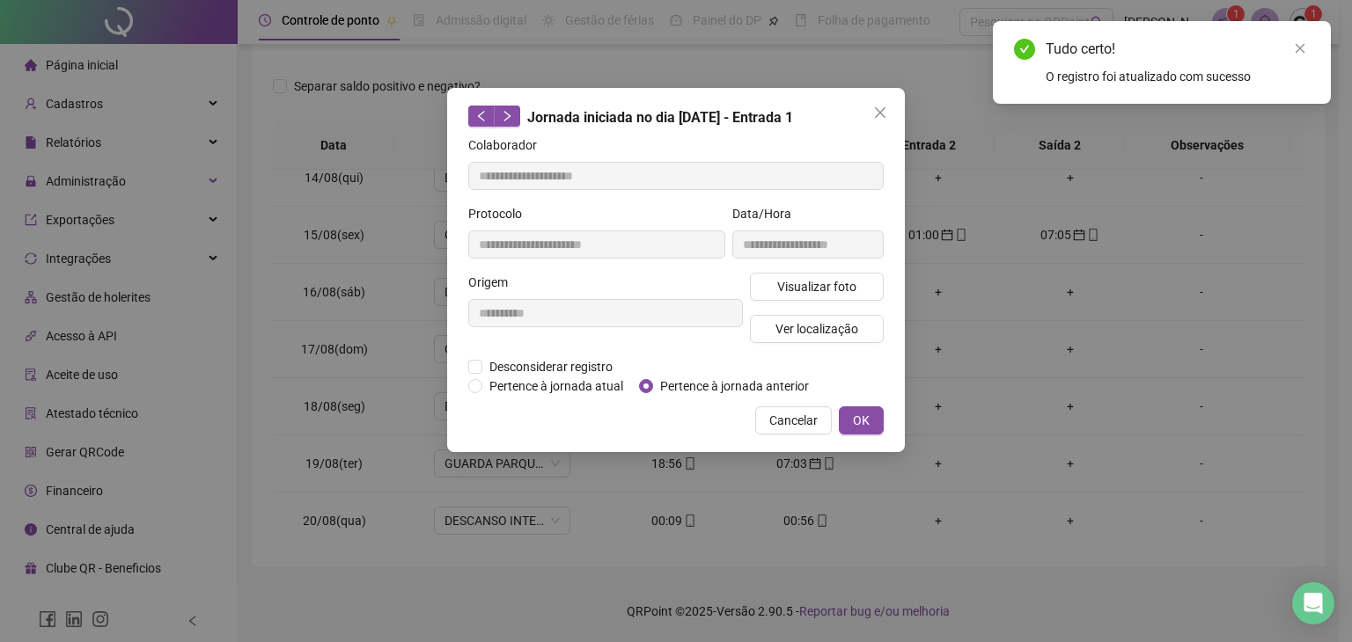
type input "**********"
click at [760, 387] on span "Pertence à jornada anterior" at bounding box center [734, 386] width 163 height 19
click at [875, 424] on button "OK" at bounding box center [861, 421] width 45 height 28
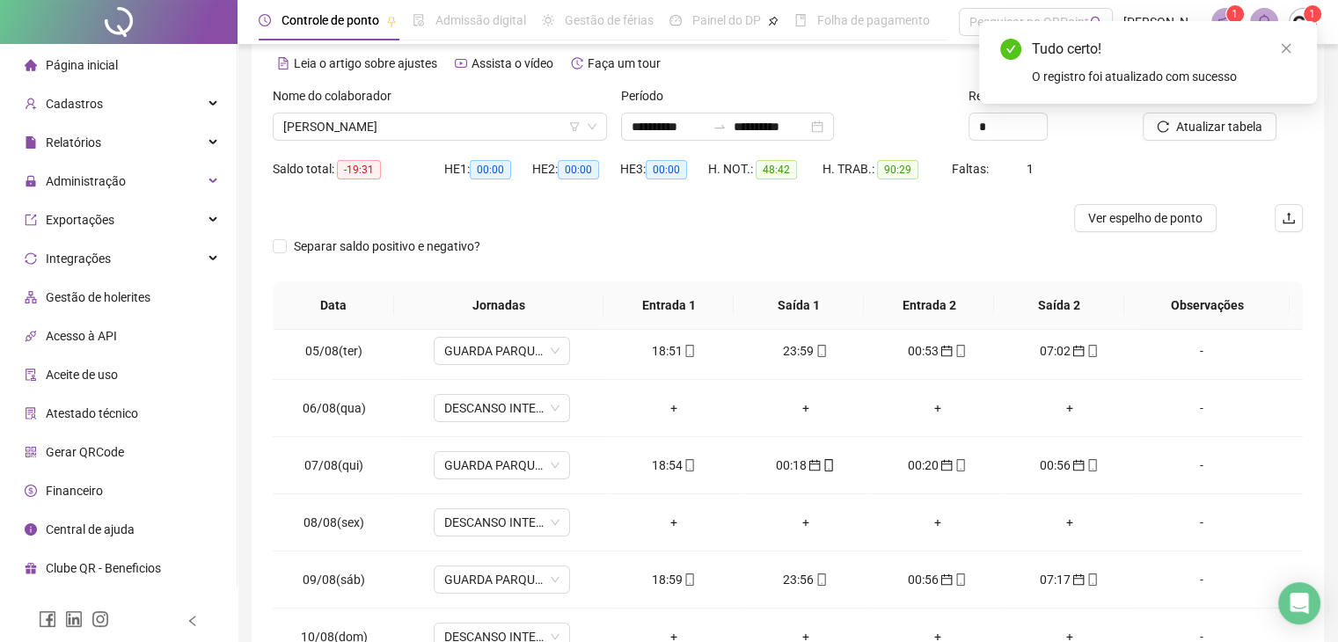
scroll to position [0, 0]
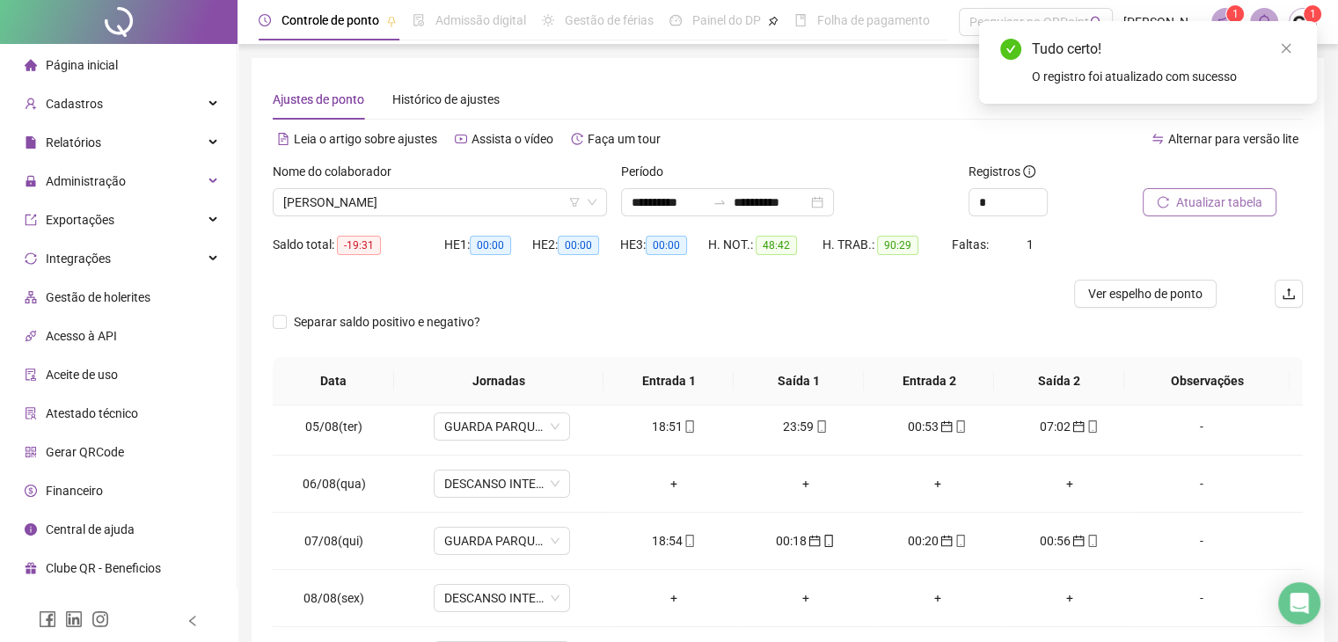
click at [1215, 200] on span "Atualizar tabela" at bounding box center [1220, 202] width 86 height 19
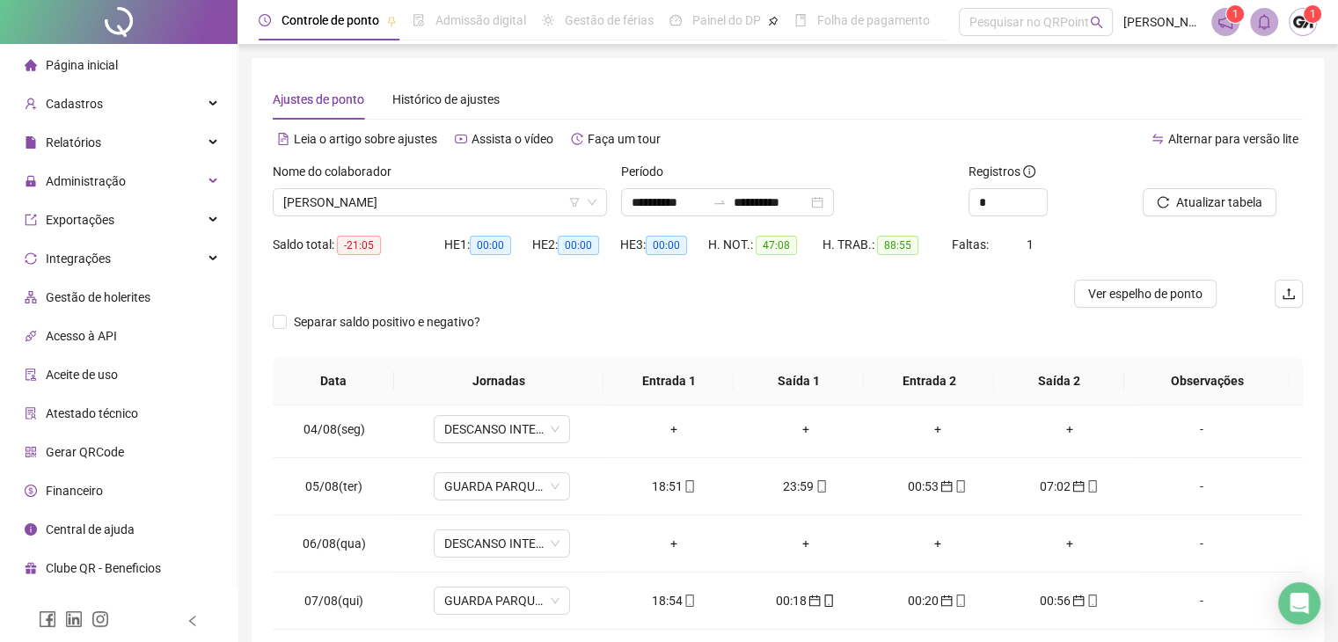
click at [491, 184] on div "Nome do colaborador" at bounding box center [440, 175] width 334 height 26
click at [463, 199] on span "[PERSON_NAME]" at bounding box center [439, 202] width 313 height 26
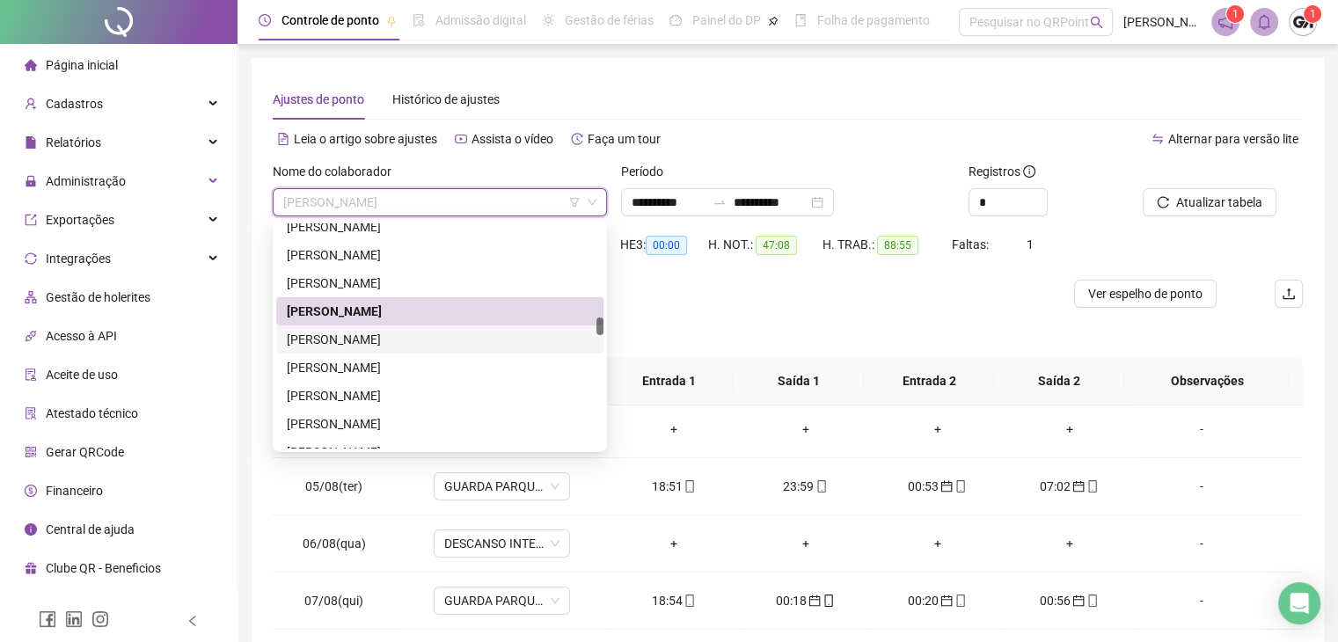
click at [362, 347] on div "[PERSON_NAME]" at bounding box center [440, 339] width 306 height 19
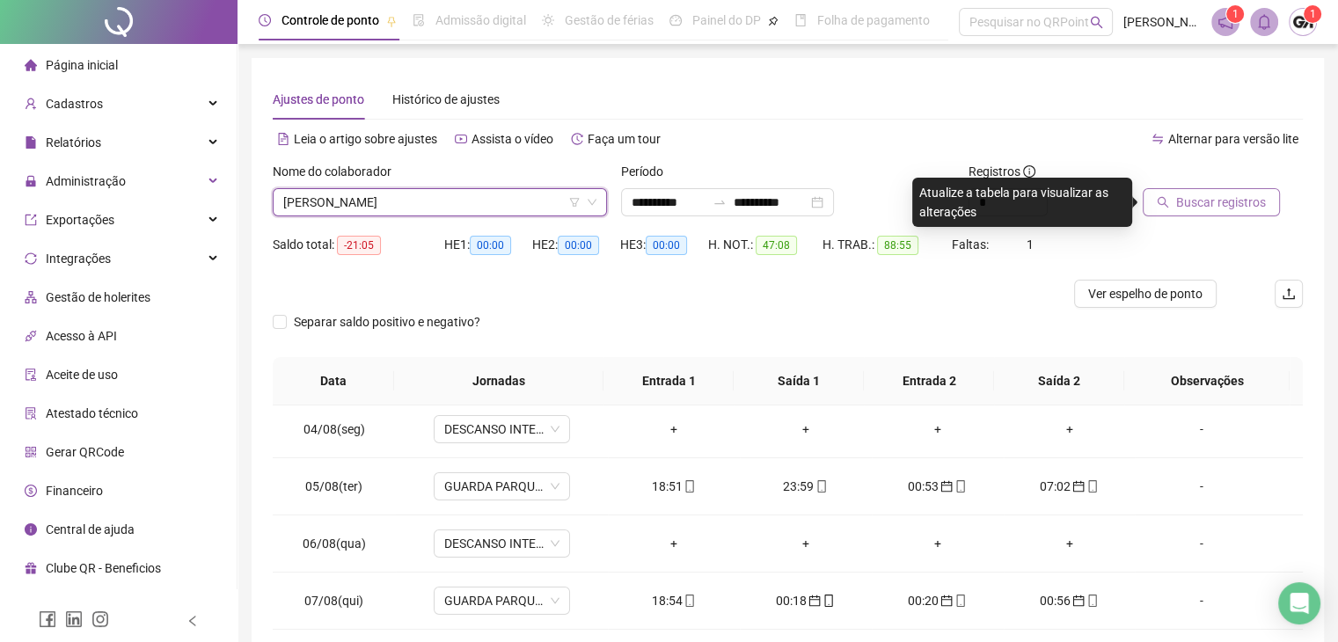
click at [1207, 212] on button "Buscar registros" at bounding box center [1211, 202] width 137 height 28
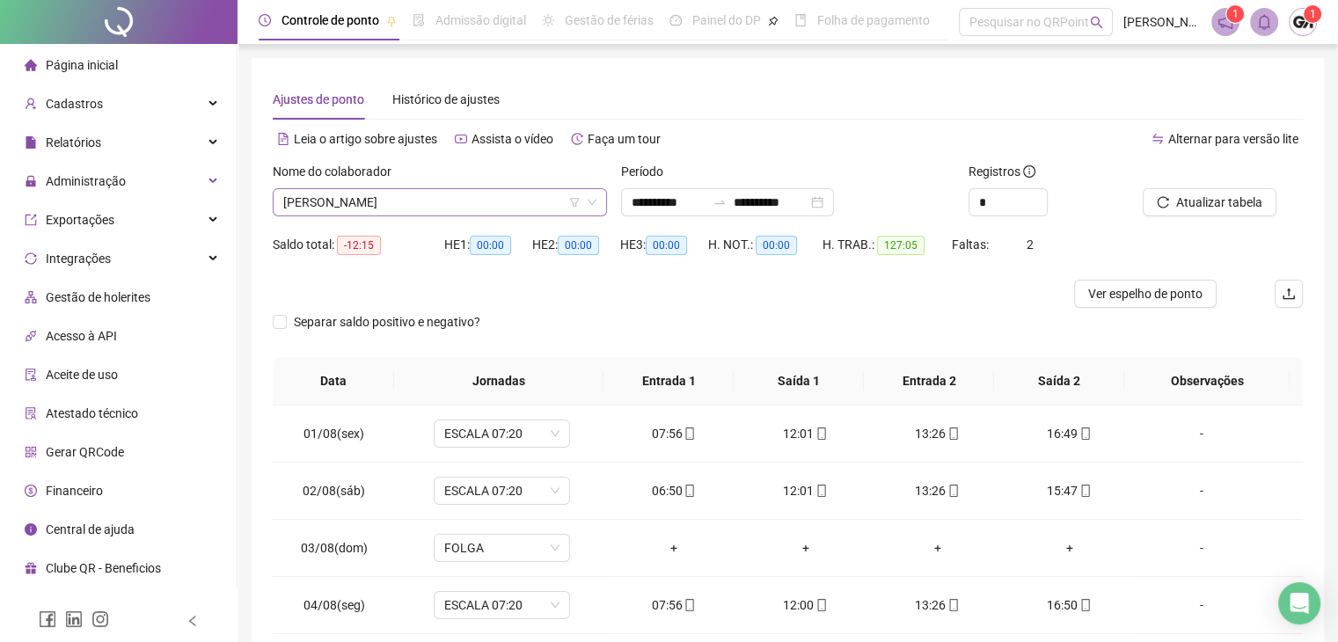
click at [472, 202] on span "[PERSON_NAME]" at bounding box center [439, 202] width 313 height 26
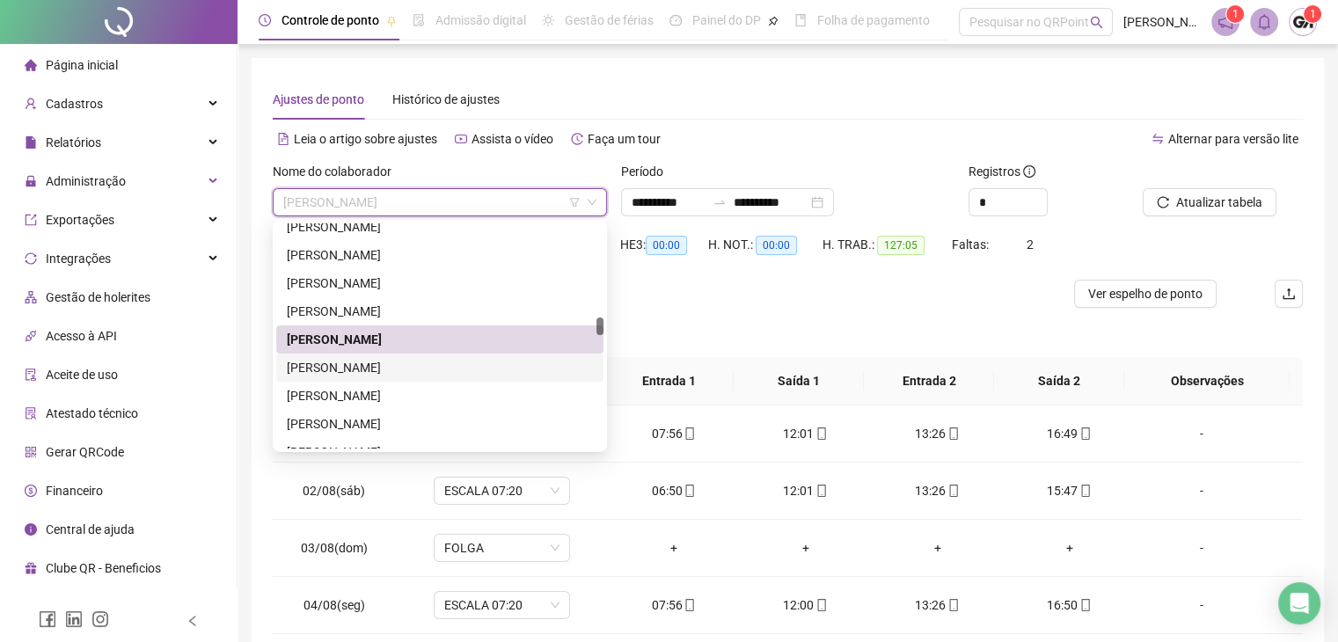
click at [357, 369] on div "[PERSON_NAME]" at bounding box center [440, 367] width 306 height 19
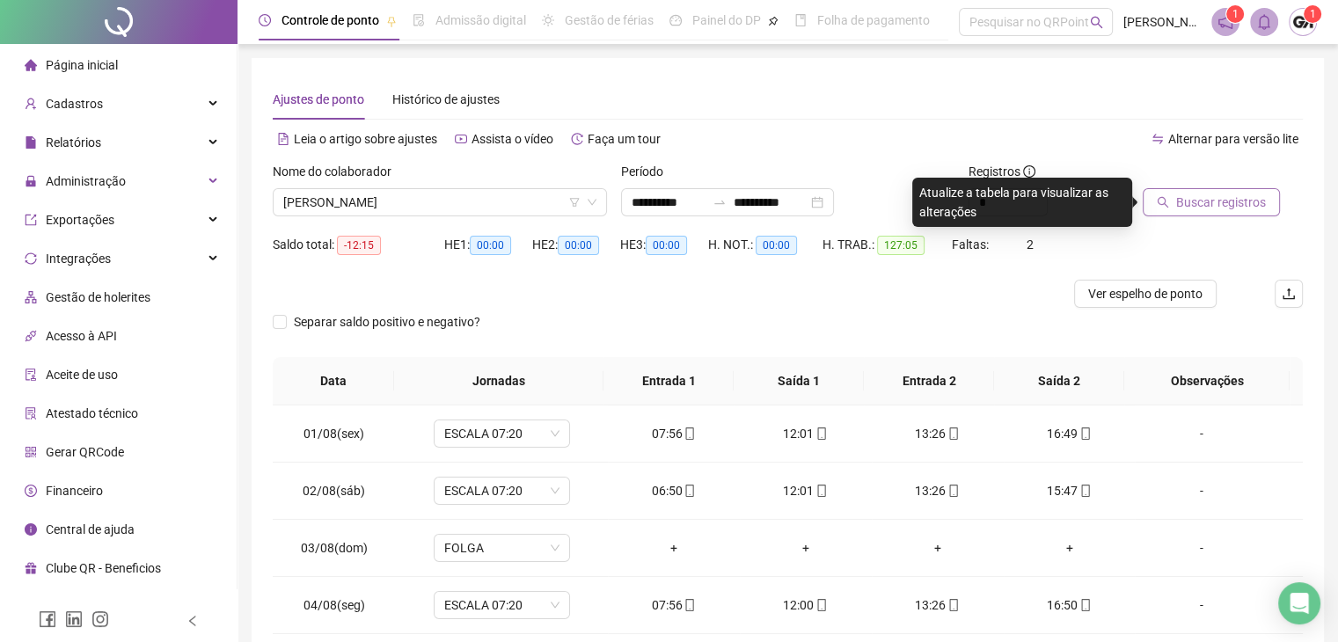
click at [1225, 201] on span "Buscar registros" at bounding box center [1222, 202] width 90 height 19
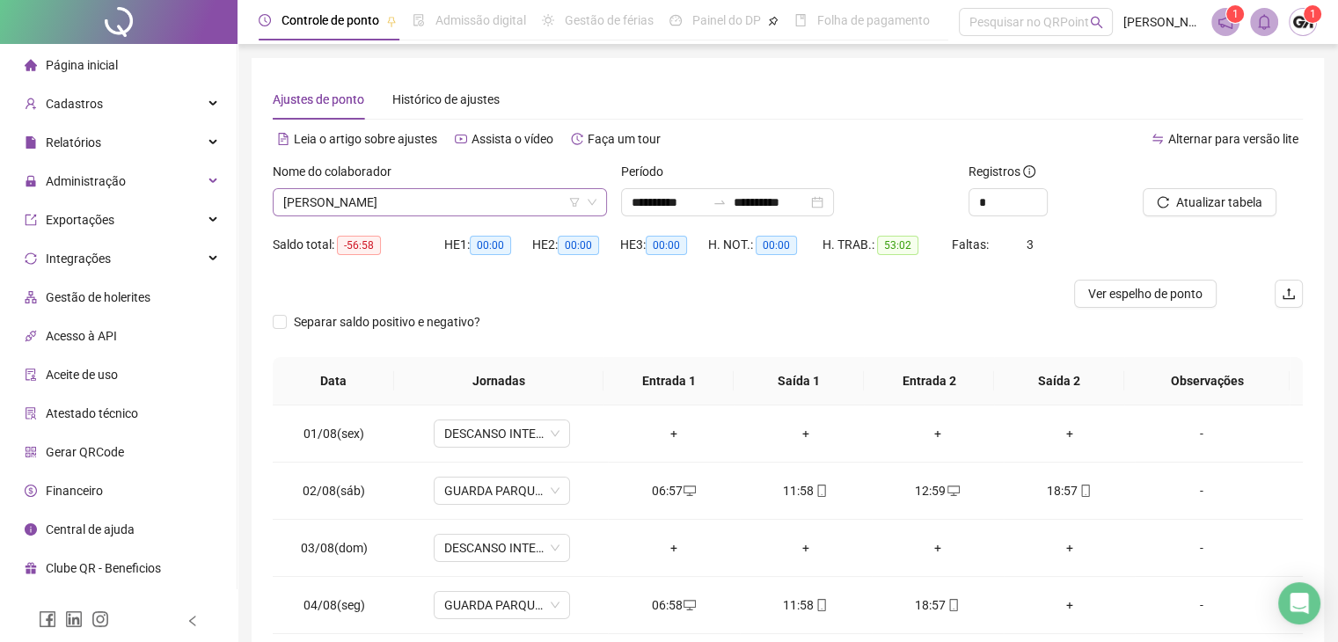
click at [486, 209] on span "[PERSON_NAME]" at bounding box center [439, 202] width 313 height 26
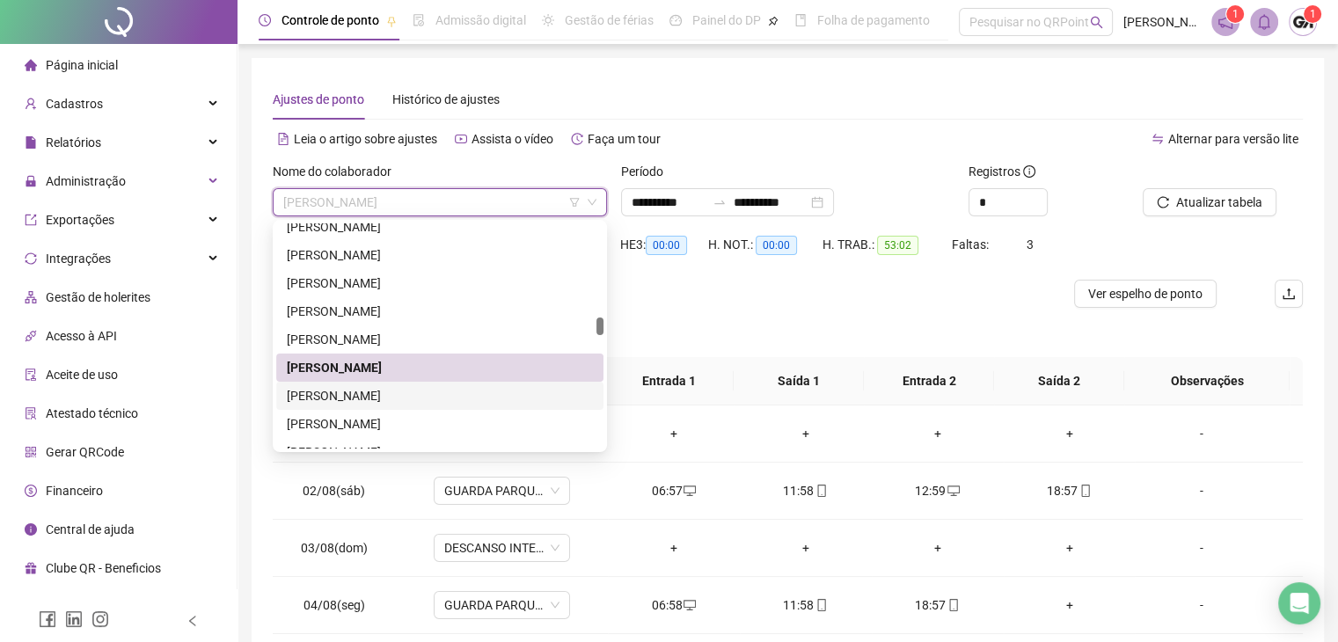
click at [356, 399] on div "[PERSON_NAME]" at bounding box center [440, 395] width 306 height 19
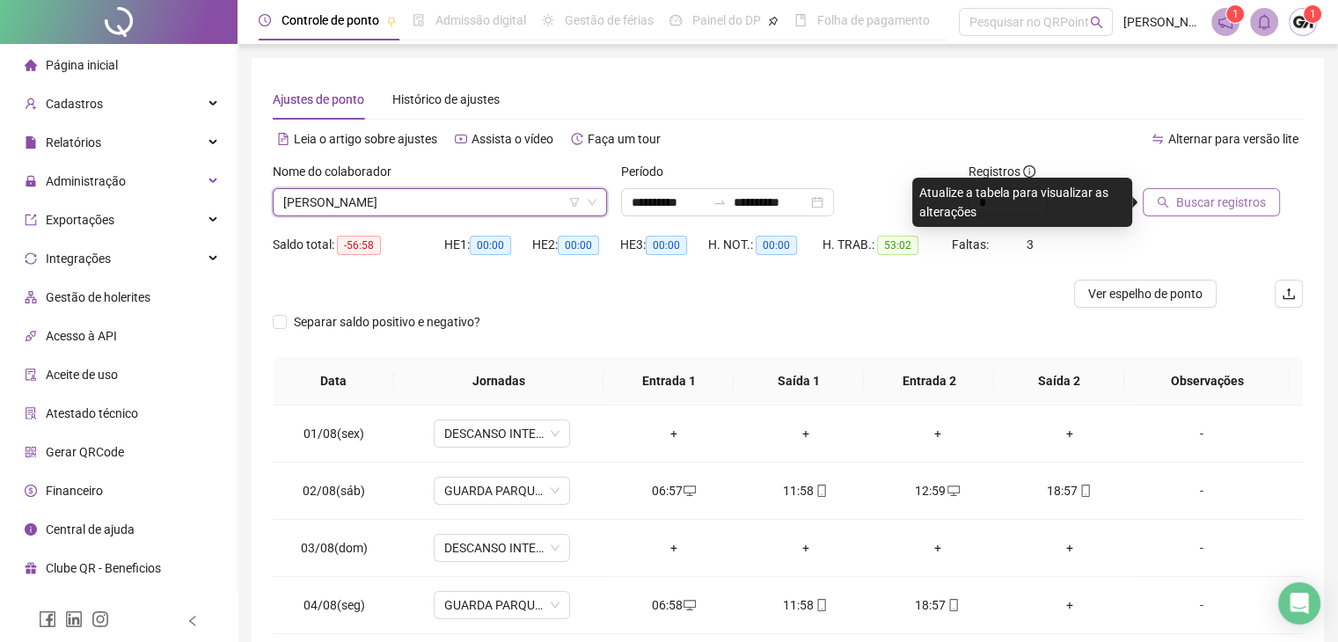
click at [1216, 197] on span "Buscar registros" at bounding box center [1222, 202] width 90 height 19
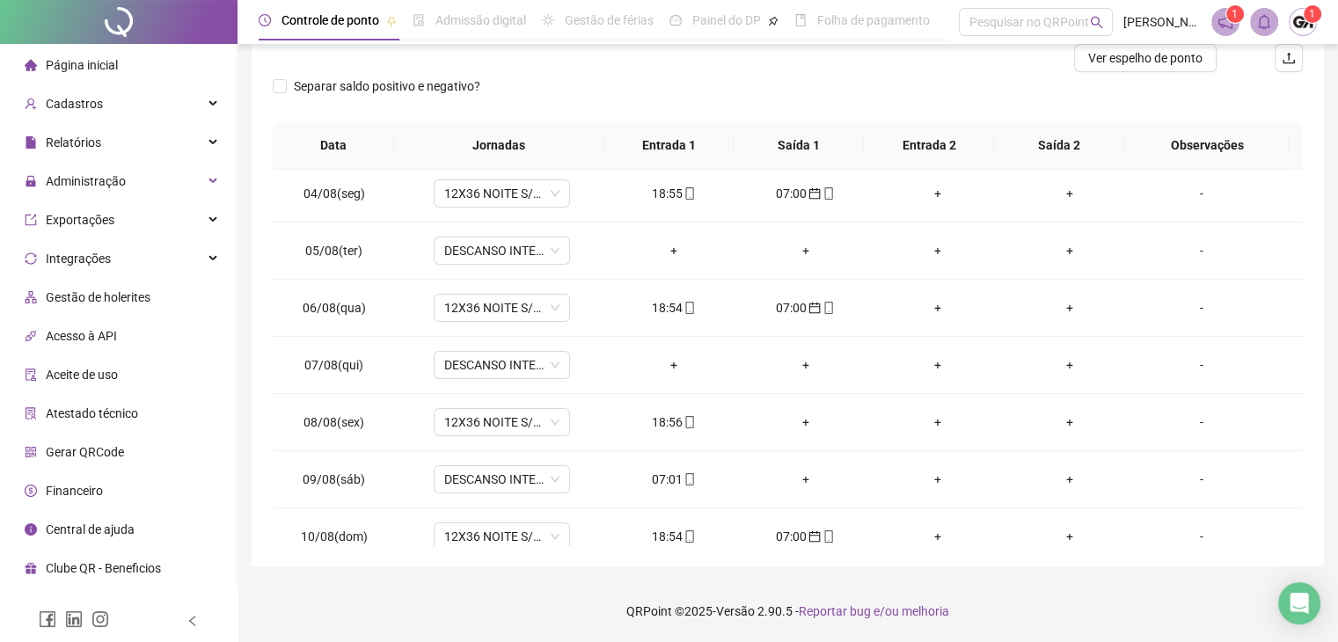
scroll to position [352, 0]
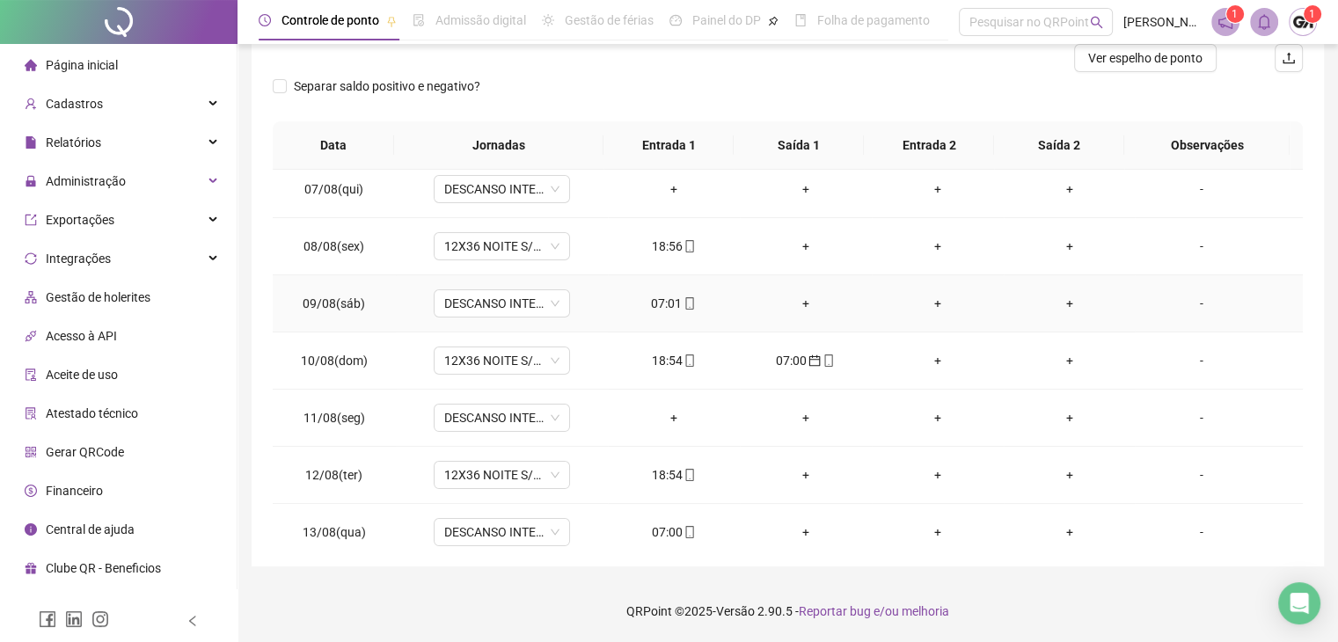
click at [685, 304] on icon "mobile" at bounding box center [690, 303] width 12 height 12
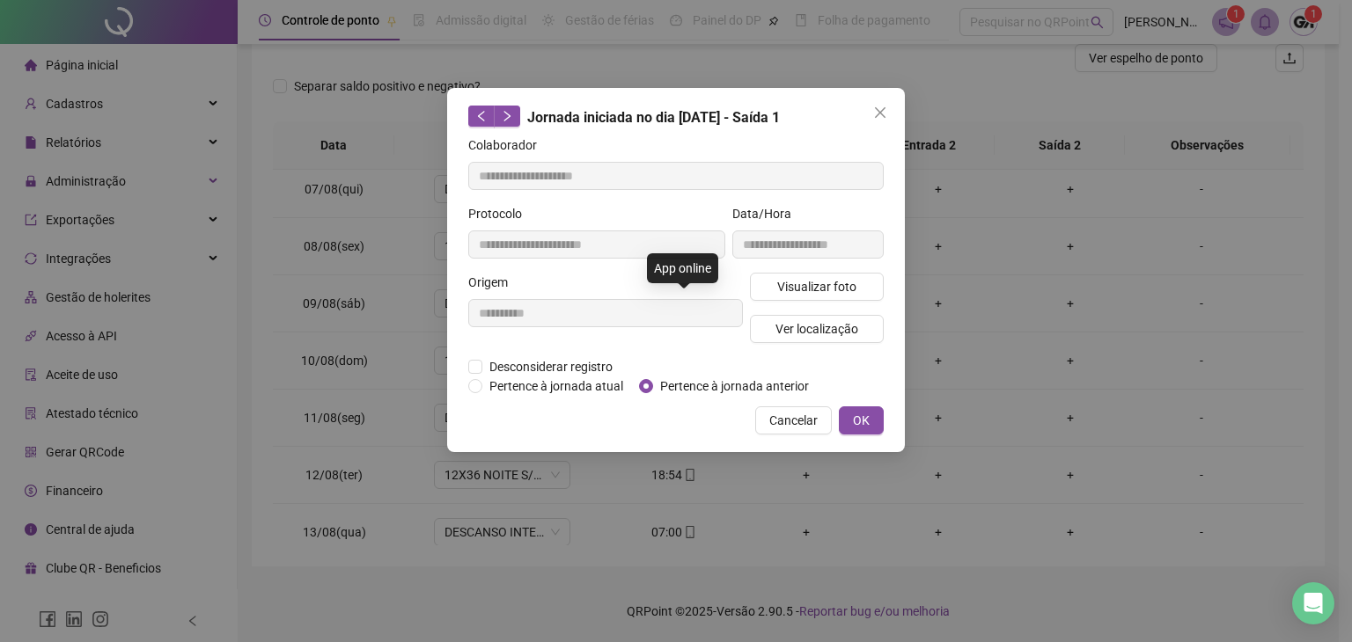
type input "**********"
click at [675, 386] on span "Pertence à jornada anterior" at bounding box center [734, 386] width 163 height 19
click at [866, 422] on span "OK" at bounding box center [861, 420] width 17 height 19
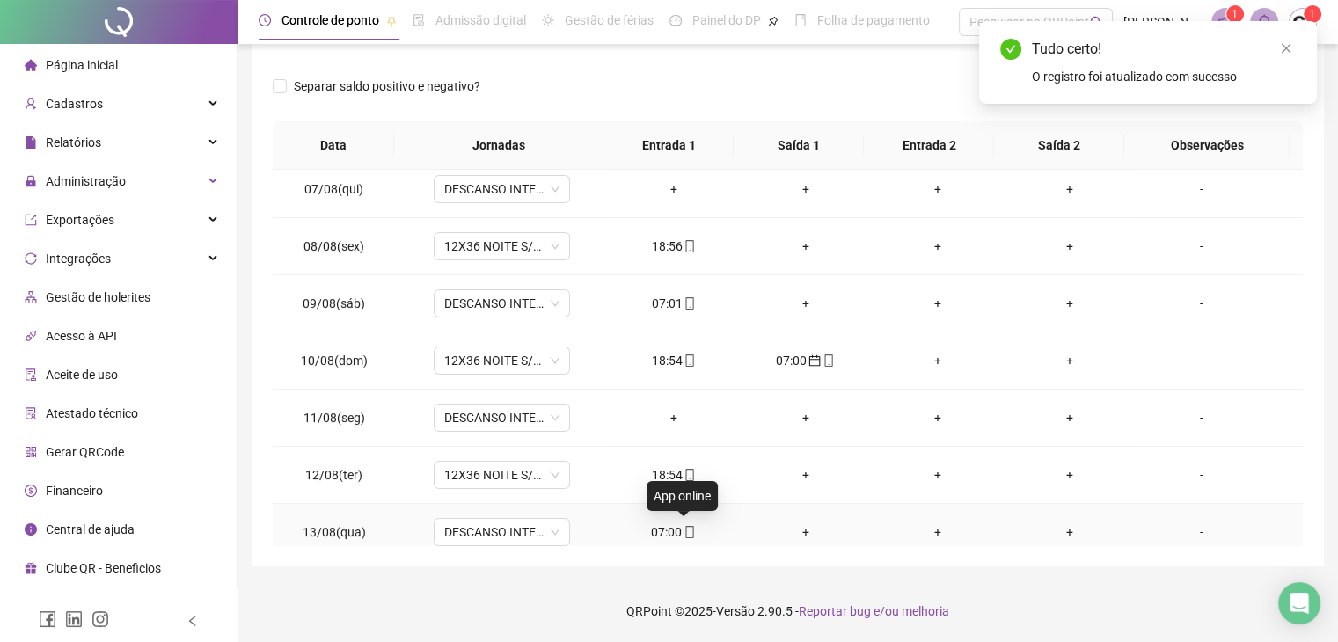
click at [684, 530] on icon "mobile" at bounding box center [690, 532] width 12 height 12
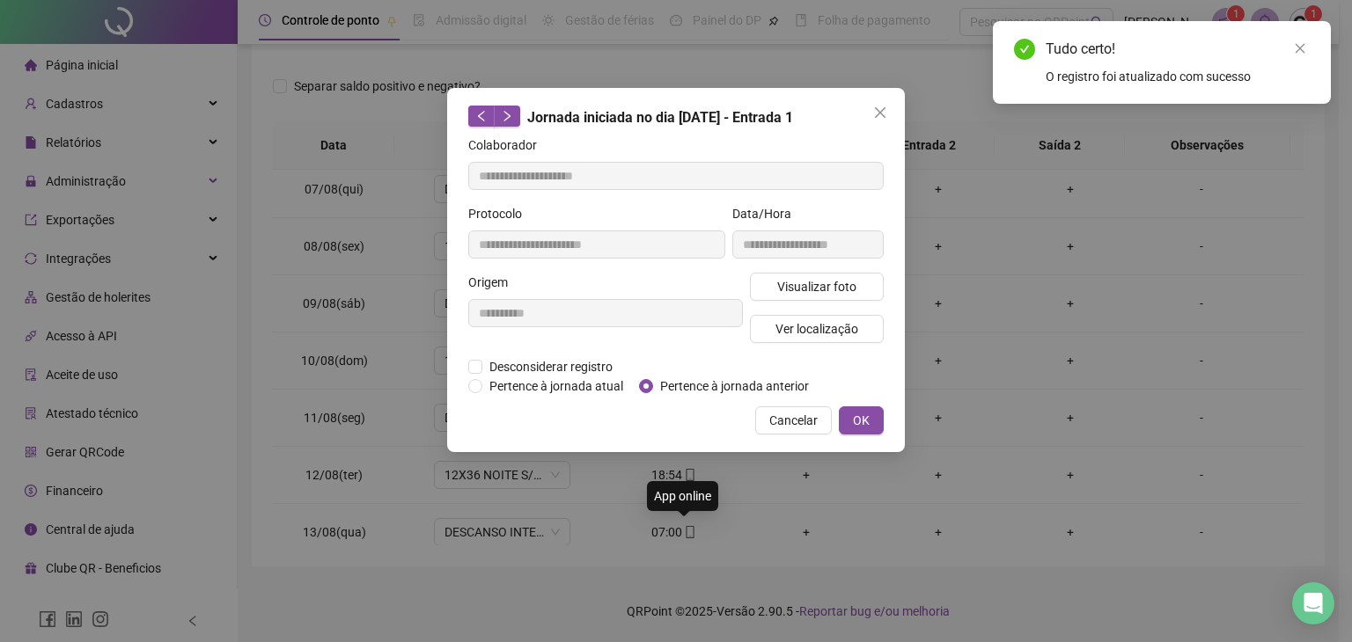
type input "**********"
click at [708, 385] on span "Pertence à jornada anterior" at bounding box center [734, 386] width 163 height 19
click at [861, 416] on span "OK" at bounding box center [861, 420] width 17 height 19
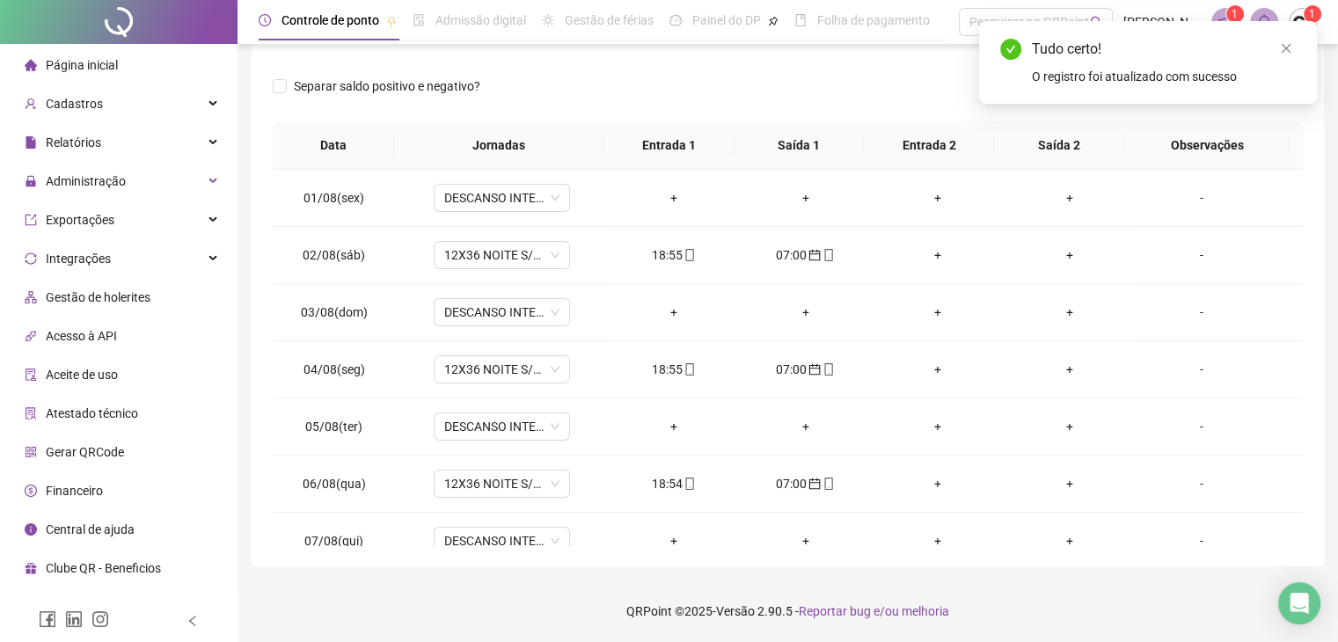
scroll to position [0, 0]
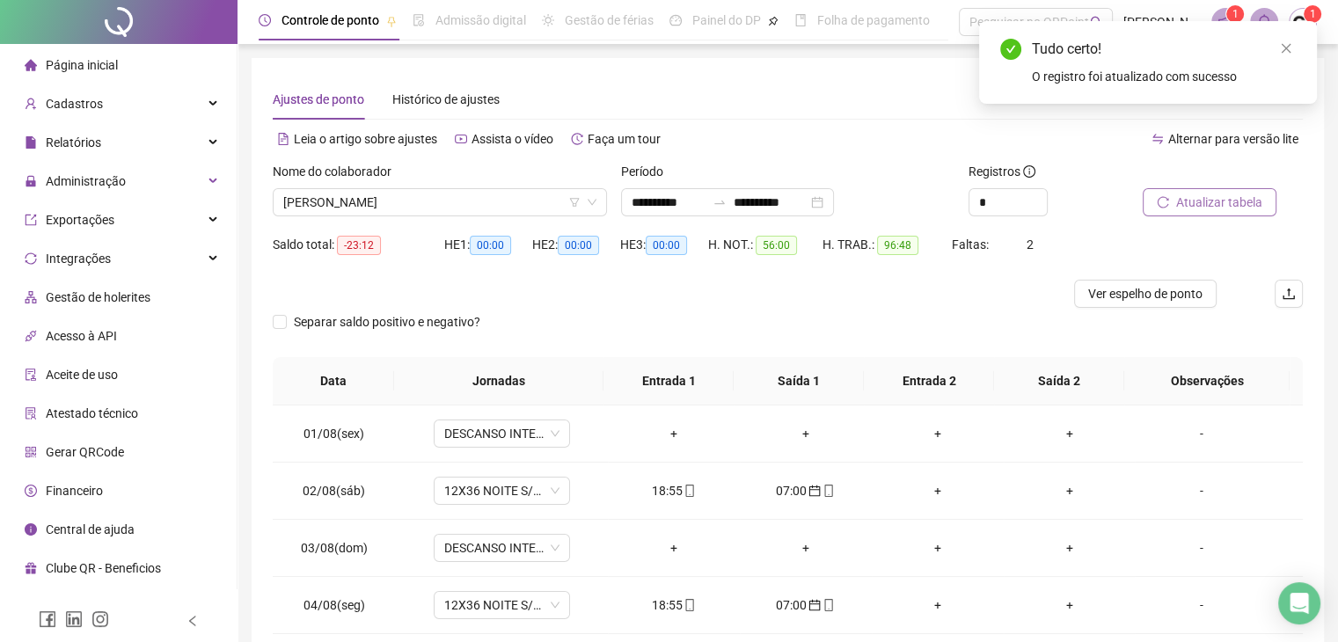
click at [1209, 218] on div "Atualizar tabela" at bounding box center [1223, 196] width 174 height 69
click at [1200, 206] on span "Atualizar tabela" at bounding box center [1220, 202] width 86 height 19
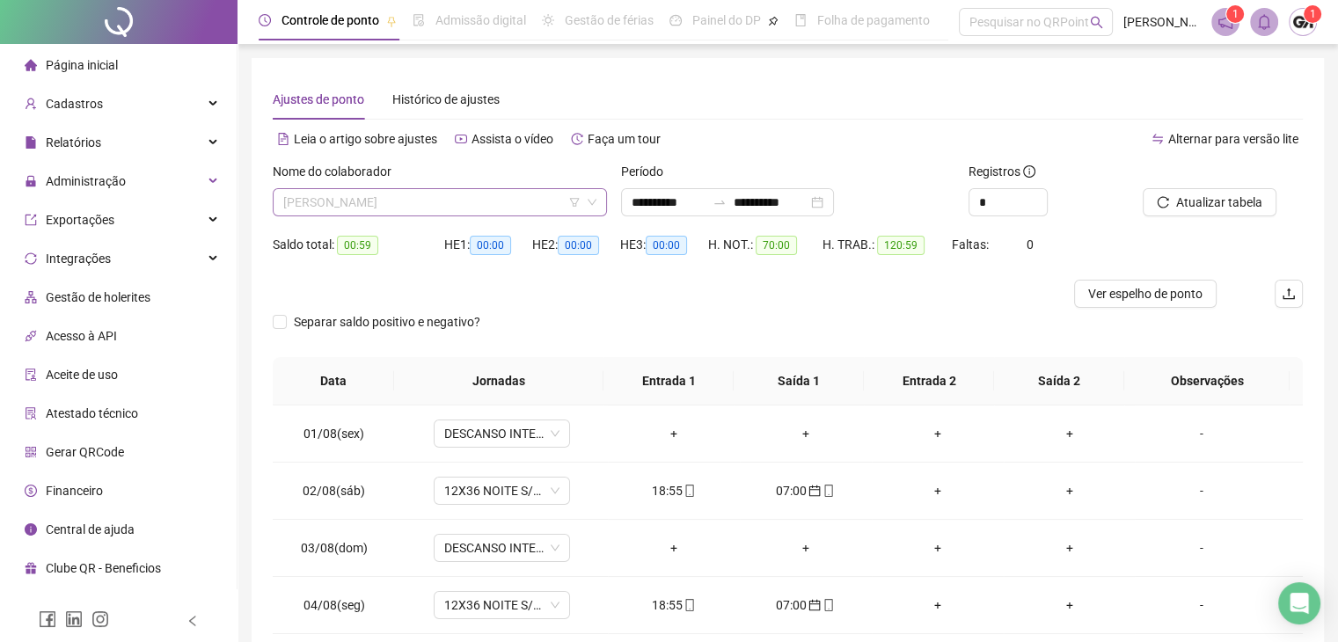
click at [392, 190] on span "[PERSON_NAME]" at bounding box center [439, 202] width 313 height 26
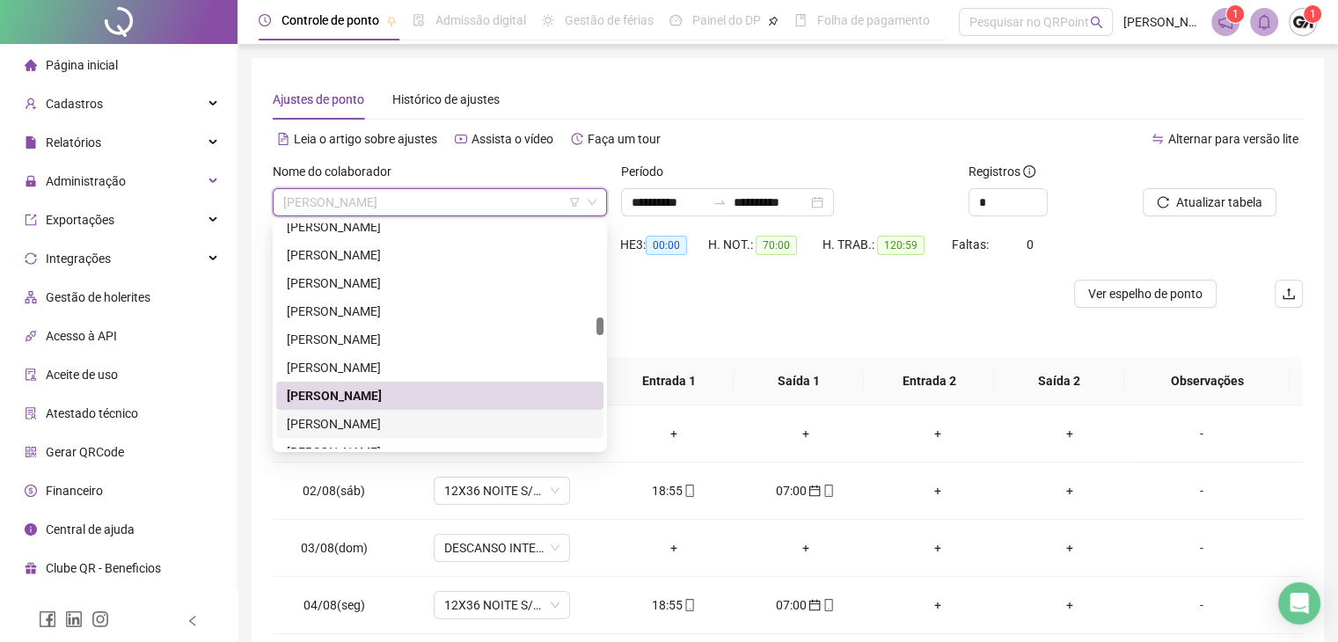
click at [338, 427] on div "[PERSON_NAME]" at bounding box center [440, 423] width 306 height 19
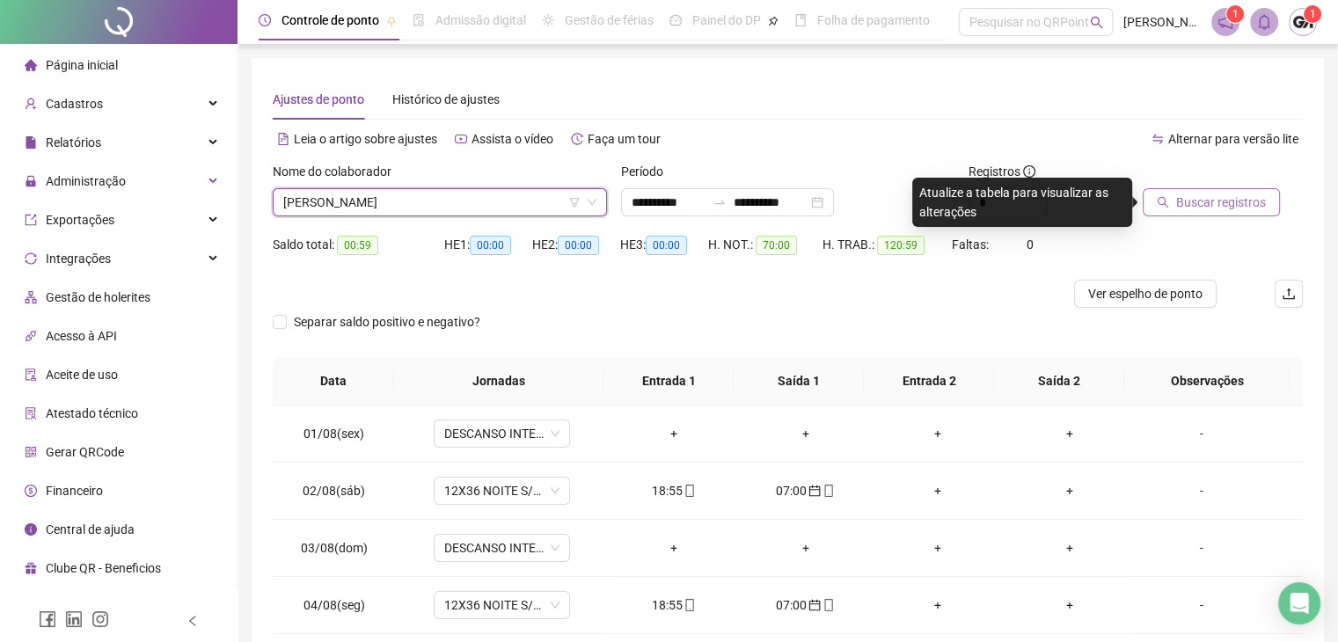
click at [1165, 196] on icon "search" at bounding box center [1163, 202] width 12 height 12
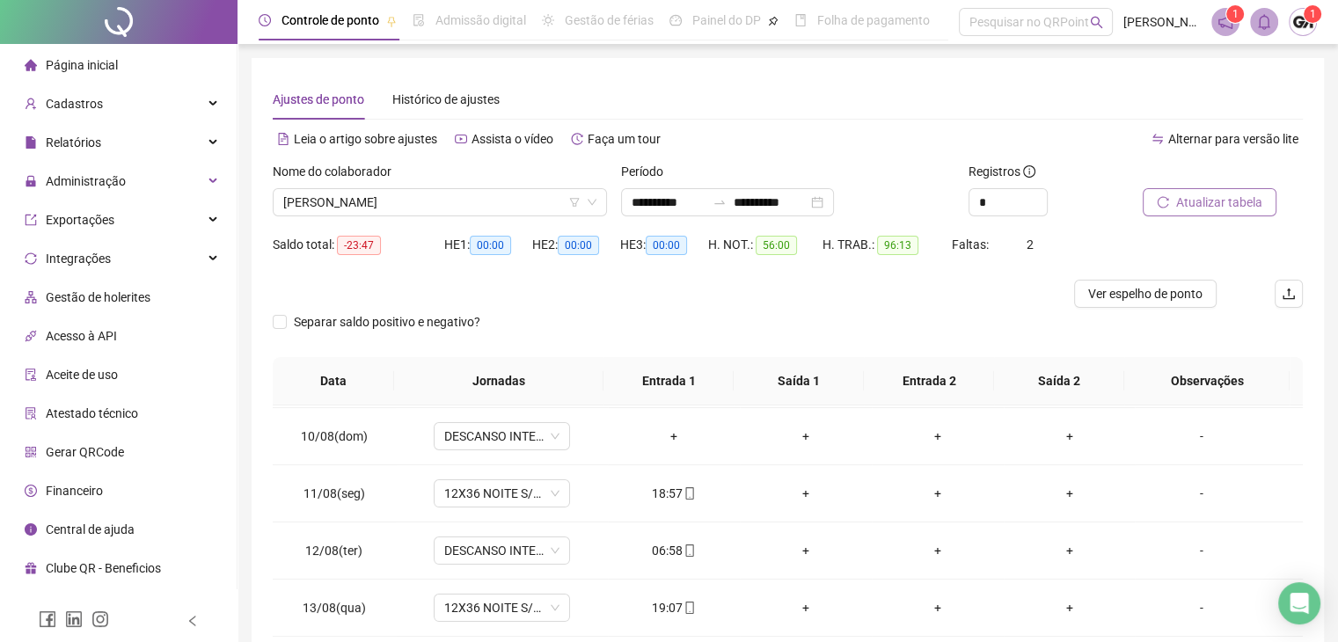
scroll to position [616, 0]
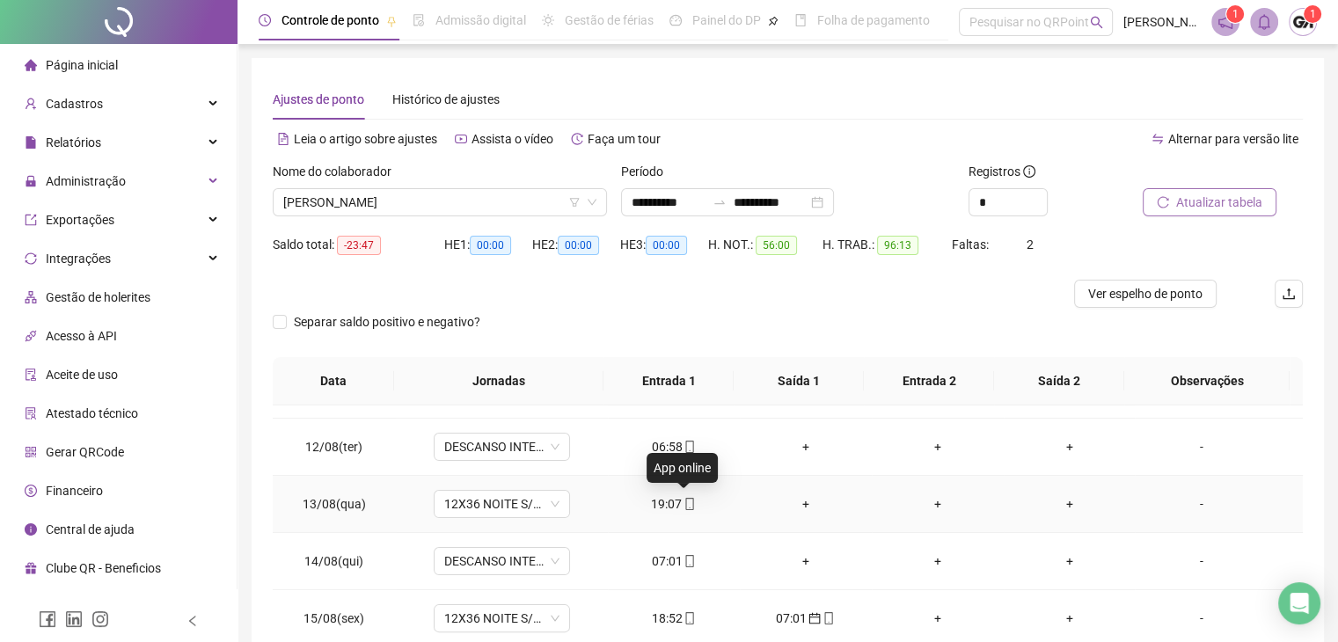
click at [684, 504] on icon "mobile" at bounding box center [690, 504] width 12 height 12
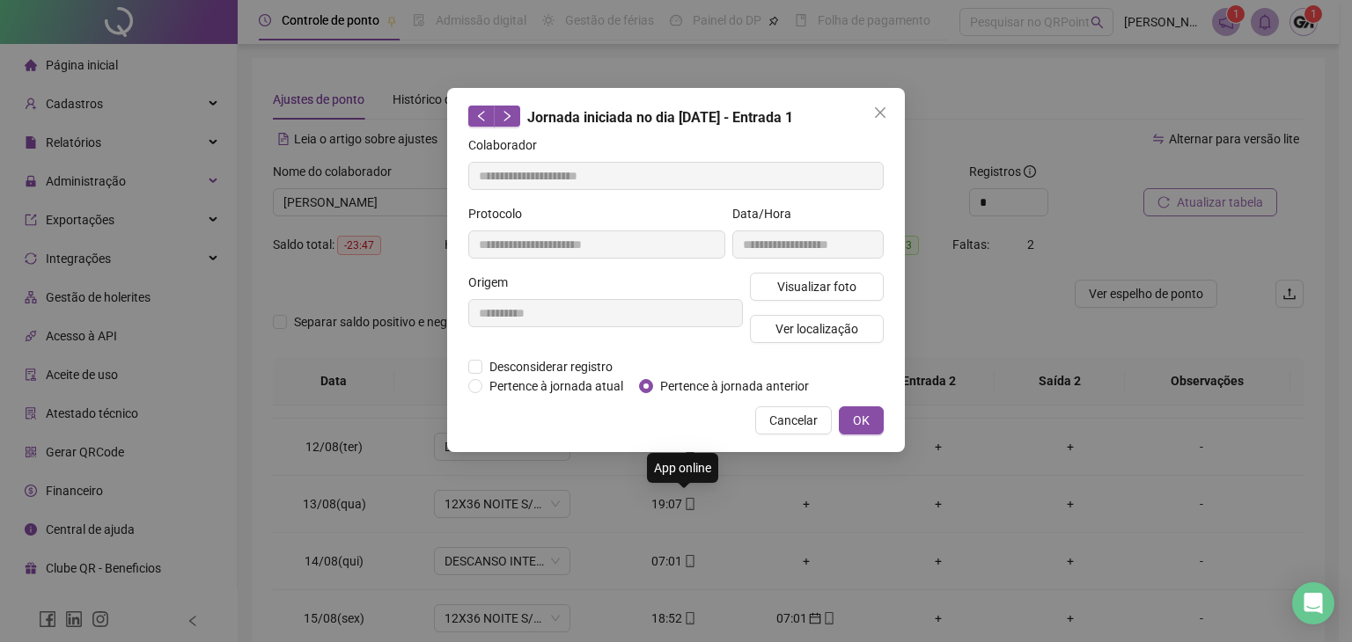
type input "**********"
click at [745, 390] on span "Pertence à jornada anterior" at bounding box center [734, 386] width 163 height 19
click at [868, 422] on span "OK" at bounding box center [861, 420] width 17 height 19
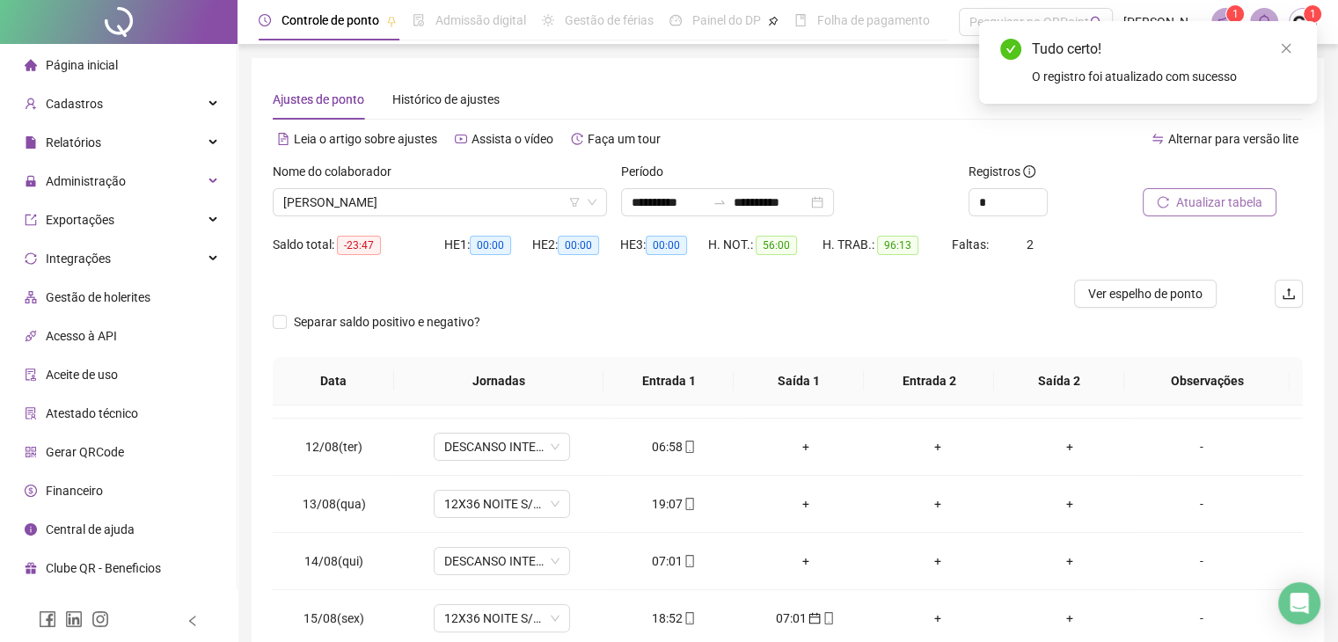
click at [1180, 213] on button "Atualizar tabela" at bounding box center [1210, 202] width 134 height 28
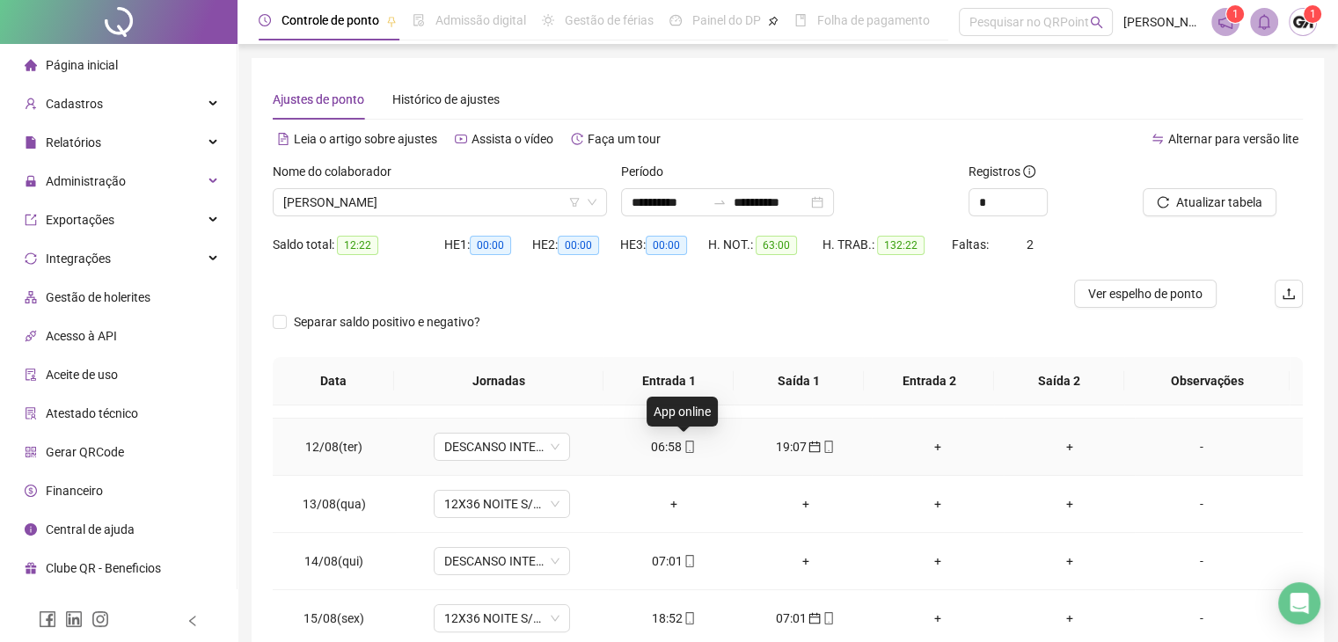
click at [684, 448] on icon "mobile" at bounding box center [690, 447] width 12 height 12
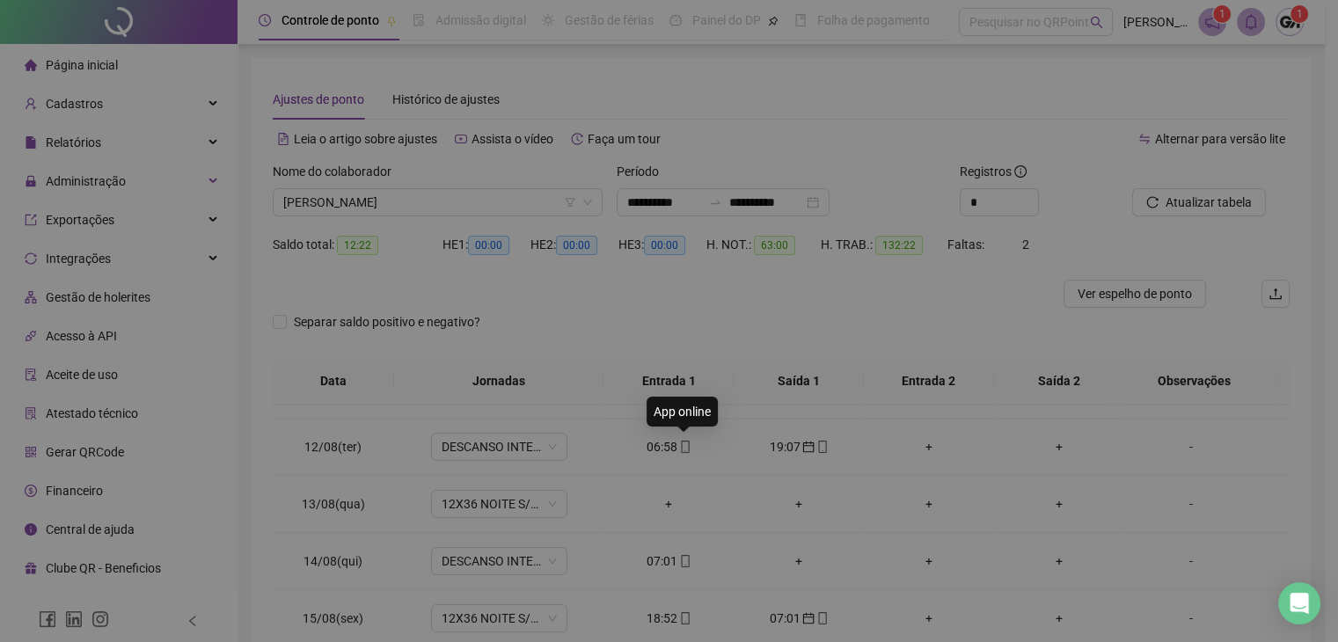
type input "**********"
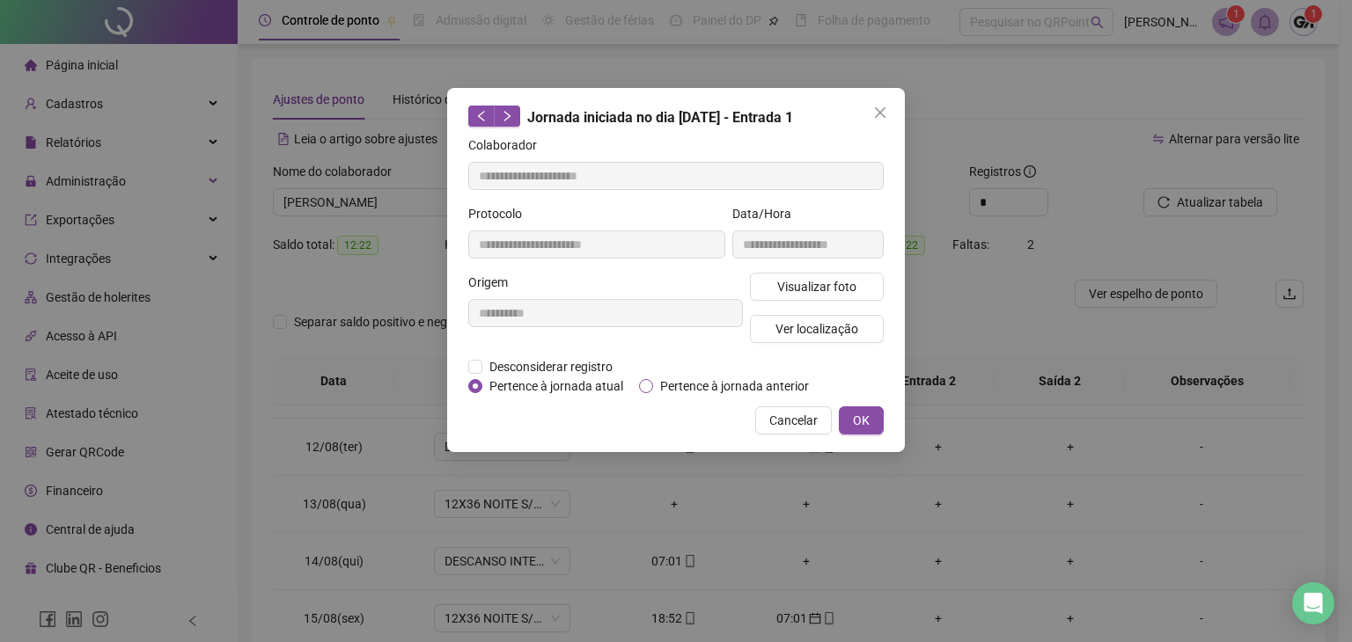
click at [656, 384] on span "Pertence à jornada anterior" at bounding box center [734, 386] width 163 height 19
click at [510, 382] on span "Pertence à jornada atual" at bounding box center [556, 386] width 148 height 19
click at [781, 417] on span "Cancelar" at bounding box center [793, 420] width 48 height 19
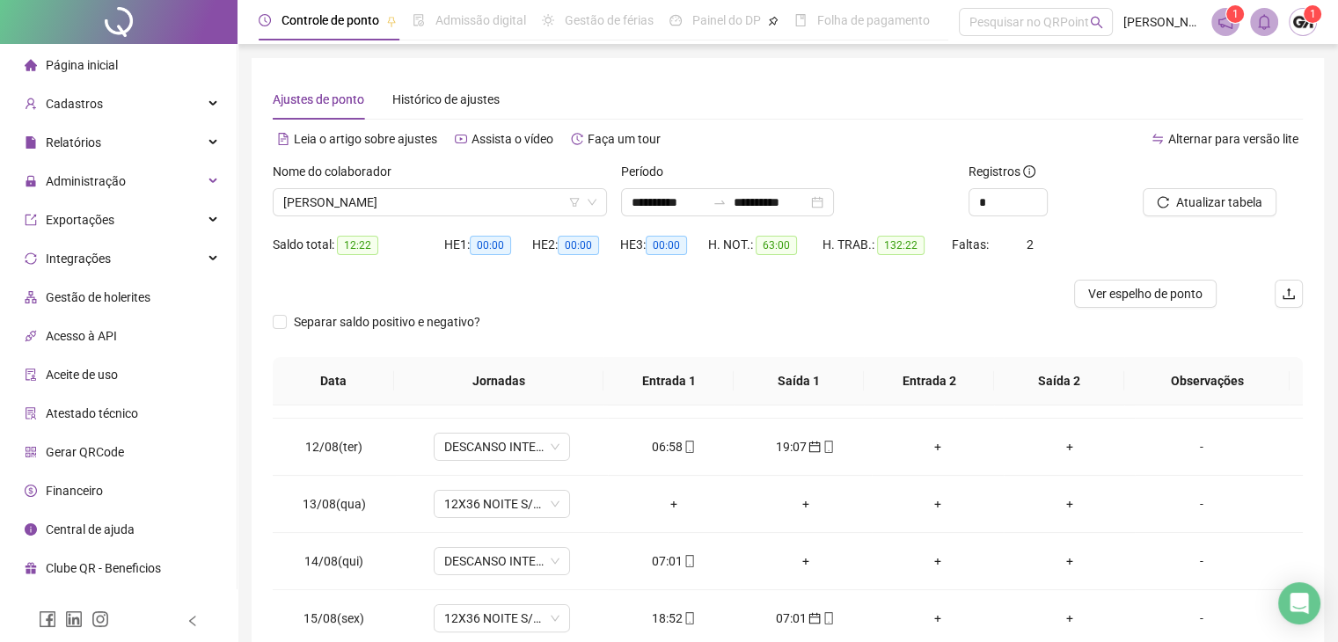
click at [825, 445] on icon "mobile" at bounding box center [829, 447] width 8 height 12
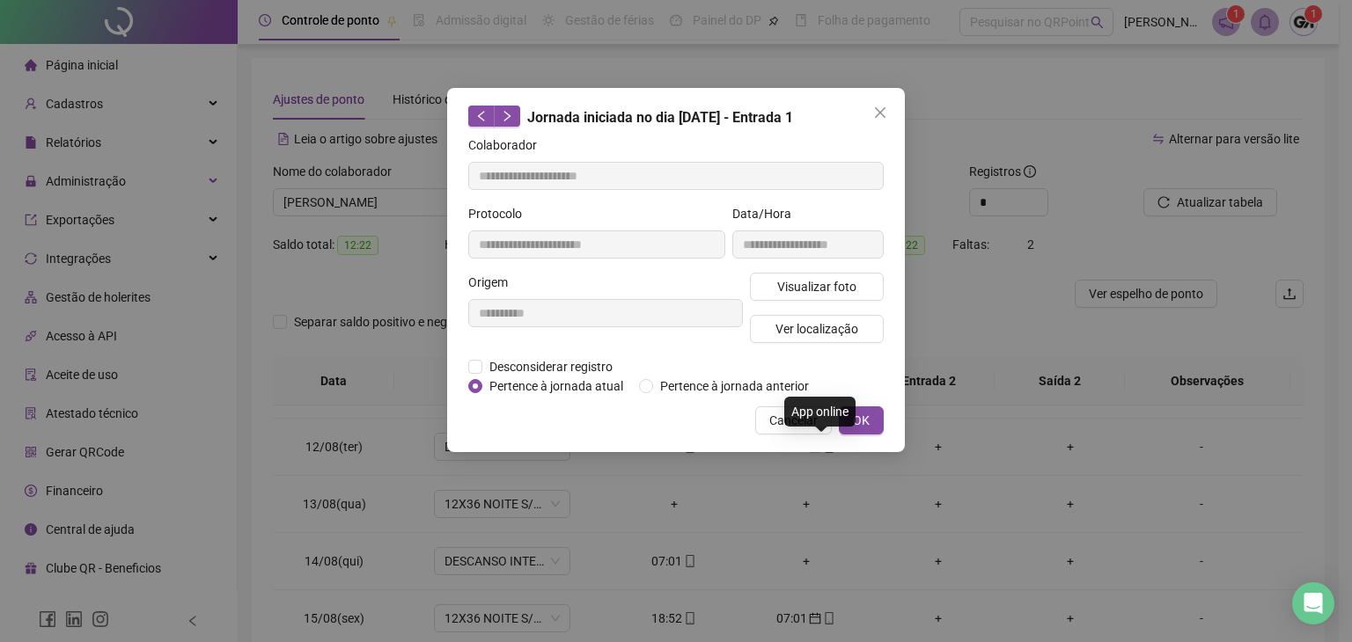
type input "**********"
click at [586, 385] on span "Pertence à jornada atual" at bounding box center [556, 386] width 148 height 19
click at [860, 421] on span "OK" at bounding box center [861, 420] width 17 height 19
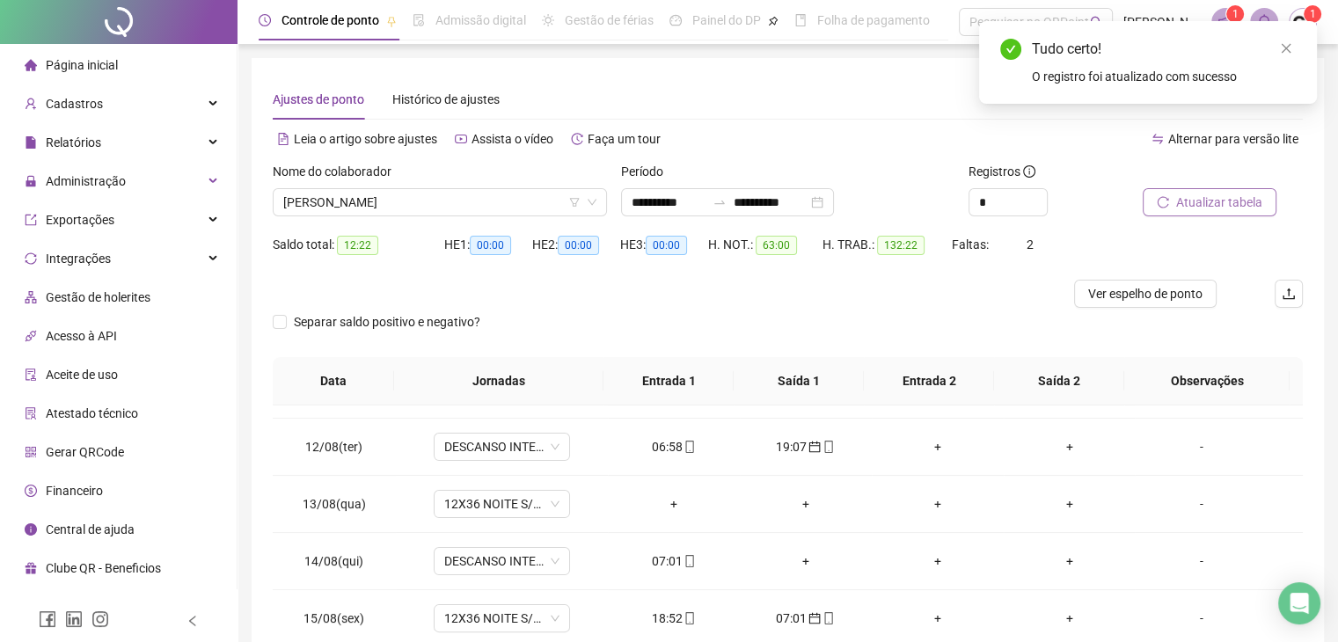
click at [1177, 209] on span "Atualizar tabela" at bounding box center [1220, 202] width 86 height 19
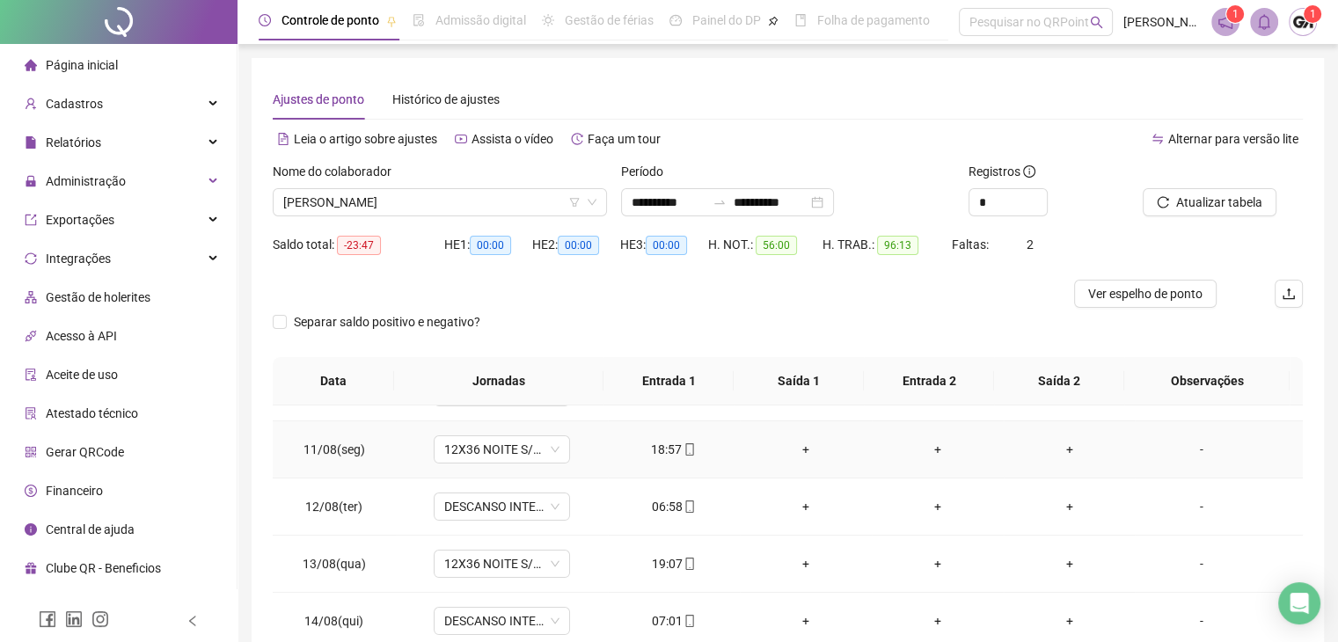
scroll to position [528, 0]
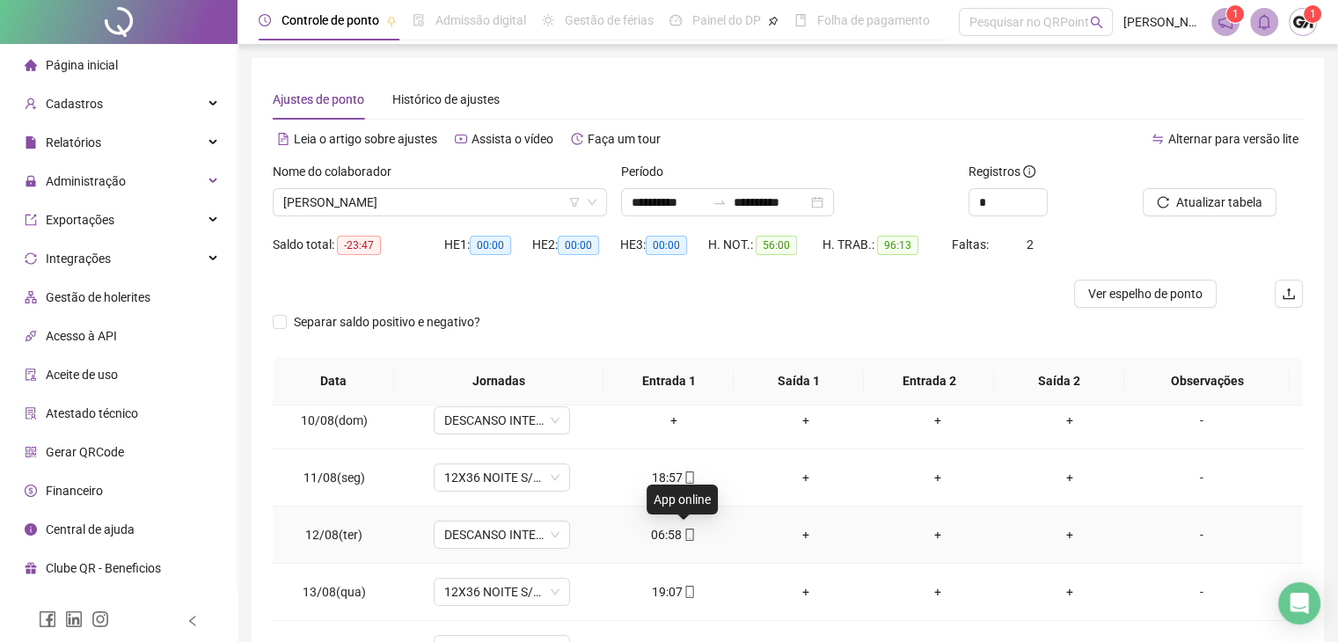
click at [685, 536] on icon "mobile" at bounding box center [690, 535] width 12 height 12
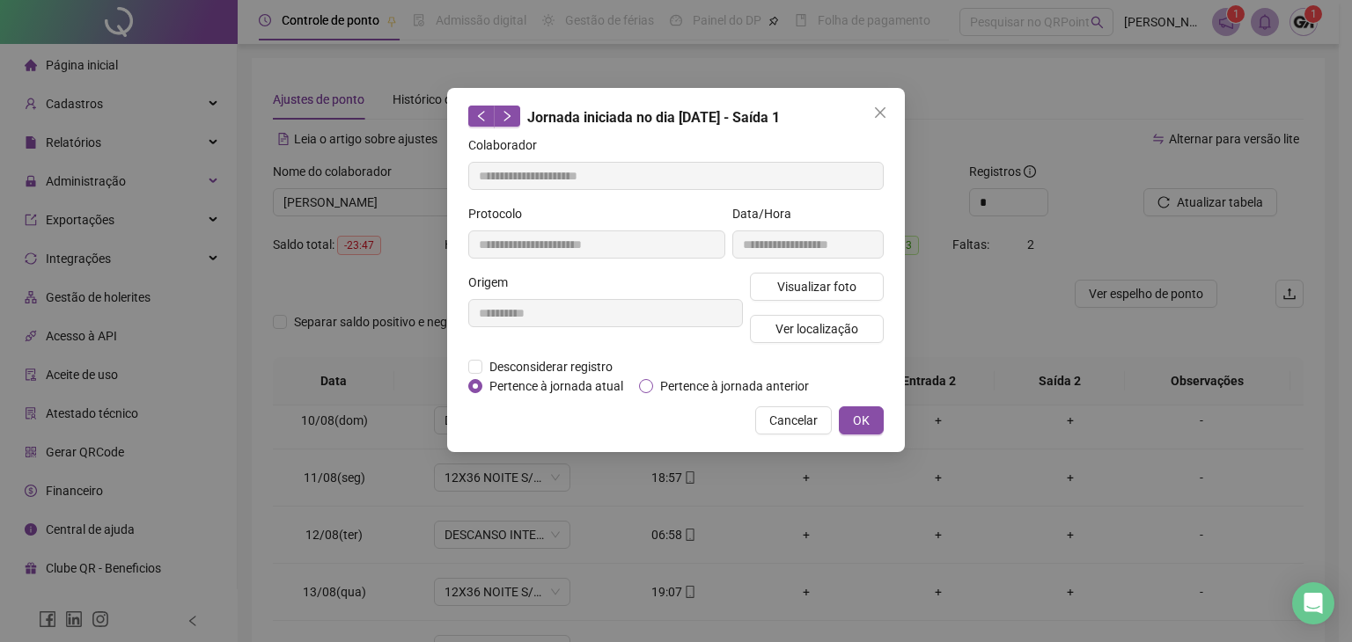
click at [719, 387] on span "Pertence à jornada anterior" at bounding box center [734, 386] width 163 height 19
type input "**********"
click at [859, 429] on span "OK" at bounding box center [861, 420] width 17 height 19
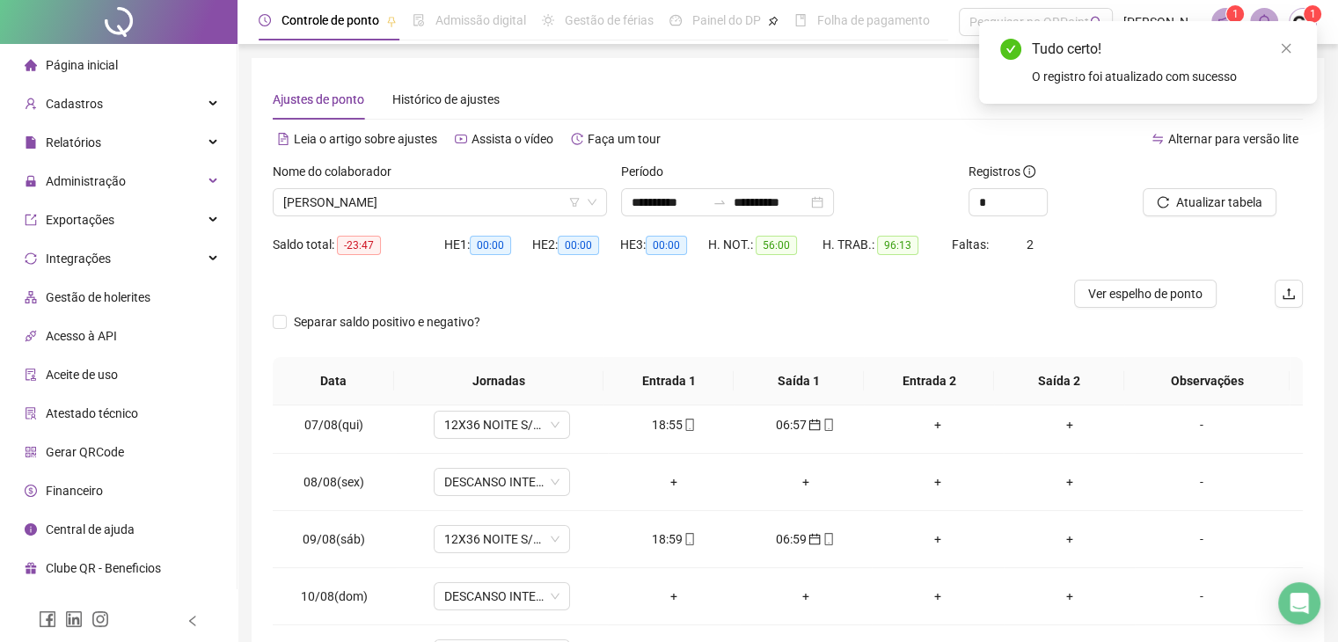
scroll to position [352, 0]
click at [1223, 201] on span "Atualizar tabela" at bounding box center [1220, 202] width 86 height 19
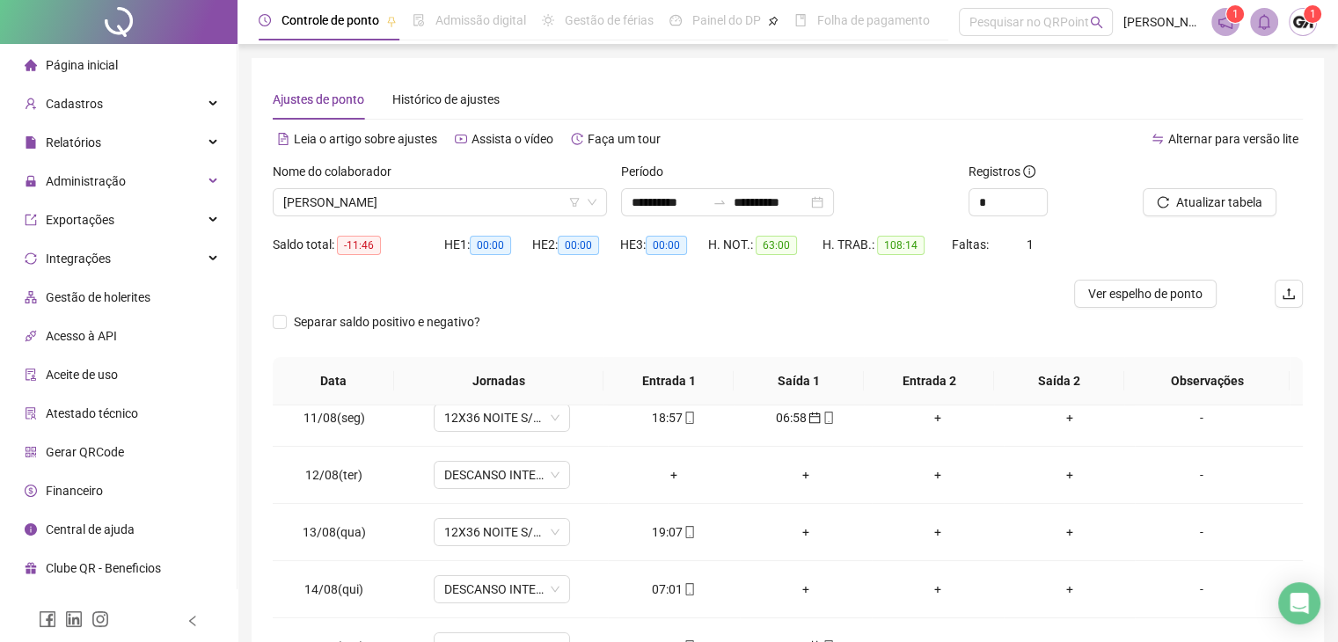
scroll to position [616, 0]
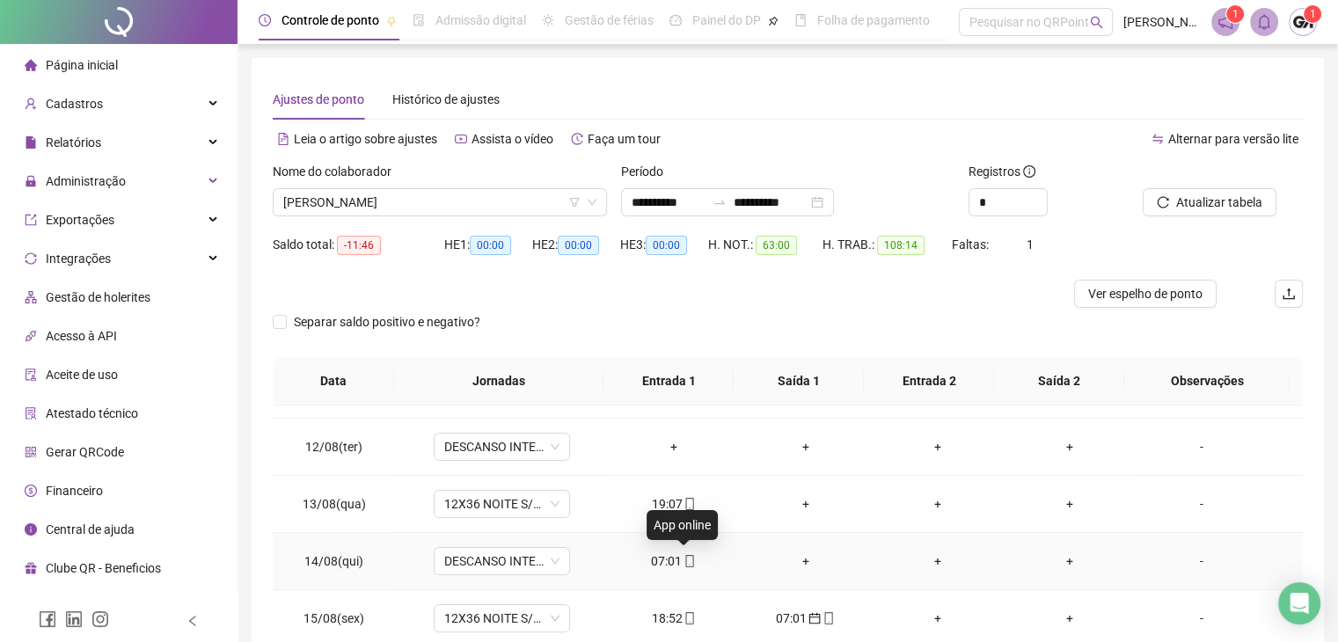
click at [684, 561] on icon "mobile" at bounding box center [690, 561] width 12 height 12
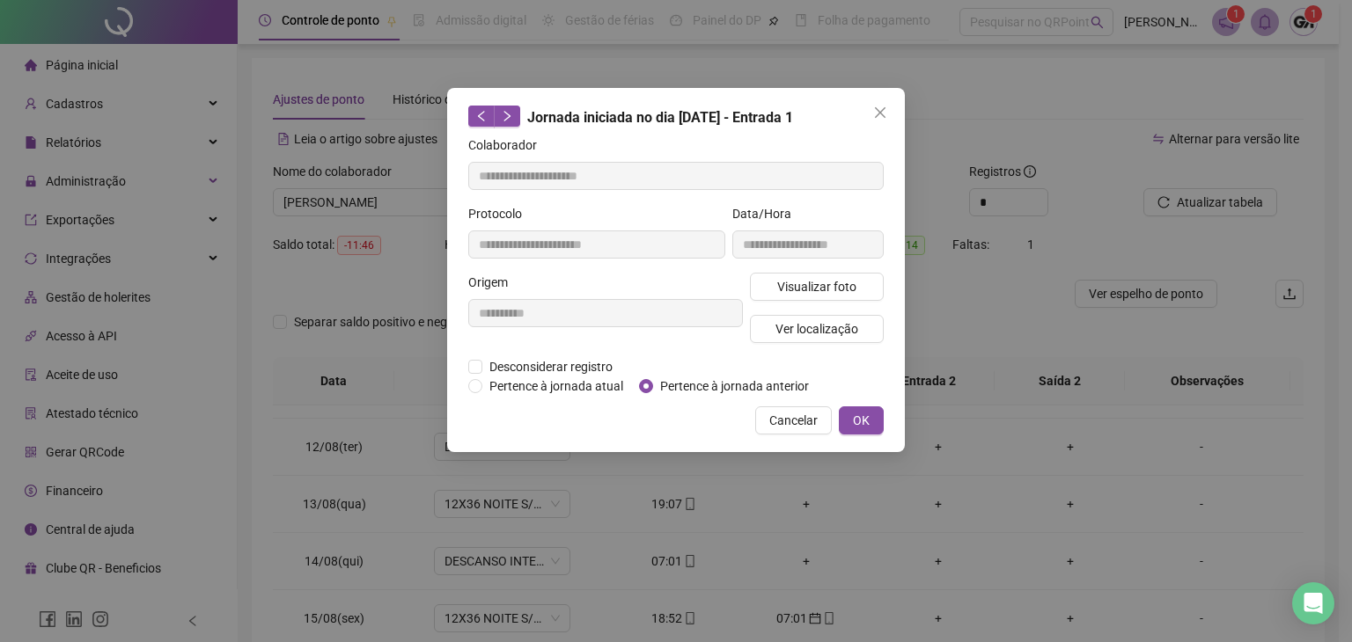
type input "**********"
click at [702, 390] on span "Pertence à jornada anterior" at bounding box center [734, 386] width 163 height 19
click at [847, 418] on button "OK" at bounding box center [861, 421] width 45 height 28
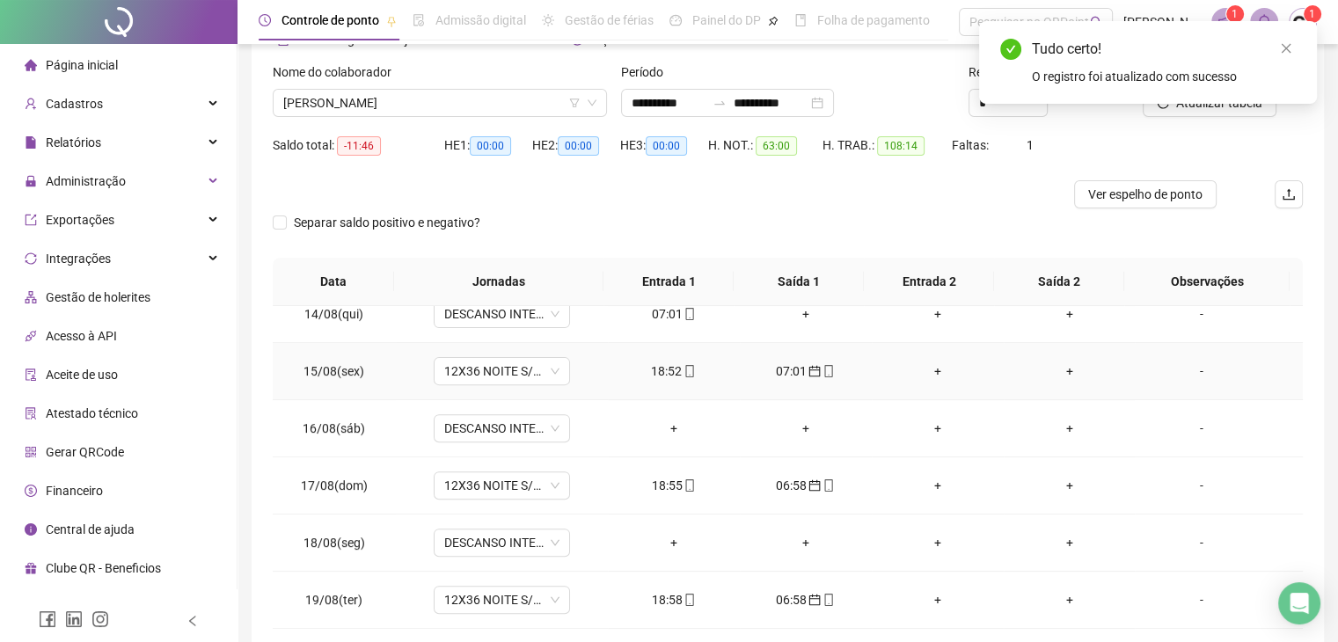
scroll to position [0, 0]
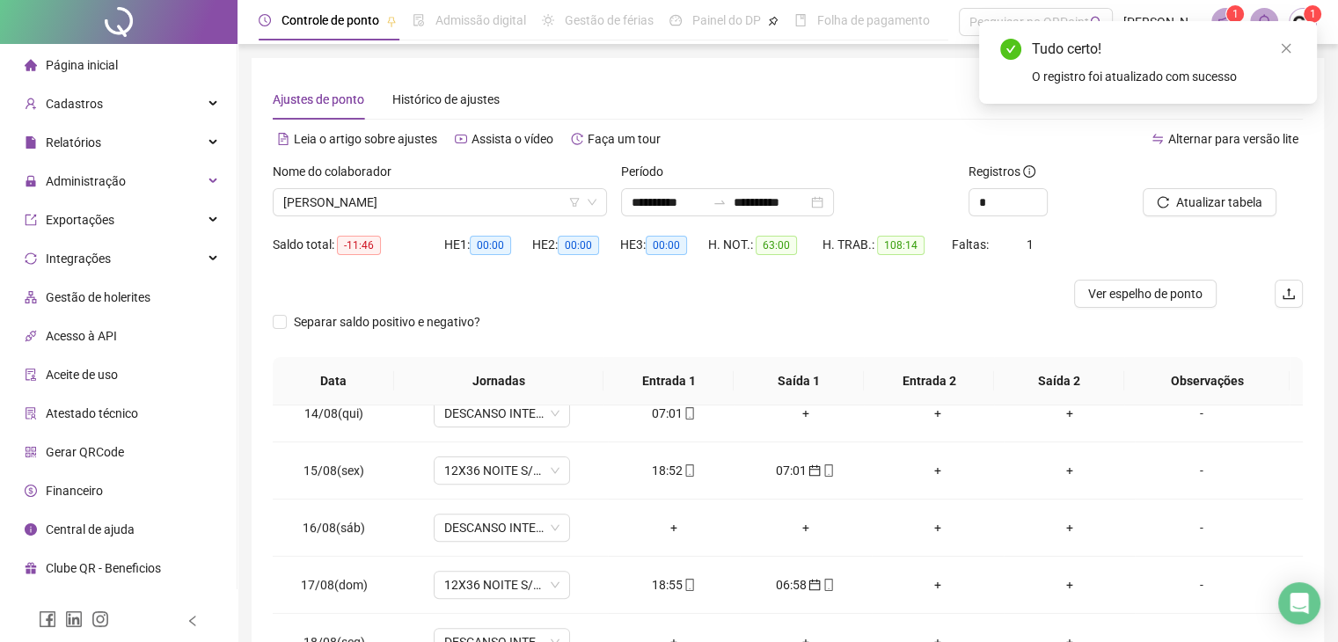
click at [1161, 200] on icon "reload" at bounding box center [1163, 202] width 12 height 12
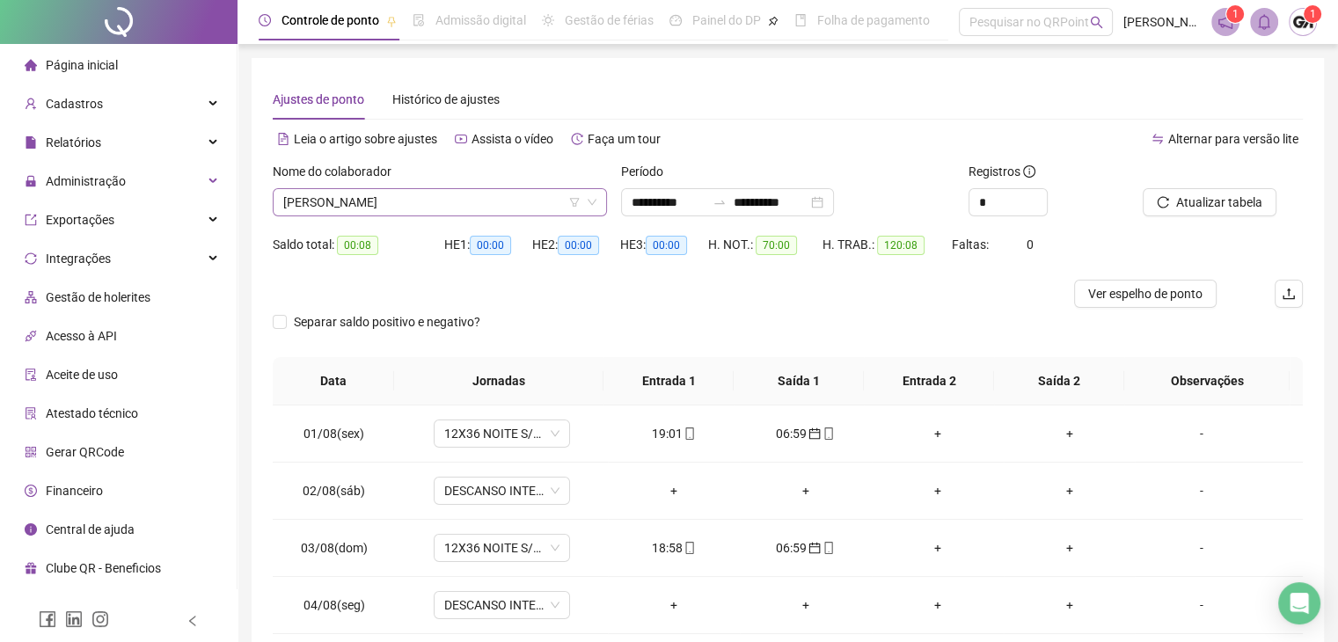
click at [510, 212] on span "[PERSON_NAME]" at bounding box center [439, 202] width 313 height 26
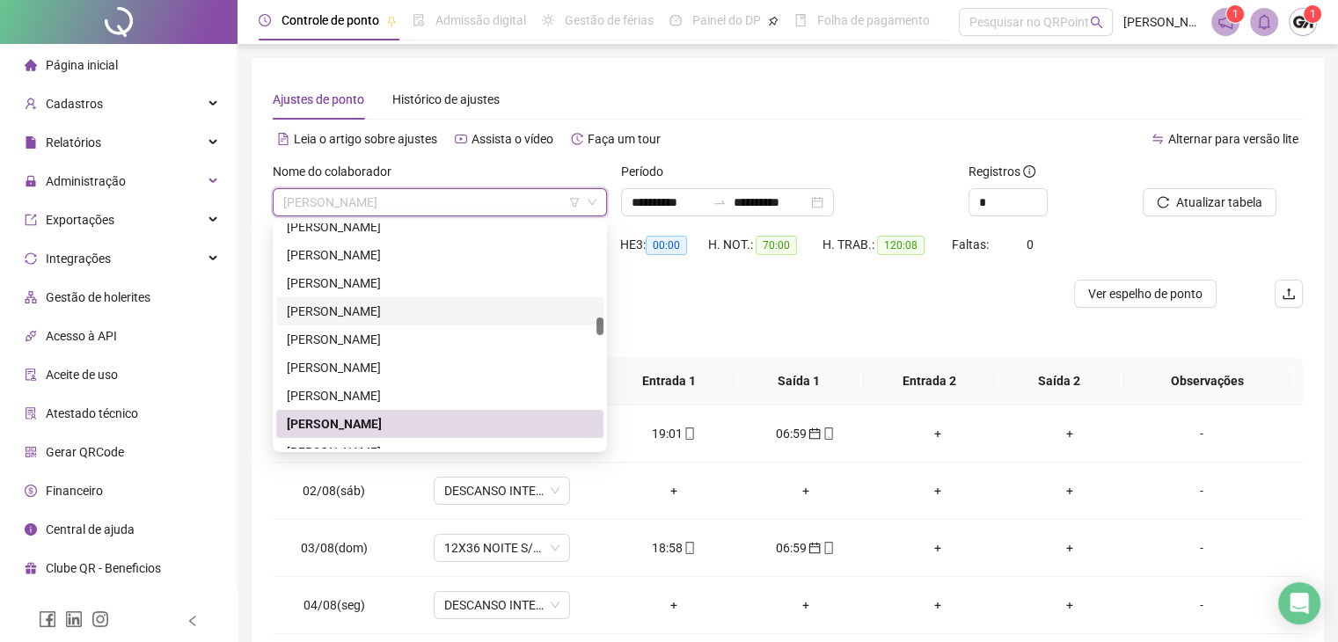
scroll to position [1957, 0]
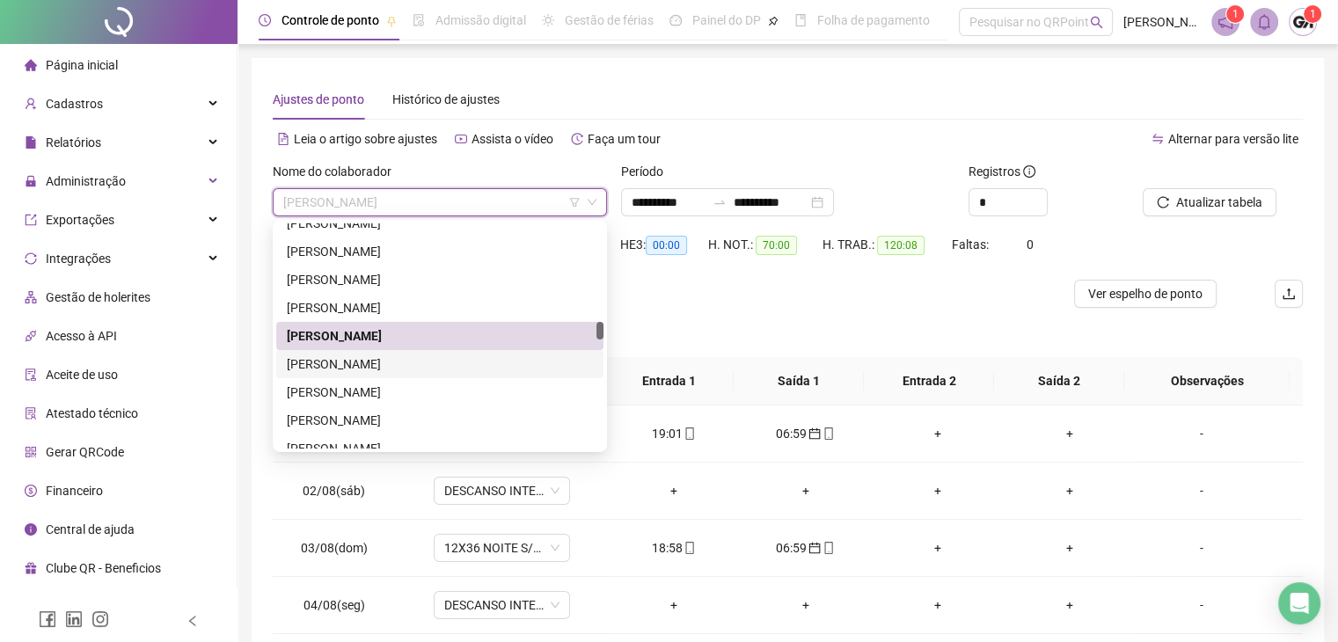
click at [356, 367] on div "[PERSON_NAME]" at bounding box center [440, 364] width 306 height 19
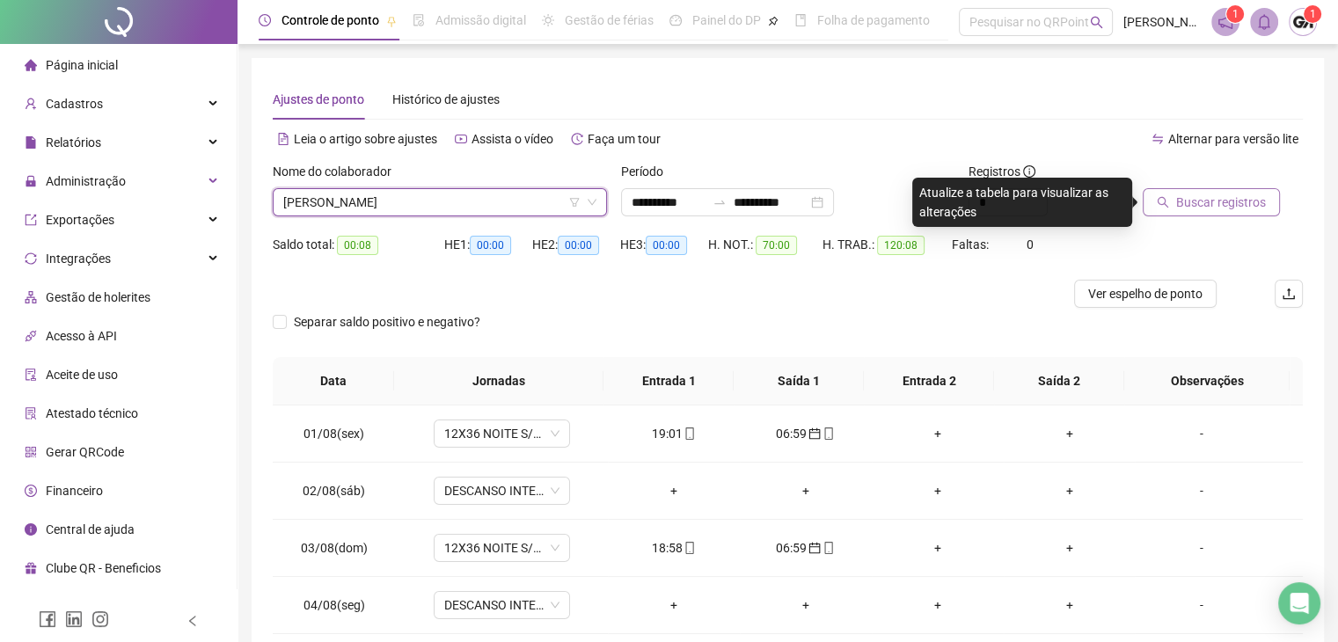
click at [1170, 194] on button "Buscar registros" at bounding box center [1211, 202] width 137 height 28
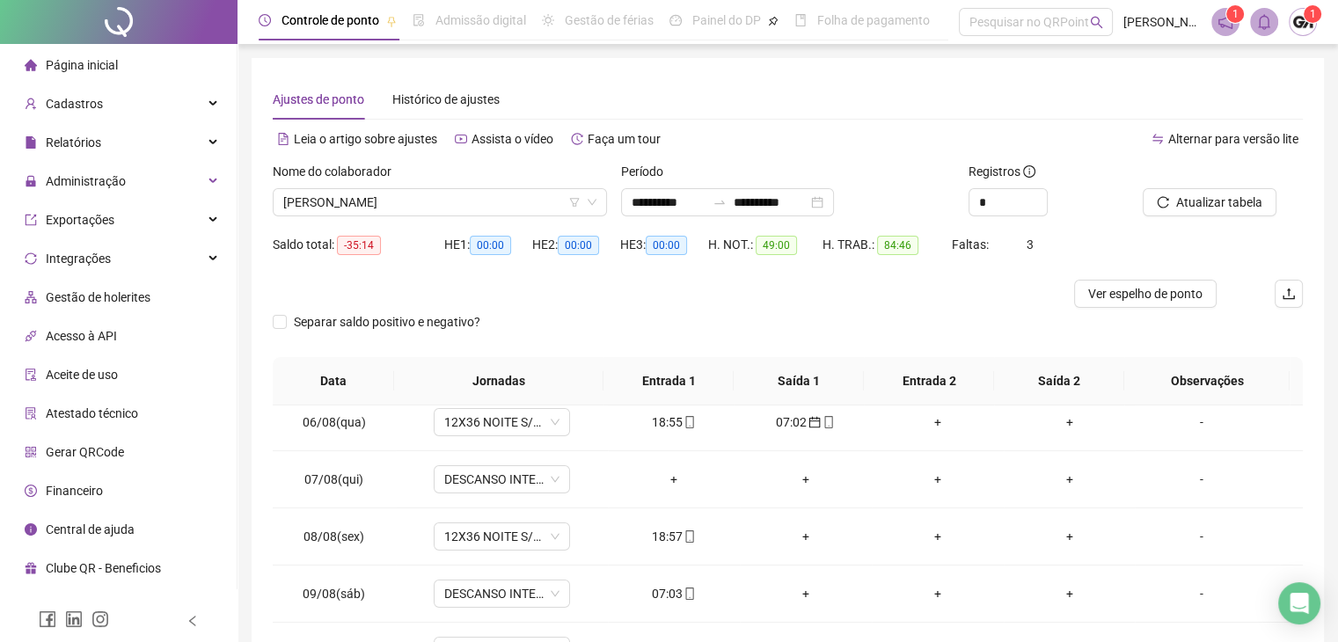
scroll to position [352, 0]
click at [686, 541] on icon "mobile" at bounding box center [690, 539] width 12 height 12
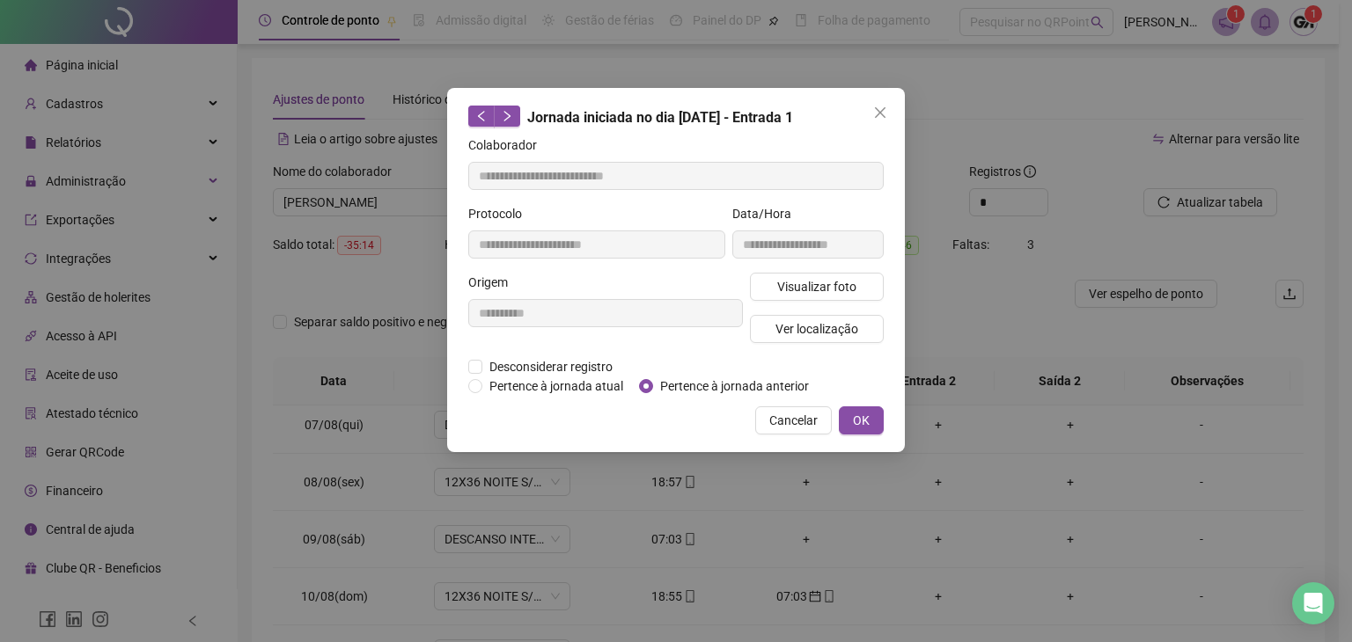
type input "**********"
click at [712, 386] on span "Pertence à jornada anterior" at bounding box center [734, 386] width 163 height 19
click at [854, 417] on span "OK" at bounding box center [861, 420] width 17 height 19
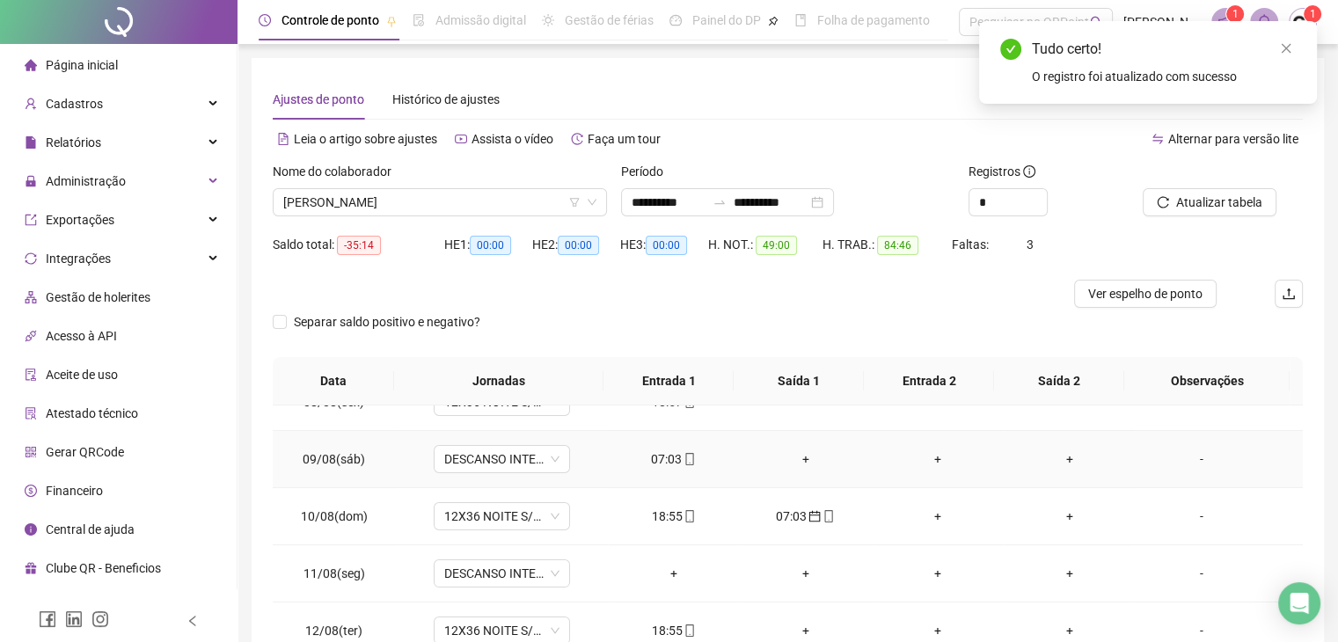
scroll to position [528, 0]
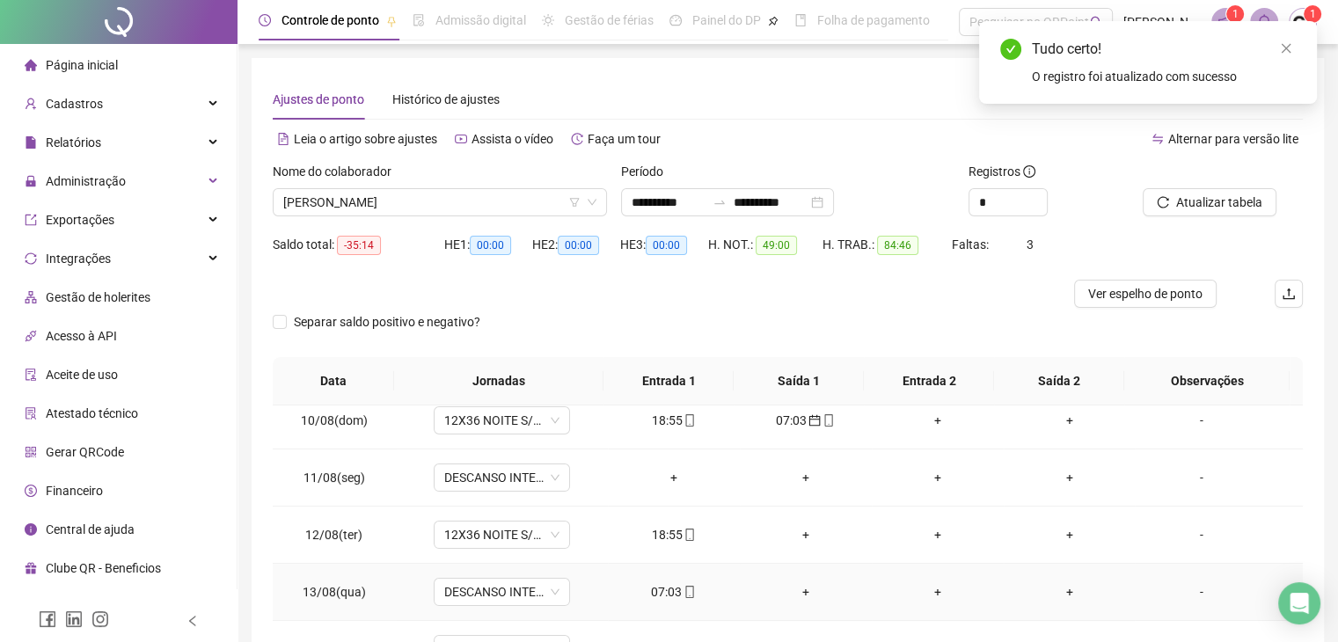
click at [685, 591] on icon "mobile" at bounding box center [690, 592] width 12 height 12
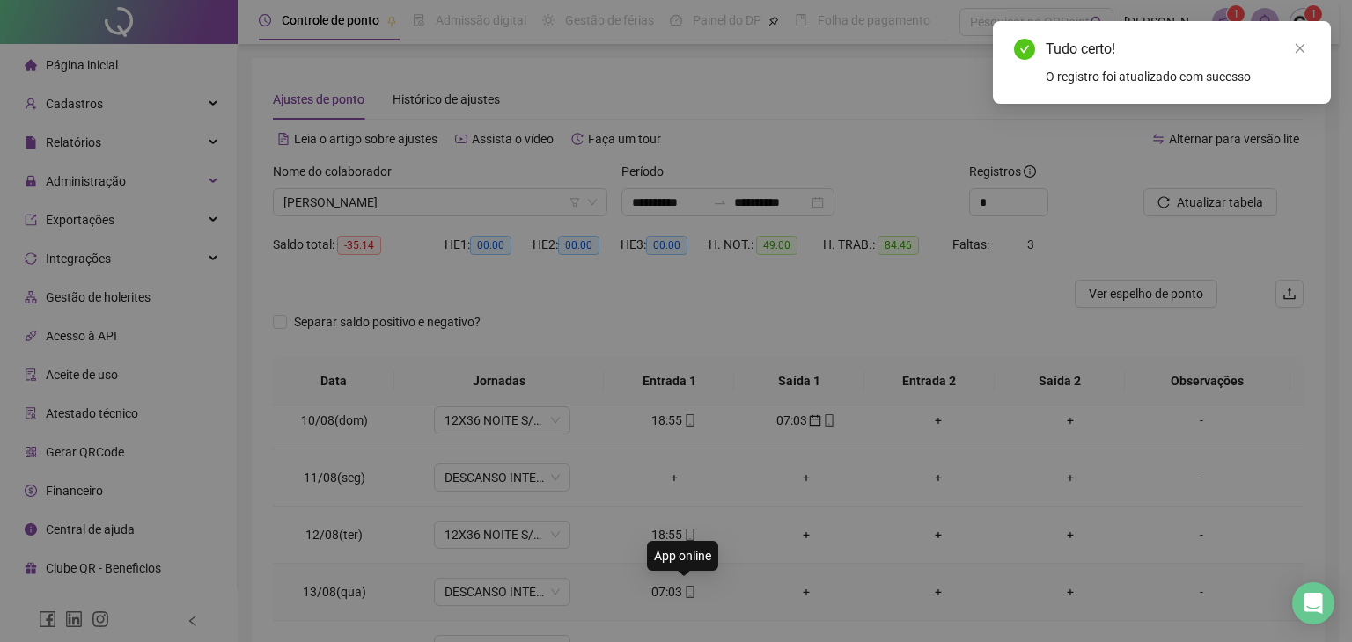
type input "**********"
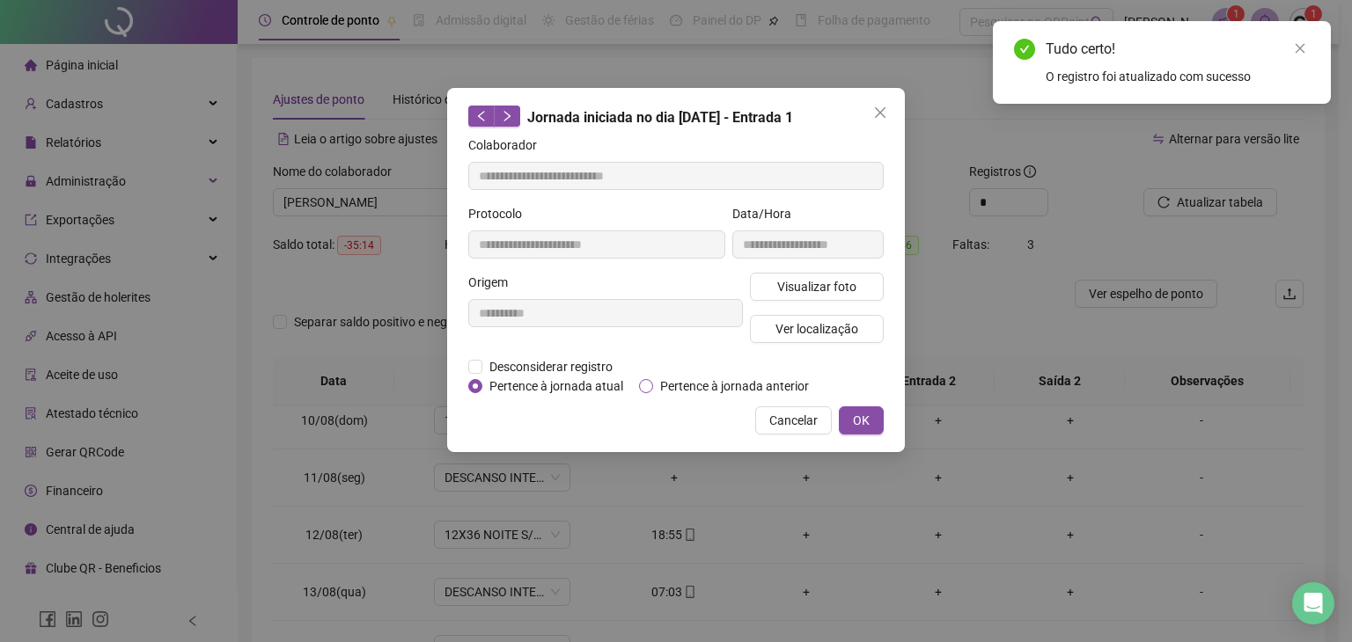
click at [685, 389] on span "Pertence à jornada anterior" at bounding box center [734, 386] width 163 height 19
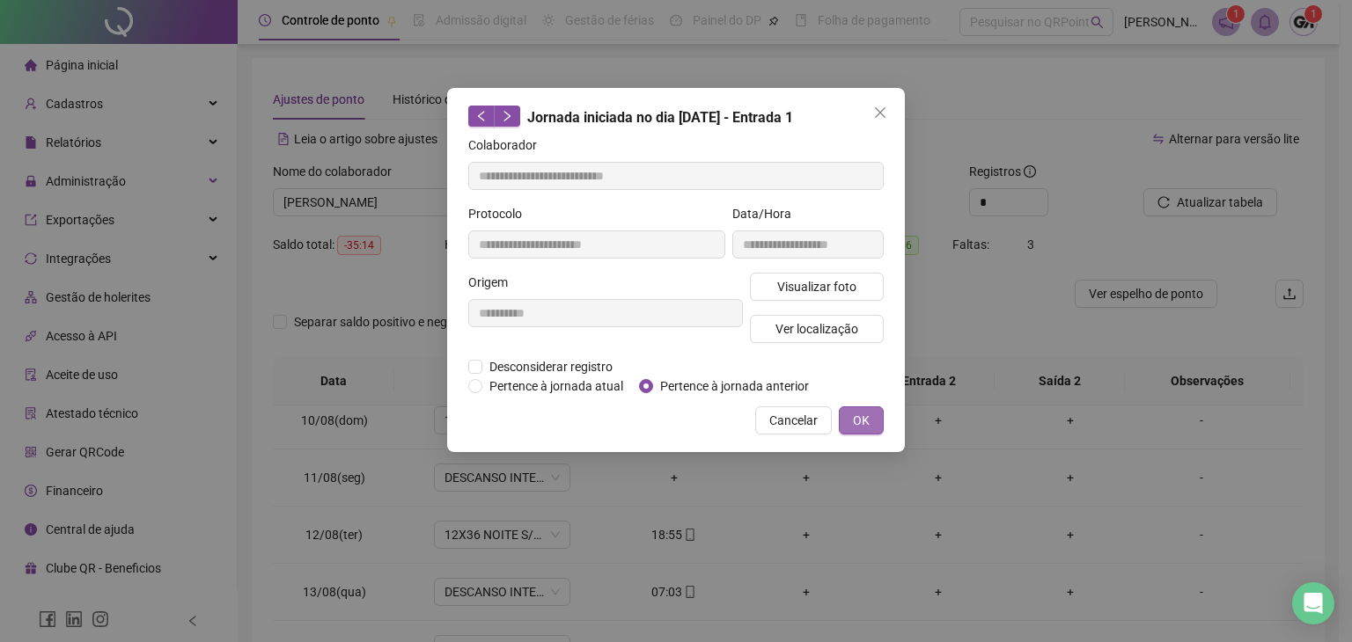
click at [846, 416] on button "OK" at bounding box center [861, 421] width 45 height 28
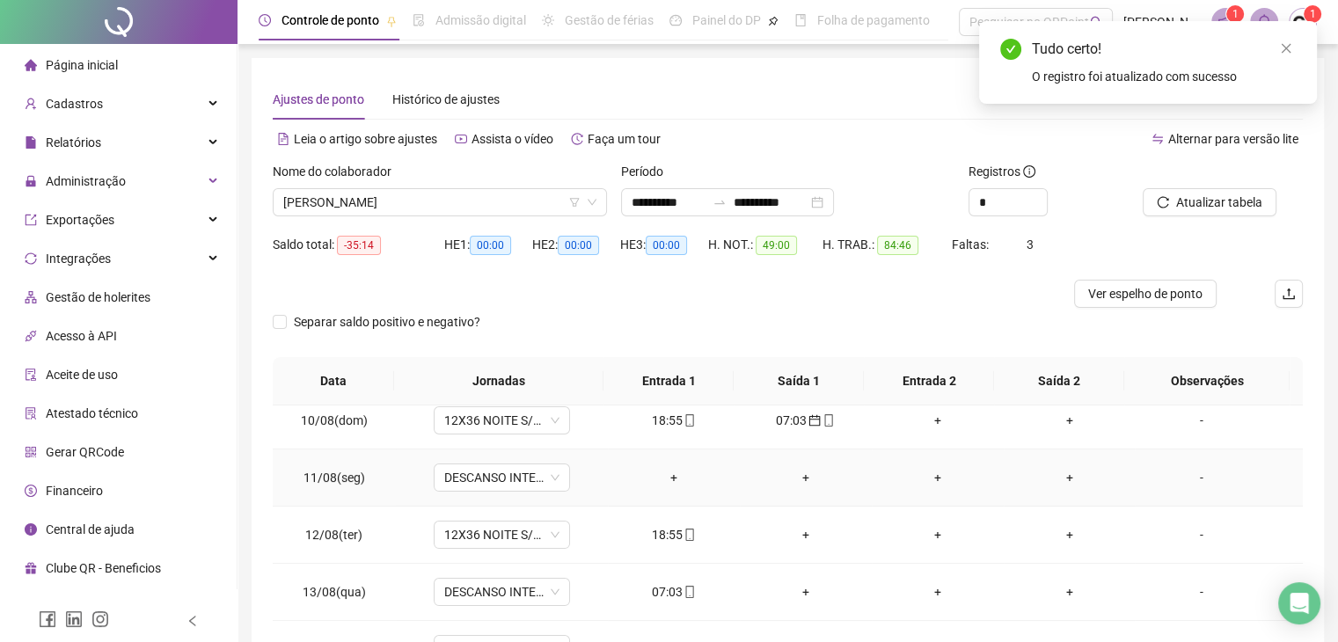
scroll to position [704, 0]
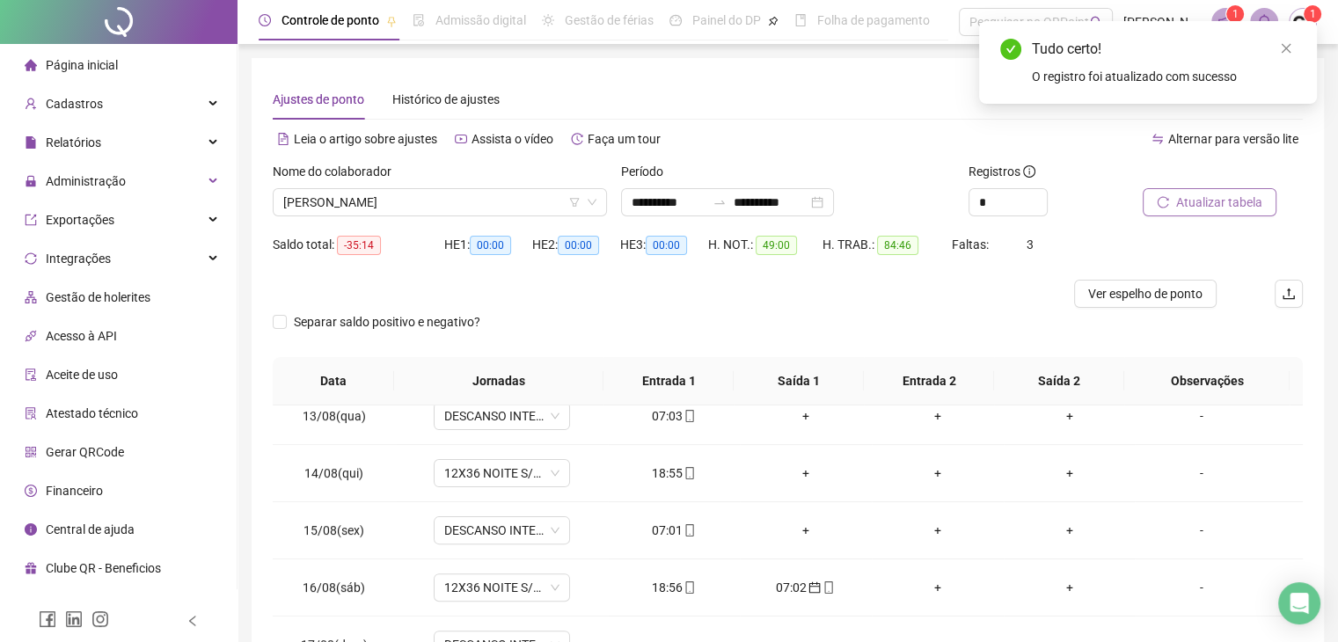
click at [1226, 205] on span "Atualizar tabela" at bounding box center [1220, 202] width 86 height 19
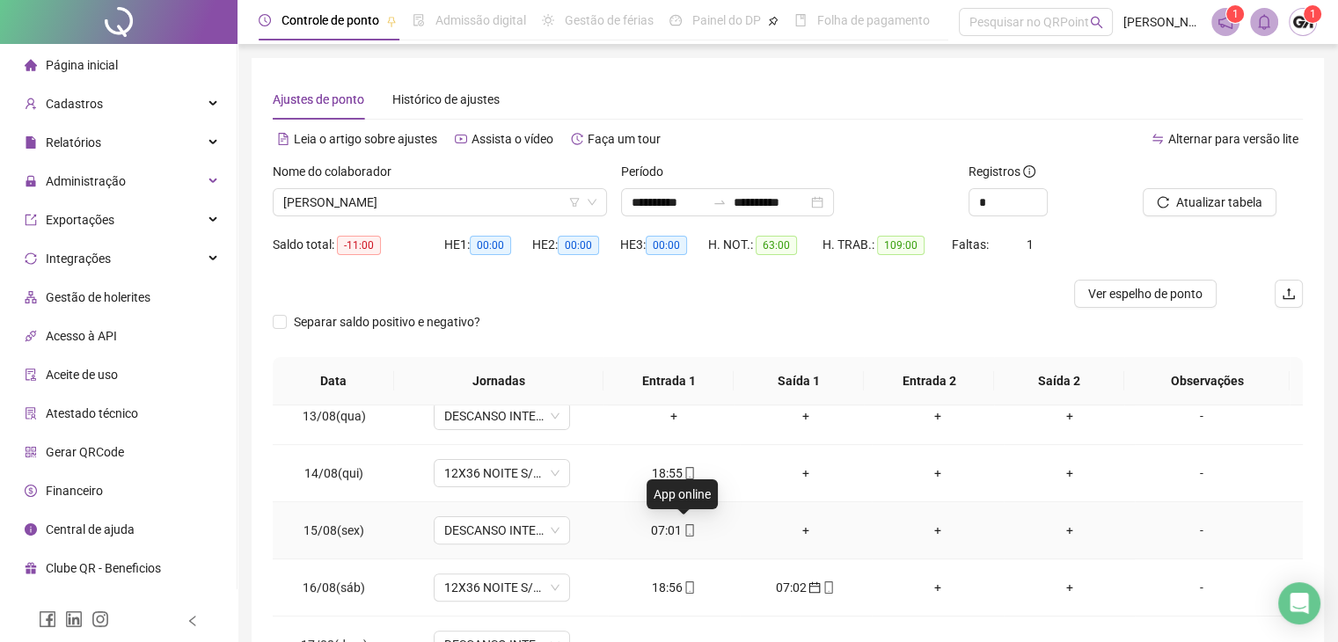
click at [688, 530] on icon "mobile" at bounding box center [690, 530] width 12 height 12
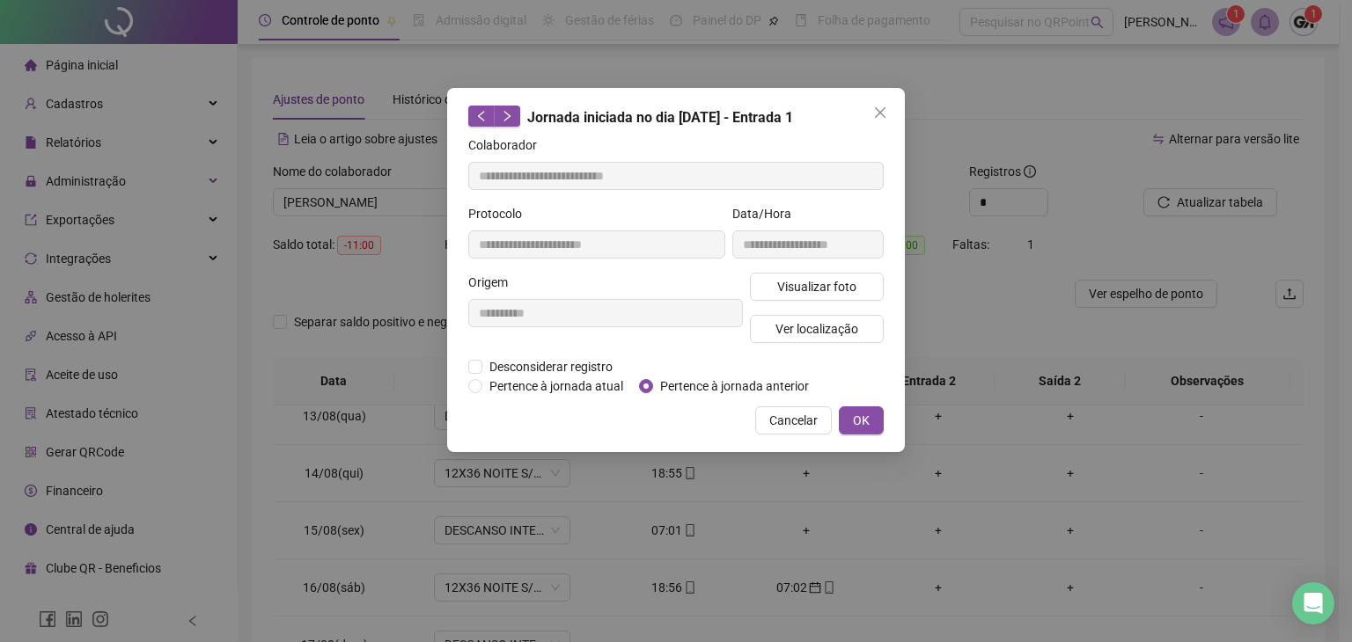
click at [706, 388] on span "Pertence à jornada anterior" at bounding box center [734, 386] width 163 height 19
type input "**********"
click at [847, 420] on button "OK" at bounding box center [861, 421] width 45 height 28
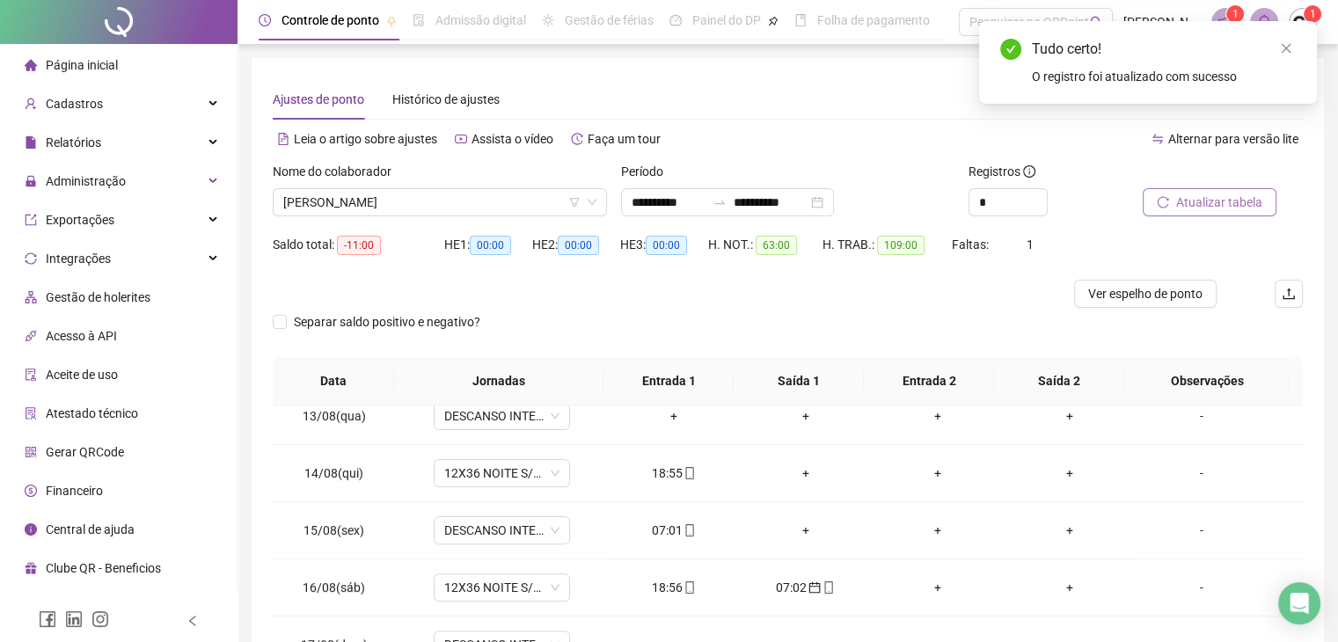
click at [1177, 209] on span "Atualizar tabela" at bounding box center [1220, 202] width 86 height 19
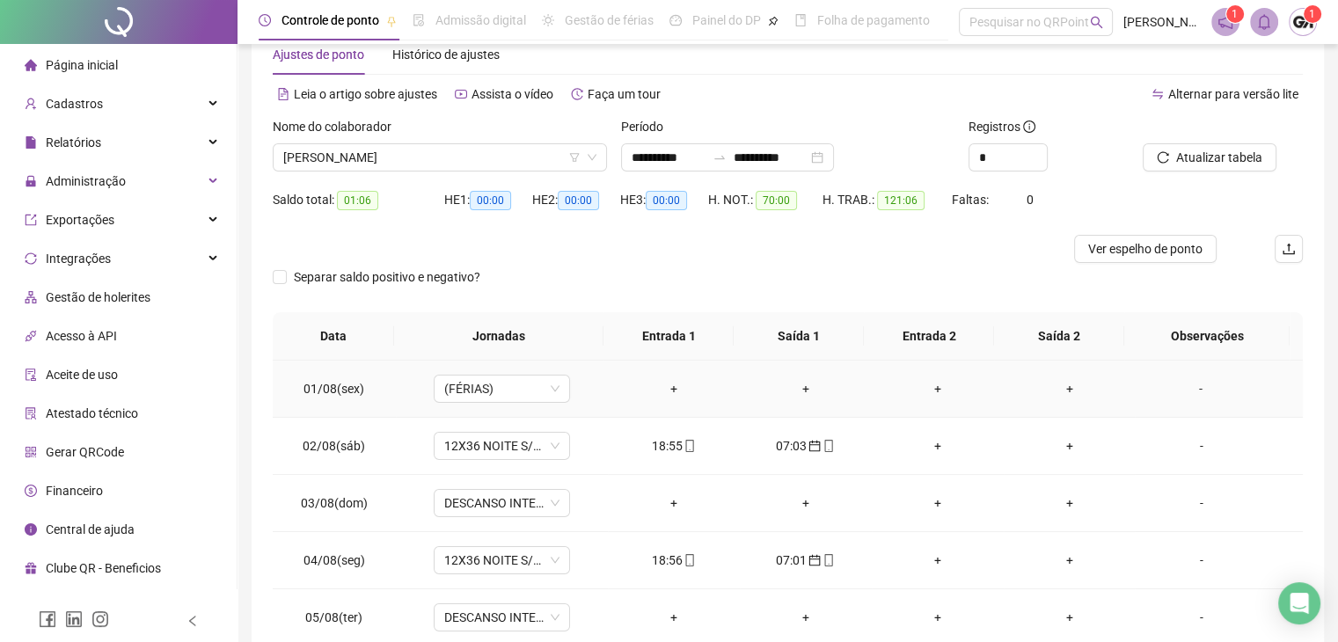
scroll to position [0, 0]
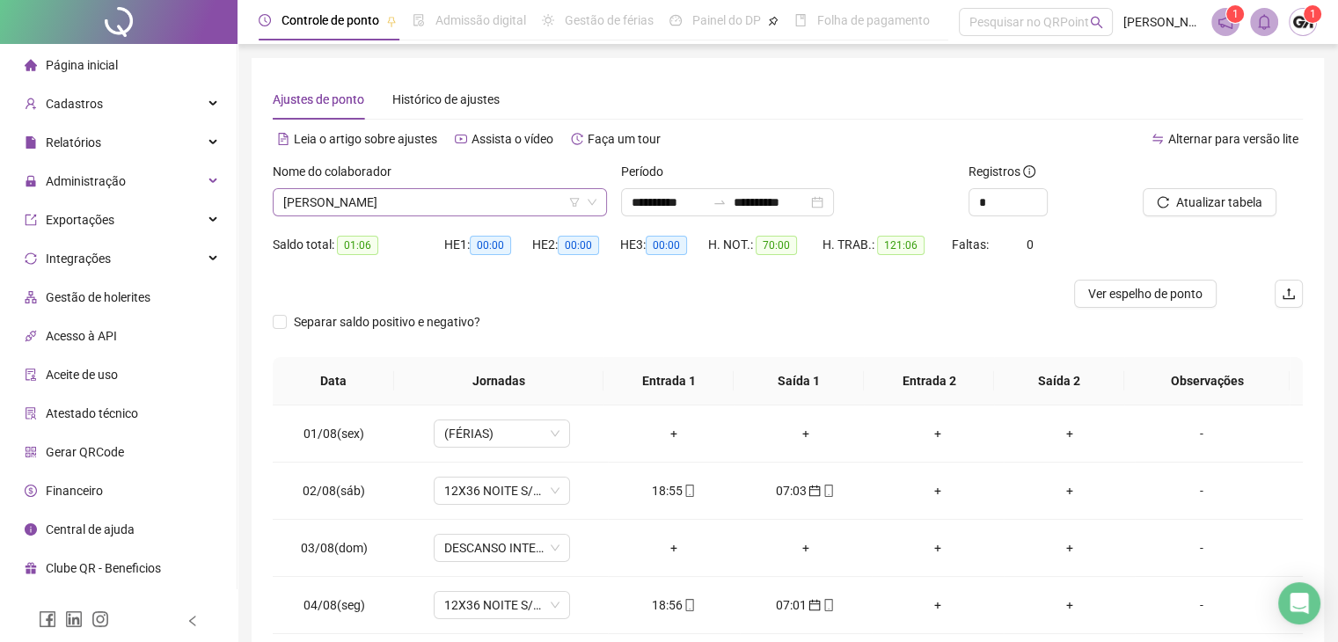
click at [424, 205] on span "[PERSON_NAME]" at bounding box center [439, 202] width 313 height 26
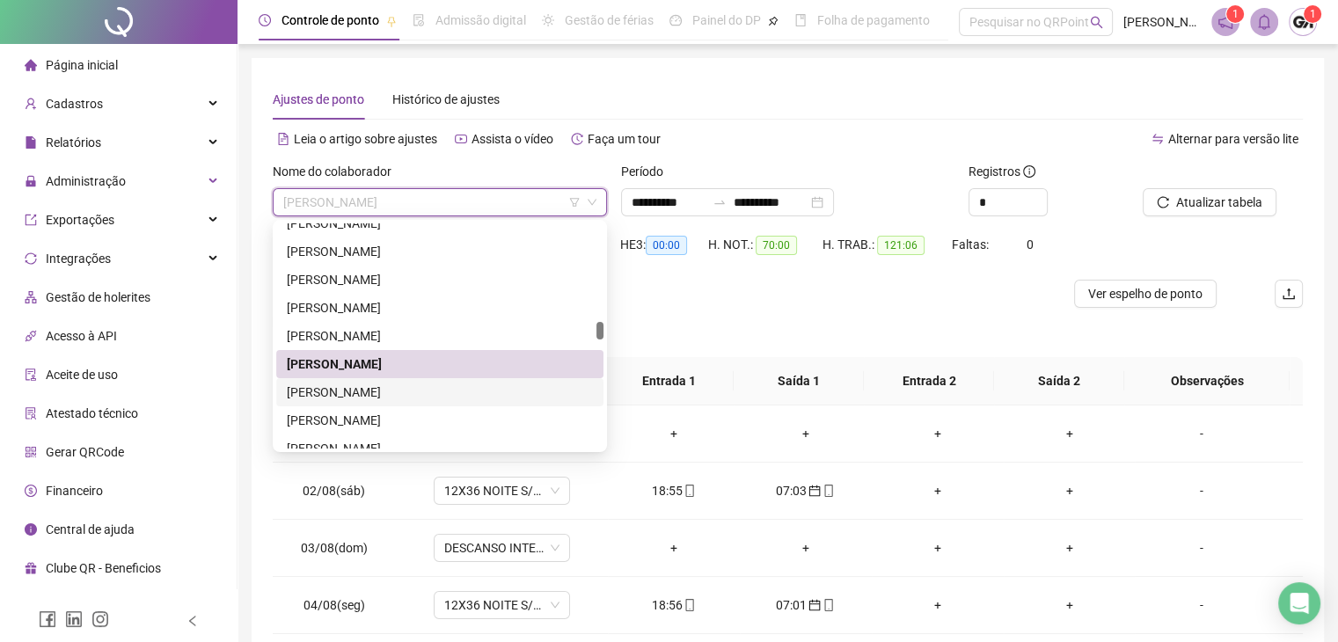
click at [326, 390] on div "[PERSON_NAME]" at bounding box center [440, 392] width 306 height 19
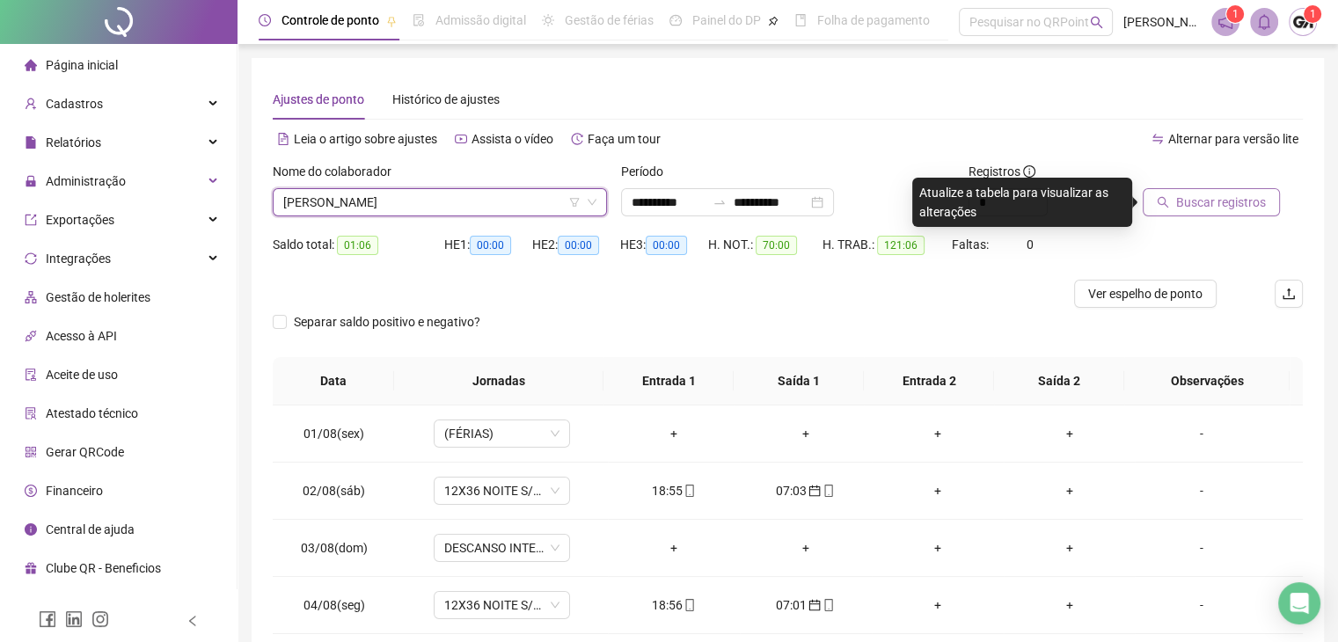
click at [1216, 211] on span "Buscar registros" at bounding box center [1222, 202] width 90 height 19
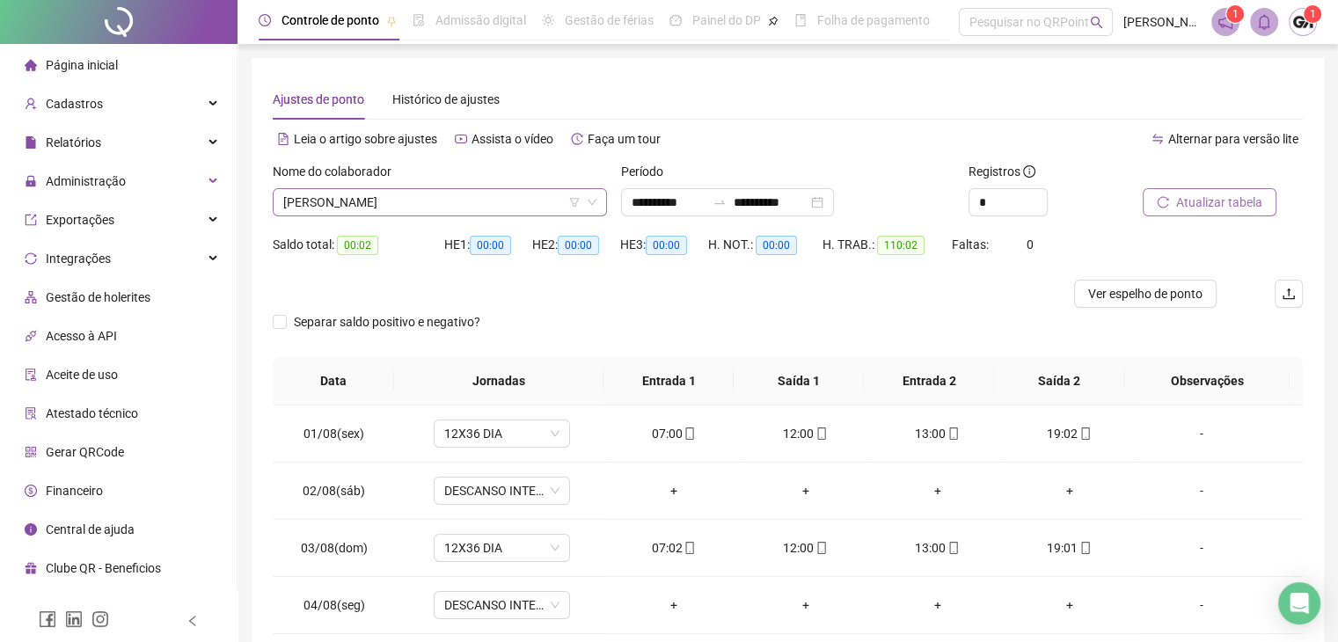
click at [375, 210] on span "[PERSON_NAME]" at bounding box center [439, 202] width 313 height 26
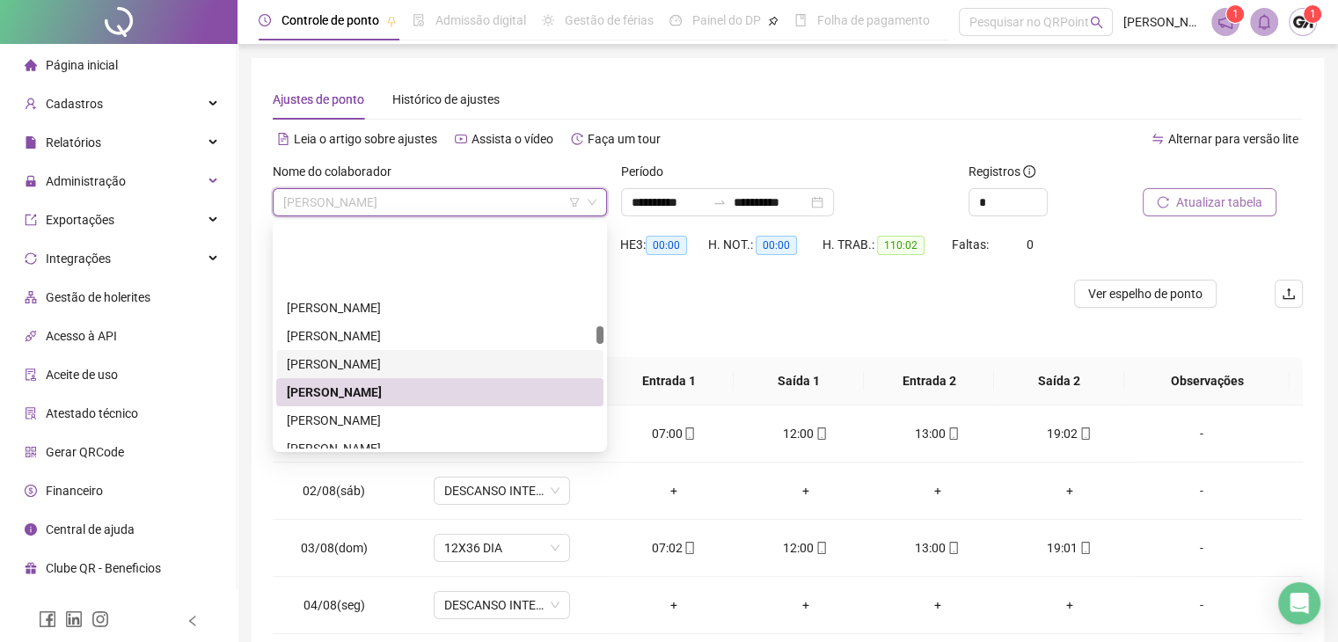
scroll to position [2045, 0]
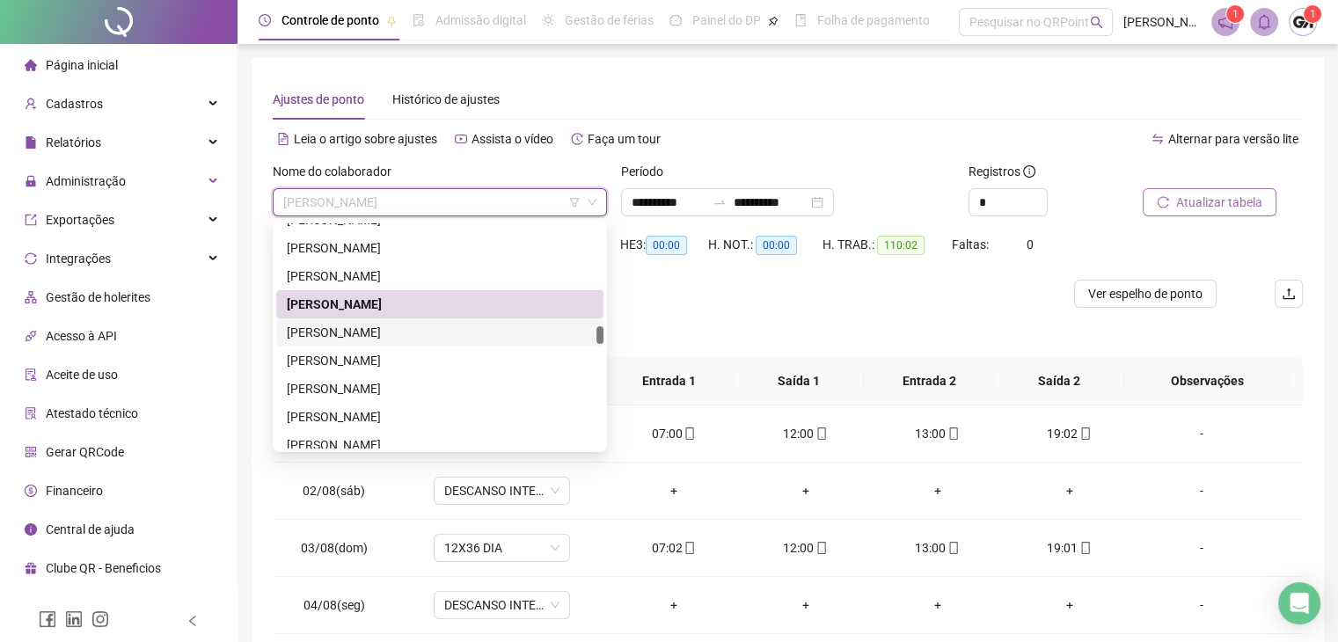
click at [341, 334] on div "[PERSON_NAME]" at bounding box center [440, 332] width 306 height 19
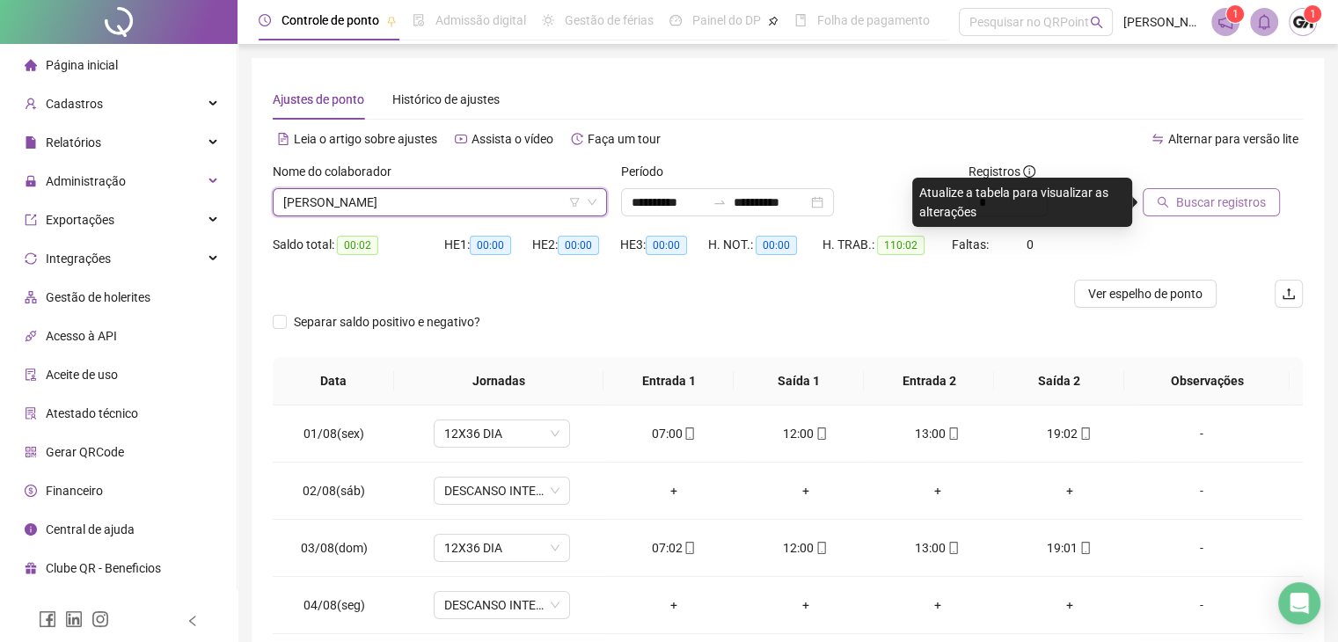
click at [1216, 208] on span "Buscar registros" at bounding box center [1222, 202] width 90 height 19
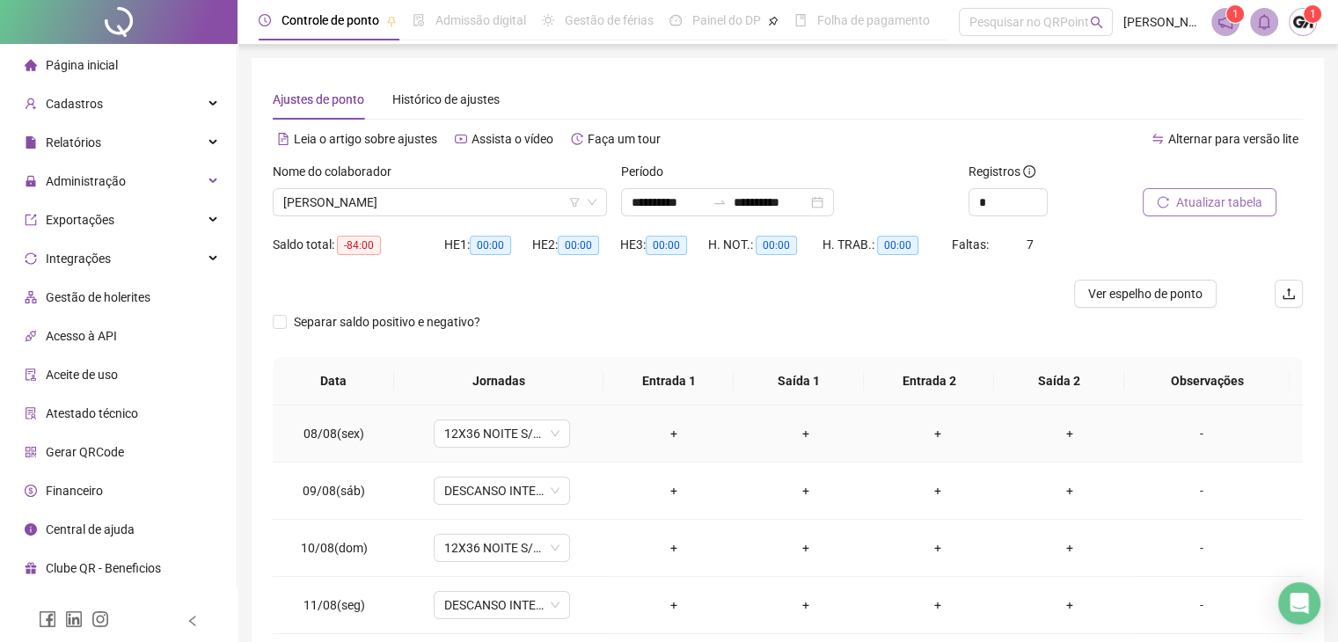
scroll to position [365, 0]
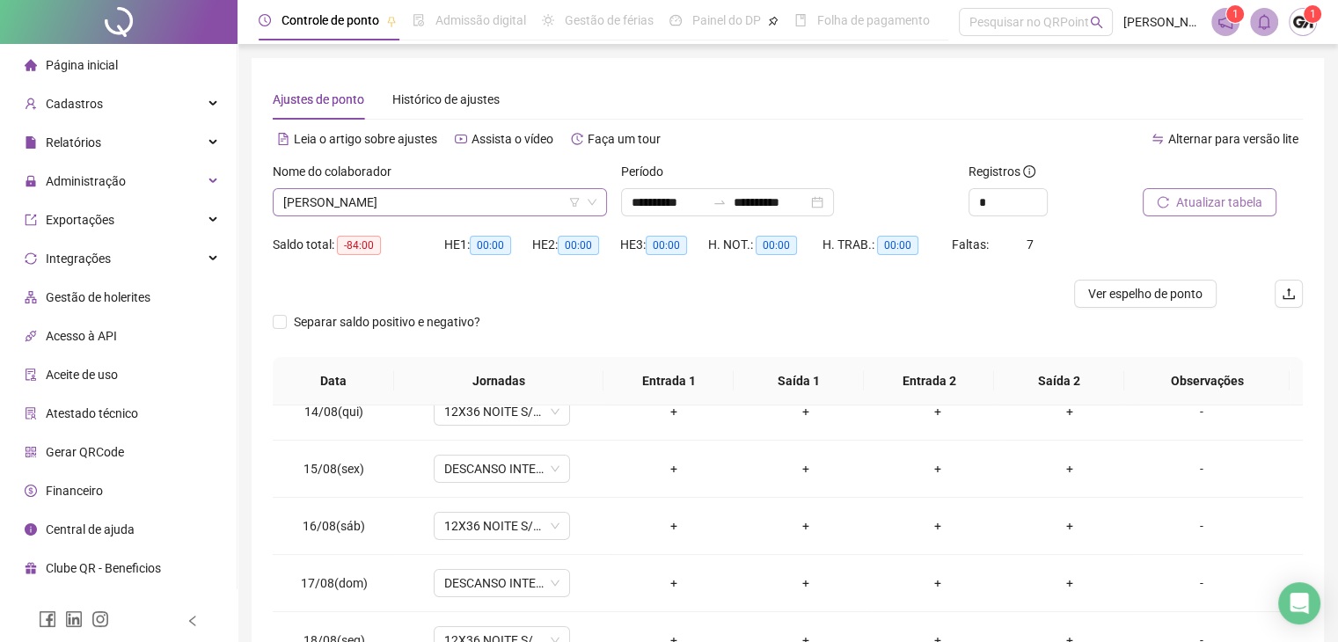
click at [445, 188] on div "[PERSON_NAME]" at bounding box center [440, 202] width 334 height 28
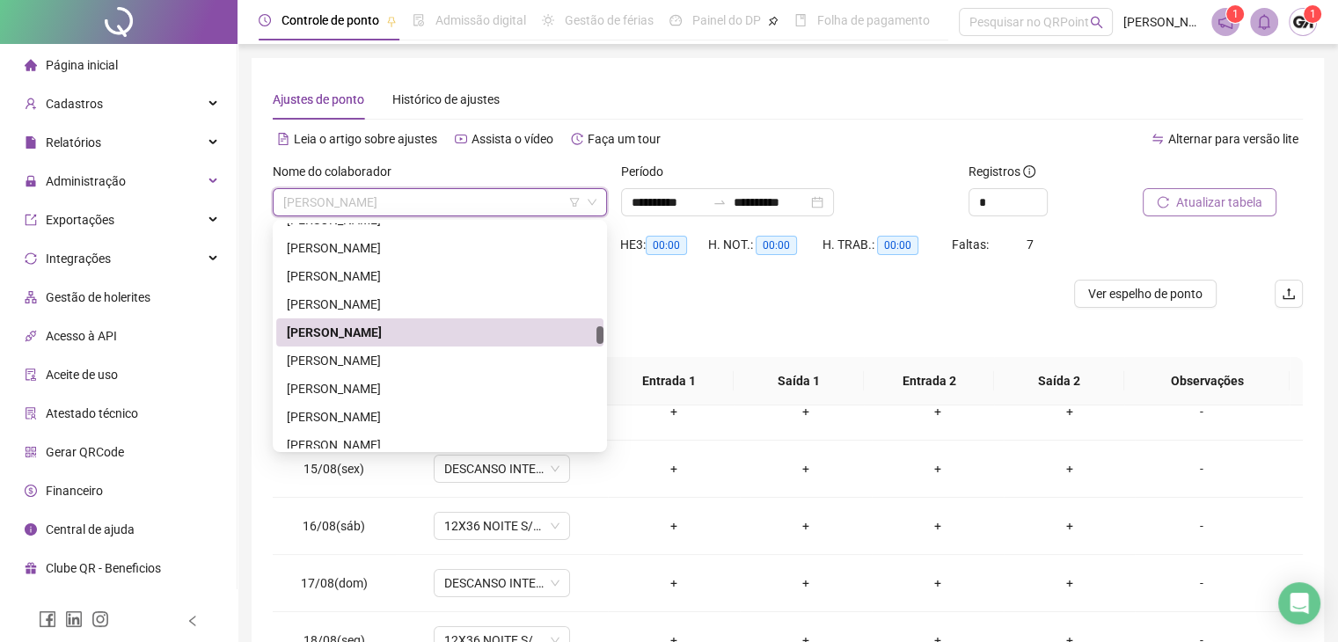
click at [392, 330] on div "[PERSON_NAME]" at bounding box center [440, 332] width 306 height 19
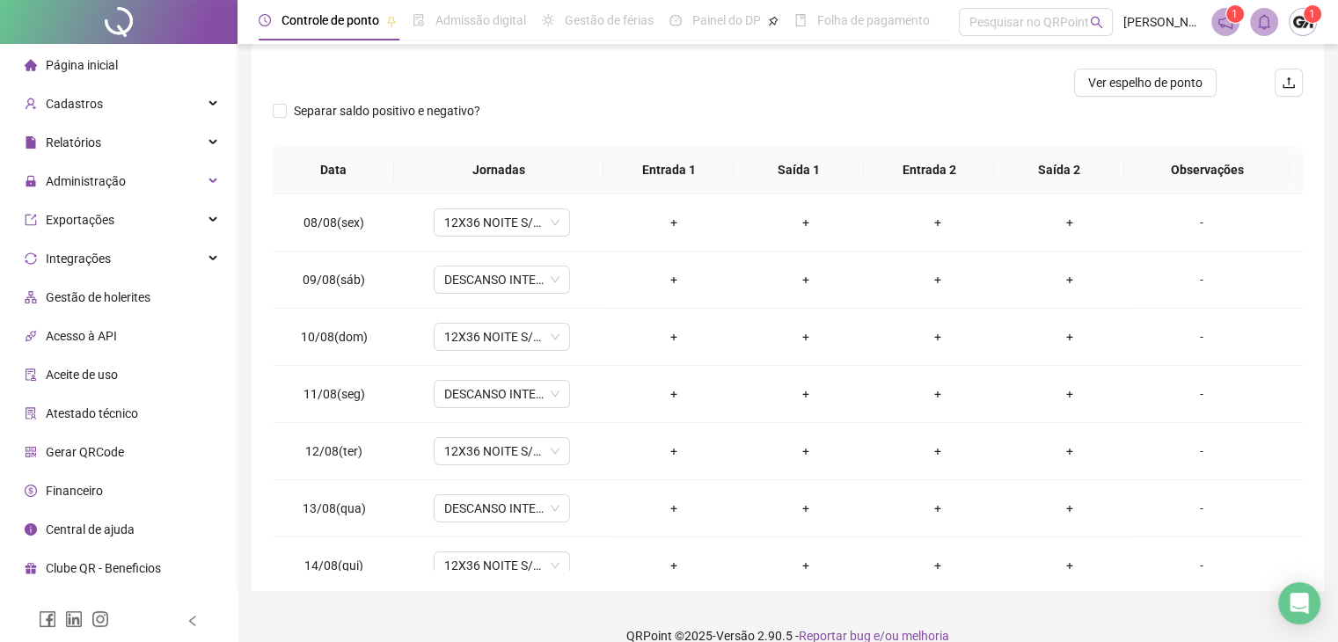
scroll to position [148, 0]
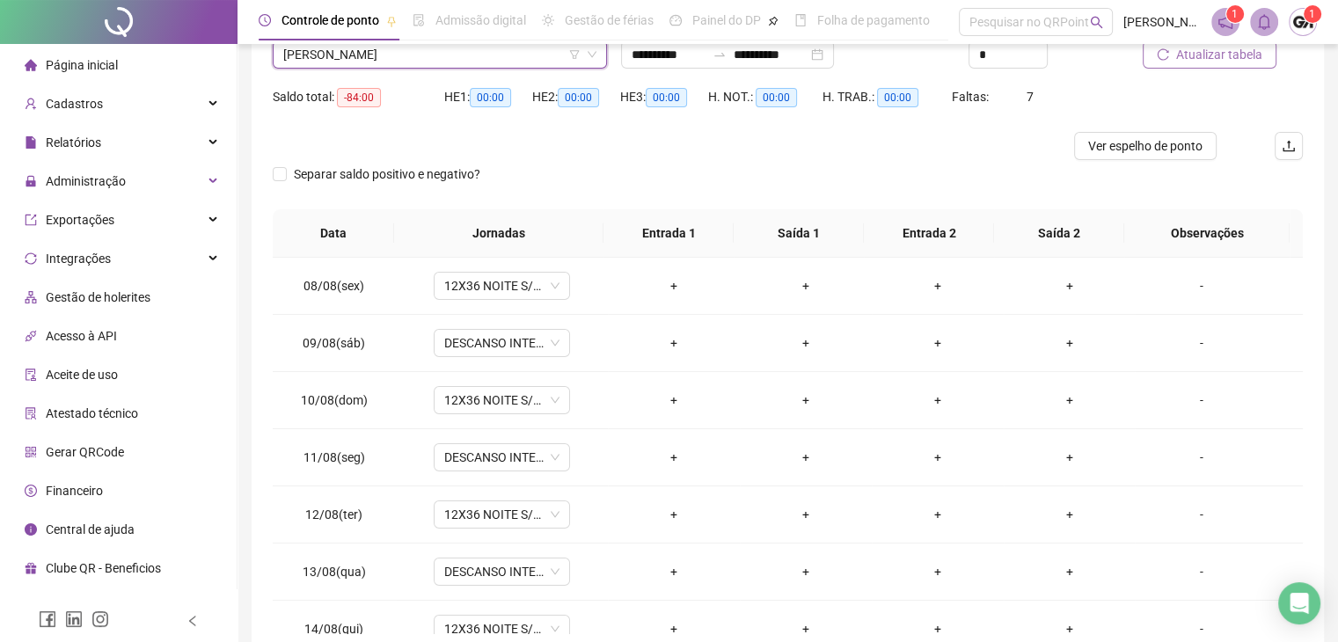
click at [371, 65] on span "[PERSON_NAME]" at bounding box center [439, 54] width 313 height 26
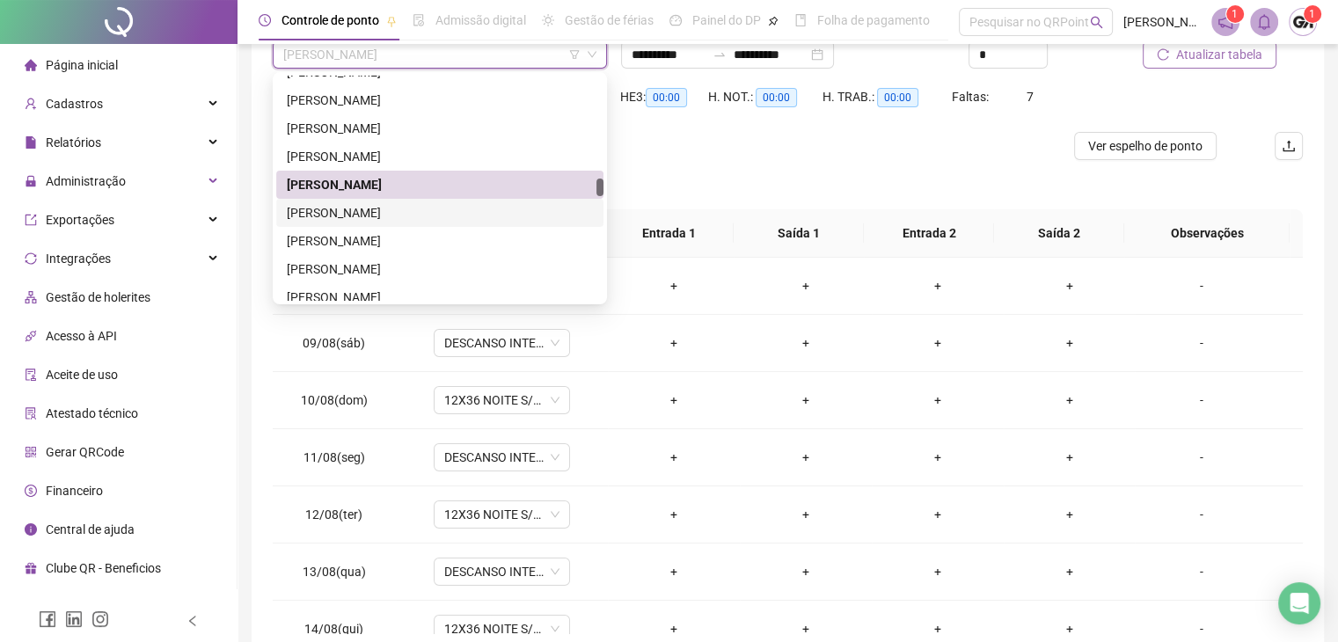
click at [363, 208] on div "[PERSON_NAME]" at bounding box center [440, 212] width 306 height 19
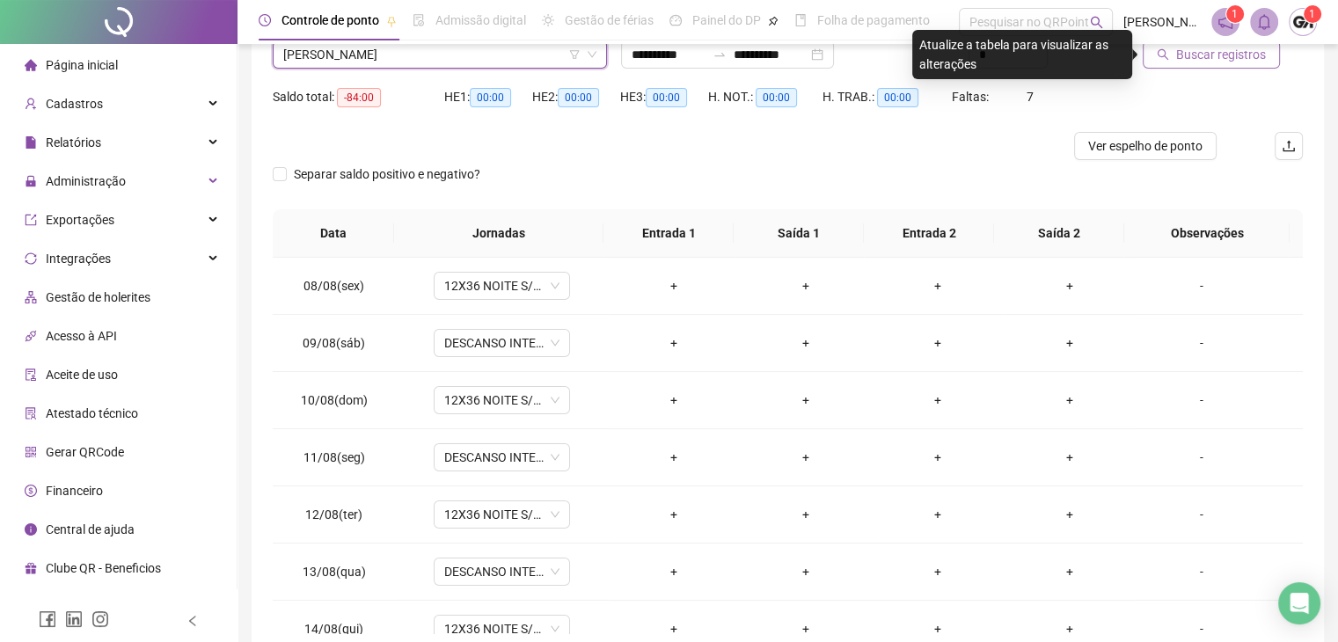
click at [1221, 60] on span "Buscar registros" at bounding box center [1222, 54] width 90 height 19
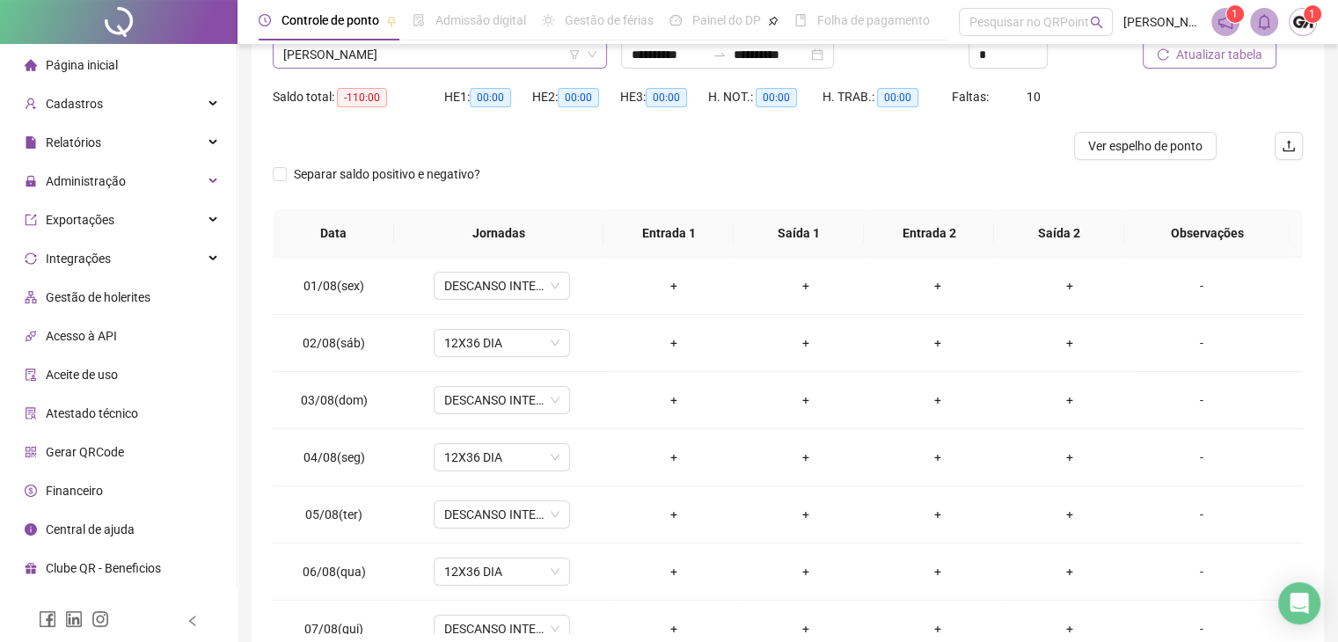
click at [467, 63] on span "[PERSON_NAME]" at bounding box center [439, 54] width 313 height 26
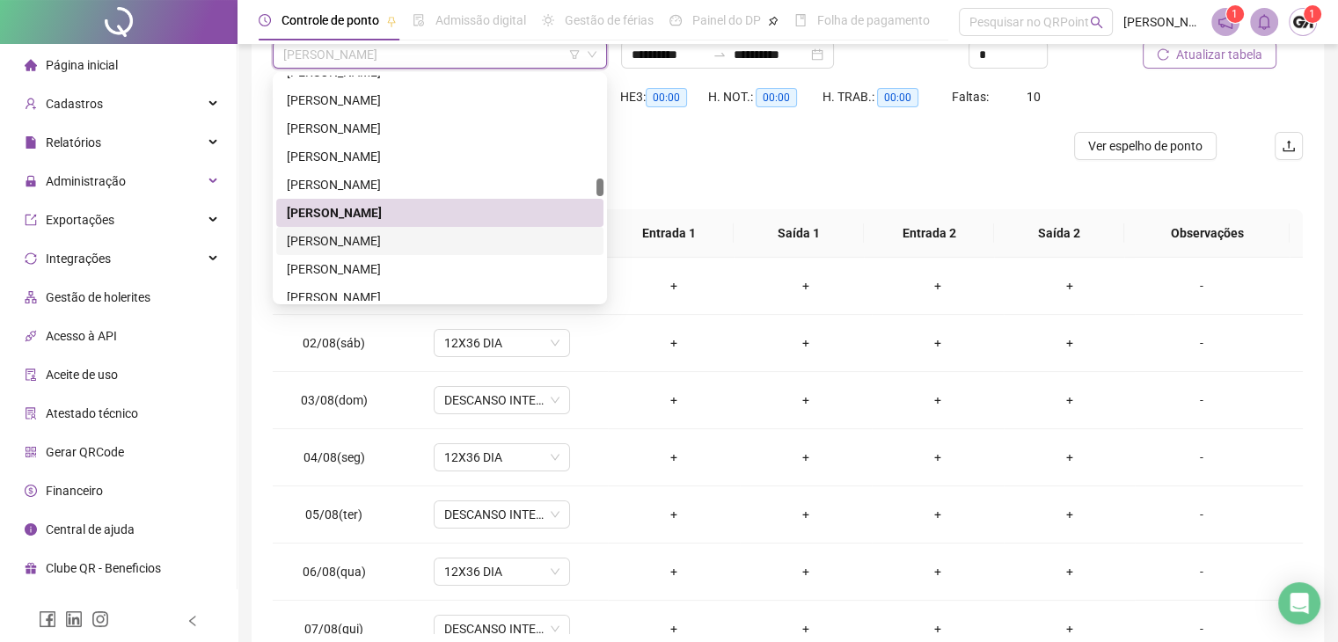
click at [306, 240] on div "[PERSON_NAME]" at bounding box center [440, 240] width 306 height 19
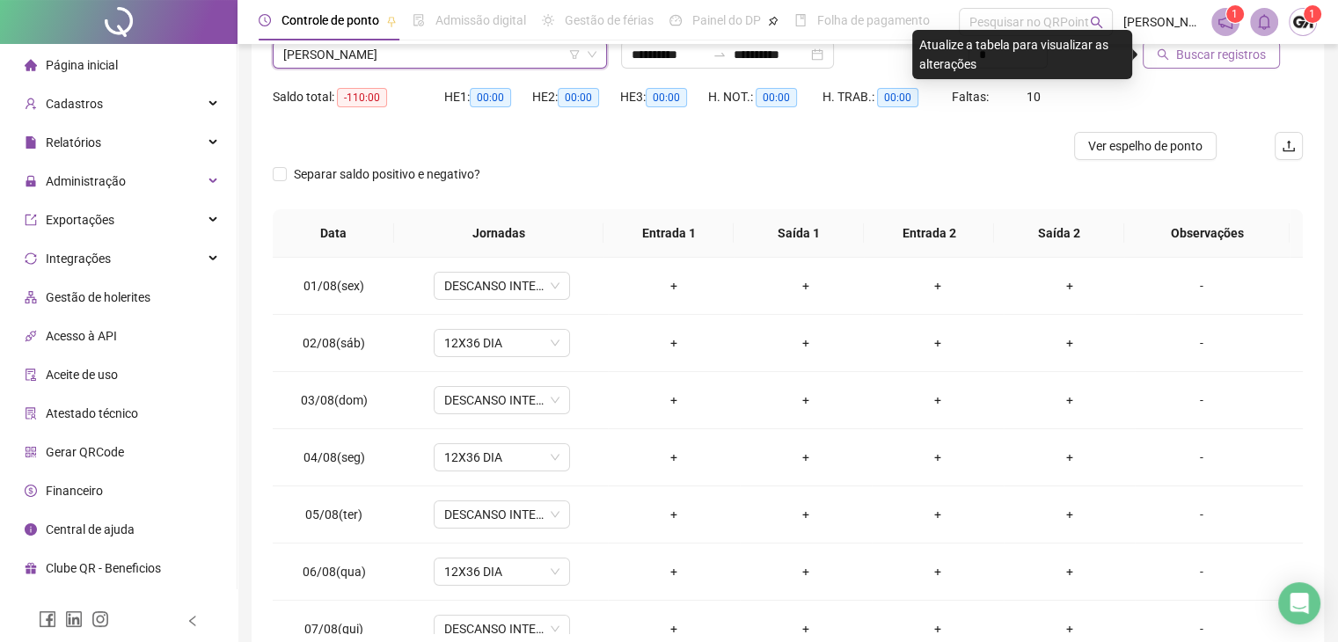
click at [1222, 64] on button "Buscar registros" at bounding box center [1211, 54] width 137 height 28
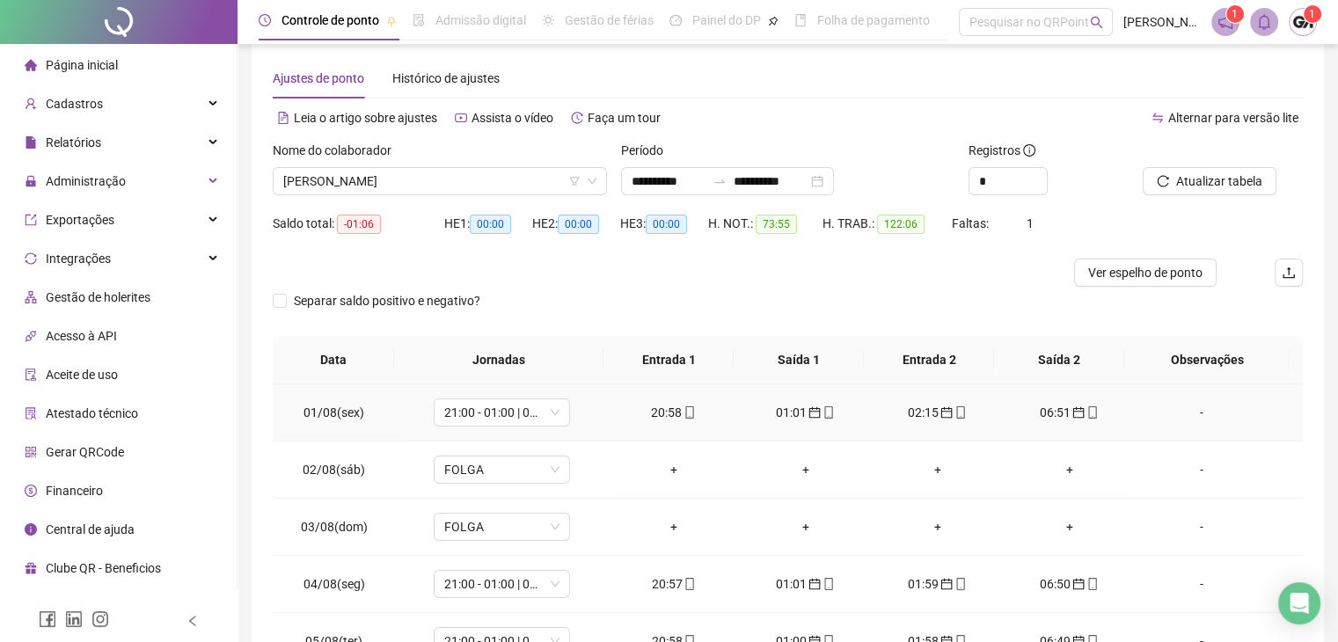
scroll to position [0, 0]
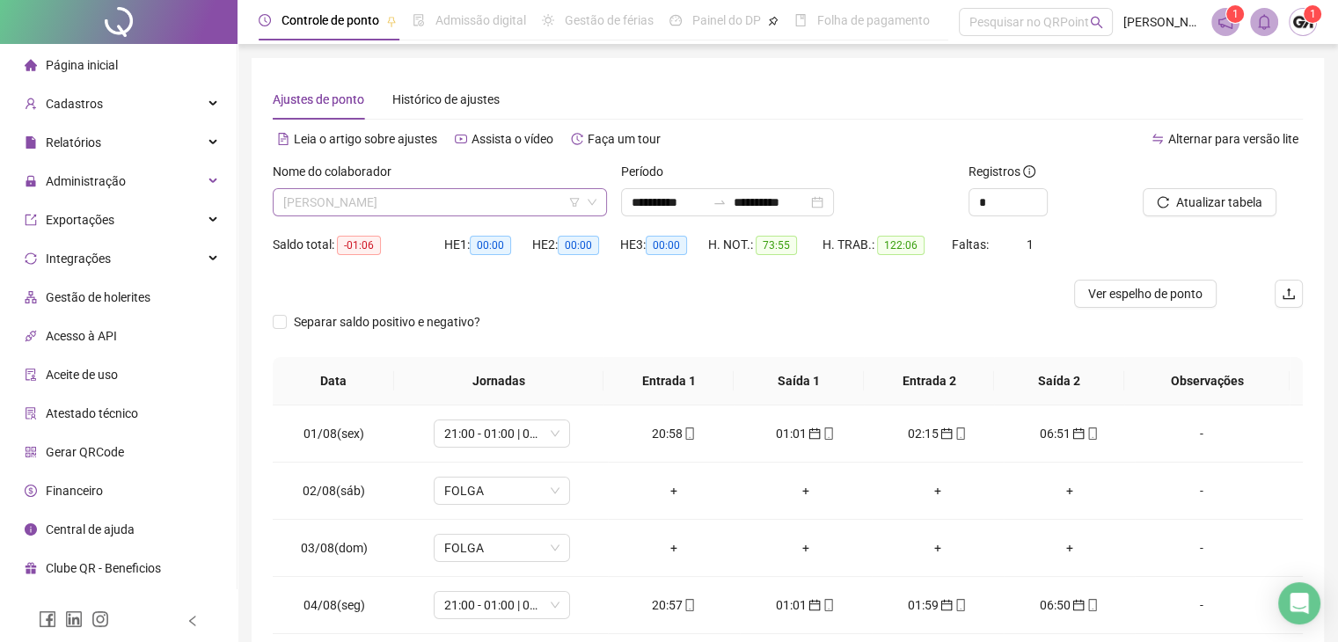
click at [536, 212] on span "[PERSON_NAME]" at bounding box center [439, 202] width 313 height 26
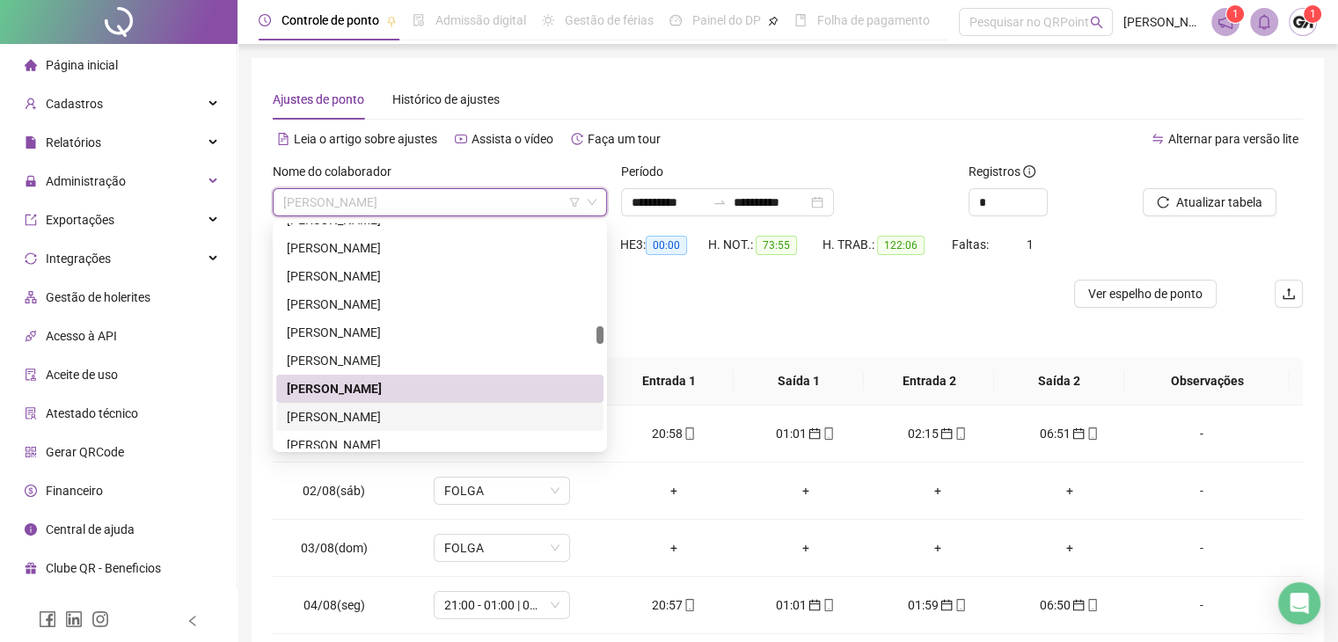
click at [319, 416] on div "[PERSON_NAME]" at bounding box center [440, 416] width 306 height 19
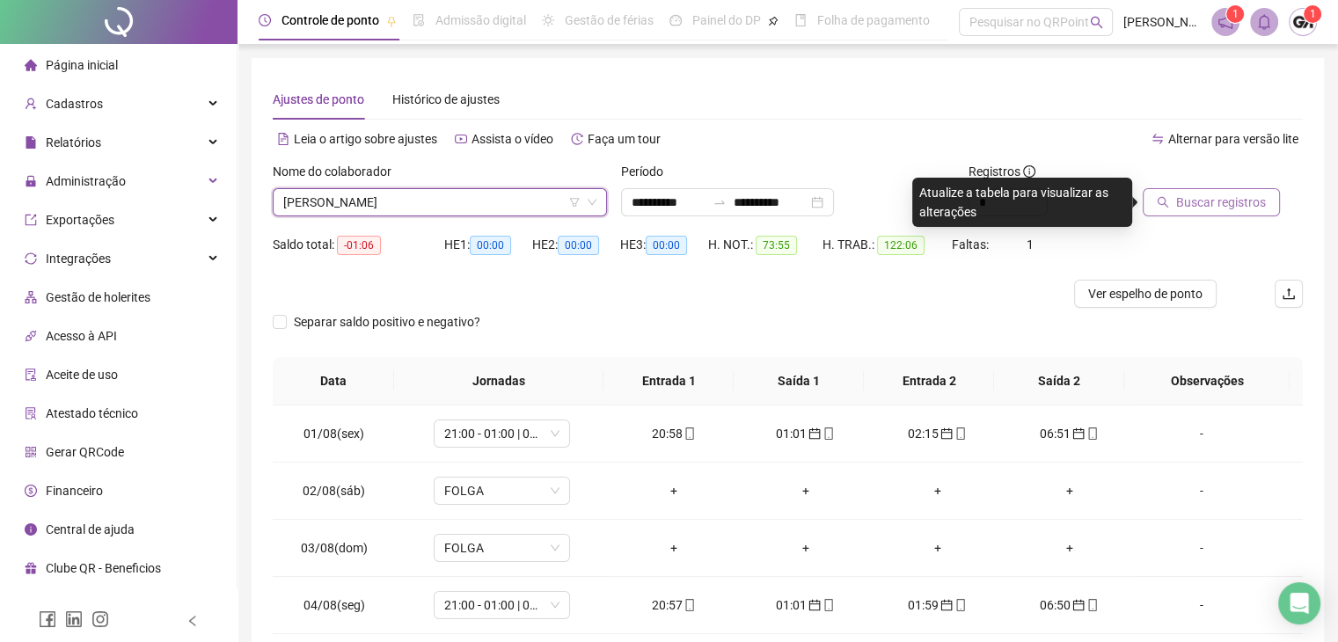
click at [1185, 214] on button "Buscar registros" at bounding box center [1211, 202] width 137 height 28
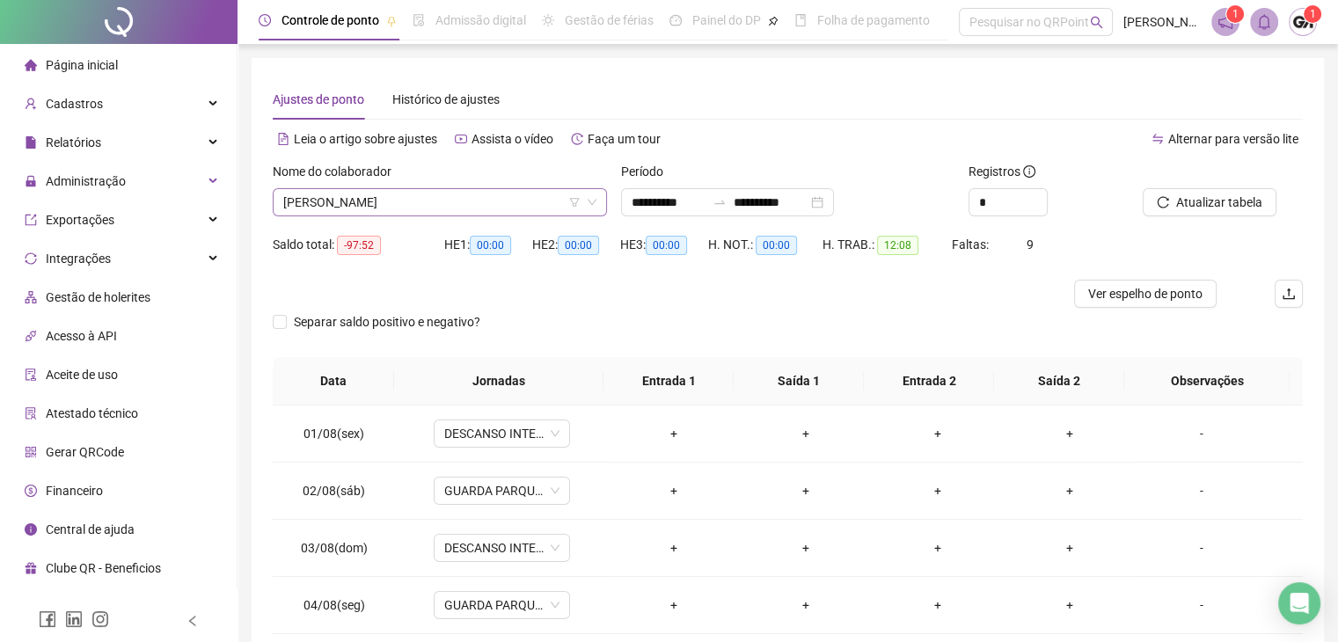
click at [455, 202] on span "[PERSON_NAME]" at bounding box center [439, 202] width 313 height 26
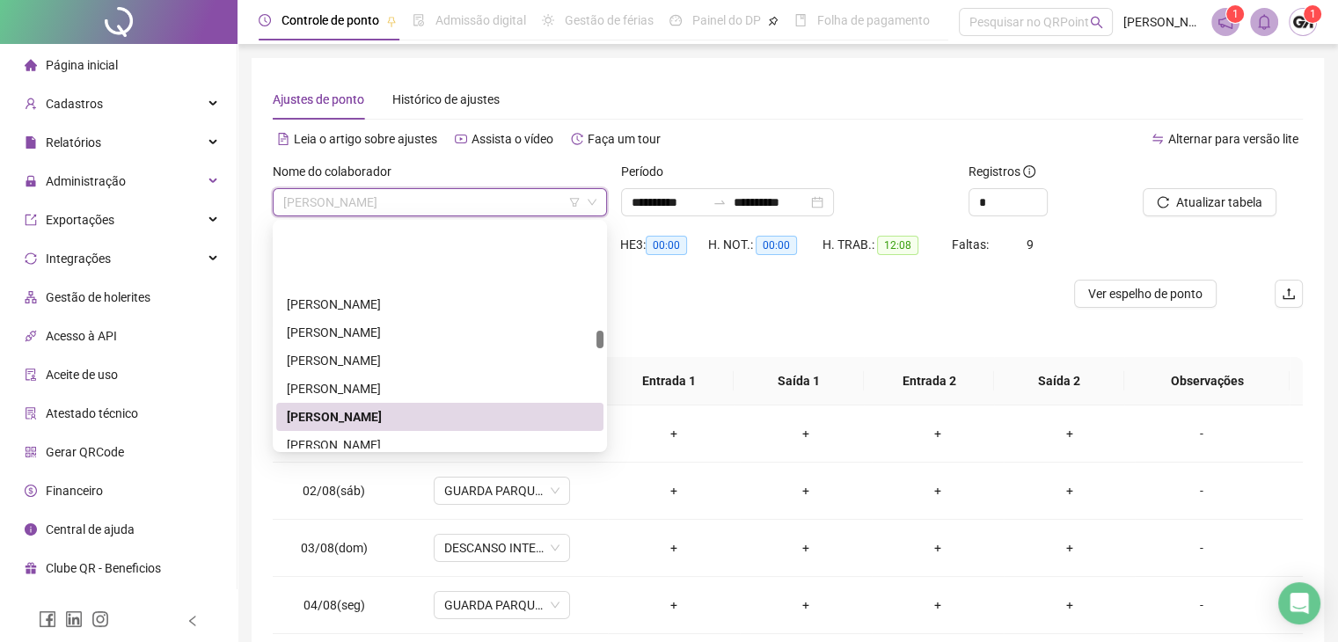
scroll to position [2133, 0]
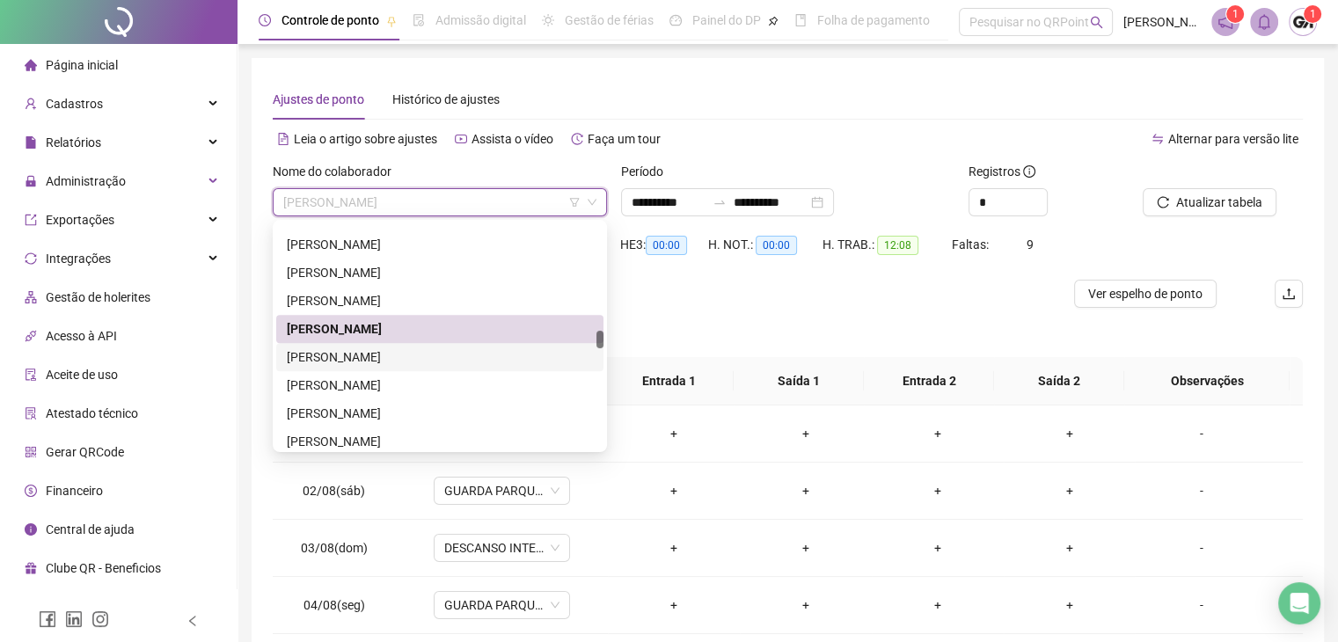
click at [353, 349] on div "[PERSON_NAME]" at bounding box center [440, 357] width 306 height 19
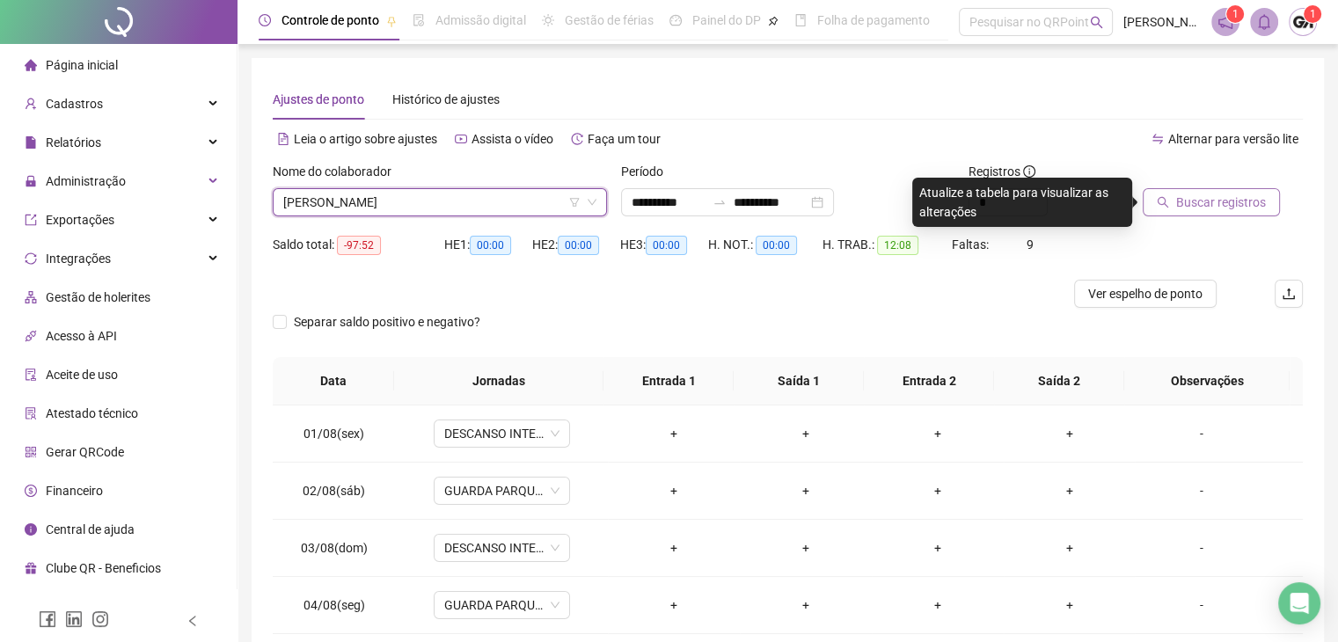
click at [1172, 205] on button "Buscar registros" at bounding box center [1211, 202] width 137 height 28
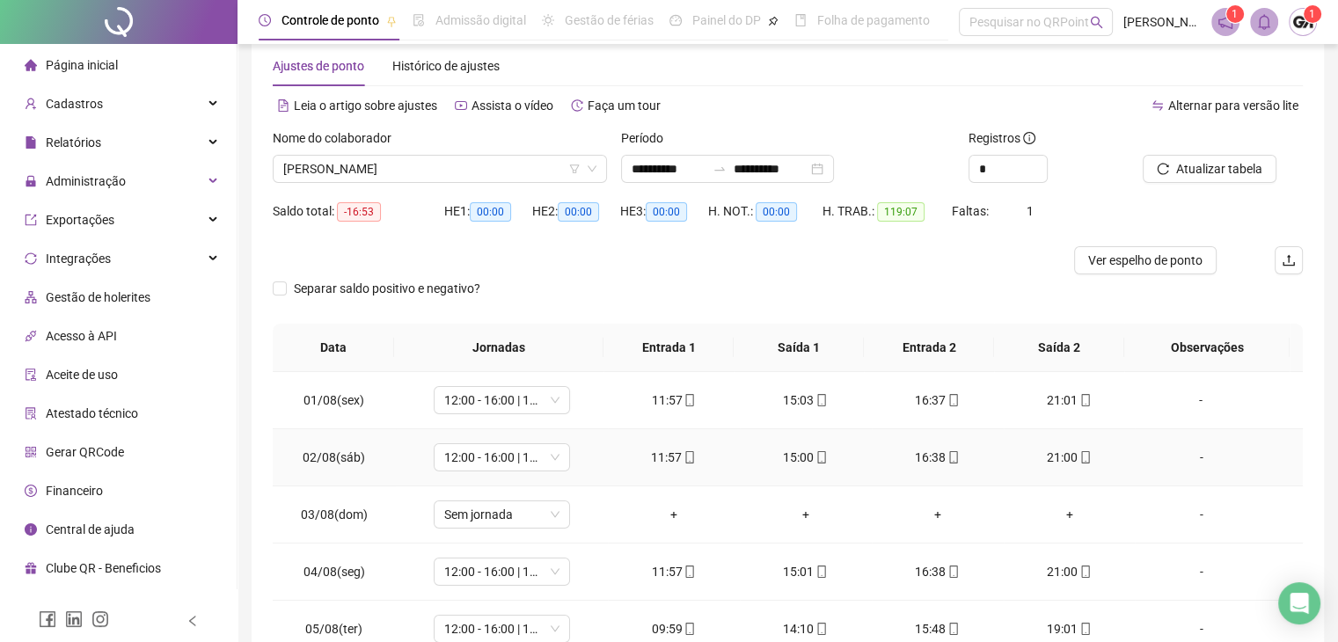
scroll to position [0, 0]
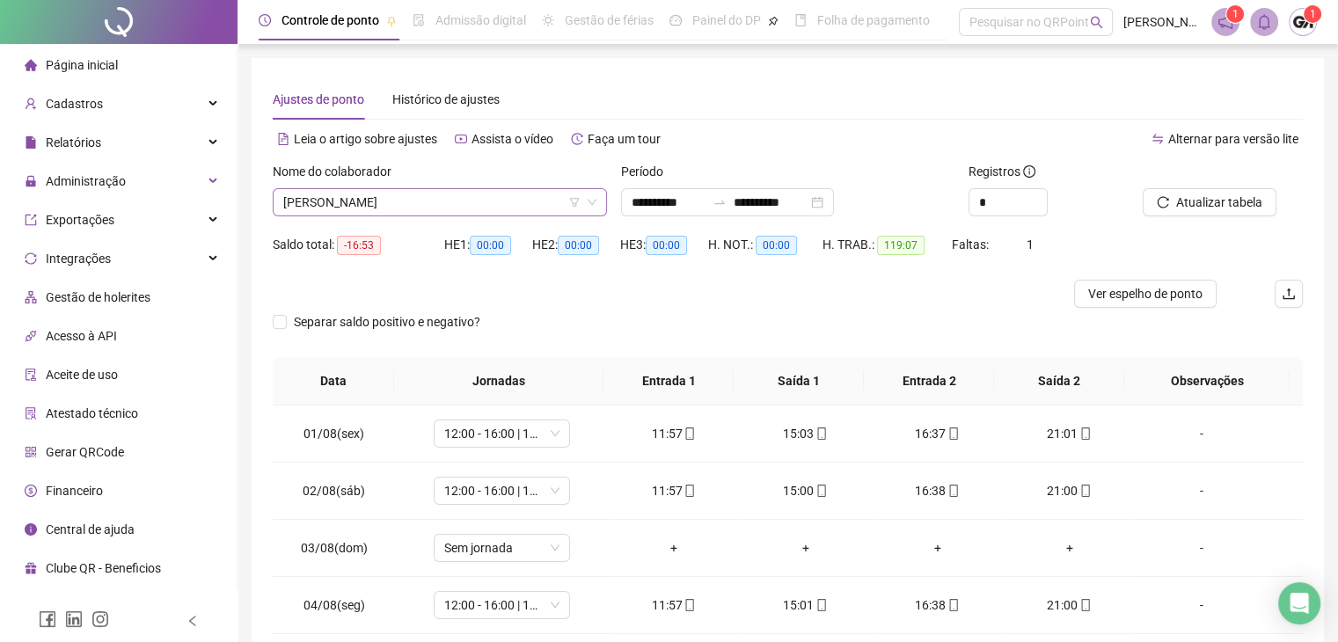
click at [452, 200] on span "[PERSON_NAME]" at bounding box center [439, 202] width 313 height 26
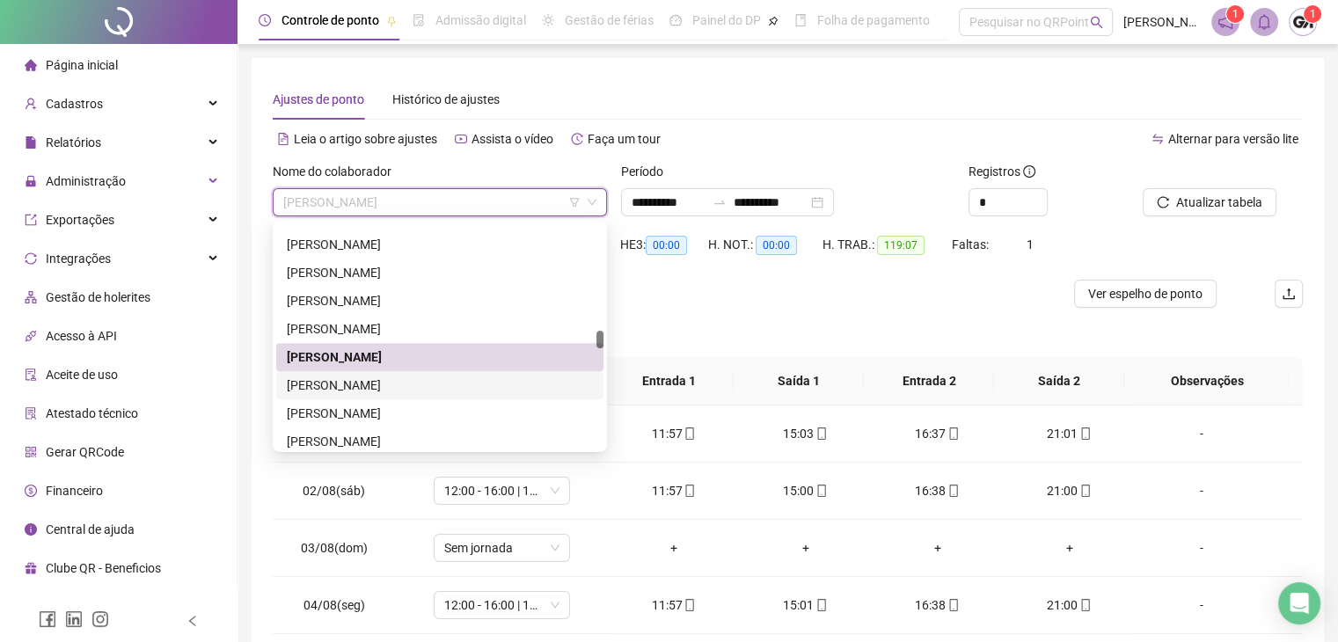
click at [344, 385] on div "[PERSON_NAME]" at bounding box center [440, 385] width 306 height 19
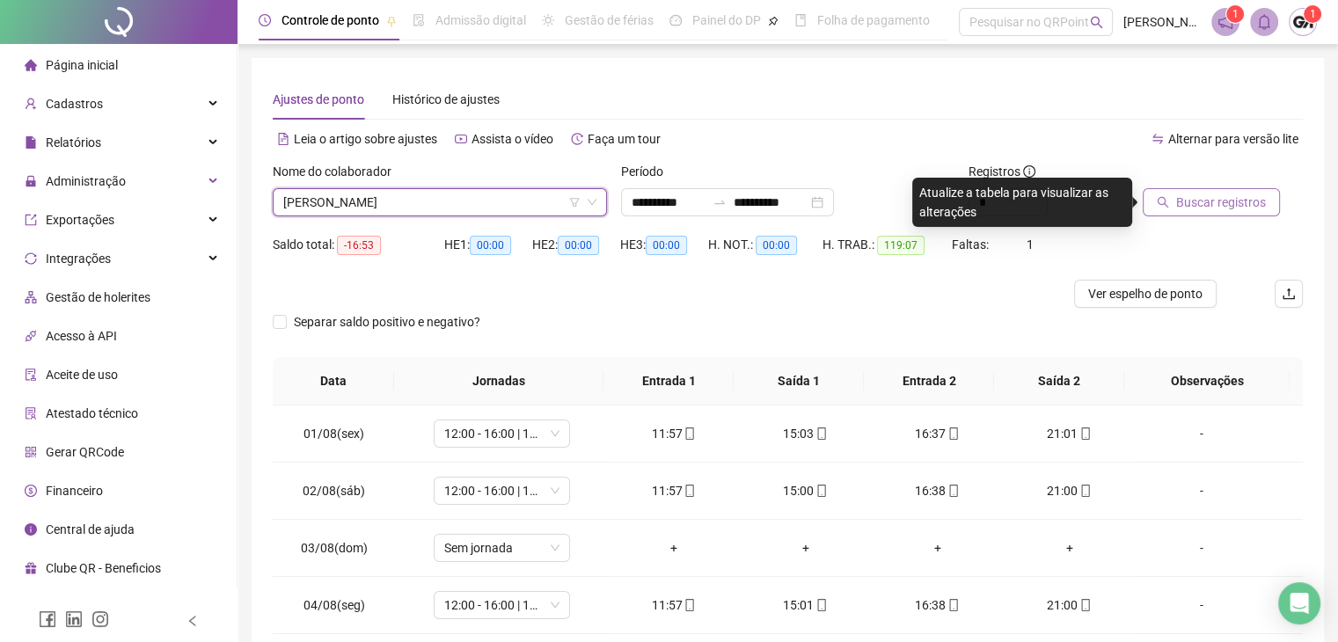
click at [1169, 210] on button "Buscar registros" at bounding box center [1211, 202] width 137 height 28
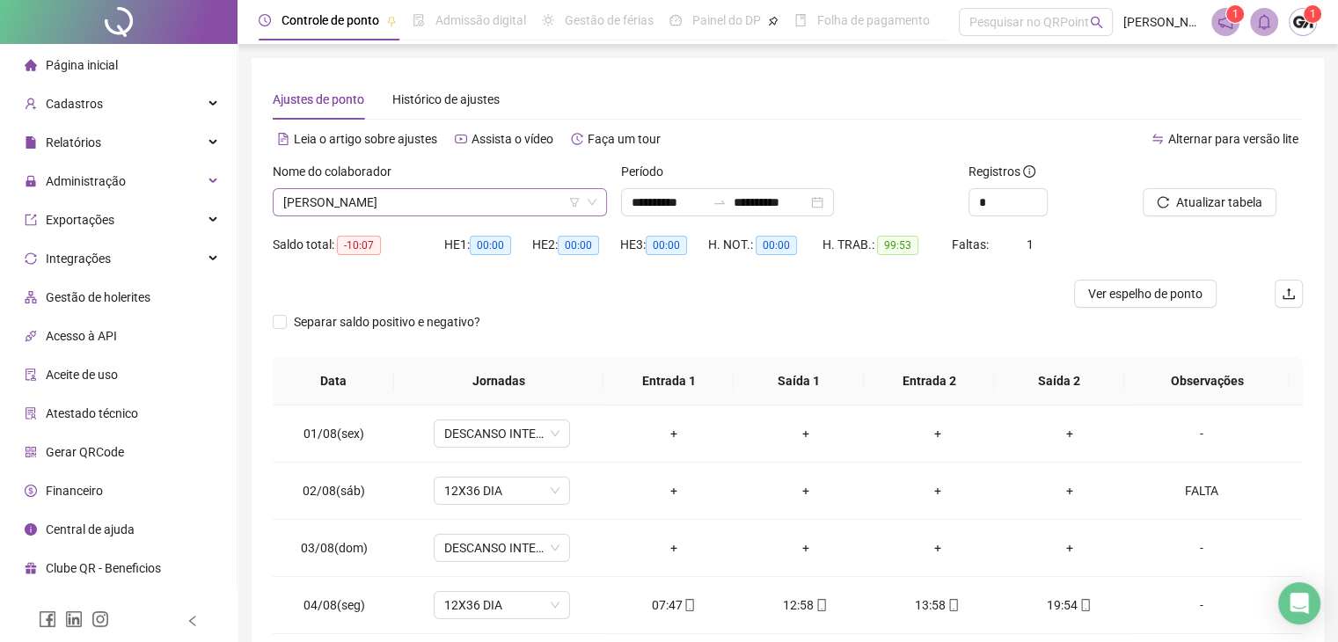
click at [408, 210] on span "[PERSON_NAME]" at bounding box center [439, 202] width 313 height 26
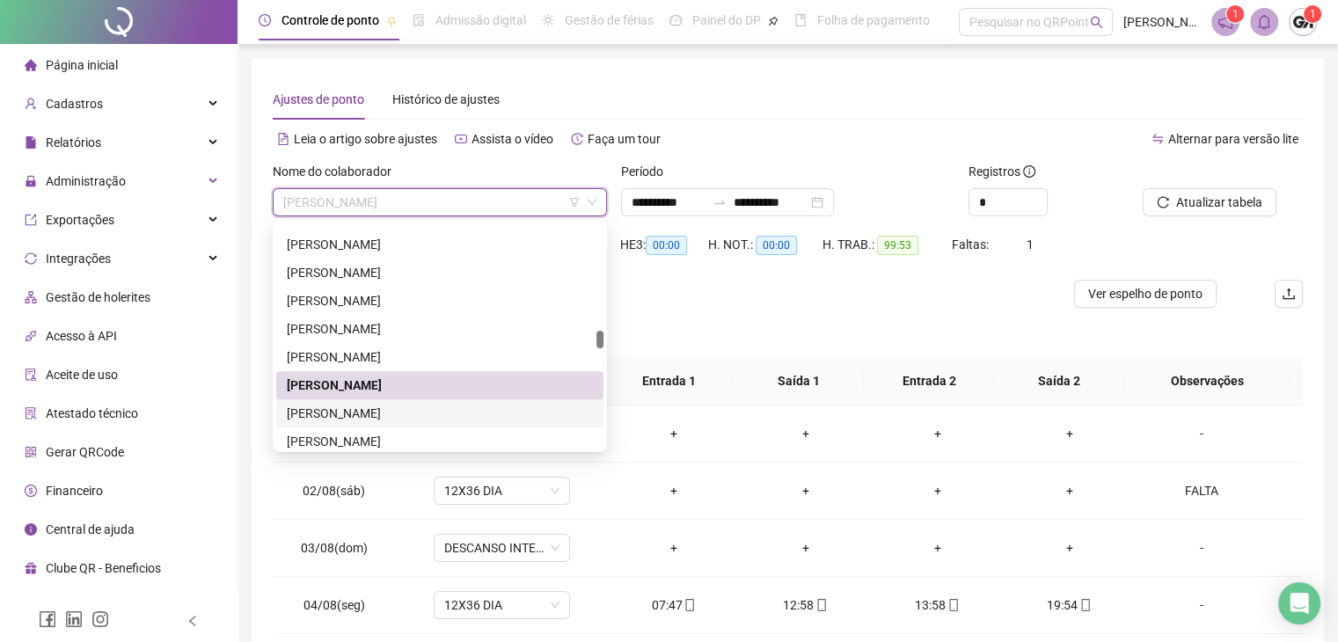
click at [376, 422] on div "[PERSON_NAME]" at bounding box center [440, 413] width 306 height 19
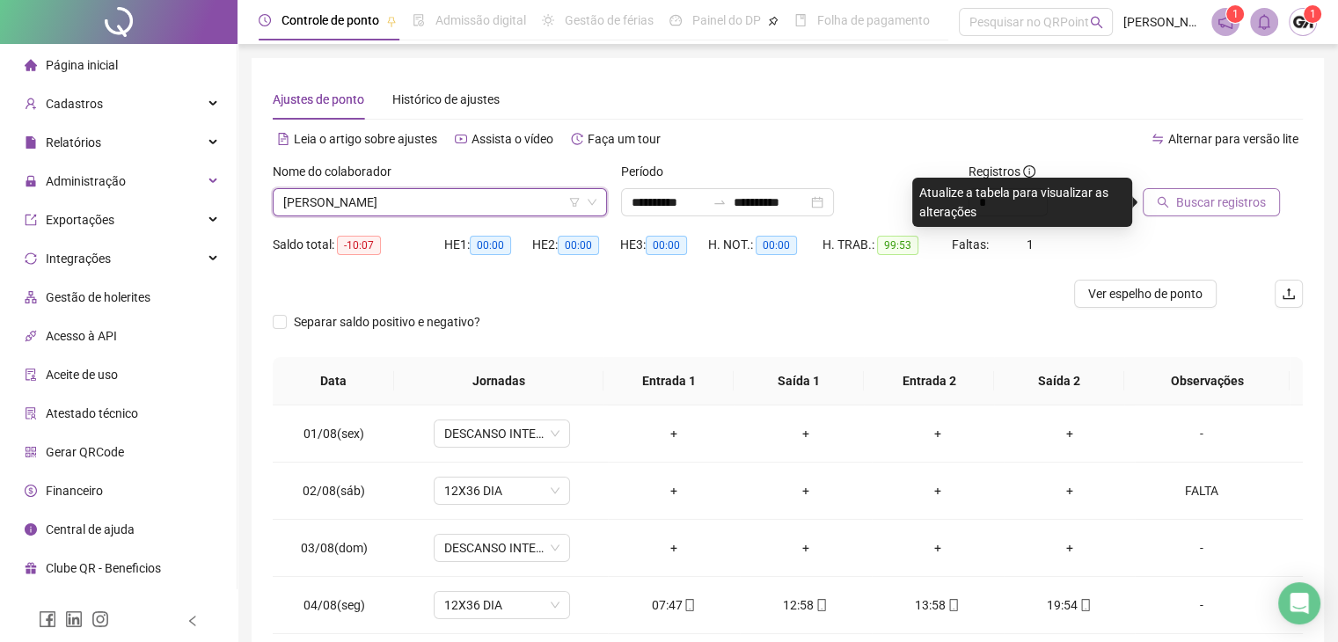
click at [1217, 202] on span "Buscar registros" at bounding box center [1222, 202] width 90 height 19
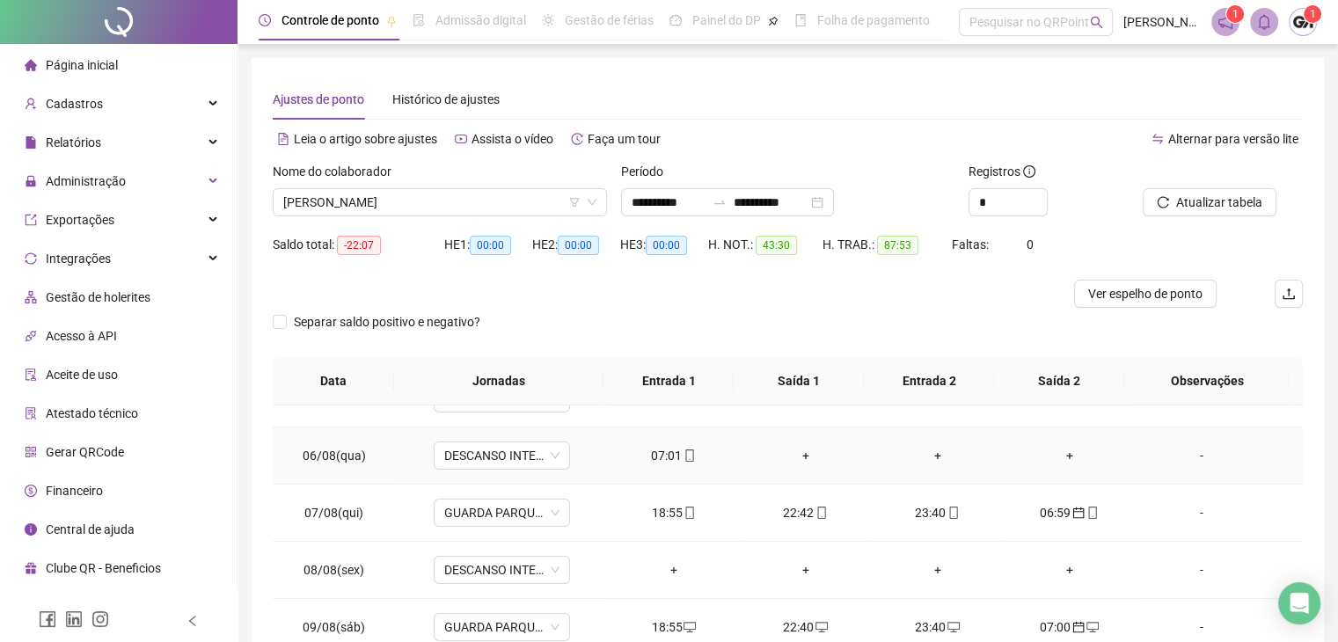
scroll to position [176, 0]
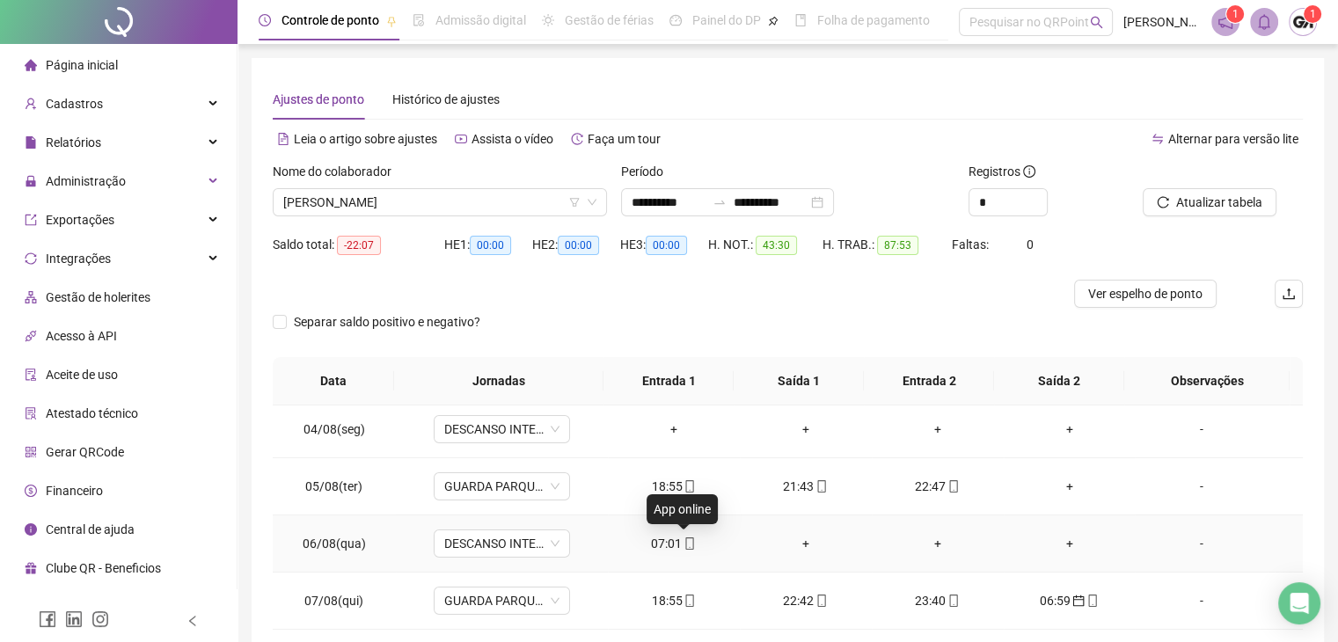
click at [684, 542] on icon "mobile" at bounding box center [690, 544] width 12 height 12
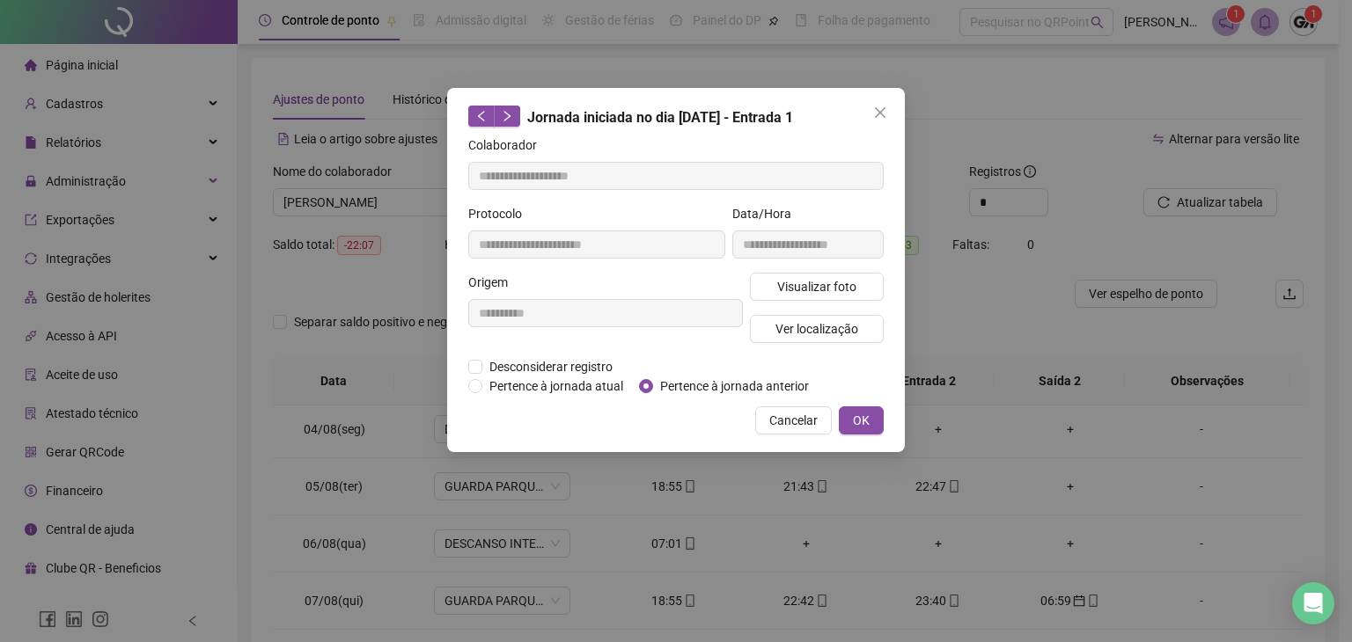
type input "**********"
click at [655, 388] on span "Pertence à jornada anterior" at bounding box center [734, 386] width 163 height 19
click at [852, 418] on button "OK" at bounding box center [861, 421] width 45 height 28
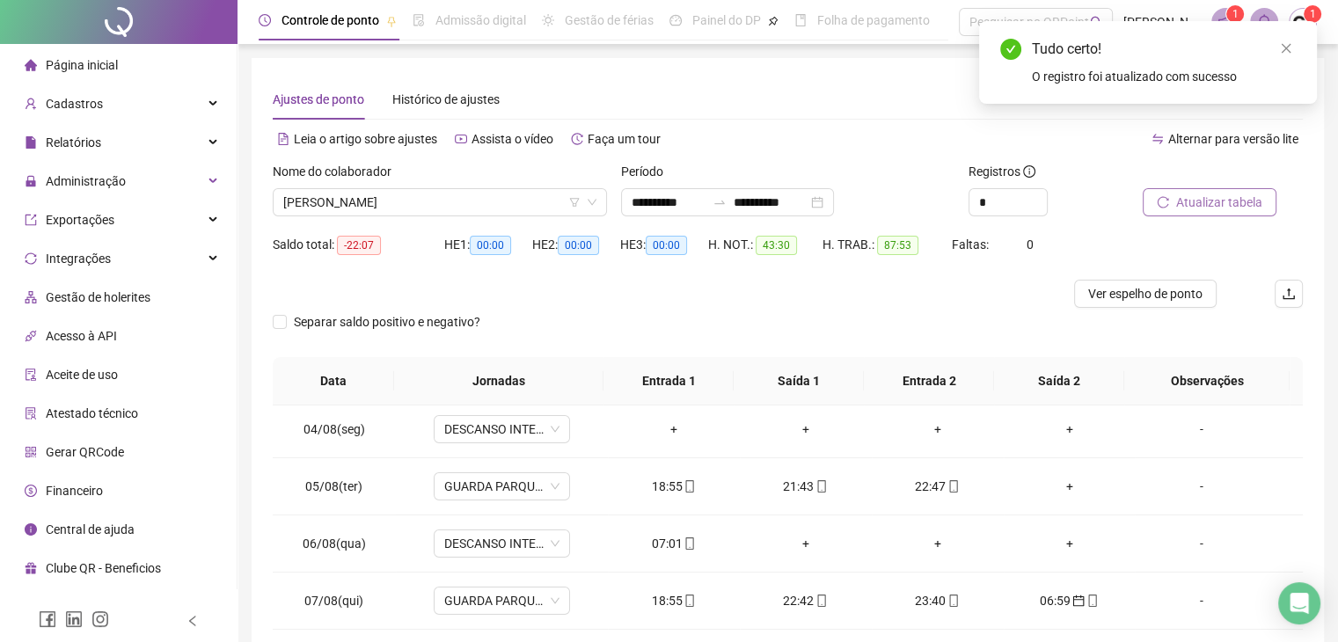
click at [1197, 212] on button "Atualizar tabela" at bounding box center [1210, 202] width 134 height 28
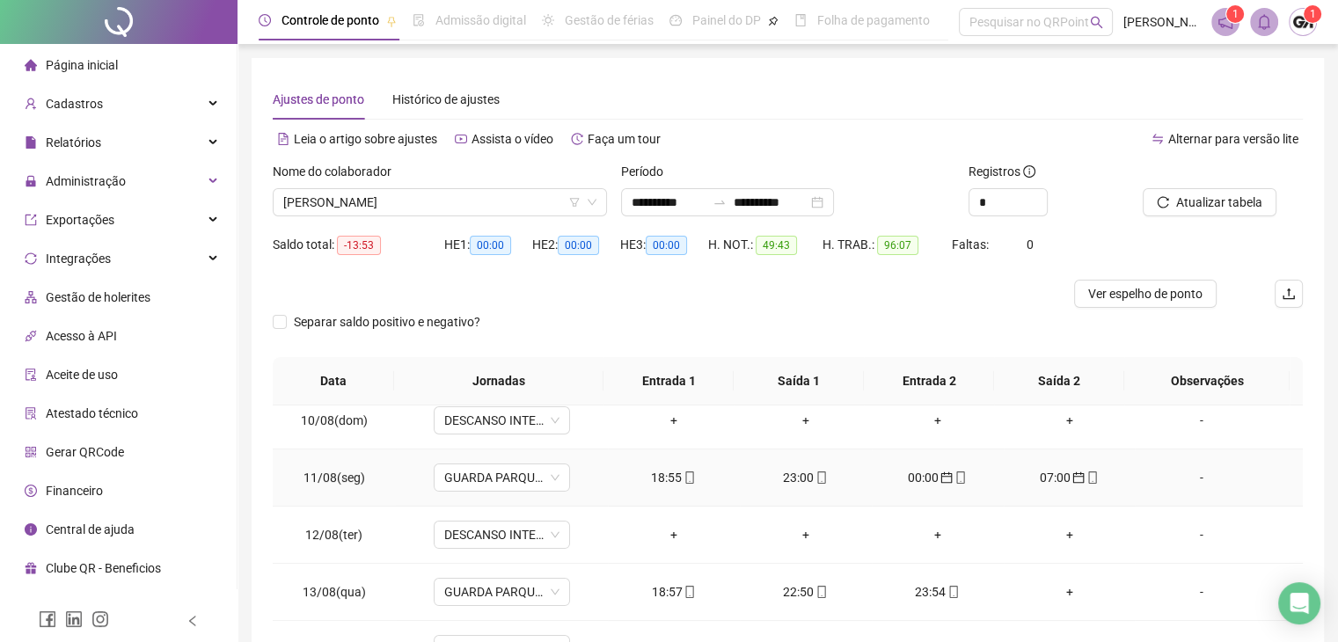
scroll to position [616, 0]
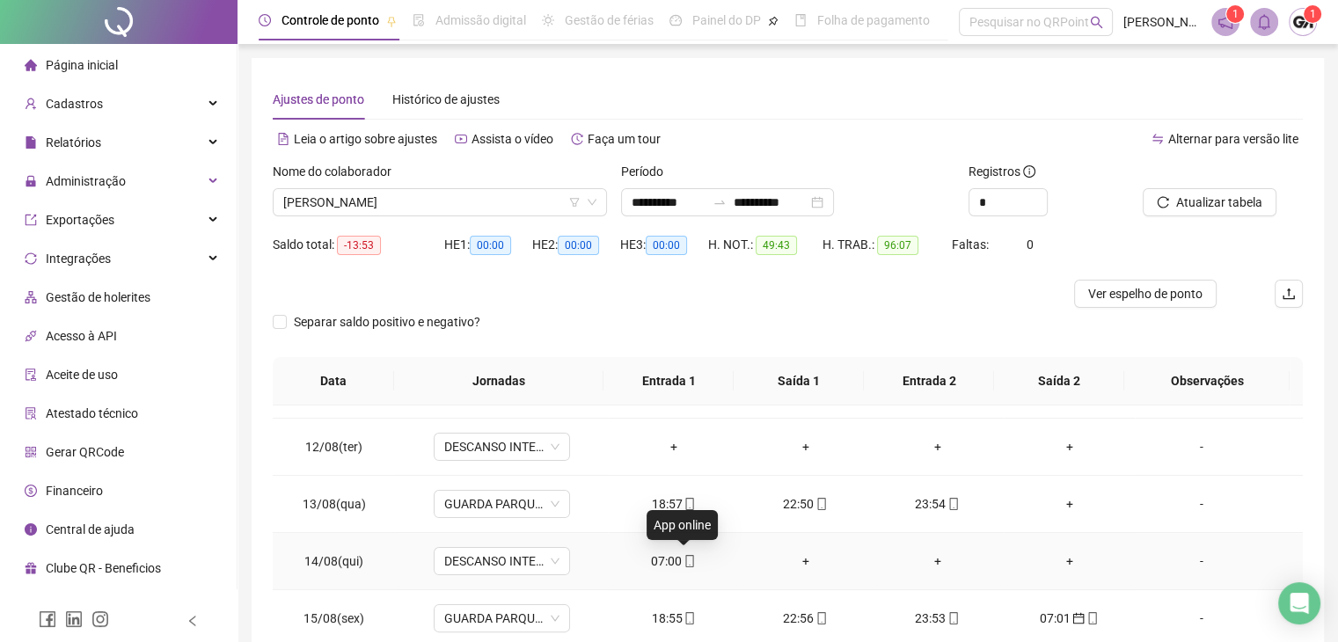
click at [685, 559] on icon "mobile" at bounding box center [690, 561] width 12 height 12
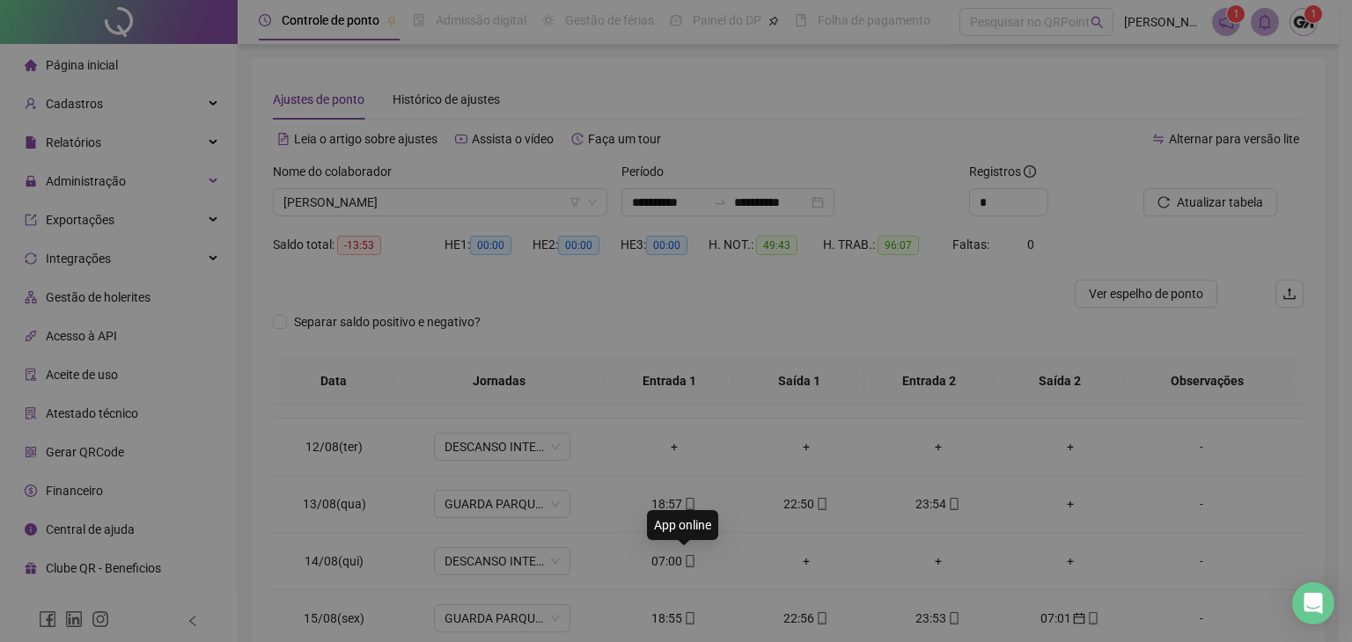
type input "**********"
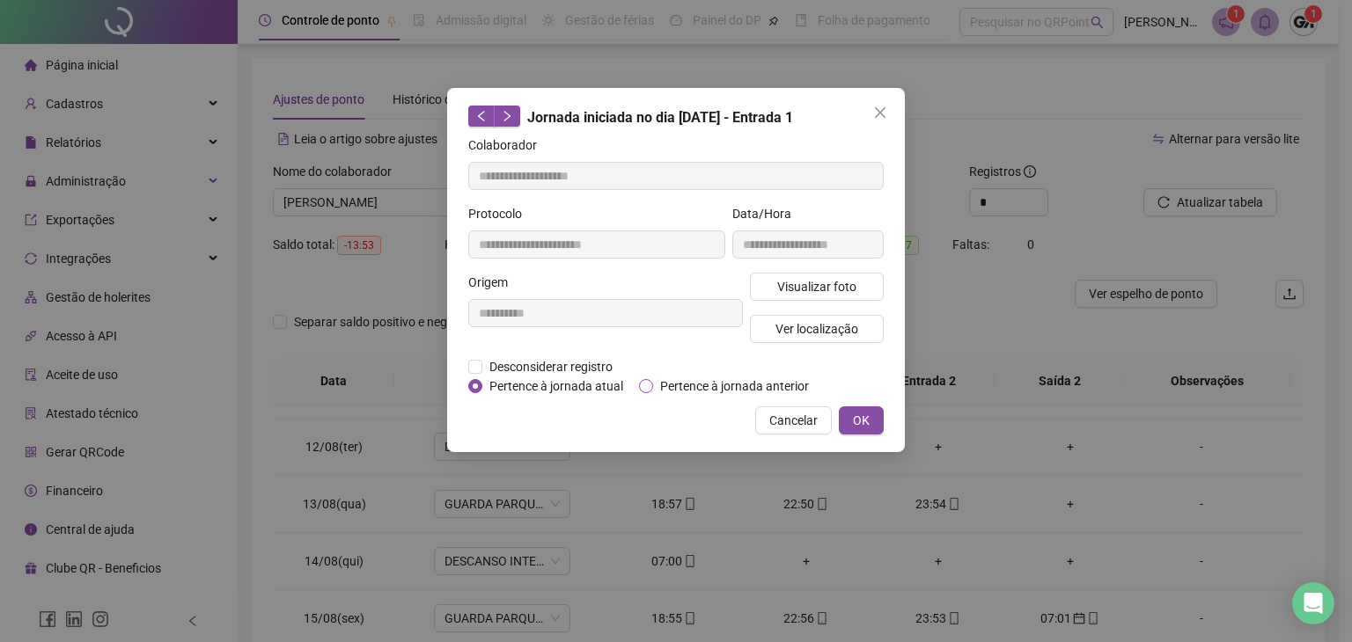
click at [704, 383] on span "Pertence à jornada anterior" at bounding box center [734, 386] width 163 height 19
click at [862, 425] on span "OK" at bounding box center [861, 420] width 17 height 19
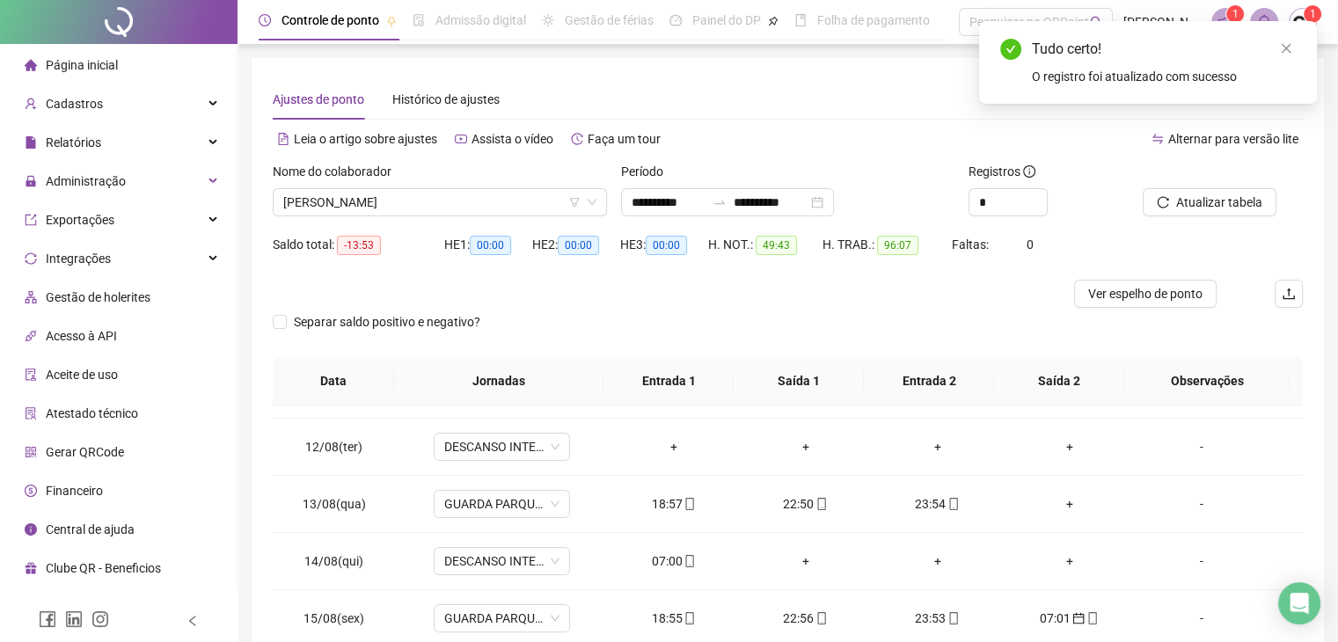
click at [1164, 216] on div "Atualizar tabela" at bounding box center [1223, 196] width 174 height 69
click at [1164, 209] on button "Atualizar tabela" at bounding box center [1210, 202] width 134 height 28
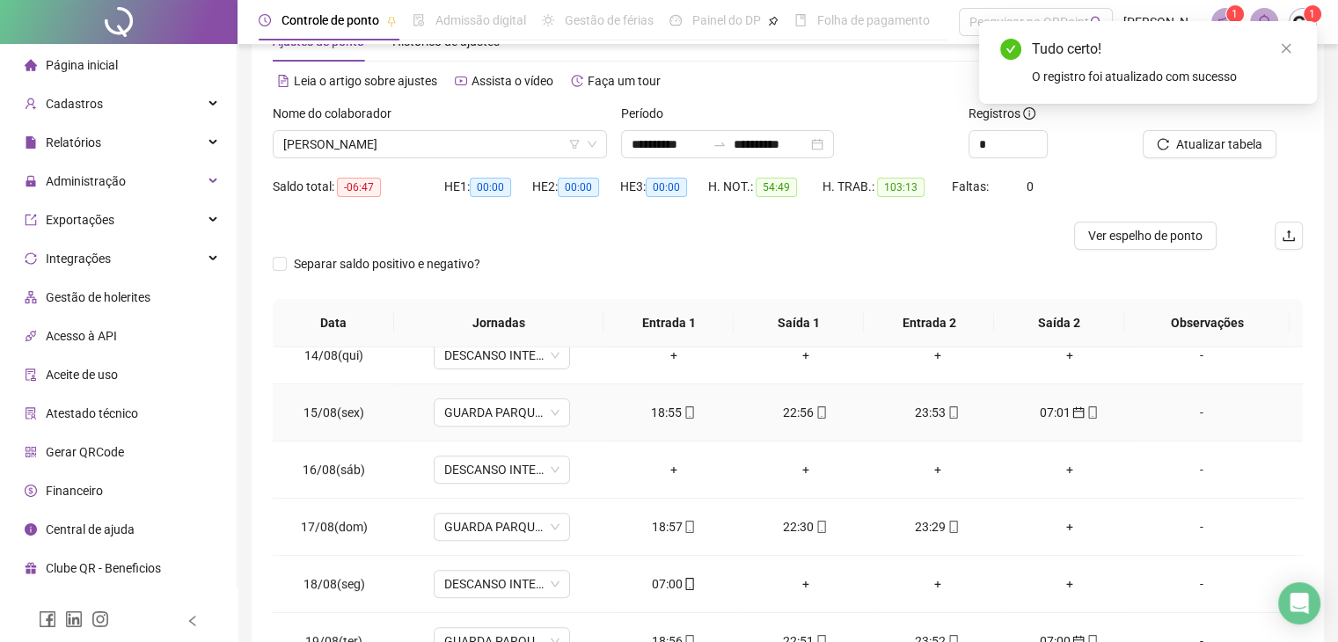
scroll to position [88, 0]
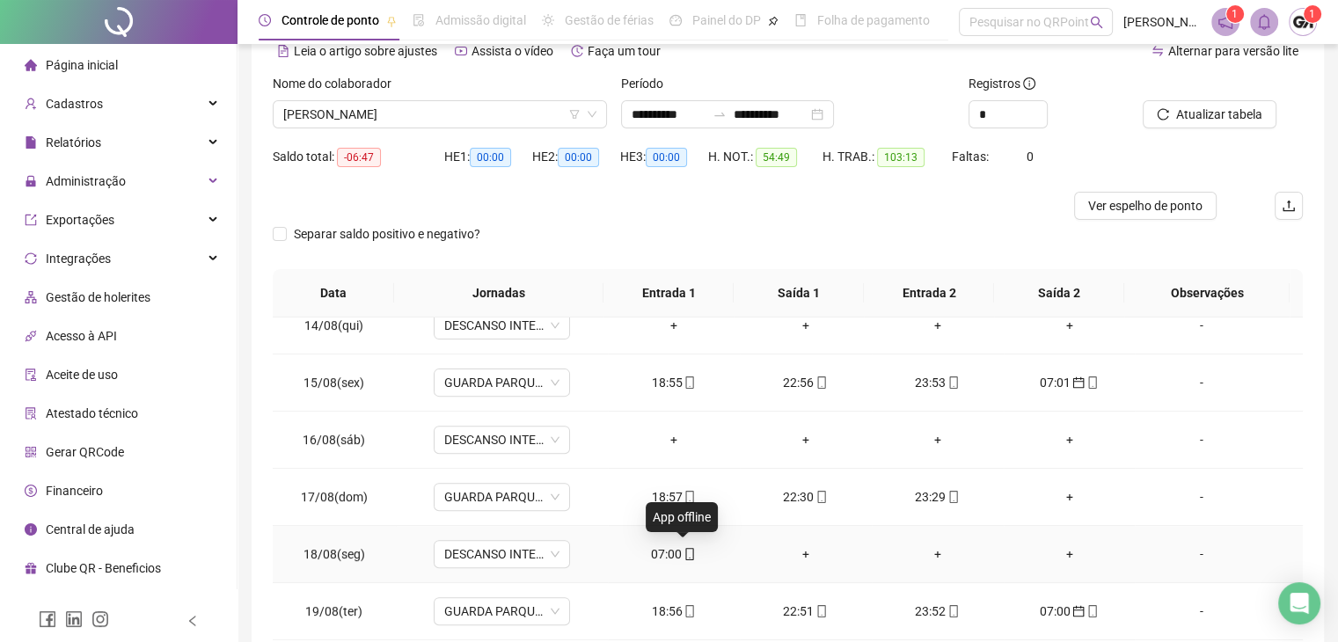
click at [686, 555] on icon "mobile" at bounding box center [690, 554] width 12 height 12
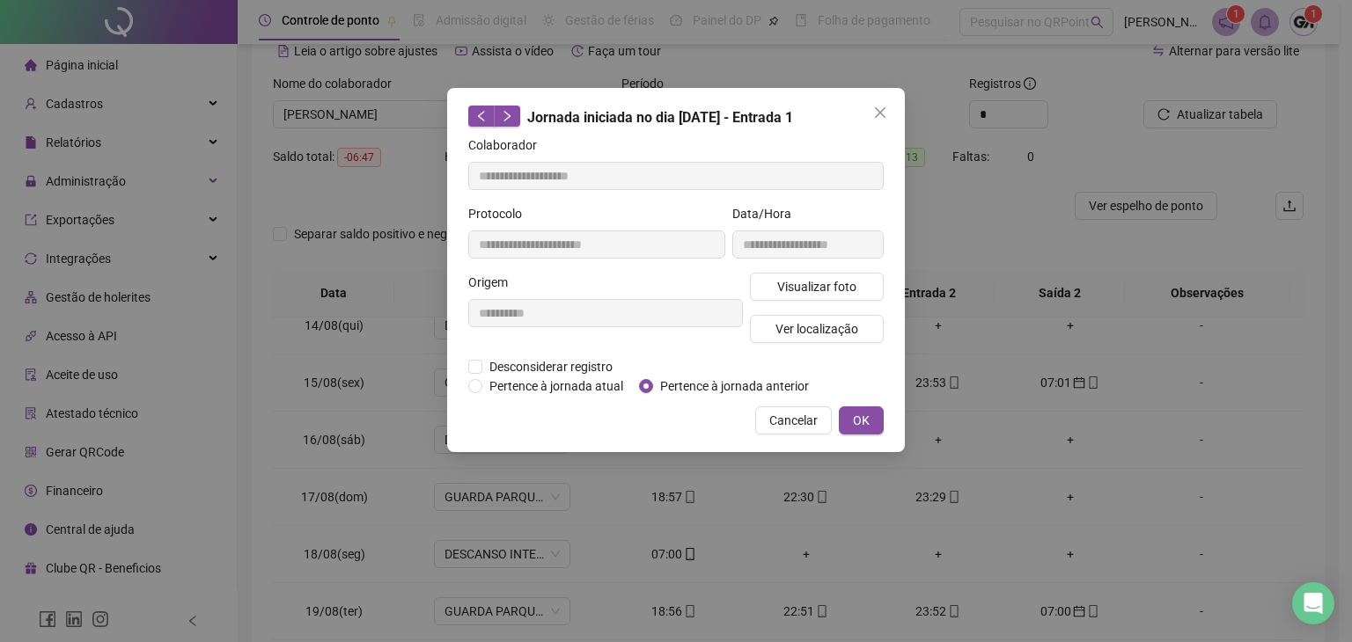
type input "**********"
click at [753, 386] on span "Pertence à jornada anterior" at bounding box center [734, 386] width 163 height 19
click at [854, 422] on span "OK" at bounding box center [861, 420] width 17 height 19
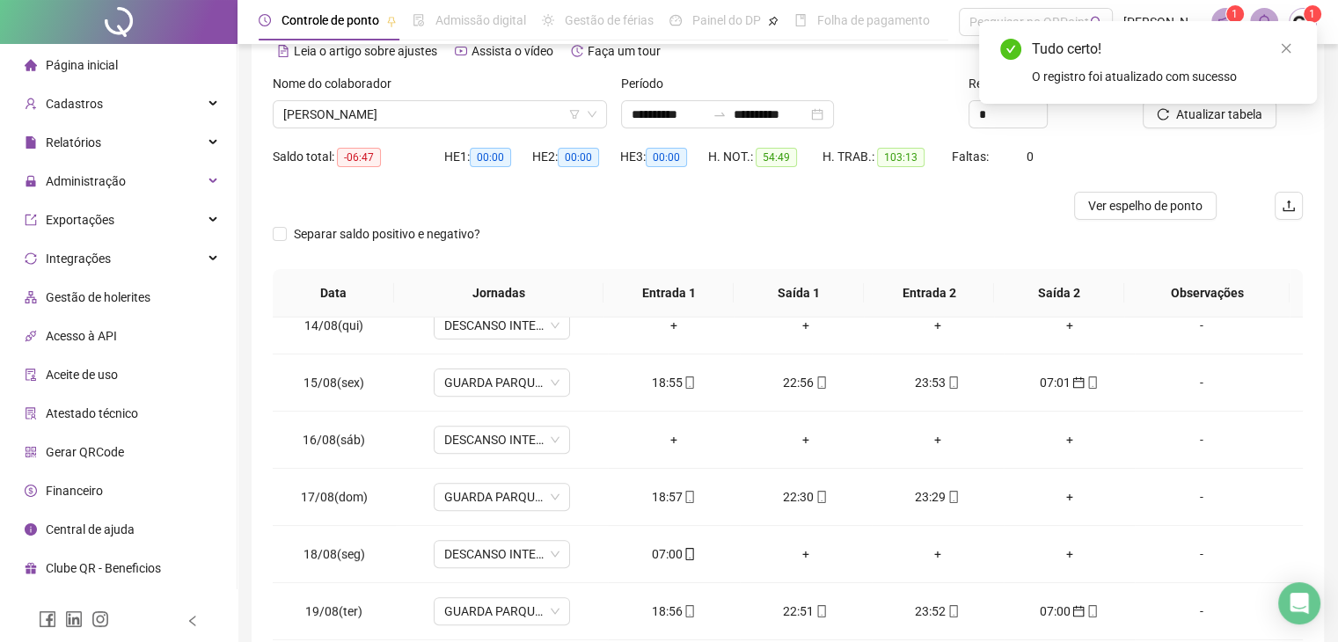
click at [1200, 104] on div "Tudo certo! O registro foi atualizado com sucesso" at bounding box center [1148, 62] width 338 height 83
click at [1209, 122] on span "Atualizar tabela" at bounding box center [1220, 114] width 86 height 19
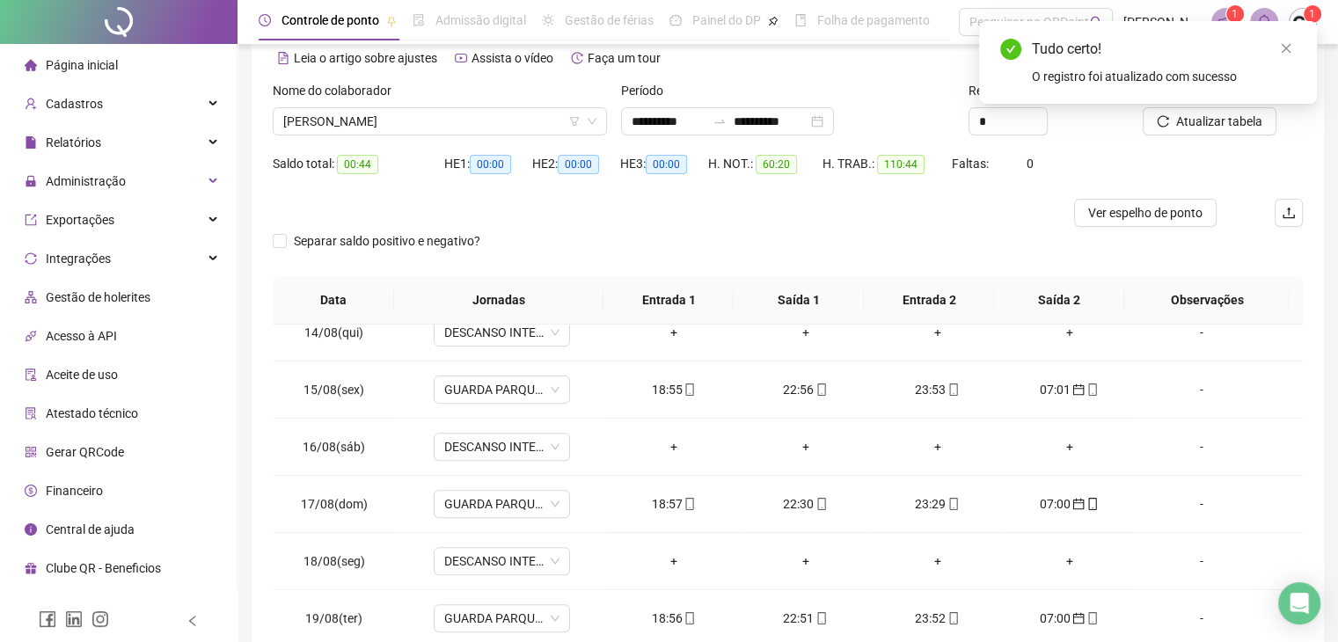
scroll to position [0, 0]
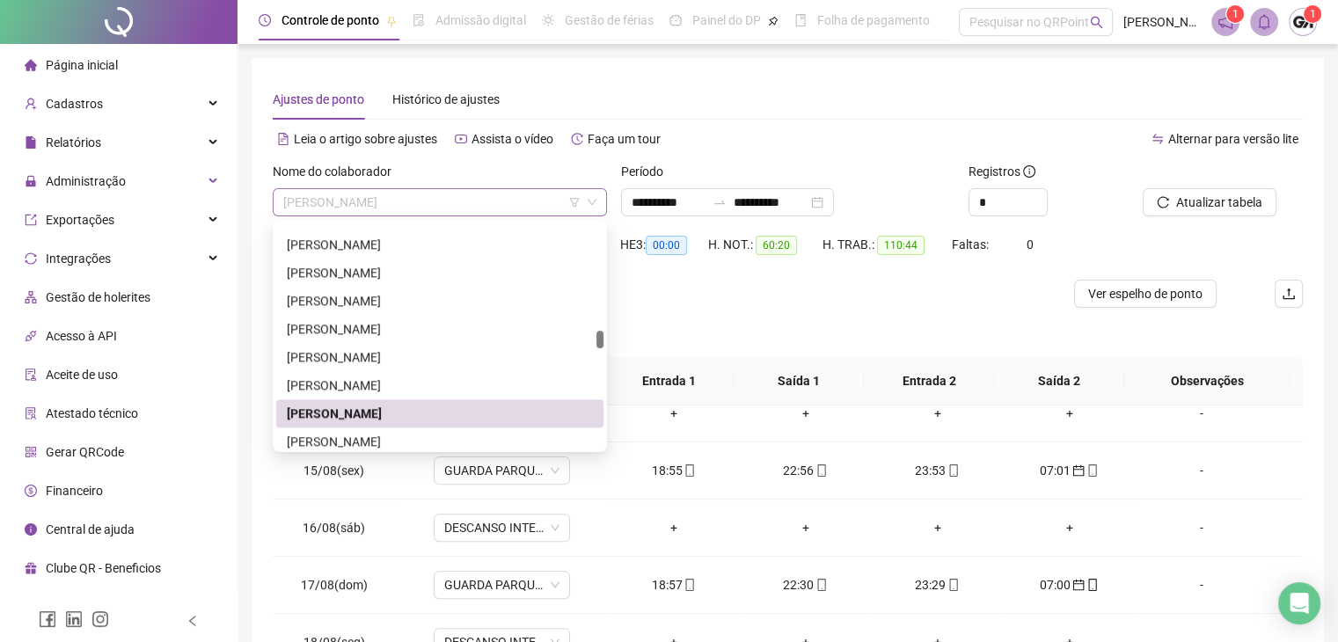
click at [473, 212] on span "[PERSON_NAME]" at bounding box center [439, 202] width 313 height 26
click at [359, 440] on div "[PERSON_NAME]" at bounding box center [440, 441] width 306 height 19
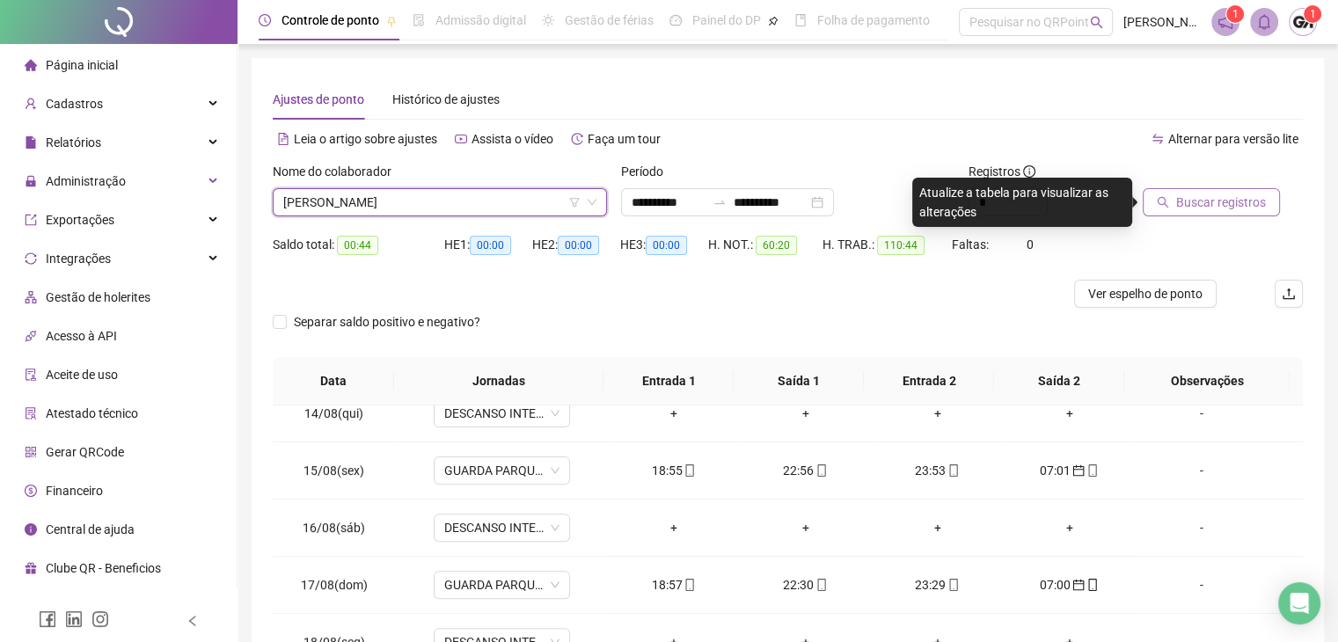
click at [1185, 209] on span "Buscar registros" at bounding box center [1222, 202] width 90 height 19
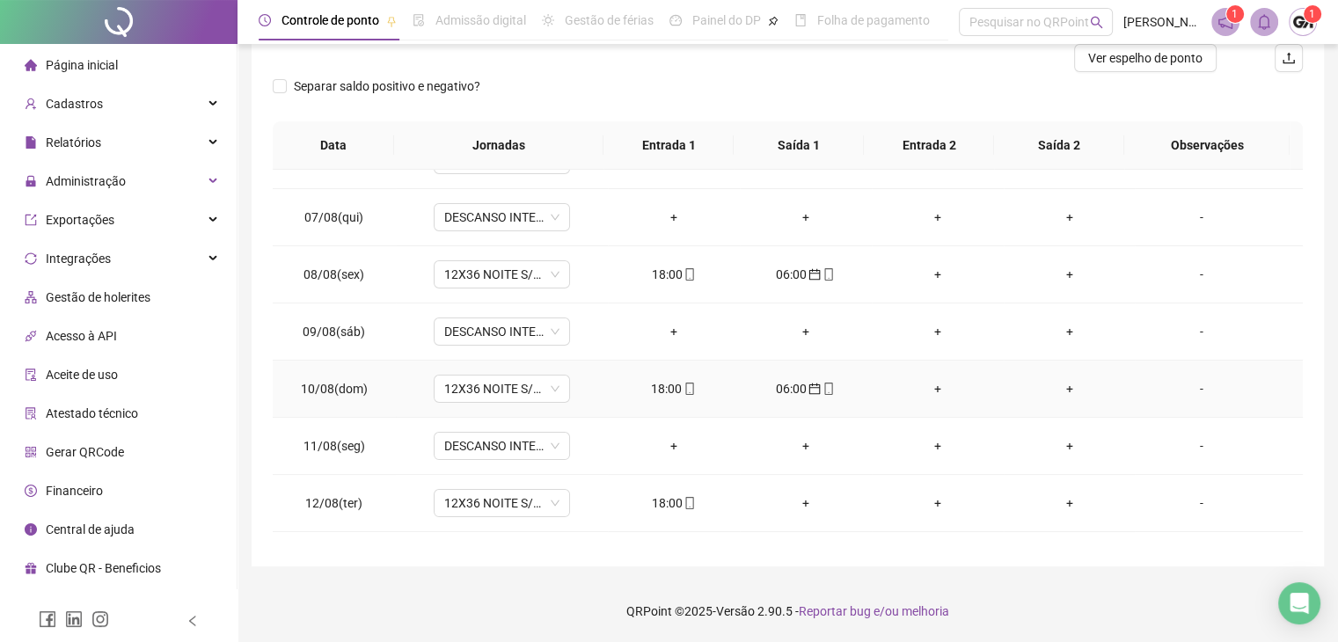
scroll to position [588, 0]
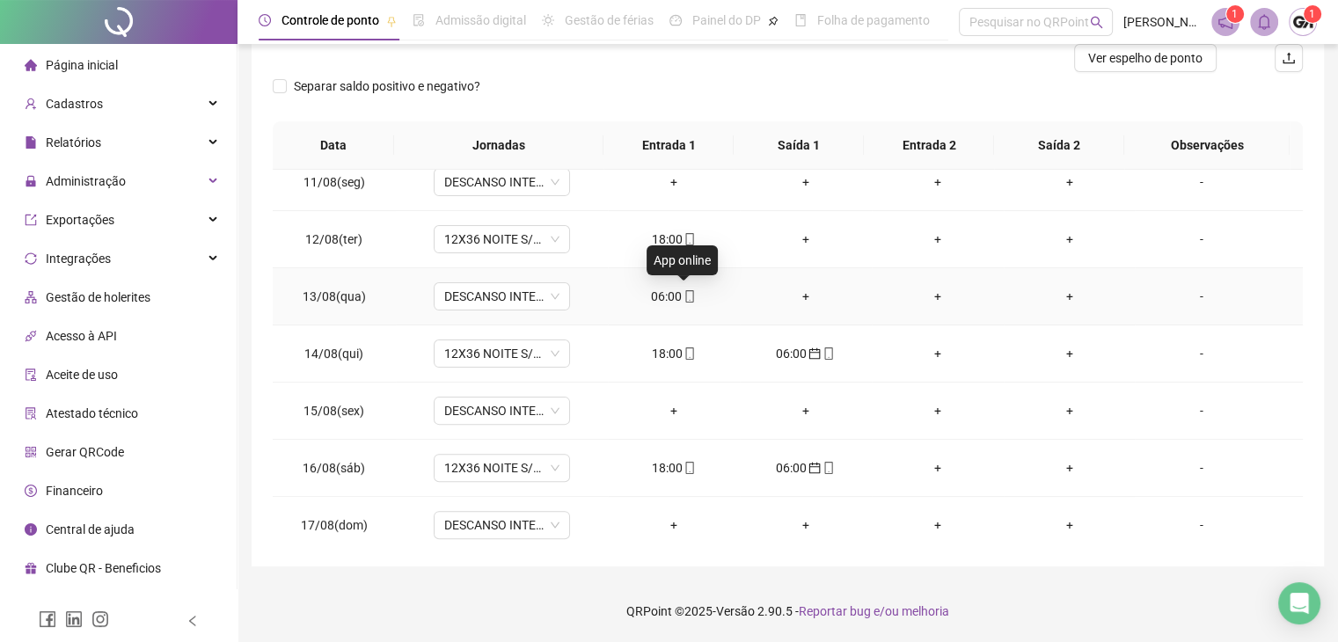
click at [686, 298] on icon "mobile" at bounding box center [690, 296] width 8 height 12
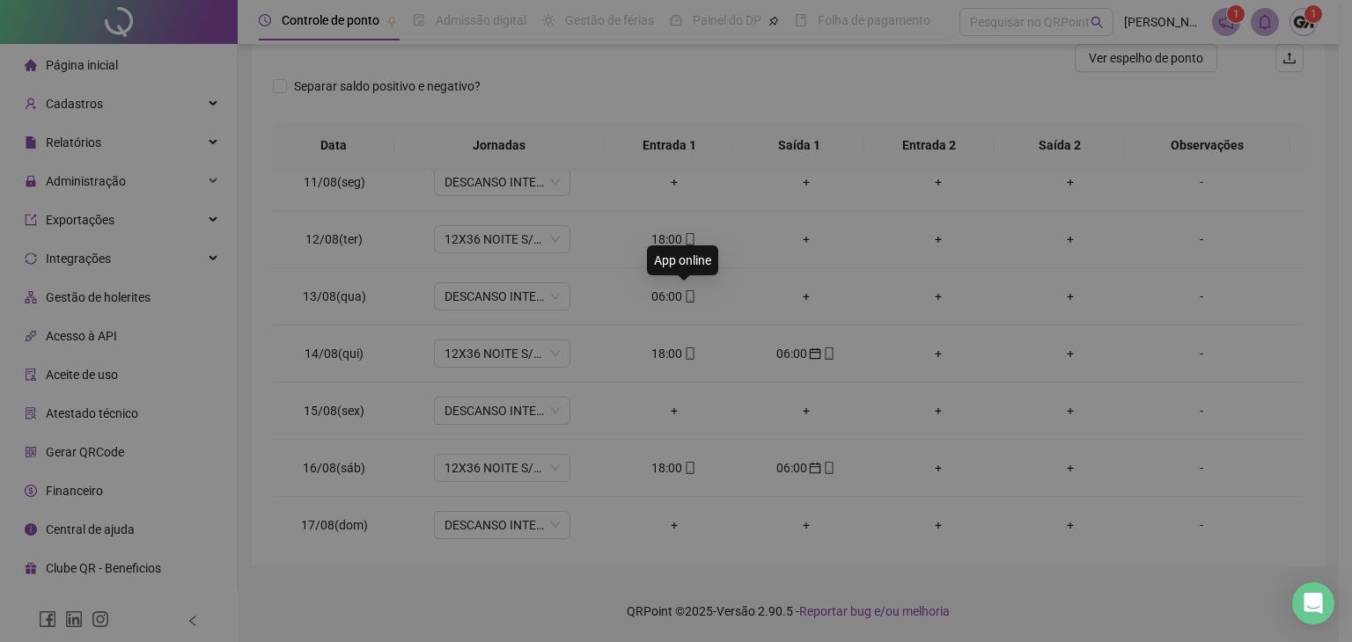
type input "**********"
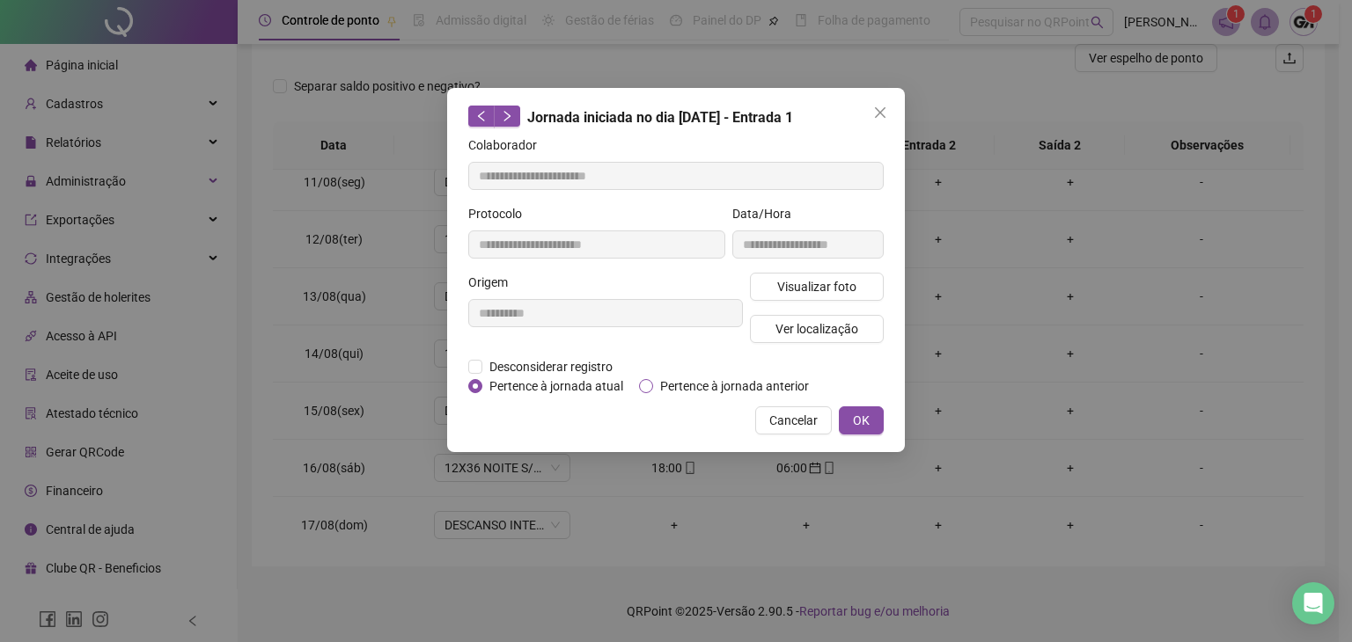
click at [695, 381] on span "Pertence à jornada anterior" at bounding box center [734, 386] width 163 height 19
click at [852, 411] on button "OK" at bounding box center [861, 421] width 45 height 28
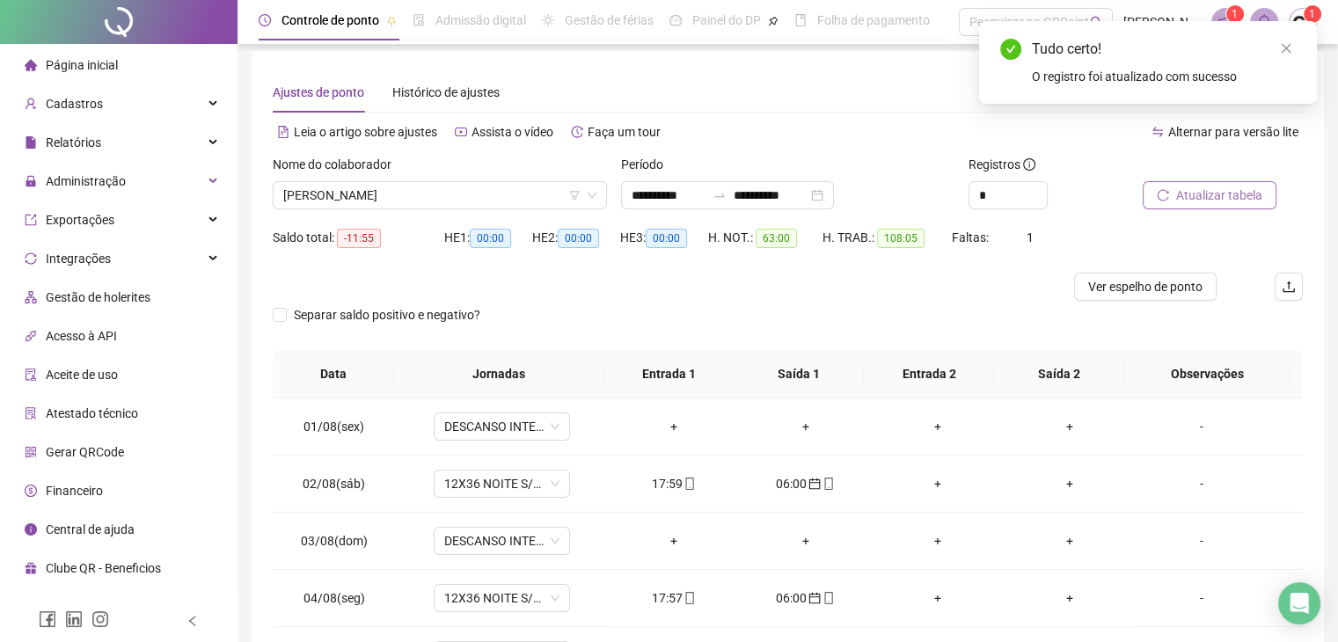
scroll to position [0, 0]
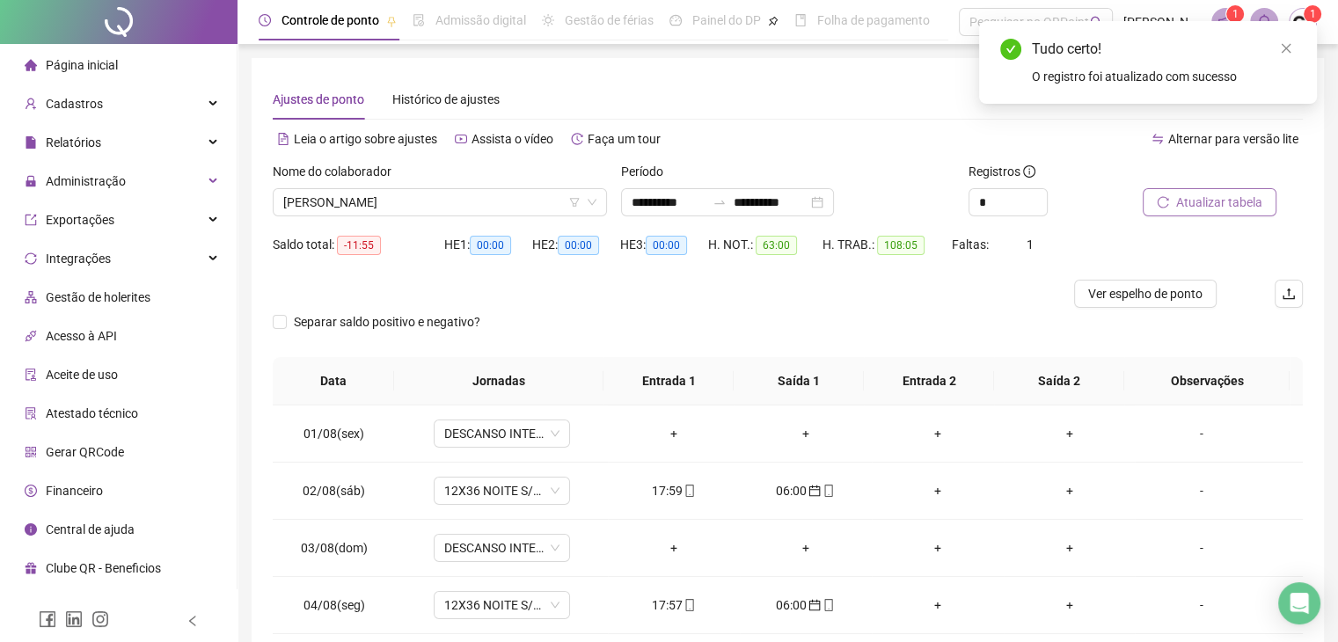
click at [1195, 203] on span "Atualizar tabela" at bounding box center [1220, 202] width 86 height 19
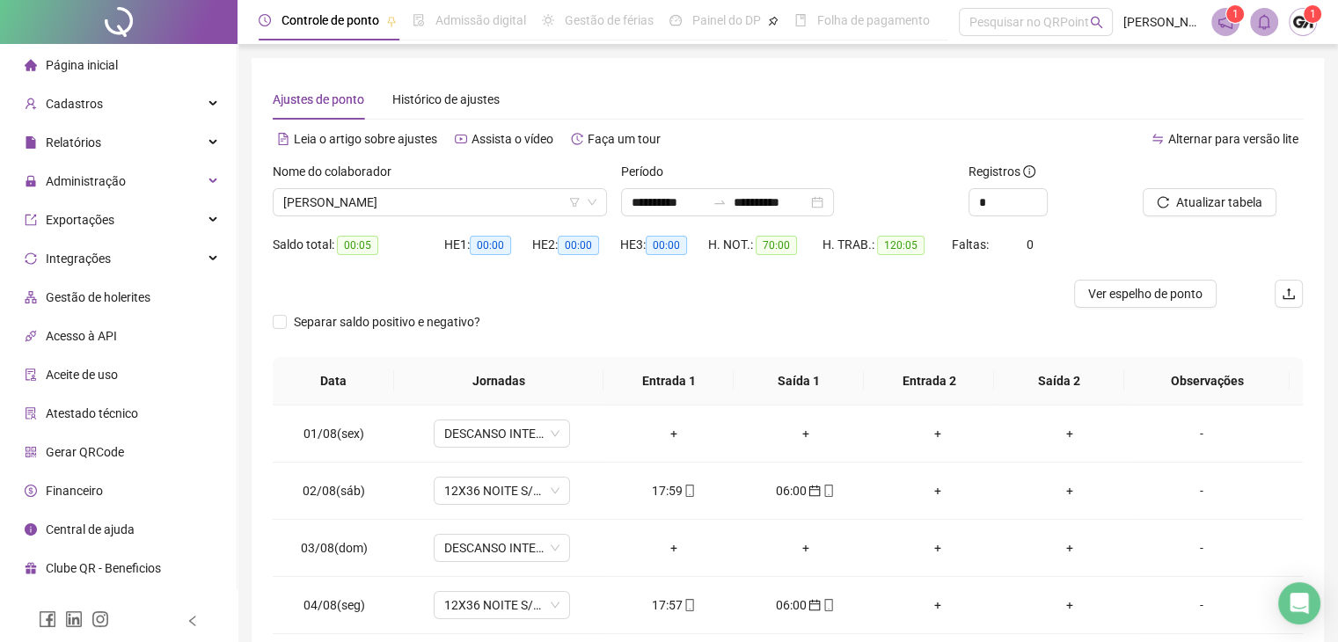
click at [510, 217] on div "Nome do colaborador [PERSON_NAME]" at bounding box center [440, 196] width 348 height 69
click at [503, 199] on span "[PERSON_NAME]" at bounding box center [439, 202] width 313 height 26
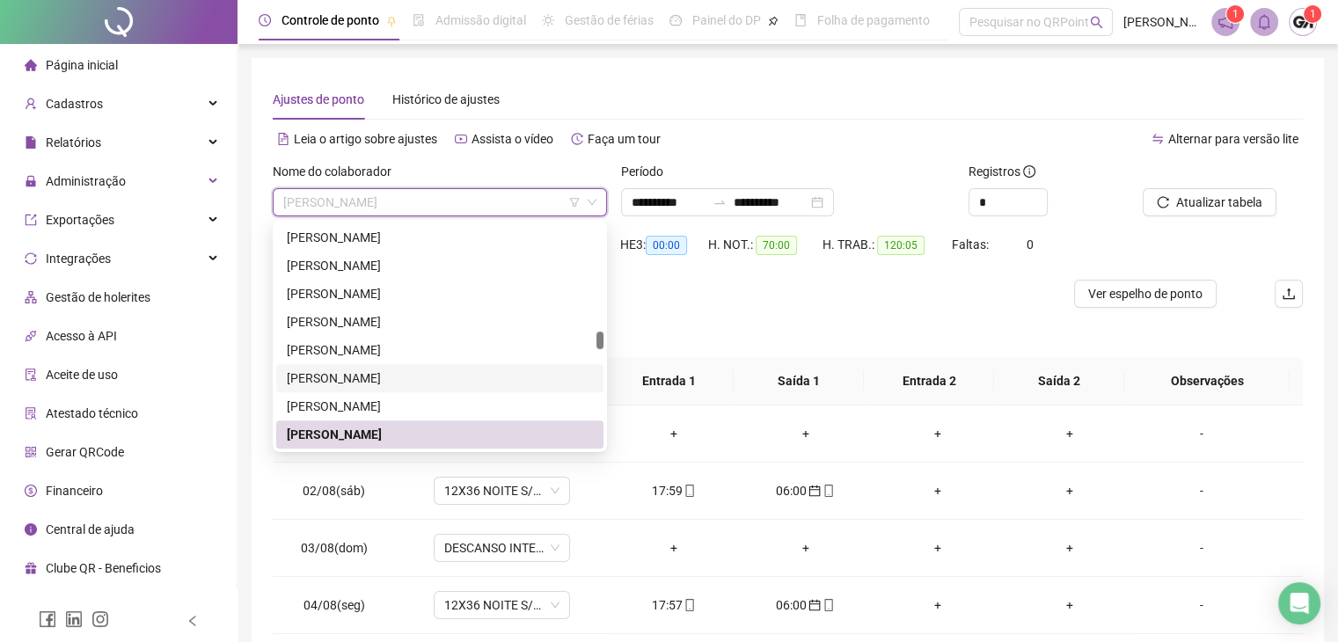
scroll to position [2316, 0]
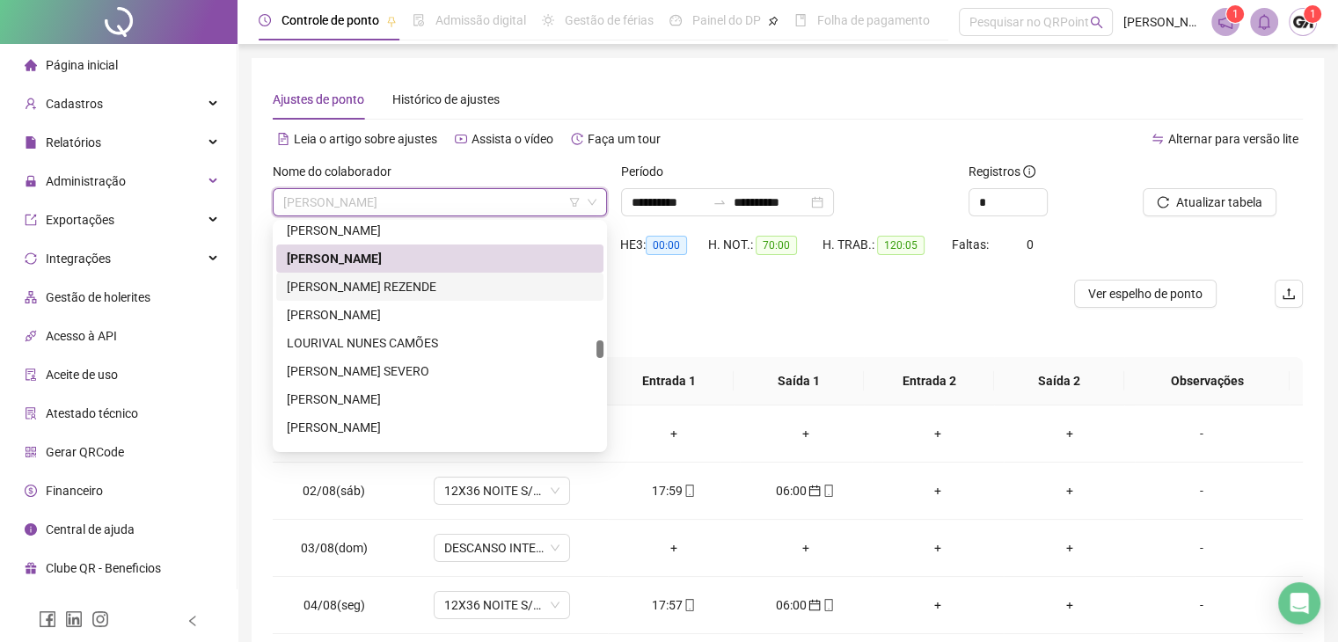
click at [392, 297] on div "[PERSON_NAME] REZENDE" at bounding box center [439, 287] width 327 height 28
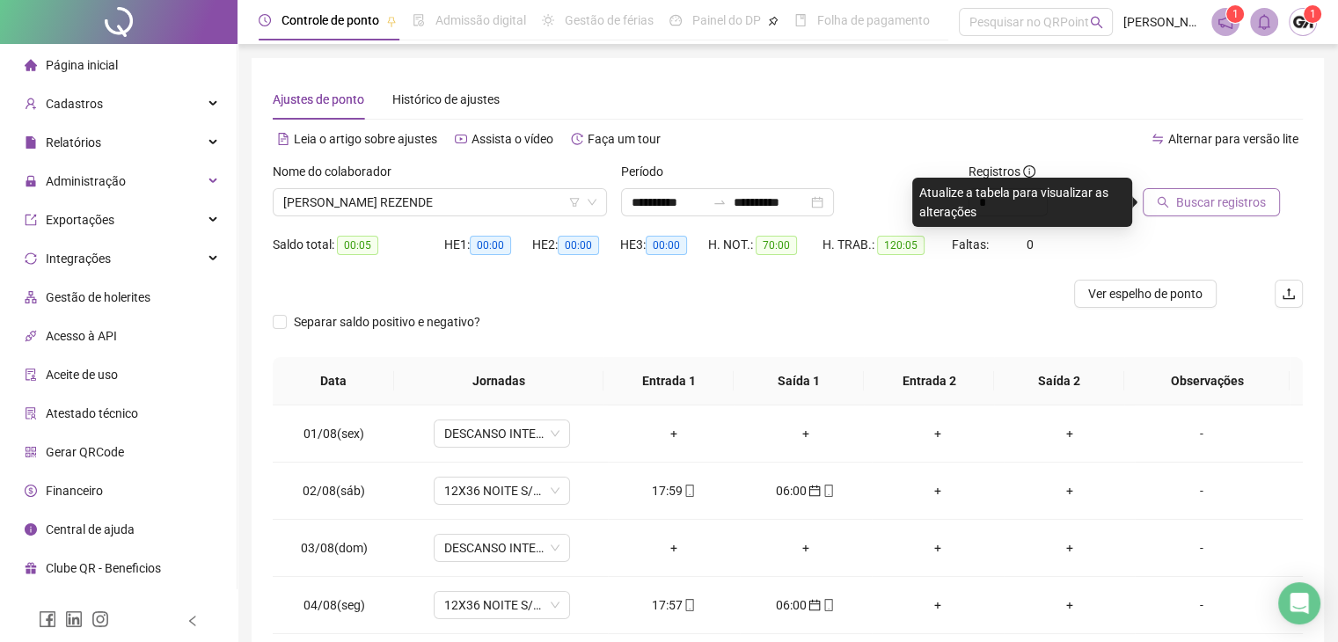
click at [1199, 213] on button "Buscar registros" at bounding box center [1211, 202] width 137 height 28
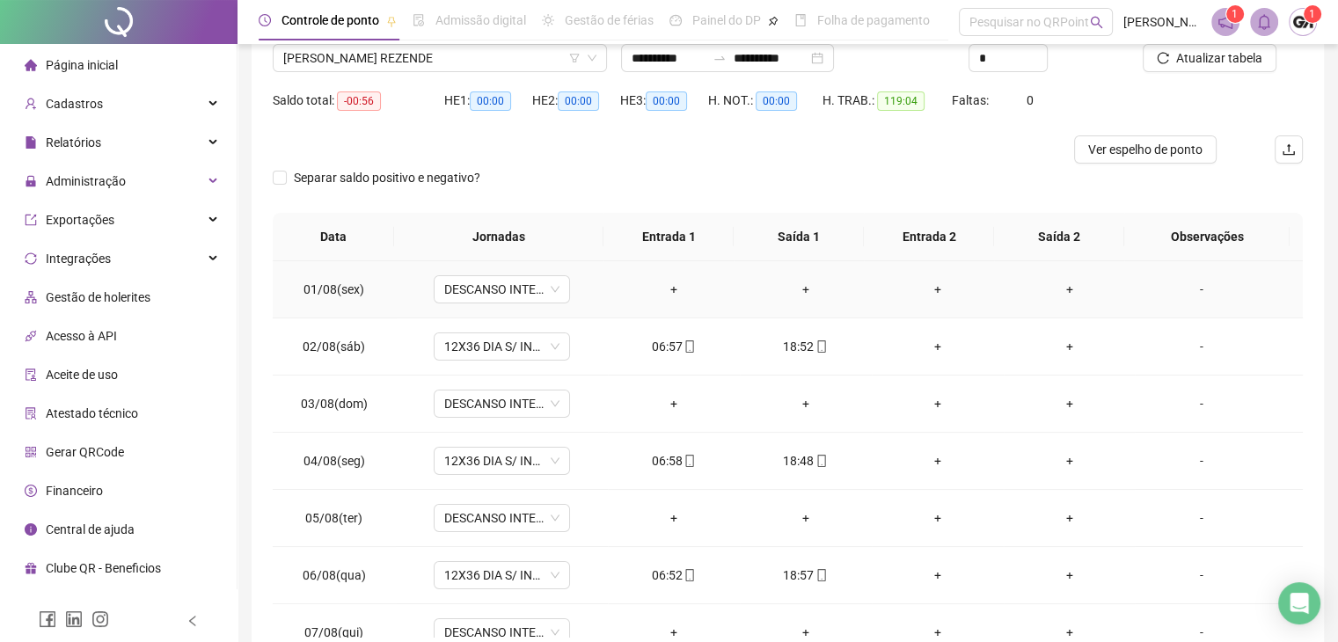
scroll to position [60, 0]
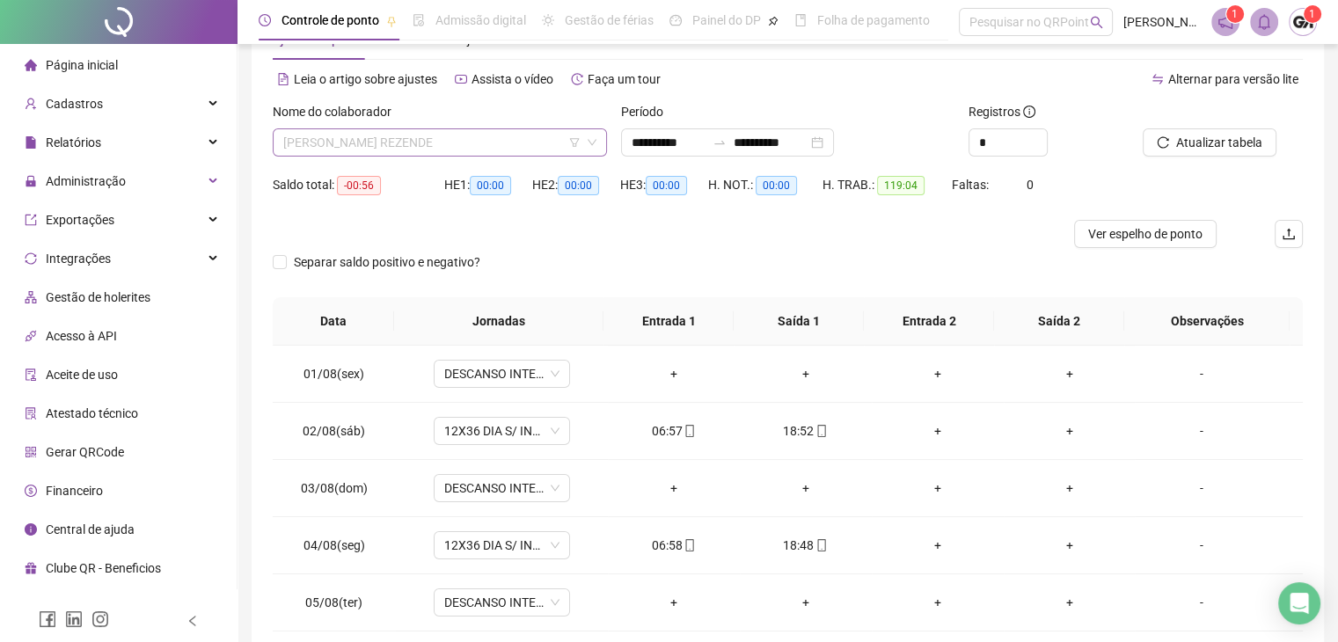
click at [428, 149] on span "[PERSON_NAME] REZENDE" at bounding box center [439, 142] width 313 height 26
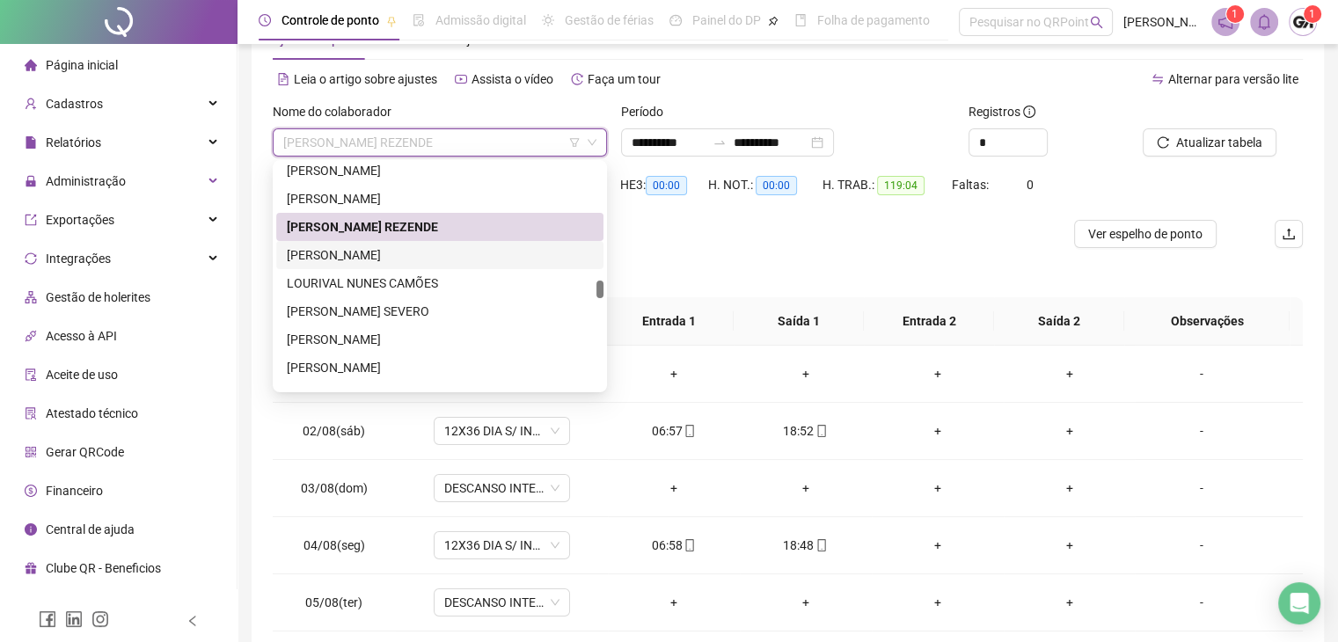
click at [348, 256] on div "[PERSON_NAME]" at bounding box center [440, 255] width 306 height 19
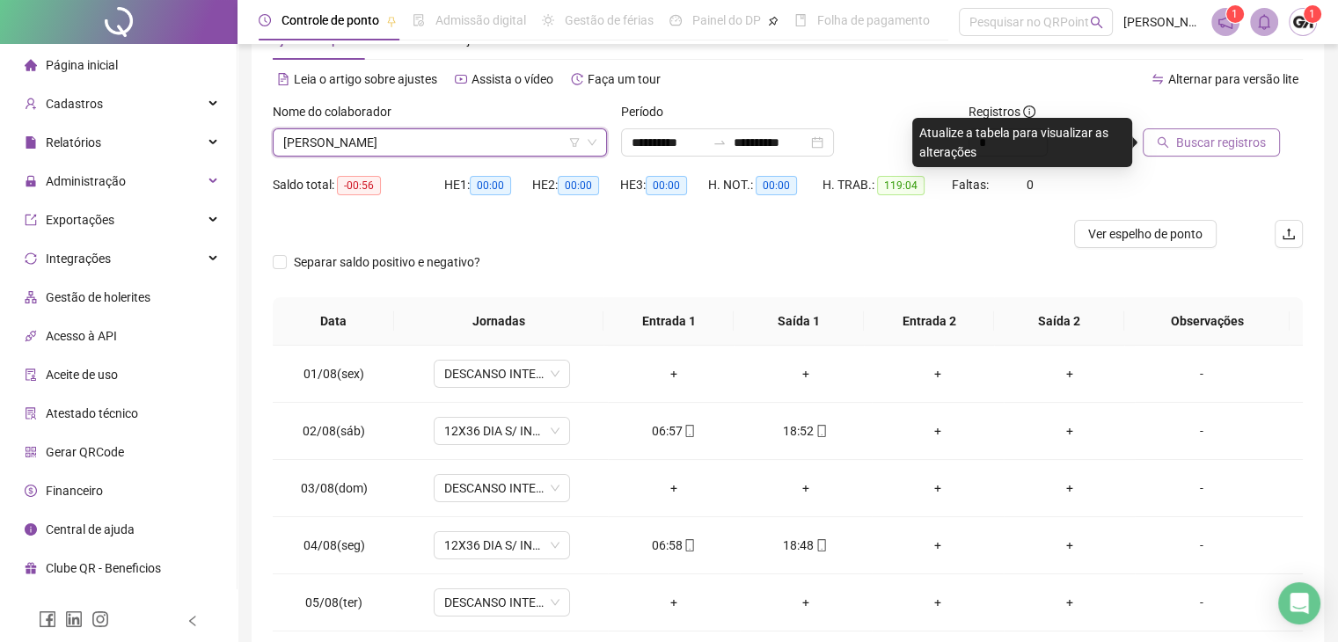
click at [1177, 136] on span "Buscar registros" at bounding box center [1222, 142] width 90 height 19
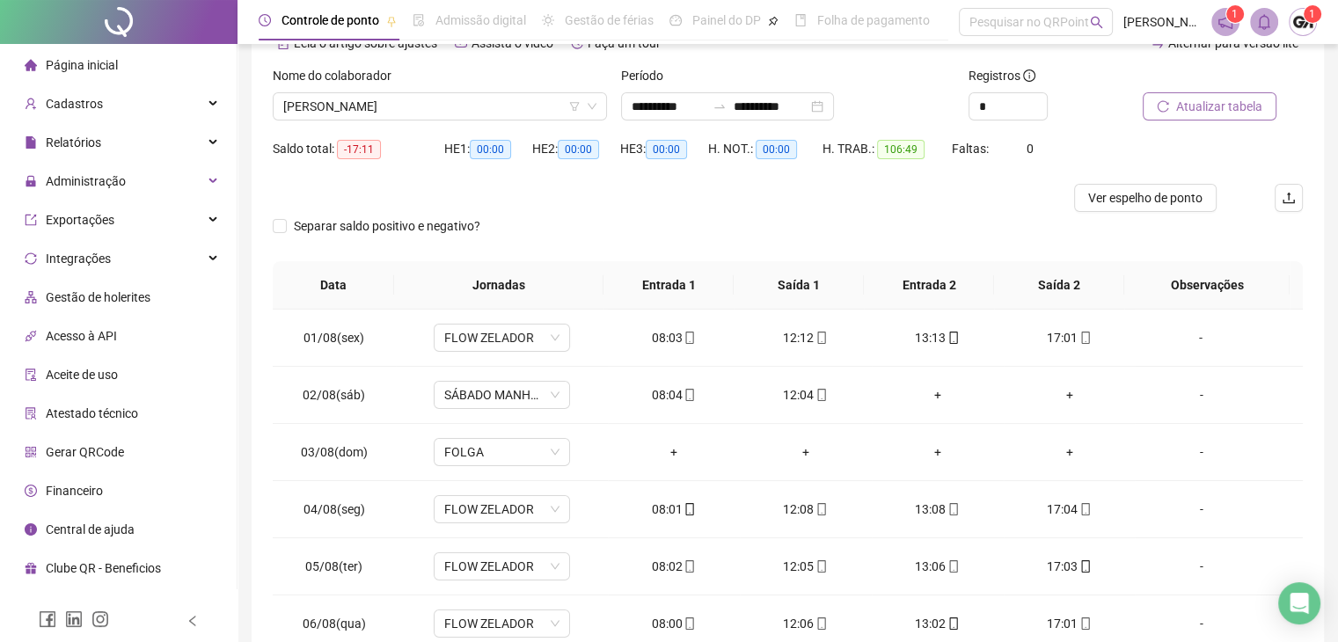
scroll to position [0, 0]
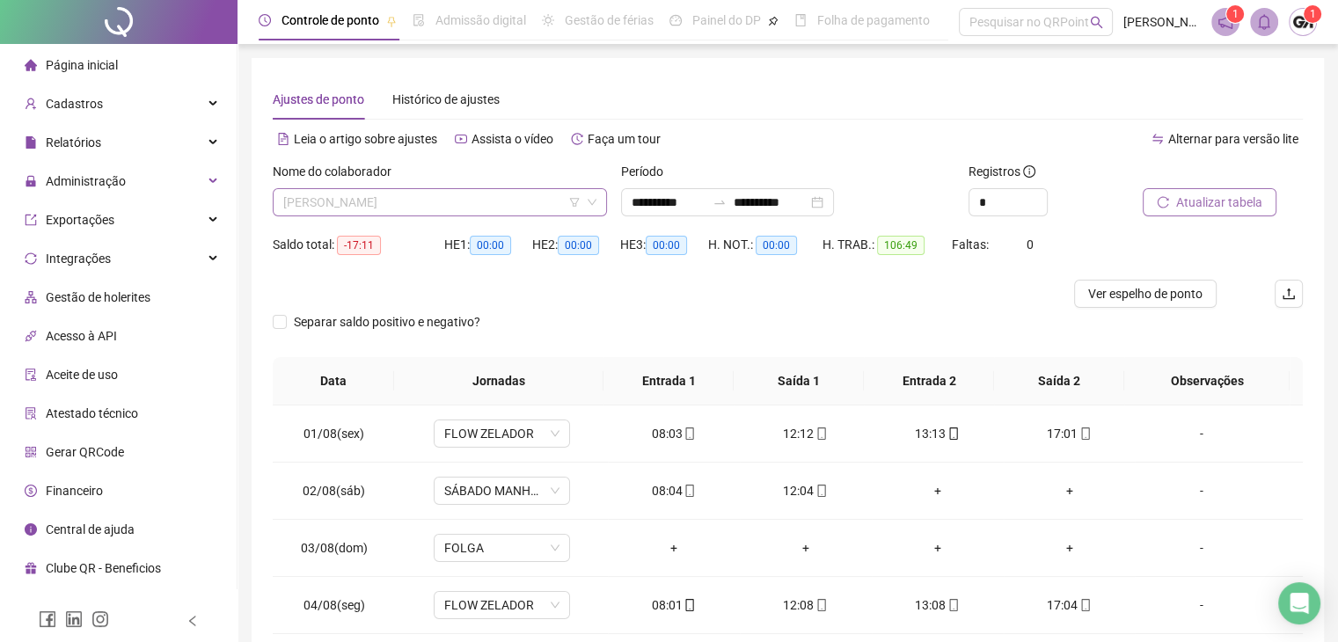
click at [440, 202] on span "[PERSON_NAME]" at bounding box center [439, 202] width 313 height 26
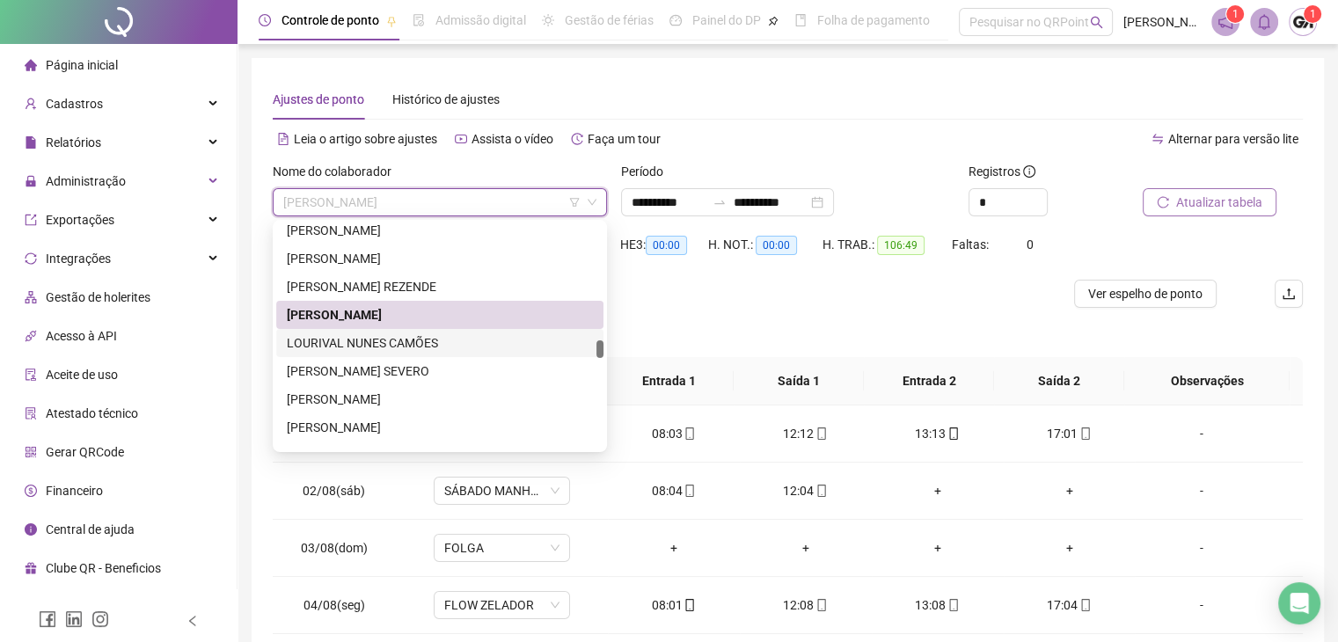
click at [392, 342] on div "LOURIVAL NUNES CAMÕES" at bounding box center [440, 343] width 306 height 19
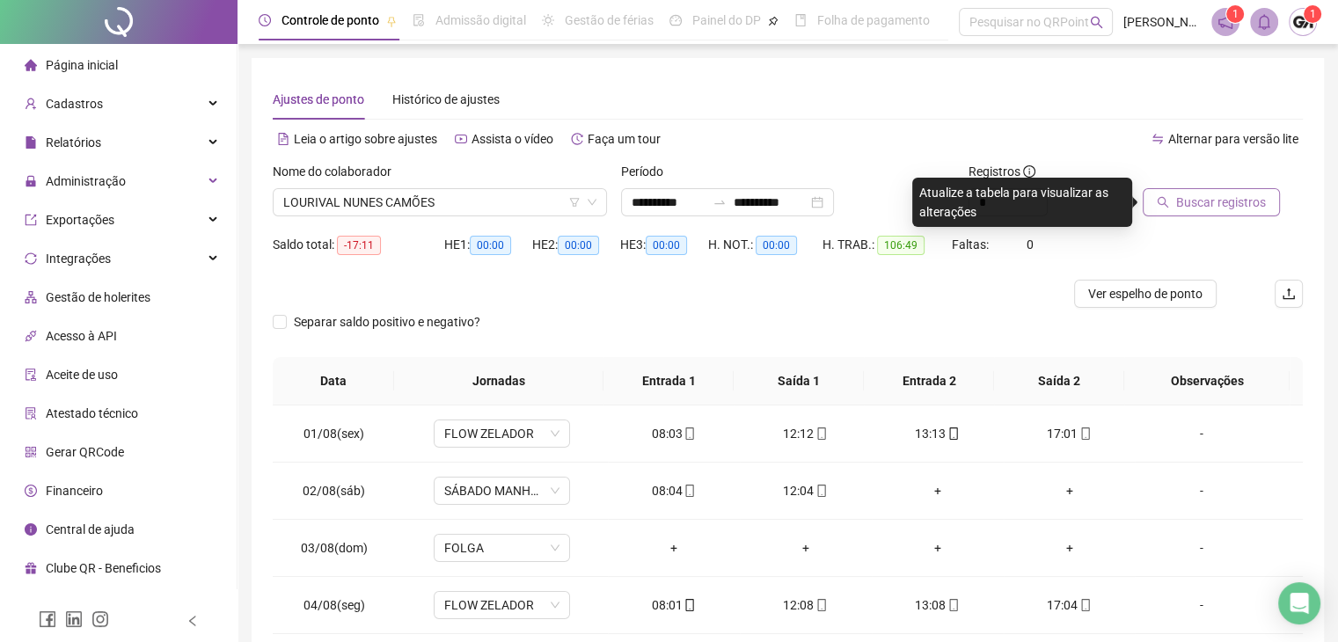
click at [1205, 213] on button "Buscar registros" at bounding box center [1211, 202] width 137 height 28
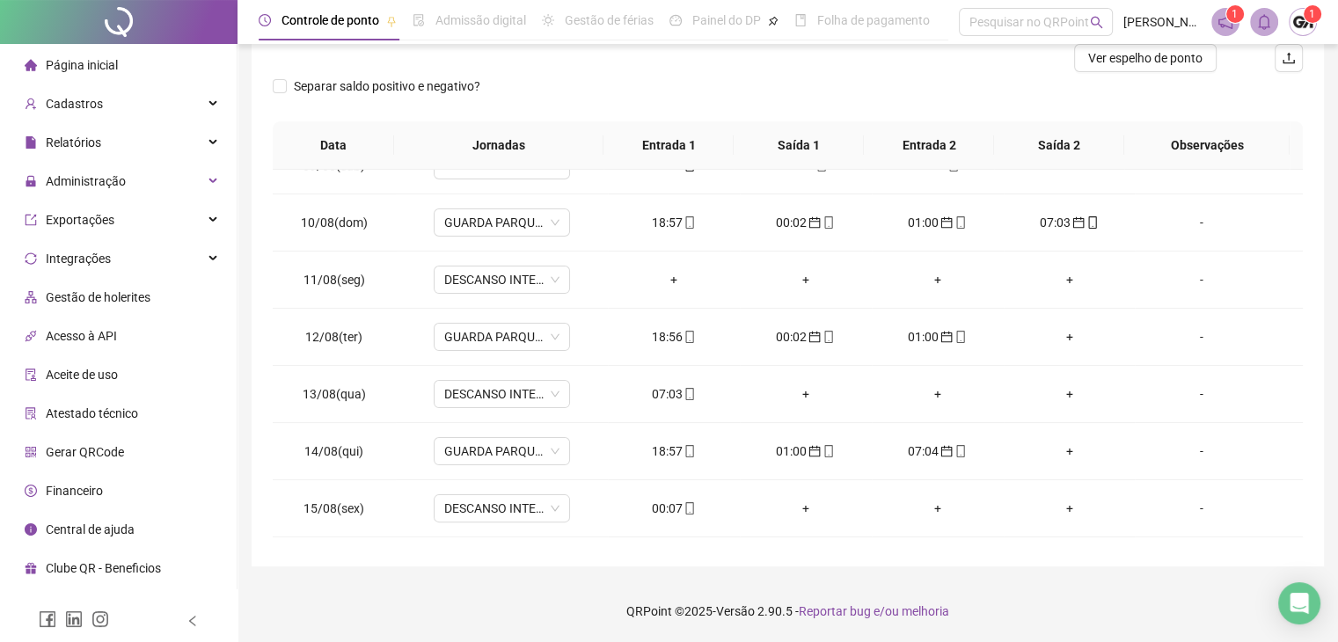
scroll to position [616, 0]
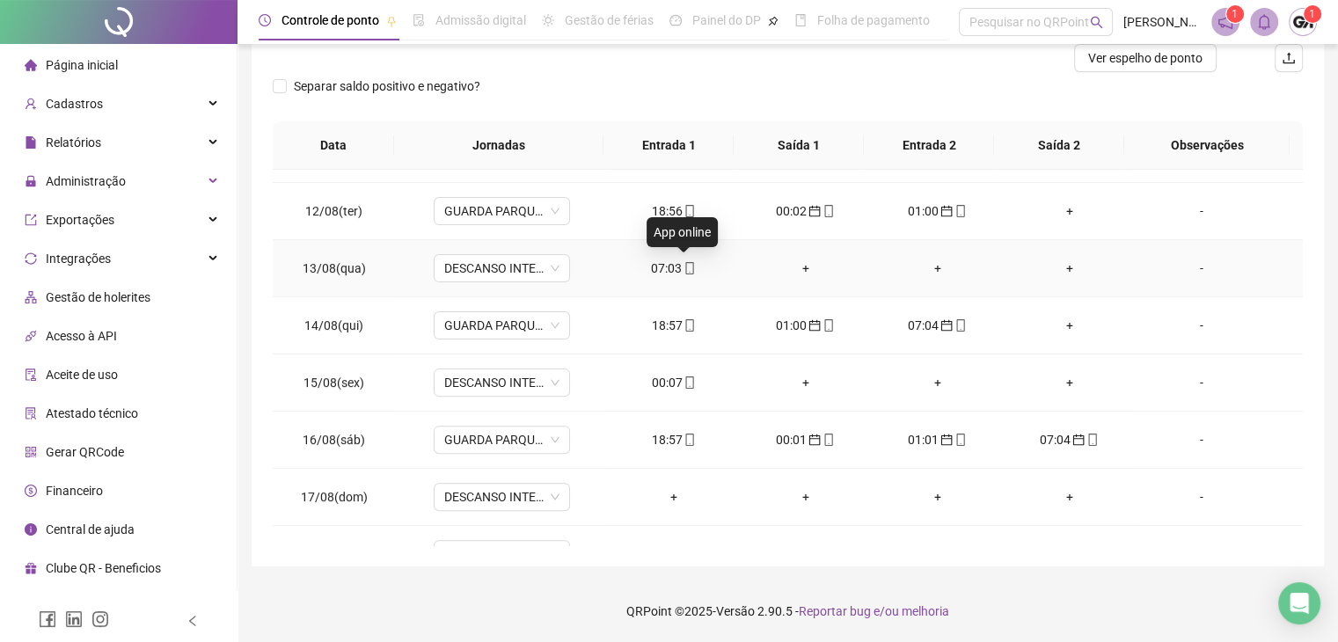
click at [685, 265] on icon "mobile" at bounding box center [690, 268] width 12 height 12
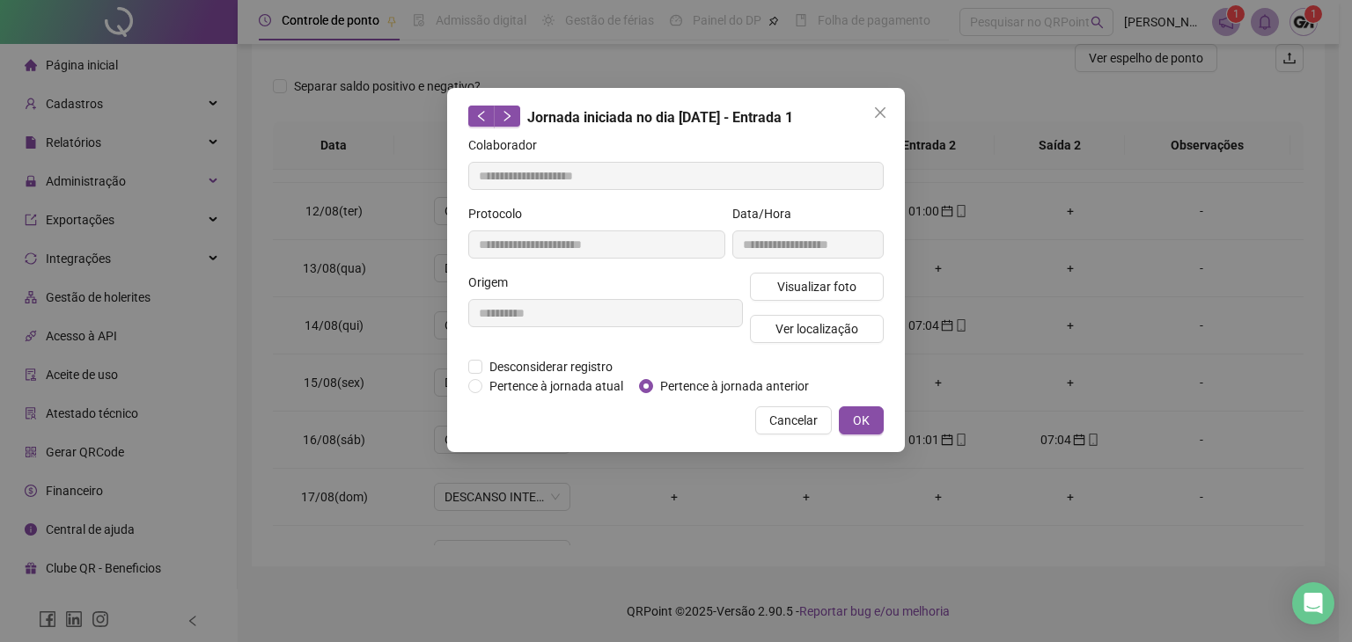
type input "**********"
click at [674, 382] on span "Pertence à jornada anterior" at bounding box center [734, 386] width 163 height 19
click at [858, 415] on span "OK" at bounding box center [861, 420] width 17 height 19
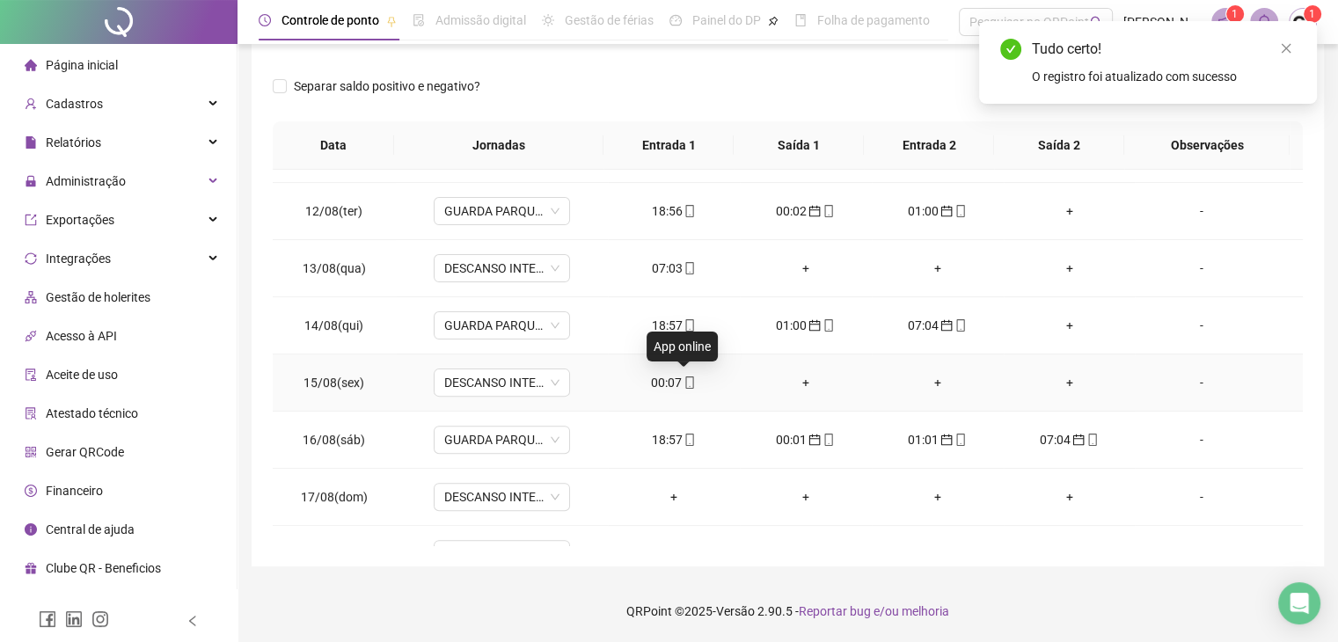
click at [684, 383] on icon "mobile" at bounding box center [690, 383] width 12 height 12
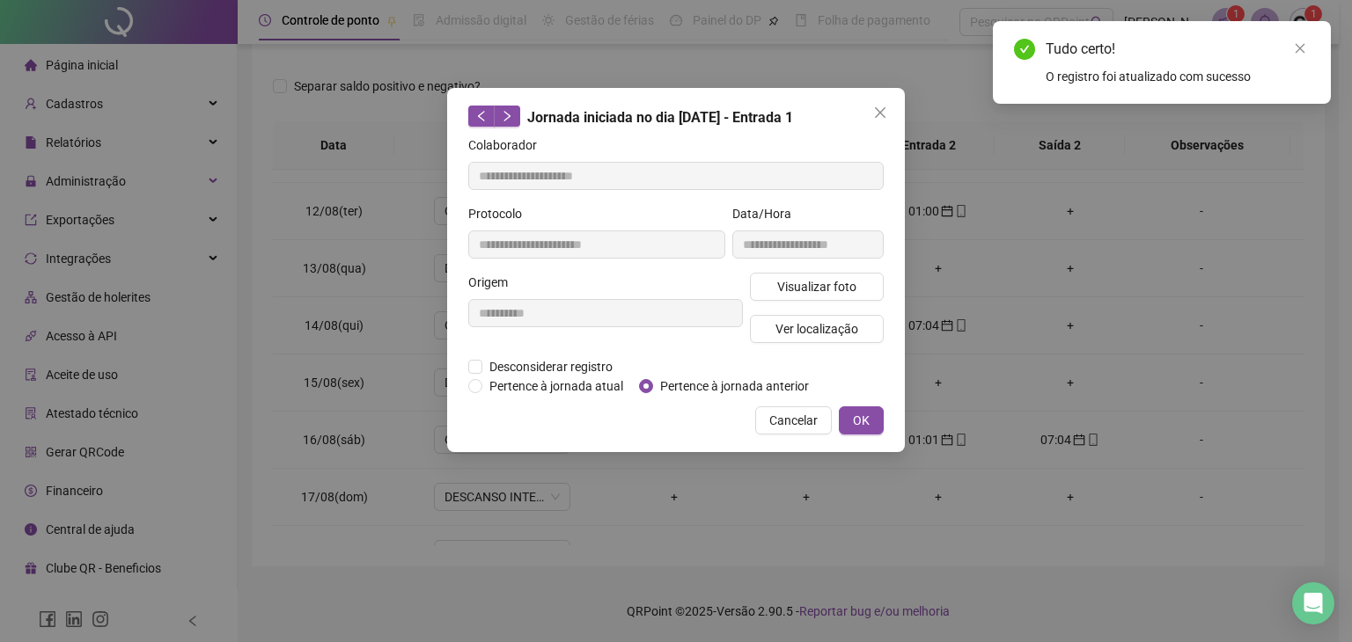
type input "**********"
click at [690, 383] on span "Pertence à jornada anterior" at bounding box center [734, 386] width 163 height 19
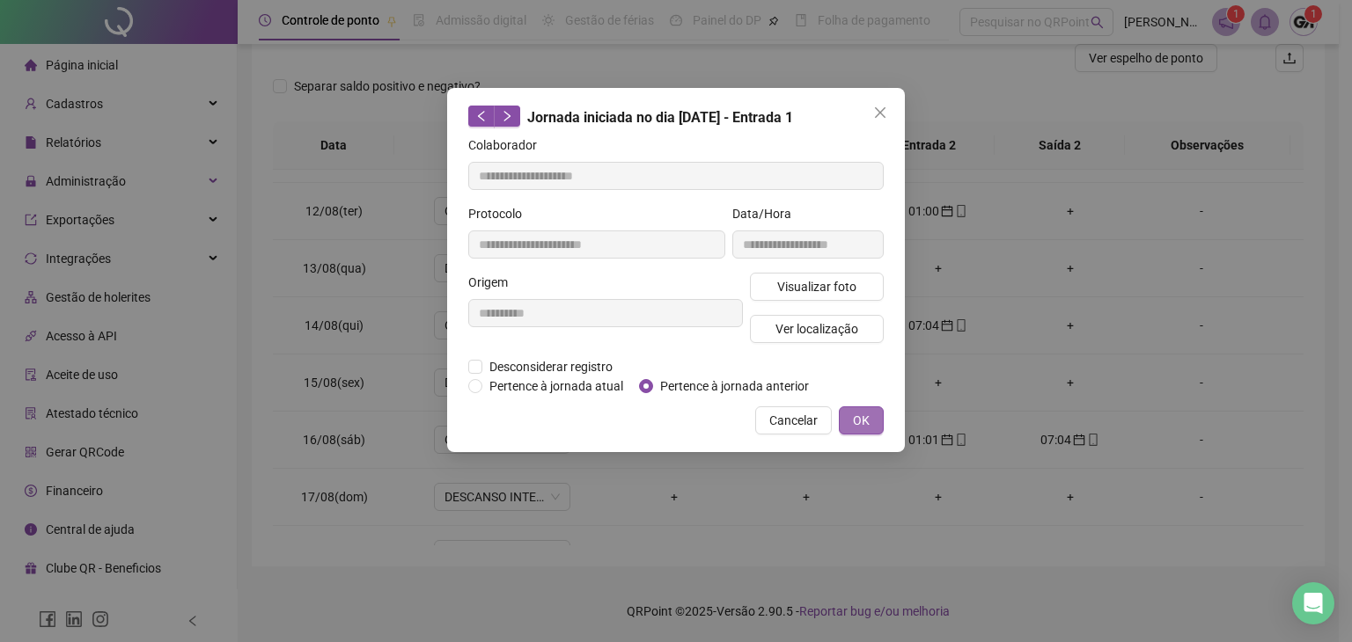
click at [870, 414] on button "OK" at bounding box center [861, 421] width 45 height 28
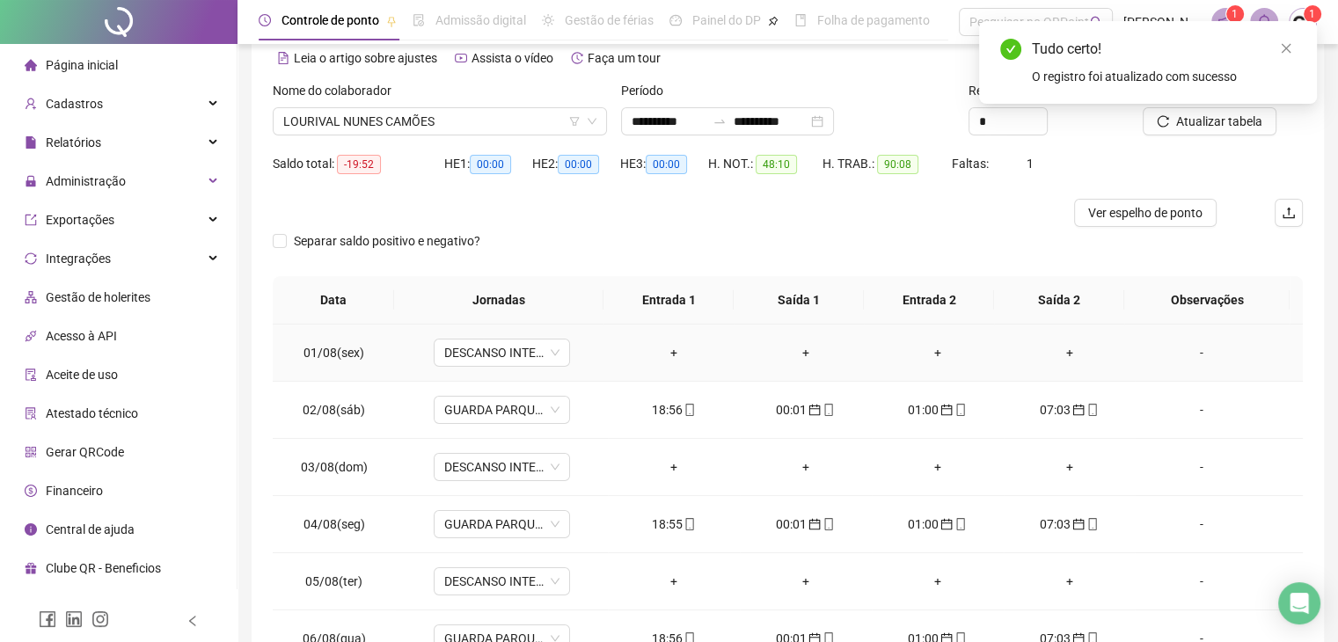
scroll to position [0, 0]
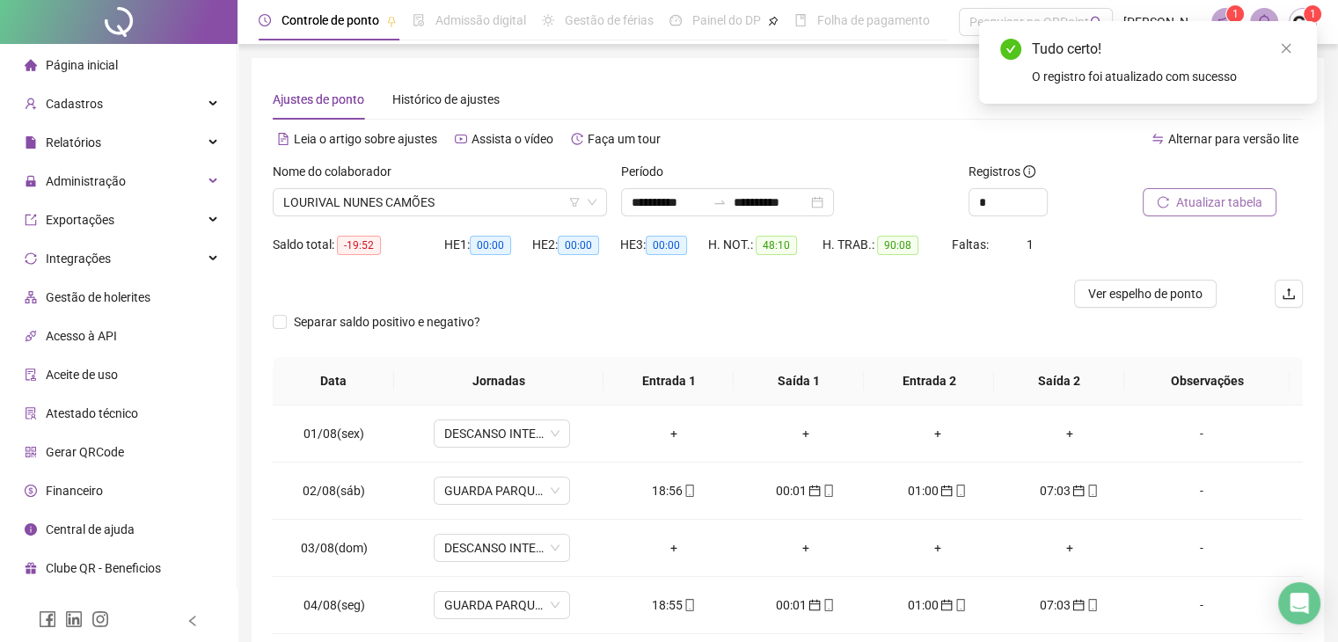
click at [1158, 198] on icon "reload" at bounding box center [1163, 202] width 12 height 12
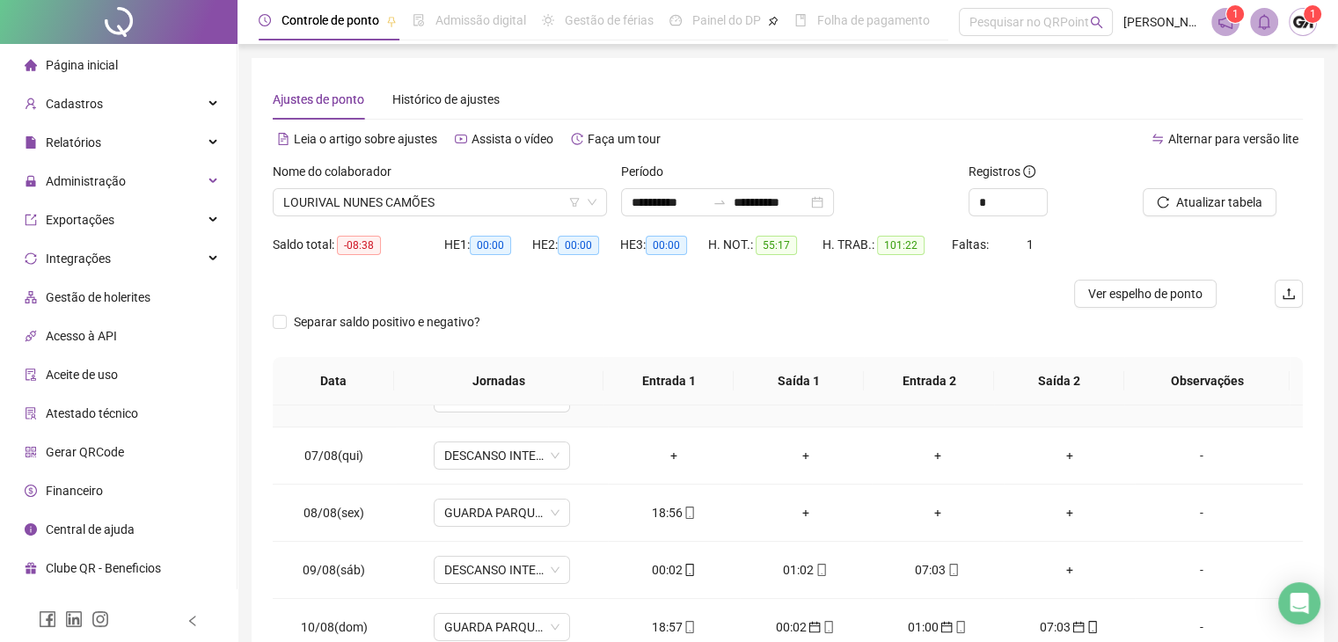
scroll to position [352, 0]
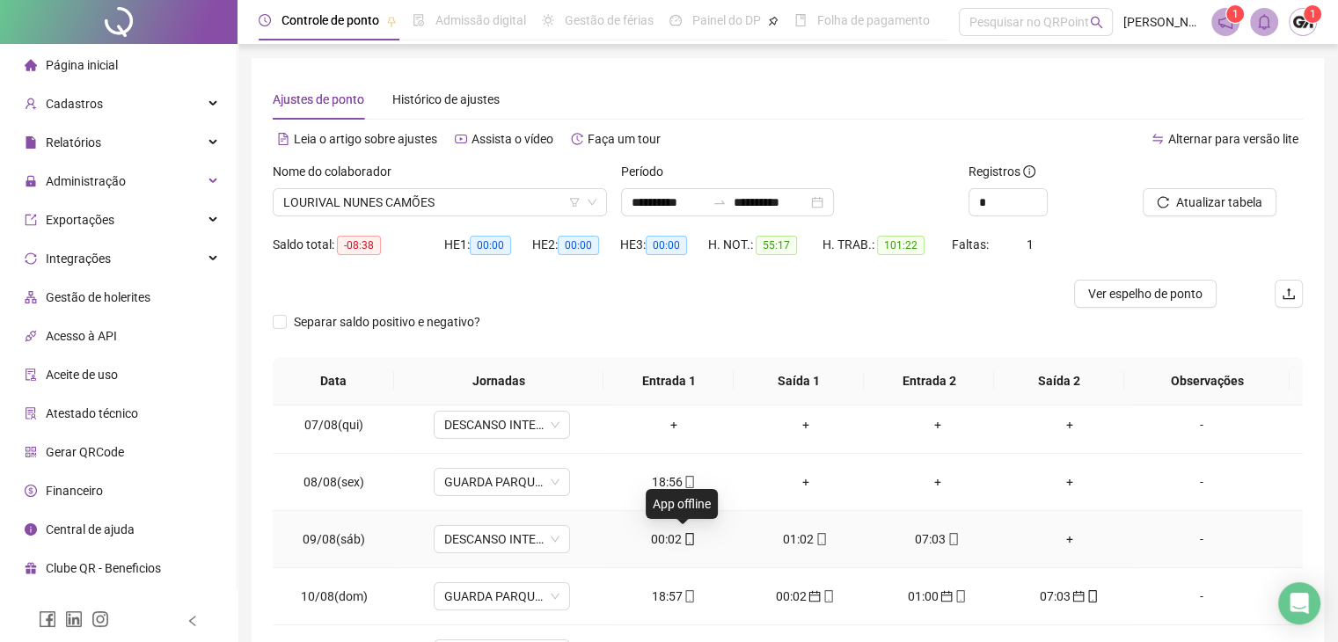
click at [684, 541] on icon "mobile" at bounding box center [690, 539] width 12 height 12
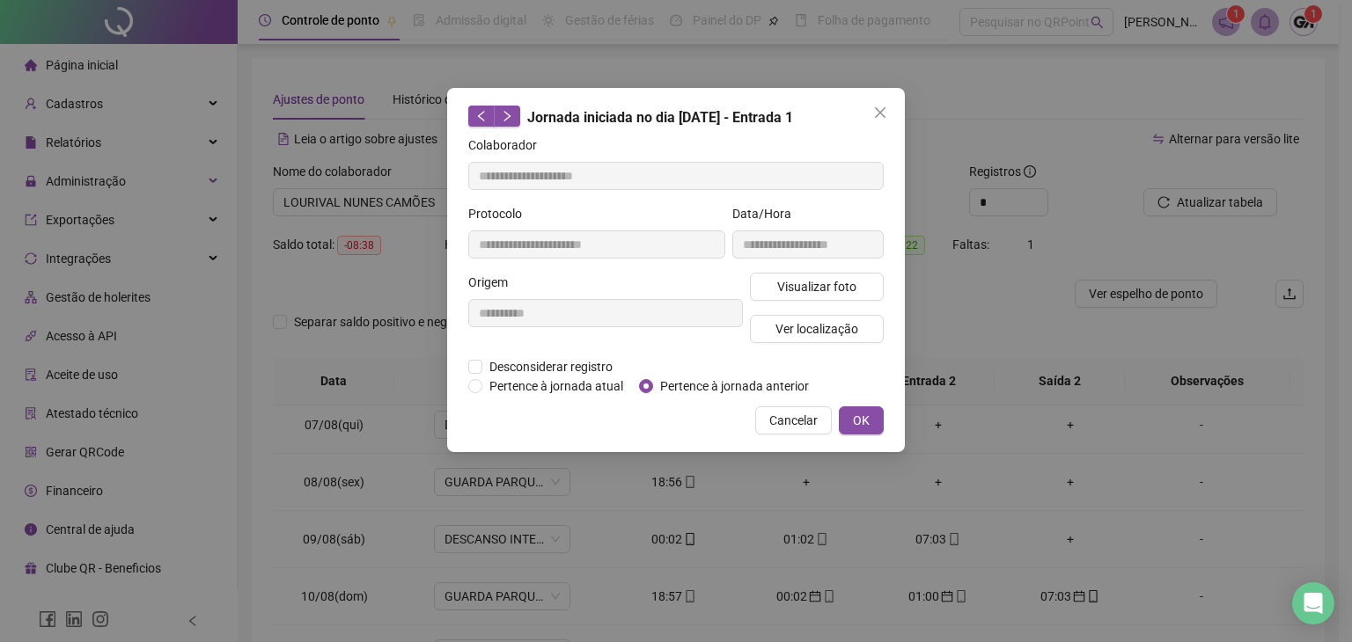
type input "**********"
click at [656, 392] on span "Pertence à jornada anterior" at bounding box center [734, 386] width 163 height 19
click at [867, 423] on span "OK" at bounding box center [861, 420] width 17 height 19
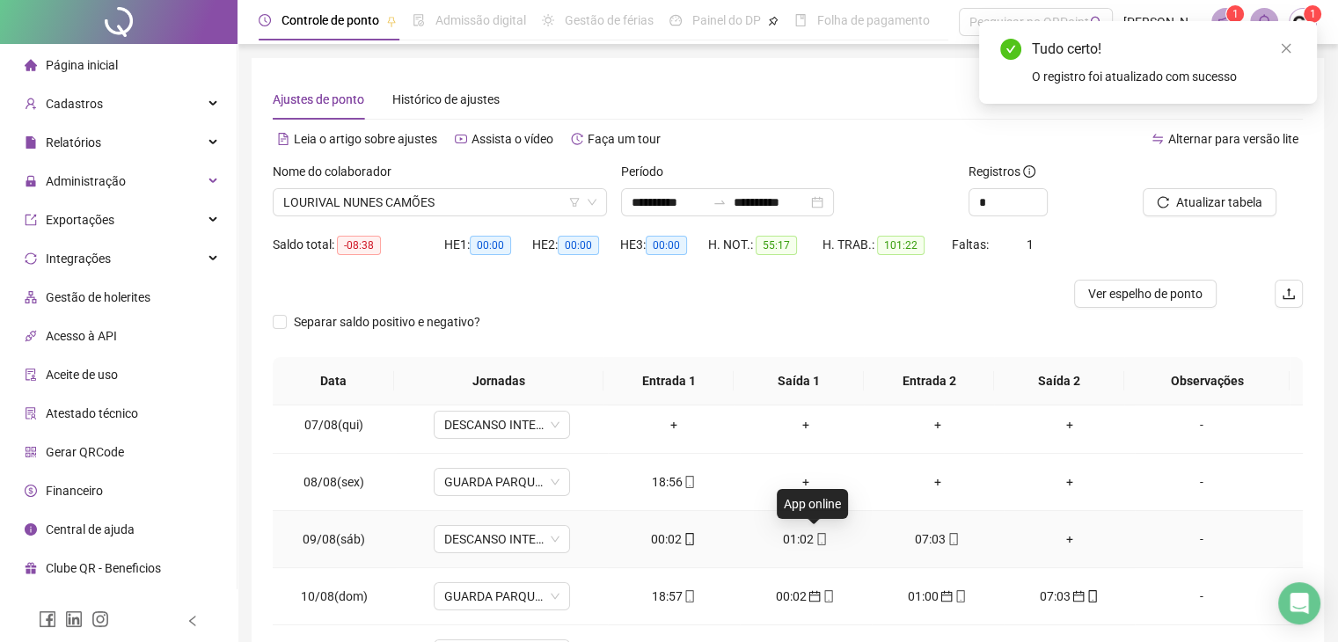
click at [817, 539] on icon "mobile" at bounding box center [822, 539] width 12 height 12
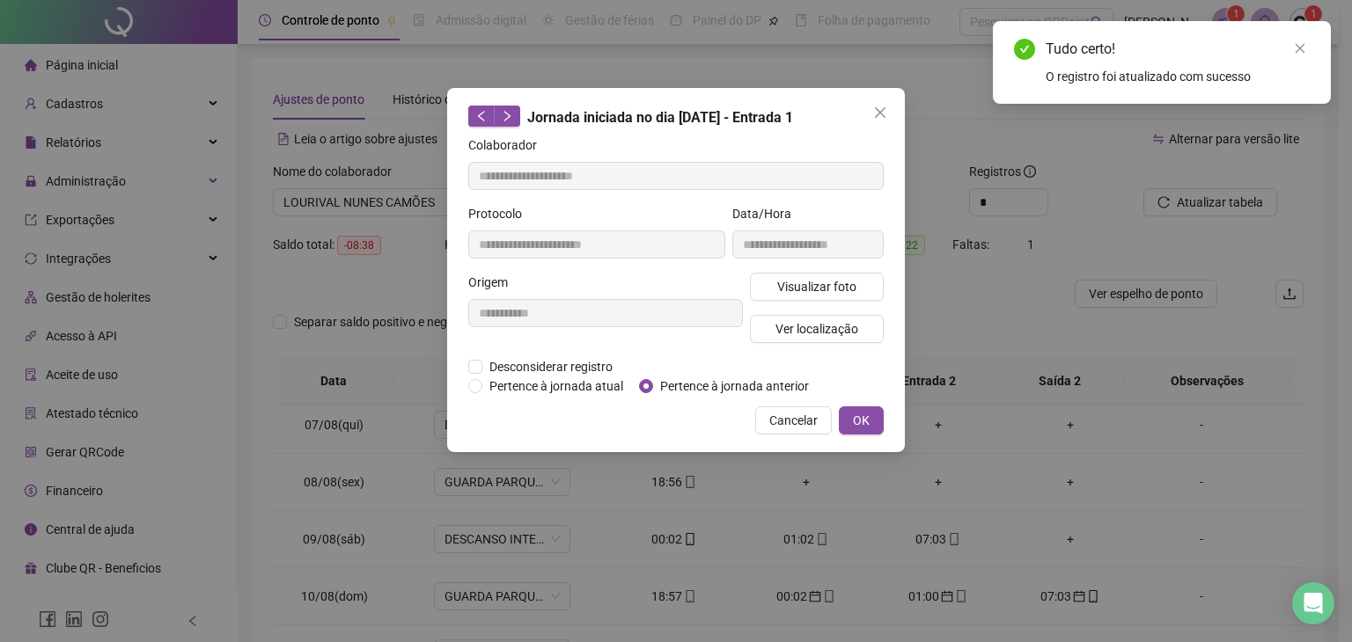
type input "**********"
click at [758, 385] on span "Pertence à jornada anterior" at bounding box center [734, 386] width 163 height 19
click at [856, 422] on span "OK" at bounding box center [861, 420] width 17 height 19
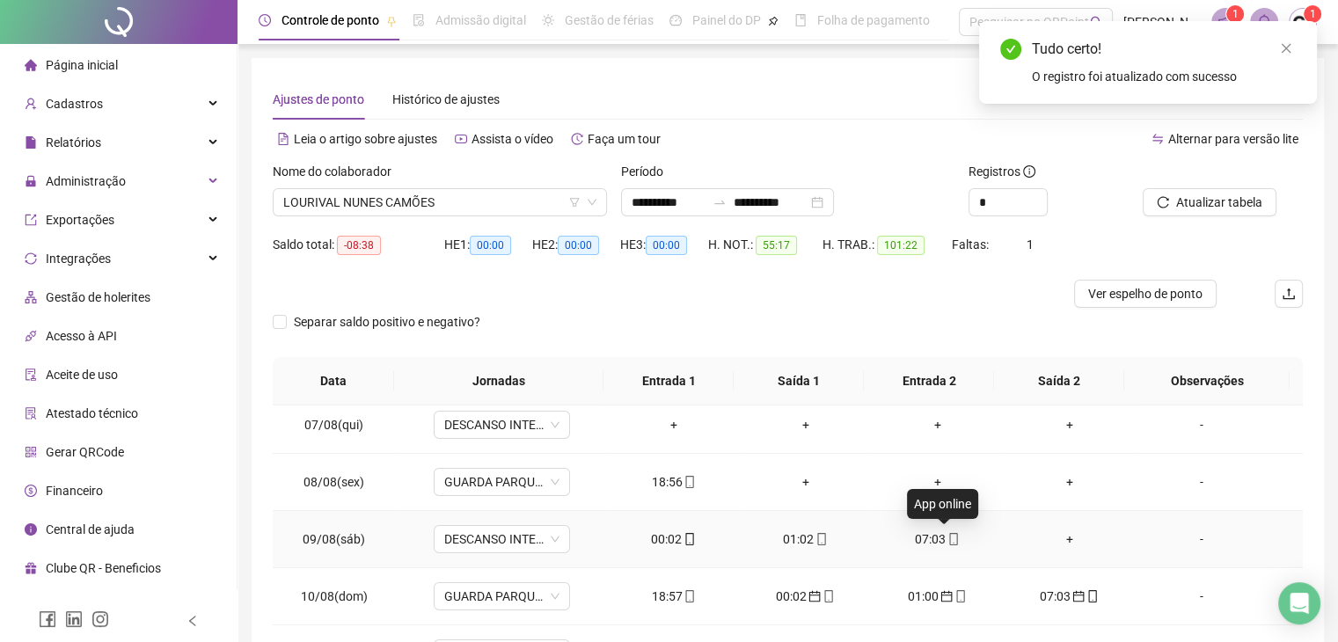
click at [948, 539] on icon "mobile" at bounding box center [954, 539] width 12 height 12
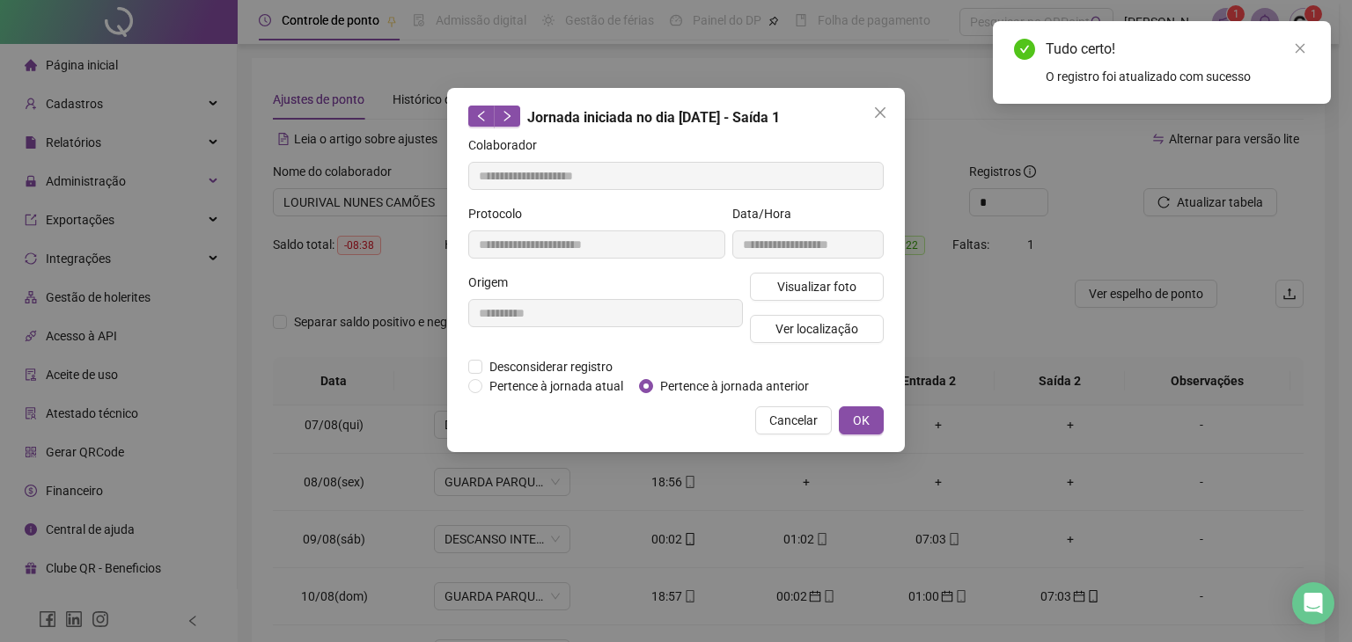
type input "**********"
click at [689, 385] on span "Pertence à jornada anterior" at bounding box center [734, 386] width 163 height 19
click at [871, 420] on button "OK" at bounding box center [861, 421] width 45 height 28
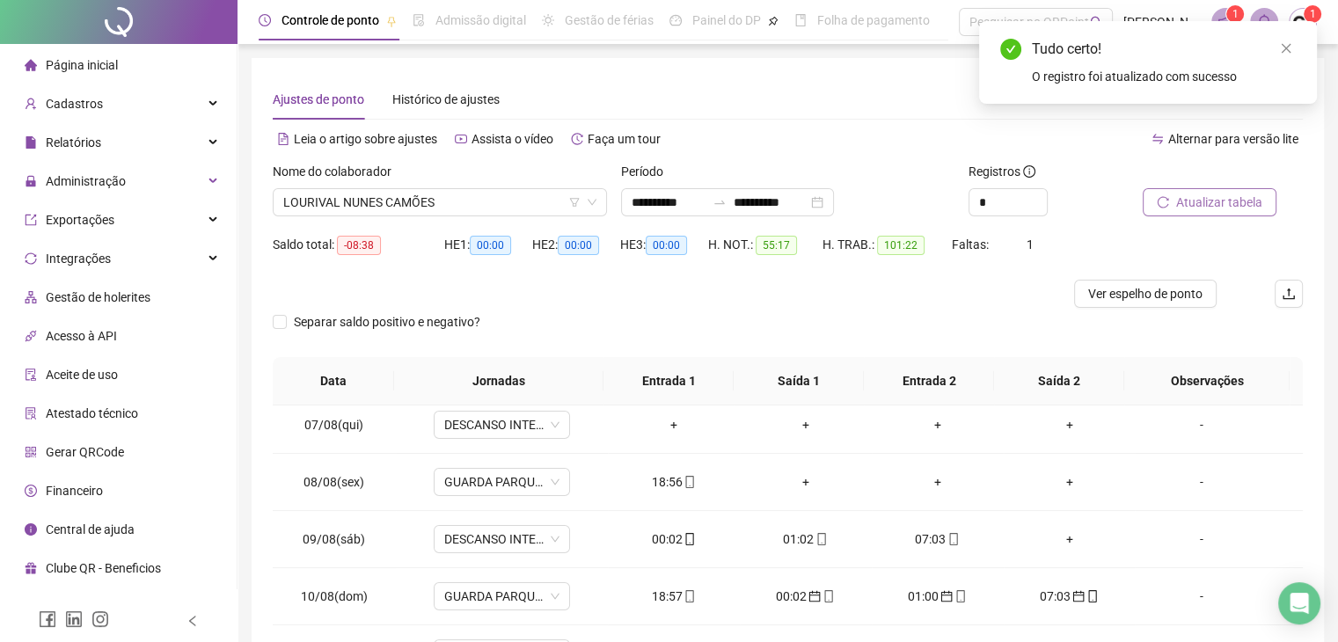
click at [1190, 196] on span "Atualizar tabela" at bounding box center [1220, 202] width 86 height 19
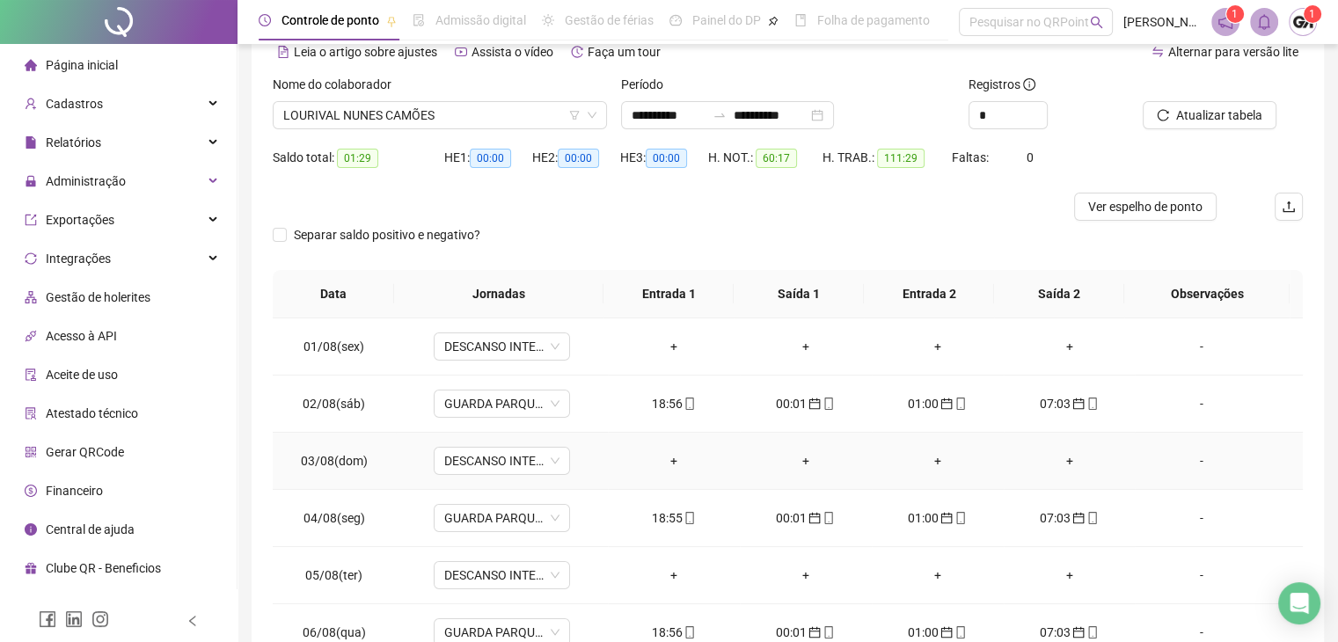
scroll to position [0, 0]
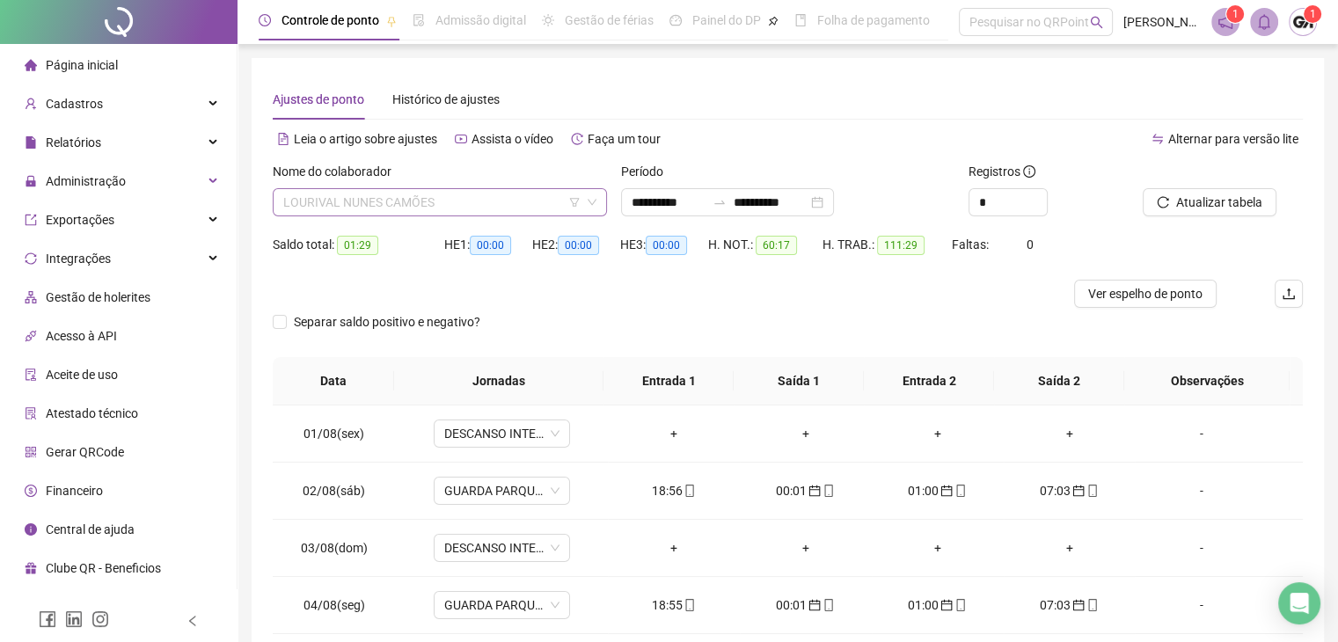
click at [387, 203] on span "LOURIVAL NUNES CAMÕES" at bounding box center [439, 202] width 313 height 26
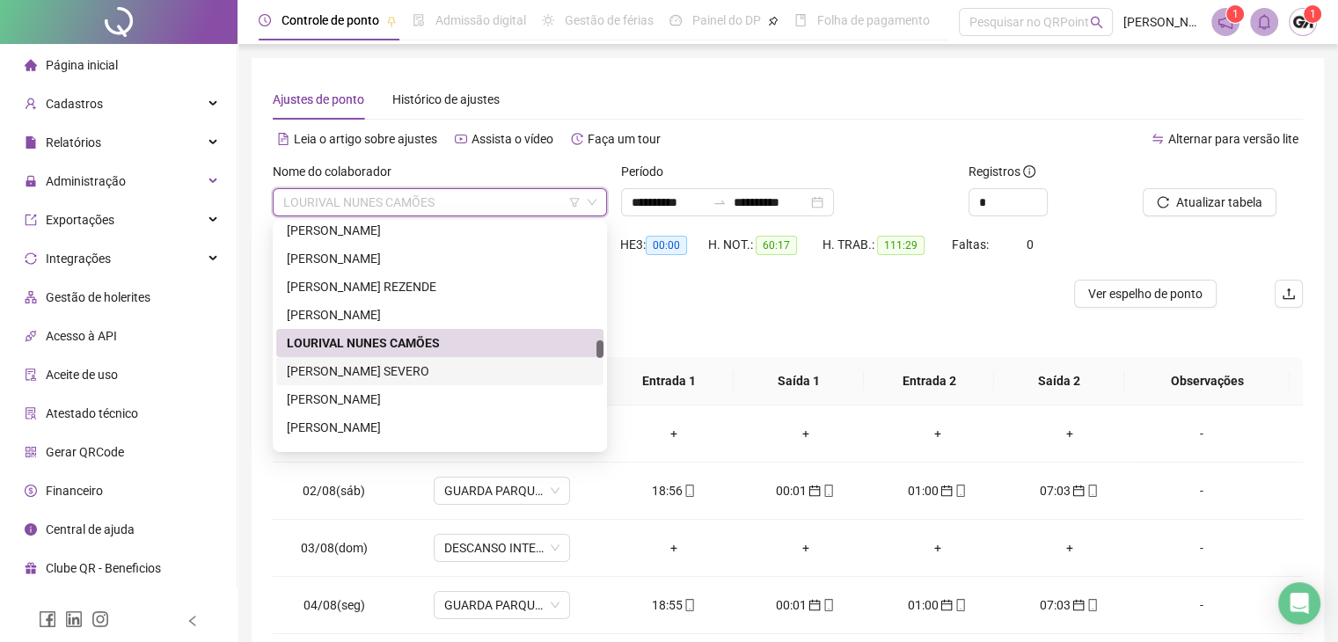
click at [341, 365] on div "[PERSON_NAME] SEVERO" at bounding box center [440, 371] width 306 height 19
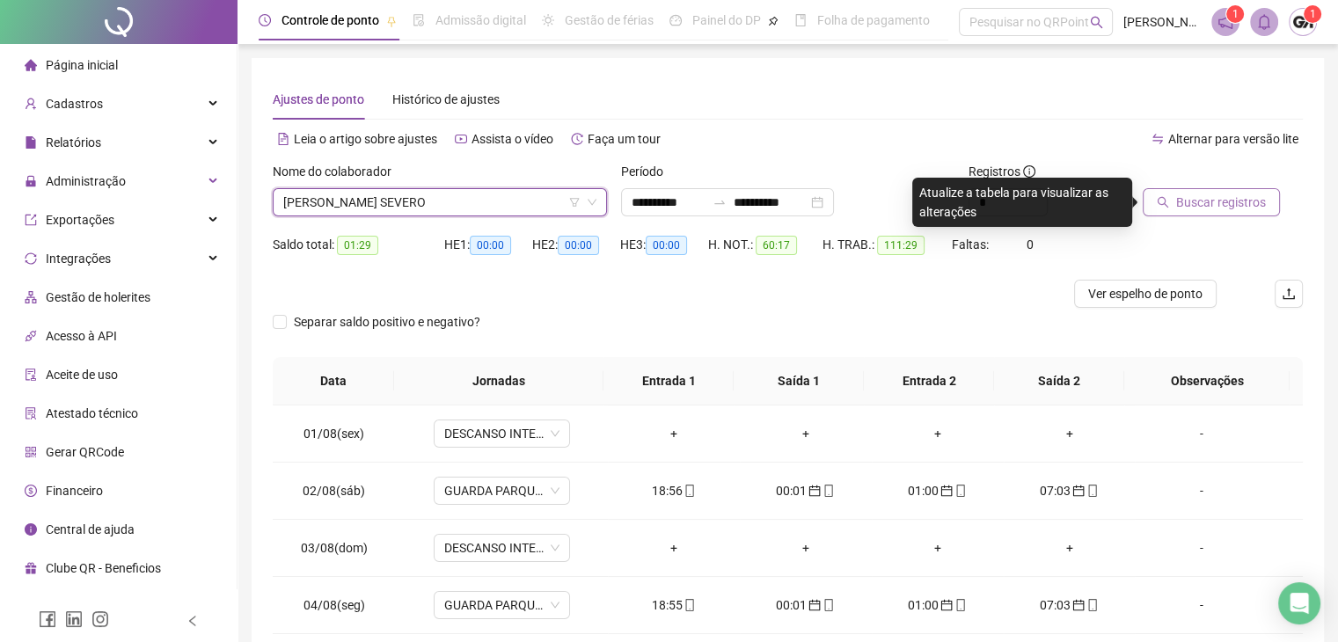
click at [1208, 209] on span "Buscar registros" at bounding box center [1222, 202] width 90 height 19
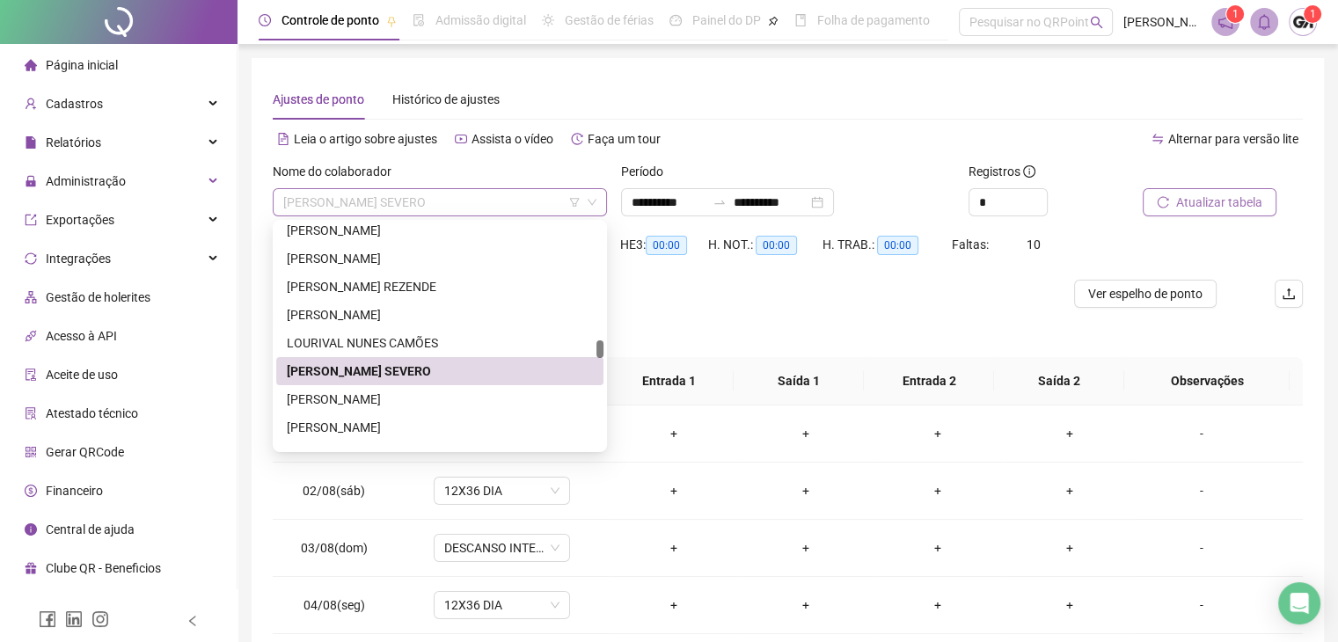
drag, startPoint x: 320, startPoint y: 204, endPoint x: 384, endPoint y: 205, distance: 63.4
click at [384, 205] on span "[PERSON_NAME] SEVERO" at bounding box center [439, 202] width 313 height 26
click at [427, 177] on div "Nome do colaborador" at bounding box center [440, 175] width 334 height 26
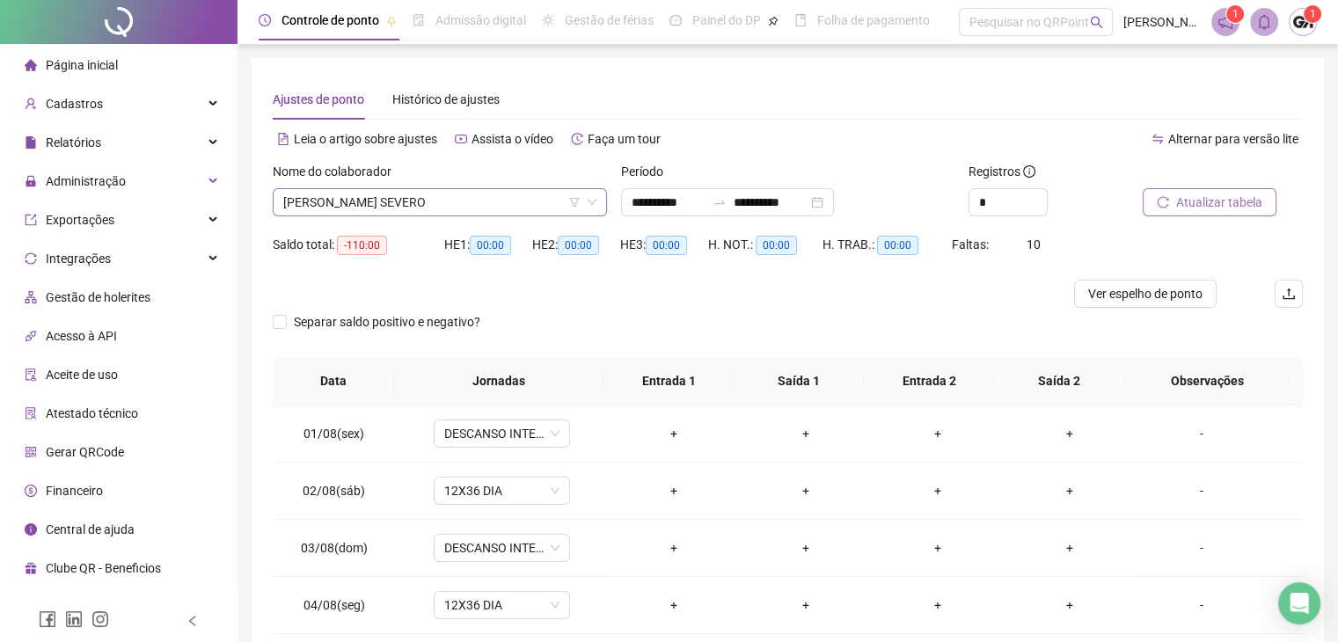
click at [444, 202] on span "[PERSON_NAME] SEVERO" at bounding box center [439, 202] width 313 height 26
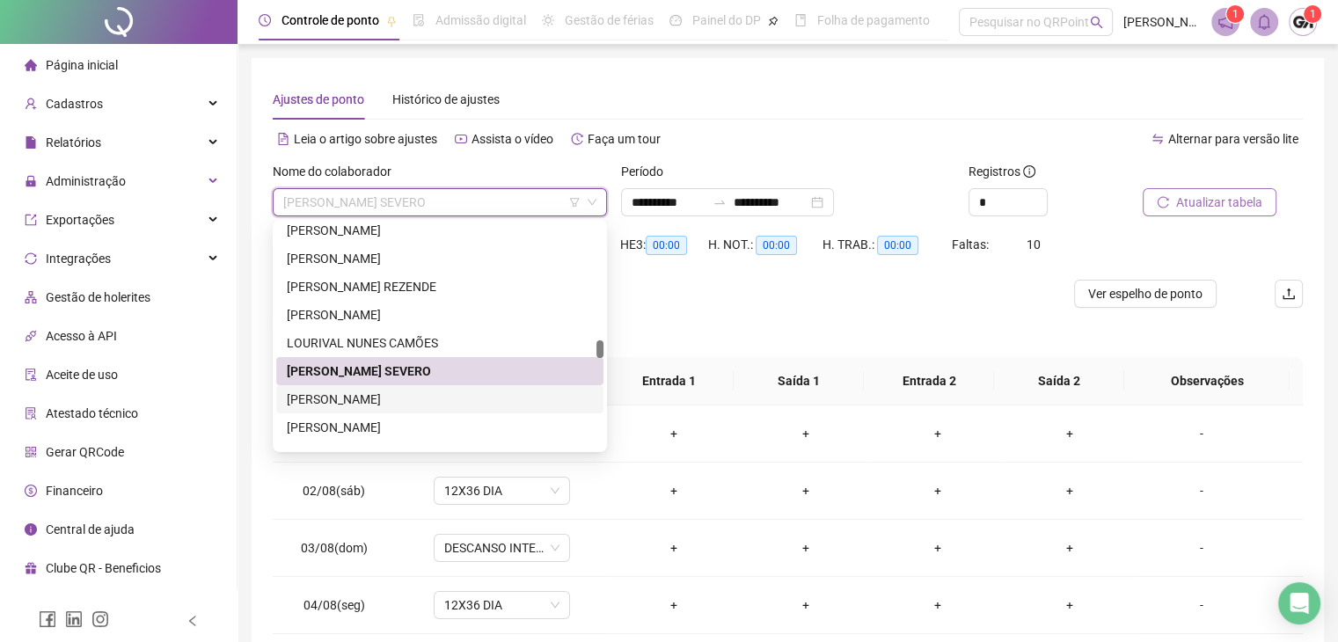
click at [354, 396] on div "[PERSON_NAME]" at bounding box center [440, 399] width 306 height 19
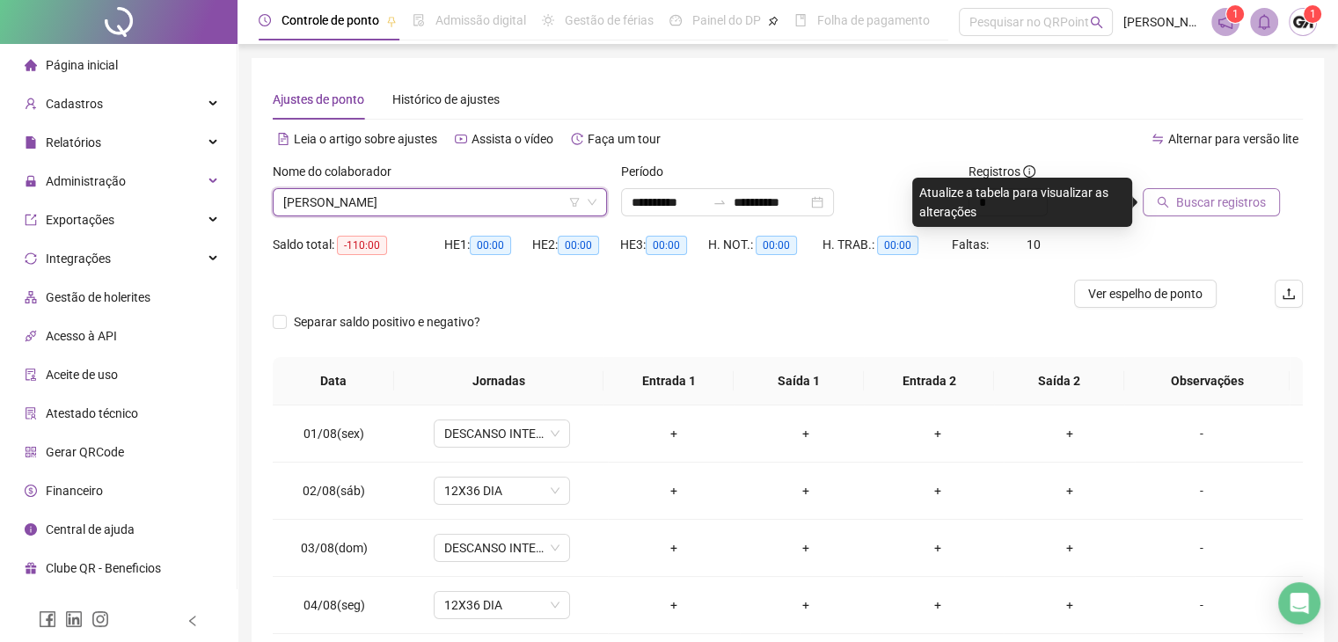
click at [1192, 208] on span "Buscar registros" at bounding box center [1222, 202] width 90 height 19
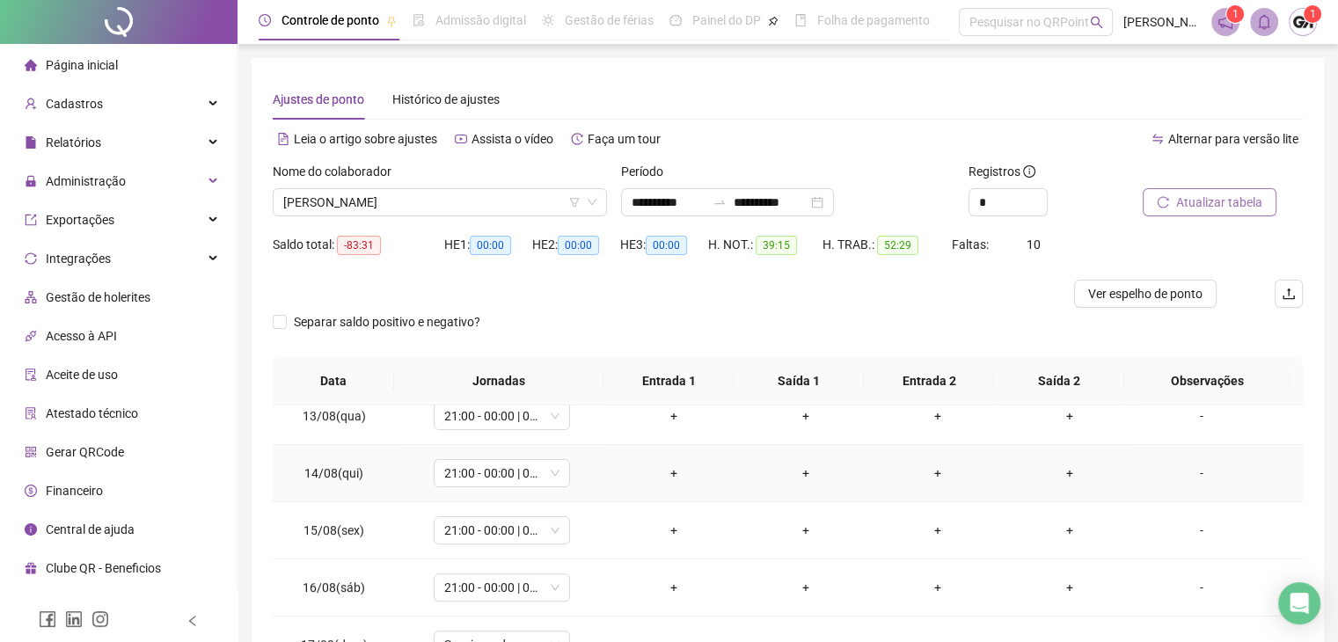
scroll to position [764, 0]
click at [449, 201] on span "[PERSON_NAME]" at bounding box center [439, 202] width 313 height 26
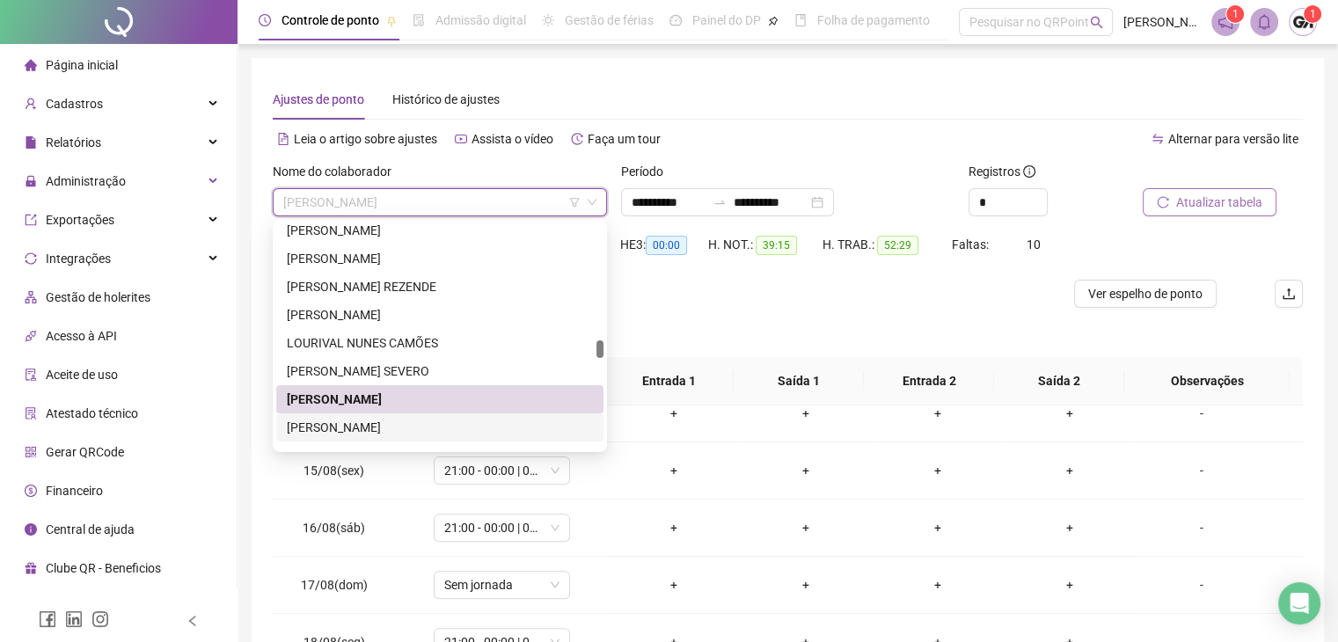
click at [354, 426] on div "[PERSON_NAME]" at bounding box center [440, 427] width 306 height 19
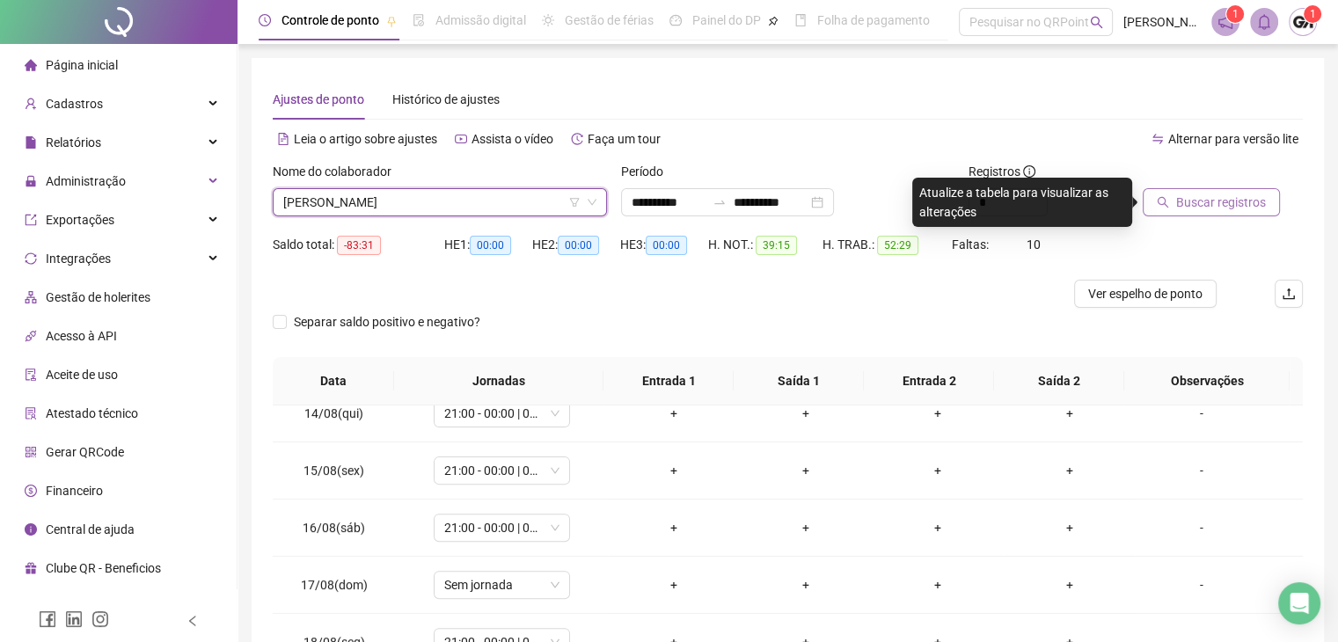
click at [1152, 204] on button "Buscar registros" at bounding box center [1211, 202] width 137 height 28
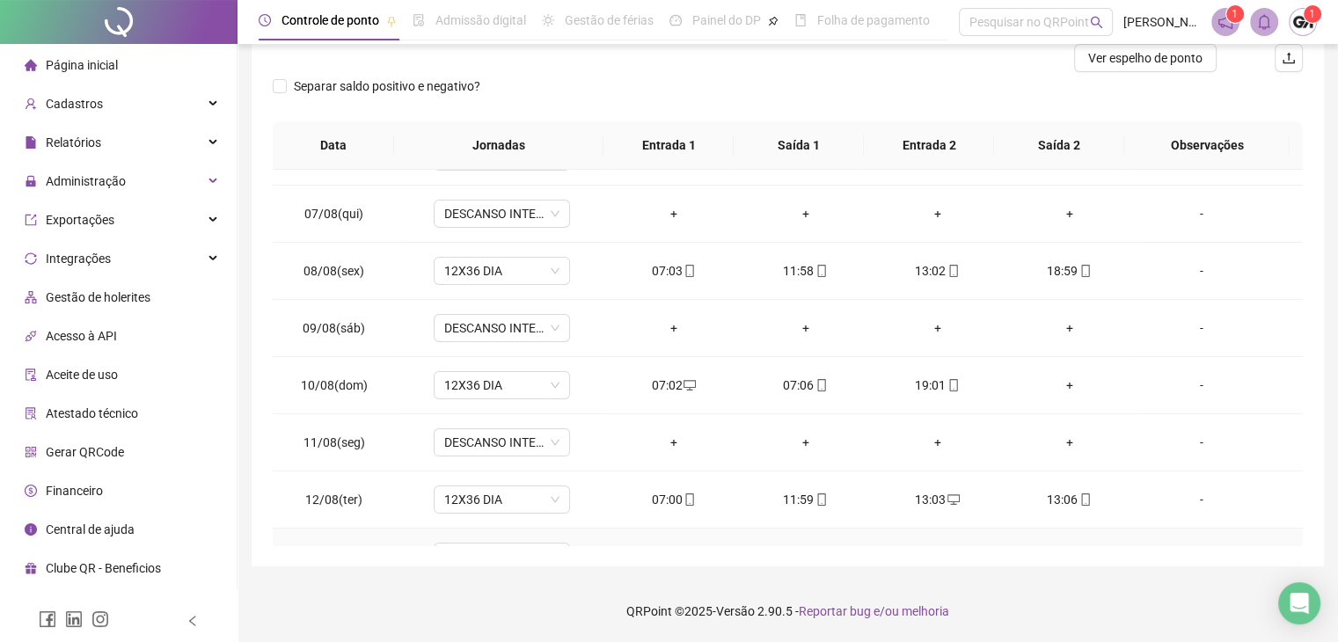
scroll to position [324, 0]
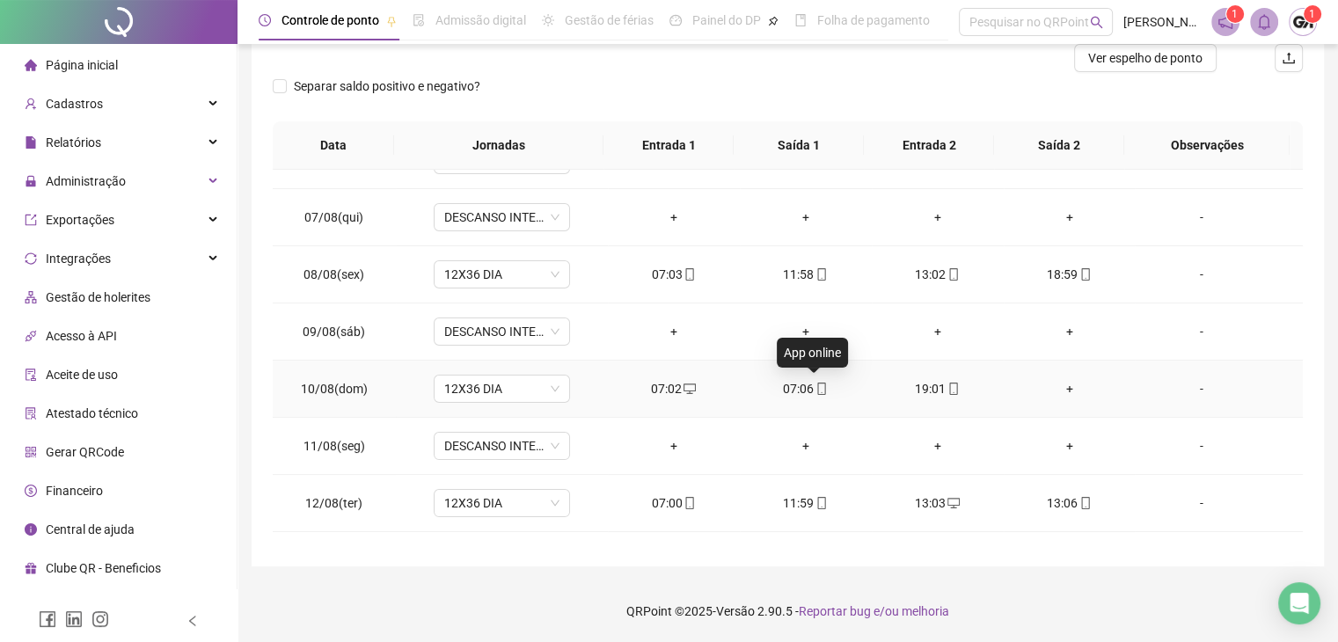
click at [820, 388] on icon "mobile" at bounding box center [822, 389] width 12 height 12
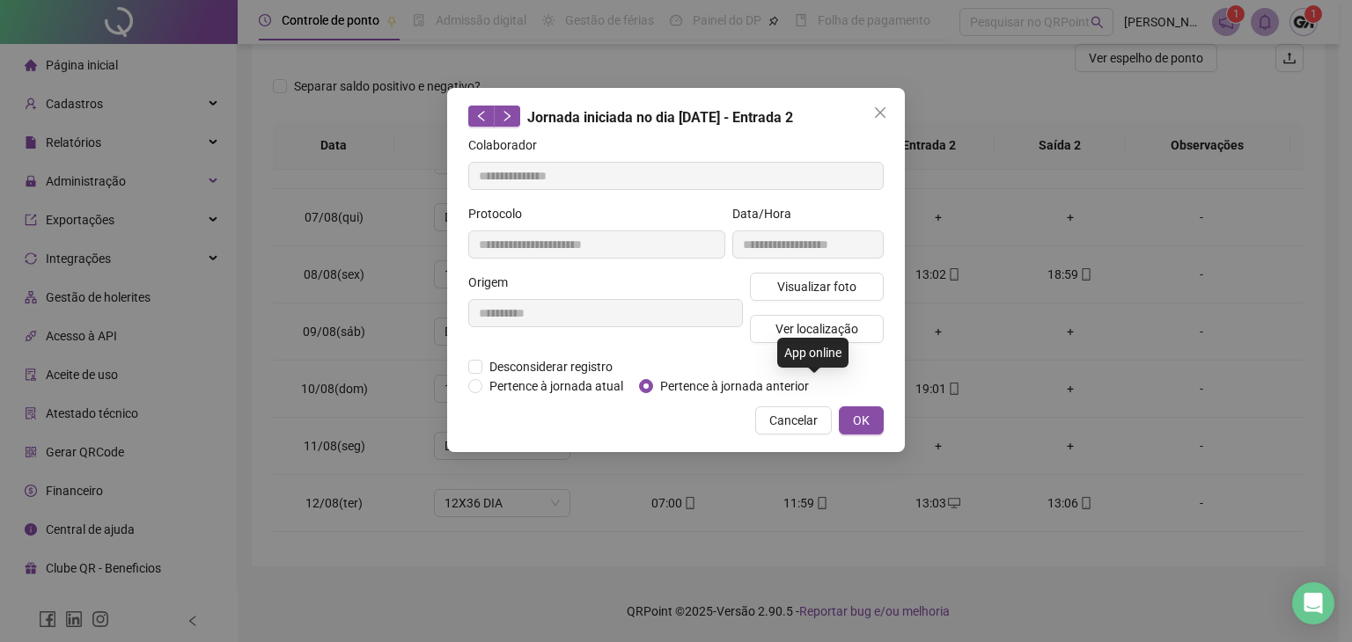
type input "**********"
click at [528, 370] on span "Desconsiderar registro" at bounding box center [550, 366] width 137 height 19
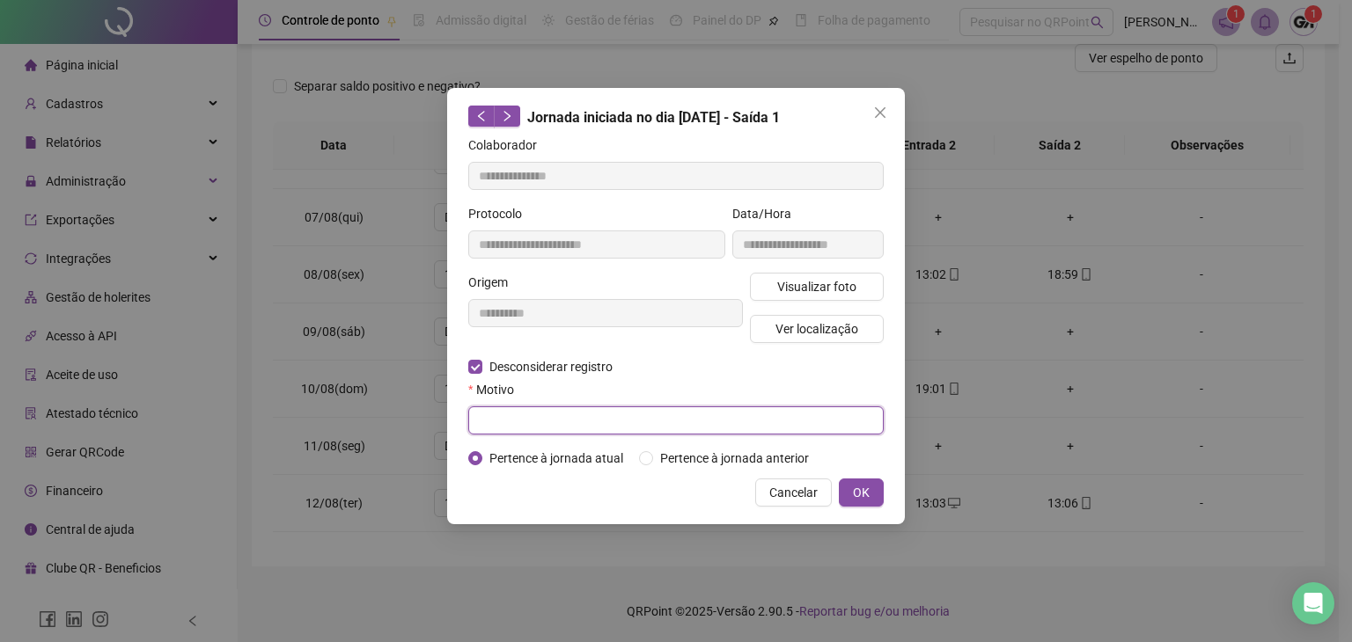
click at [734, 423] on input "text" at bounding box center [675, 421] width 415 height 28
type input "*********"
click at [872, 500] on button "OK" at bounding box center [861, 493] width 45 height 28
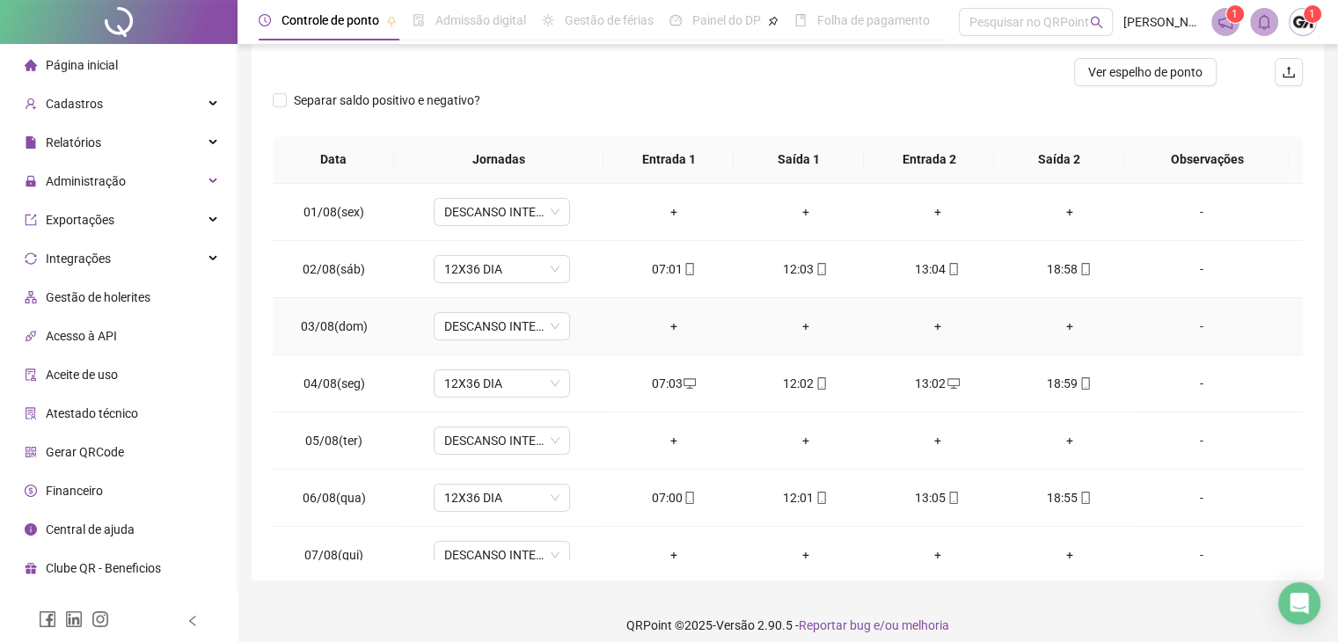
scroll to position [0, 0]
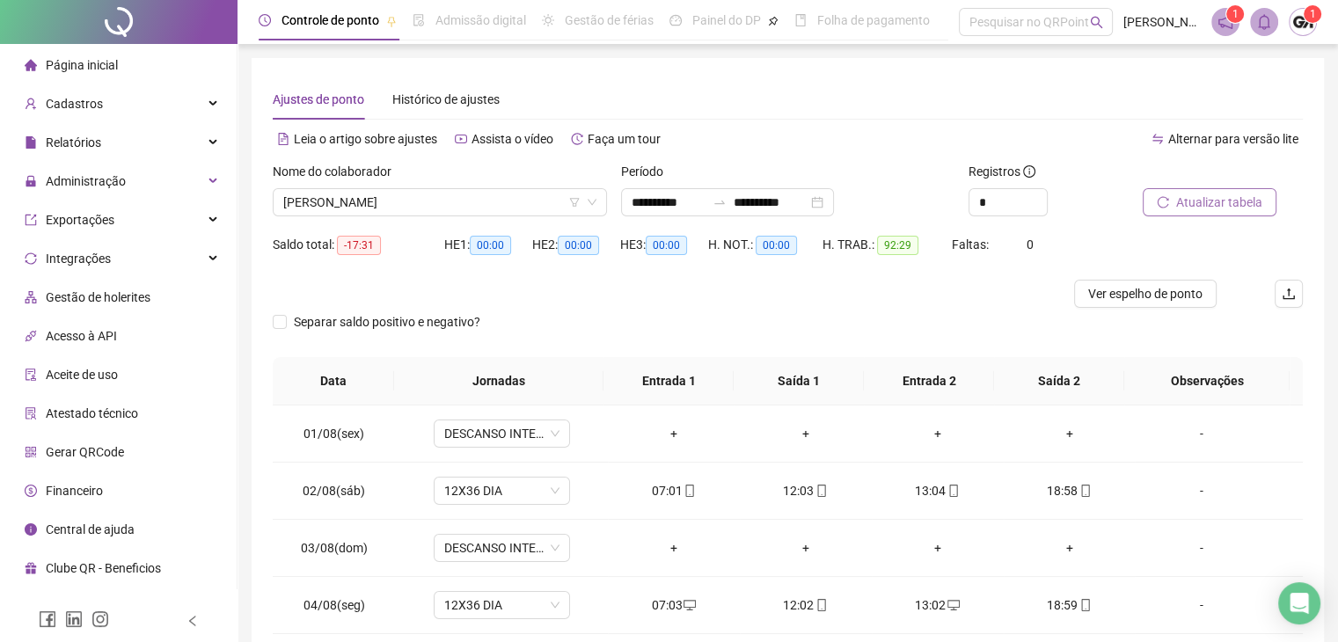
click at [1151, 191] on button "Atualizar tabela" at bounding box center [1210, 202] width 134 height 28
click at [1211, 212] on button "Atualizar tabela" at bounding box center [1210, 202] width 134 height 28
click at [430, 204] on span "[PERSON_NAME]" at bounding box center [439, 202] width 313 height 26
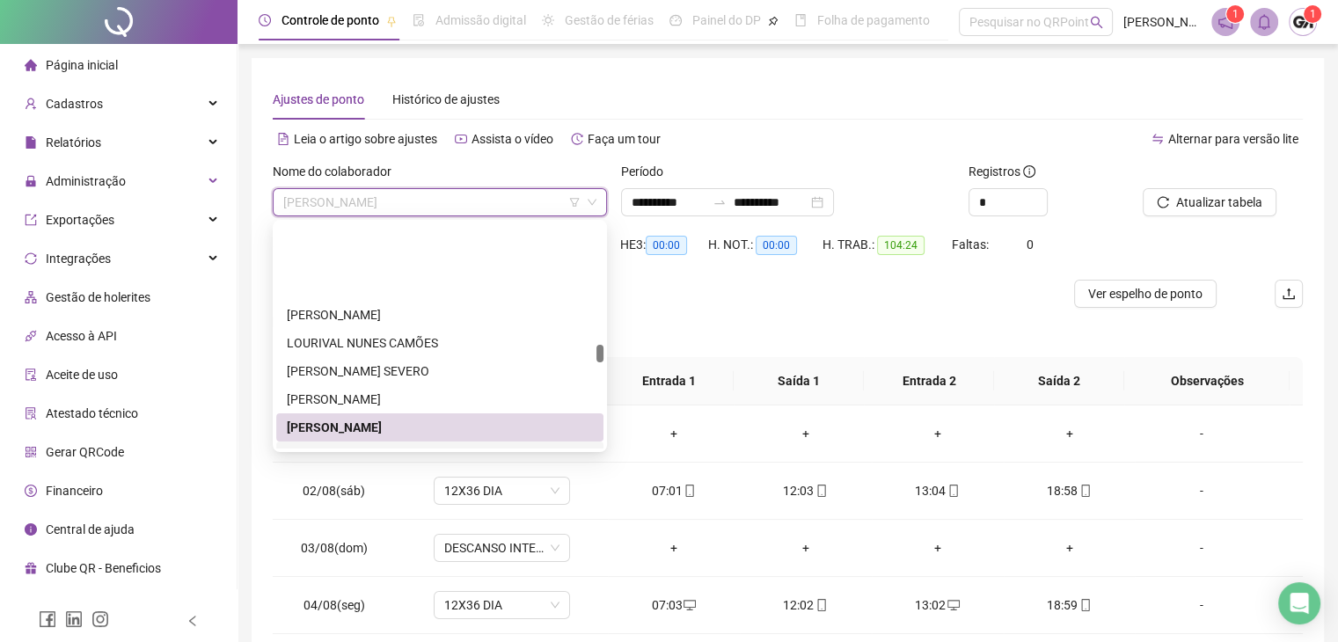
scroll to position [2404, 0]
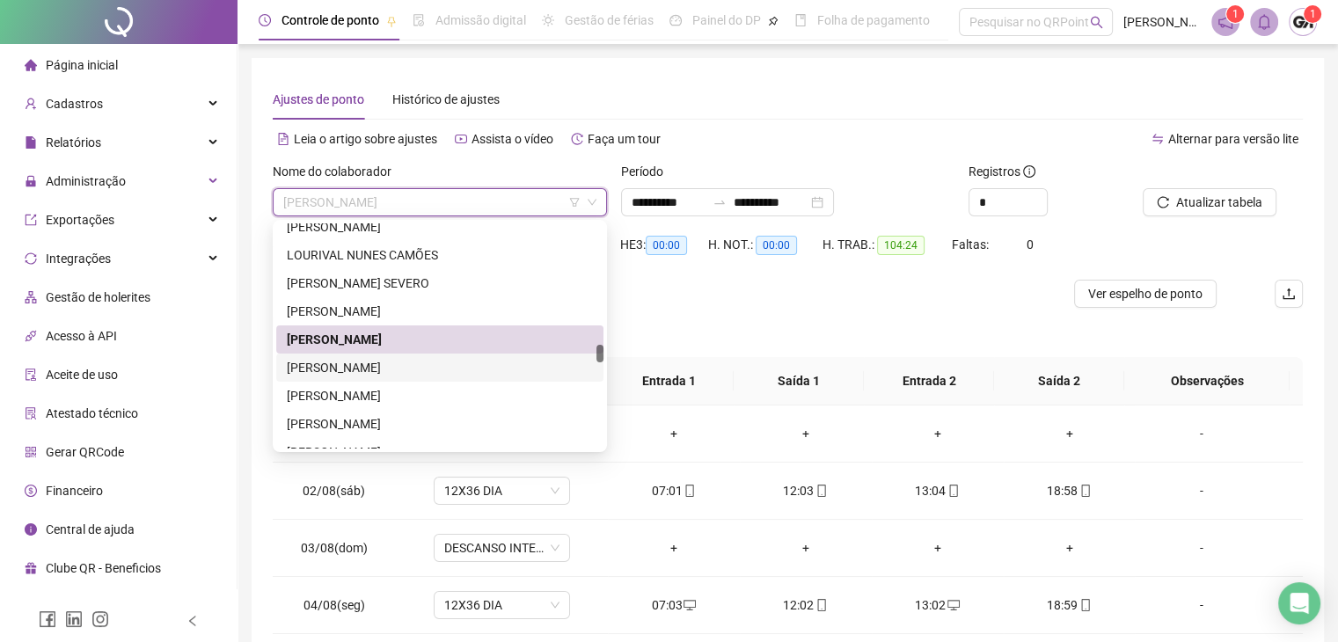
click at [362, 364] on div "[PERSON_NAME]" at bounding box center [440, 367] width 306 height 19
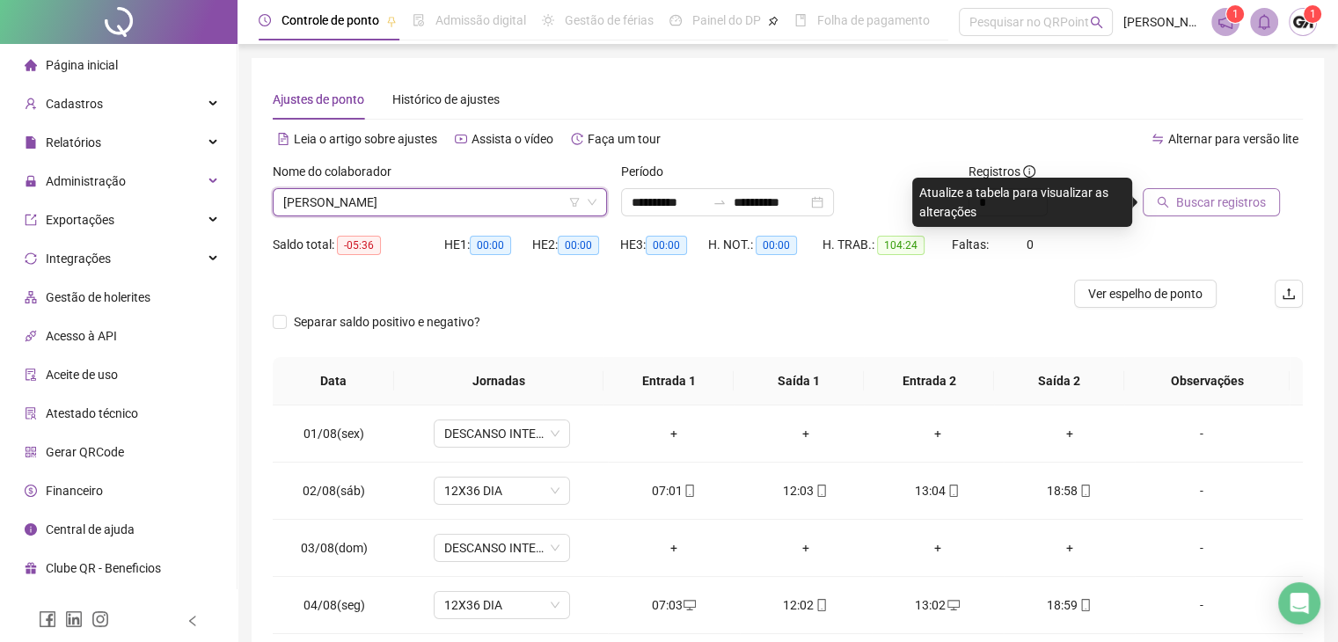
click at [1202, 213] on button "Buscar registros" at bounding box center [1211, 202] width 137 height 28
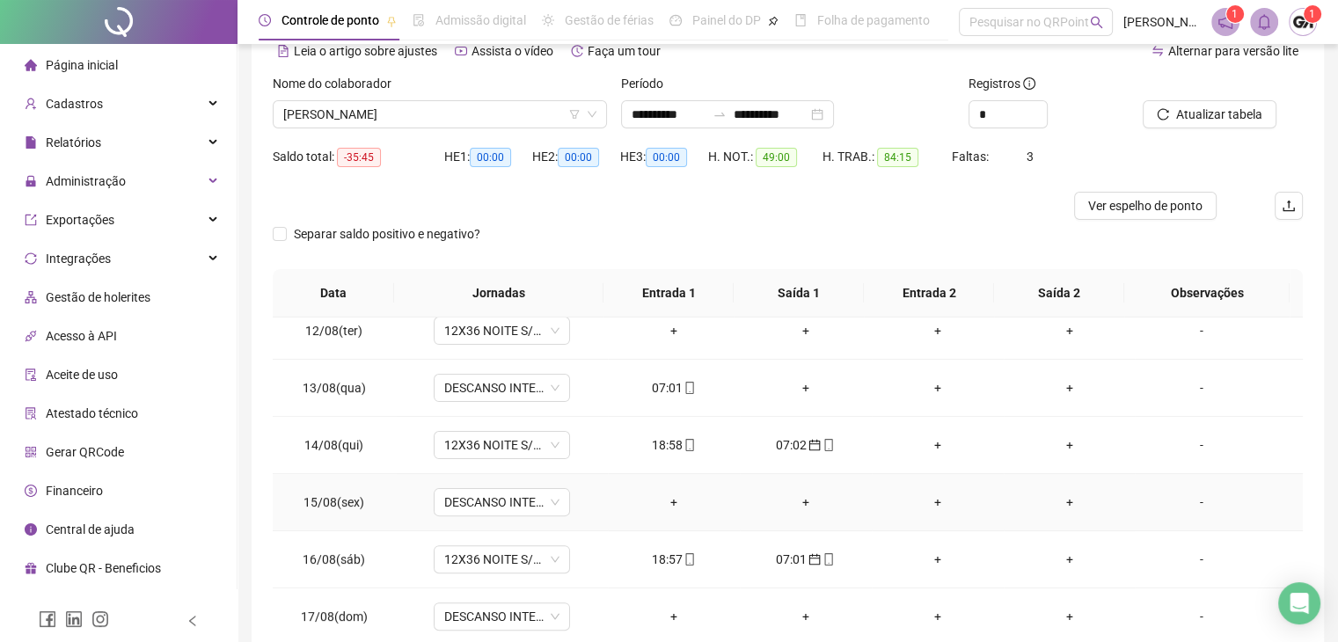
scroll to position [616, 0]
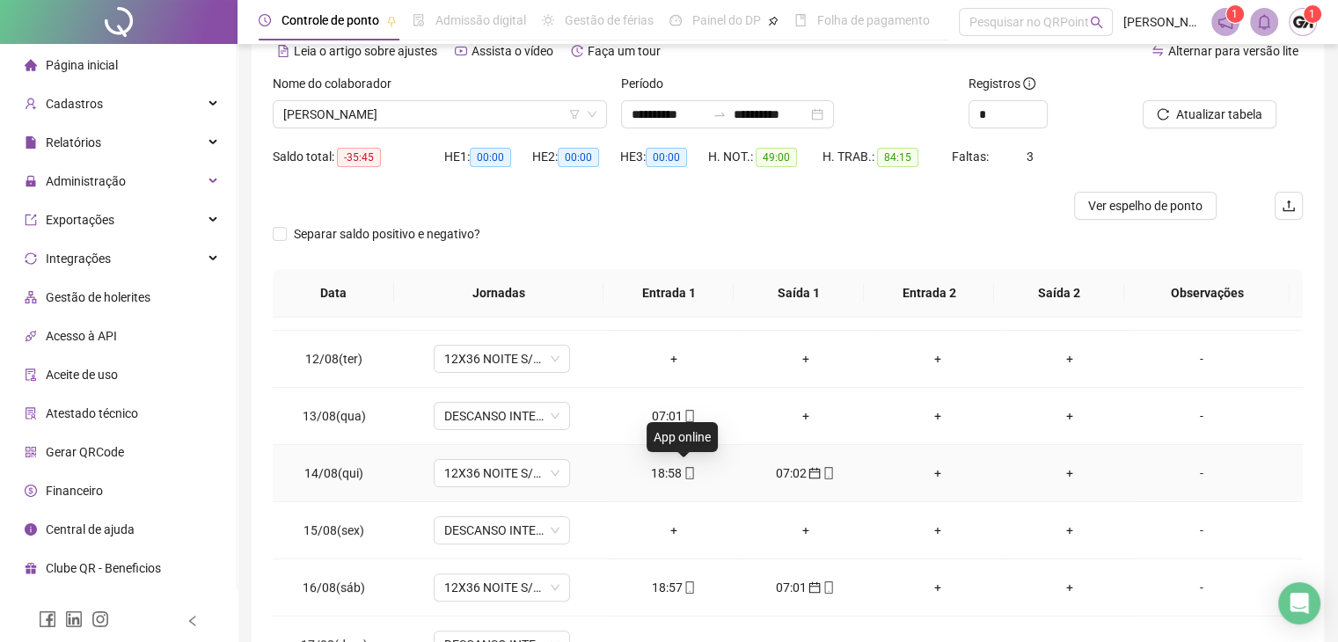
click at [684, 473] on icon "mobile" at bounding box center [690, 473] width 12 height 12
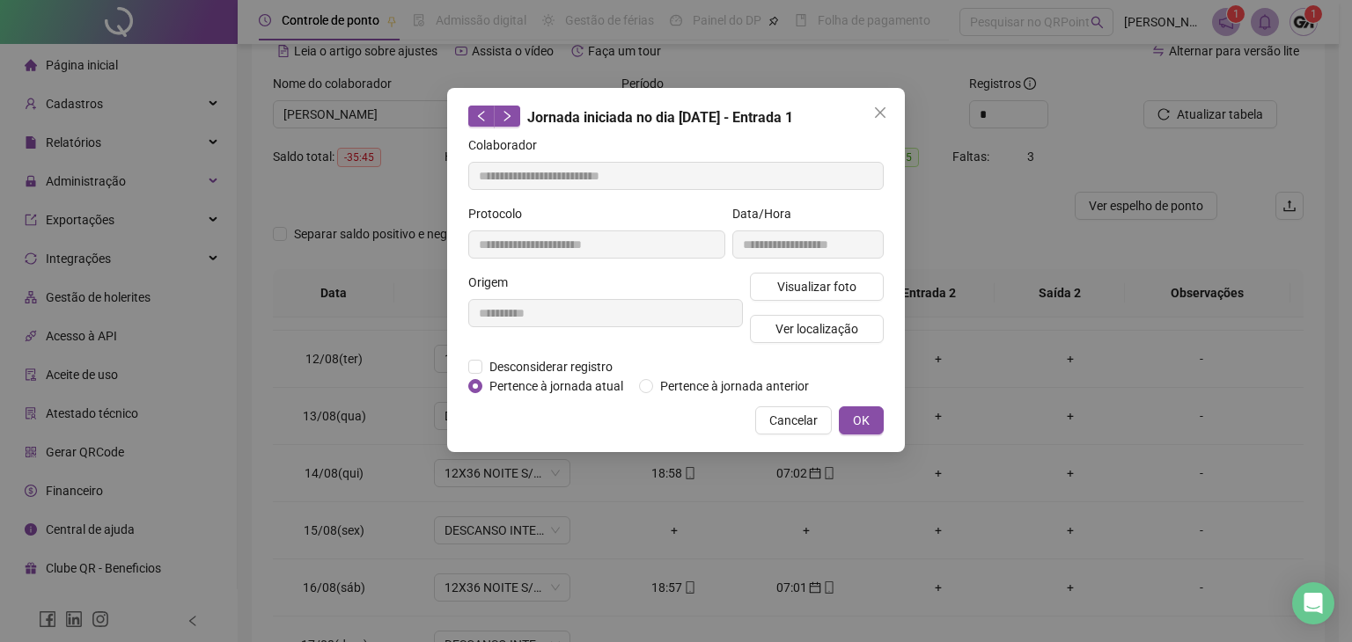
type input "**********"
click at [736, 385] on span "Pertence à jornada anterior" at bounding box center [734, 386] width 163 height 19
click at [846, 416] on button "OK" at bounding box center [861, 421] width 45 height 28
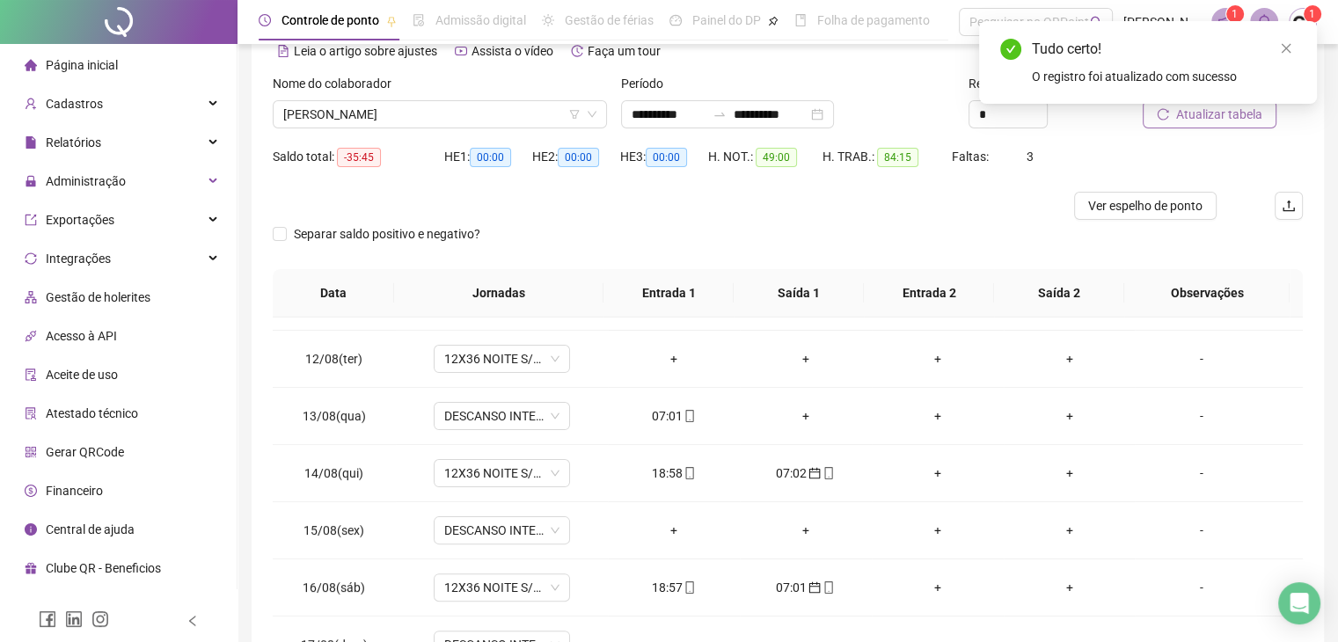
click at [1231, 121] on span "Atualizar tabela" at bounding box center [1220, 114] width 86 height 19
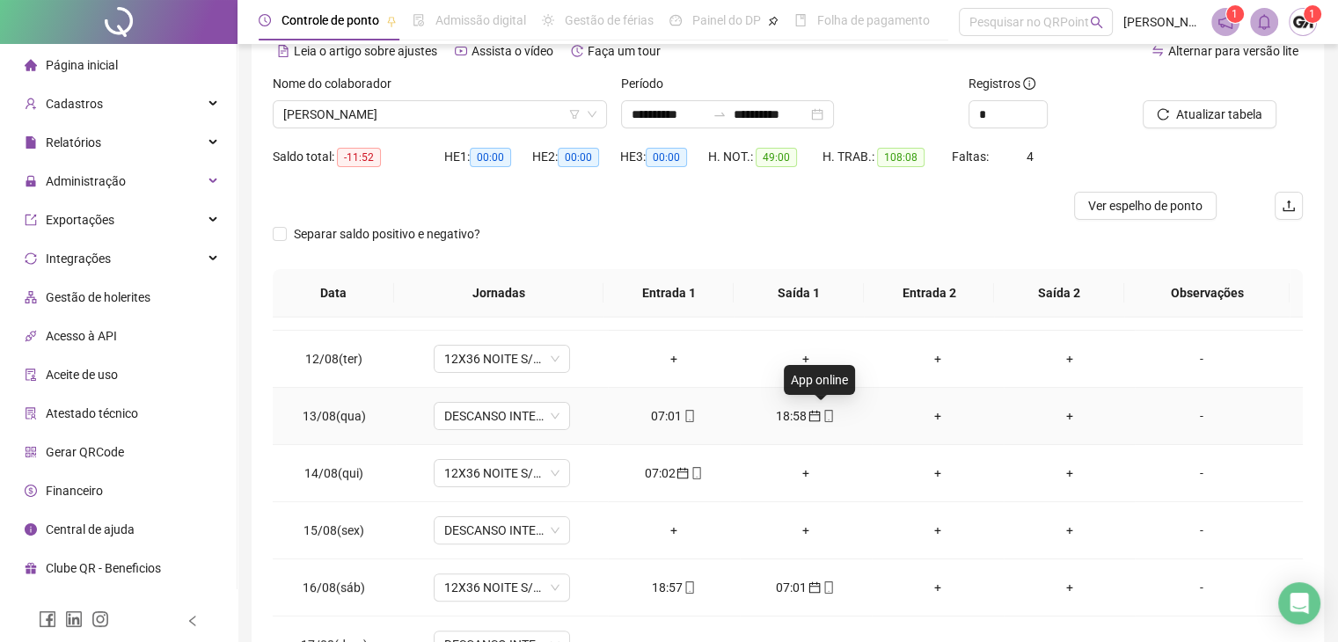
click at [823, 416] on icon "mobile" at bounding box center [829, 416] width 12 height 12
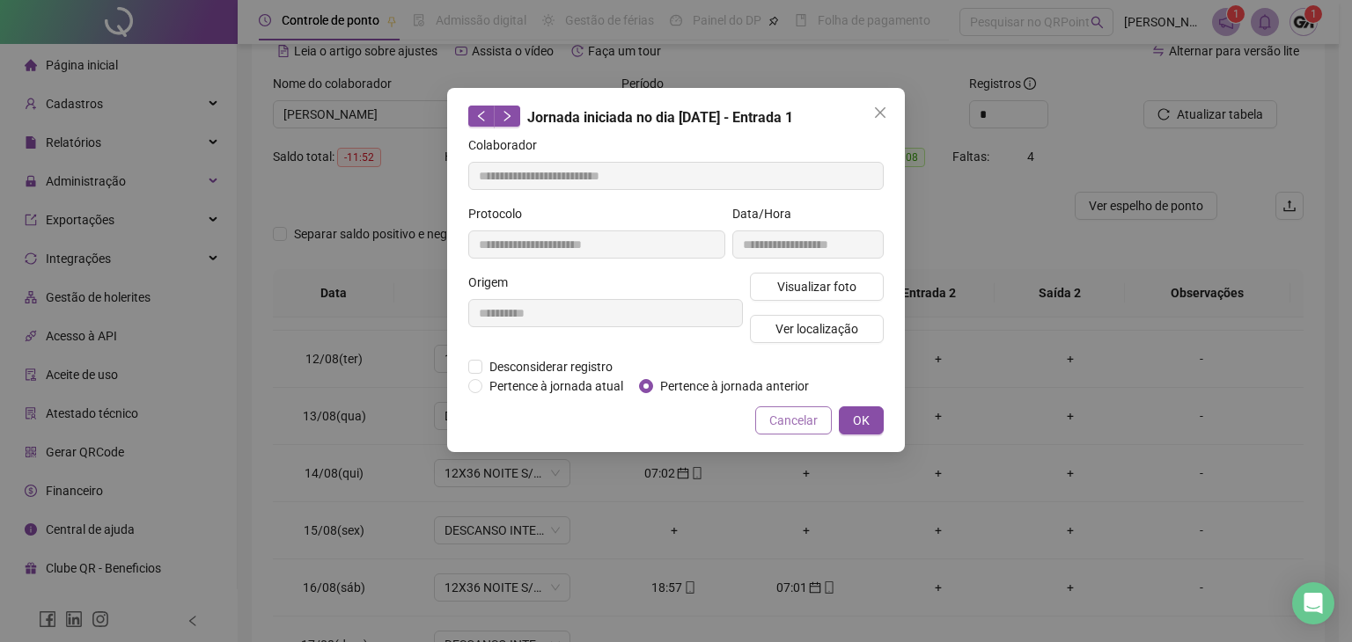
click at [788, 425] on span "Cancelar" at bounding box center [793, 420] width 48 height 19
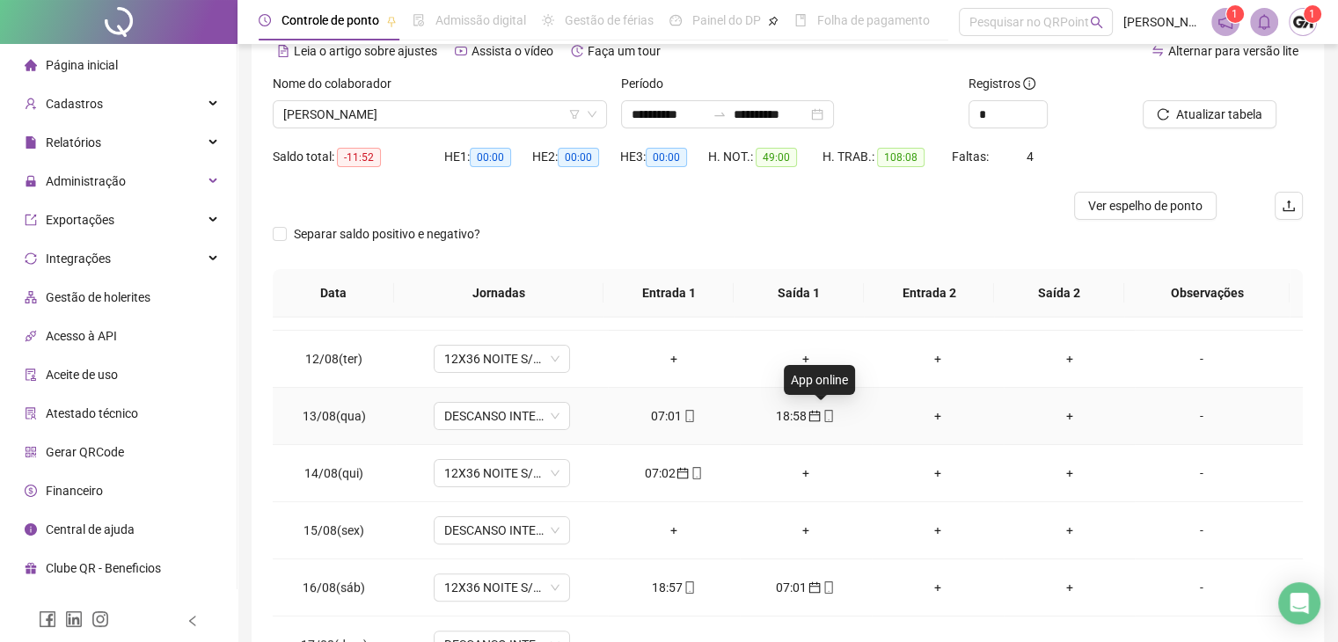
click at [823, 413] on icon "mobile" at bounding box center [829, 416] width 12 height 12
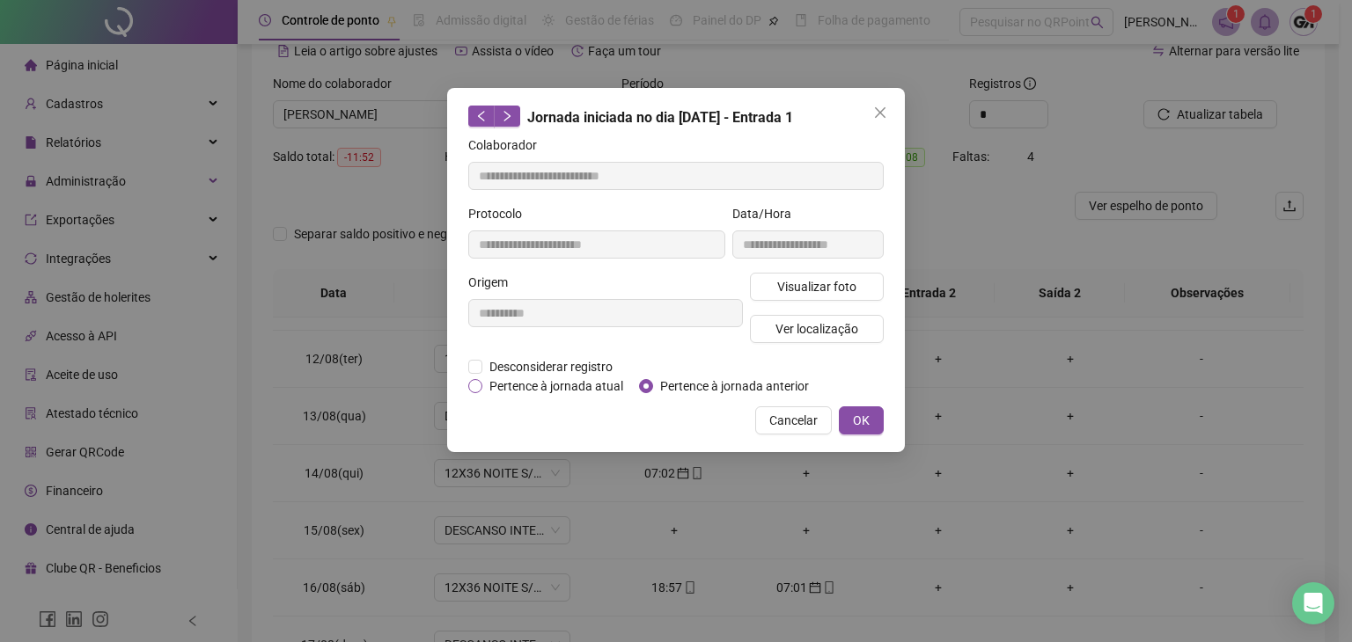
click at [546, 377] on span "Pertence à jornada atual" at bounding box center [556, 386] width 148 height 19
click at [849, 415] on button "OK" at bounding box center [861, 421] width 45 height 28
click at [872, 430] on div "**********" at bounding box center [676, 321] width 1352 height 642
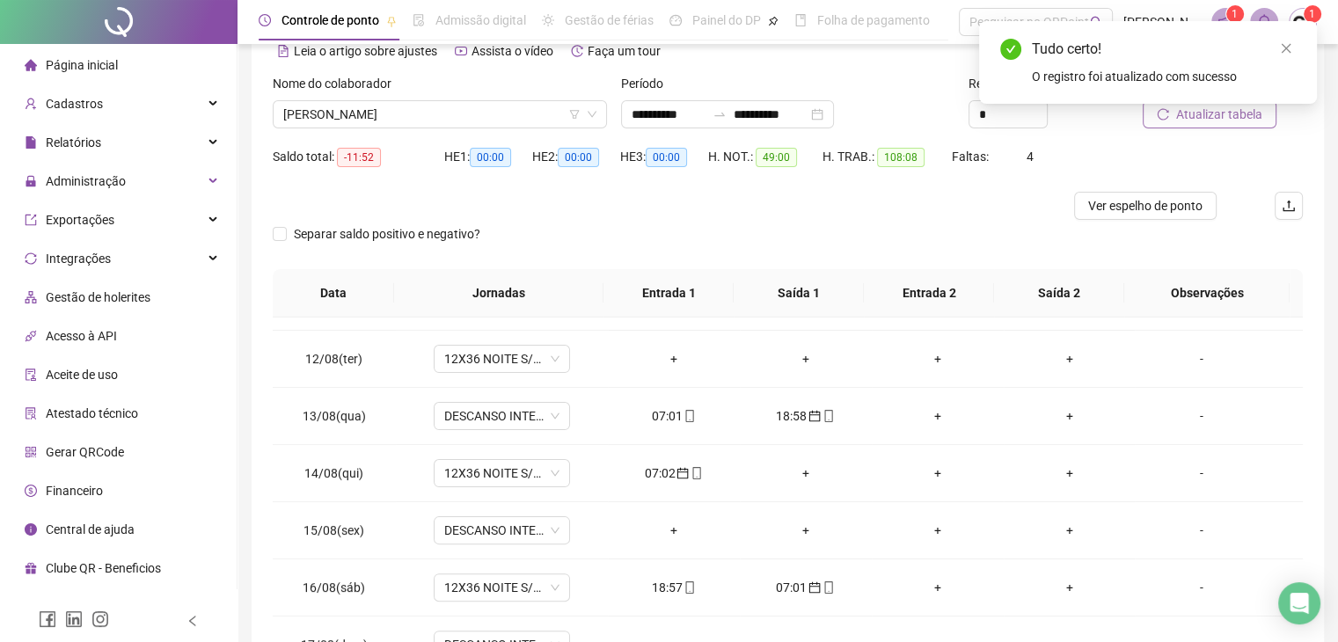
click at [1190, 122] on span "Atualizar tabela" at bounding box center [1220, 114] width 86 height 19
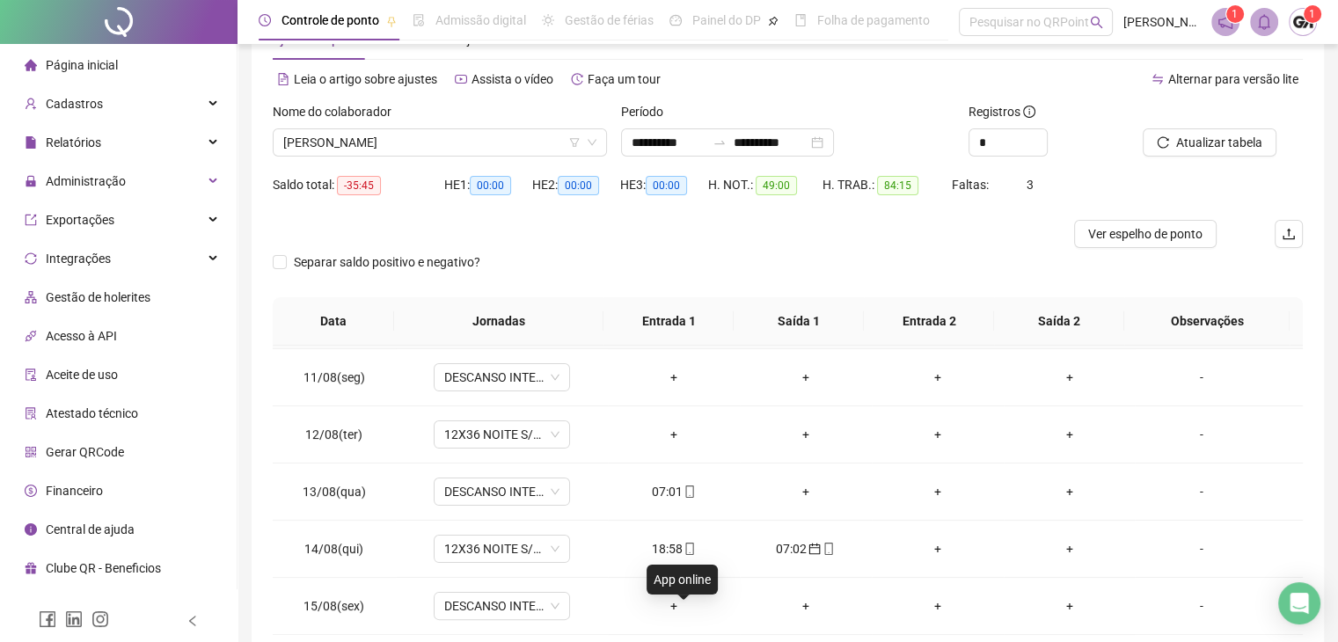
scroll to position [440, 0]
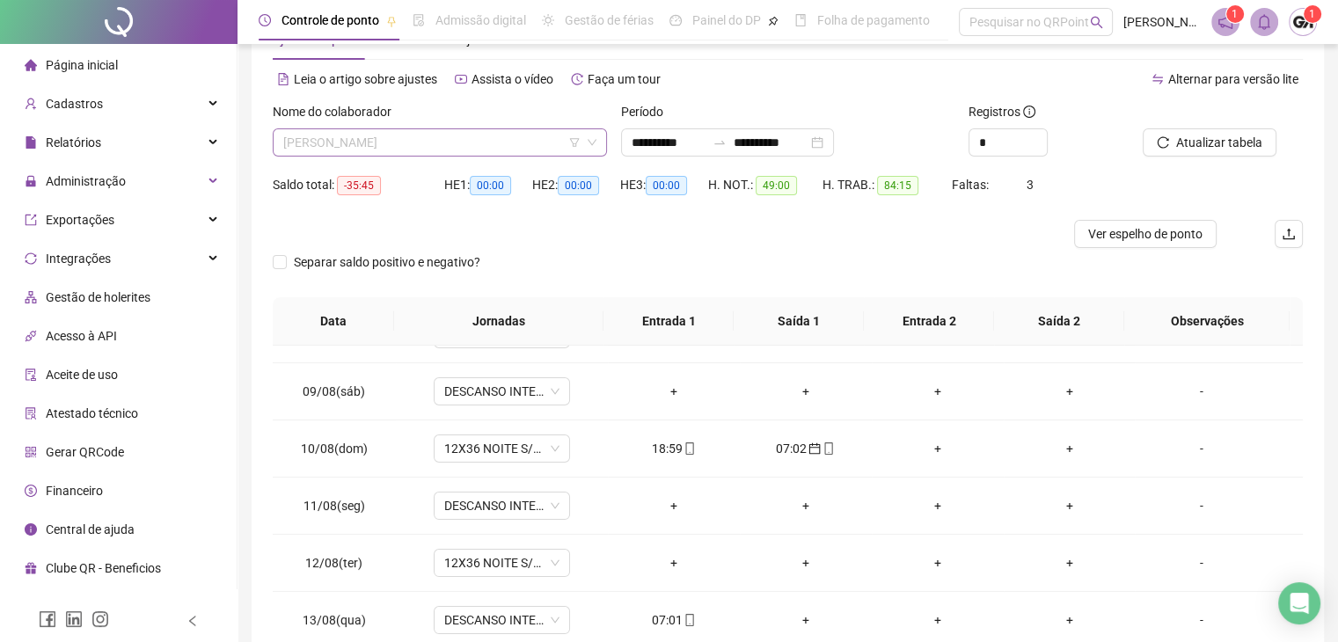
click at [448, 148] on span "[PERSON_NAME]" at bounding box center [439, 142] width 313 height 26
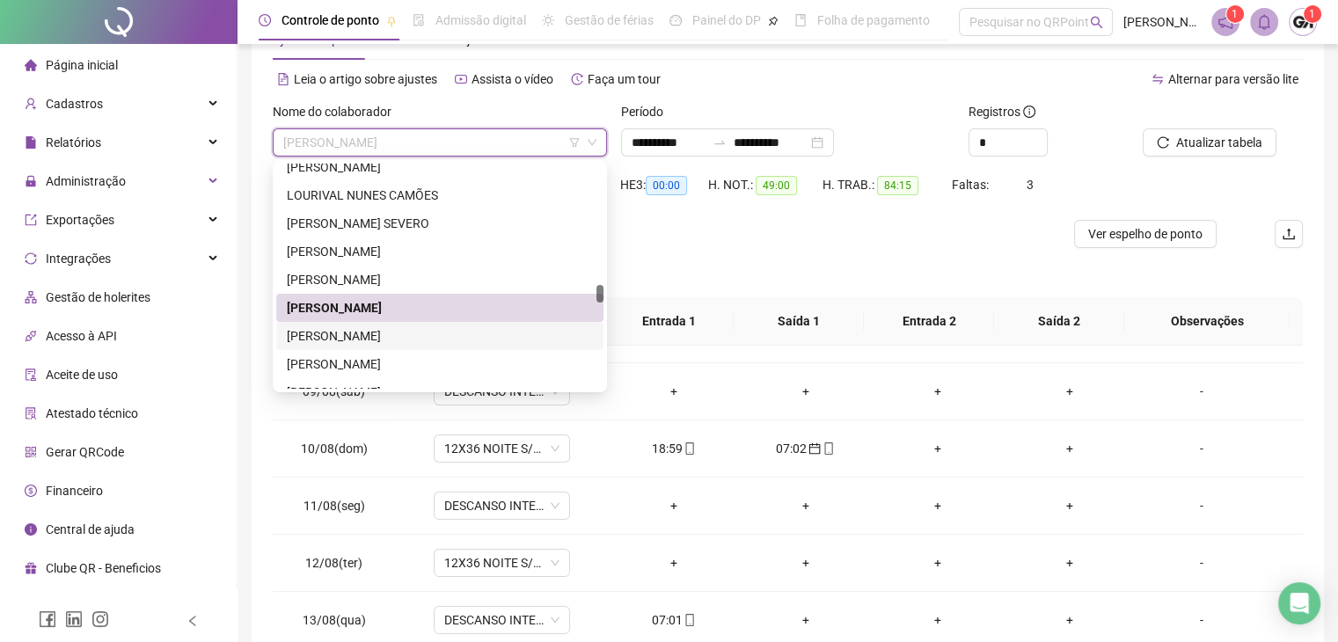
click at [314, 340] on div "[PERSON_NAME]" at bounding box center [440, 335] width 306 height 19
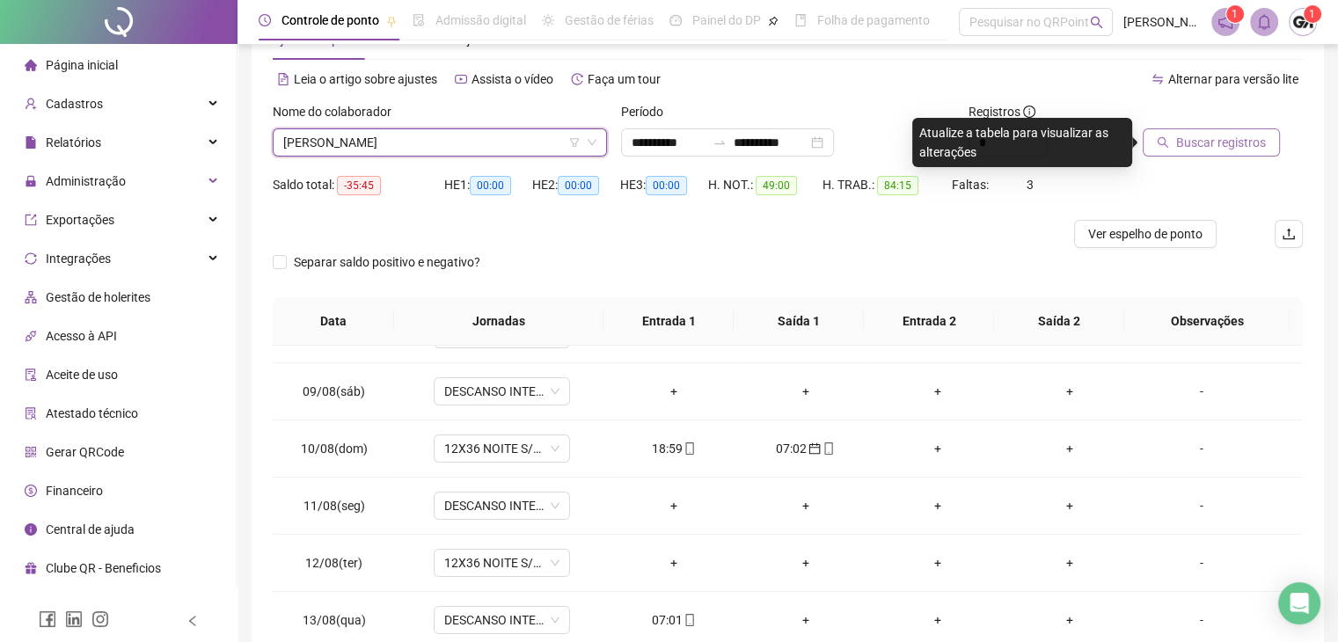
click at [1175, 147] on button "Buscar registros" at bounding box center [1211, 142] width 137 height 28
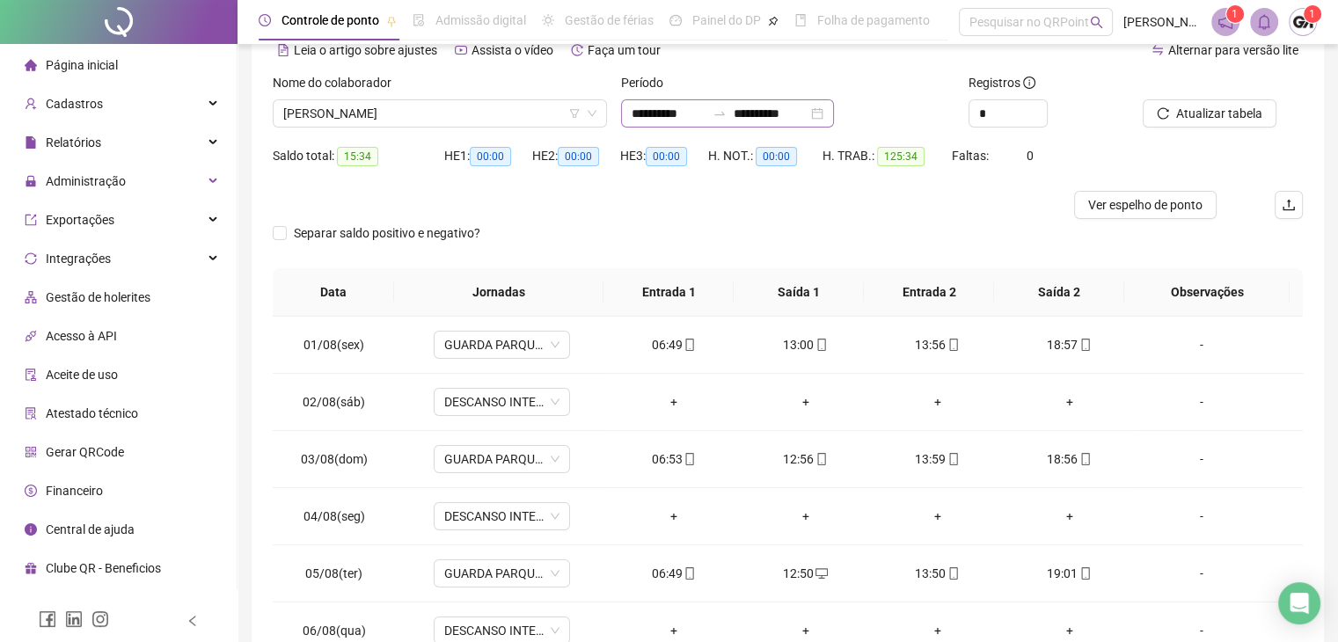
scroll to position [60, 0]
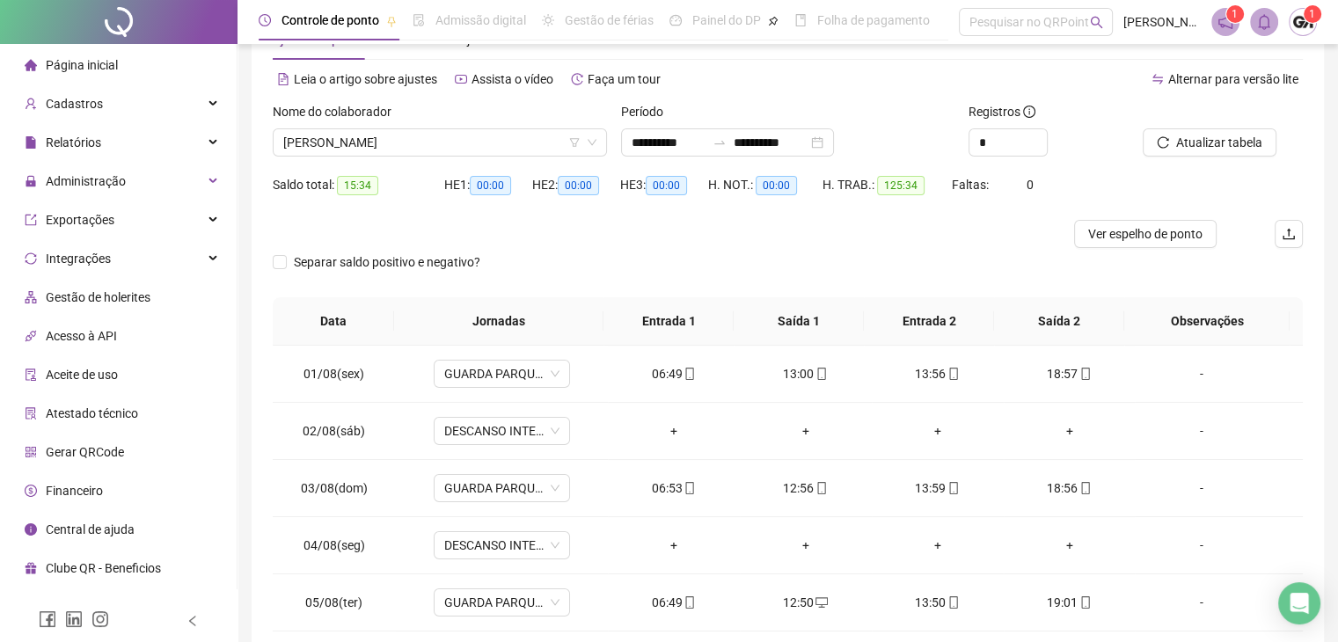
click at [530, 157] on div "Nome do colaborador [PERSON_NAME]" at bounding box center [440, 136] width 348 height 69
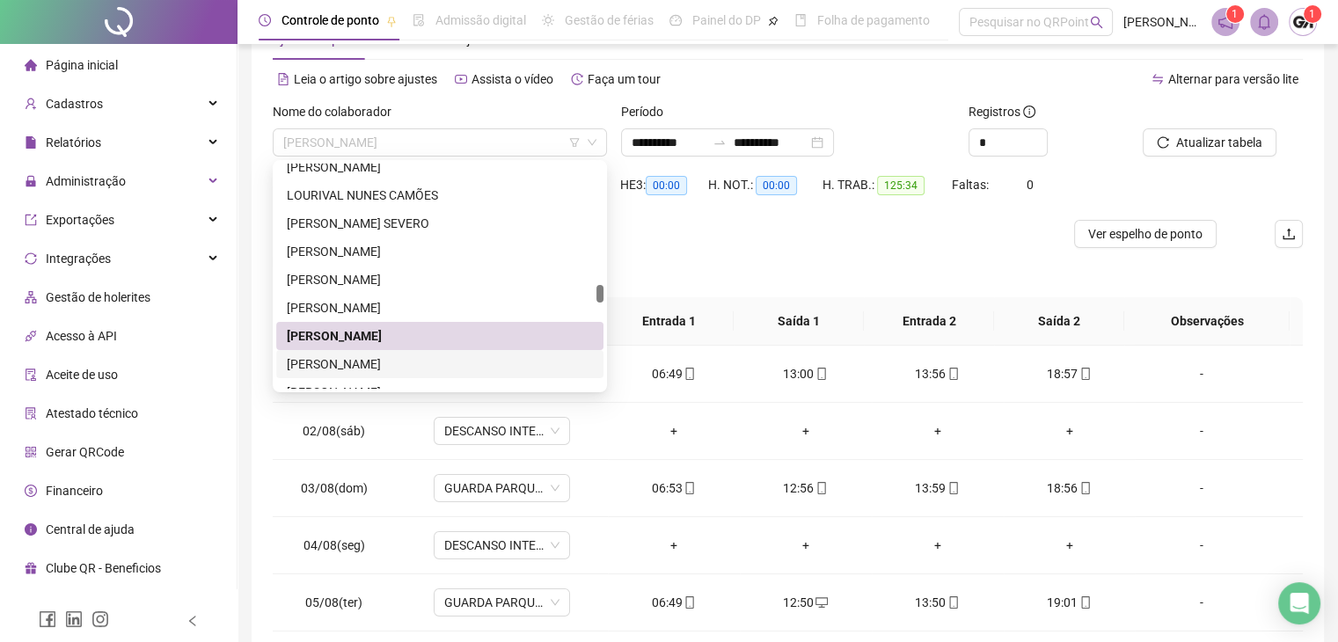
click at [342, 360] on div "[PERSON_NAME]" at bounding box center [440, 364] width 306 height 19
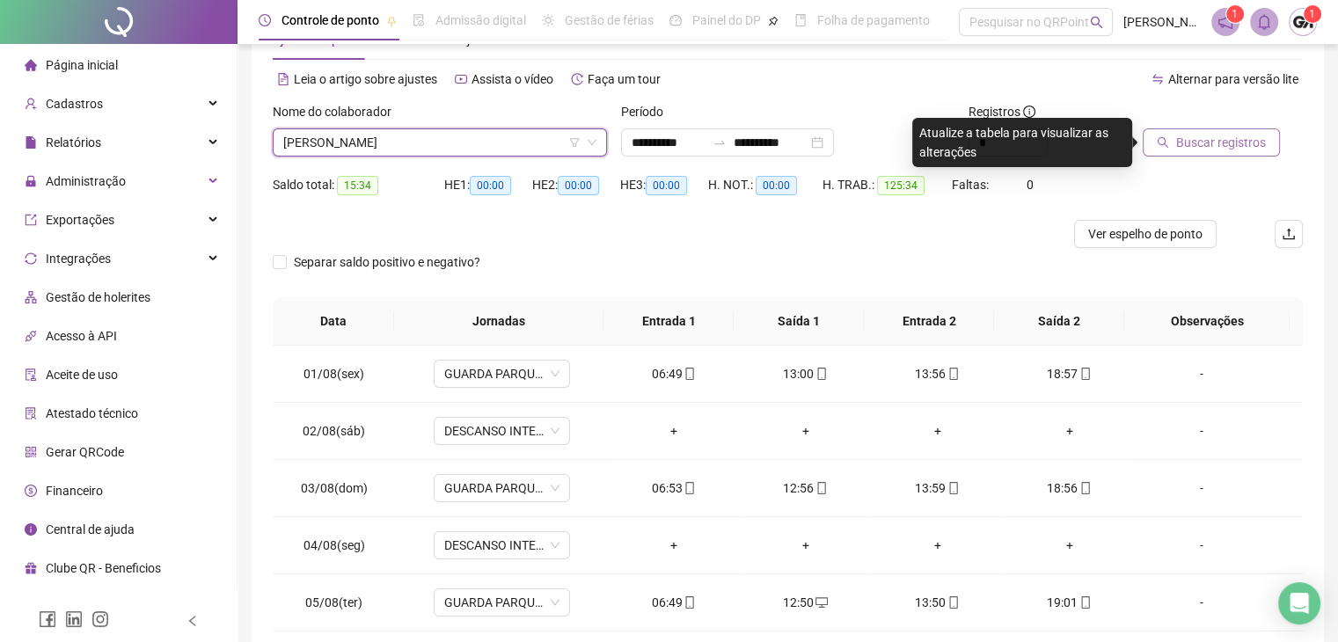
click at [1204, 136] on span "Buscar registros" at bounding box center [1222, 142] width 90 height 19
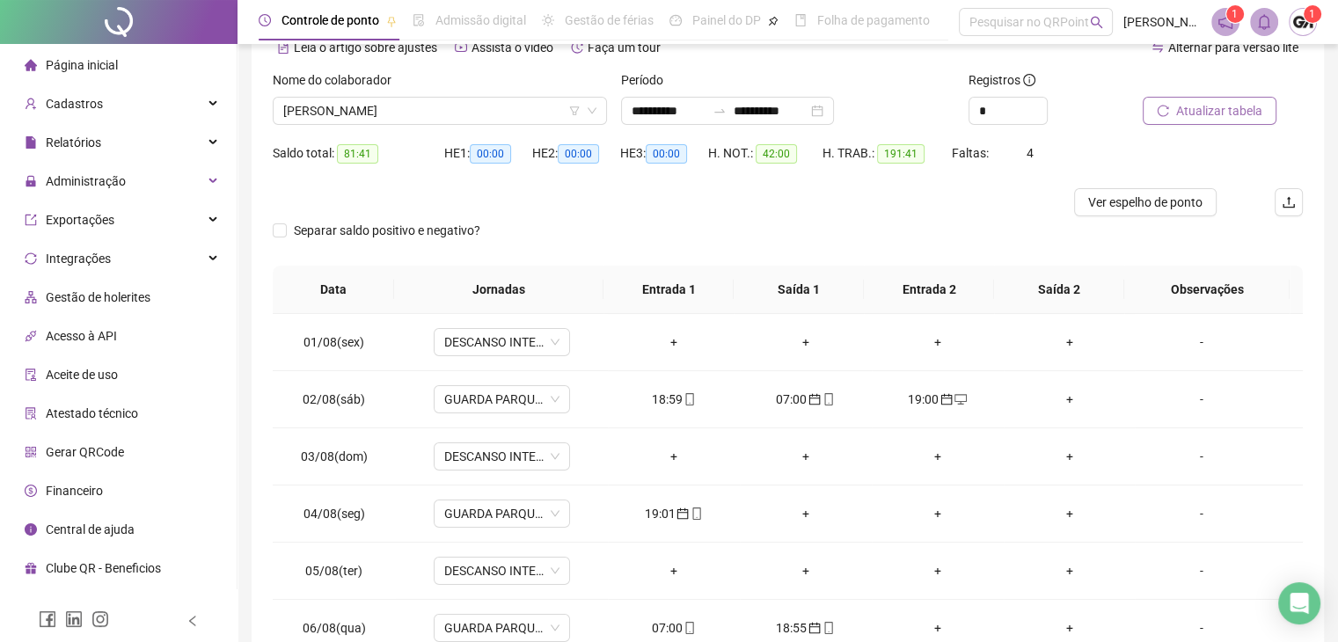
scroll to position [0, 0]
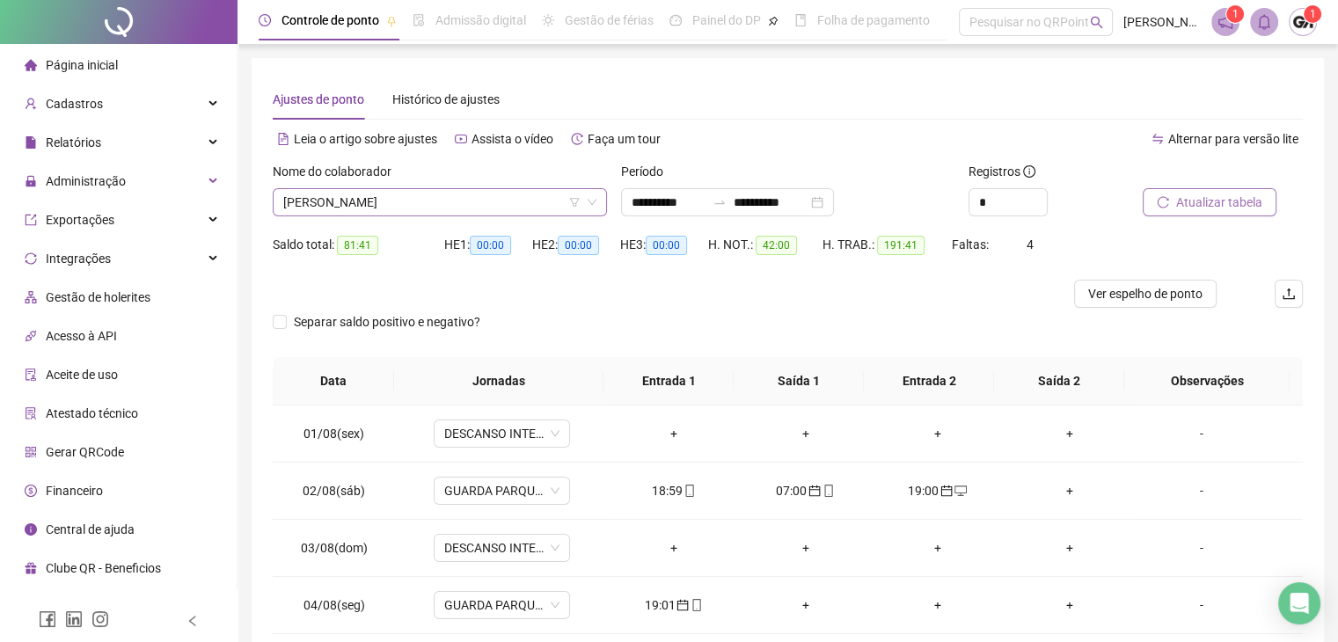
click at [457, 188] on div "[PERSON_NAME]" at bounding box center [440, 202] width 334 height 28
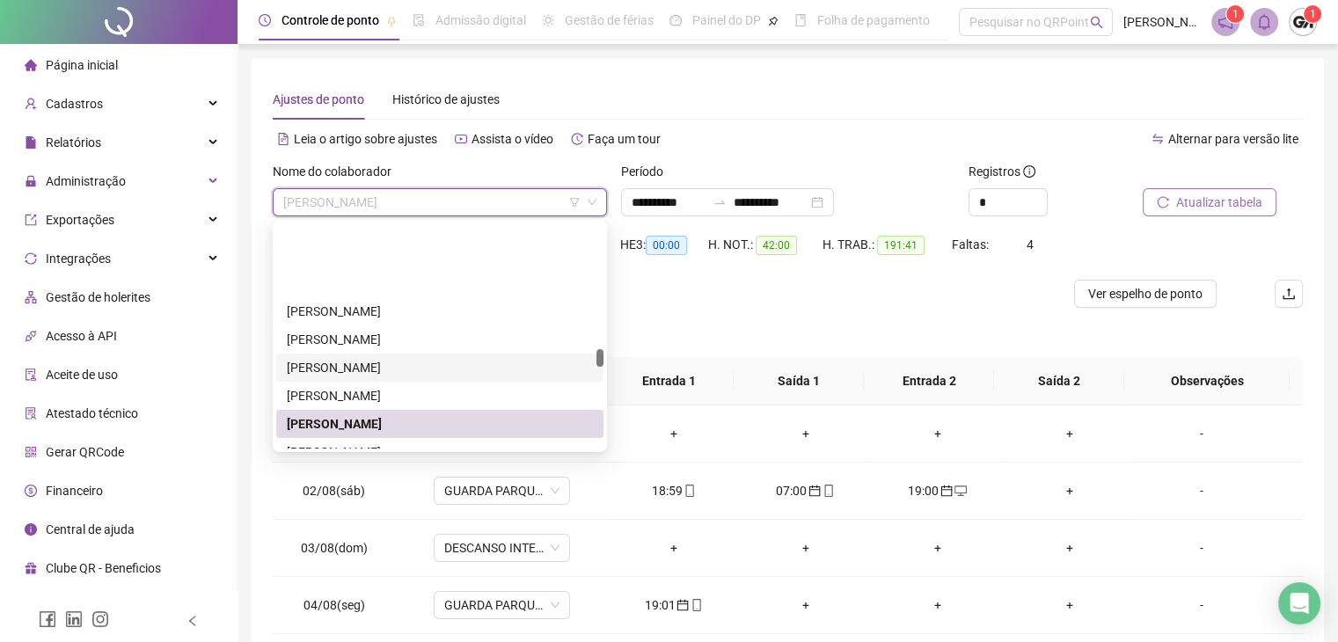
scroll to position [2580, 0]
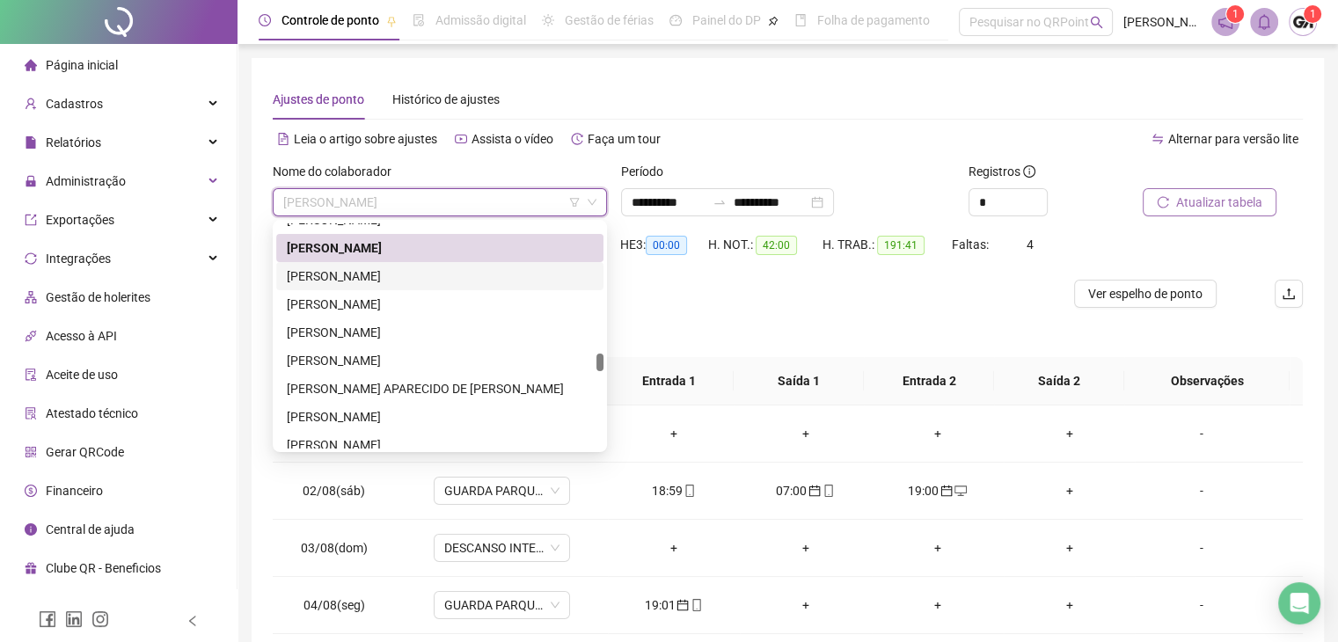
click at [348, 275] on div "[PERSON_NAME]" at bounding box center [440, 276] width 306 height 19
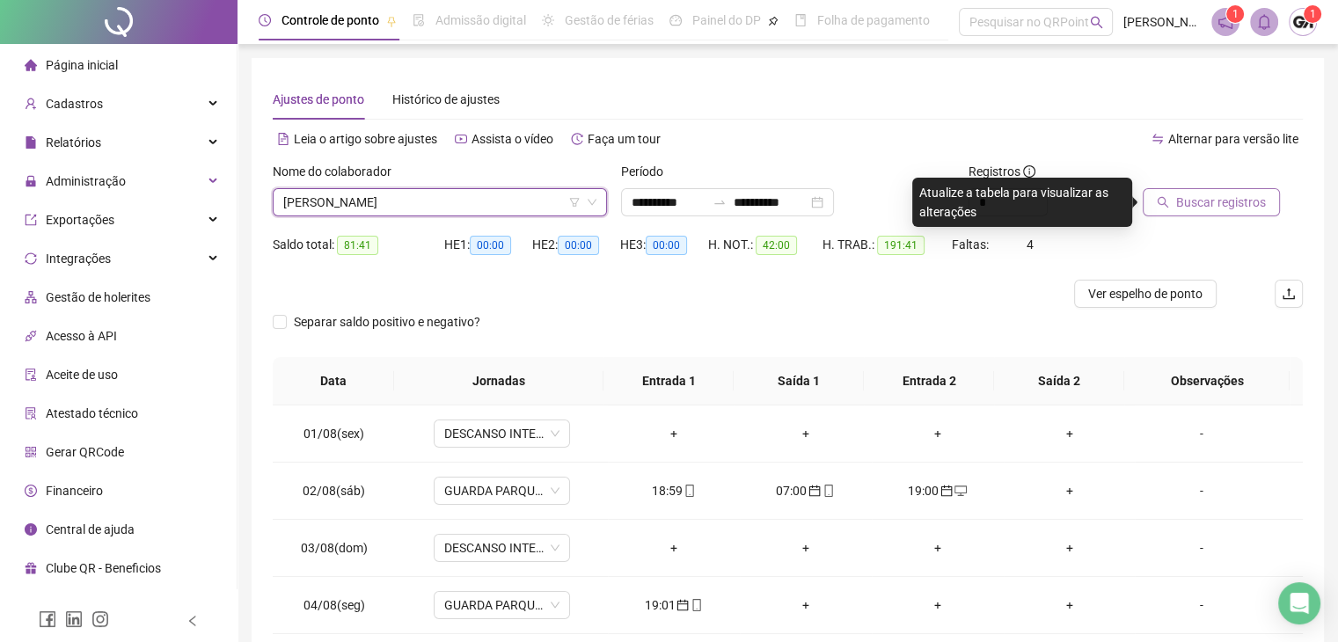
click at [1165, 207] on icon "search" at bounding box center [1163, 202] width 12 height 12
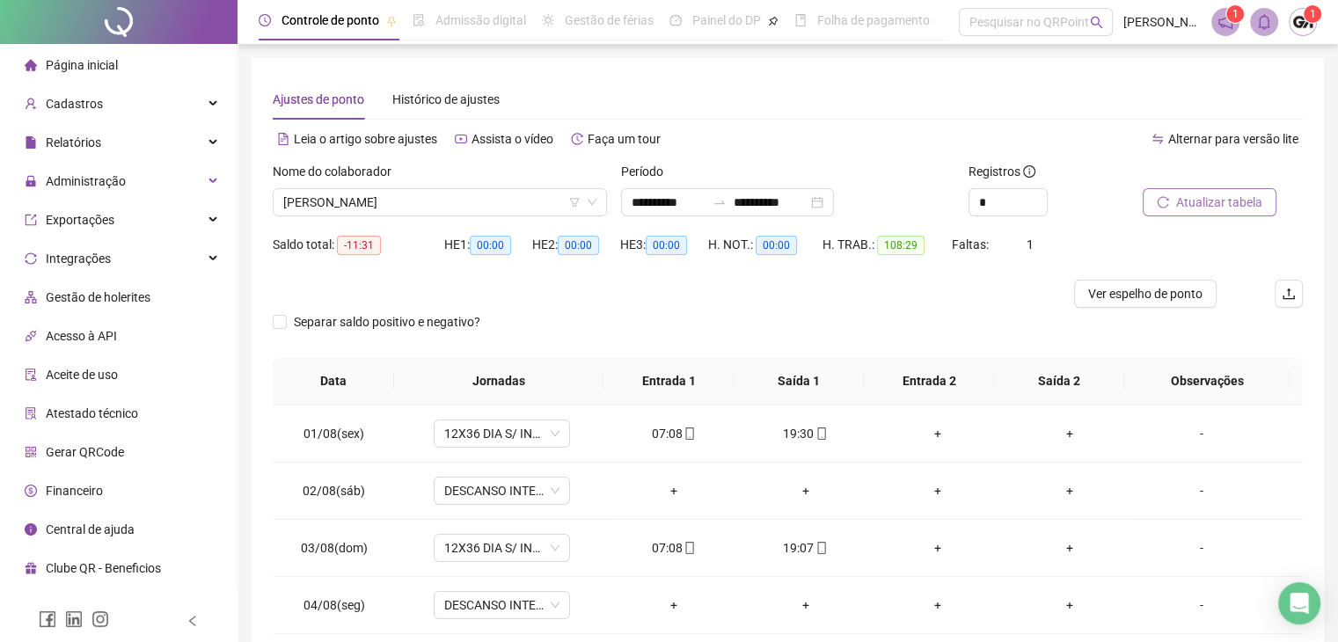
click at [1224, 210] on span "Atualizar tabela" at bounding box center [1220, 202] width 86 height 19
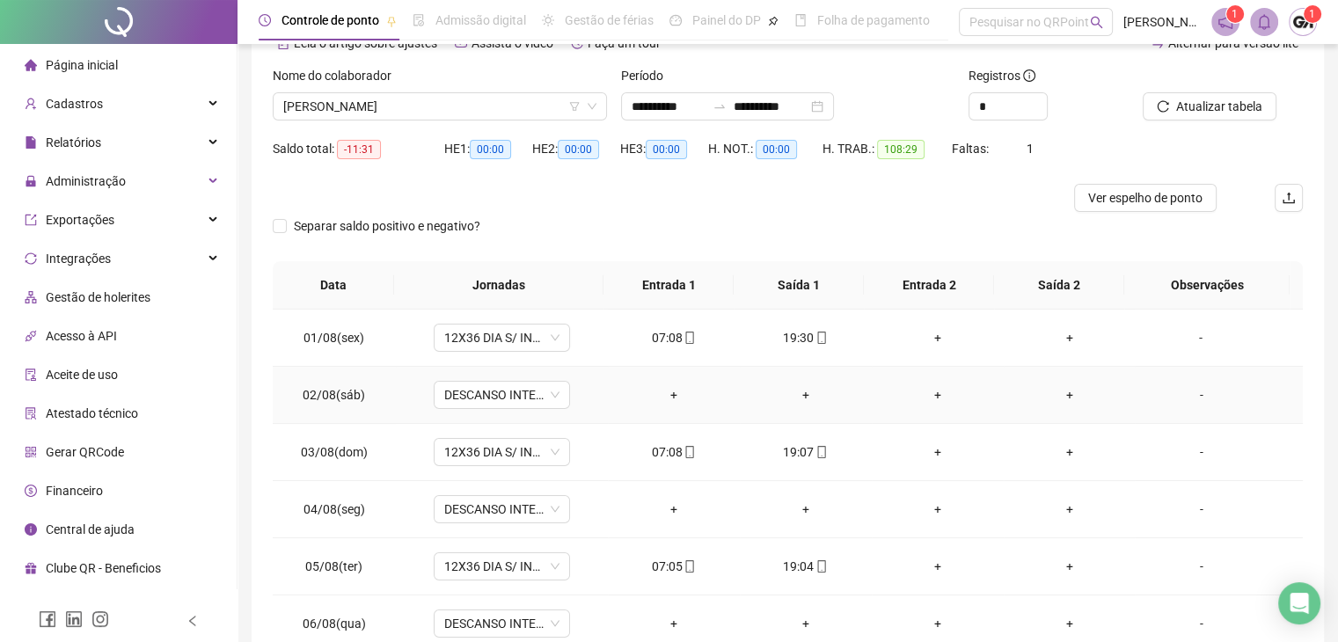
scroll to position [0, 0]
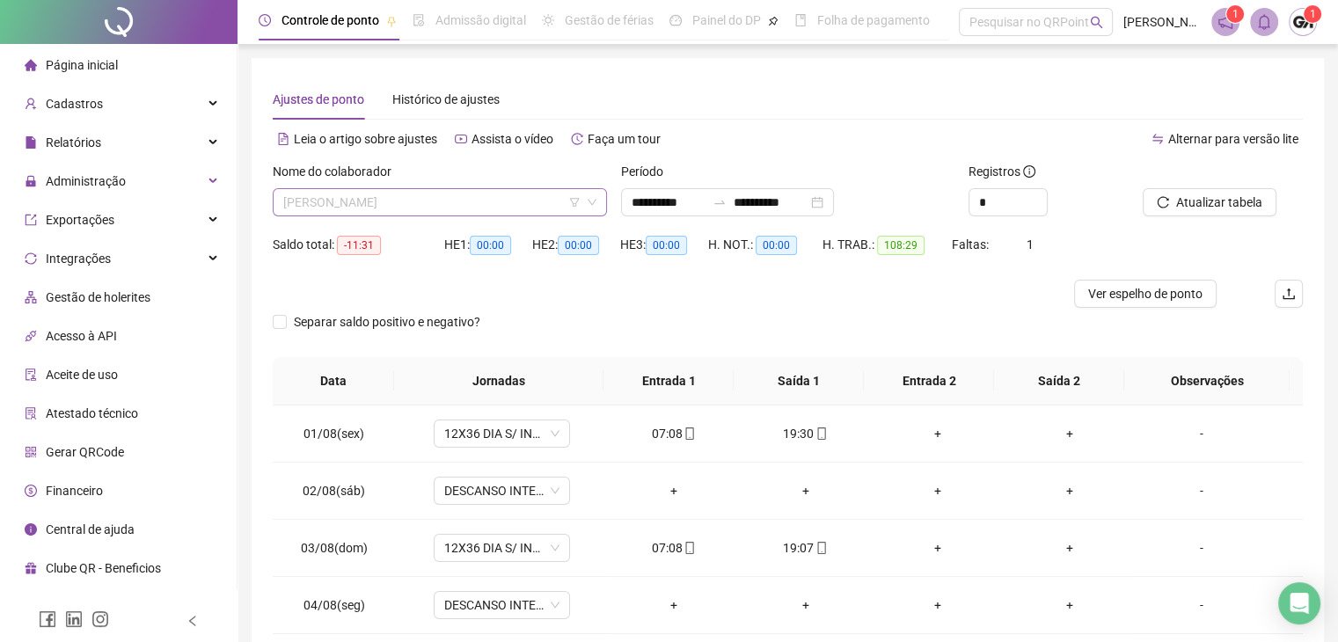
click at [467, 200] on span "[PERSON_NAME]" at bounding box center [439, 202] width 313 height 26
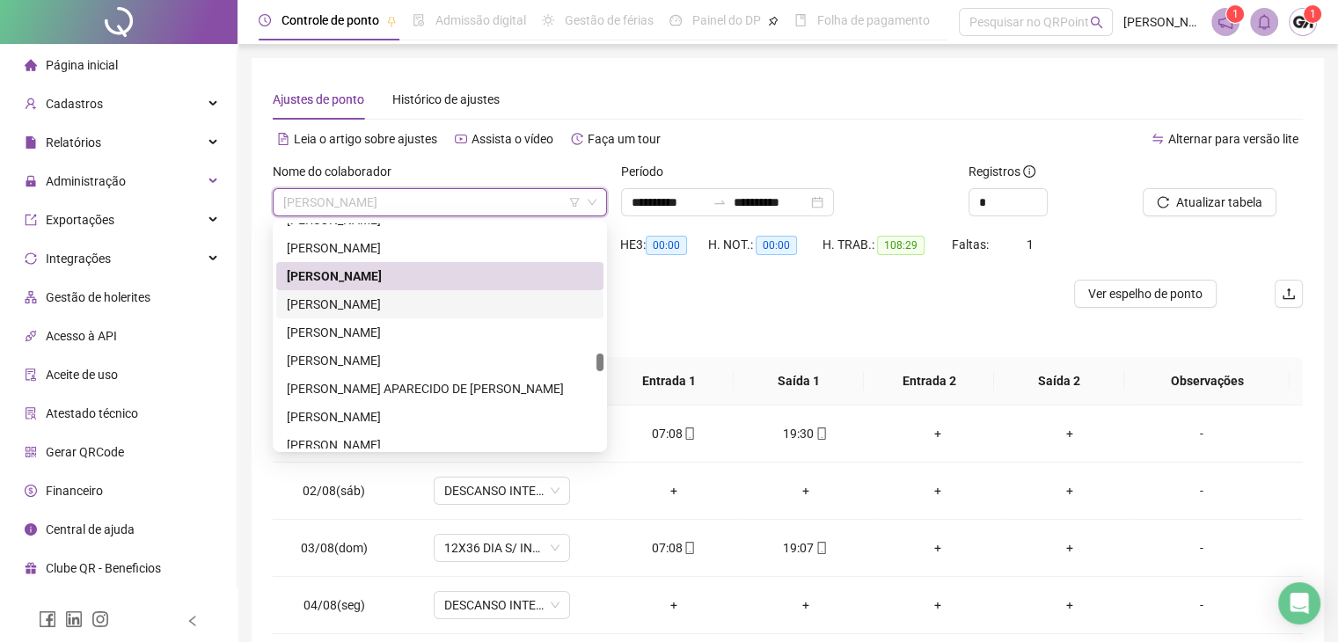
click at [356, 309] on div "[PERSON_NAME]" at bounding box center [440, 304] width 306 height 19
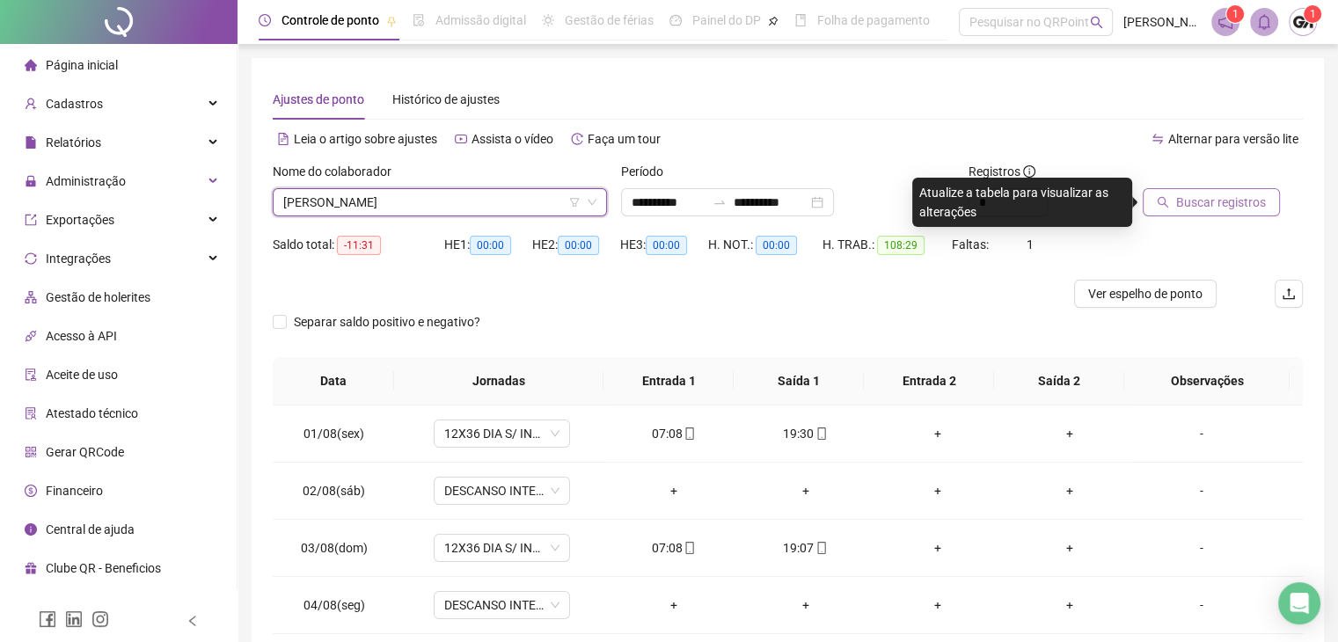
click at [1220, 209] on span "Buscar registros" at bounding box center [1222, 202] width 90 height 19
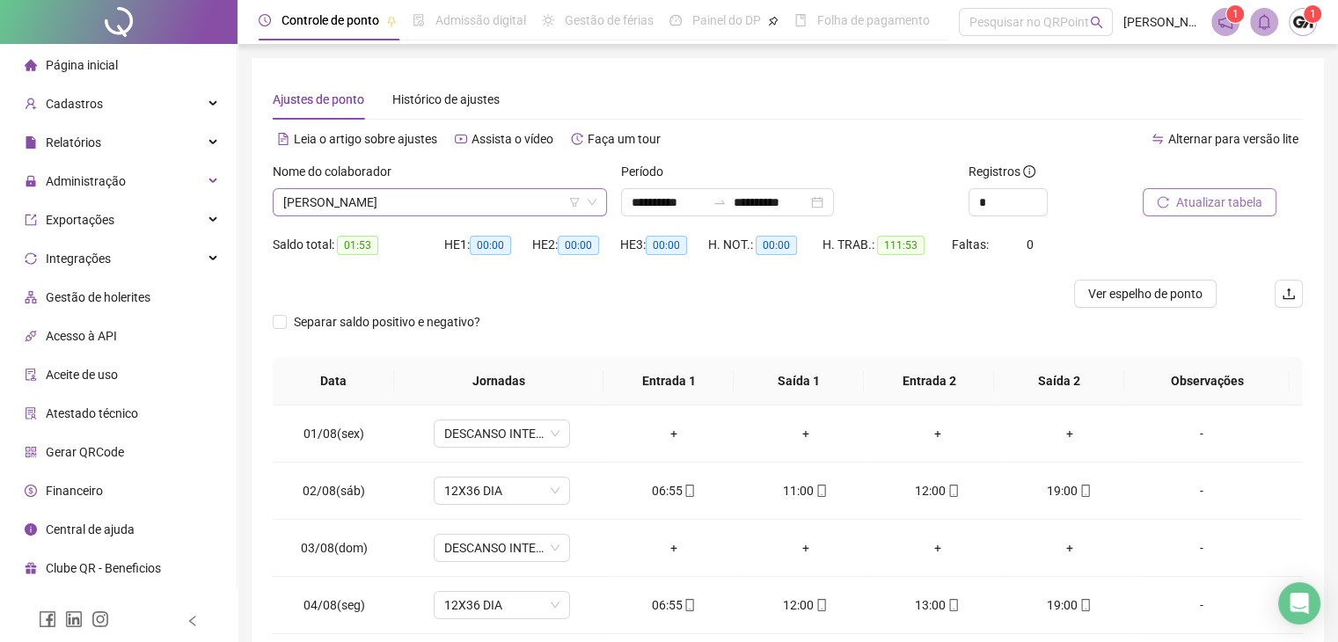
click at [469, 203] on span "[PERSON_NAME]" at bounding box center [439, 202] width 313 height 26
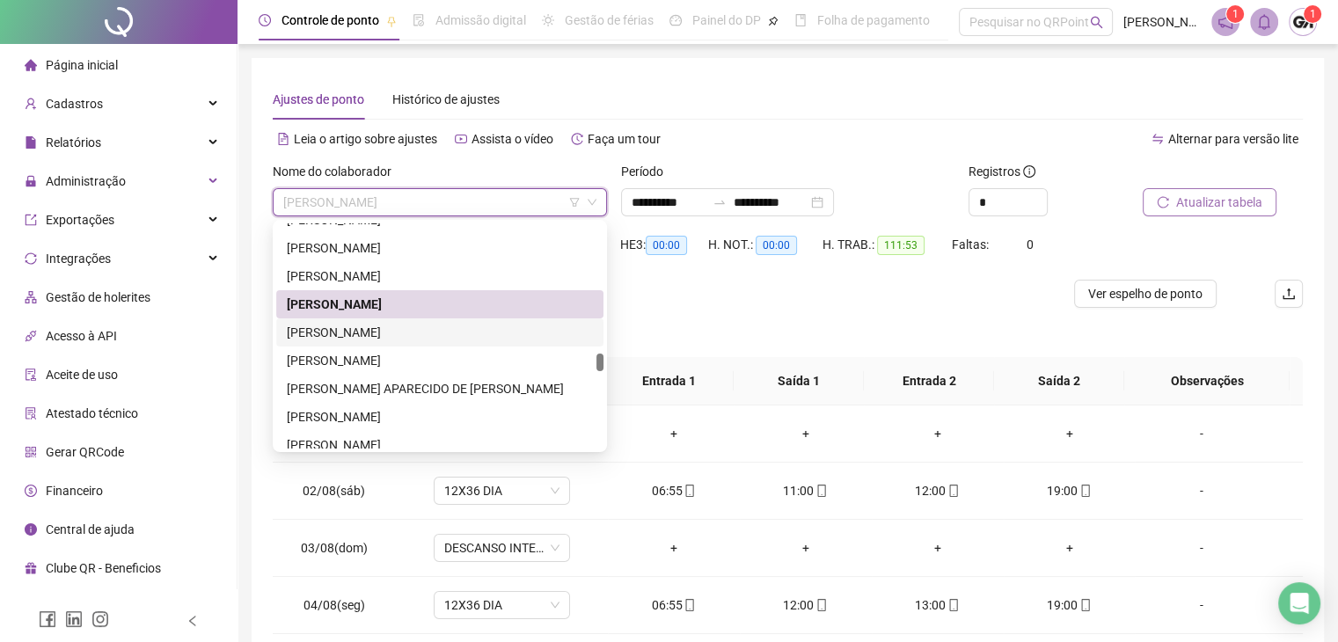
click at [335, 328] on div "[PERSON_NAME]" at bounding box center [440, 332] width 306 height 19
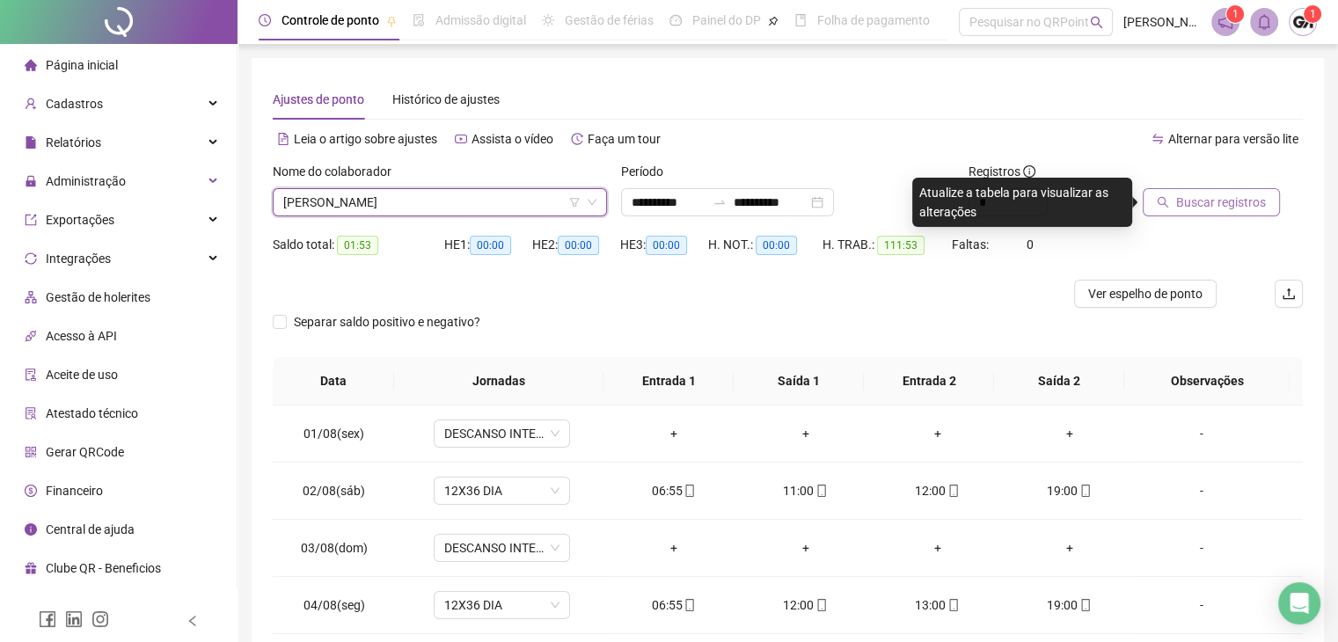
click at [1184, 203] on span "Buscar registros" at bounding box center [1222, 202] width 90 height 19
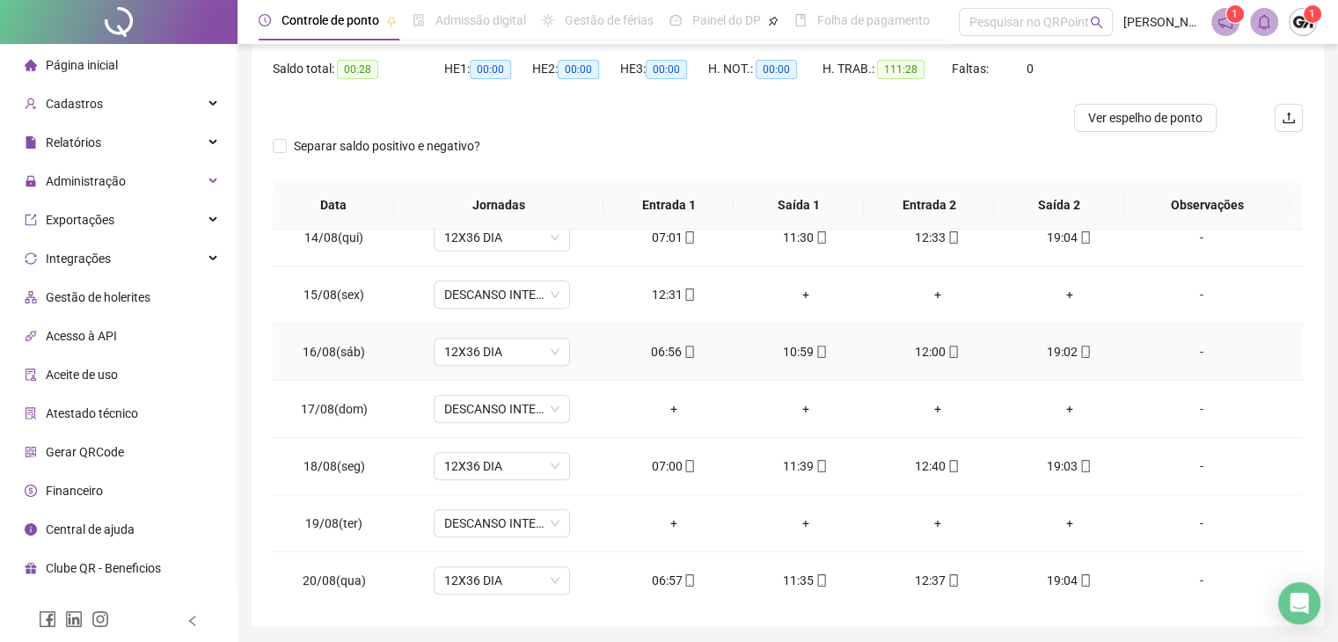
scroll to position [676, 0]
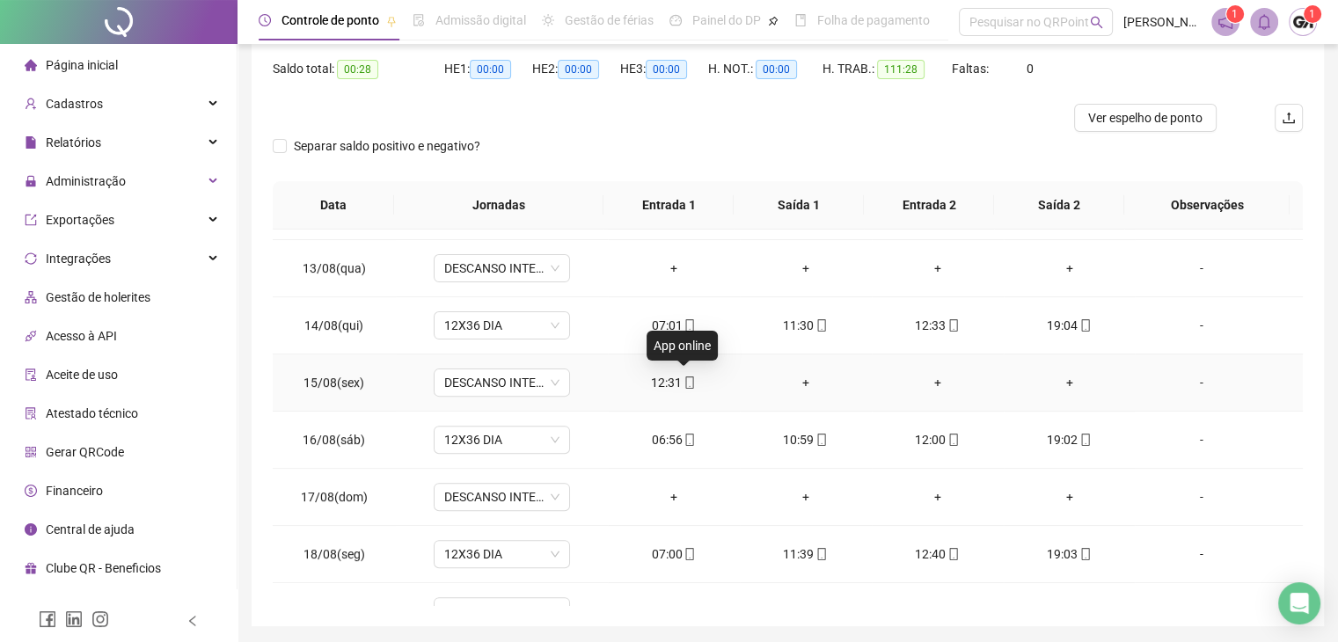
click at [684, 377] on icon "mobile" at bounding box center [690, 383] width 12 height 12
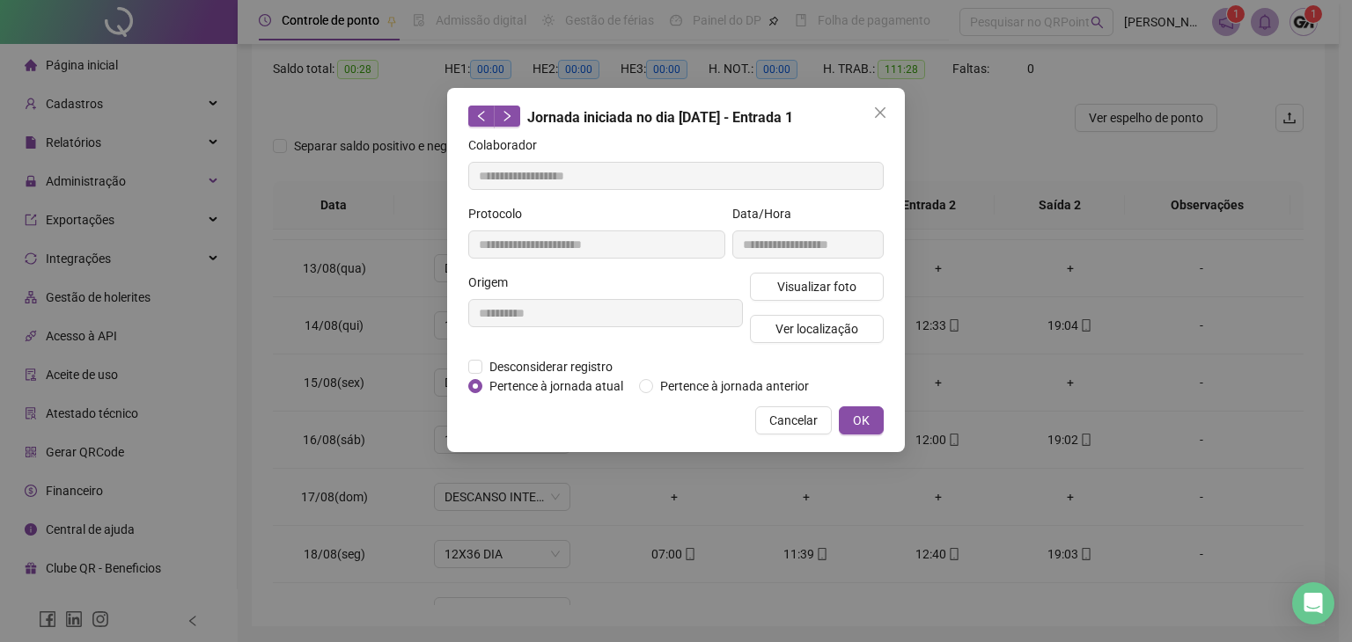
type input "**********"
click at [576, 369] on span "Desconsiderar registro" at bounding box center [550, 366] width 137 height 19
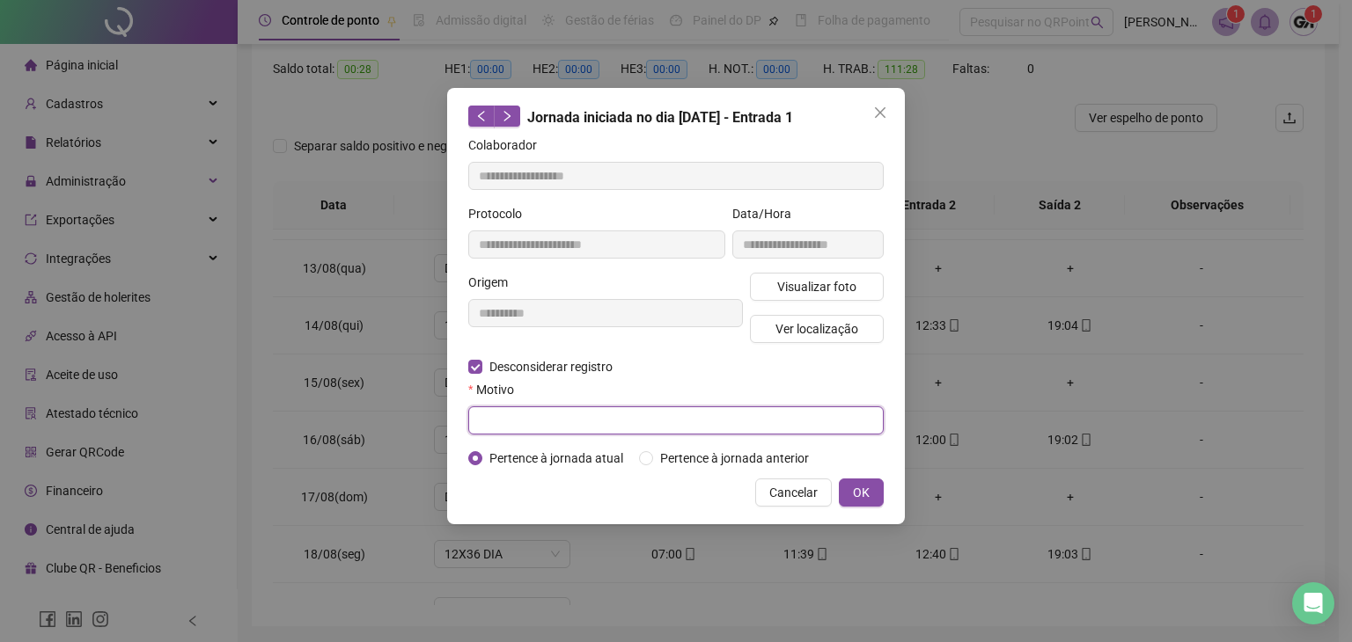
click at [588, 413] on input "text" at bounding box center [675, 421] width 415 height 28
type input "****"
click at [863, 483] on span "OK" at bounding box center [861, 492] width 17 height 19
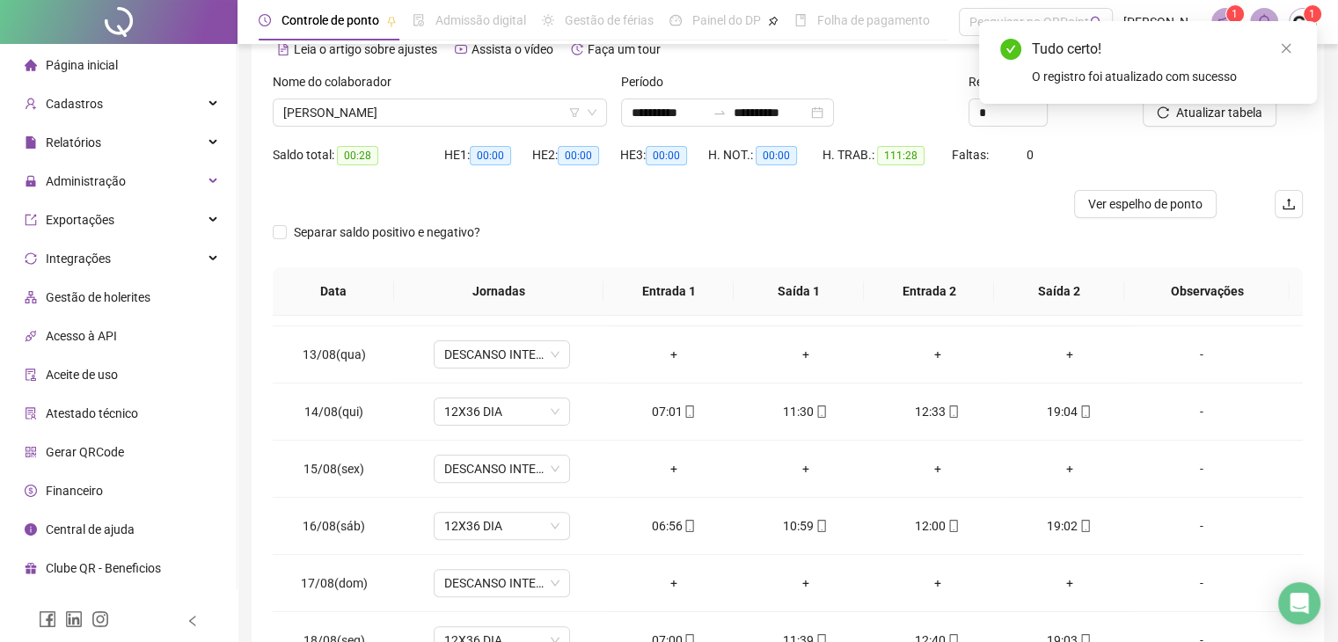
scroll to position [0, 0]
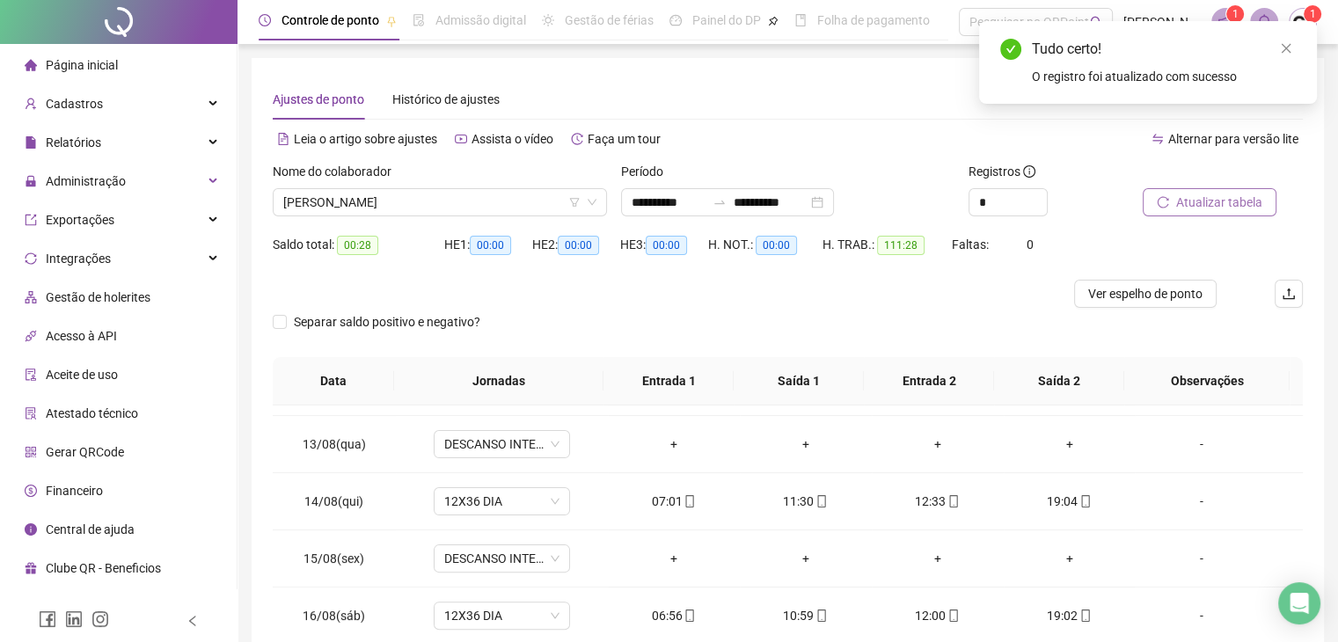
click at [1216, 200] on span "Atualizar tabela" at bounding box center [1220, 202] width 86 height 19
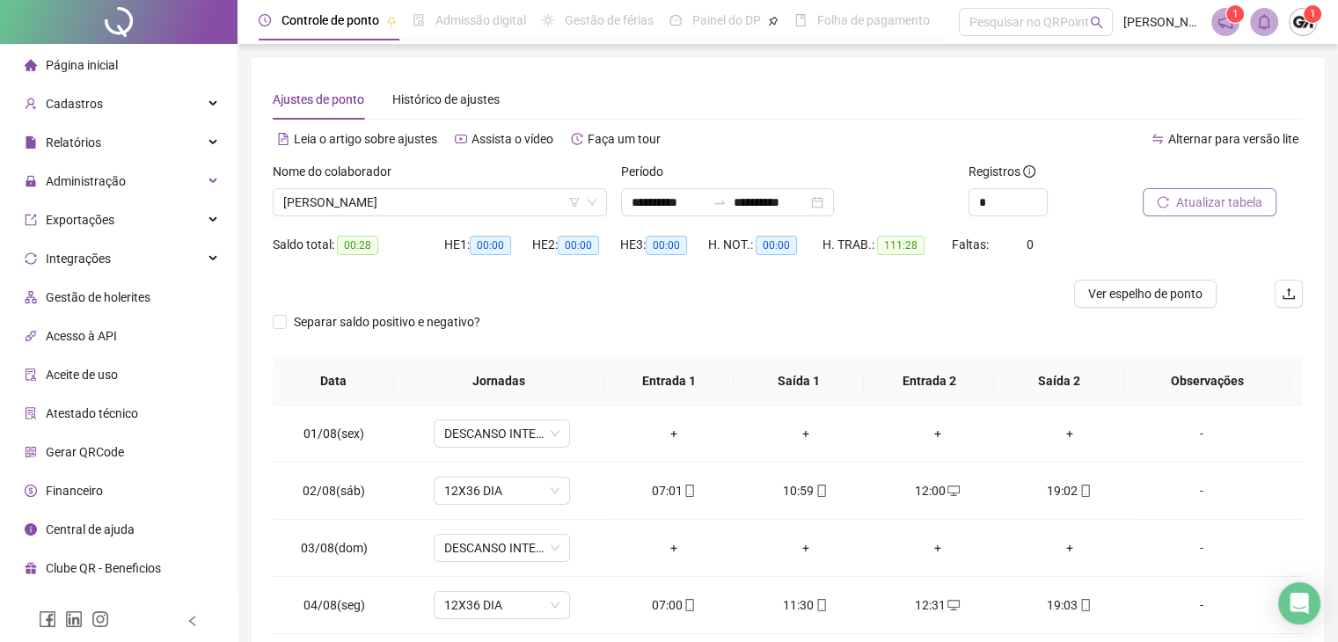
click at [1212, 205] on span "Atualizar tabela" at bounding box center [1220, 202] width 86 height 19
click at [411, 201] on span "[PERSON_NAME]" at bounding box center [439, 202] width 313 height 26
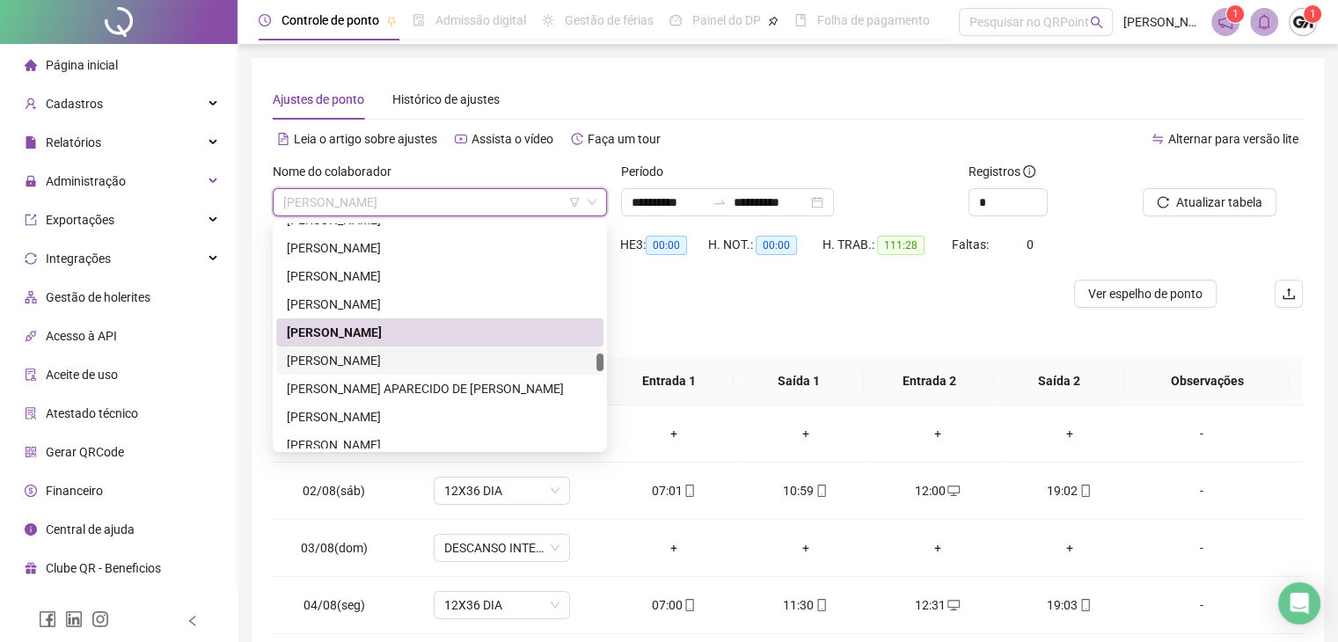
click at [344, 357] on div "[PERSON_NAME]" at bounding box center [440, 360] width 306 height 19
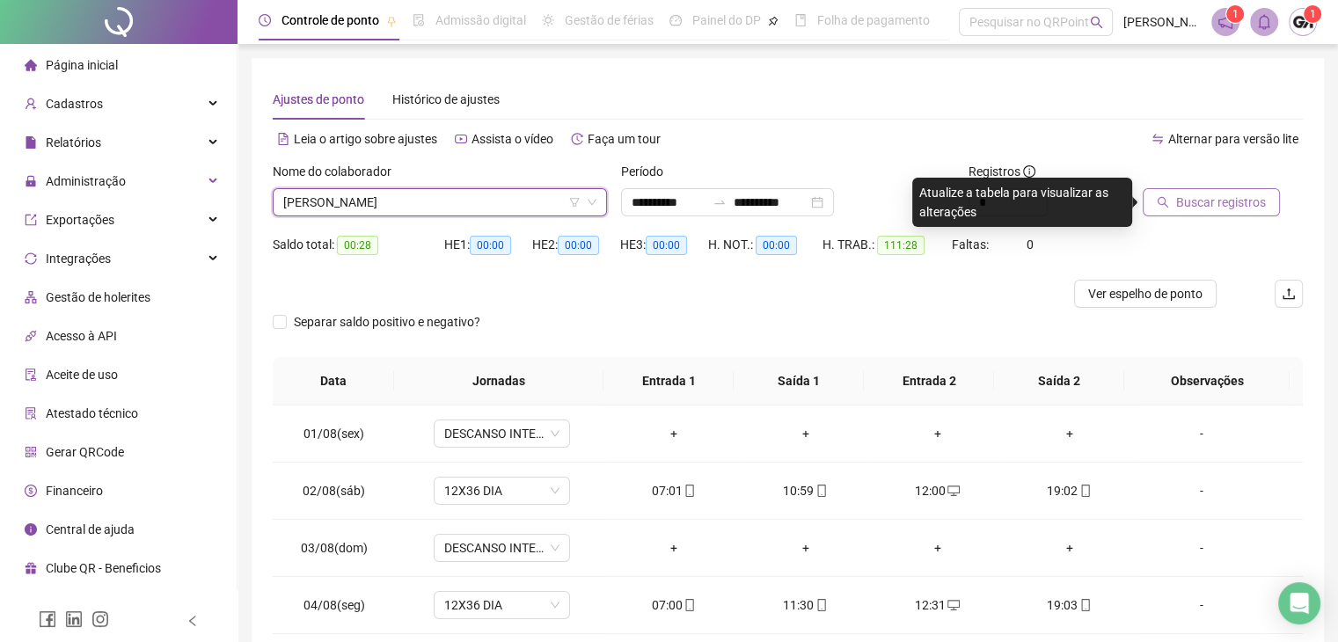
click at [1209, 194] on span "Buscar registros" at bounding box center [1222, 202] width 90 height 19
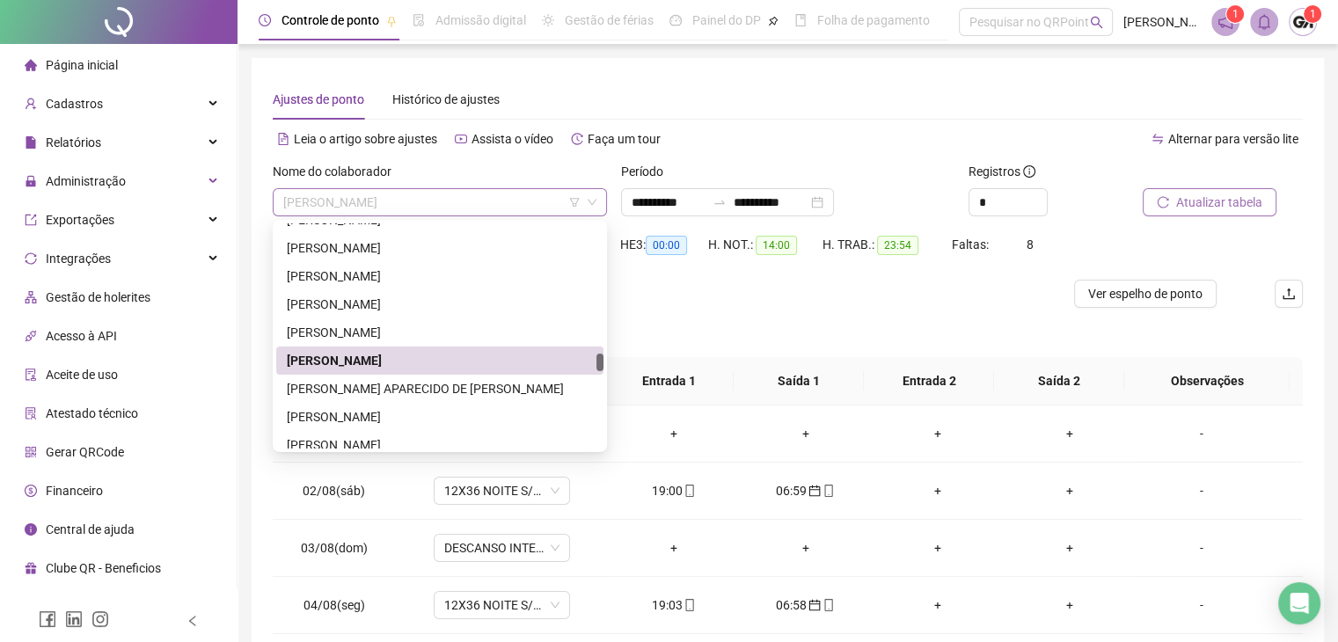
click at [472, 197] on span "[PERSON_NAME]" at bounding box center [439, 202] width 313 height 26
click at [342, 385] on div "[PERSON_NAME] APARECIDO DE [PERSON_NAME]" at bounding box center [440, 388] width 306 height 19
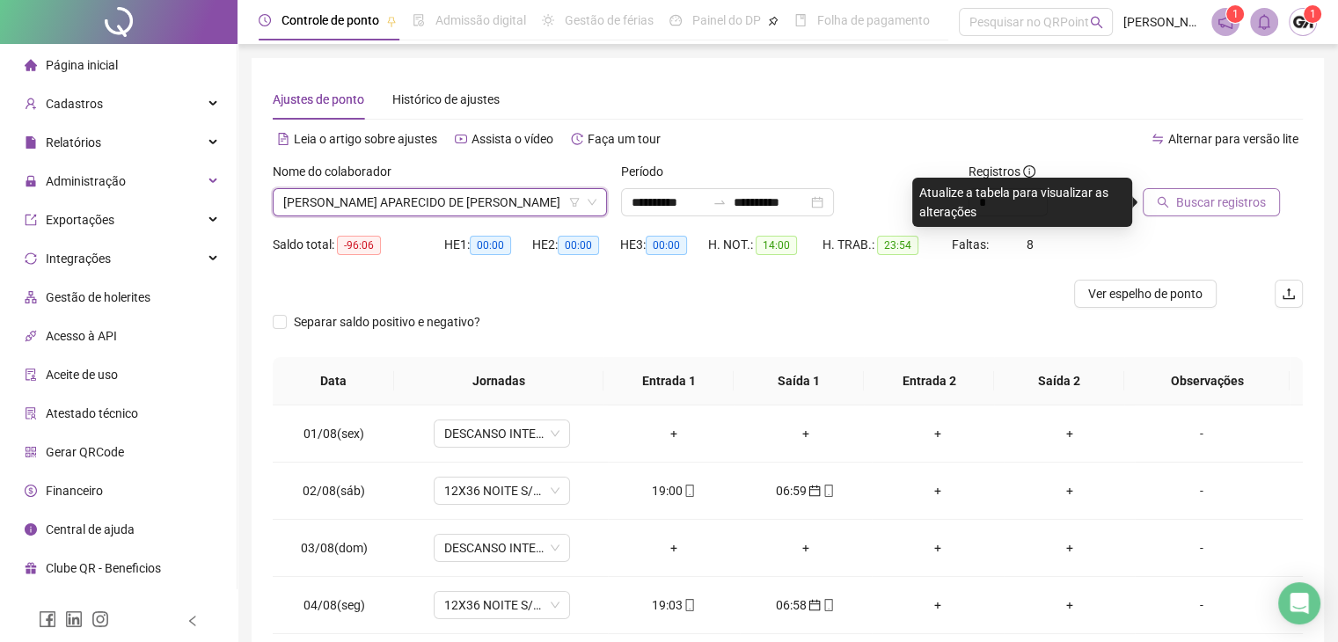
click at [1179, 216] on div "Buscar registros" at bounding box center [1223, 196] width 174 height 69
click at [1178, 201] on span "Buscar registros" at bounding box center [1222, 202] width 90 height 19
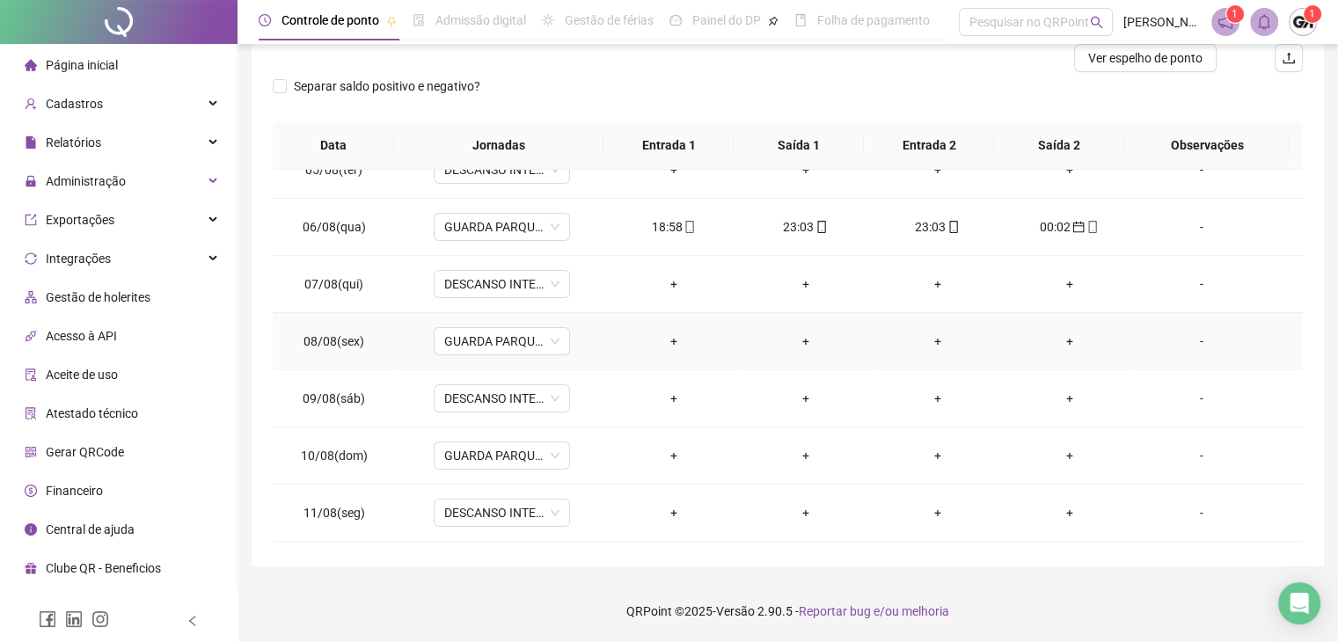
scroll to position [264, 0]
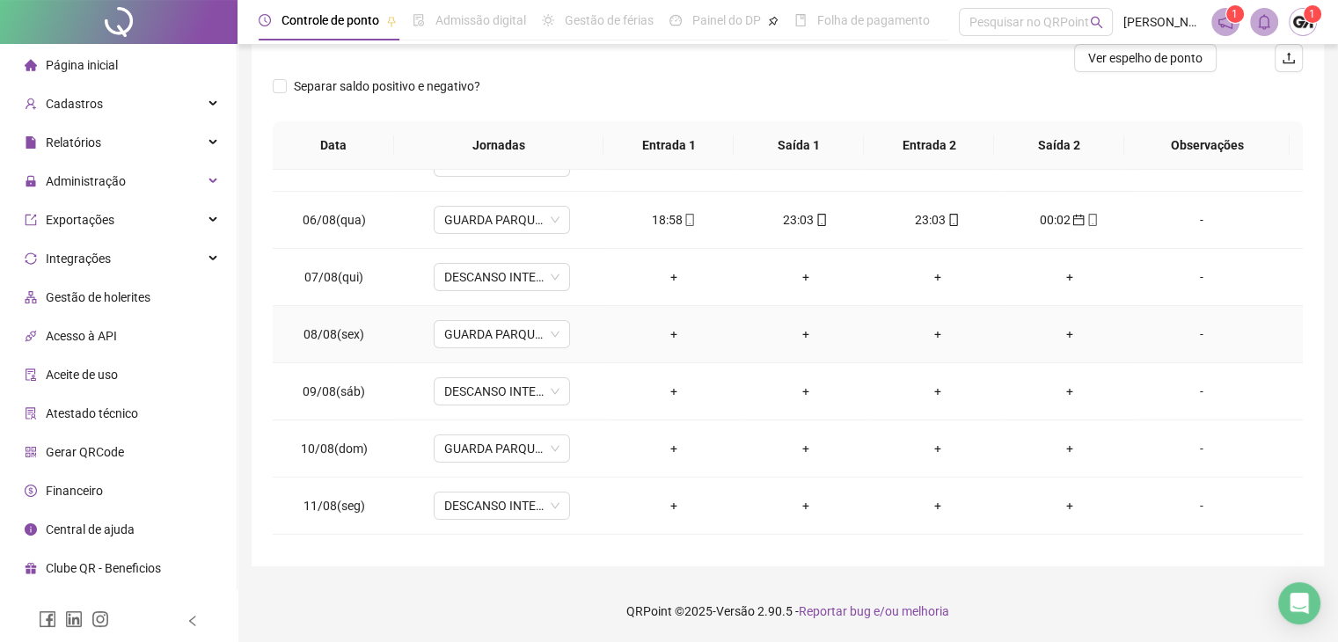
click at [1180, 335] on div "-" at bounding box center [1201, 334] width 104 height 19
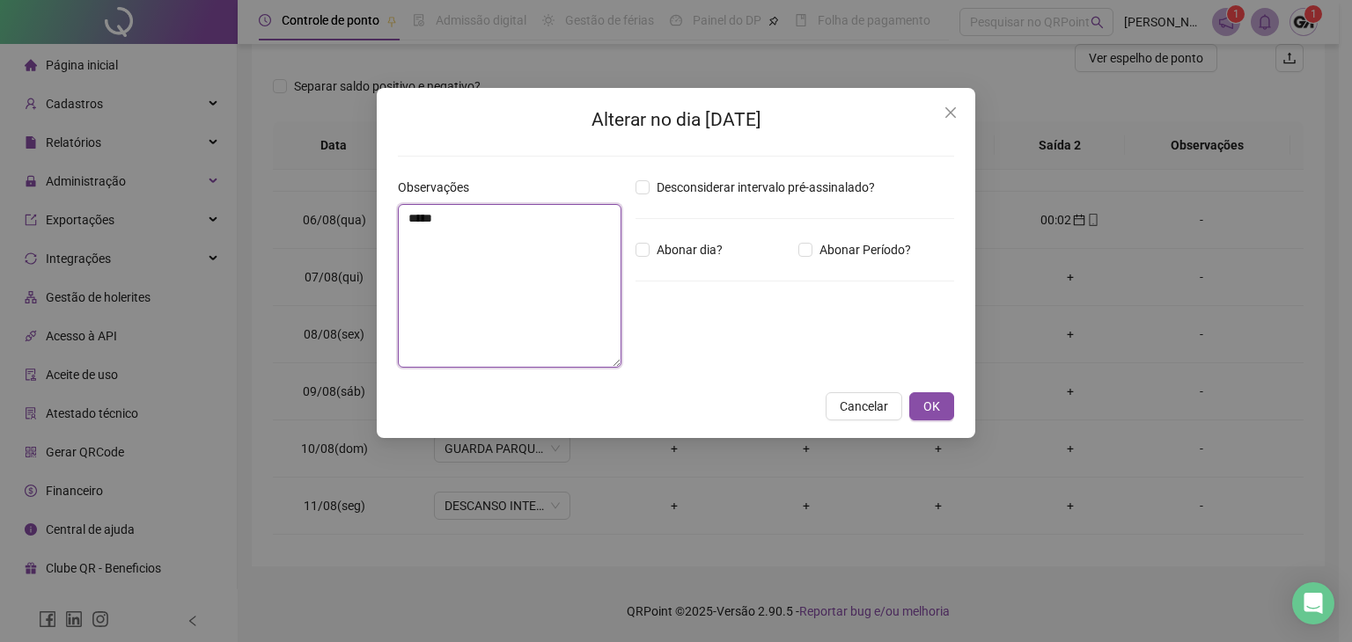
click at [547, 212] on textarea "*****" at bounding box center [510, 286] width 224 height 164
click at [864, 416] on button "Cancelar" at bounding box center [863, 406] width 77 height 28
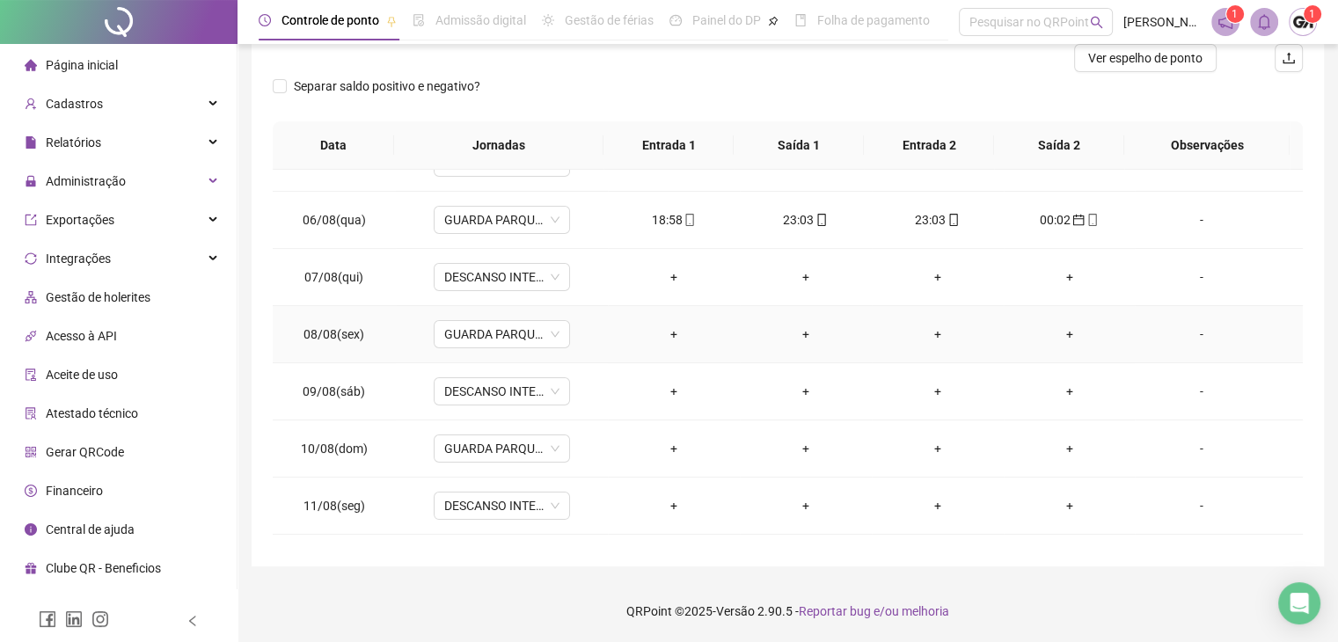
click at [1190, 334] on div "-" at bounding box center [1201, 334] width 104 height 19
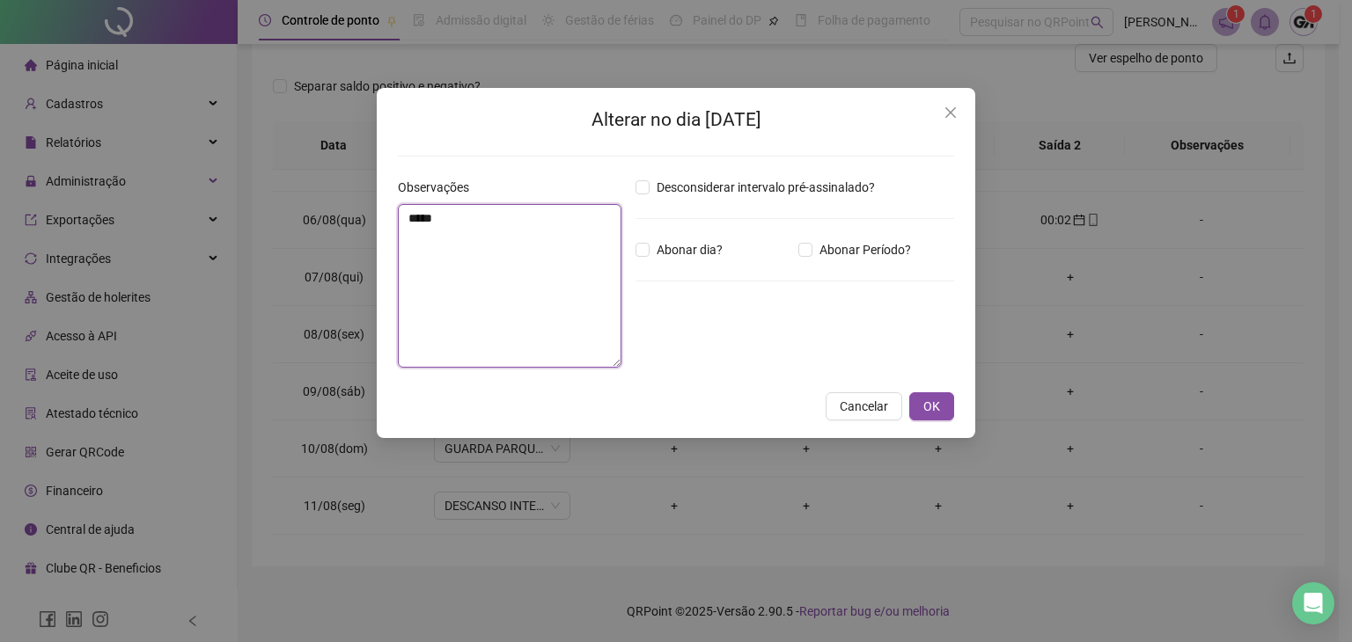
click at [554, 268] on textarea "*****" at bounding box center [510, 286] width 224 height 164
type textarea "*****"
click at [939, 408] on span "OK" at bounding box center [931, 406] width 17 height 19
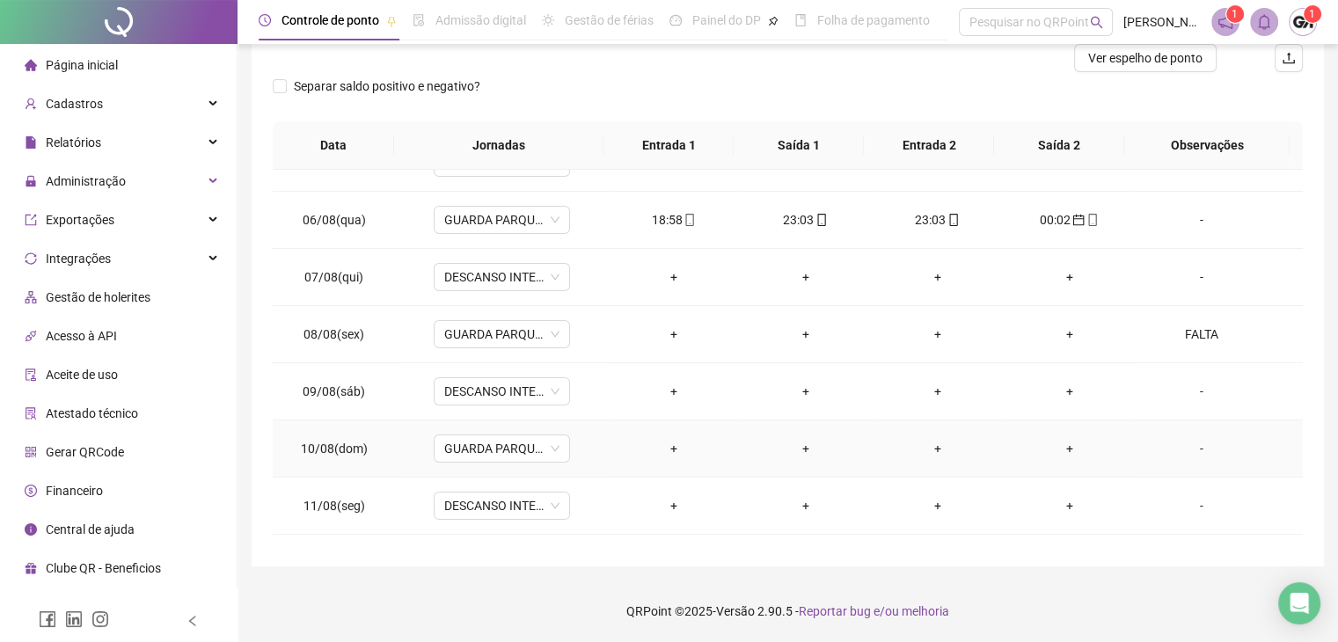
click at [1192, 451] on div "-" at bounding box center [1201, 448] width 104 height 19
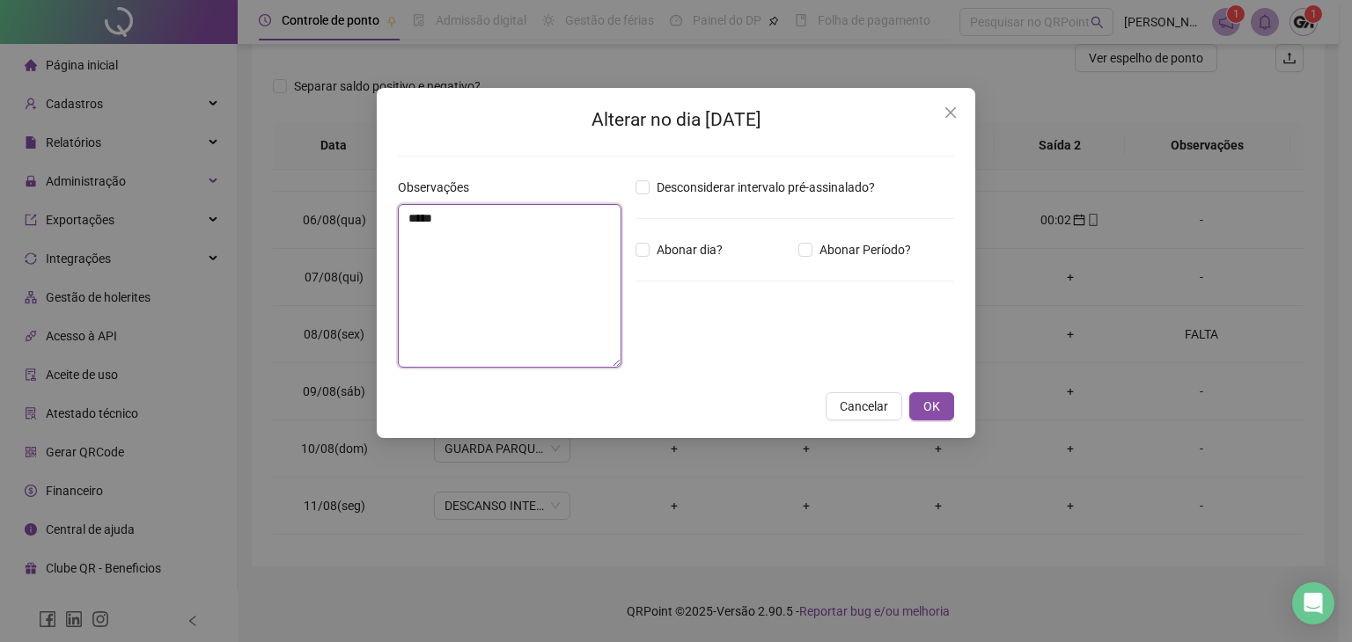
click at [468, 221] on textarea "*****" at bounding box center [510, 286] width 224 height 164
type textarea "*****"
click at [942, 406] on button "OK" at bounding box center [931, 406] width 45 height 28
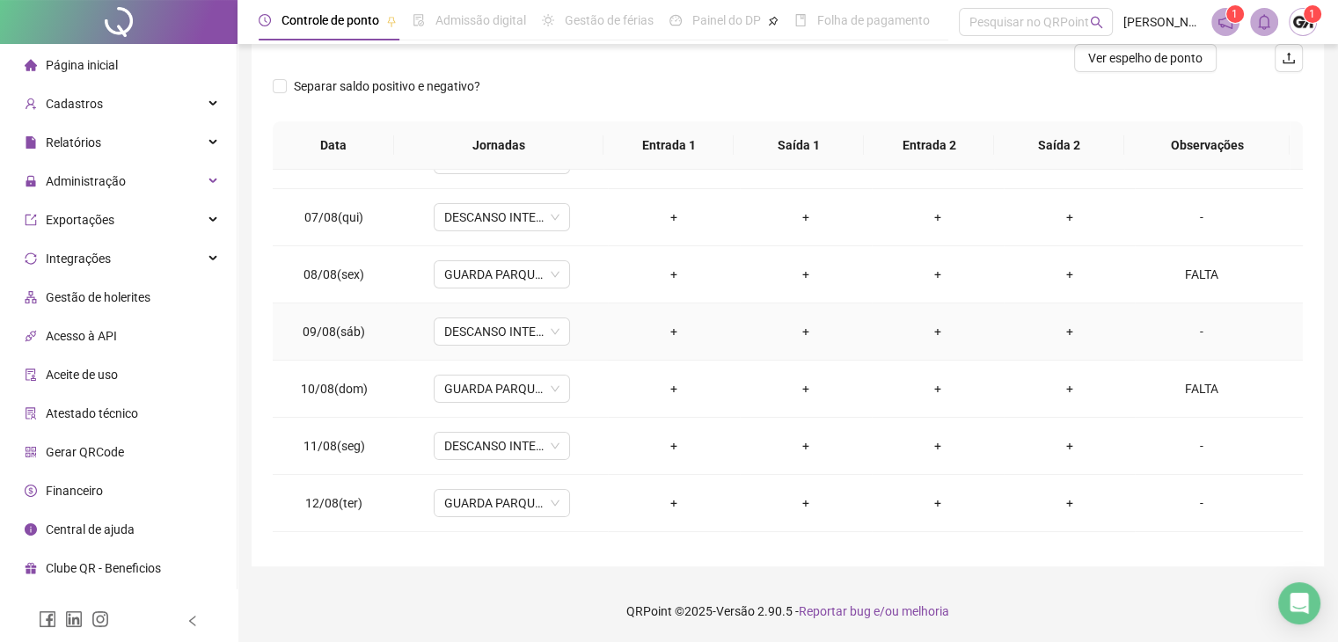
scroll to position [352, 0]
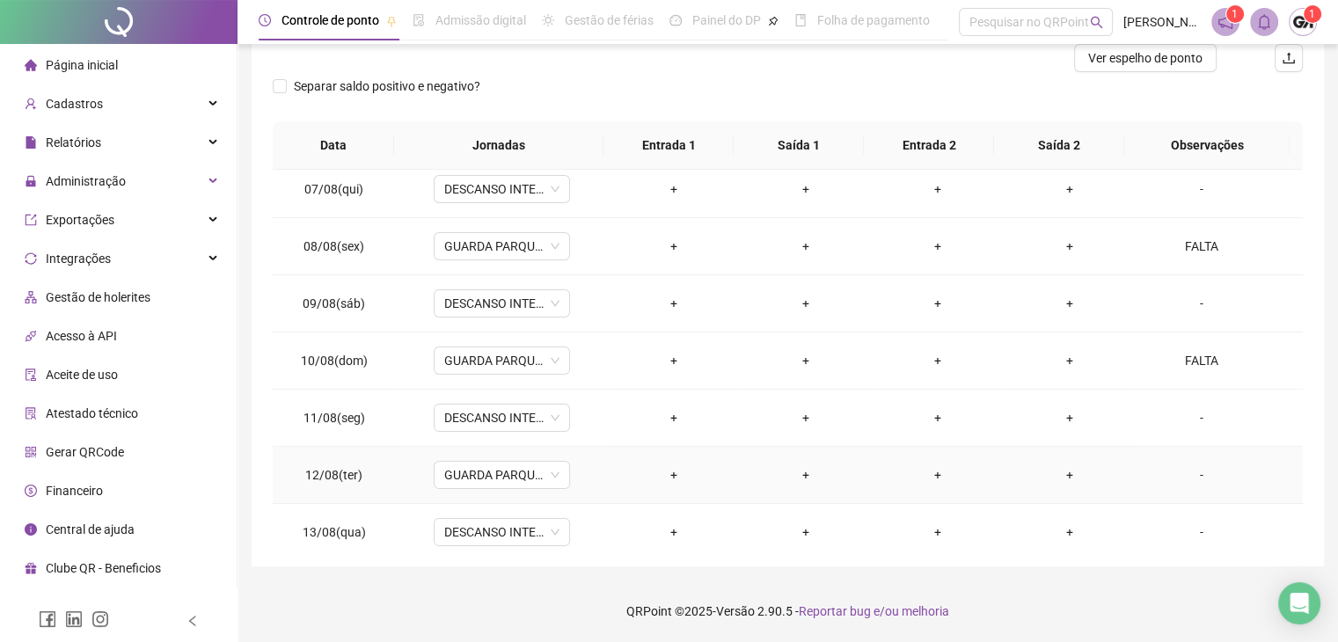
click at [1188, 476] on div "-" at bounding box center [1201, 475] width 104 height 19
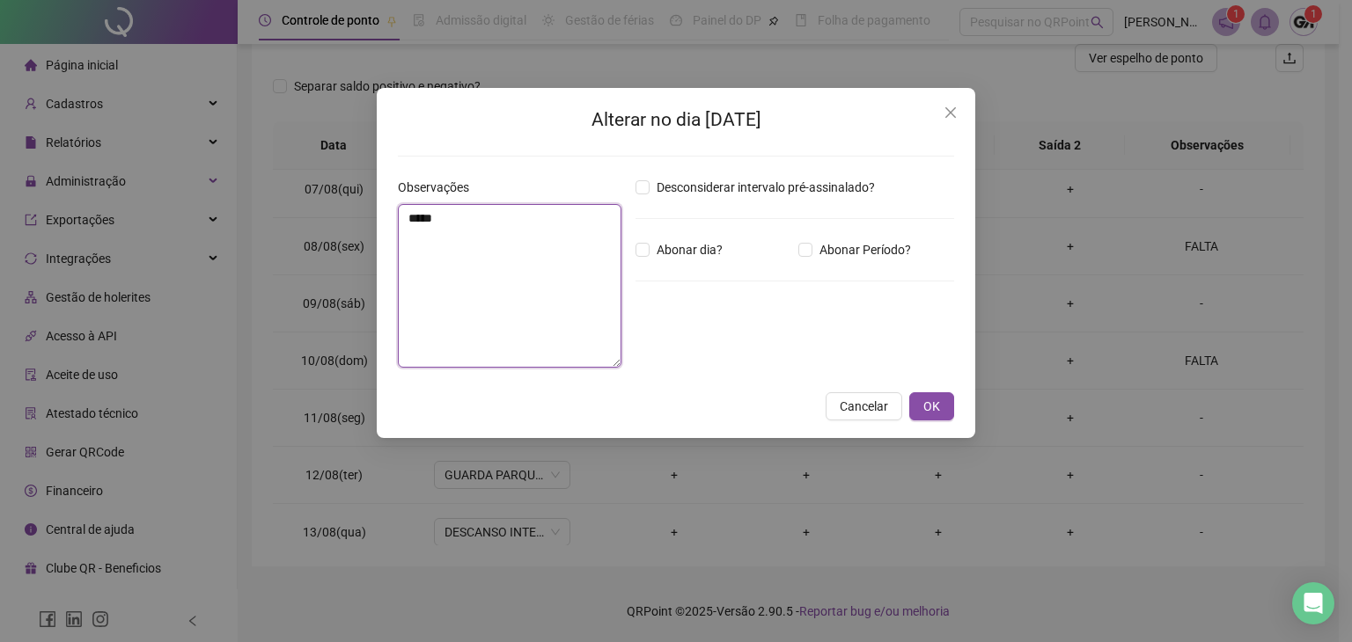
click at [525, 256] on textarea "*****" at bounding box center [510, 286] width 224 height 164
type textarea "*****"
click at [909, 401] on button "OK" at bounding box center [931, 406] width 45 height 28
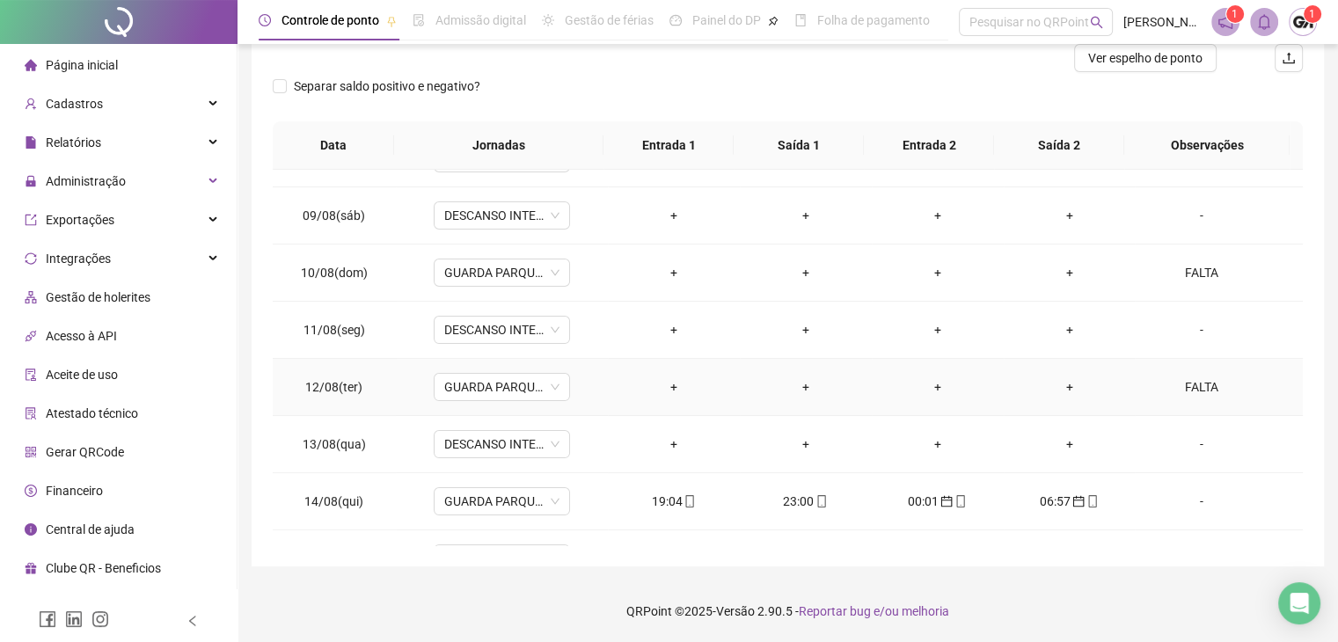
scroll to position [528, 0]
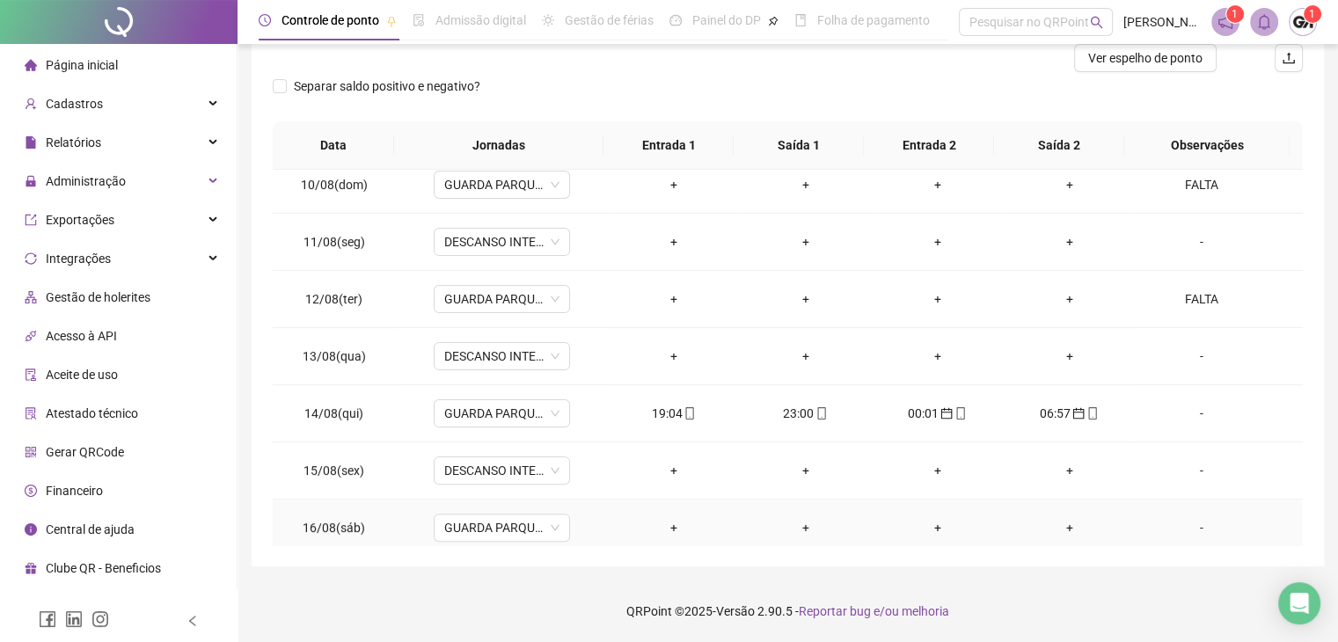
click at [1177, 525] on div "-" at bounding box center [1201, 527] width 104 height 19
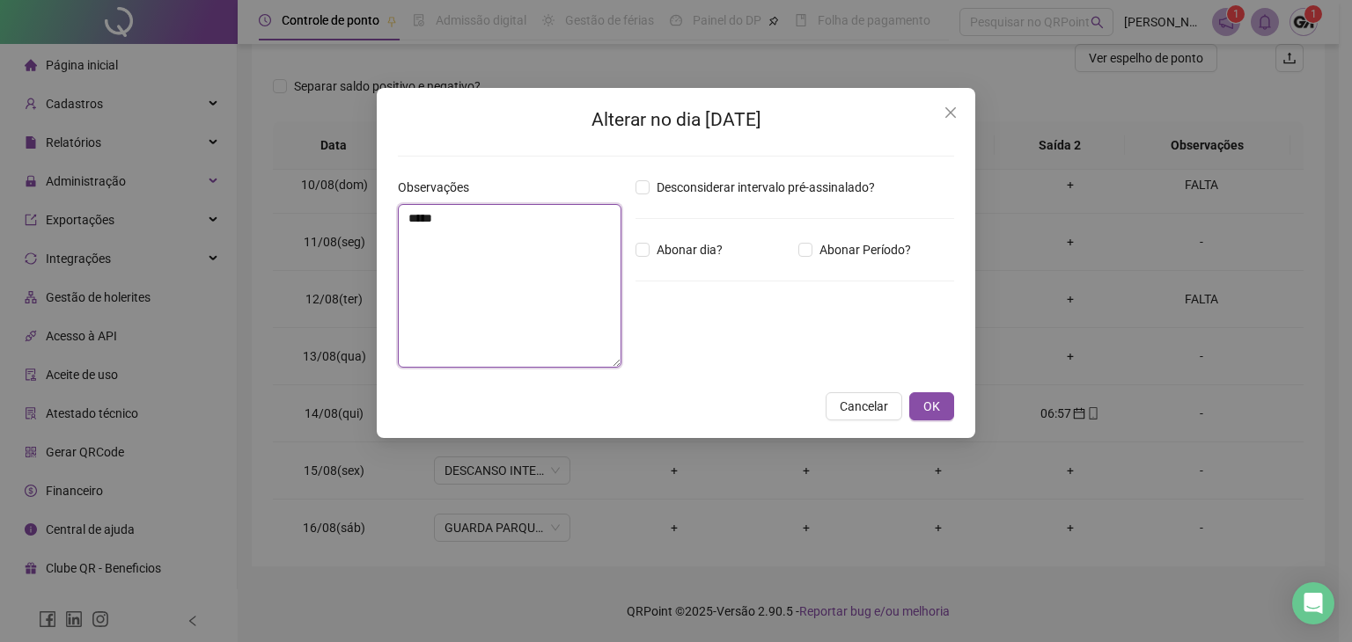
click at [508, 245] on textarea "*****" at bounding box center [510, 286] width 224 height 164
type textarea "*****"
click at [922, 409] on button "OK" at bounding box center [931, 406] width 45 height 28
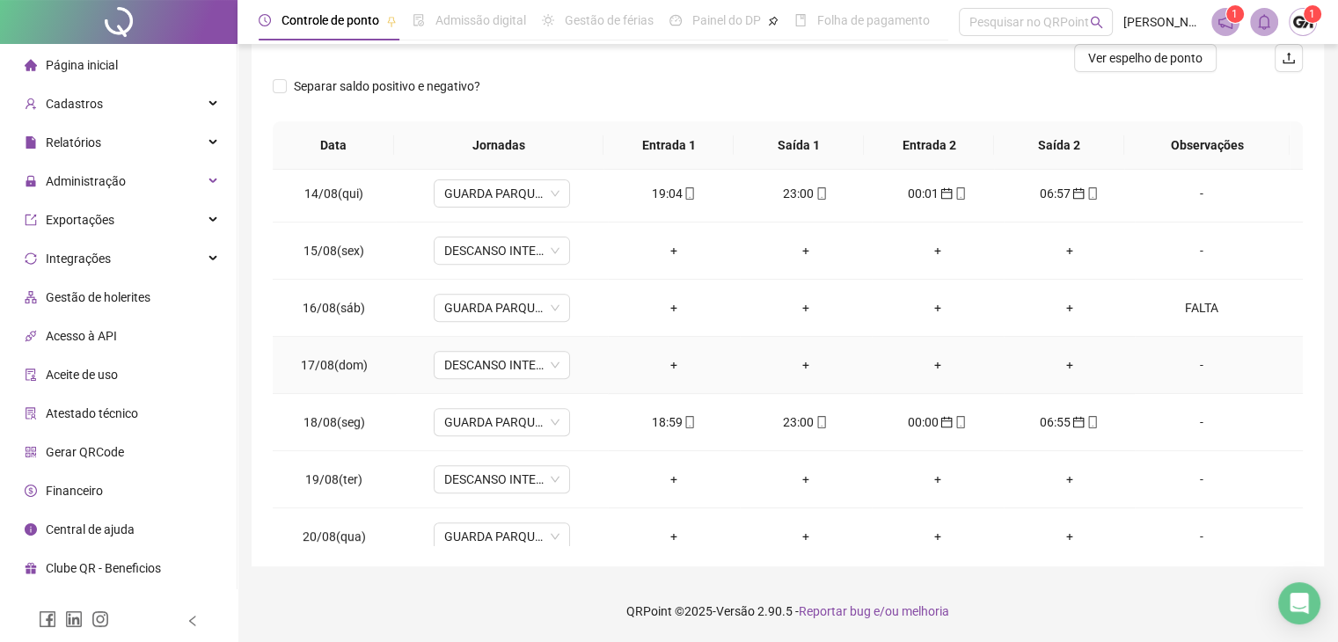
scroll to position [764, 0]
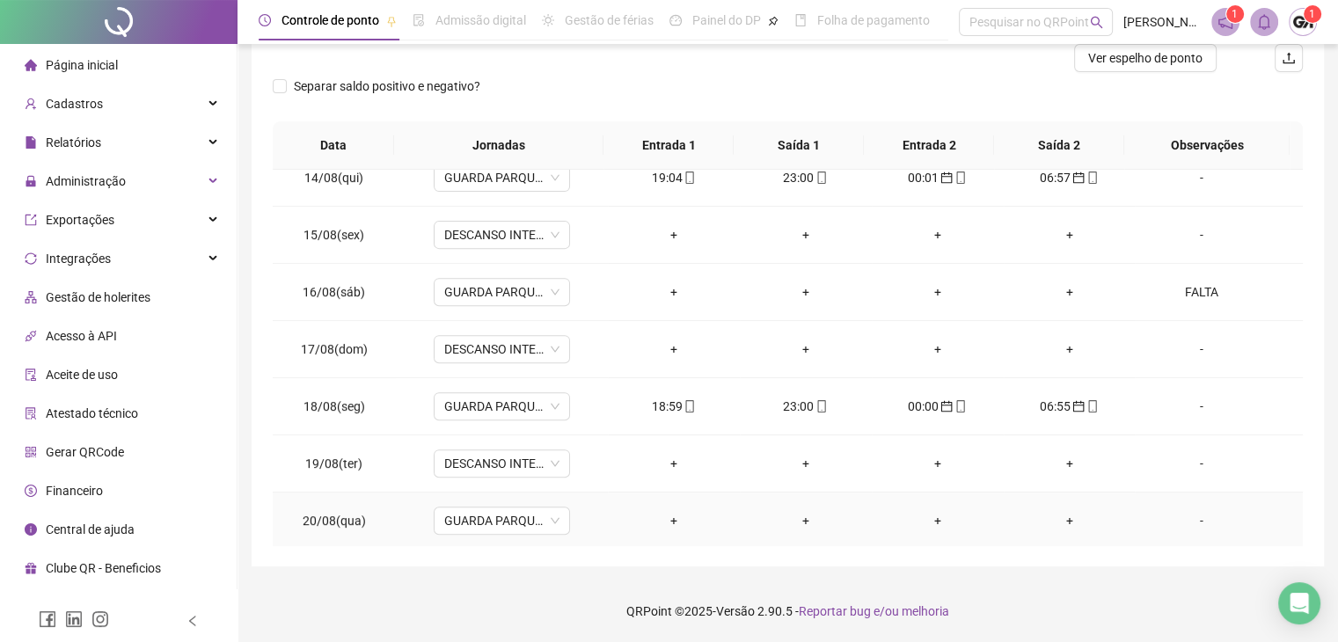
click at [1179, 522] on div "-" at bounding box center [1201, 520] width 104 height 19
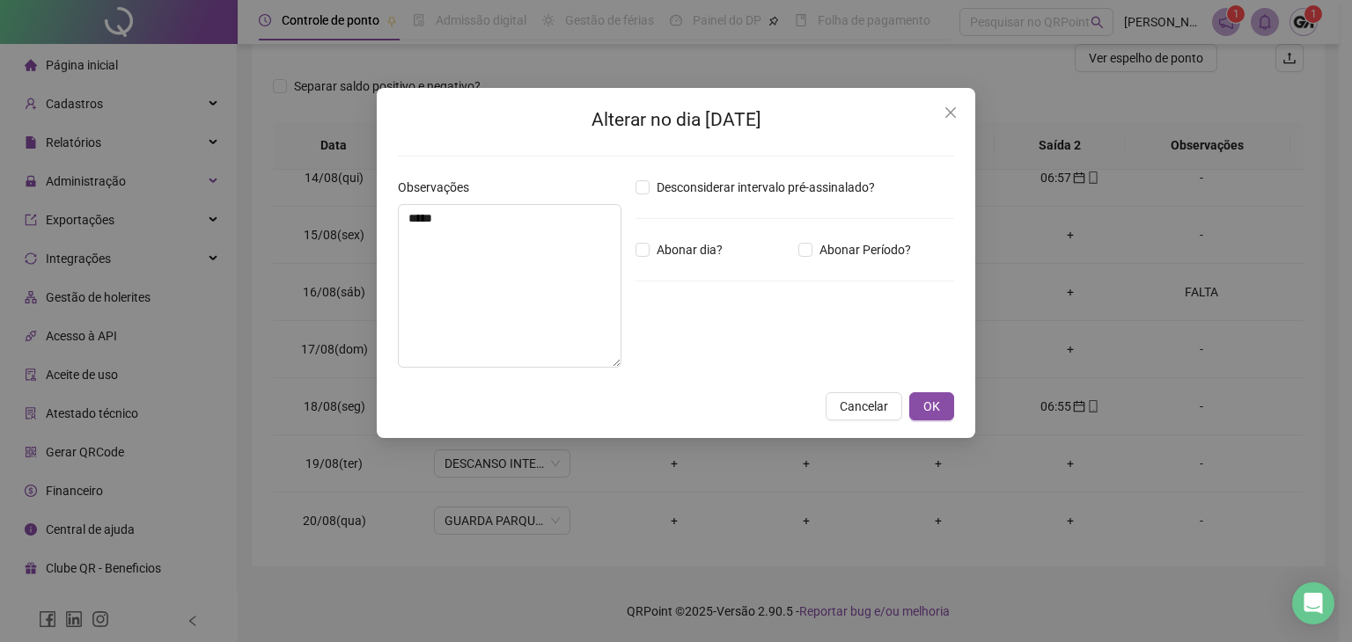
click at [859, 410] on span "Cancelar" at bounding box center [864, 406] width 48 height 19
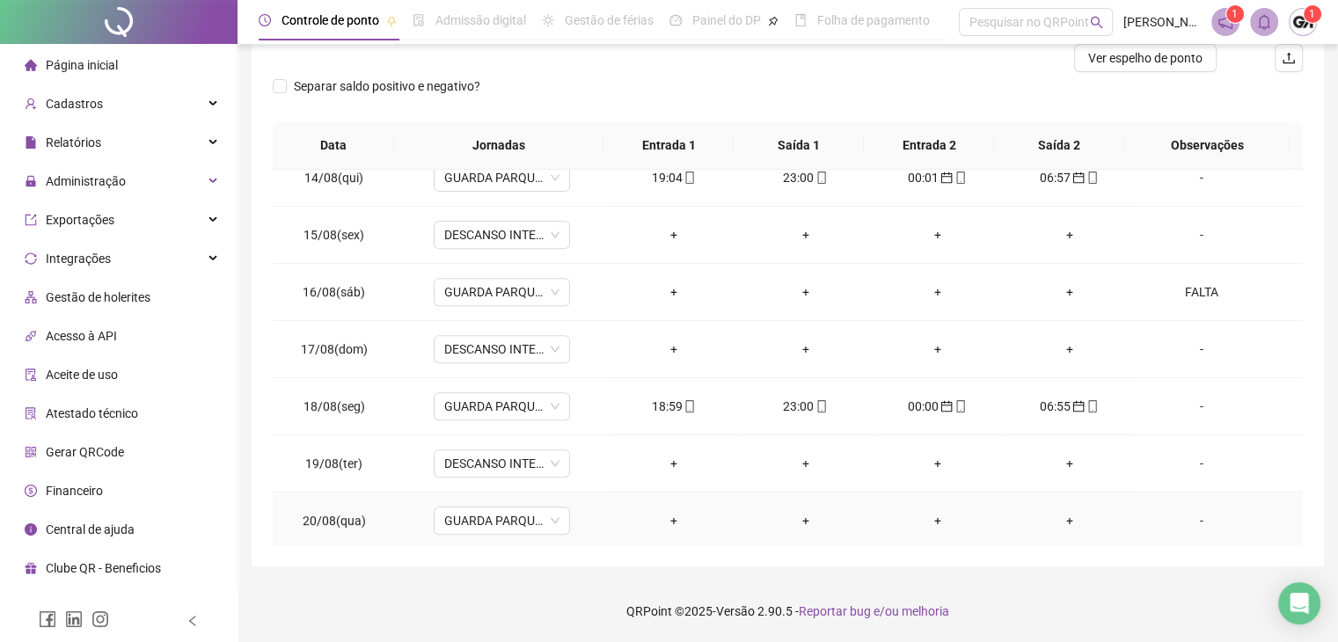
click at [1192, 521] on div "-" at bounding box center [1201, 520] width 104 height 19
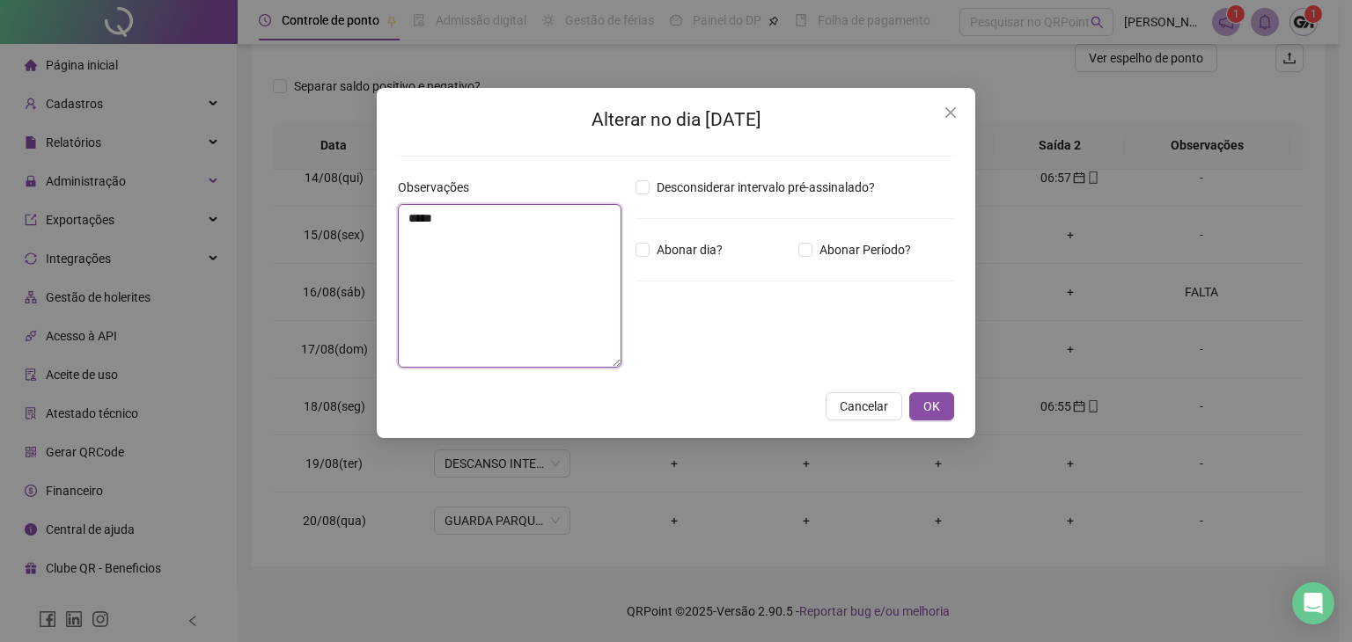
click at [569, 245] on textarea "*****" at bounding box center [510, 286] width 224 height 164
type textarea "*****"
click at [932, 399] on span "OK" at bounding box center [931, 406] width 17 height 19
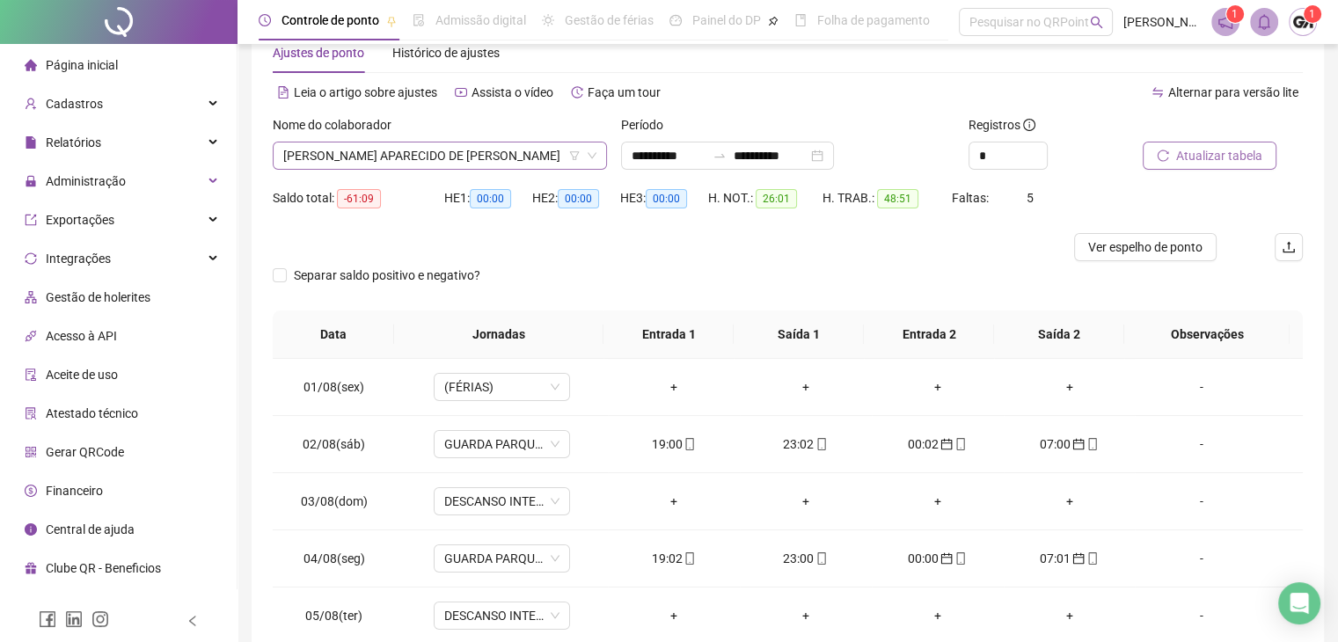
scroll to position [0, 0]
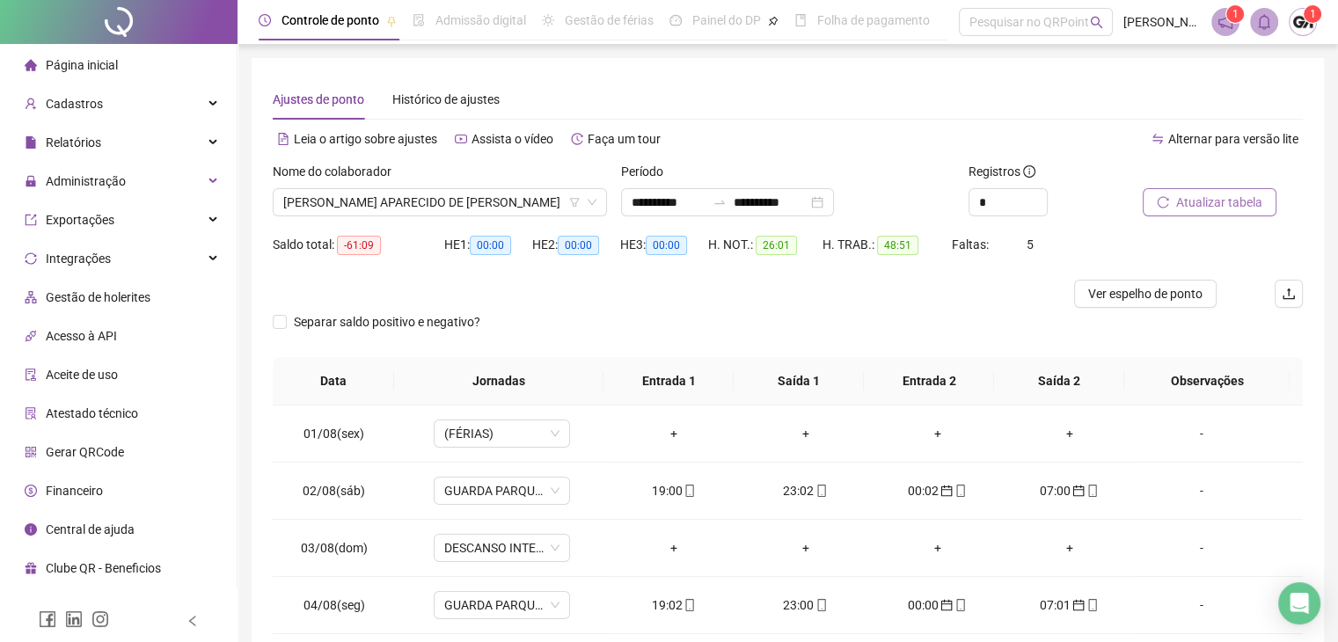
click at [1187, 205] on span "Atualizar tabela" at bounding box center [1220, 202] width 86 height 19
click at [517, 204] on span "[PERSON_NAME] APARECIDO DE [PERSON_NAME]" at bounding box center [439, 202] width 313 height 26
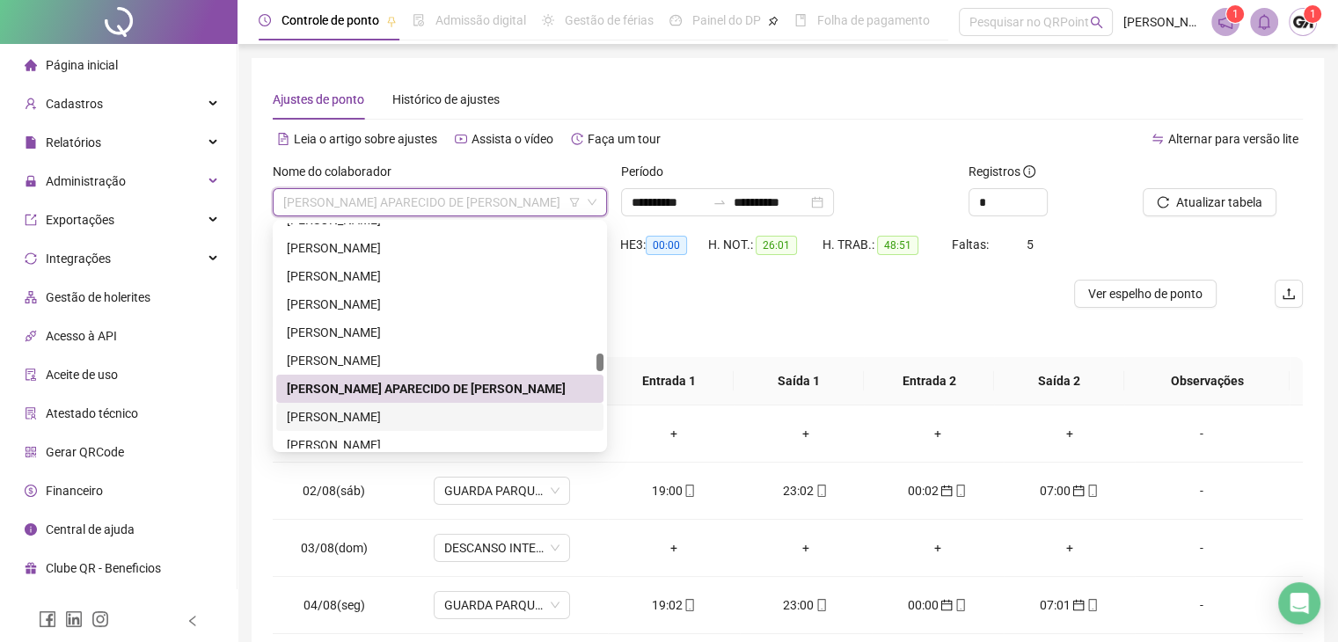
click at [340, 415] on div "[PERSON_NAME]" at bounding box center [440, 416] width 306 height 19
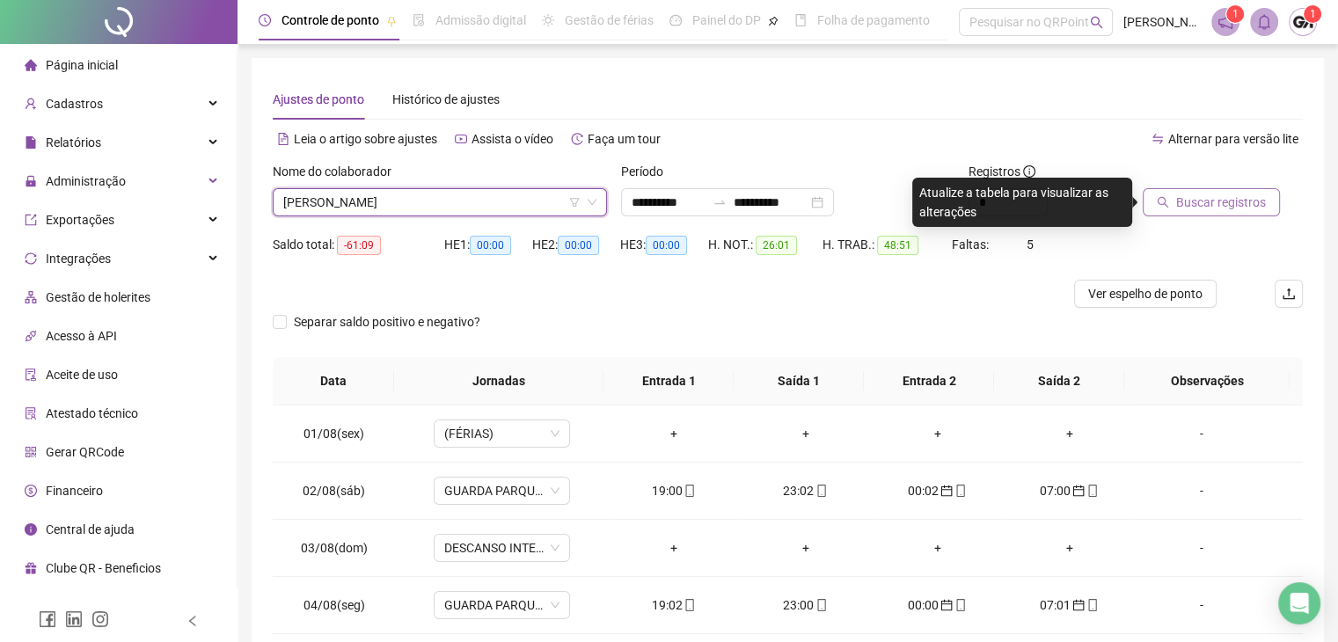
click at [1216, 194] on span "Buscar registros" at bounding box center [1222, 202] width 90 height 19
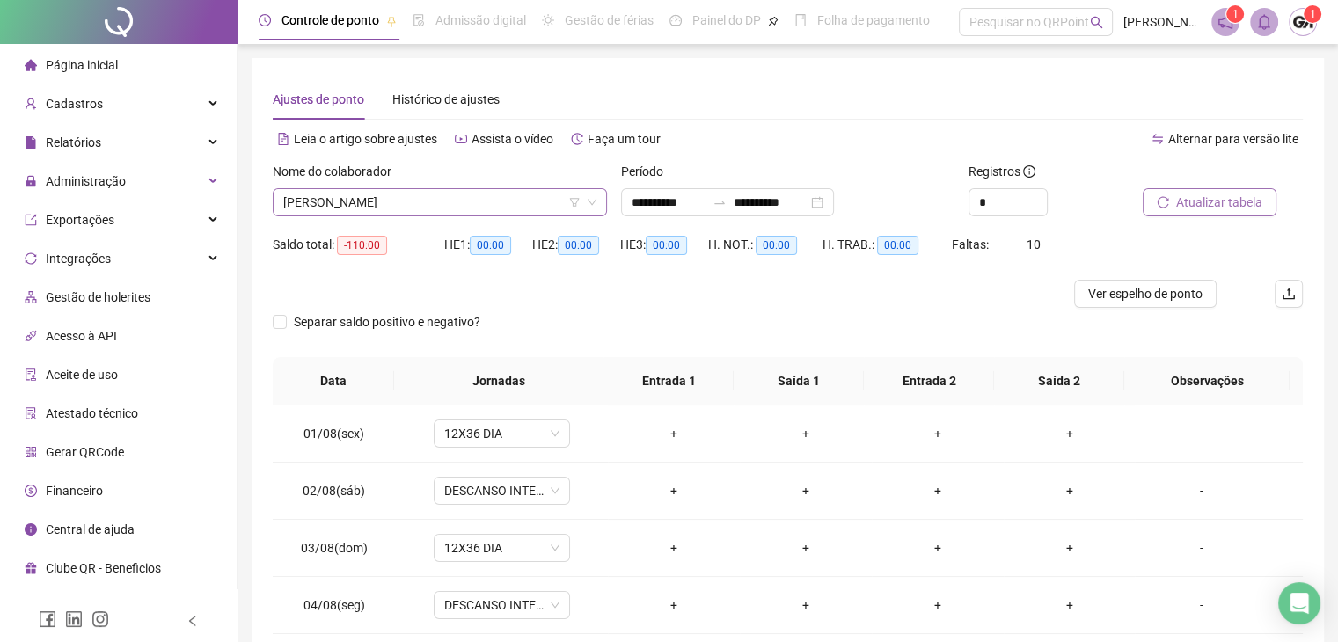
click at [411, 209] on span "[PERSON_NAME]" at bounding box center [439, 202] width 313 height 26
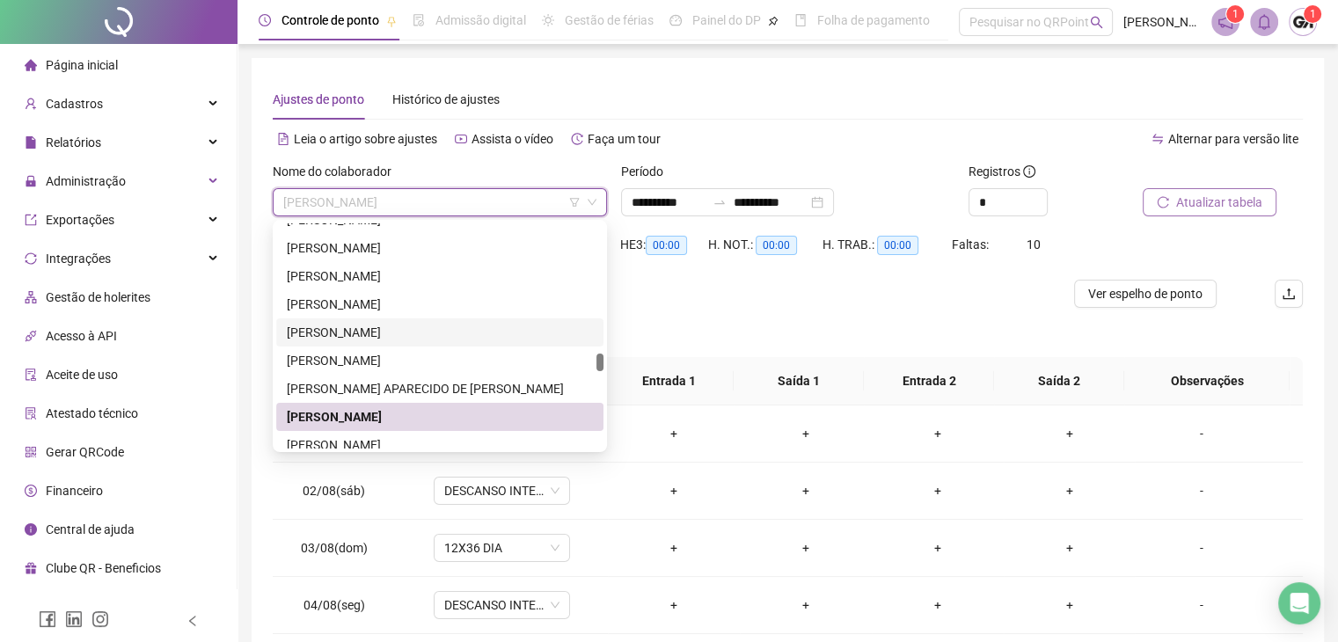
scroll to position [2668, 0]
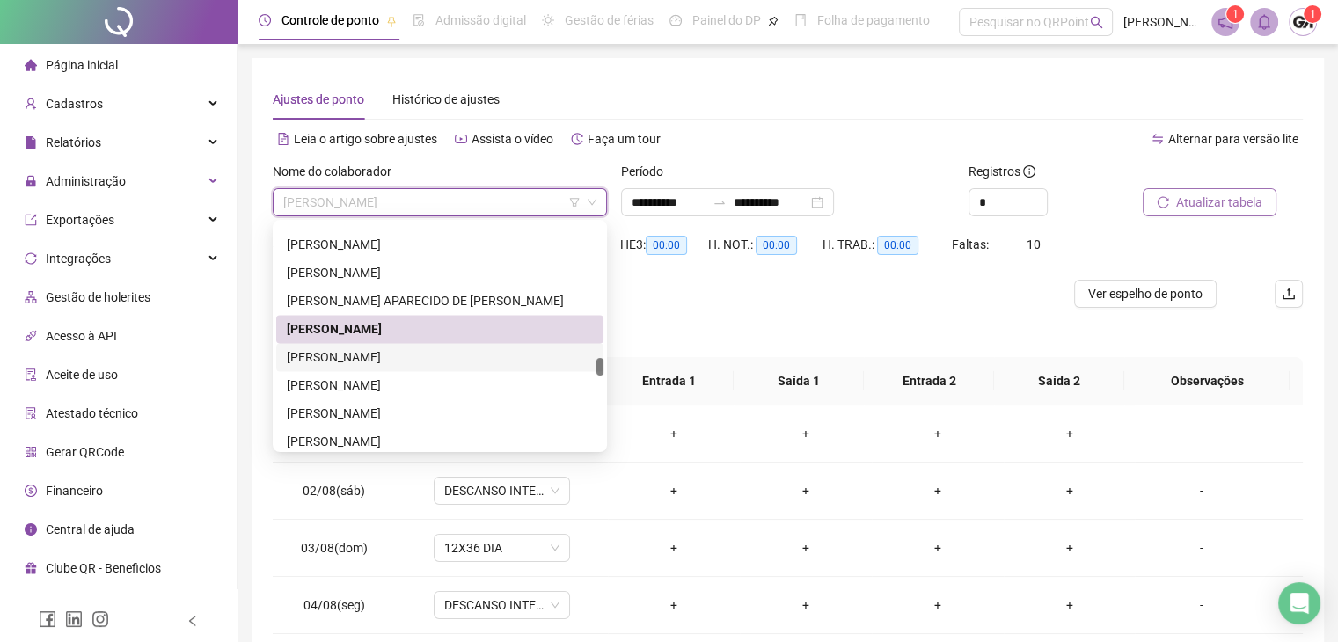
click at [345, 353] on div "[PERSON_NAME]" at bounding box center [440, 357] width 306 height 19
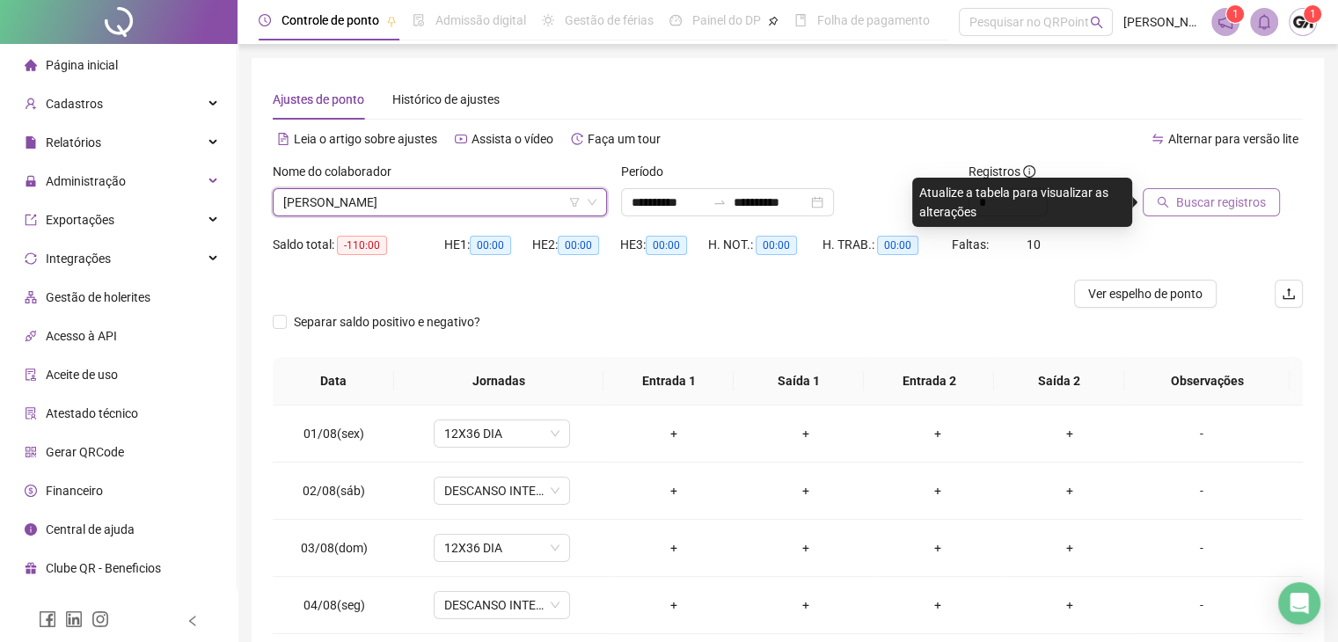
click at [1228, 201] on span "Buscar registros" at bounding box center [1222, 202] width 90 height 19
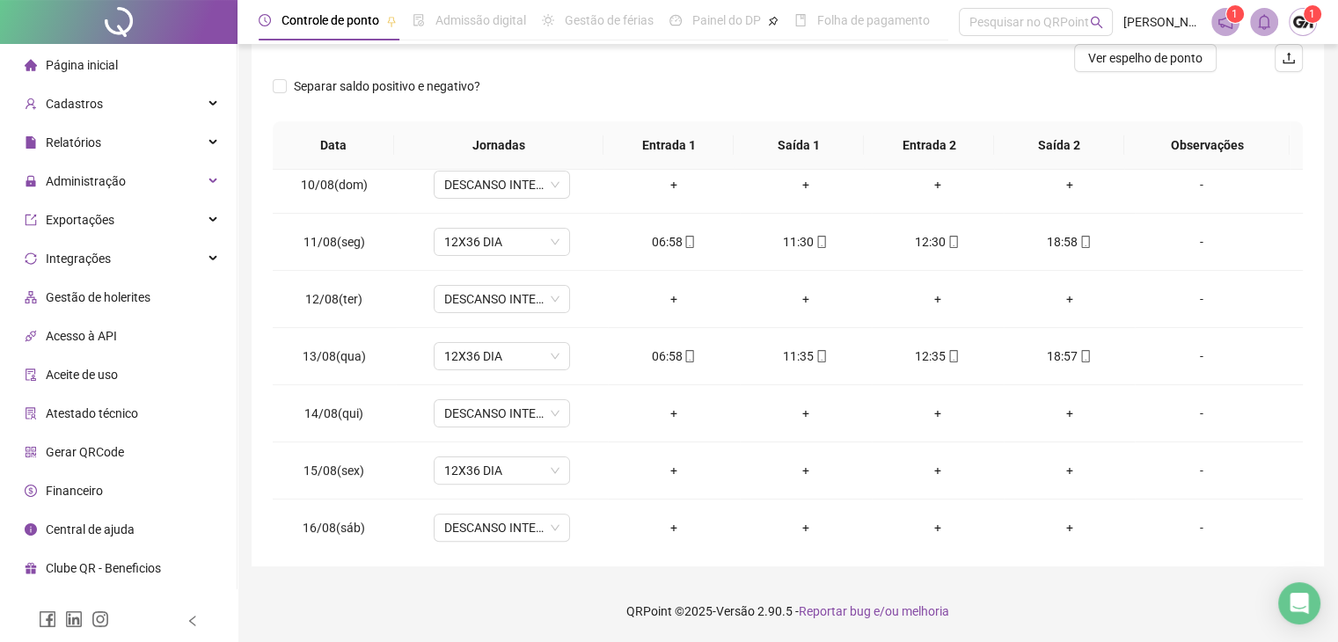
scroll to position [704, 0]
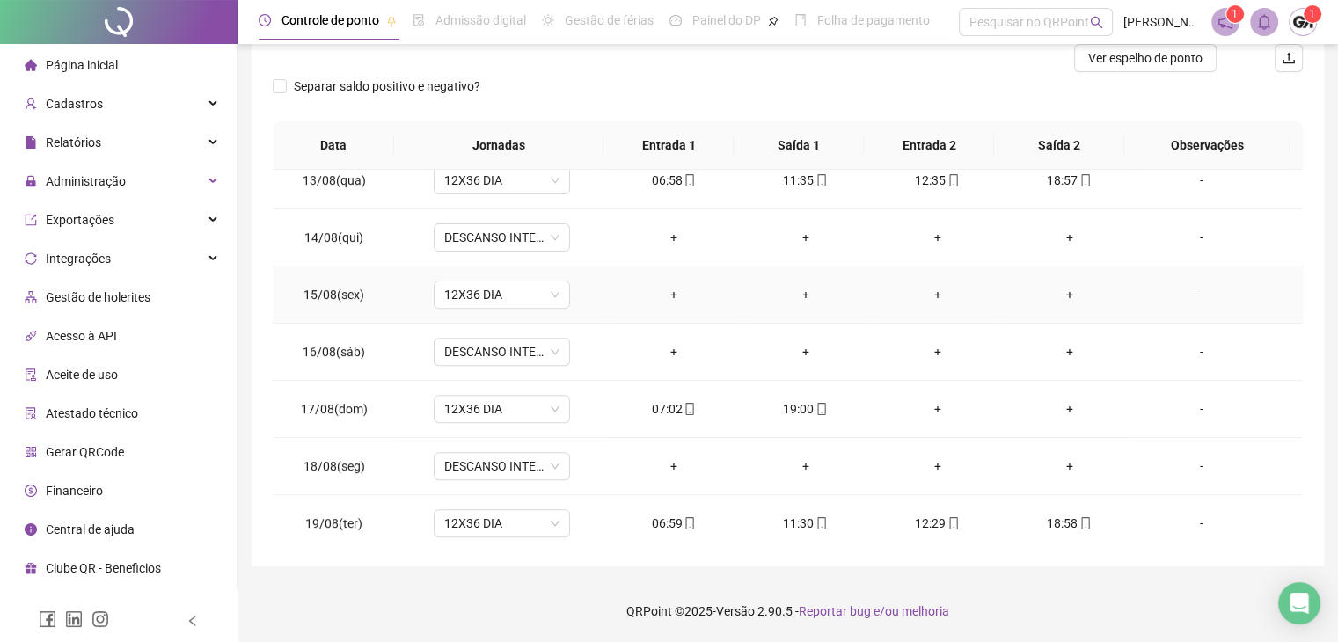
click at [1179, 292] on div "-" at bounding box center [1201, 294] width 104 height 19
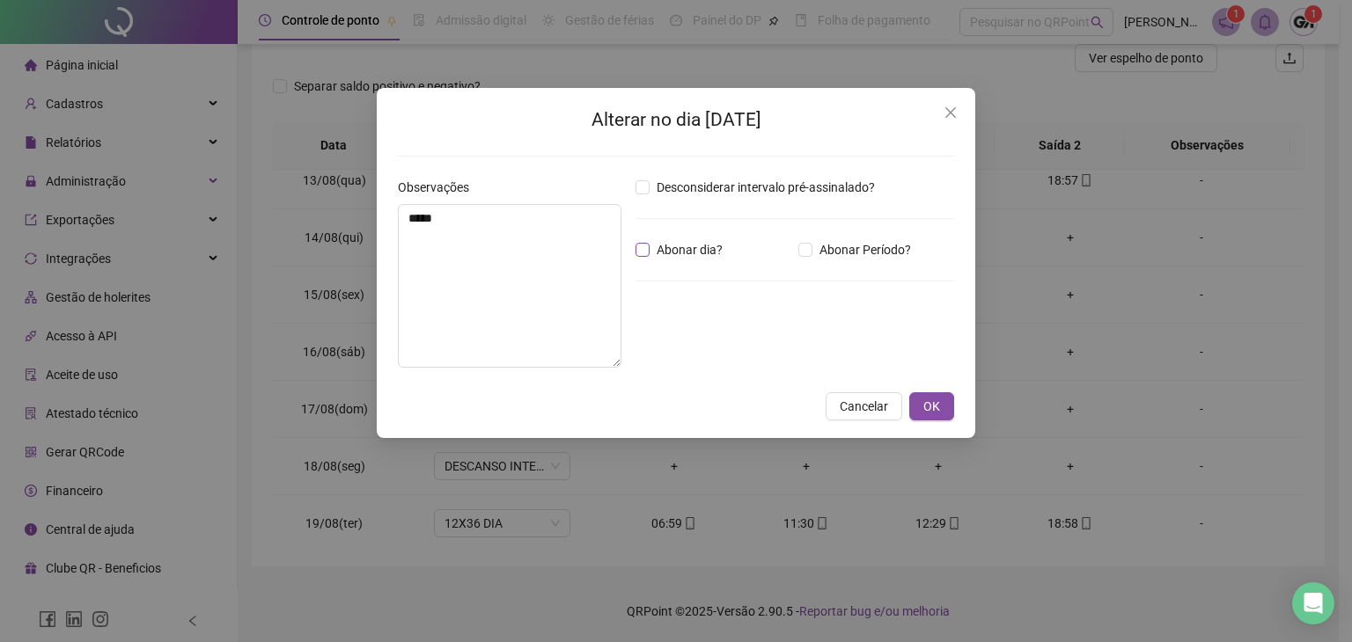
click at [651, 251] on span "Abonar dia?" at bounding box center [689, 249] width 80 height 19
click at [507, 236] on textarea "*****" at bounding box center [510, 286] width 224 height 164
click at [496, 240] on textarea "*****" at bounding box center [510, 286] width 224 height 164
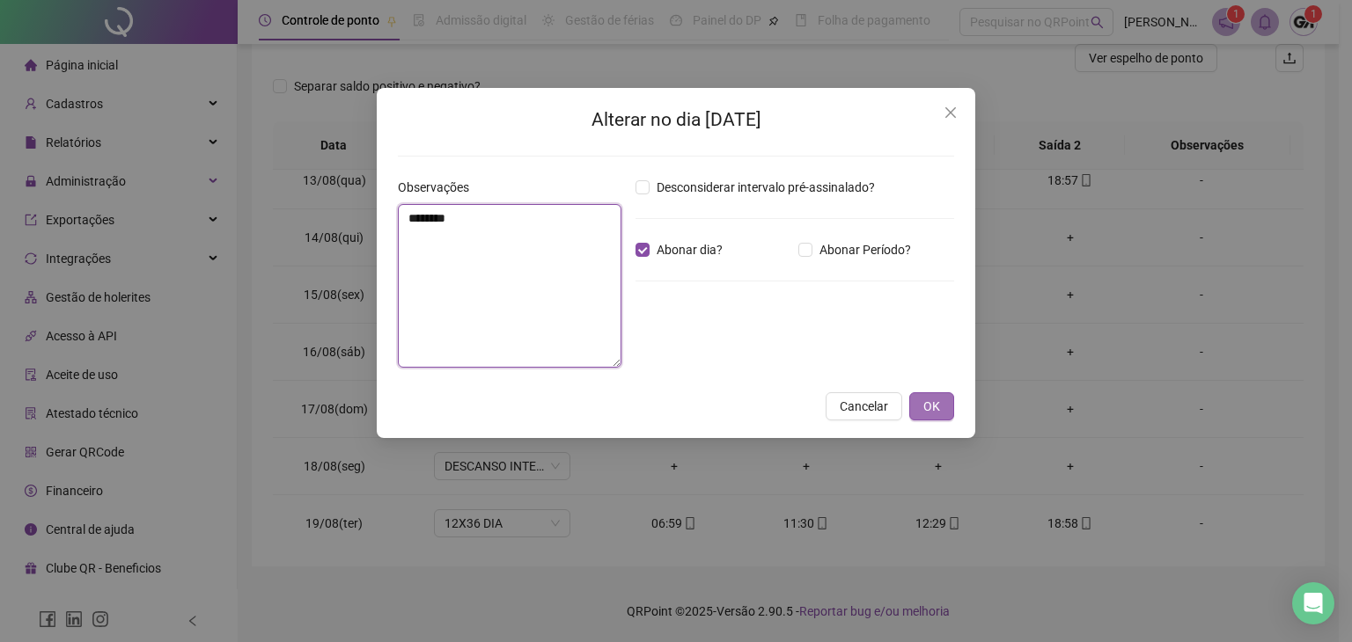
type textarea "********"
click at [931, 400] on span "OK" at bounding box center [931, 406] width 17 height 19
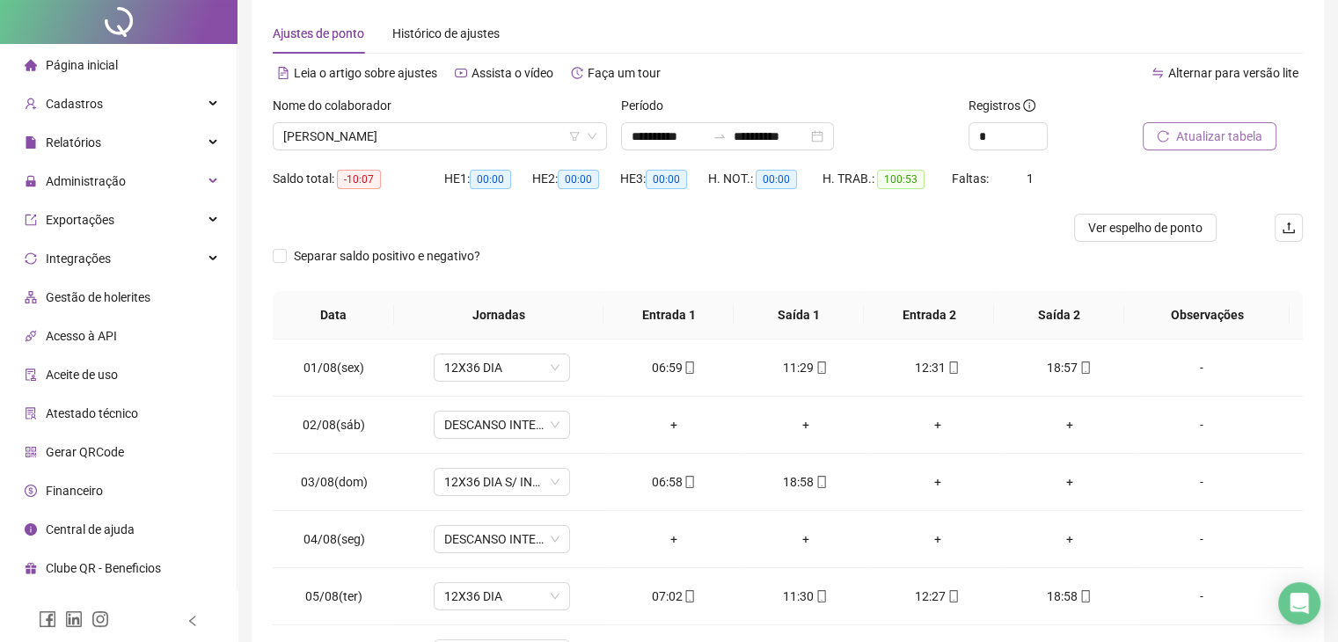
scroll to position [0, 0]
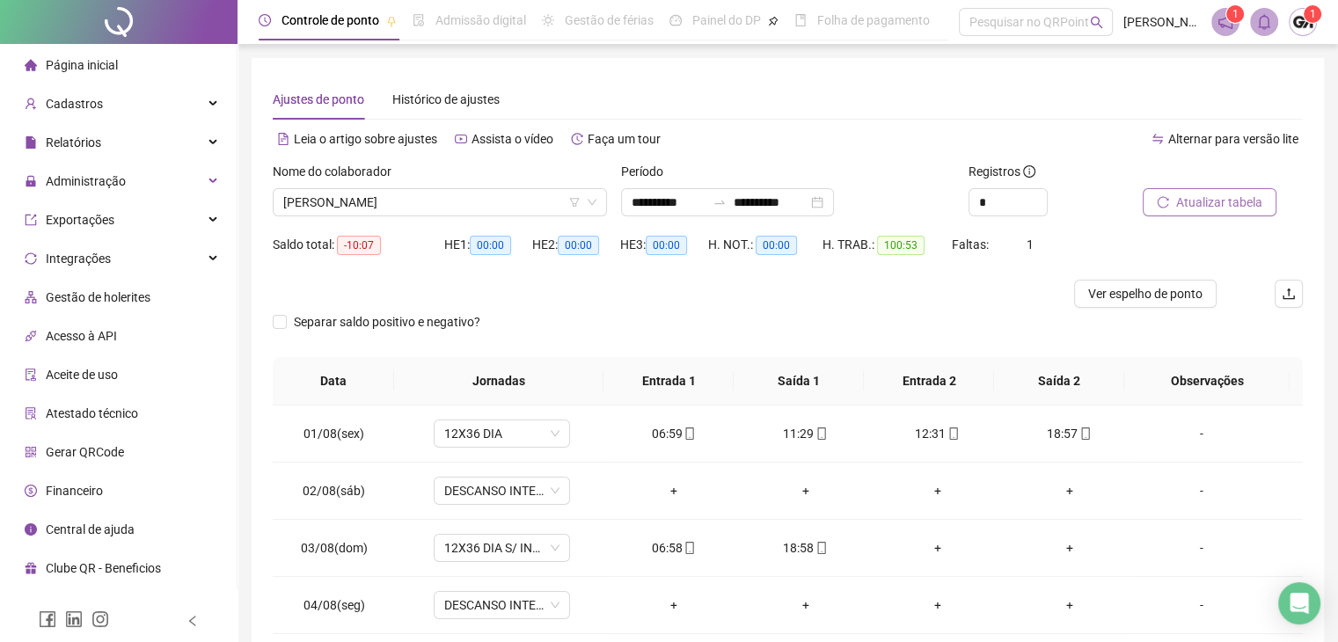
click at [1149, 201] on button "Atualizar tabela" at bounding box center [1210, 202] width 134 height 28
click at [530, 216] on div "Nome do colaborador [PERSON_NAME]" at bounding box center [440, 196] width 348 height 69
click at [526, 202] on span "[PERSON_NAME]" at bounding box center [439, 202] width 313 height 26
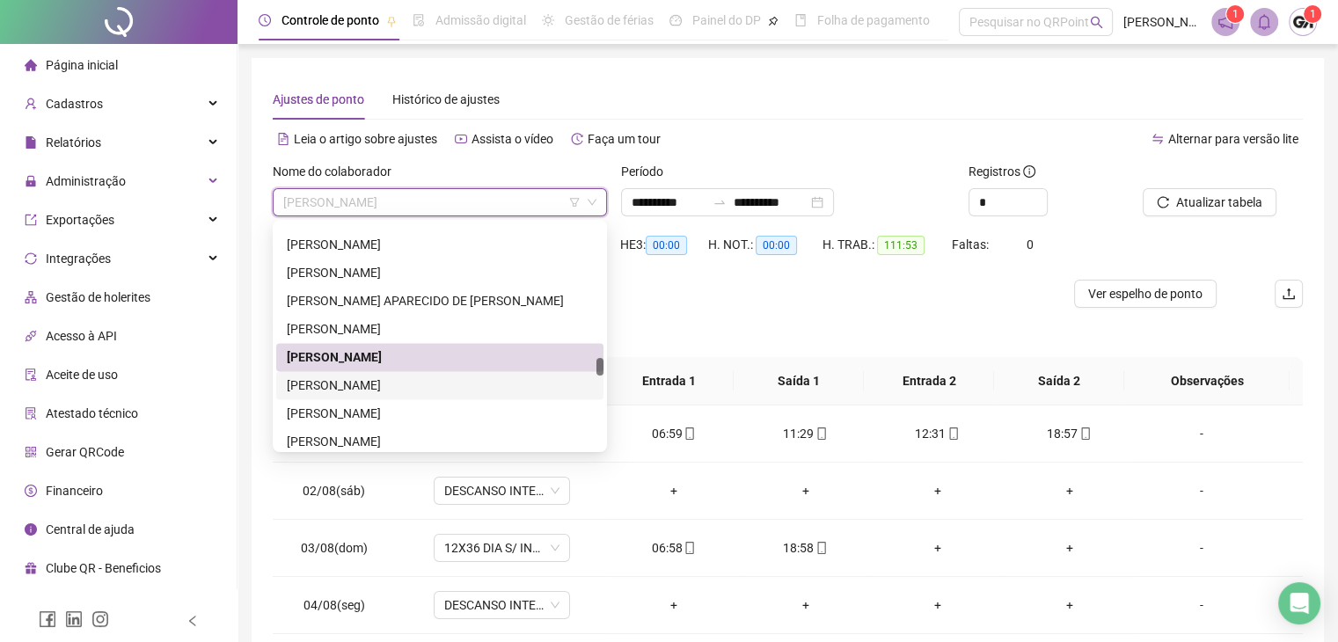
click at [370, 387] on div "[PERSON_NAME]" at bounding box center [440, 385] width 306 height 19
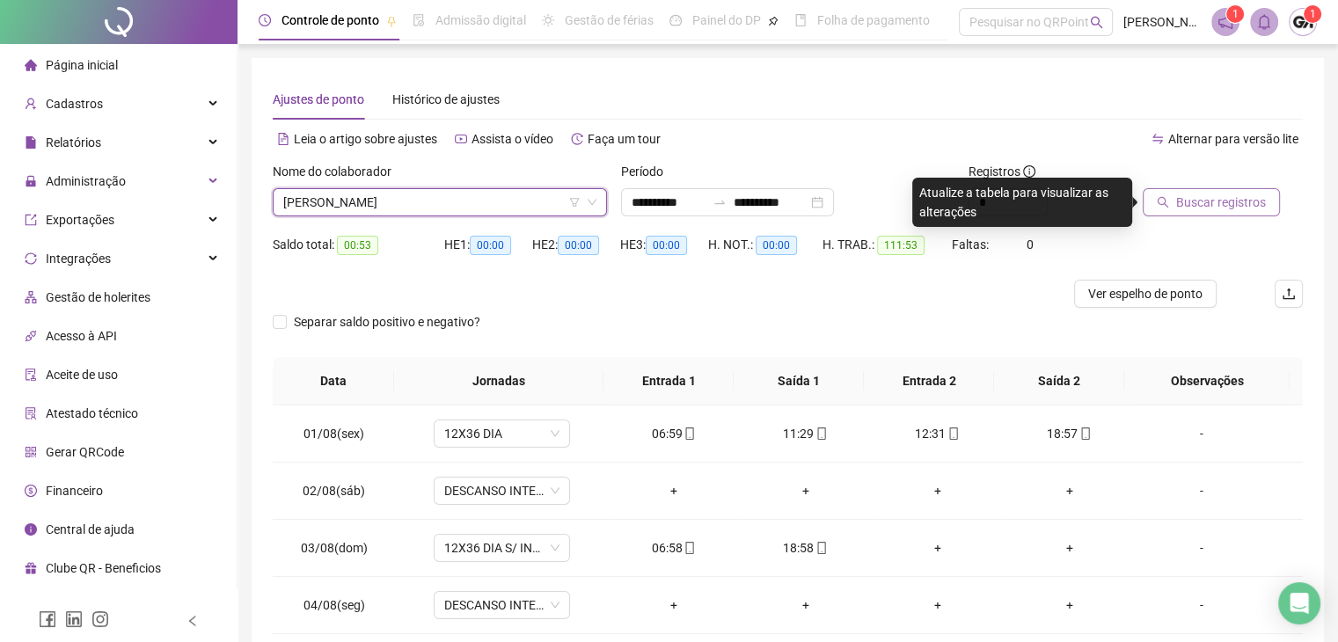
click at [1226, 209] on span "Buscar registros" at bounding box center [1222, 202] width 90 height 19
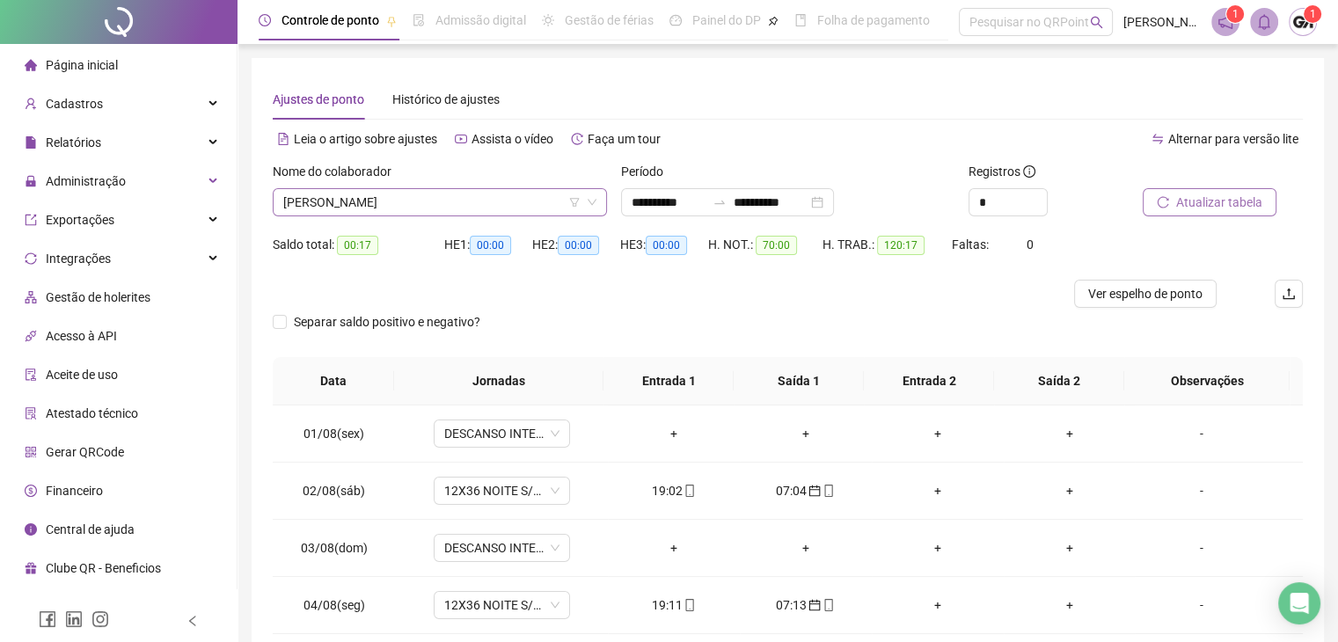
click at [433, 212] on span "[PERSON_NAME]" at bounding box center [439, 202] width 313 height 26
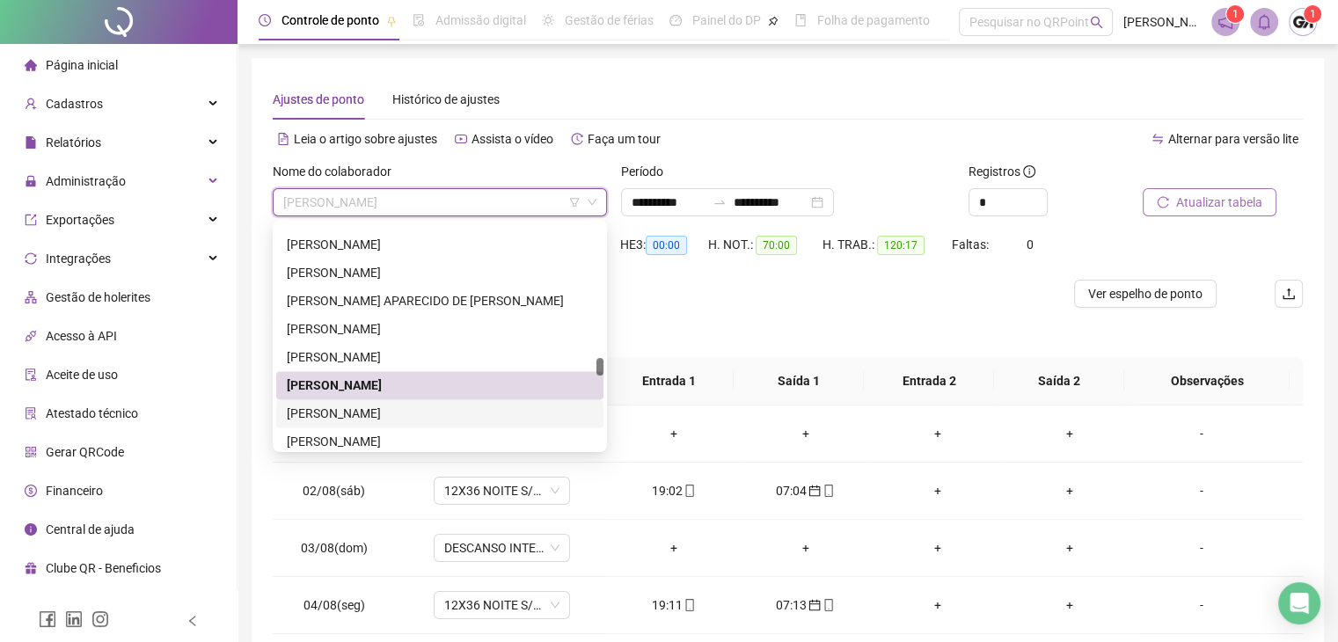
click at [334, 406] on div "[PERSON_NAME]" at bounding box center [440, 413] width 306 height 19
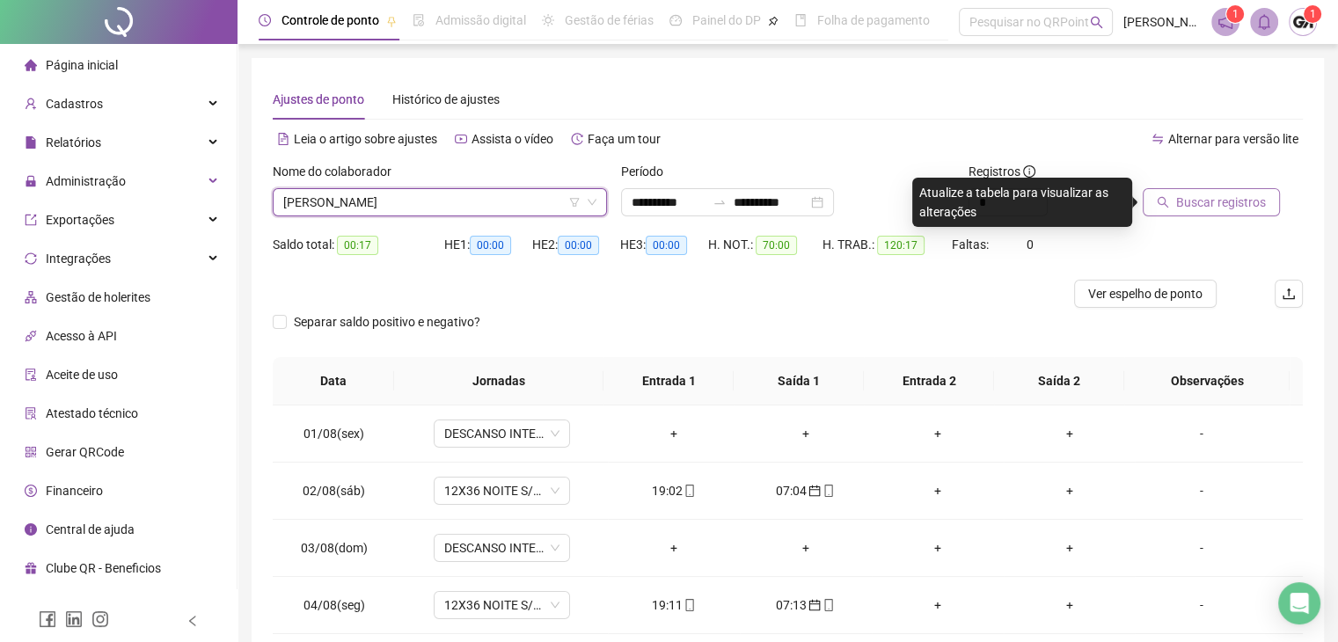
click at [1193, 209] on span "Buscar registros" at bounding box center [1222, 202] width 90 height 19
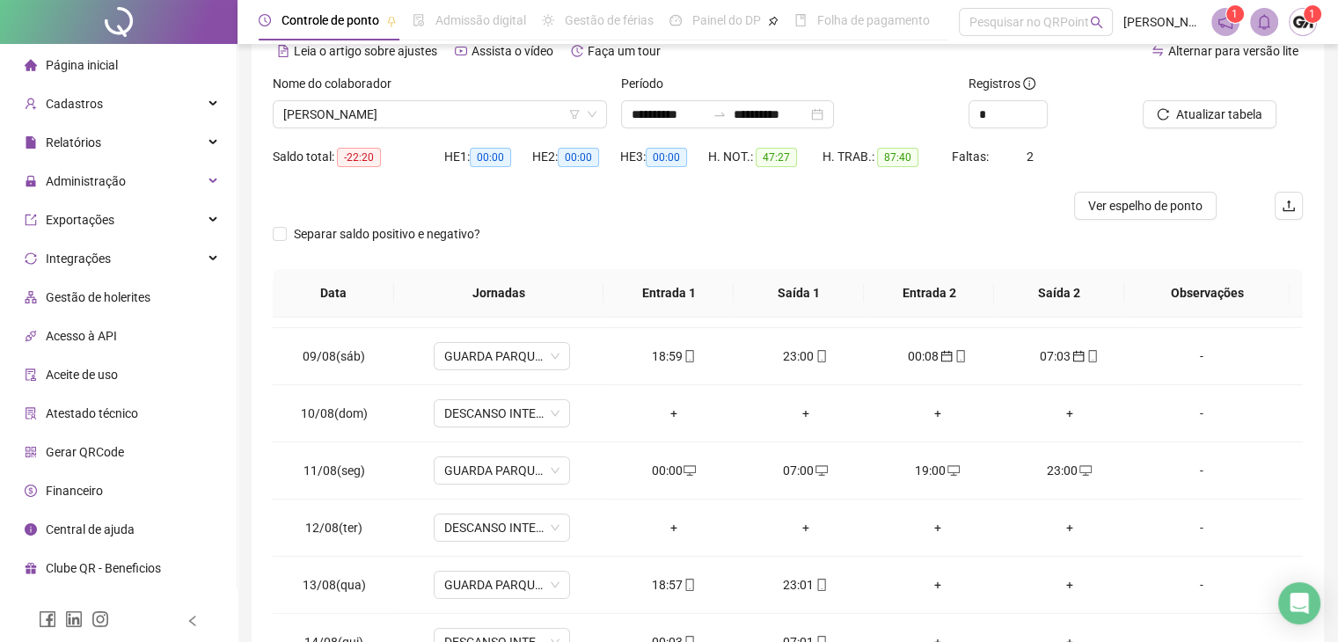
scroll to position [616, 0]
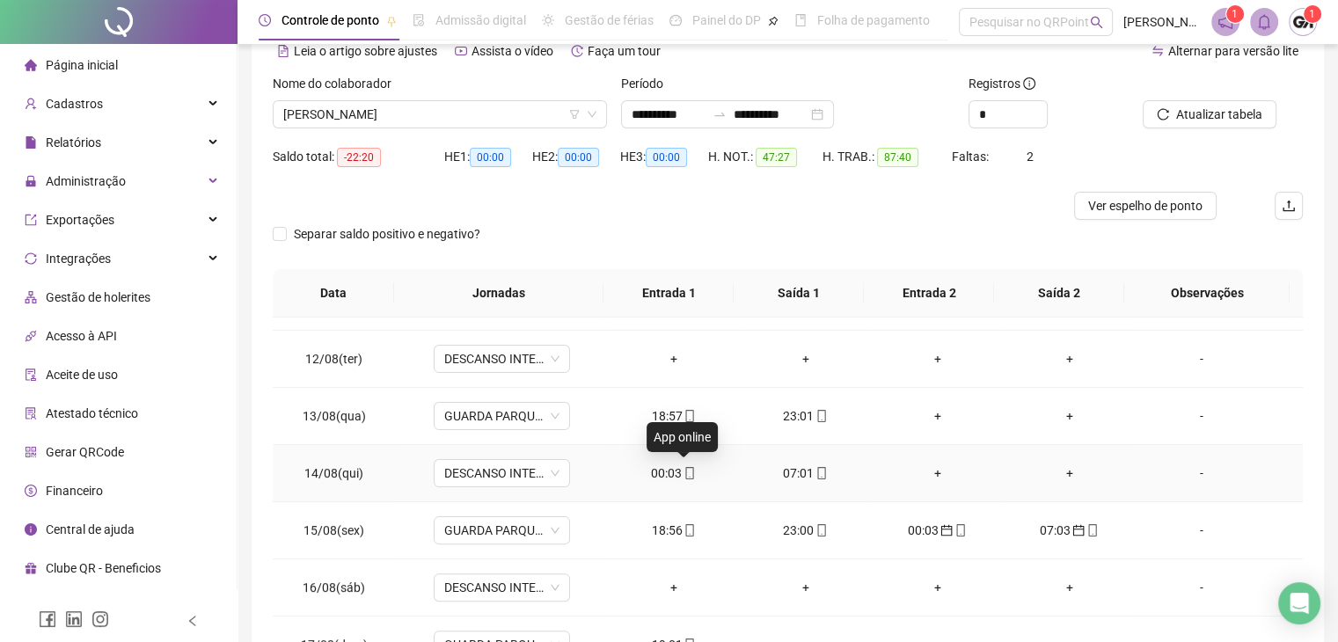
click at [684, 473] on icon "mobile" at bounding box center [690, 473] width 12 height 12
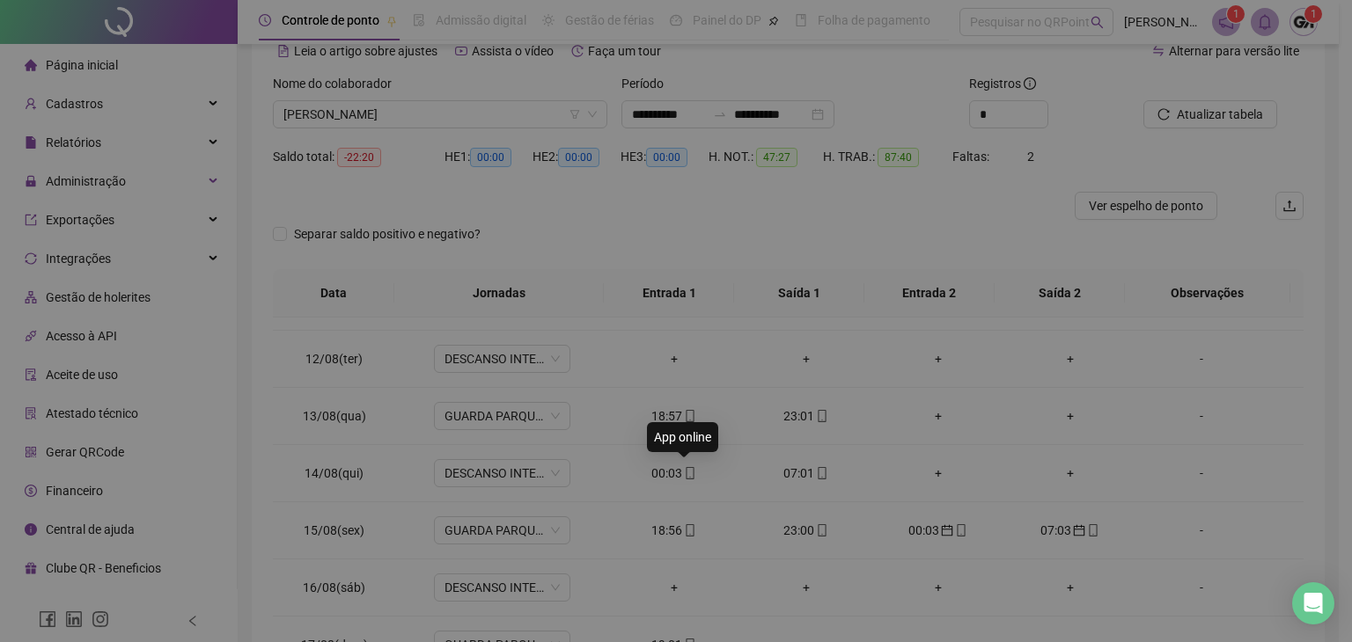
type input "**********"
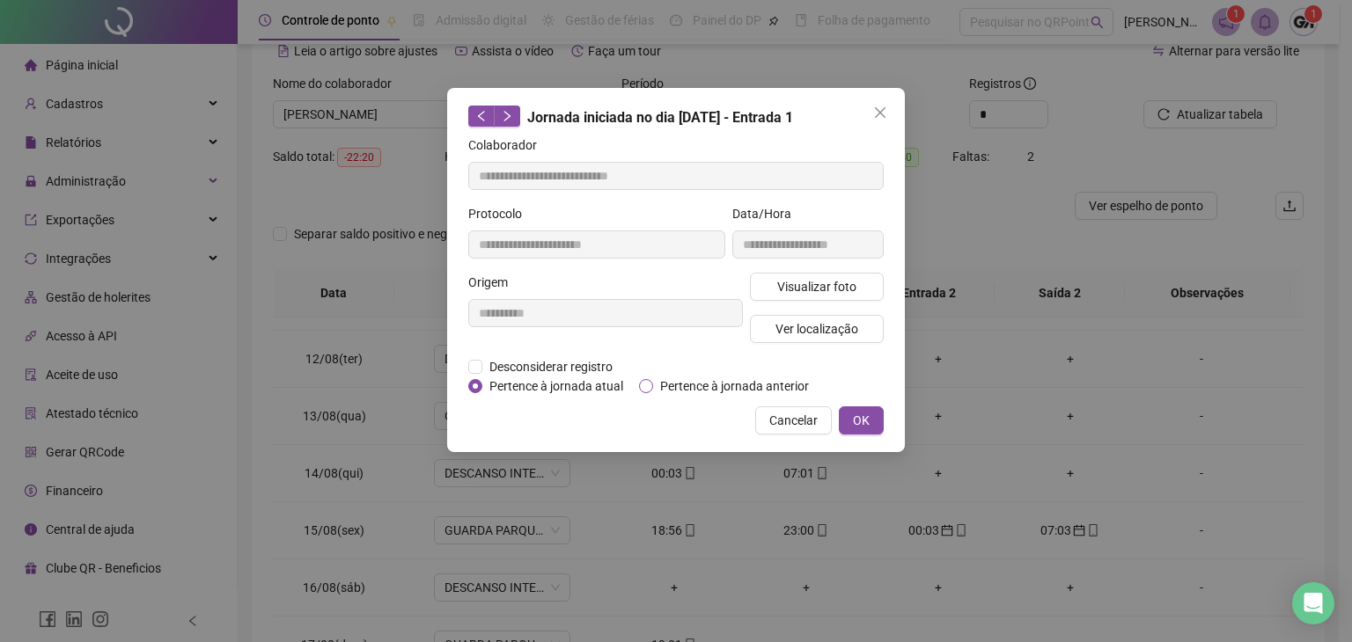
click at [658, 380] on span "Pertence à jornada anterior" at bounding box center [734, 386] width 163 height 19
click at [869, 421] on button "OK" at bounding box center [861, 421] width 45 height 28
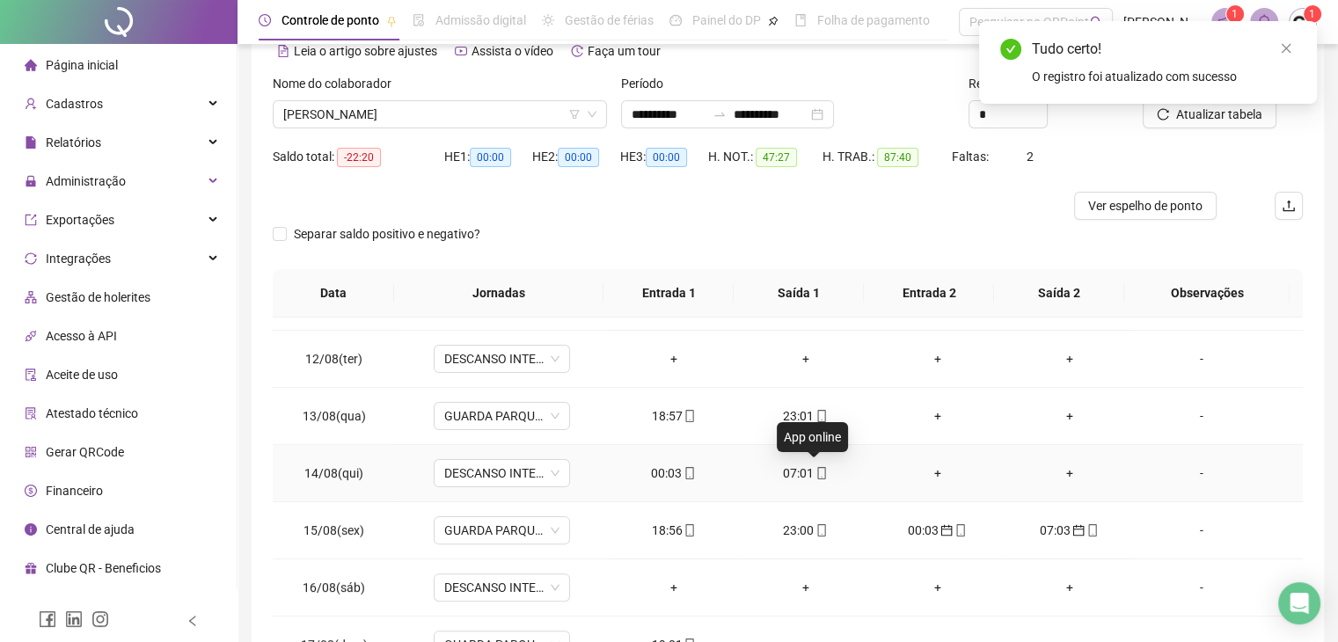
click at [816, 473] on icon "mobile" at bounding box center [822, 473] width 12 height 12
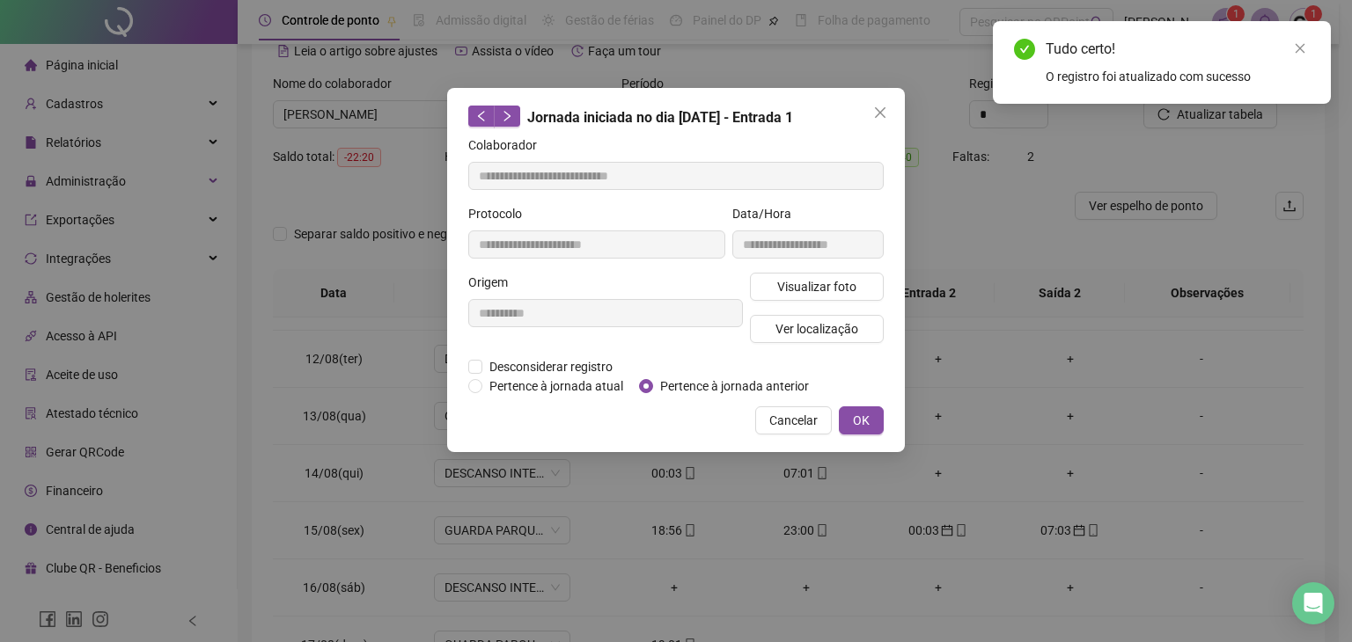
type input "**********"
click at [781, 389] on span "Pertence à jornada anterior" at bounding box center [734, 386] width 163 height 19
click at [847, 419] on button "OK" at bounding box center [861, 421] width 45 height 28
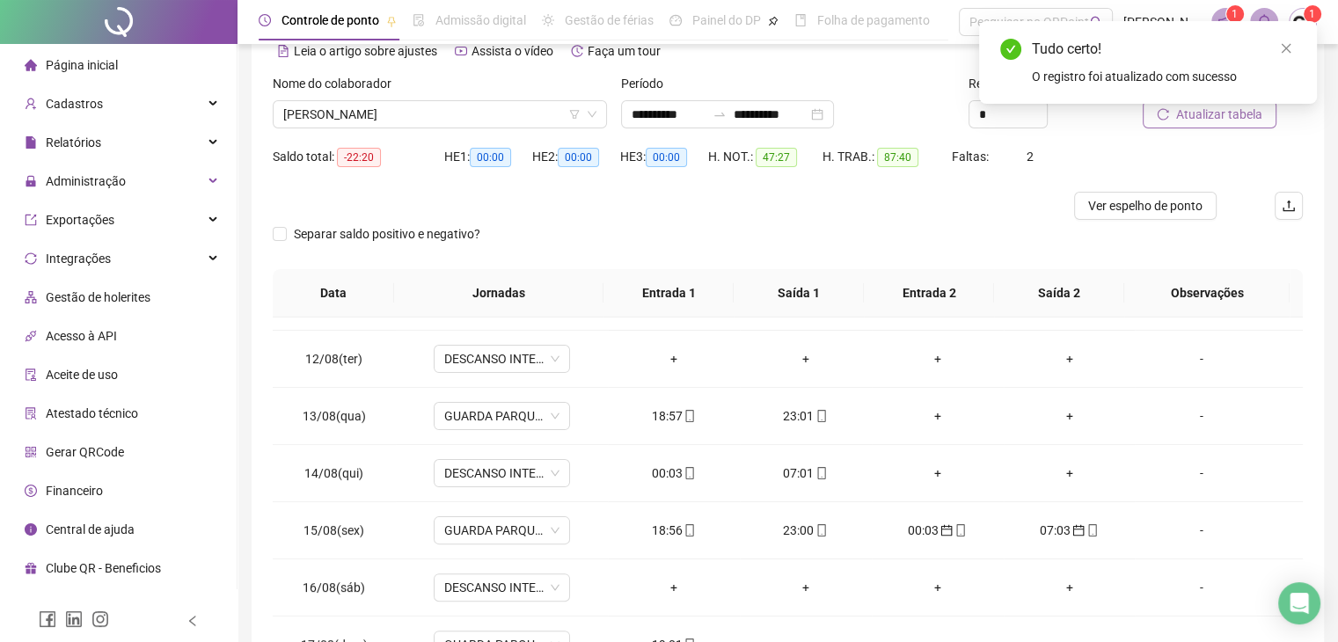
click at [1243, 121] on span "Atualizar tabela" at bounding box center [1220, 114] width 86 height 19
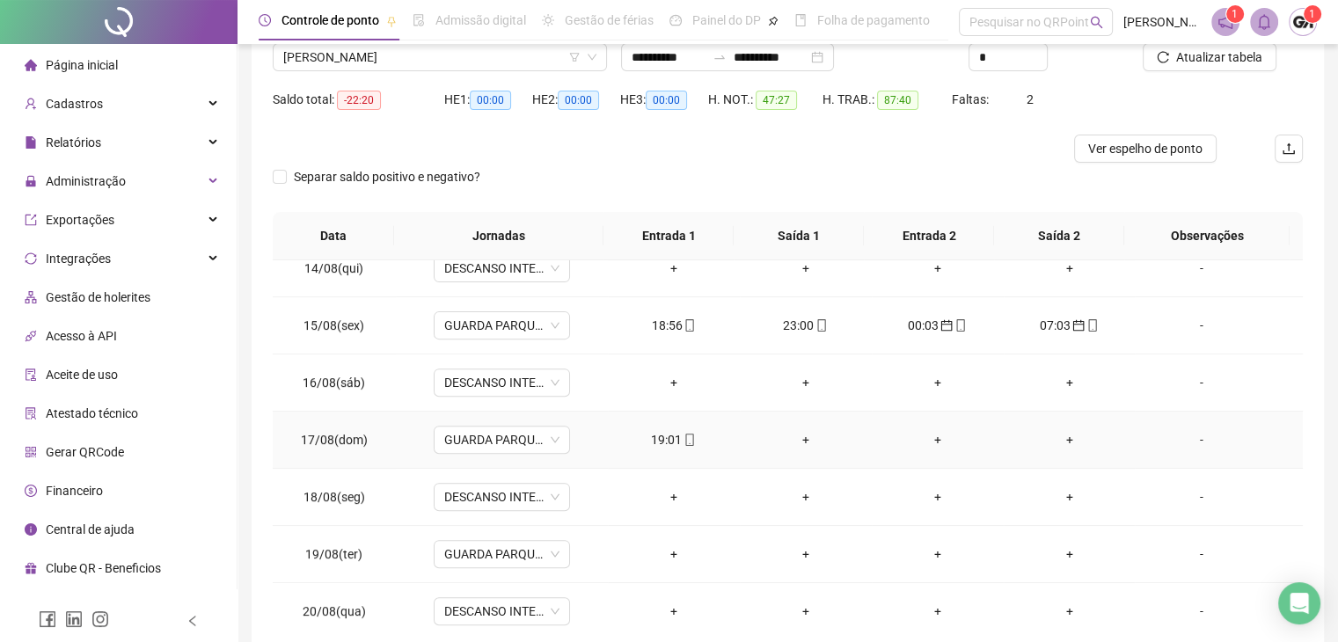
scroll to position [176, 0]
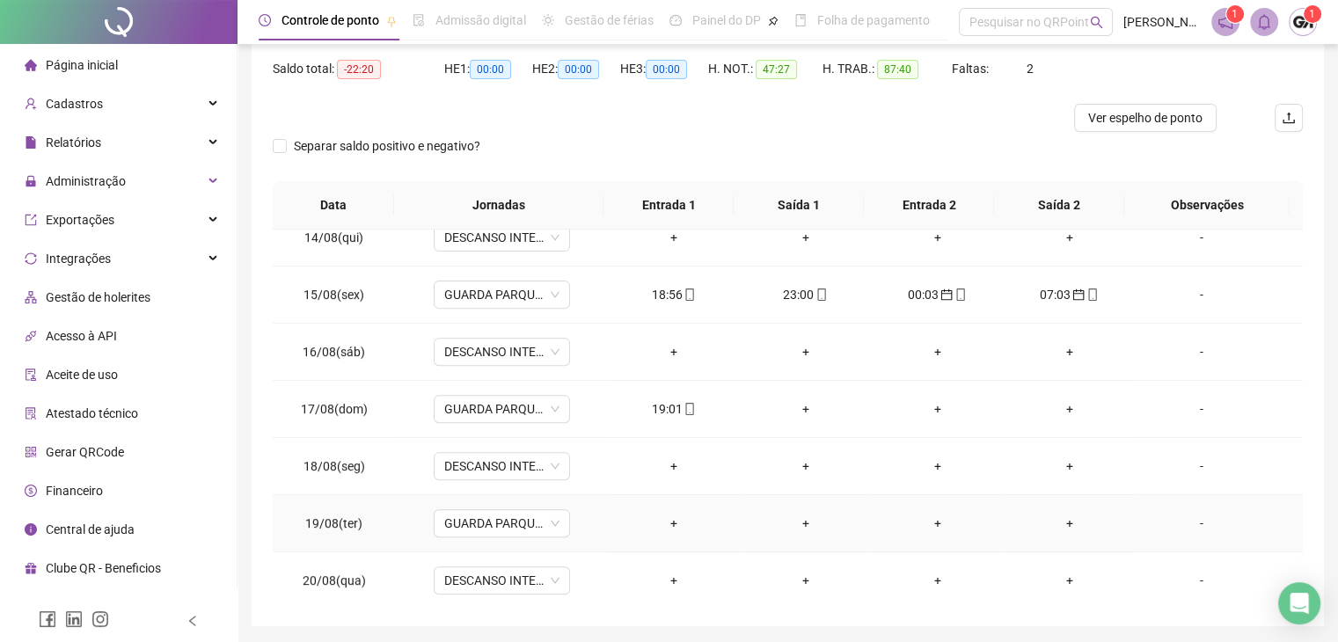
click at [1184, 524] on div "-" at bounding box center [1201, 523] width 104 height 19
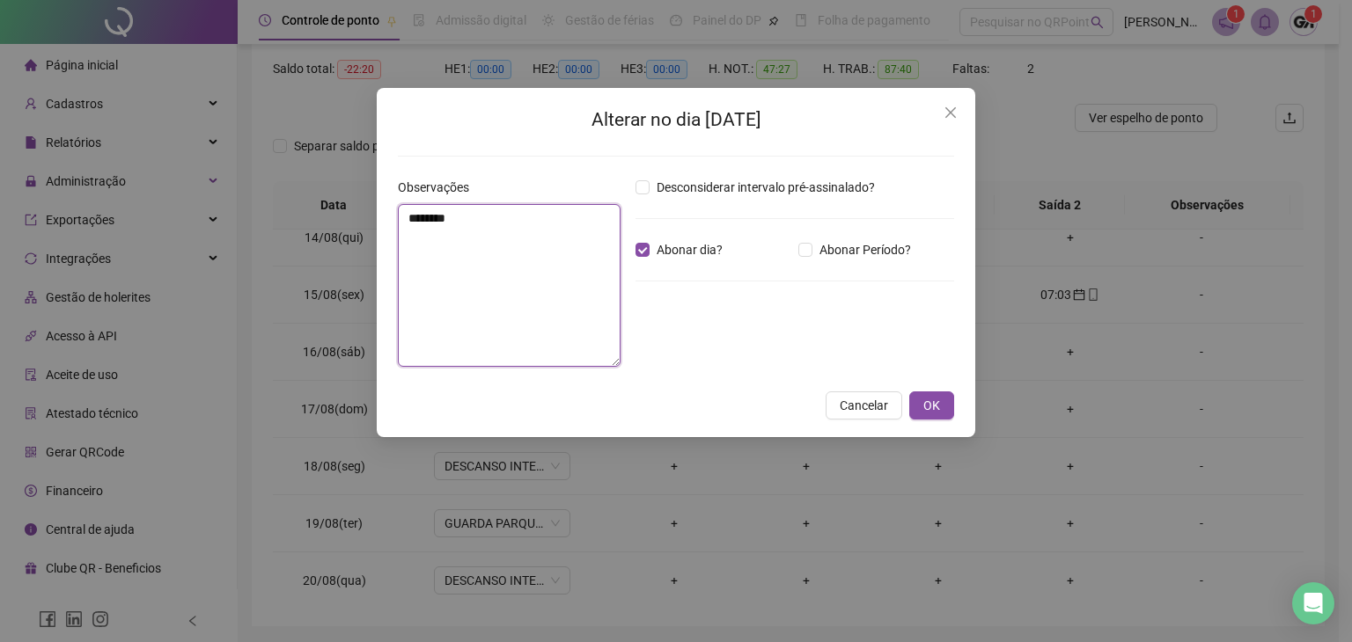
click at [517, 243] on textarea "********" at bounding box center [509, 285] width 223 height 163
type textarea "********"
click at [926, 413] on span "OK" at bounding box center [931, 406] width 17 height 19
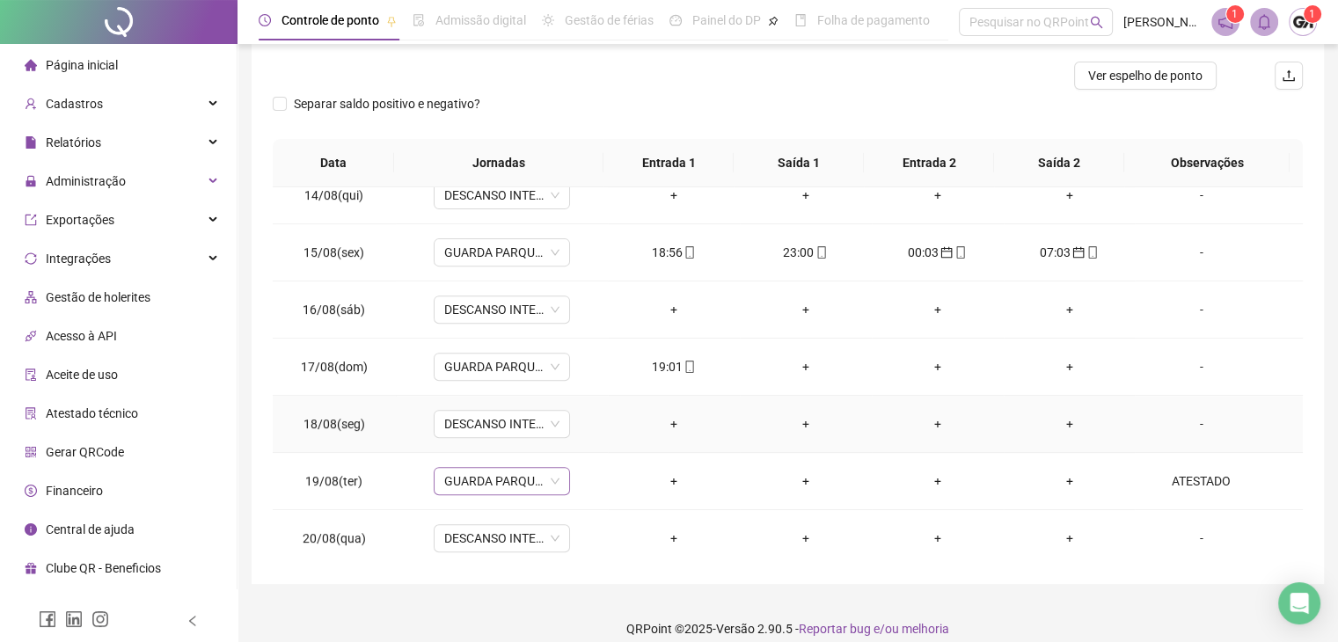
scroll to position [236, 0]
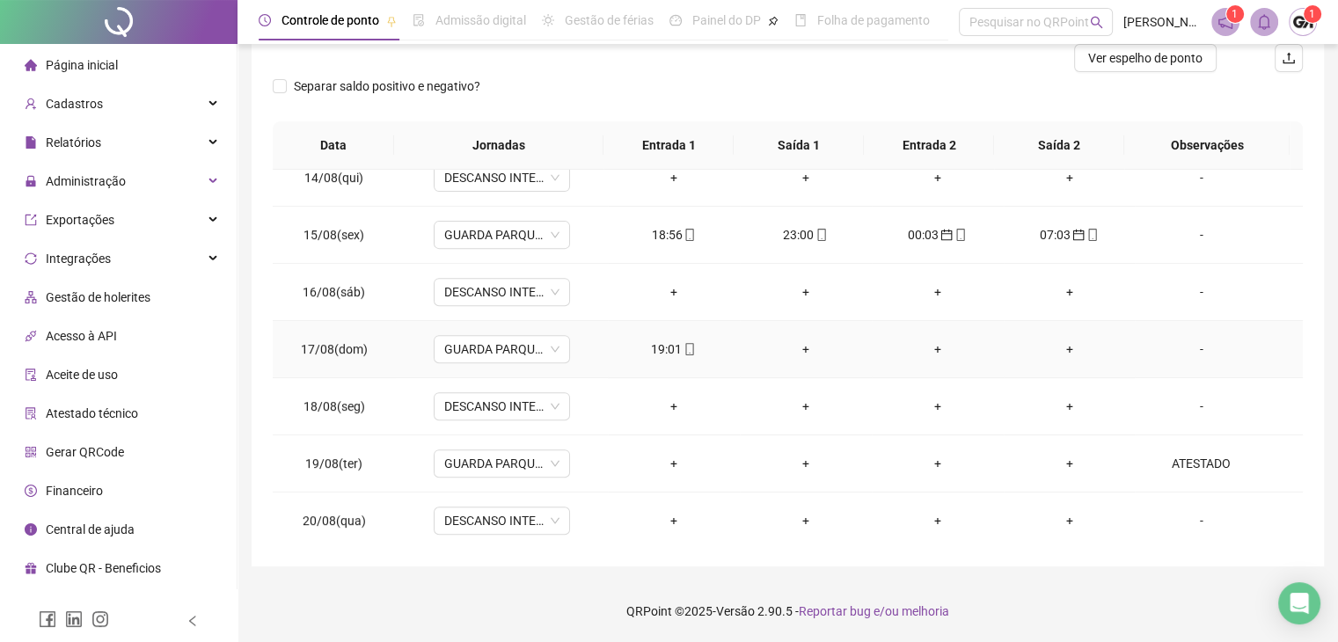
click at [1199, 347] on div "-" at bounding box center [1201, 349] width 104 height 19
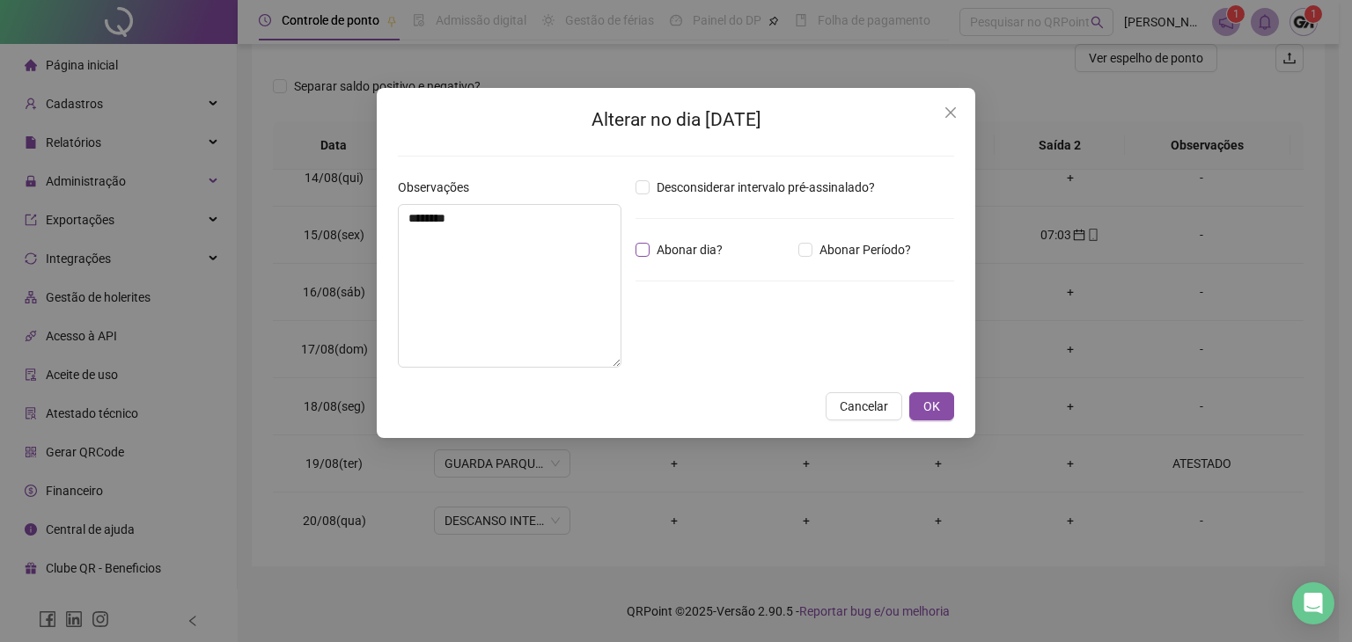
click at [661, 253] on span "Abonar dia?" at bounding box center [689, 249] width 80 height 19
click at [543, 246] on textarea "********" at bounding box center [510, 286] width 224 height 164
click at [526, 244] on textarea "********" at bounding box center [510, 286] width 224 height 164
type textarea "********"
click at [935, 411] on span "OK" at bounding box center [931, 406] width 17 height 19
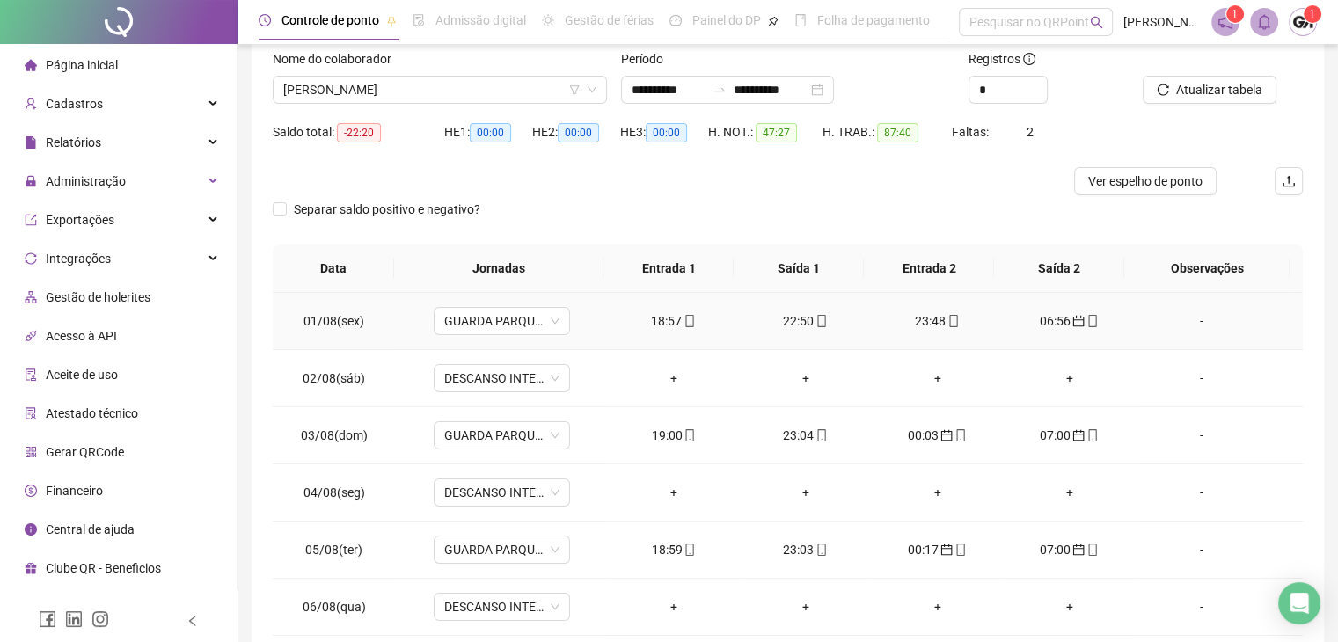
scroll to position [0, 0]
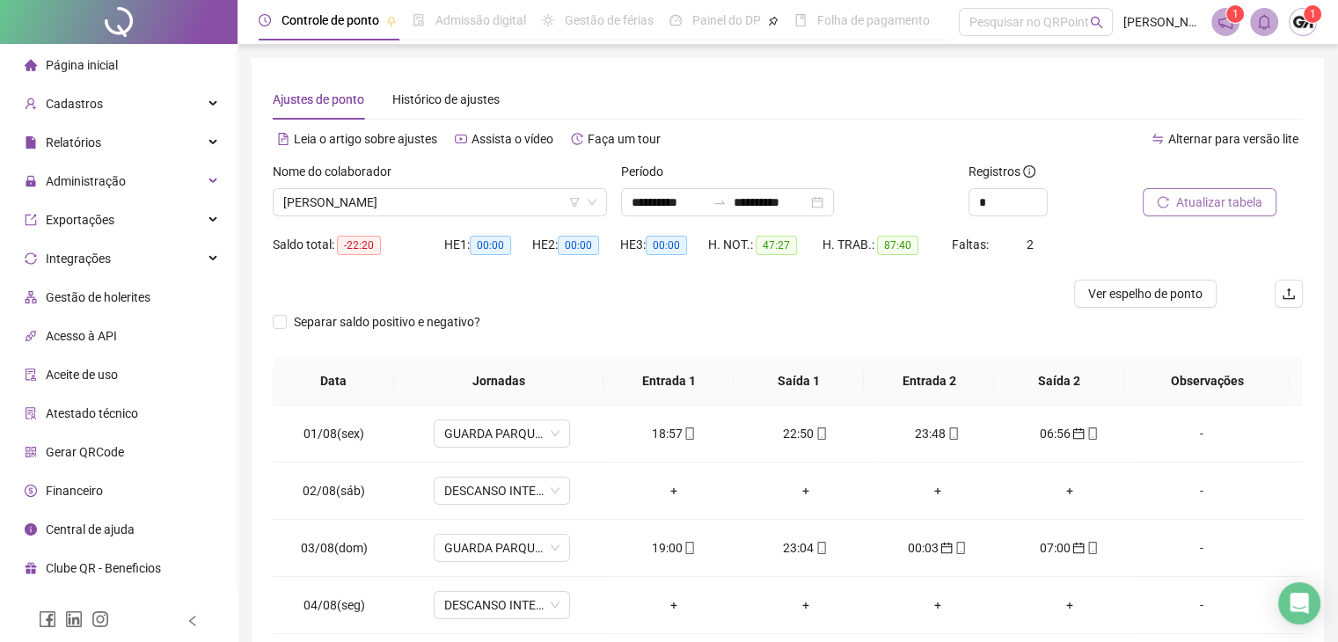
click at [1152, 201] on button "Atualizar tabela" at bounding box center [1210, 202] width 134 height 28
click at [1195, 201] on span "Atualizar tabela" at bounding box center [1220, 202] width 86 height 19
click at [380, 202] on span "[PERSON_NAME]" at bounding box center [439, 202] width 313 height 26
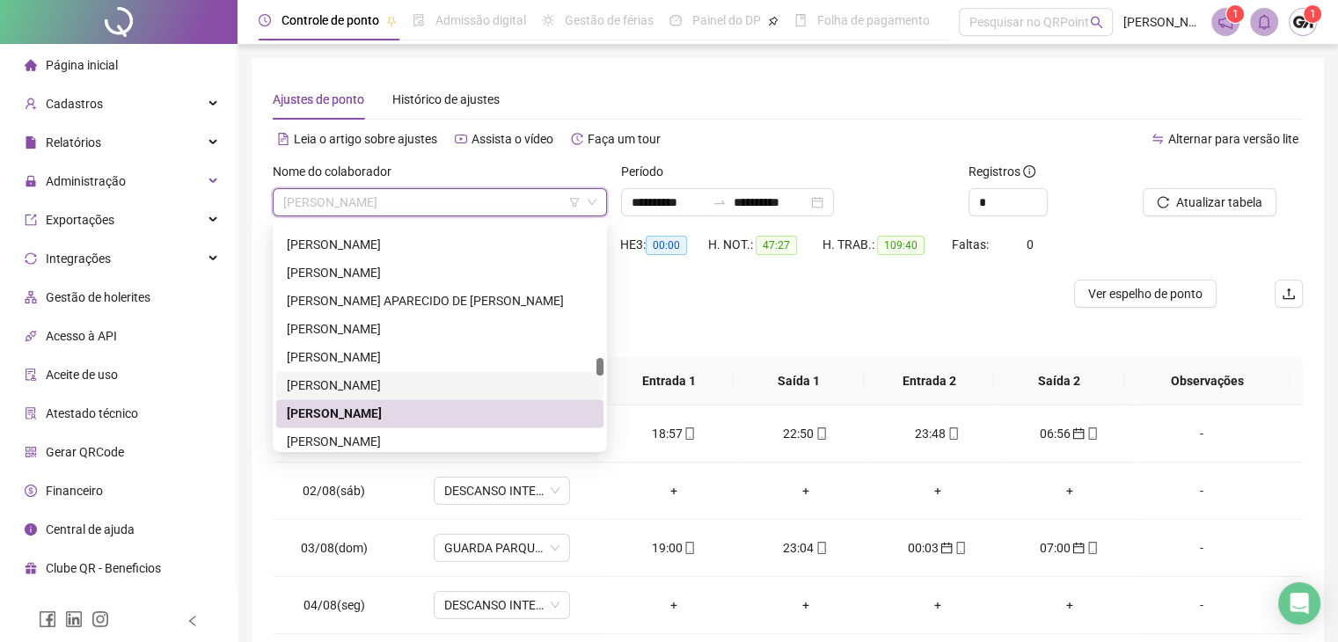
scroll to position [2844, 0]
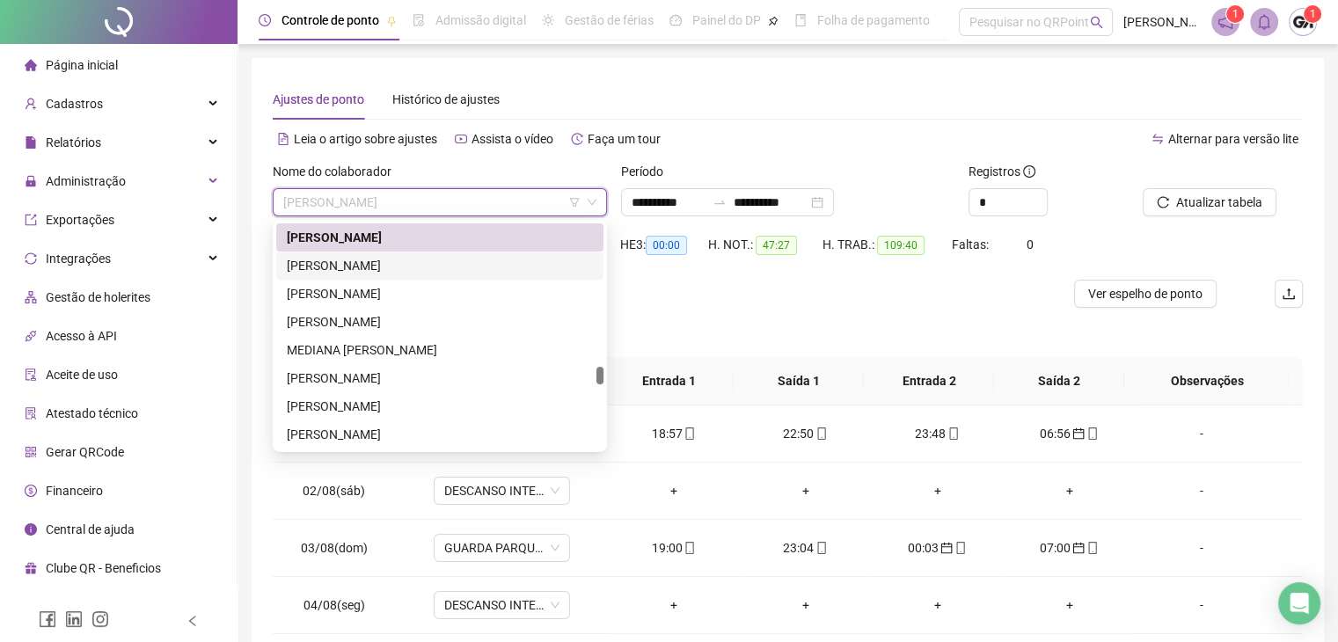
click at [329, 264] on div "[PERSON_NAME]" at bounding box center [440, 265] width 306 height 19
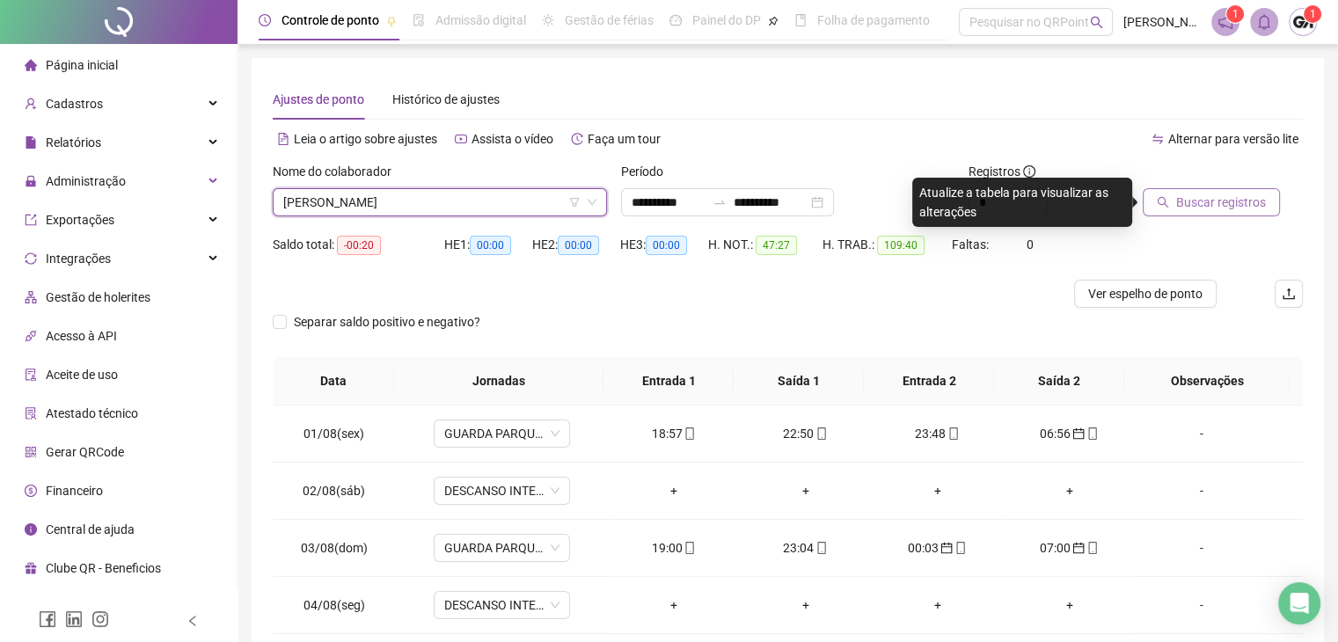
click at [1214, 207] on span "Buscar registros" at bounding box center [1222, 202] width 90 height 19
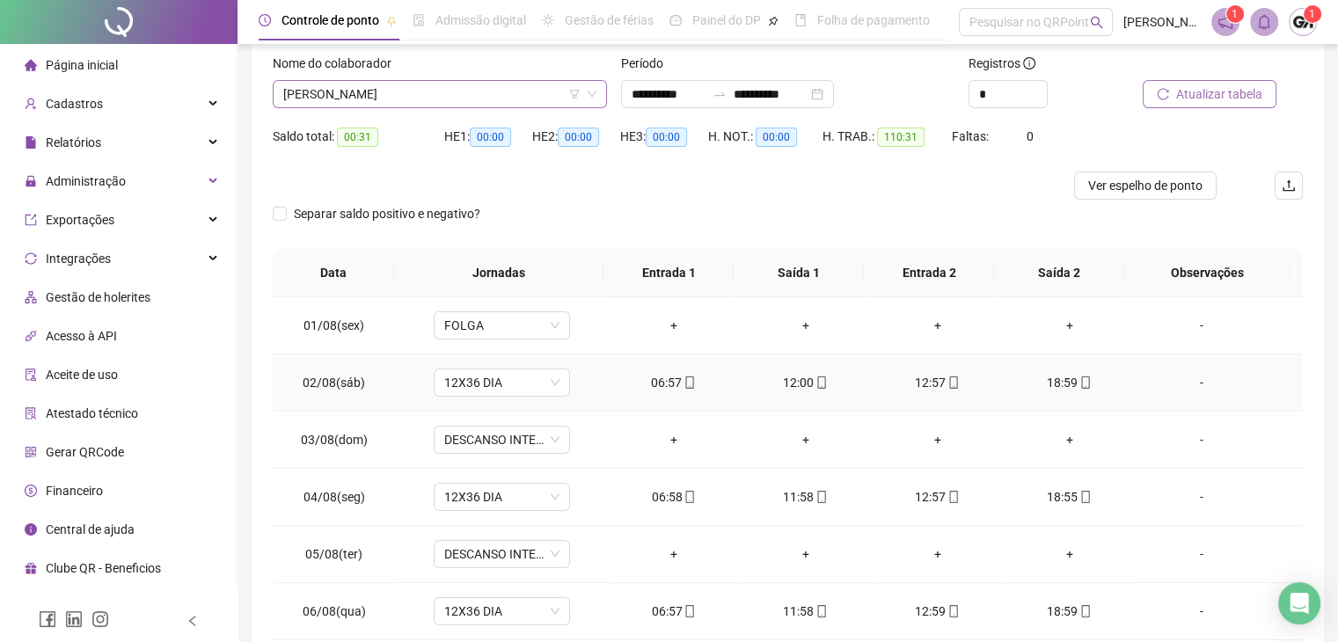
scroll to position [0, 0]
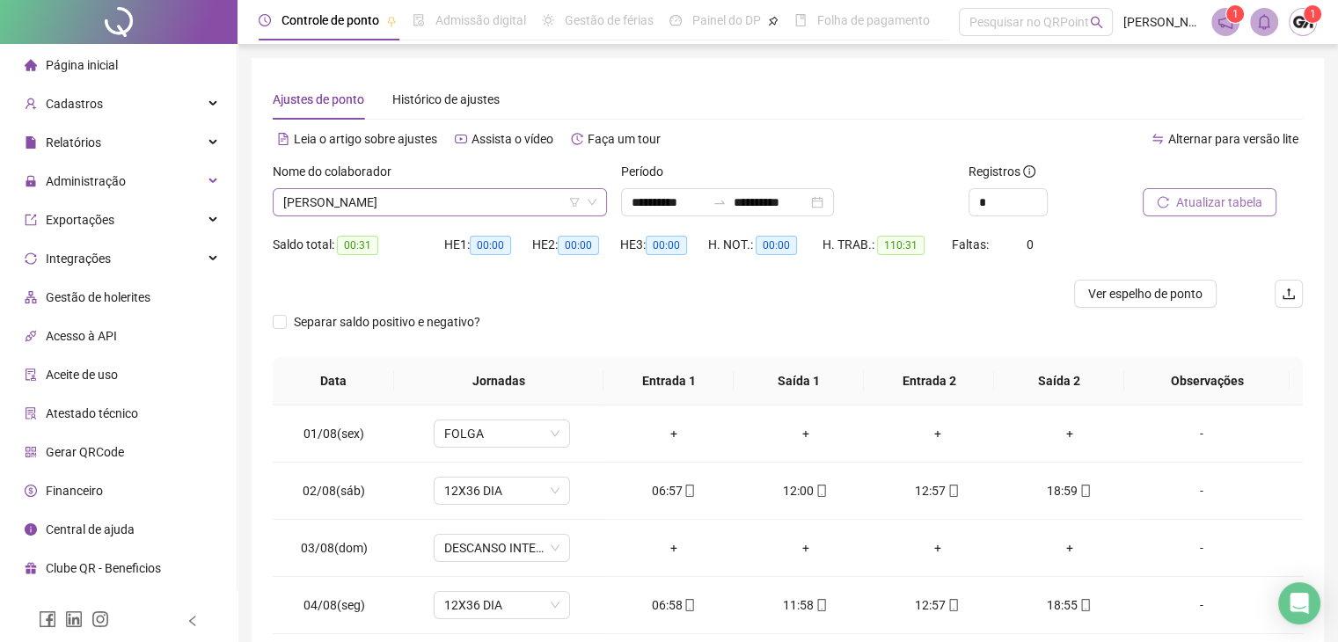
click at [344, 205] on span "[PERSON_NAME]" at bounding box center [439, 202] width 313 height 26
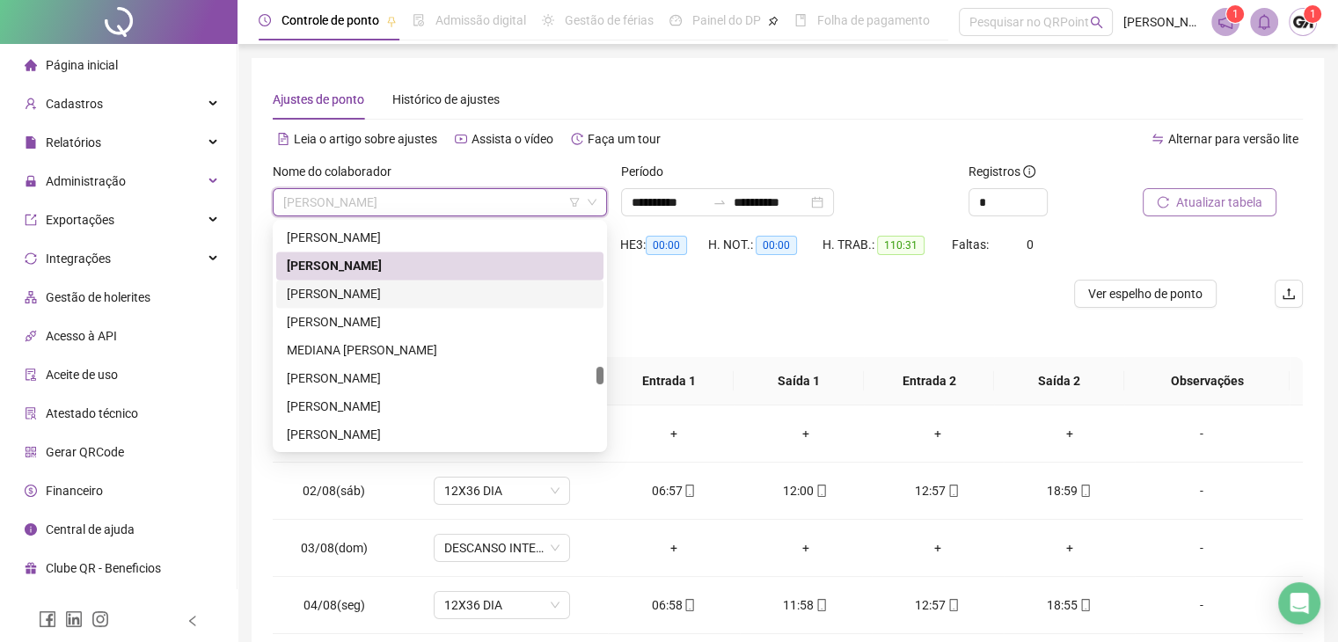
click at [317, 297] on div "[PERSON_NAME]" at bounding box center [440, 293] width 306 height 19
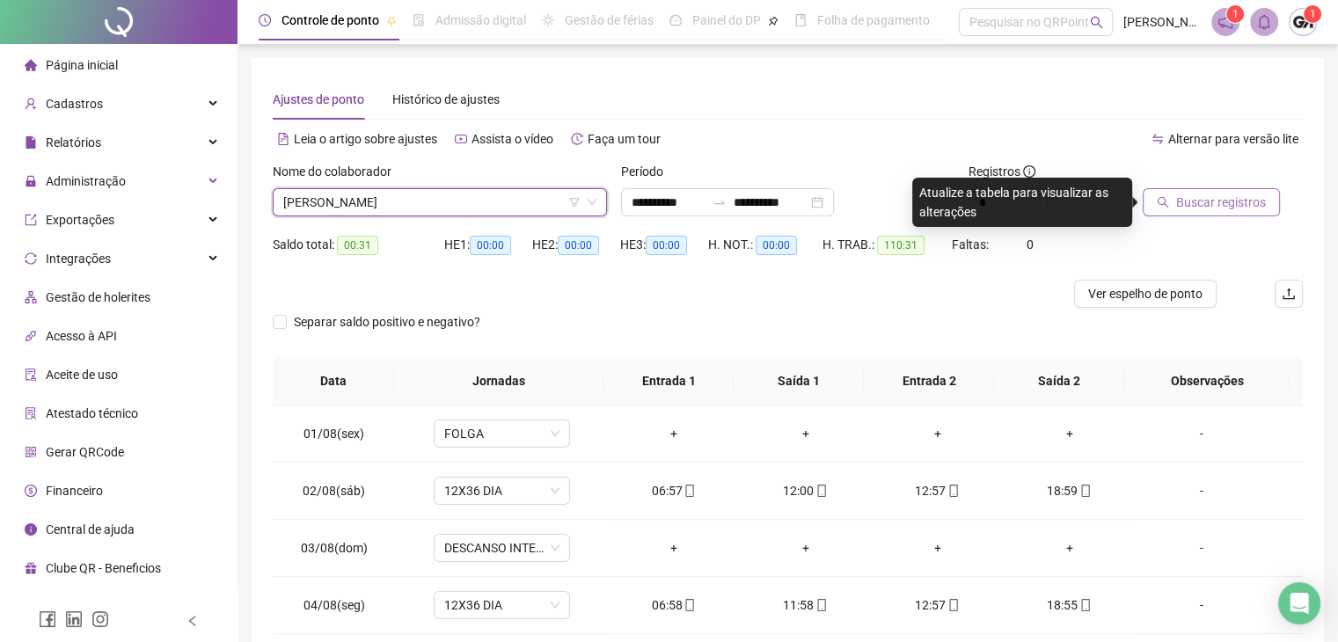
click at [1197, 209] on span "Buscar registros" at bounding box center [1222, 202] width 90 height 19
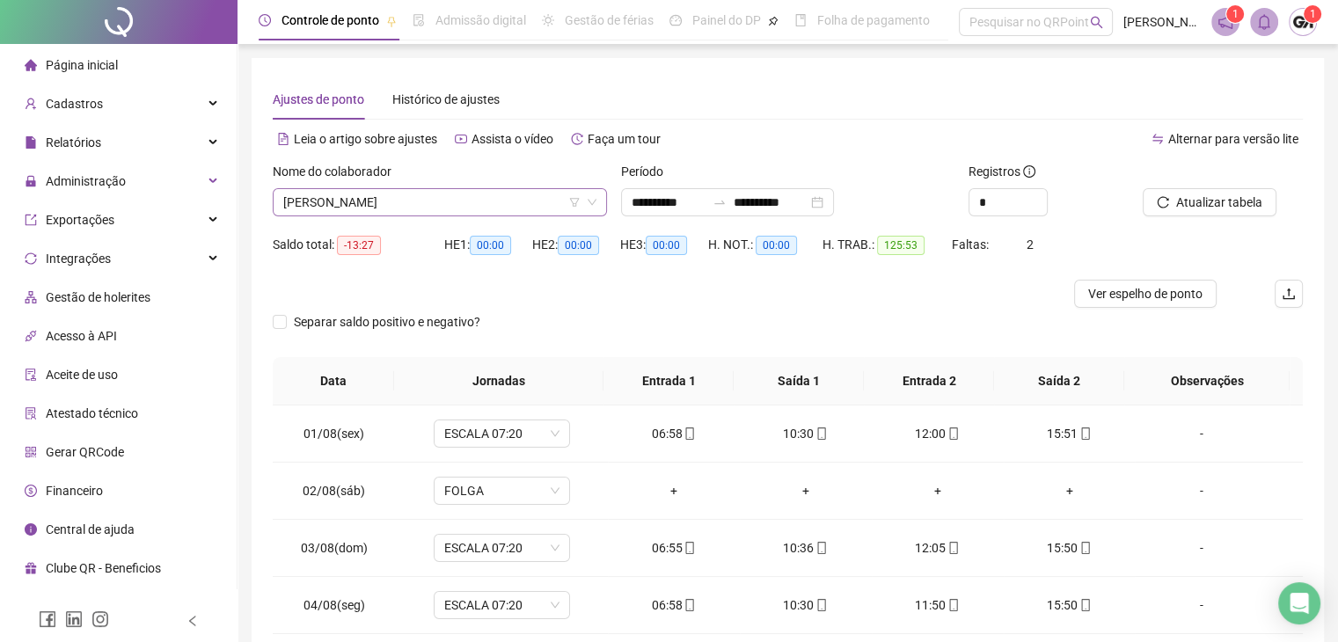
click at [414, 206] on span "[PERSON_NAME]" at bounding box center [439, 202] width 313 height 26
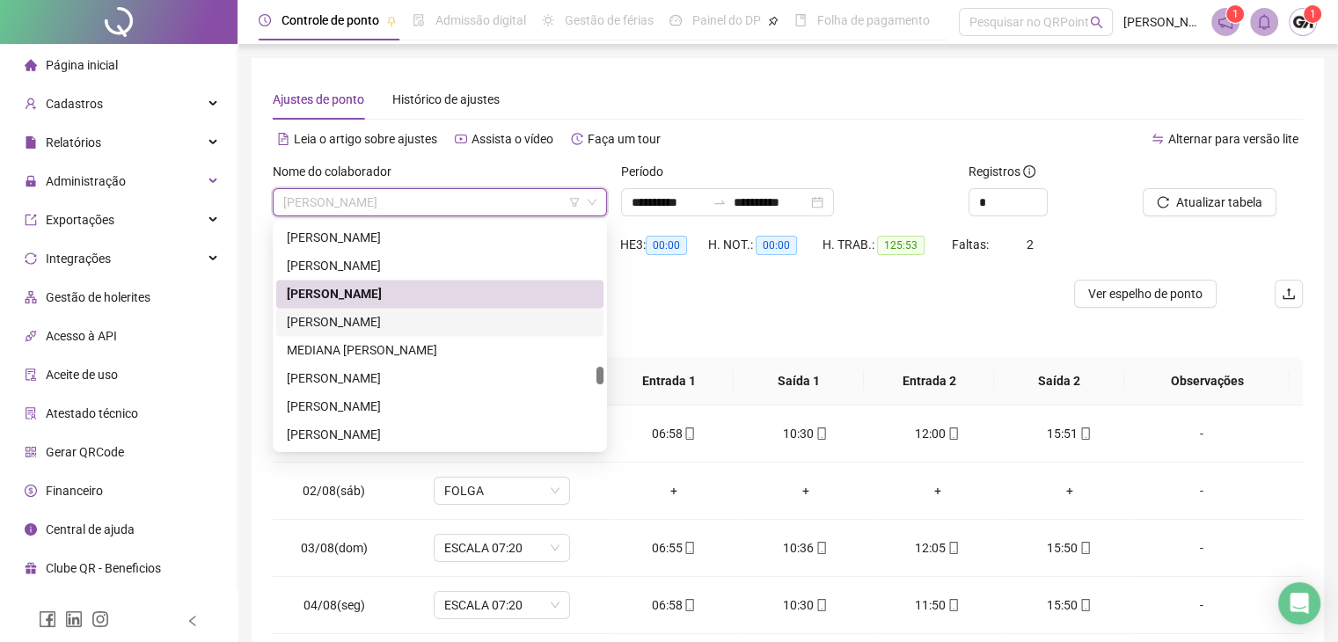
click at [329, 322] on div "[PERSON_NAME]" at bounding box center [440, 321] width 306 height 19
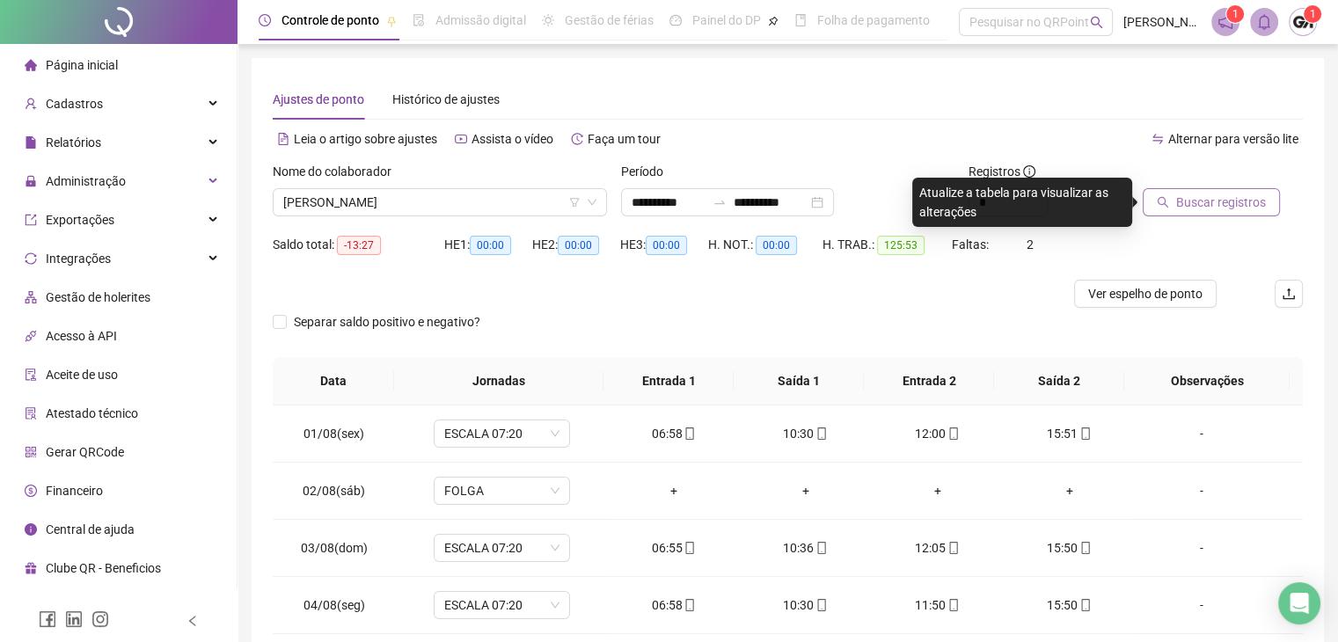
click at [1212, 202] on span "Buscar registros" at bounding box center [1222, 202] width 90 height 19
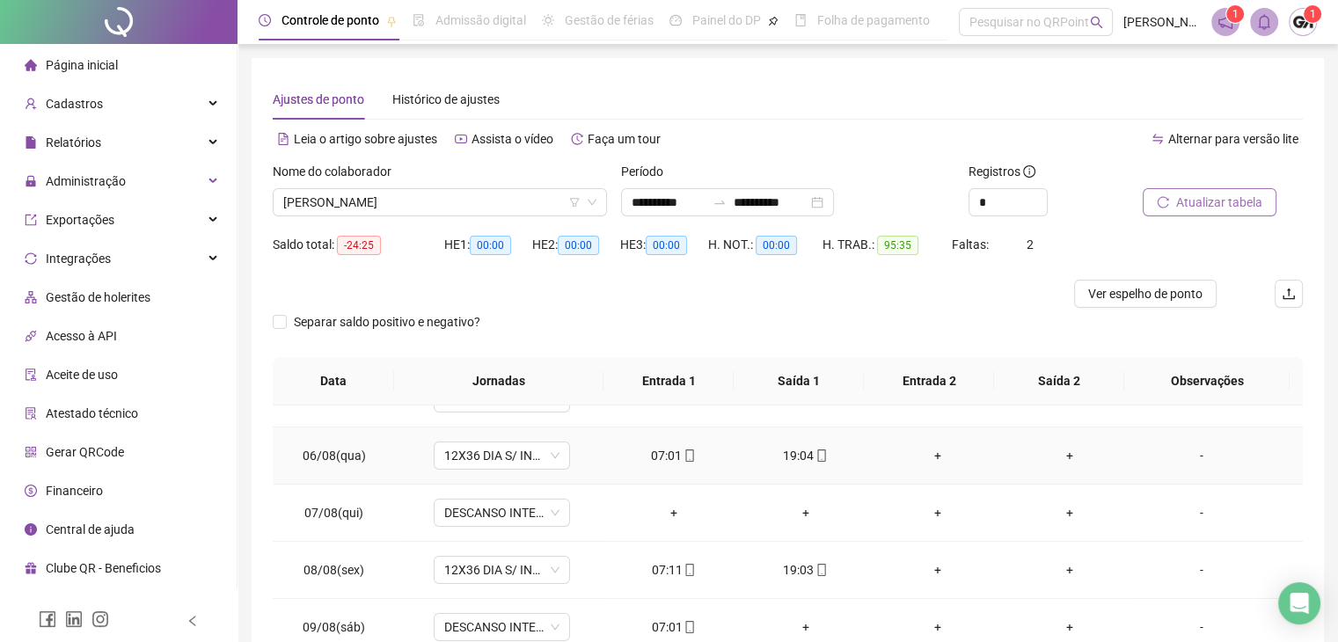
scroll to position [352, 0]
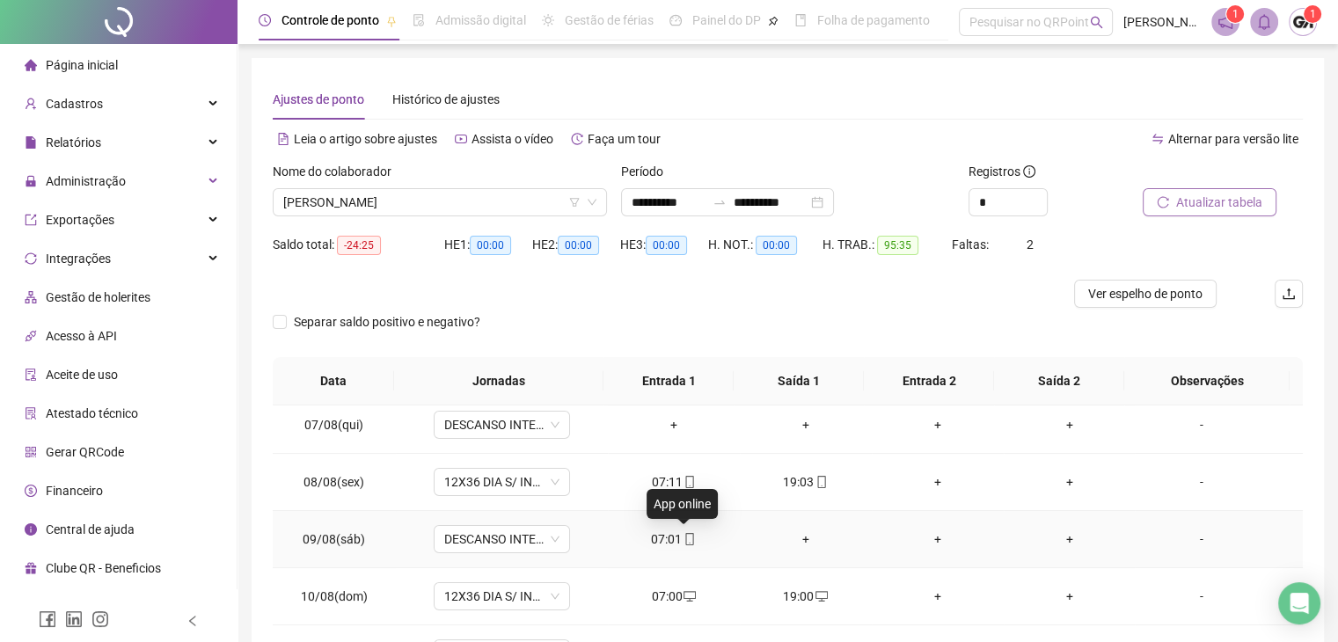
click at [684, 538] on icon "mobile" at bounding box center [690, 539] width 12 height 12
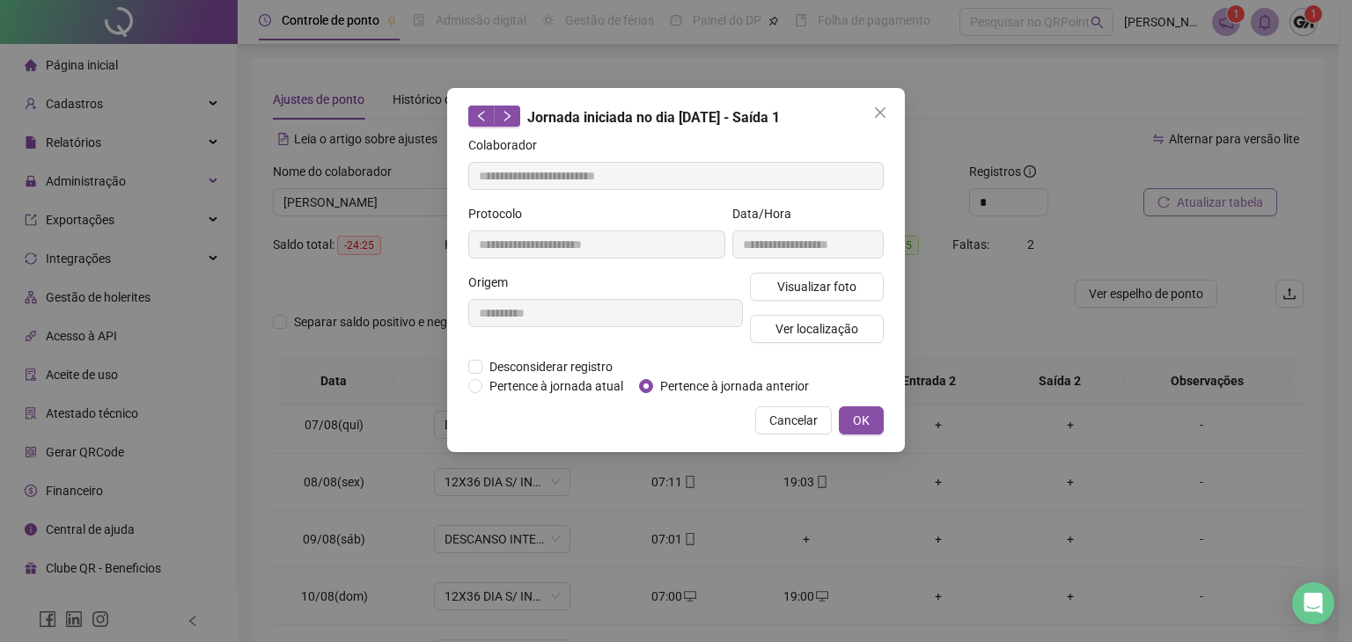
type input "**********"
click at [671, 389] on span "Pertence à jornada anterior" at bounding box center [734, 386] width 163 height 19
click at [561, 390] on span "Pertence à jornada atual" at bounding box center [556, 386] width 148 height 19
click at [544, 370] on span "Desconsiderar registro" at bounding box center [550, 366] width 137 height 19
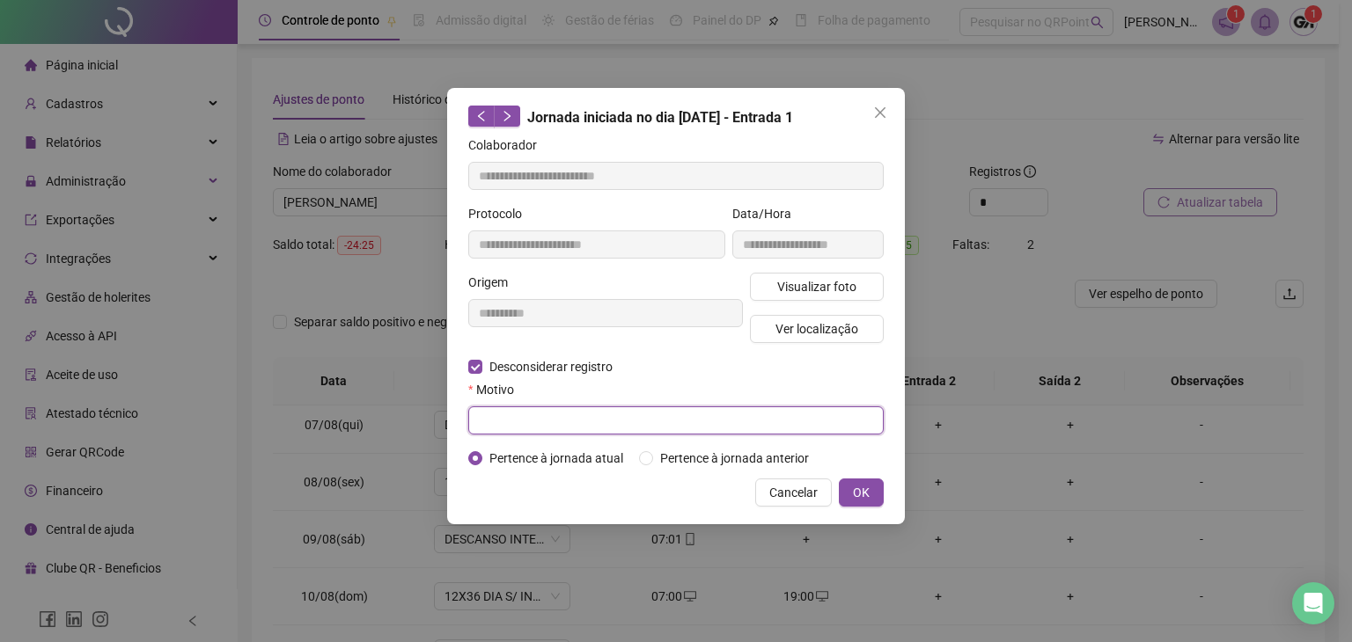
click at [591, 423] on input "text" at bounding box center [675, 421] width 415 height 28
type input "****"
click at [853, 483] on span "OK" at bounding box center [861, 492] width 17 height 19
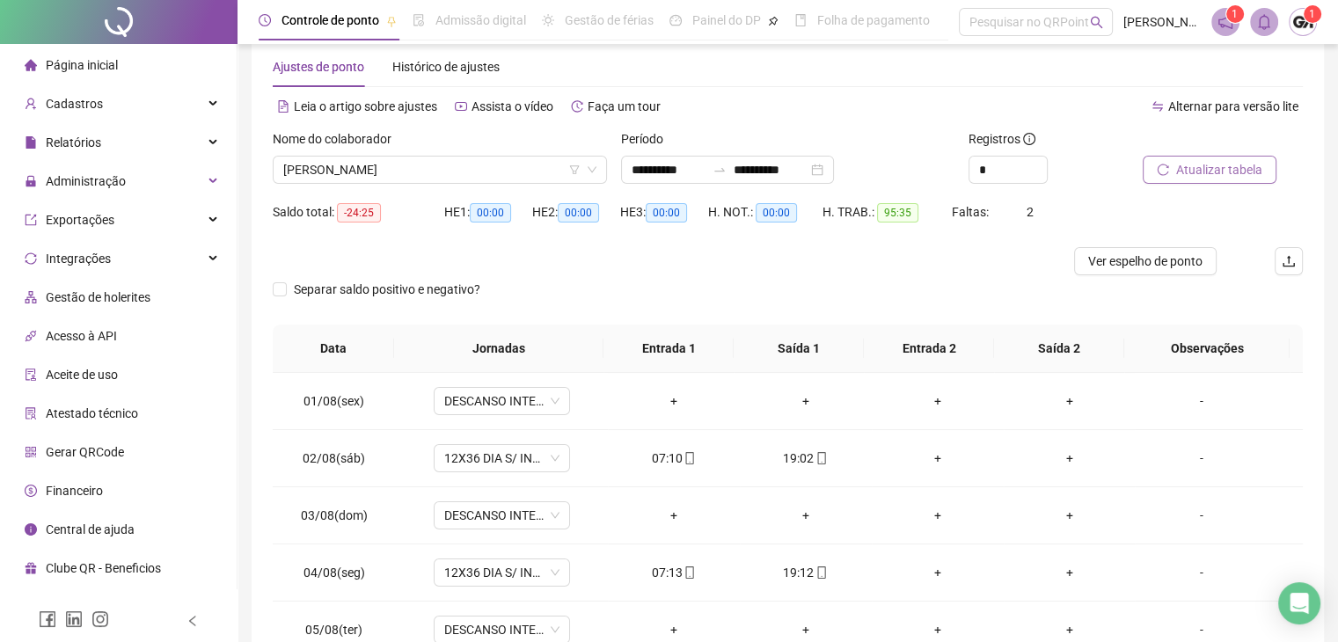
scroll to position [0, 0]
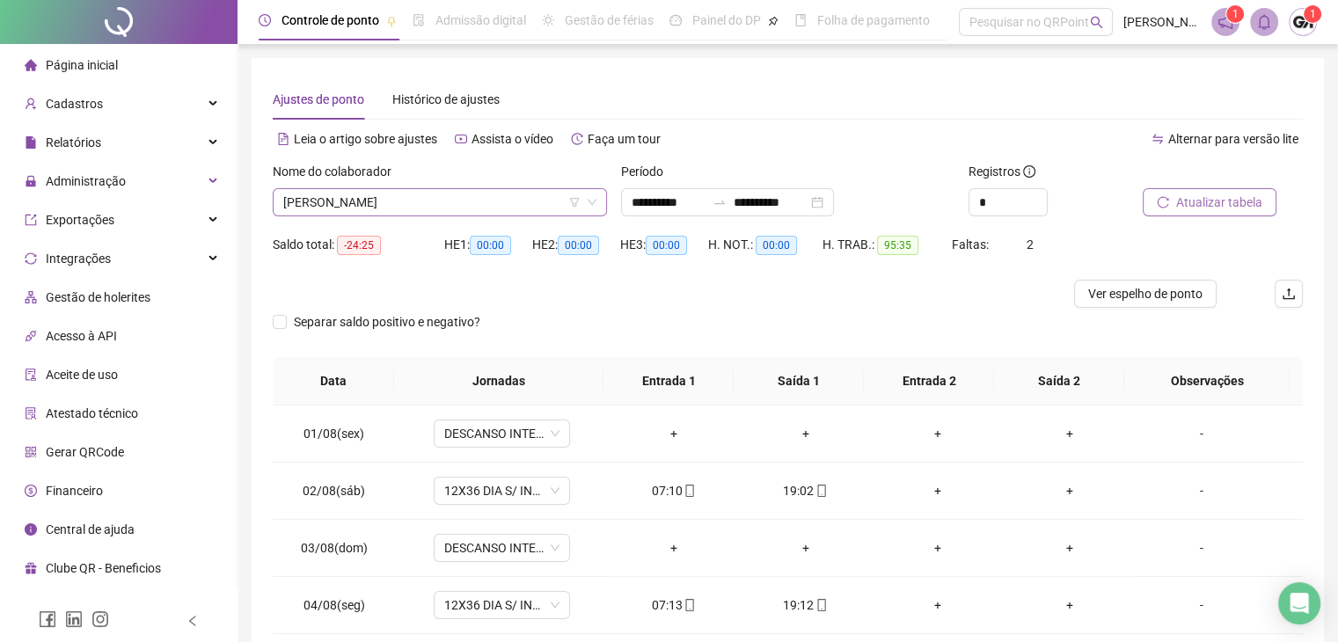
click at [461, 205] on span "[PERSON_NAME]" at bounding box center [439, 202] width 313 height 26
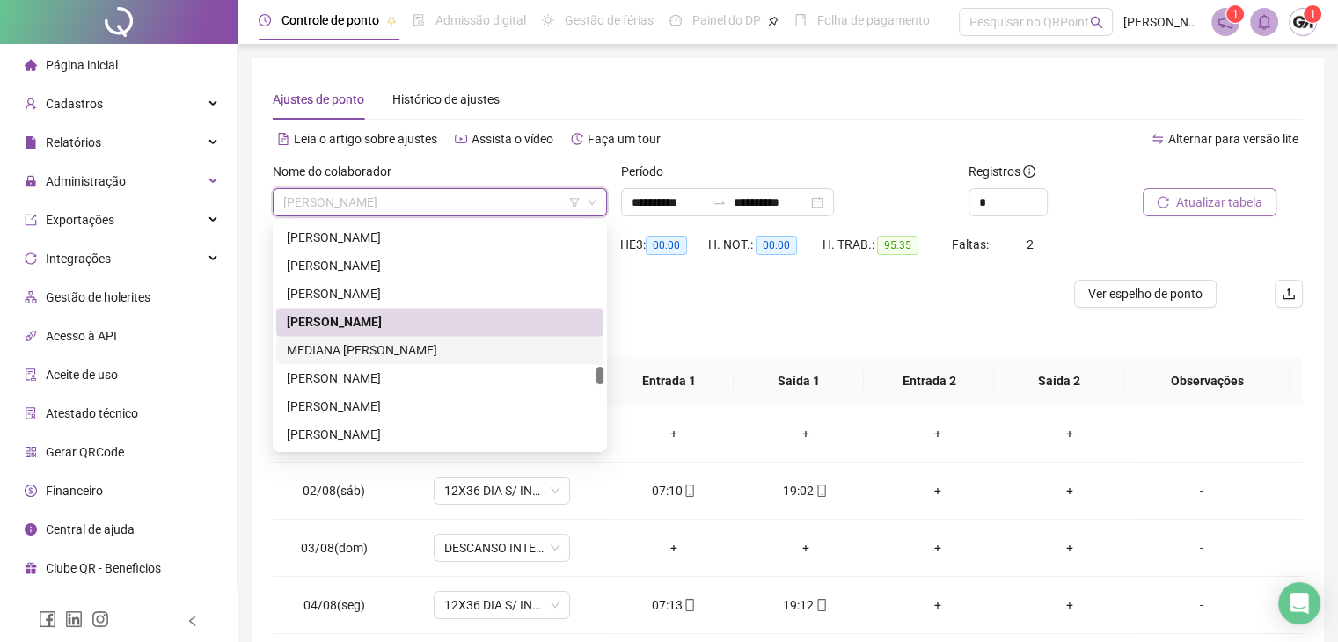
click at [396, 344] on div "MEDIANA [PERSON_NAME]" at bounding box center [440, 350] width 306 height 19
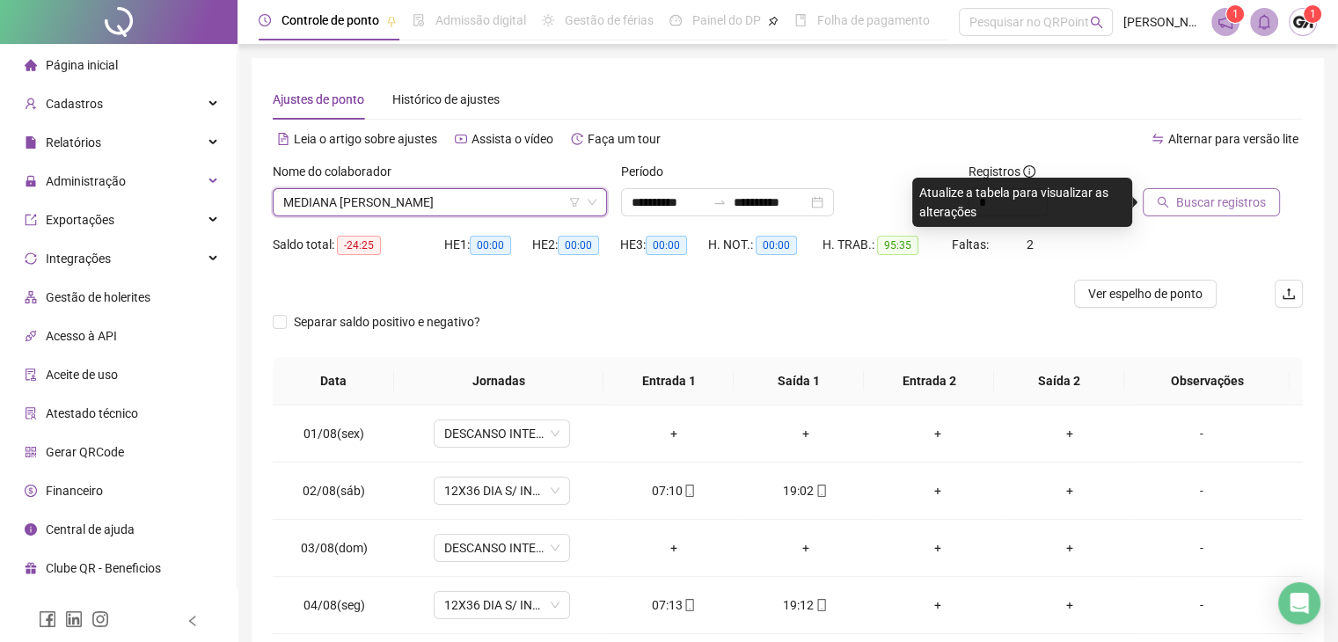
click at [1221, 202] on span "Buscar registros" at bounding box center [1222, 202] width 90 height 19
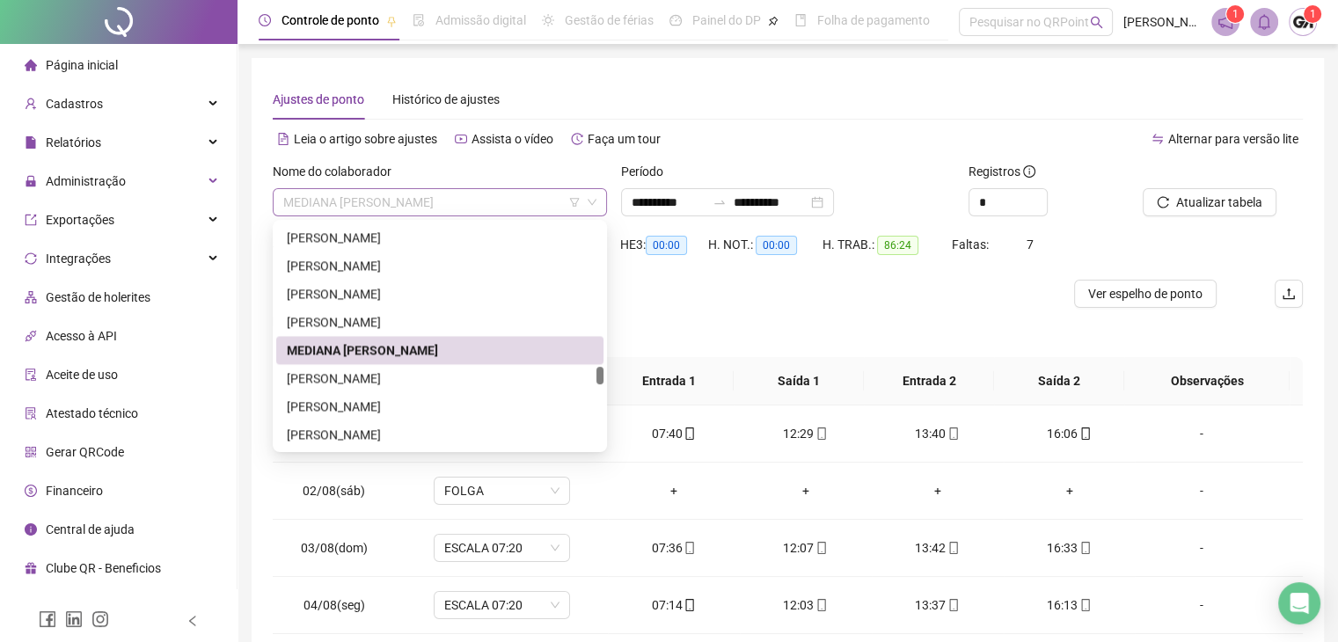
click at [409, 202] on span "MEDIANA [PERSON_NAME]" at bounding box center [439, 202] width 313 height 26
click at [350, 381] on div "[PERSON_NAME]" at bounding box center [440, 378] width 306 height 19
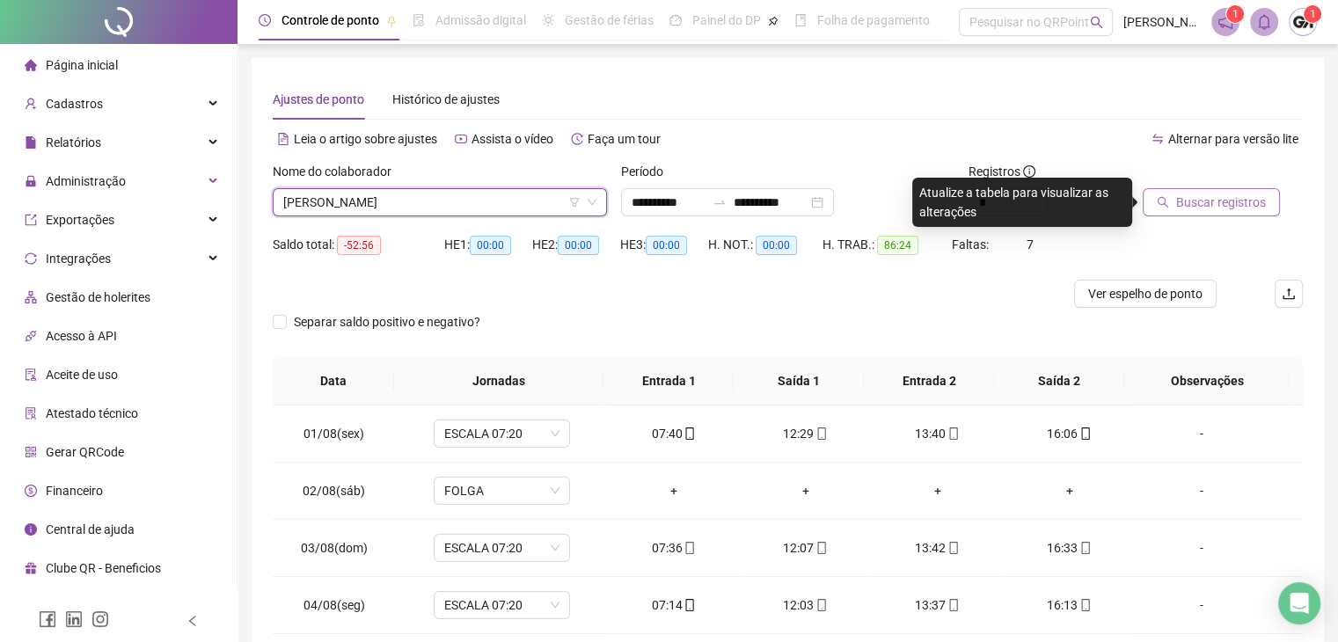
click at [1172, 204] on button "Buscar registros" at bounding box center [1211, 202] width 137 height 28
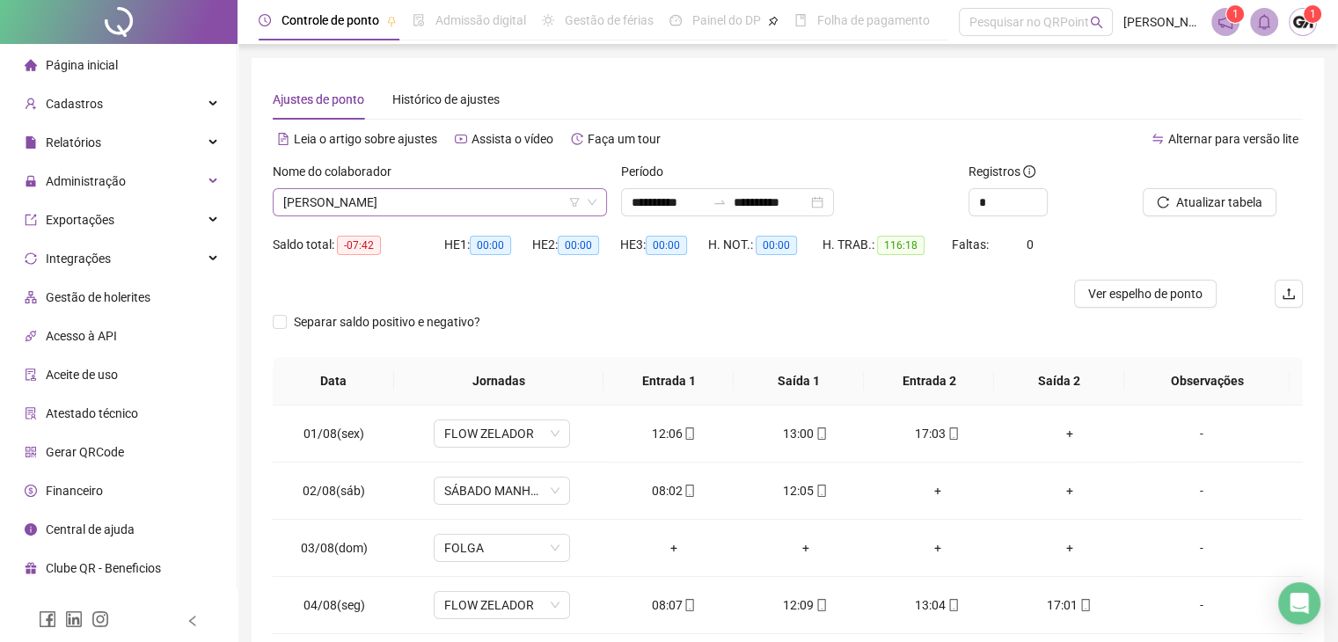
click at [506, 202] on span "[PERSON_NAME]" at bounding box center [439, 202] width 313 height 26
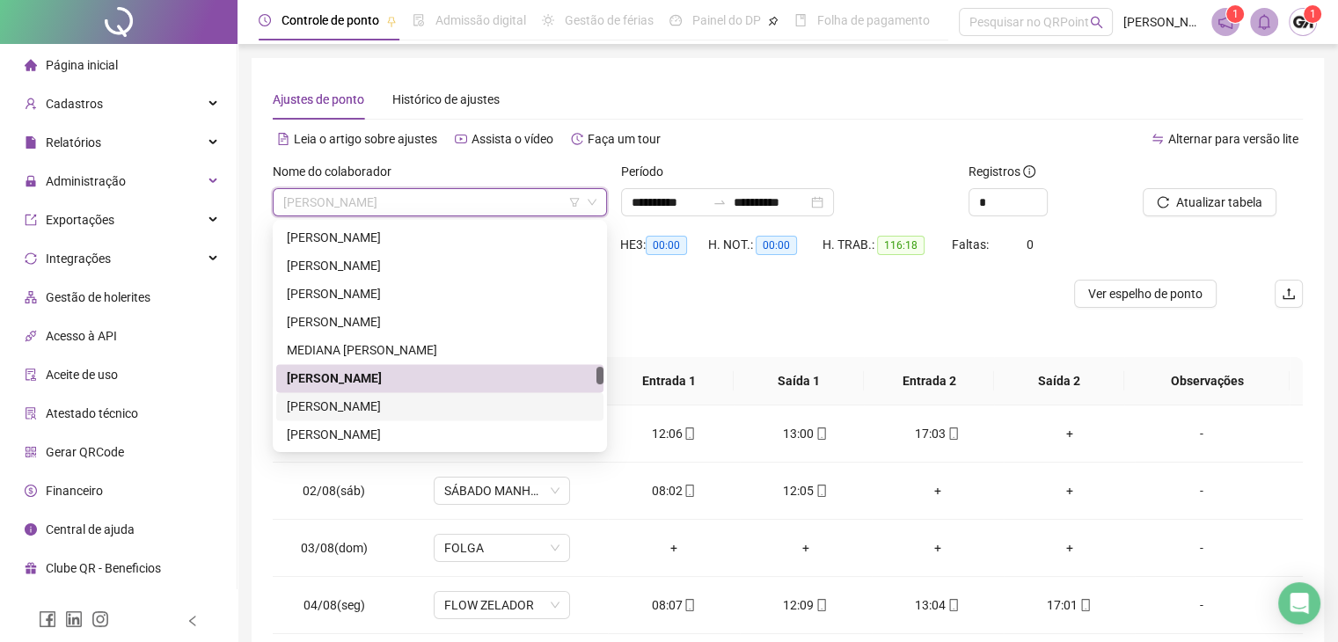
click at [345, 409] on div "[PERSON_NAME]" at bounding box center [440, 406] width 306 height 19
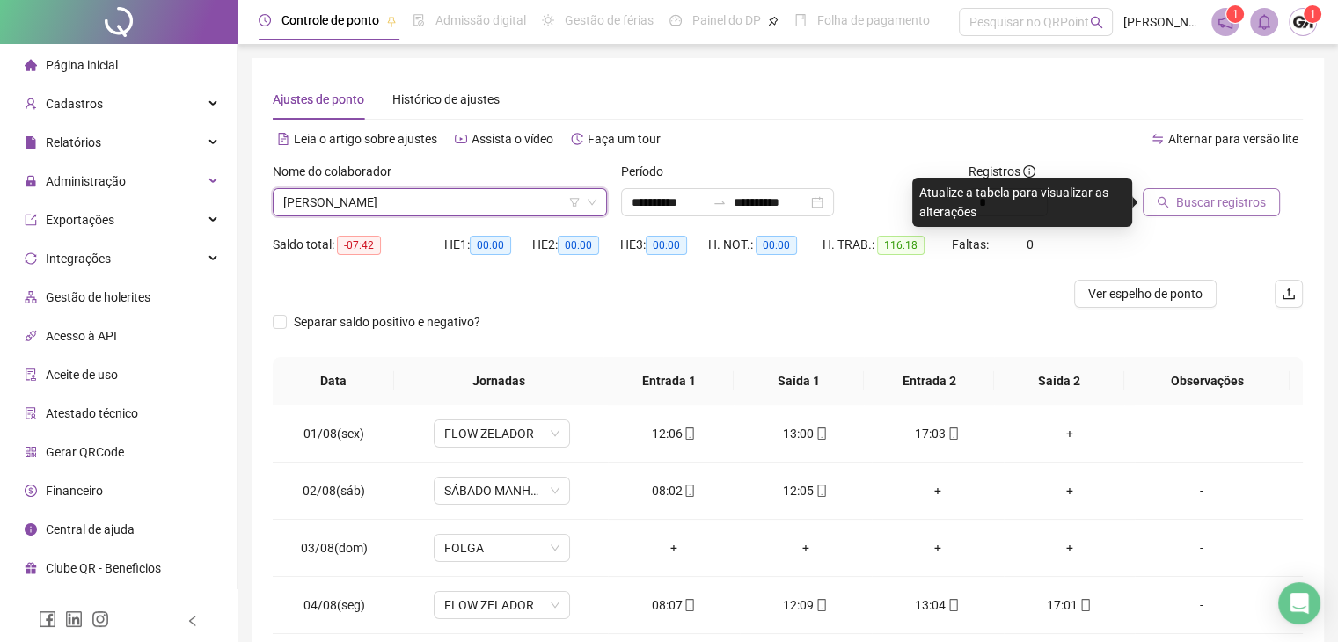
click at [1246, 200] on span "Buscar registros" at bounding box center [1222, 202] width 90 height 19
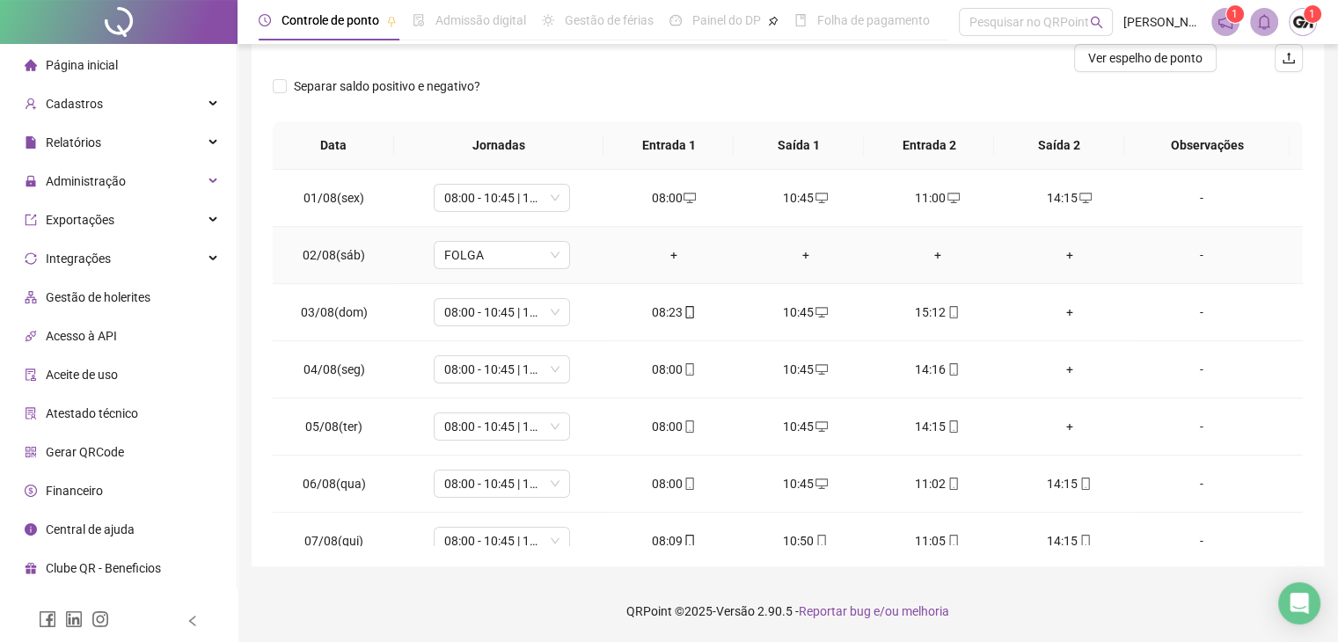
scroll to position [528, 0]
